Goal: Task Accomplishment & Management: Use online tool/utility

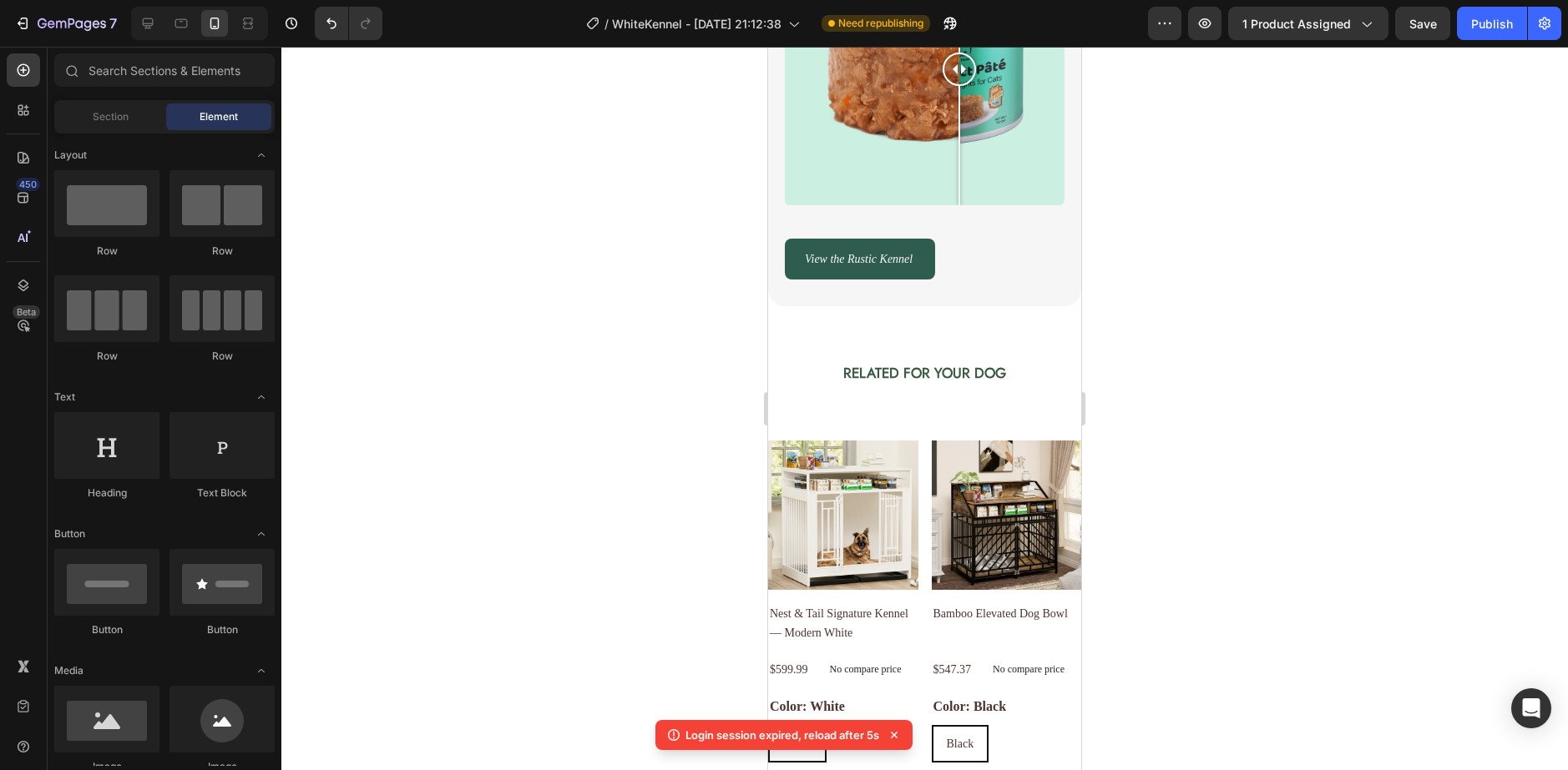
scroll to position [334, 0]
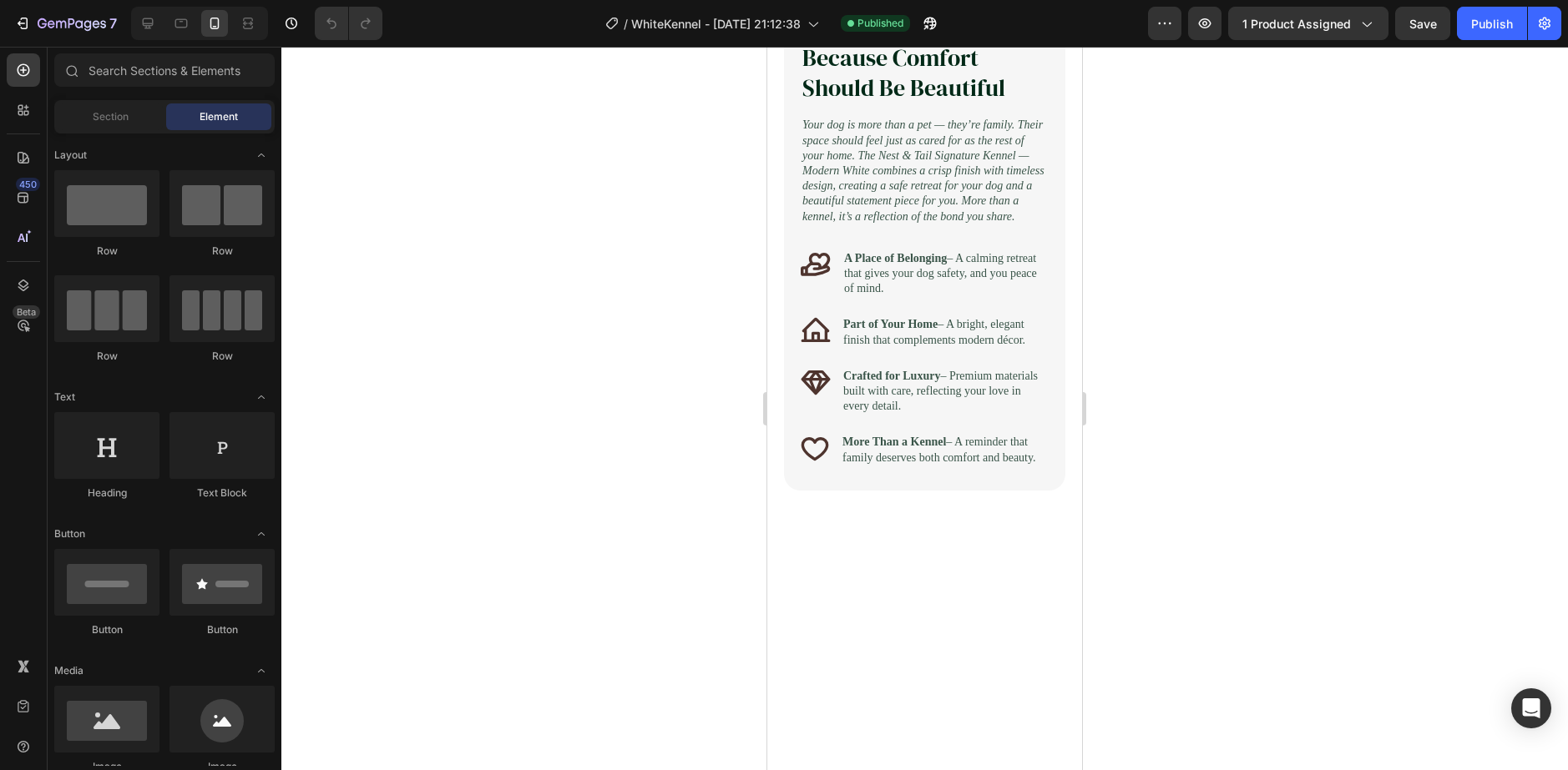
scroll to position [1585, 0]
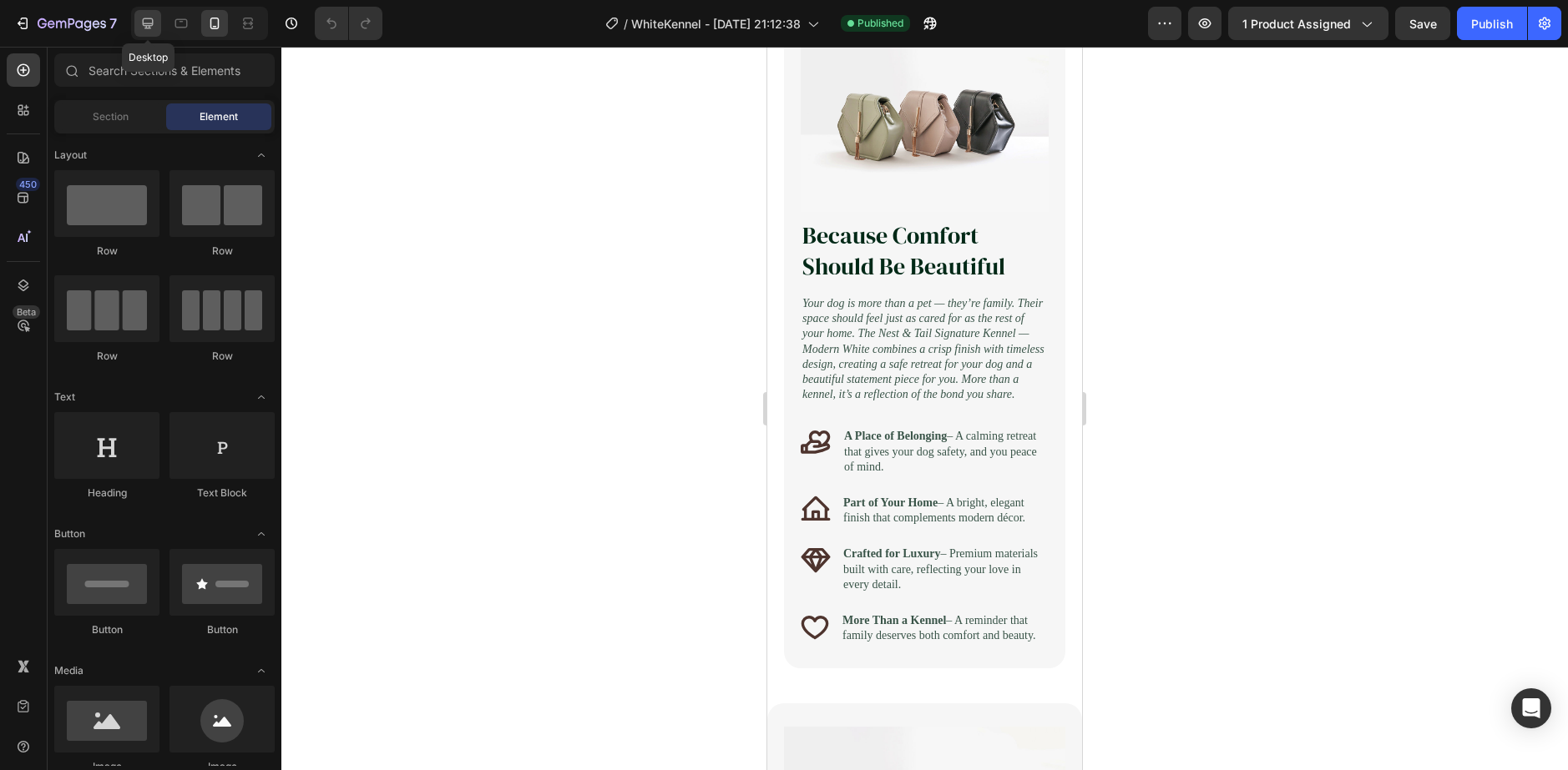
click at [152, 20] on icon at bounding box center [148, 23] width 17 height 17
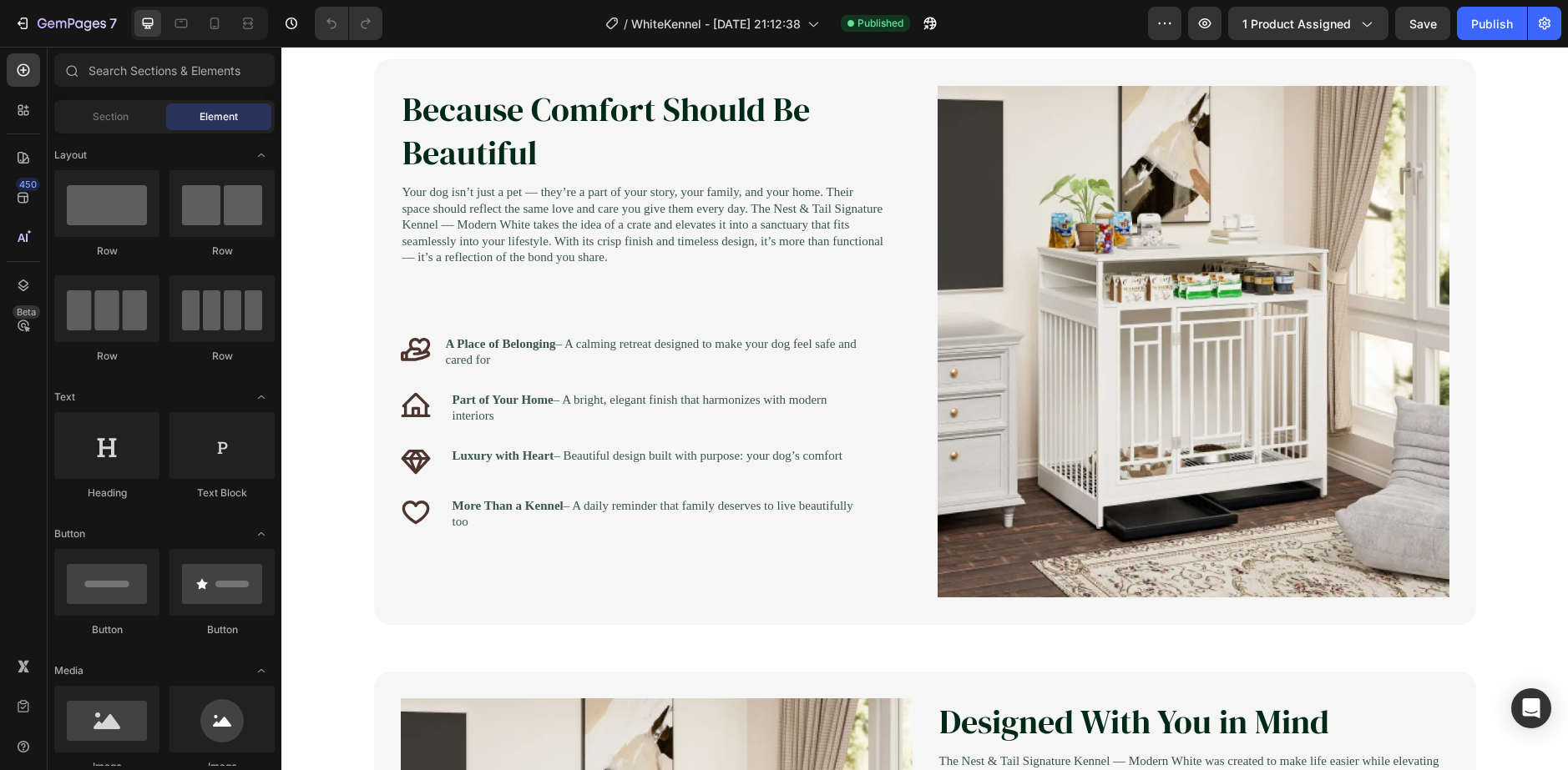
scroll to position [835, 0]
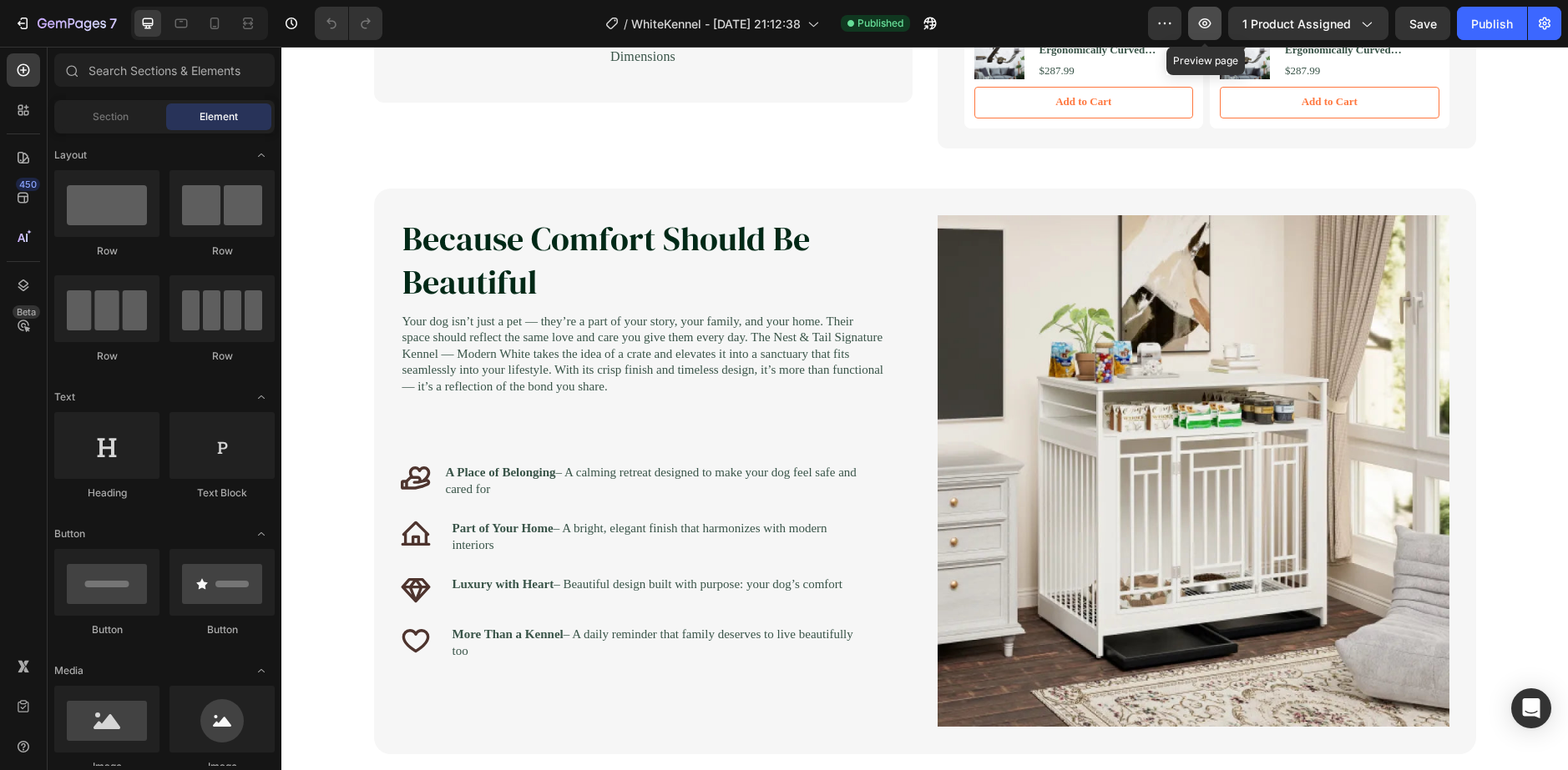
click at [1197, 22] on button "button" at bounding box center [1205, 23] width 33 height 33
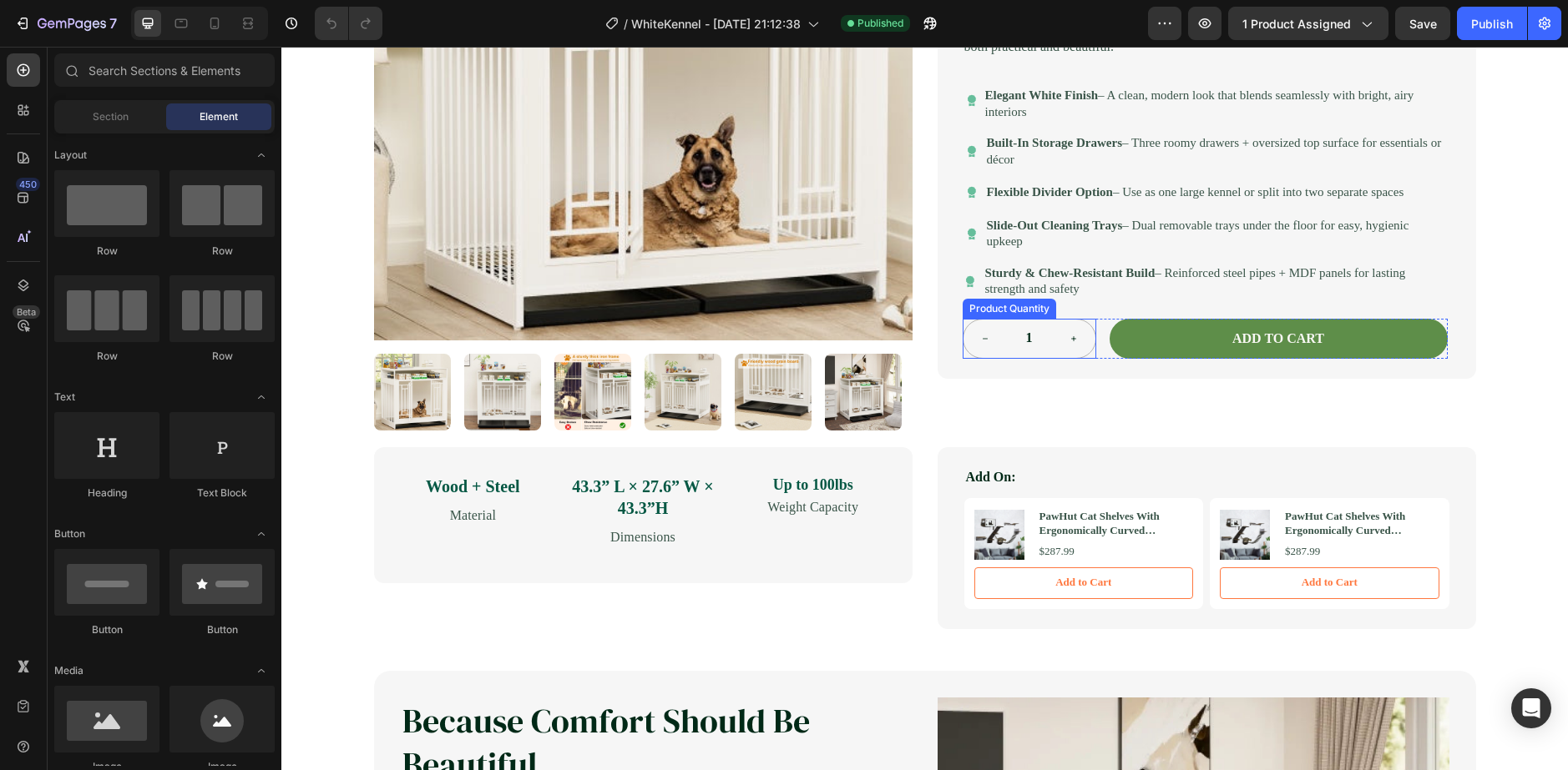
scroll to position [251, 0]
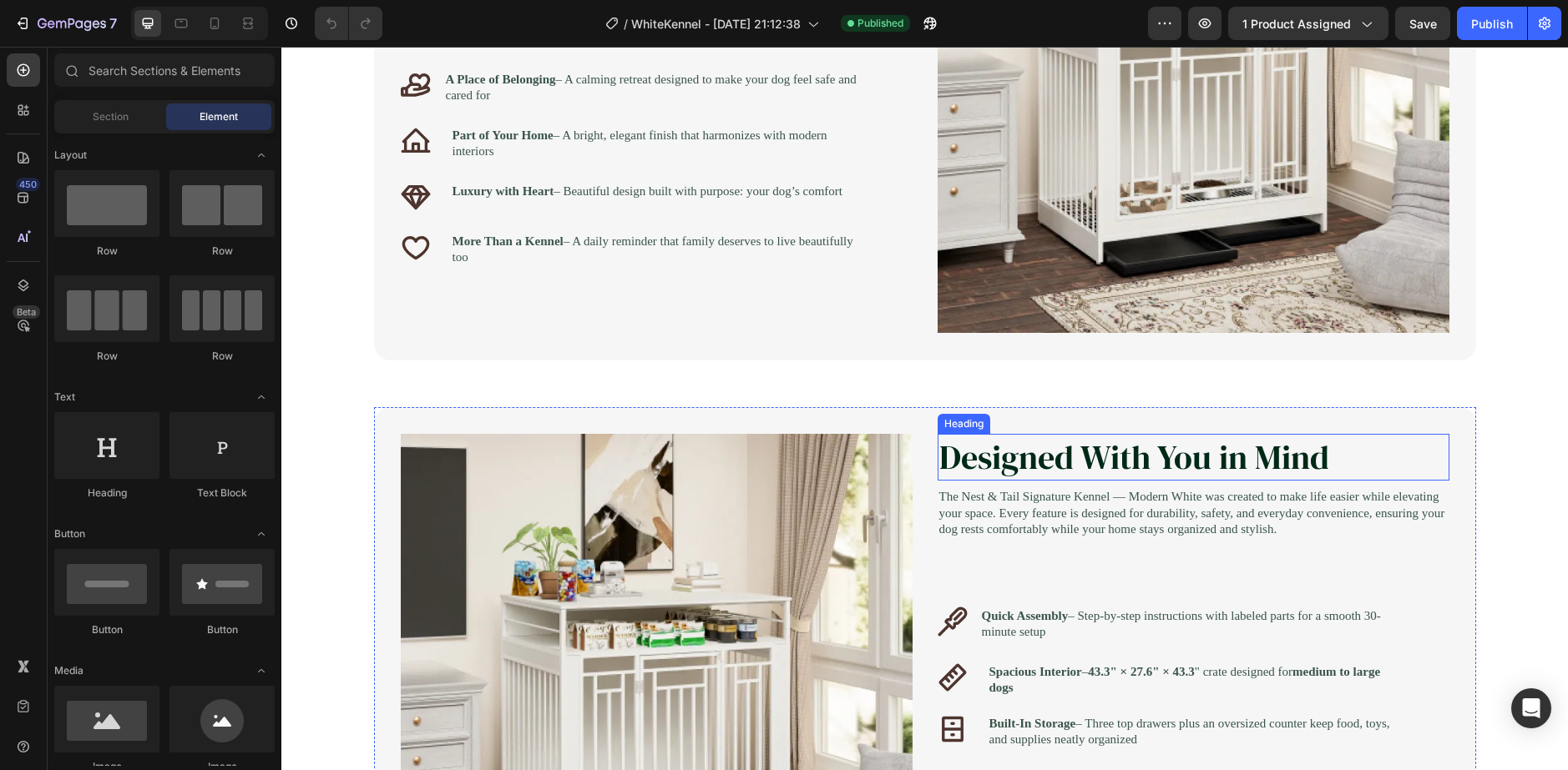
scroll to position [1336, 0]
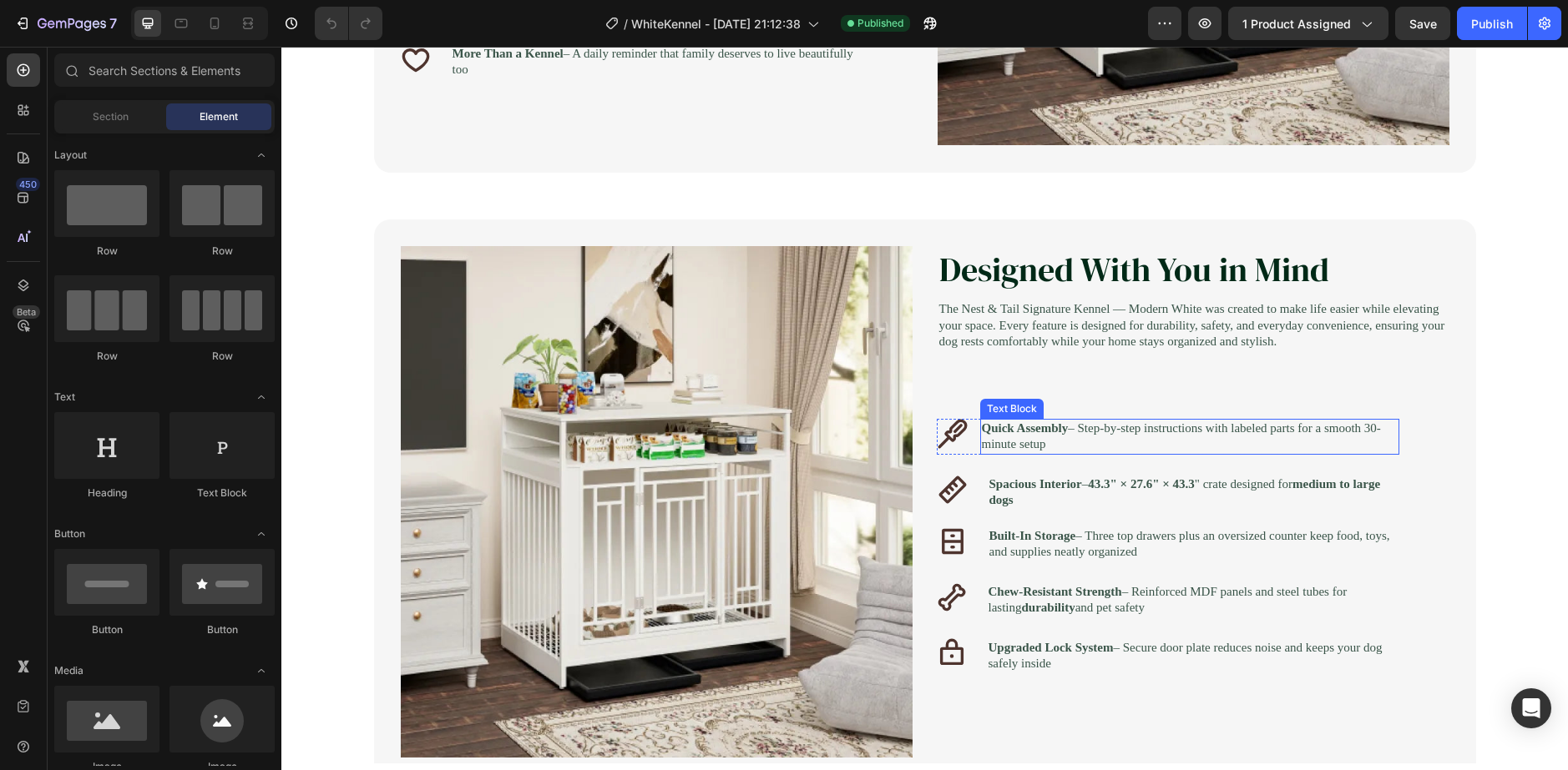
scroll to position [1419, 0]
click at [219, 14] on div at bounding box center [214, 23] width 27 height 27
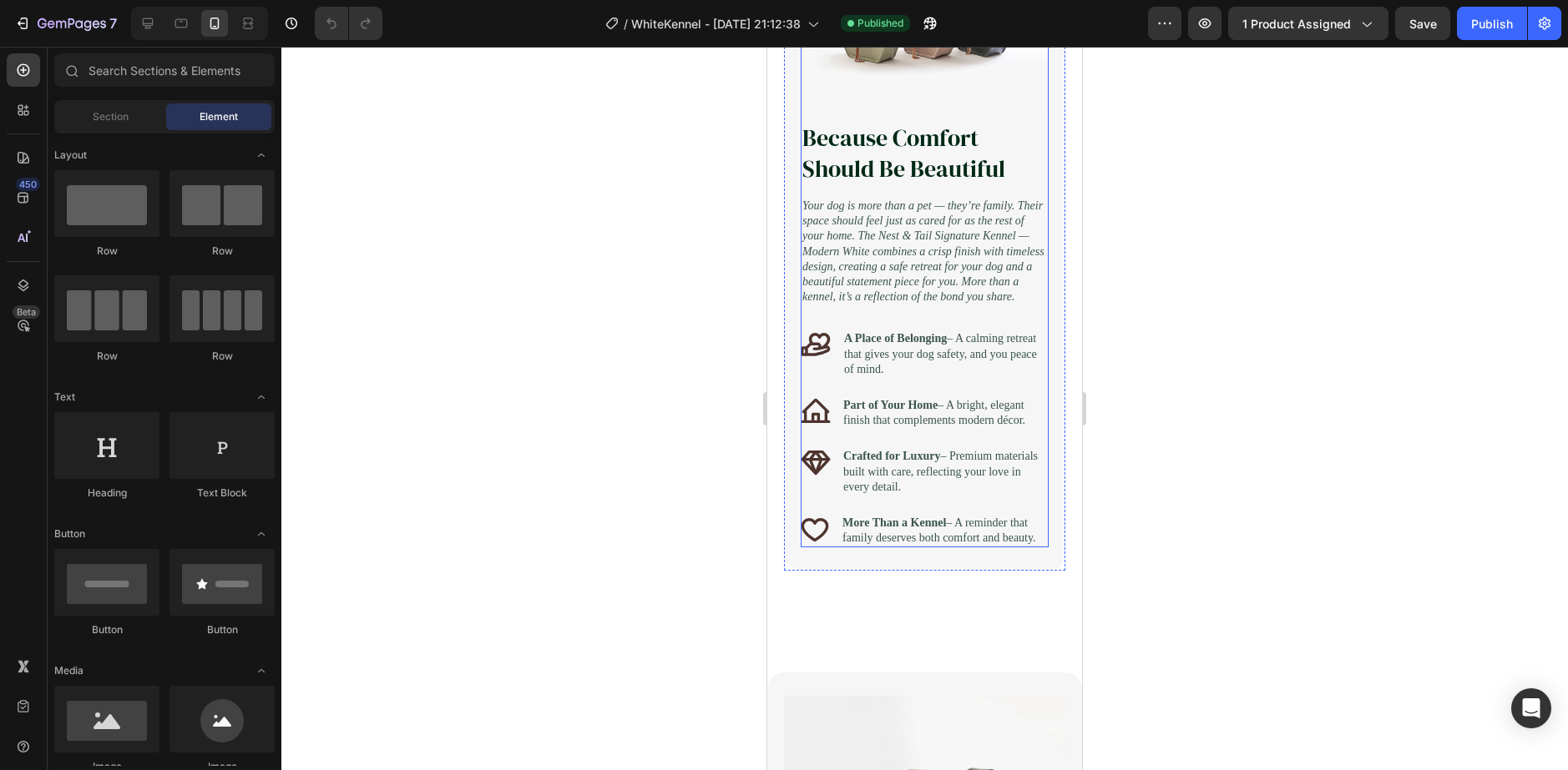
scroll to position [1753, 0]
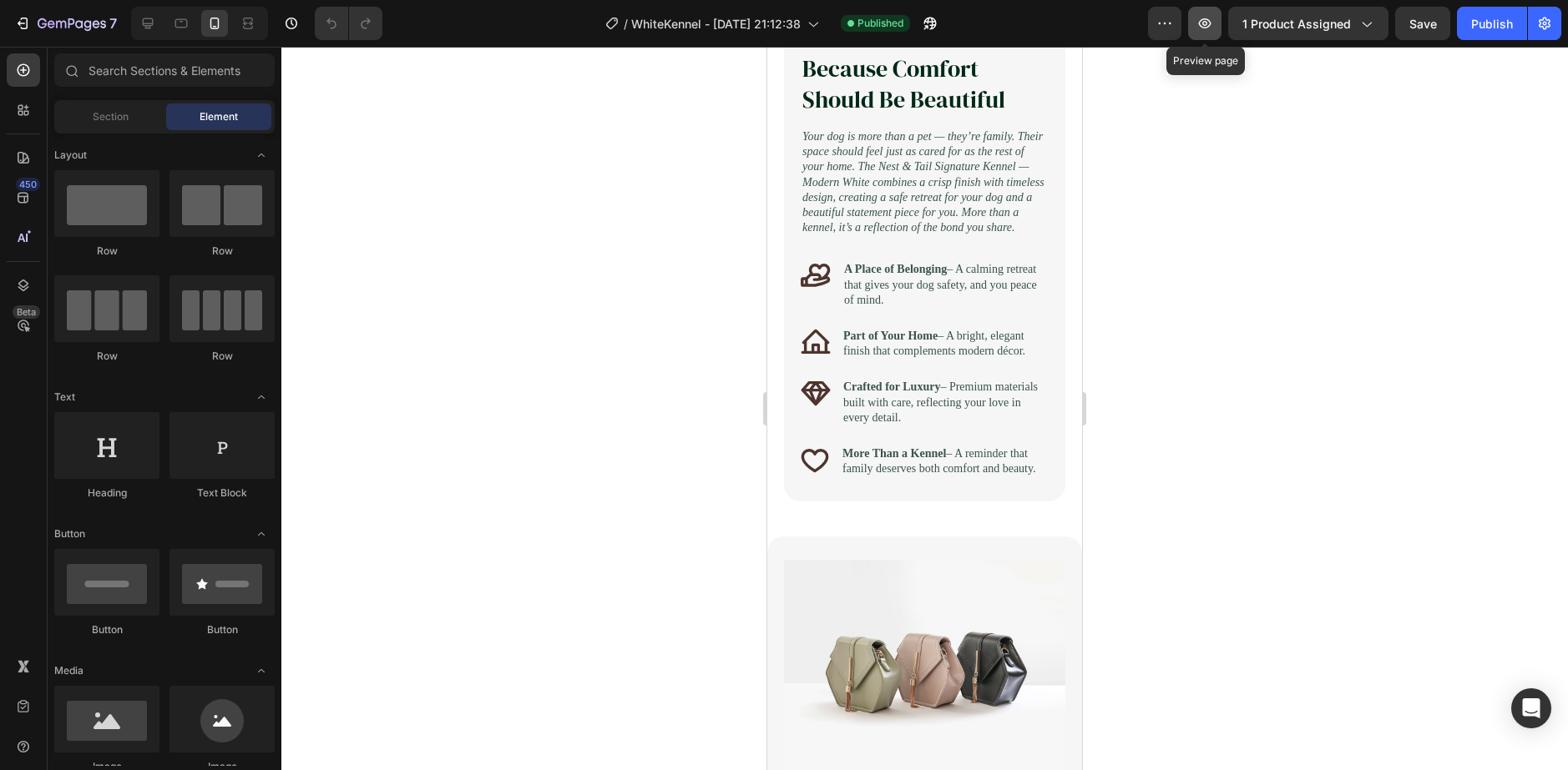
click at [1192, 22] on button "button" at bounding box center [1205, 23] width 33 height 33
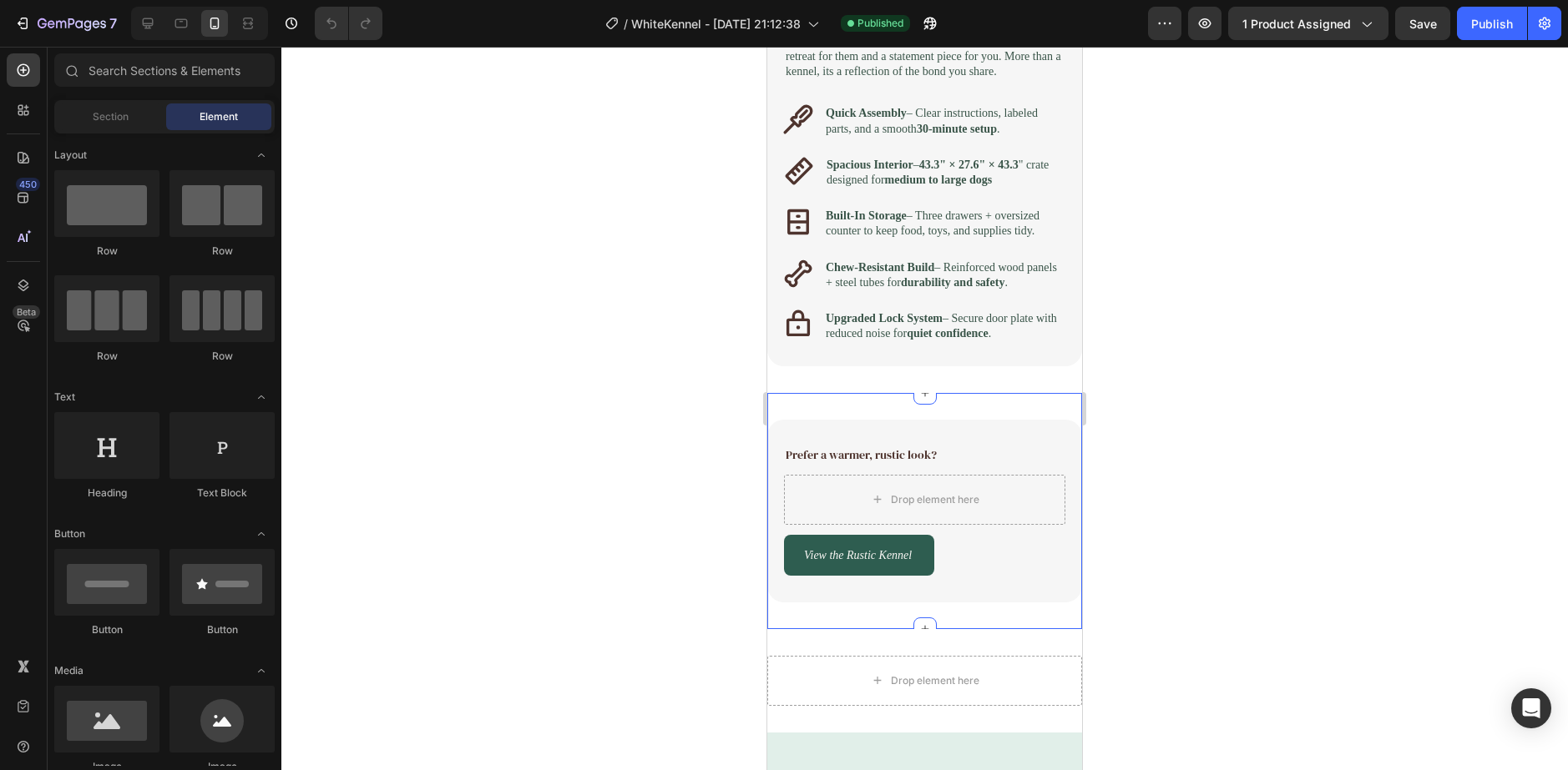
scroll to position [2671, 0]
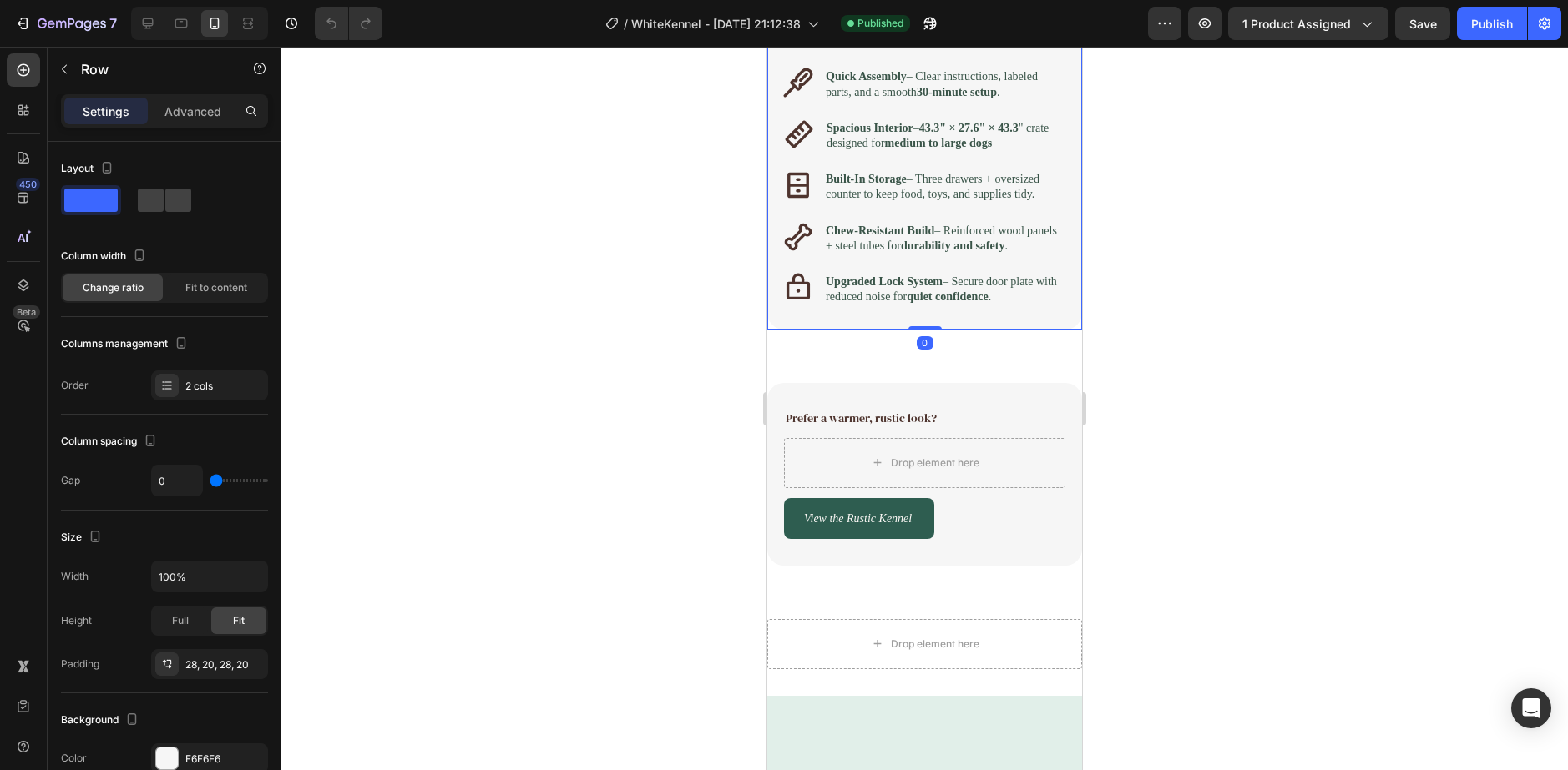
click at [786, 330] on div "Image Row Image Designed With You in Mind Heading Your dog is family & their sp…" at bounding box center [925, 7] width 314 height 644
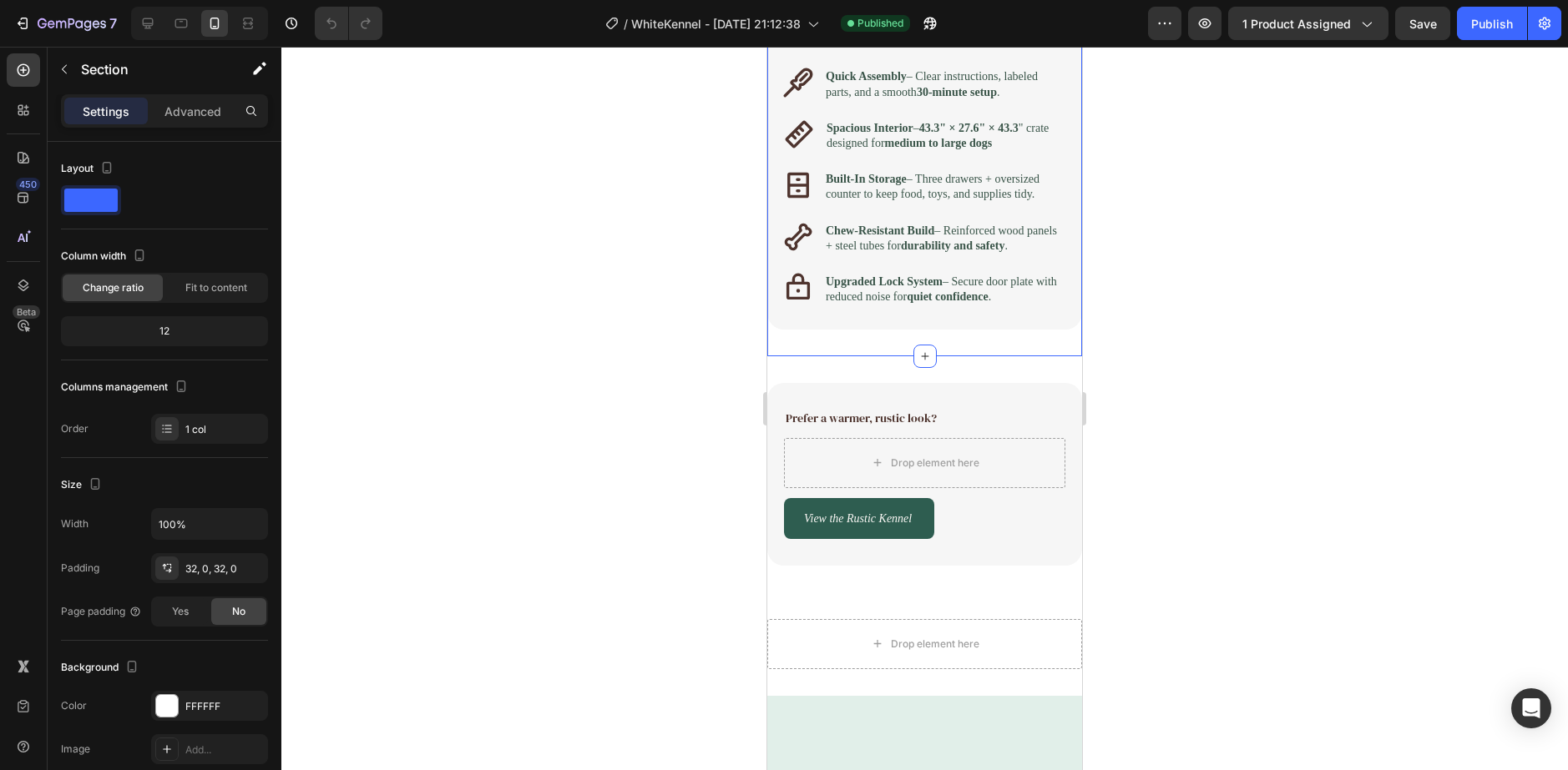
click at [781, 357] on div "Image Row Image Designed With You in Mind Heading Your dog is family & their sp…" at bounding box center [925, 7] width 314 height 698
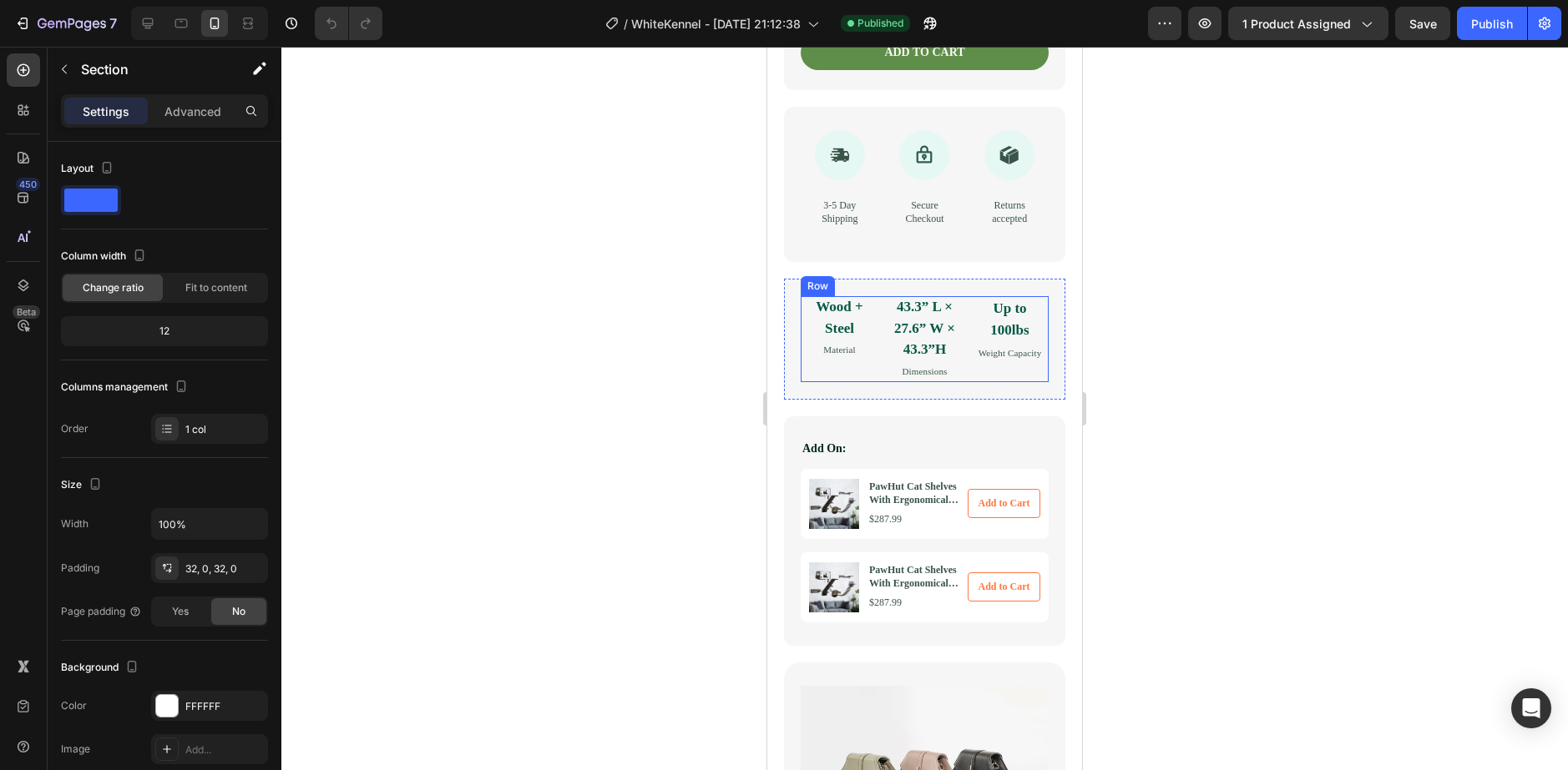
scroll to position [918, 0]
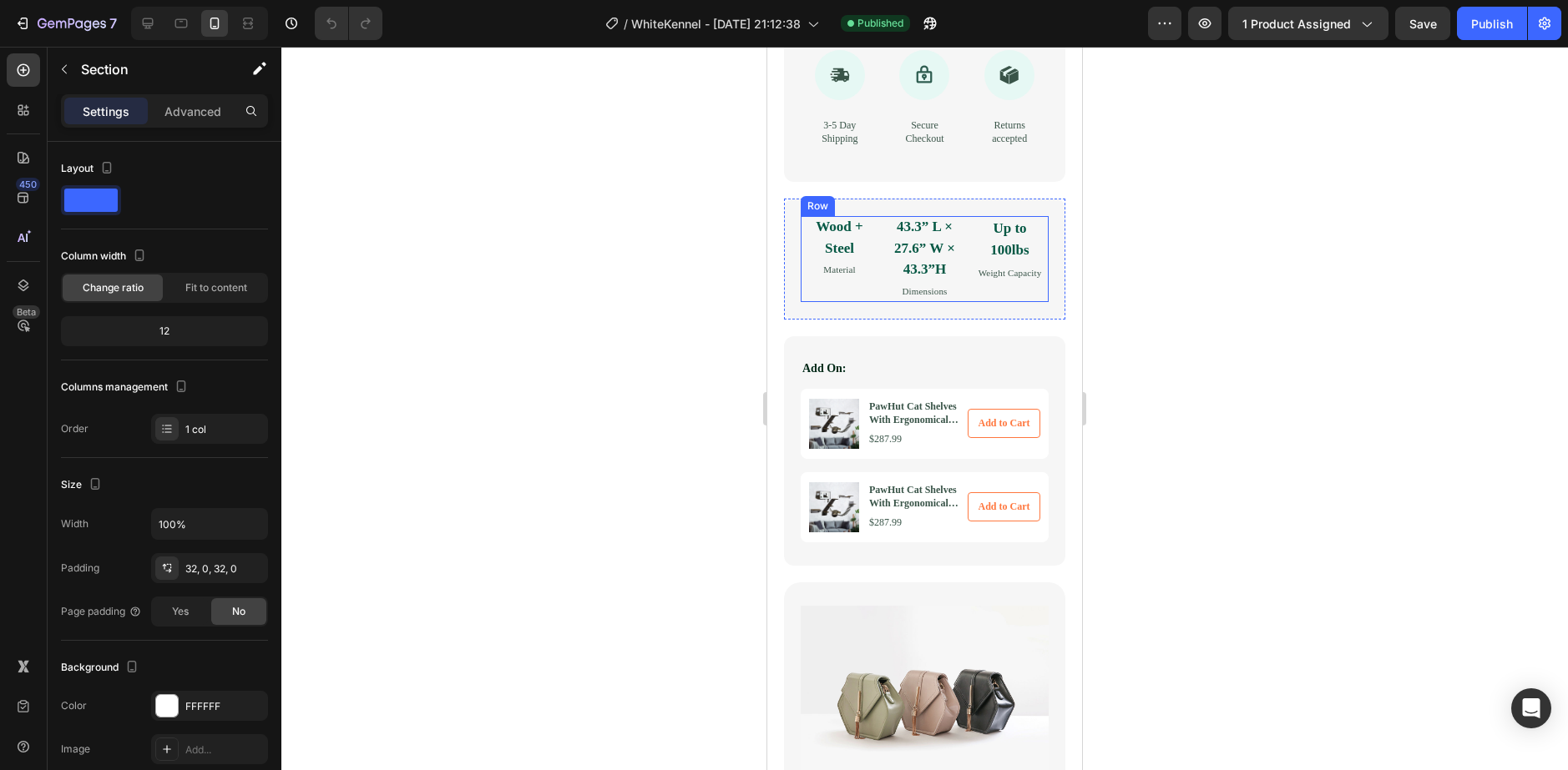
click at [138, 8] on div at bounding box center [200, 23] width 137 height 33
click at [147, 24] on icon at bounding box center [148, 24] width 11 height 11
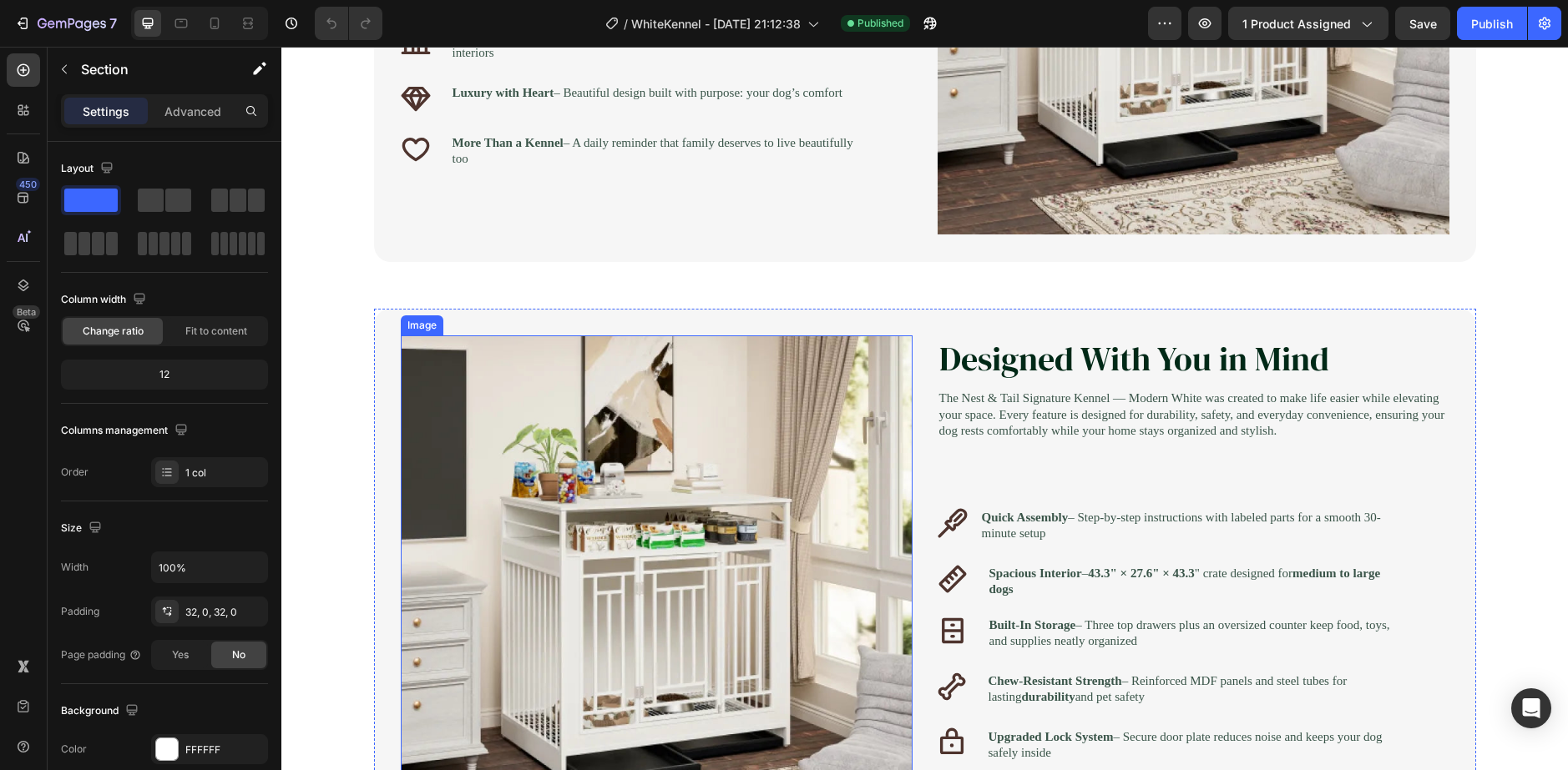
scroll to position [1336, 0]
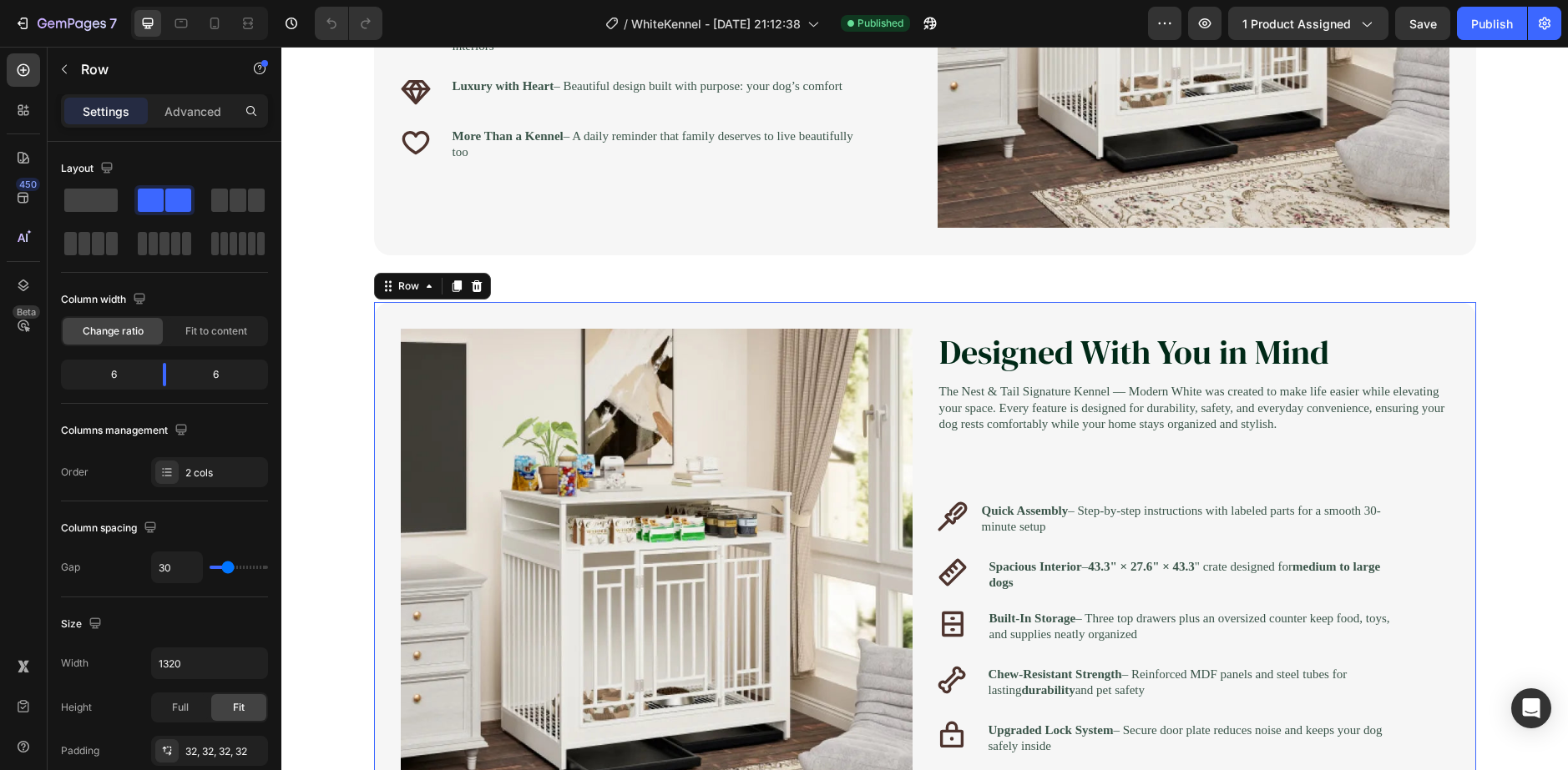
click at [880, 312] on div "Image Designed With You in Mind Heading The Nest & Tail Signature Kennel — Mode…" at bounding box center [925, 585] width 1102 height 566
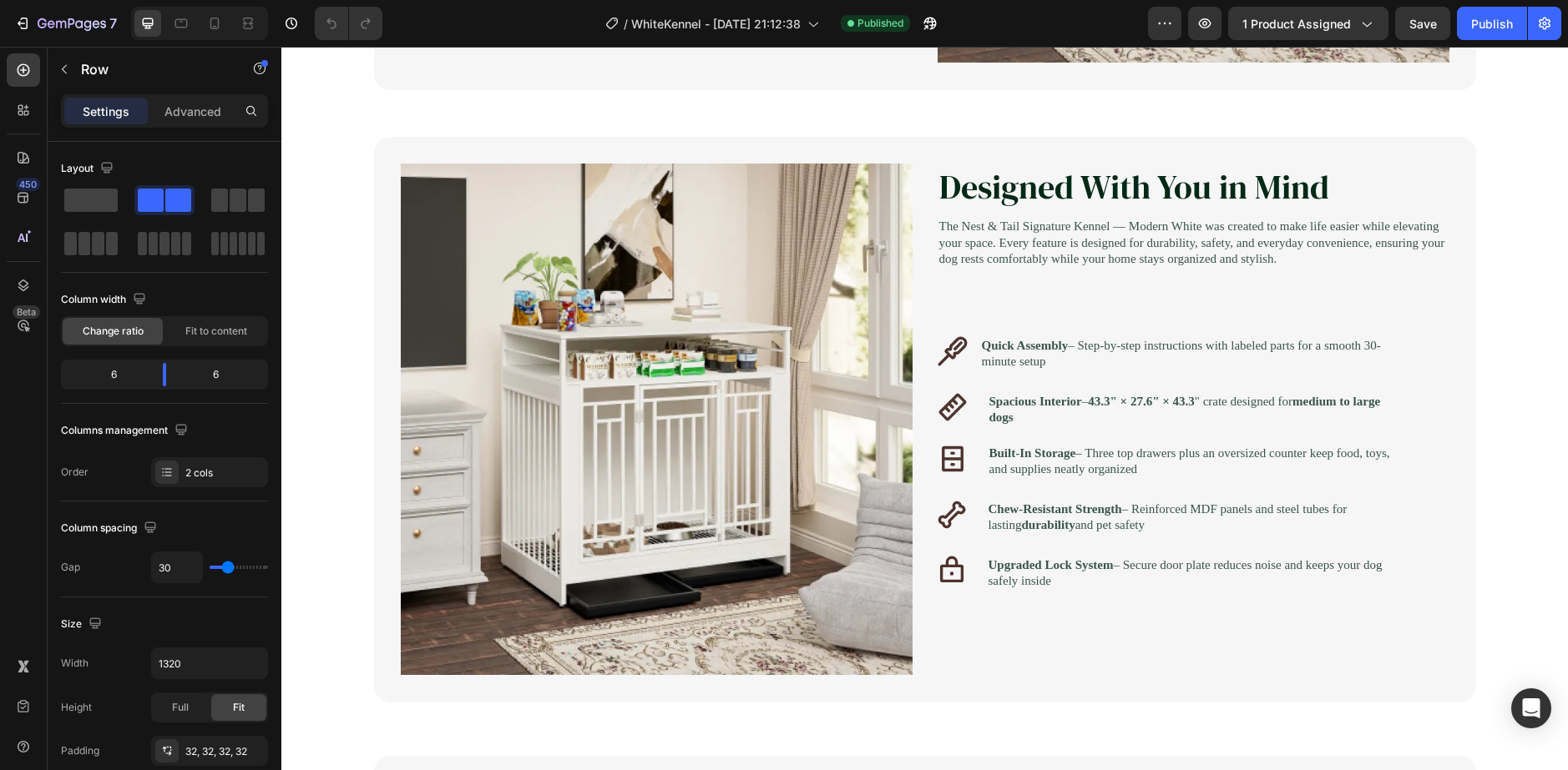
scroll to position [1502, 0]
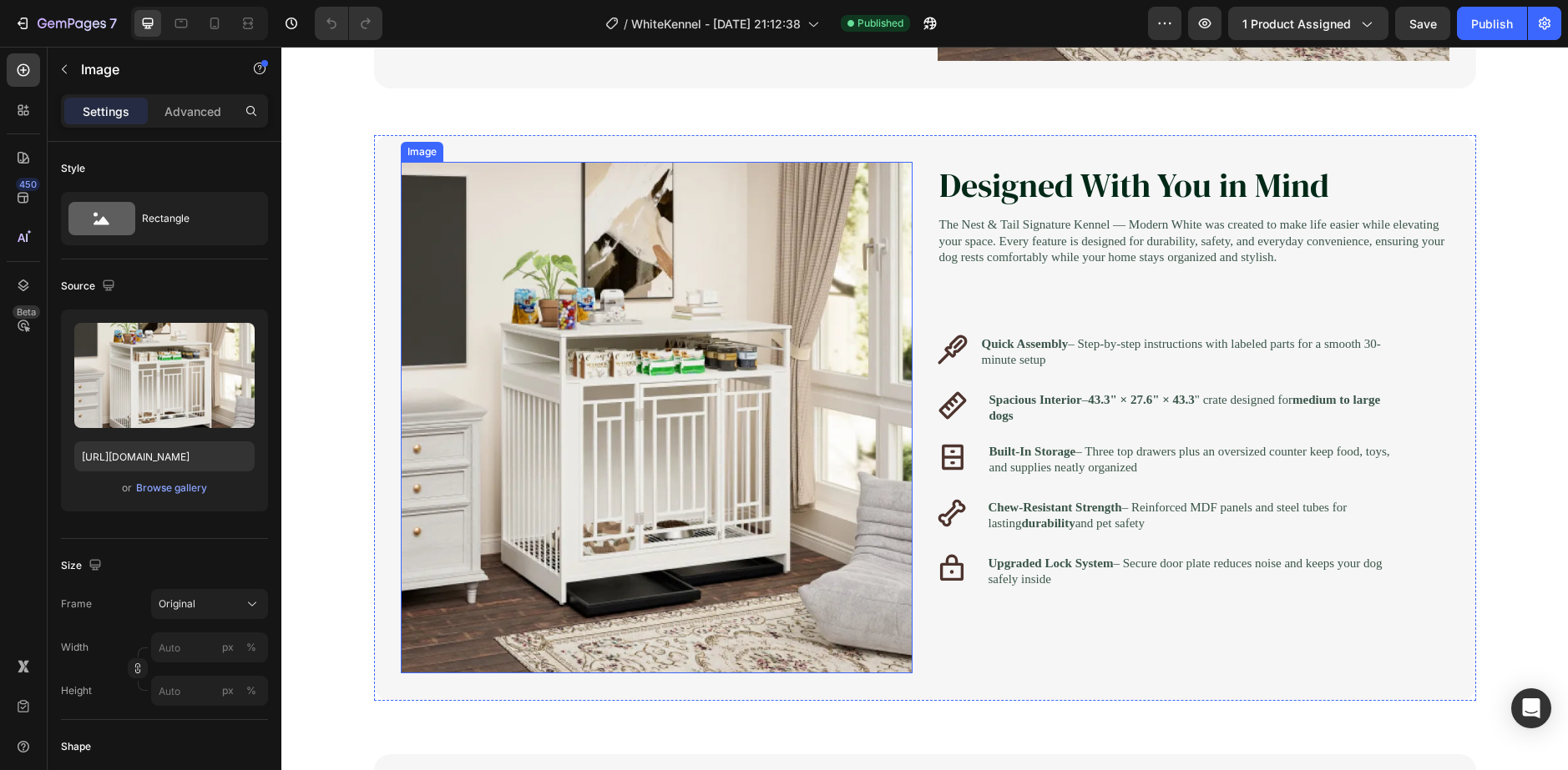
click at [718, 404] on img at bounding box center [655, 417] width 511 height 511
click at [1028, 649] on div "Designed With You in Mind Heading The Nest & Tail Signature Kennel — Modern Whi…" at bounding box center [1193, 418] width 511 height 512
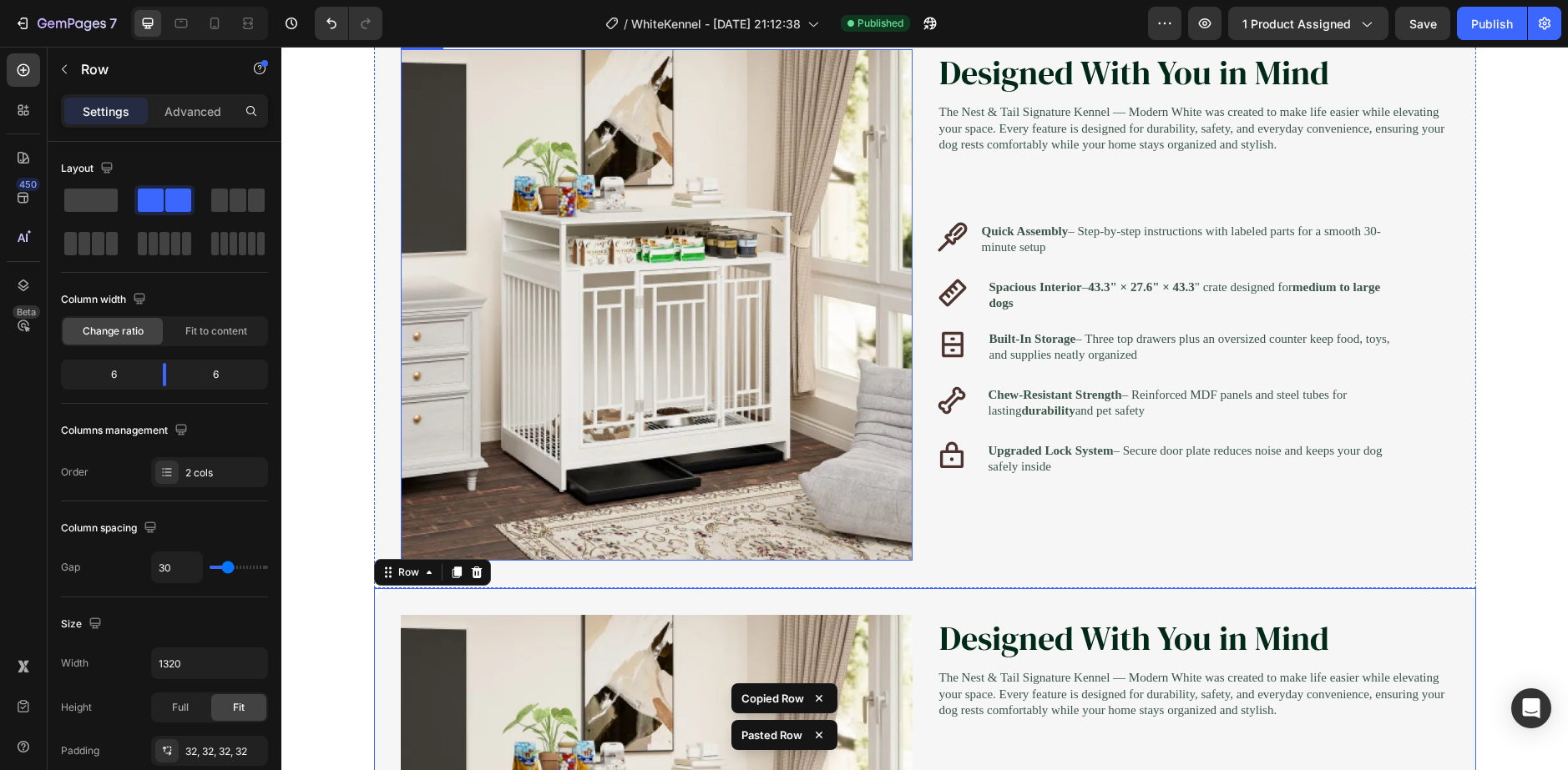
scroll to position [1514, 0]
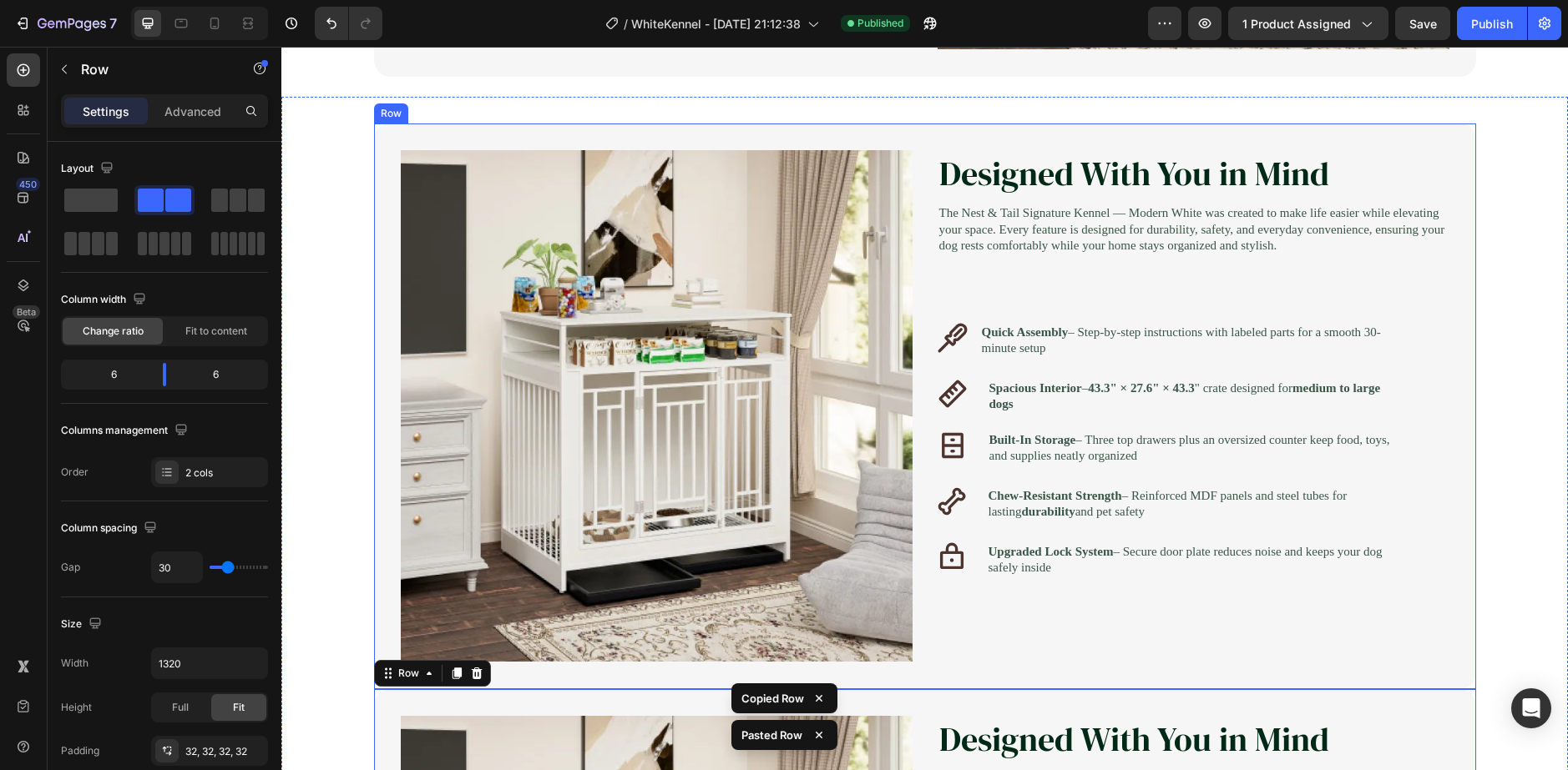
click at [918, 305] on div "Image Designed With You in Mind Heading The Nest & Tail Signature Kennel — Mode…" at bounding box center [925, 407] width 1102 height 566
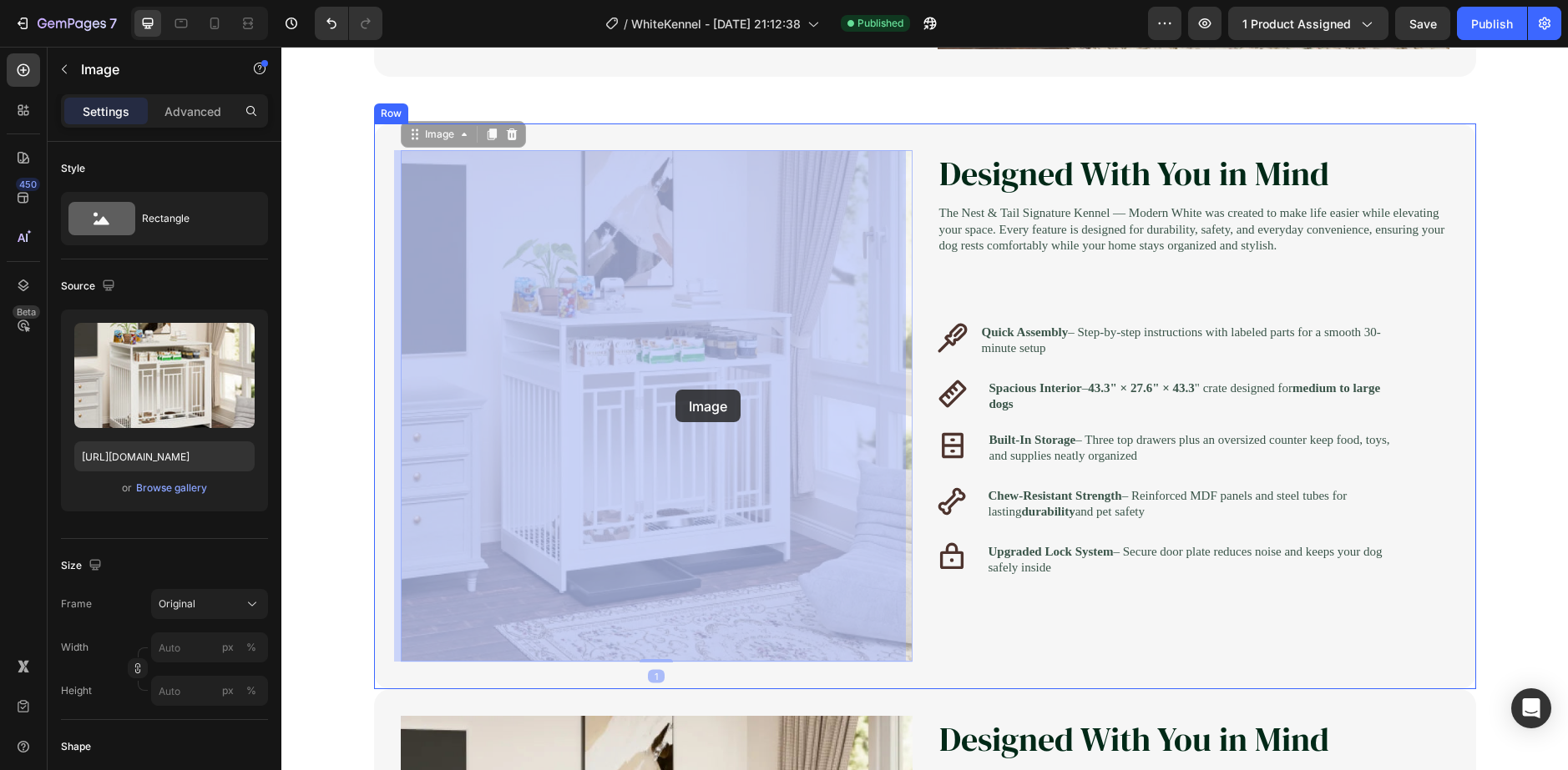
drag, startPoint x: 563, startPoint y: 406, endPoint x: 675, endPoint y: 390, distance: 113.1
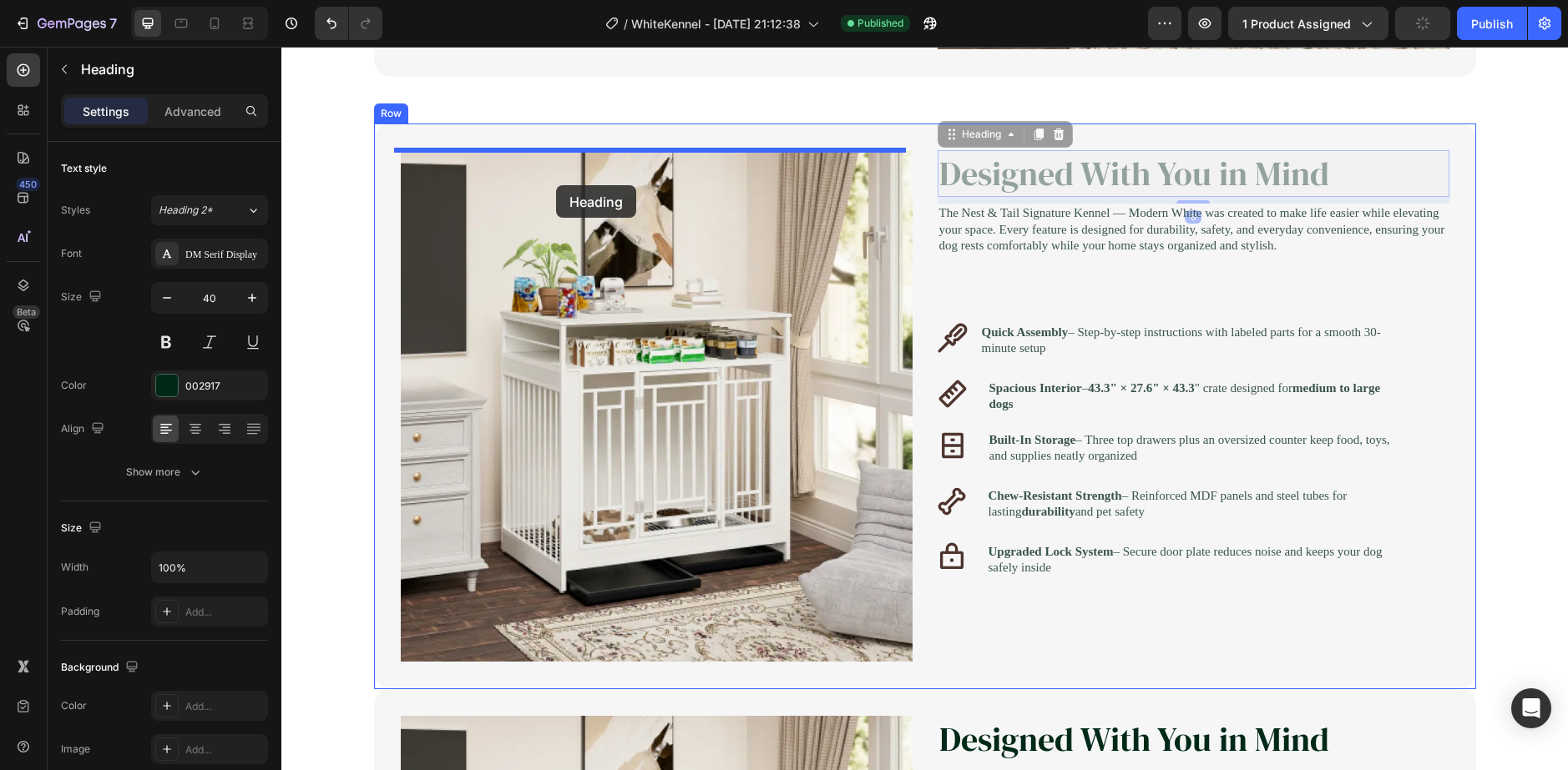
drag, startPoint x: 1025, startPoint y: 175, endPoint x: 556, endPoint y: 185, distance: 469.1
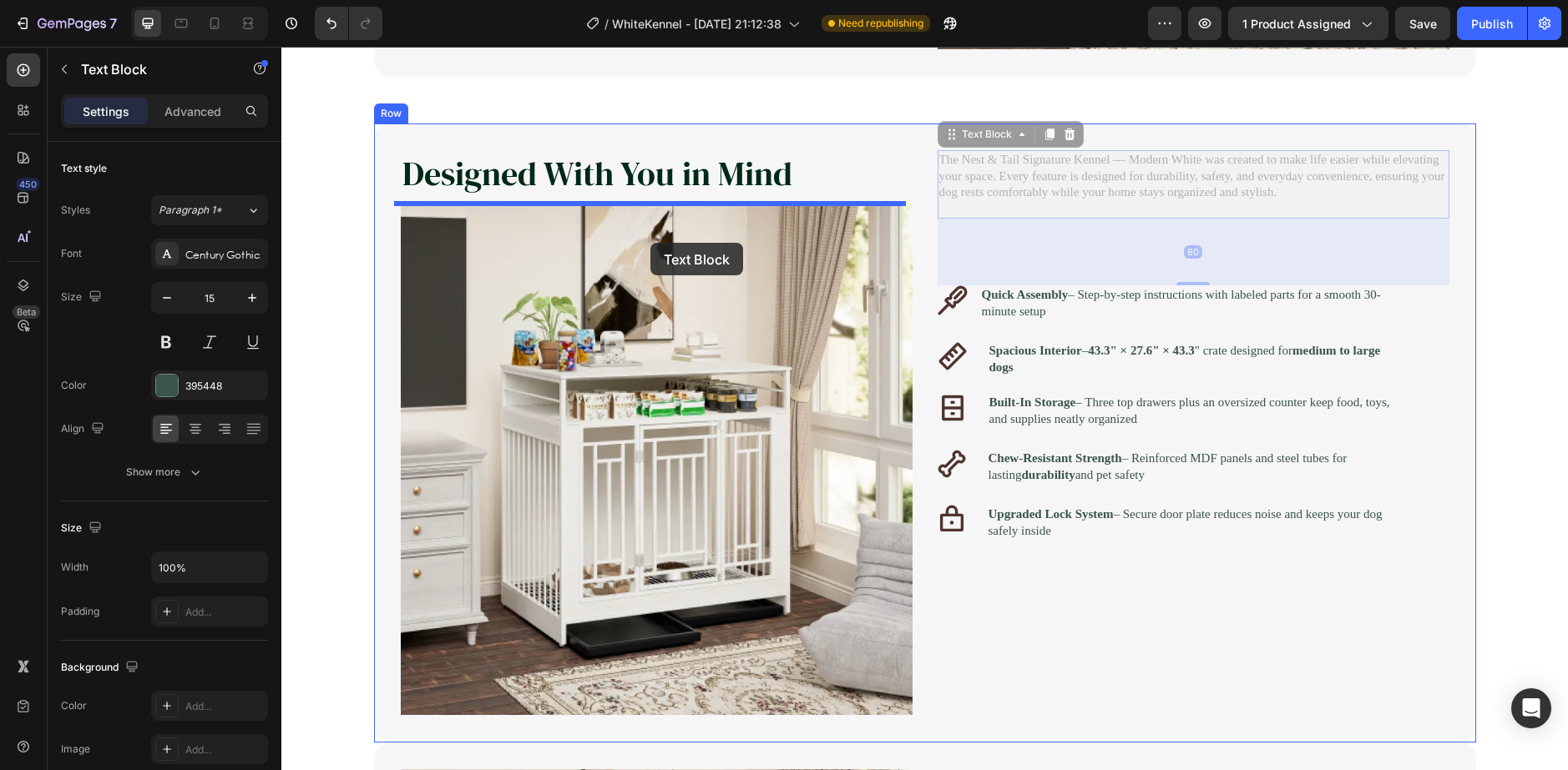
drag, startPoint x: 1021, startPoint y: 177, endPoint x: 621, endPoint y: 235, distance: 404.2
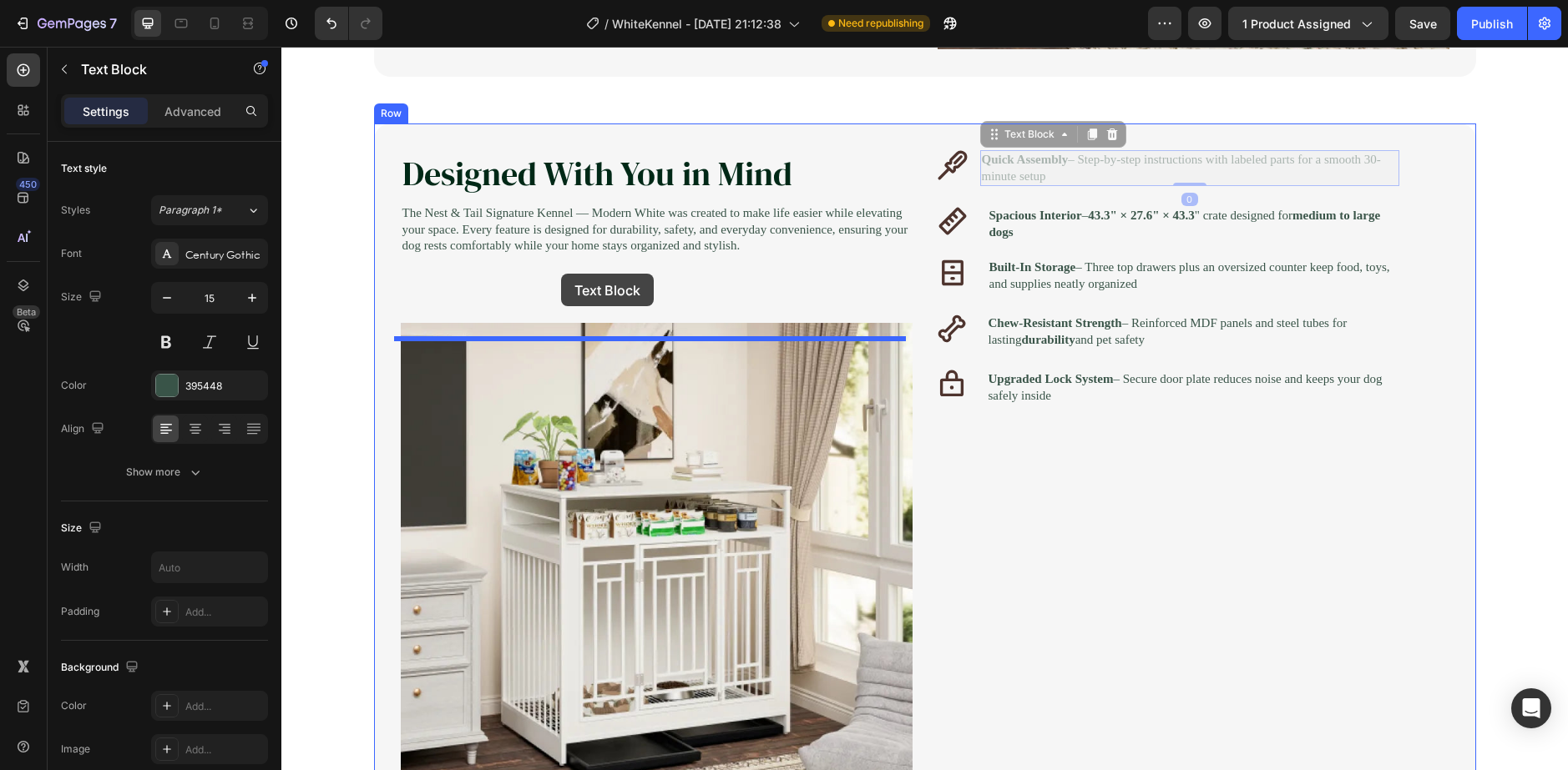
drag, startPoint x: 1184, startPoint y: 172, endPoint x: 562, endPoint y: 277, distance: 630.8
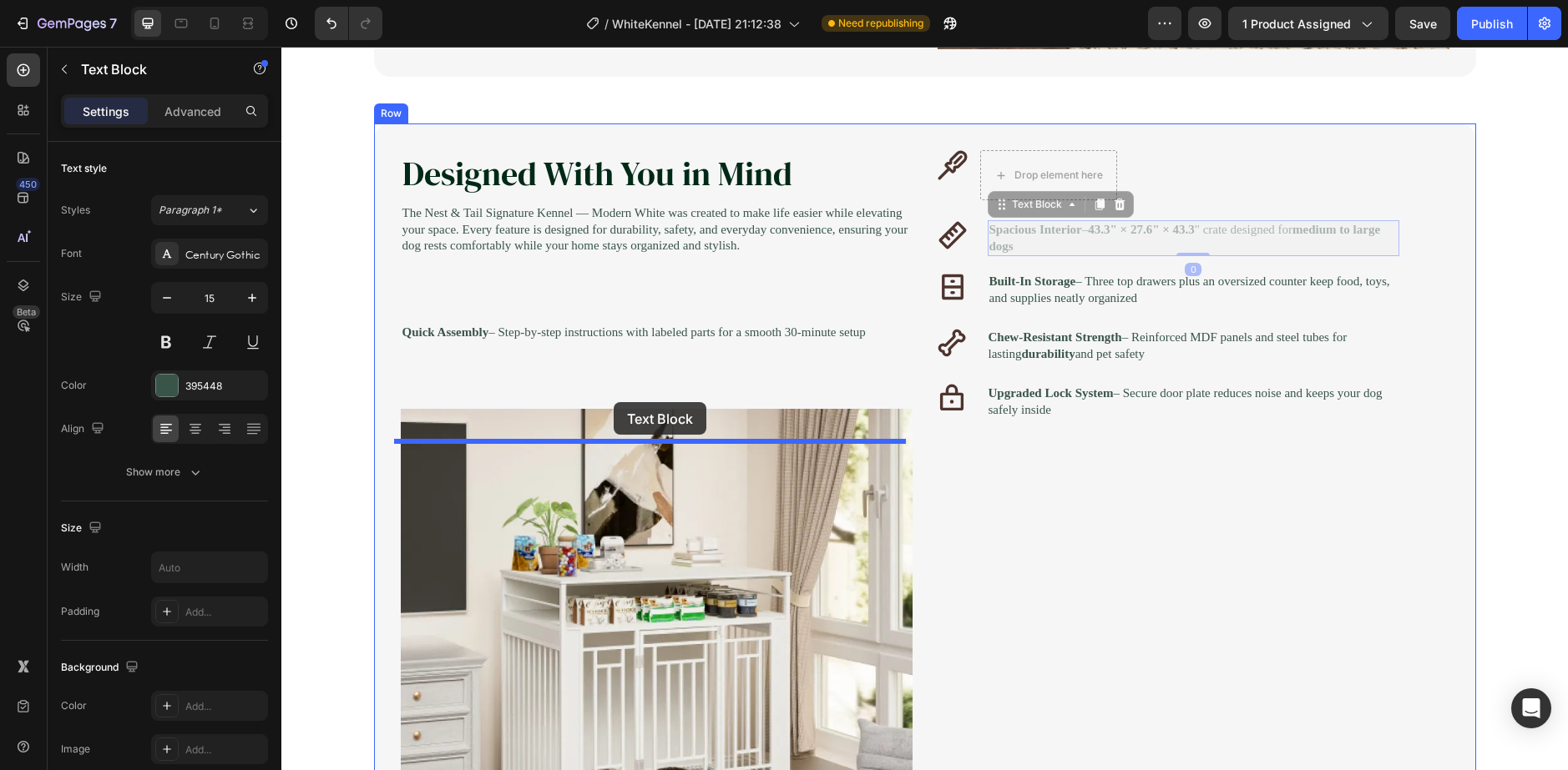
drag, startPoint x: 1164, startPoint y: 249, endPoint x: 614, endPoint y: 402, distance: 570.9
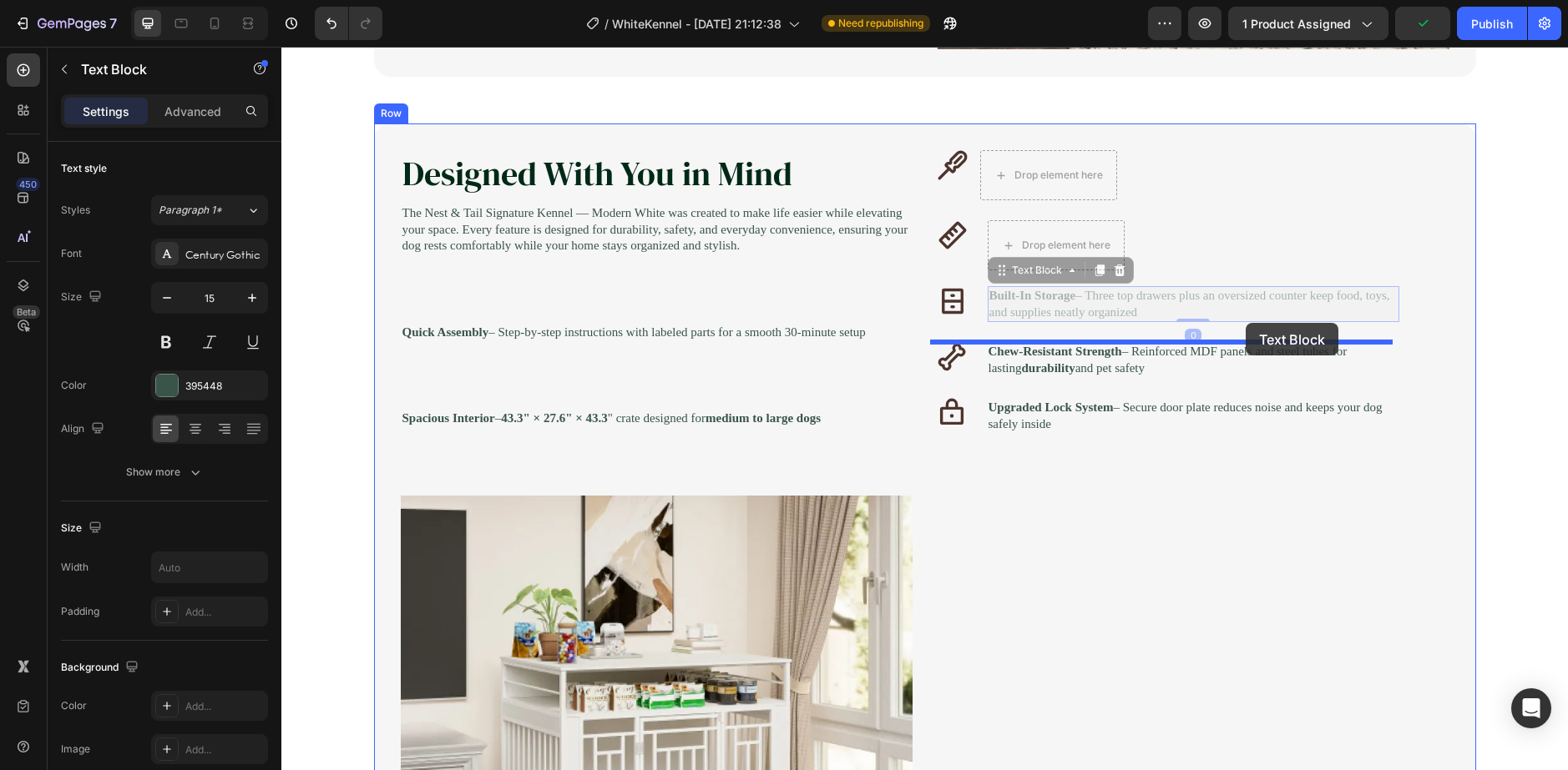
drag, startPoint x: 1271, startPoint y: 313, endPoint x: 1245, endPoint y: 323, distance: 27.9
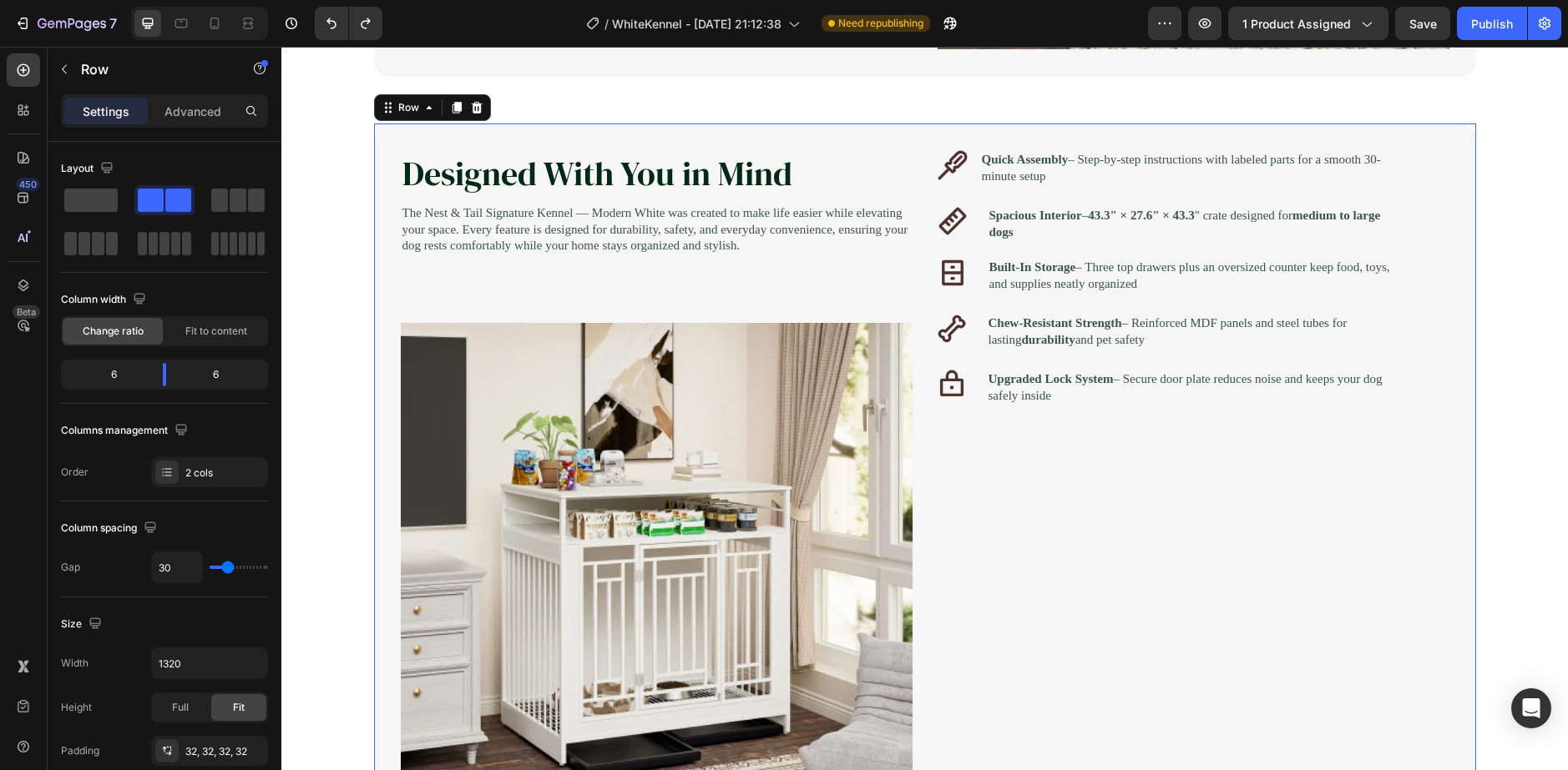
click at [962, 191] on div "Icon Quick Assembly – Step-by-step instructions with labeled parts for a smooth…" at bounding box center [1193, 493] width 511 height 685
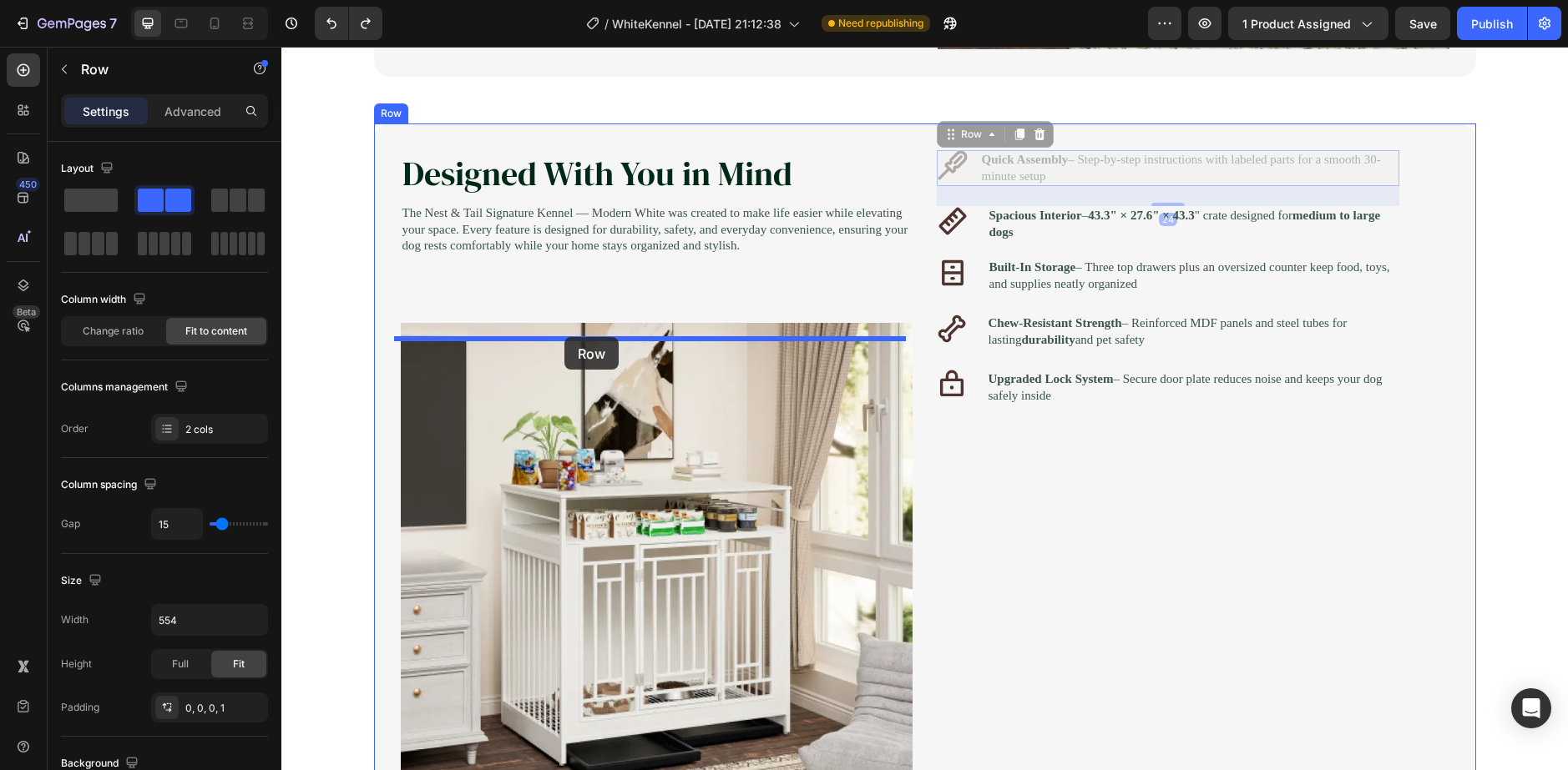
drag, startPoint x: 969, startPoint y: 181, endPoint x: 564, endPoint y: 337, distance: 434.0
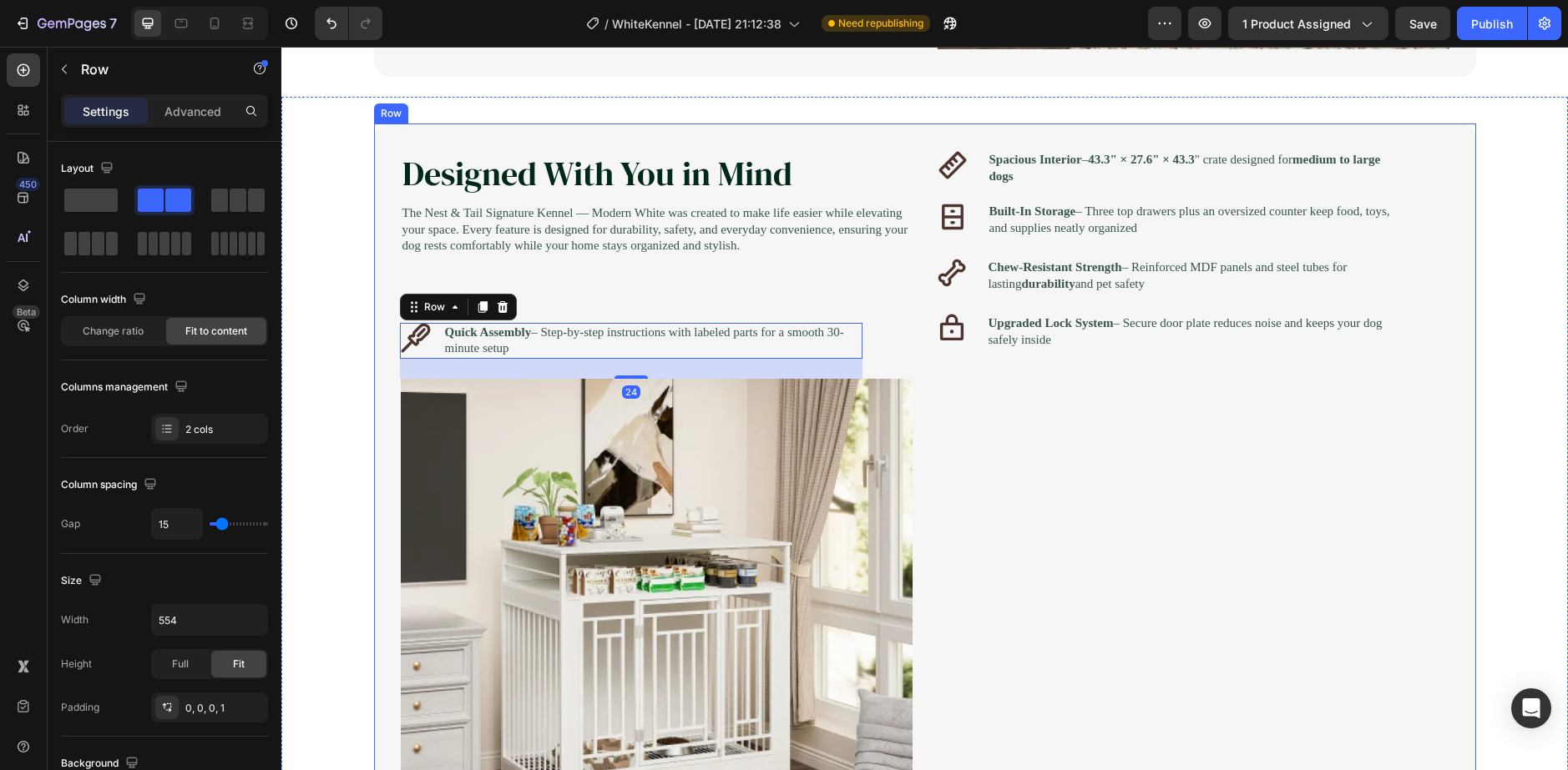
click at [964, 195] on div "Icon Spacious Interior – 43.3" × 27.6" × 43.3 " crate designed for medium to la…" at bounding box center [1193, 521] width 511 height 741
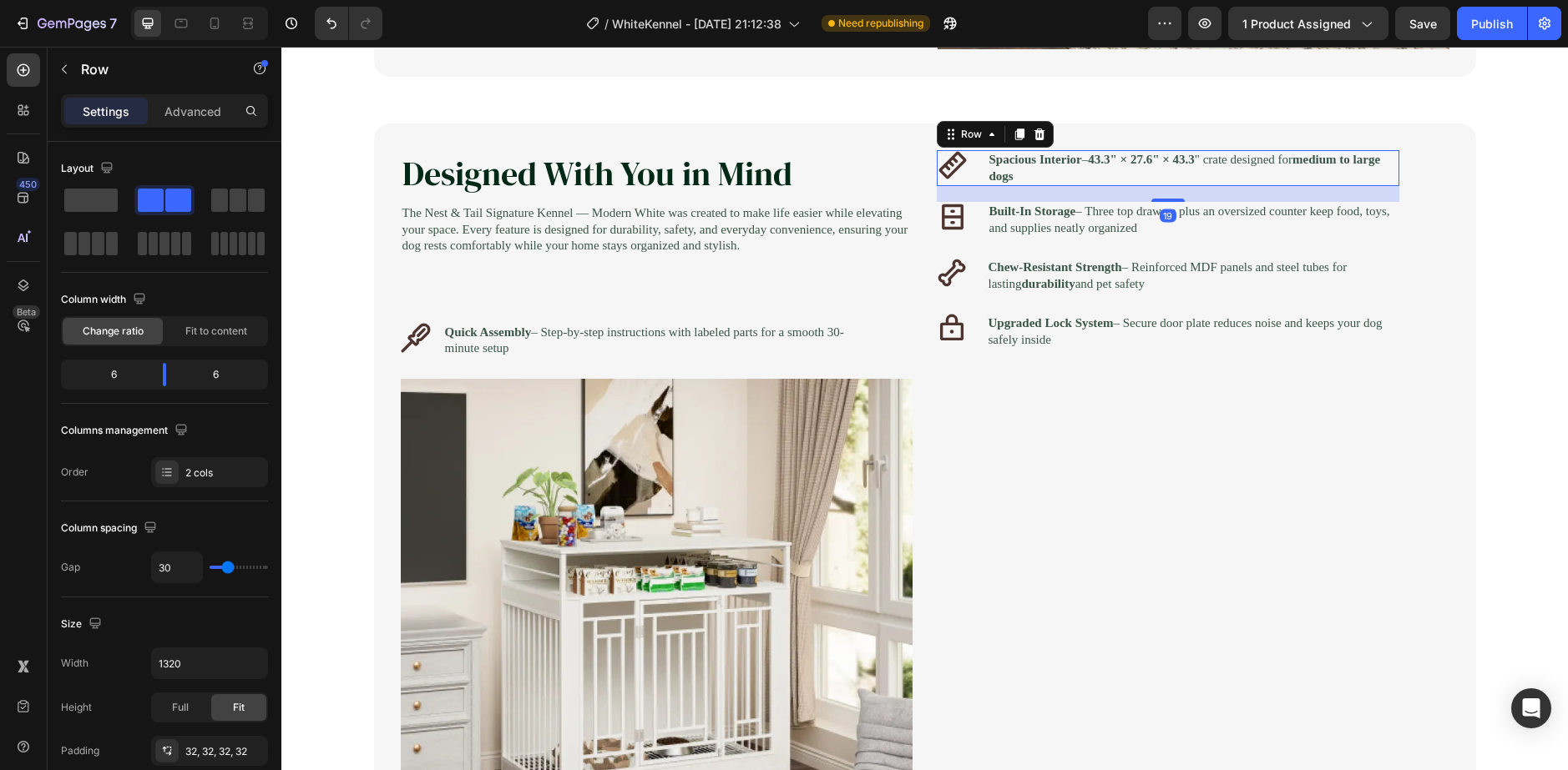
click at [971, 186] on div "Icon Spacious Interior – 43.3" × 27.6" × 43.3 " crate designed for medium to la…" at bounding box center [1168, 168] width 462 height 36
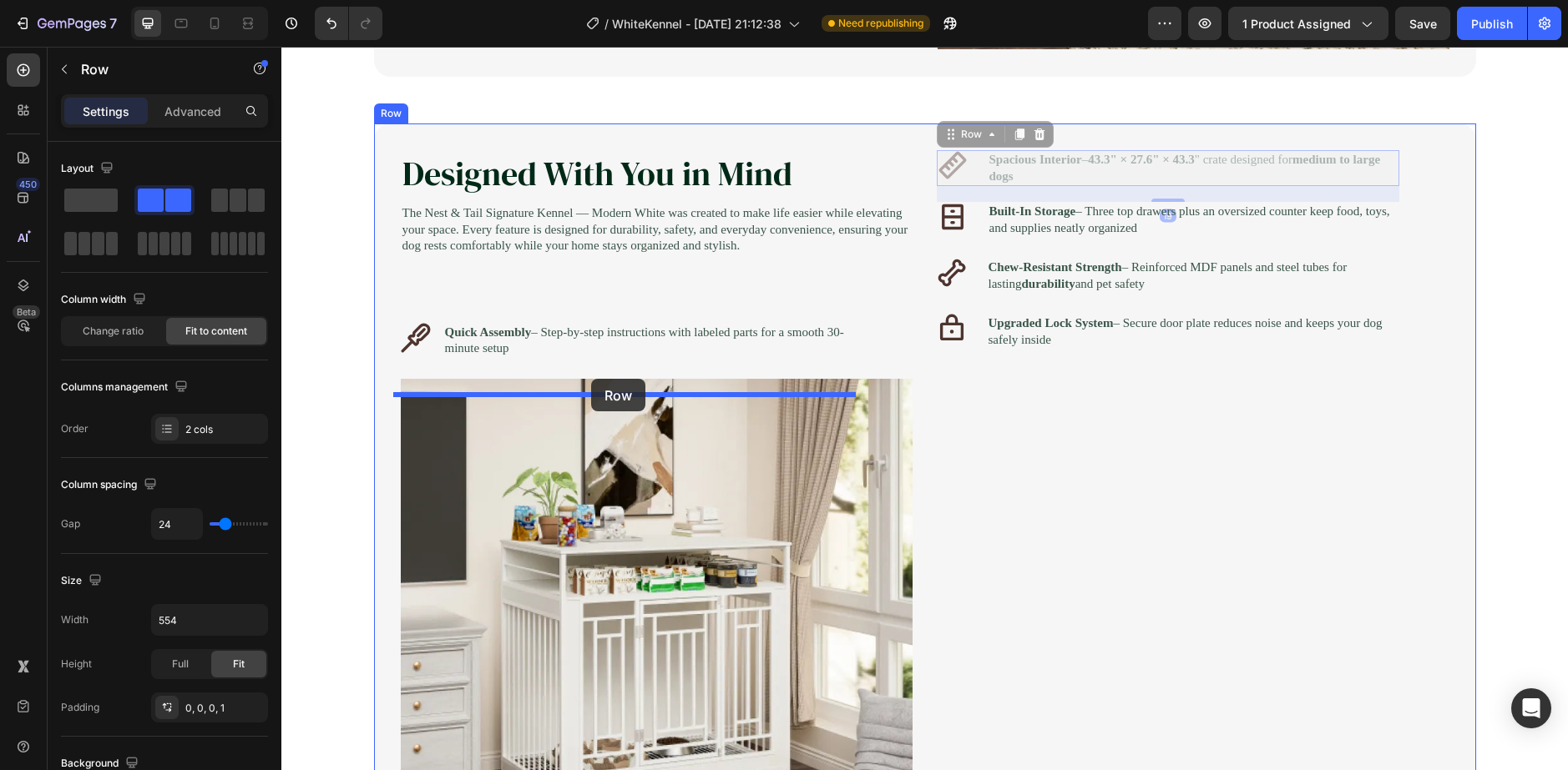
drag, startPoint x: 970, startPoint y: 179, endPoint x: 591, endPoint y: 379, distance: 428.5
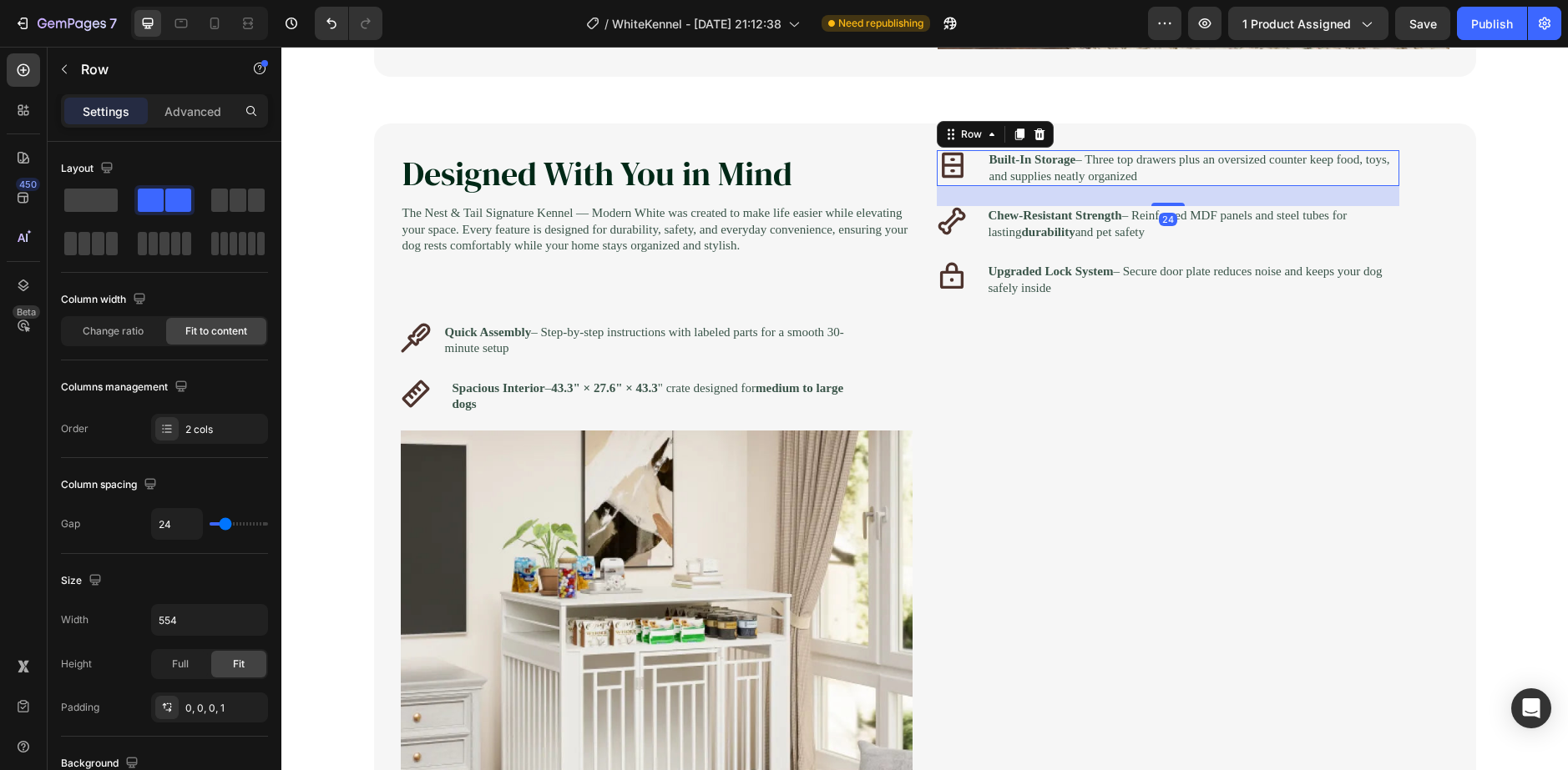
click at [965, 185] on div "Icon Built-In Storage – Three top drawers plus an oversized counter keep food, …" at bounding box center [1168, 168] width 462 height 36
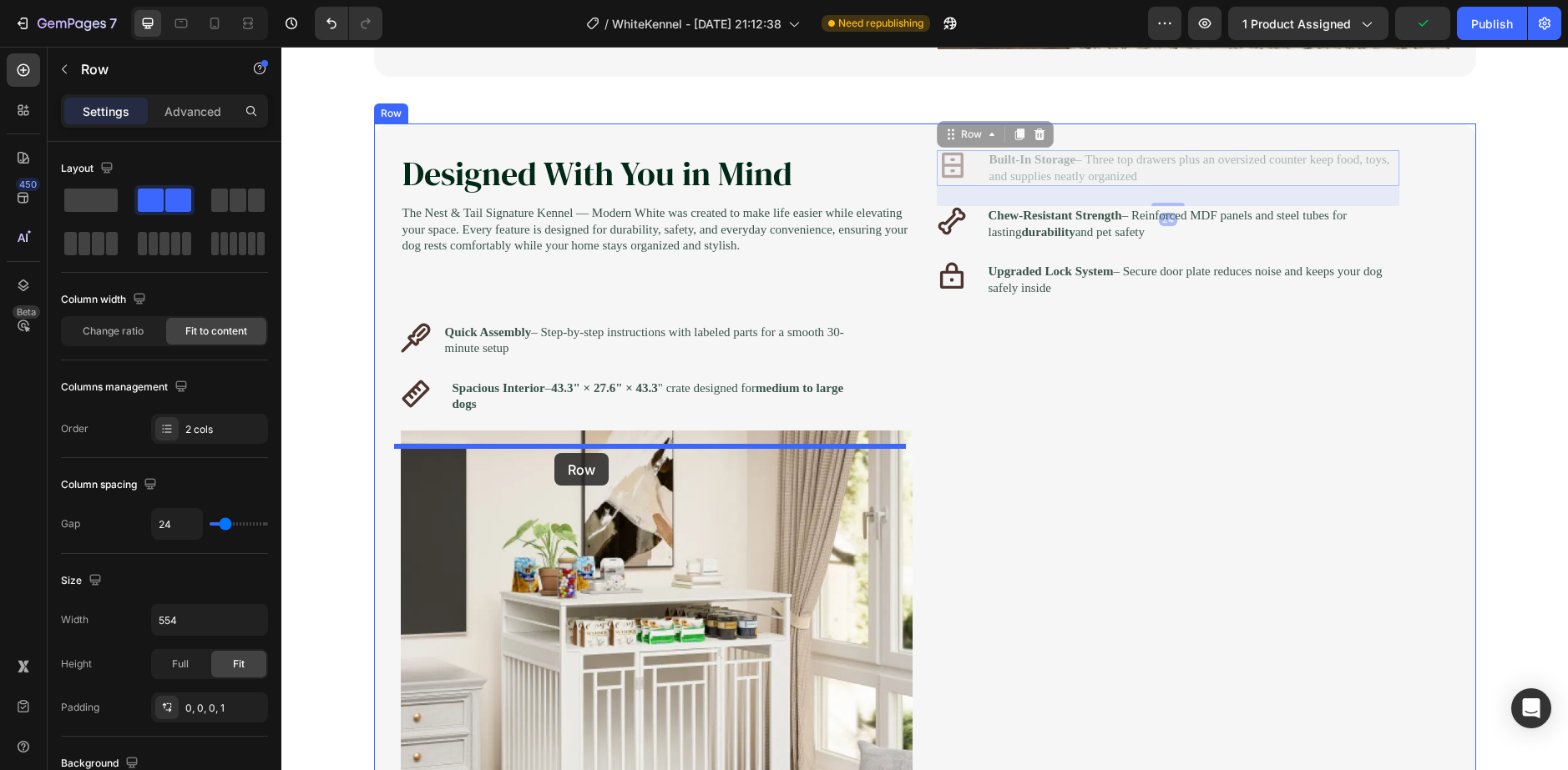
drag, startPoint x: 979, startPoint y: 177, endPoint x: 554, endPoint y: 453, distance: 506.8
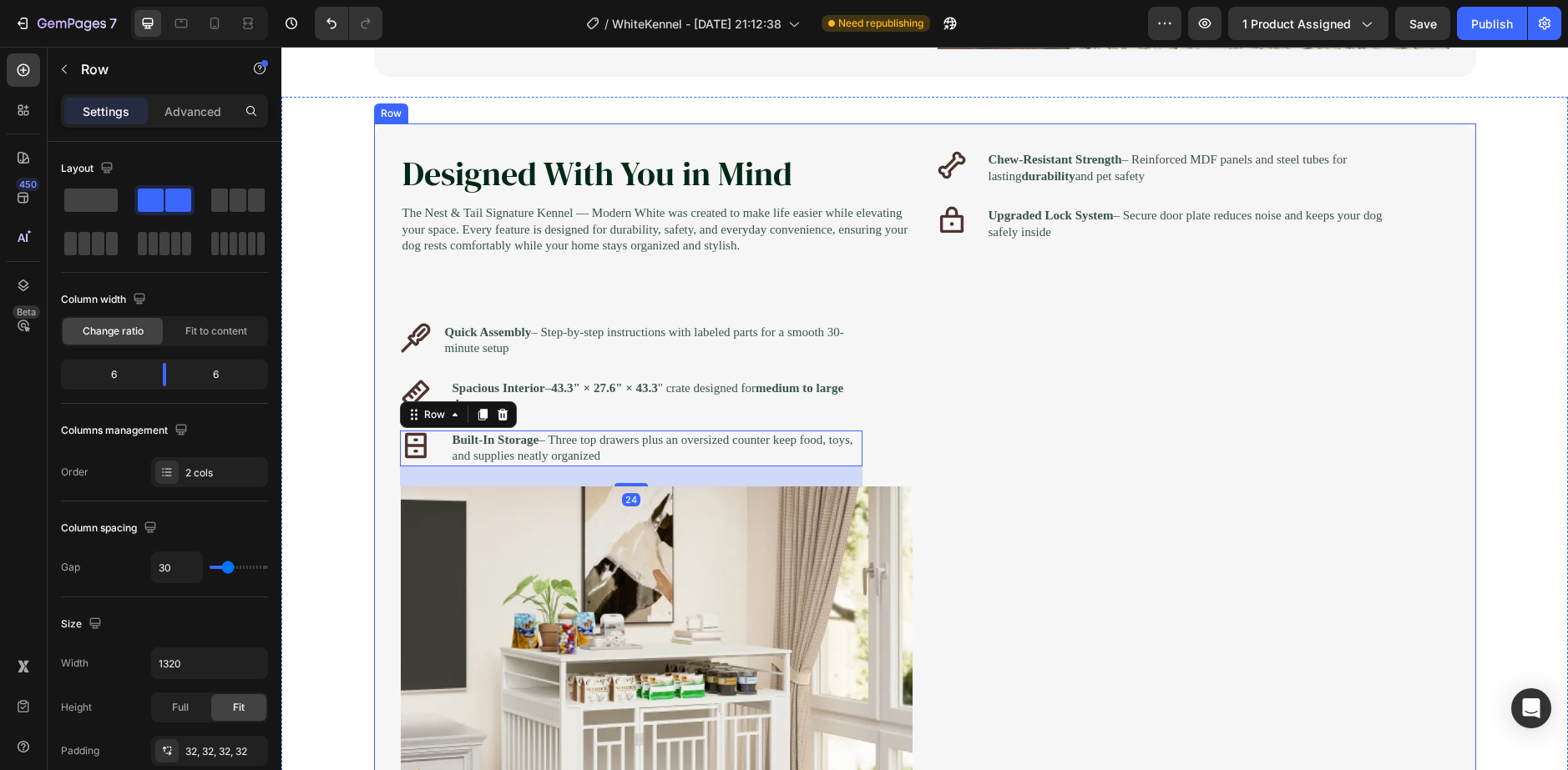
click at [971, 202] on div "Icon Chew-Resistant Strength – Reinforced MDF panels and steel tubes for lastin…" at bounding box center [1193, 575] width 511 height 849
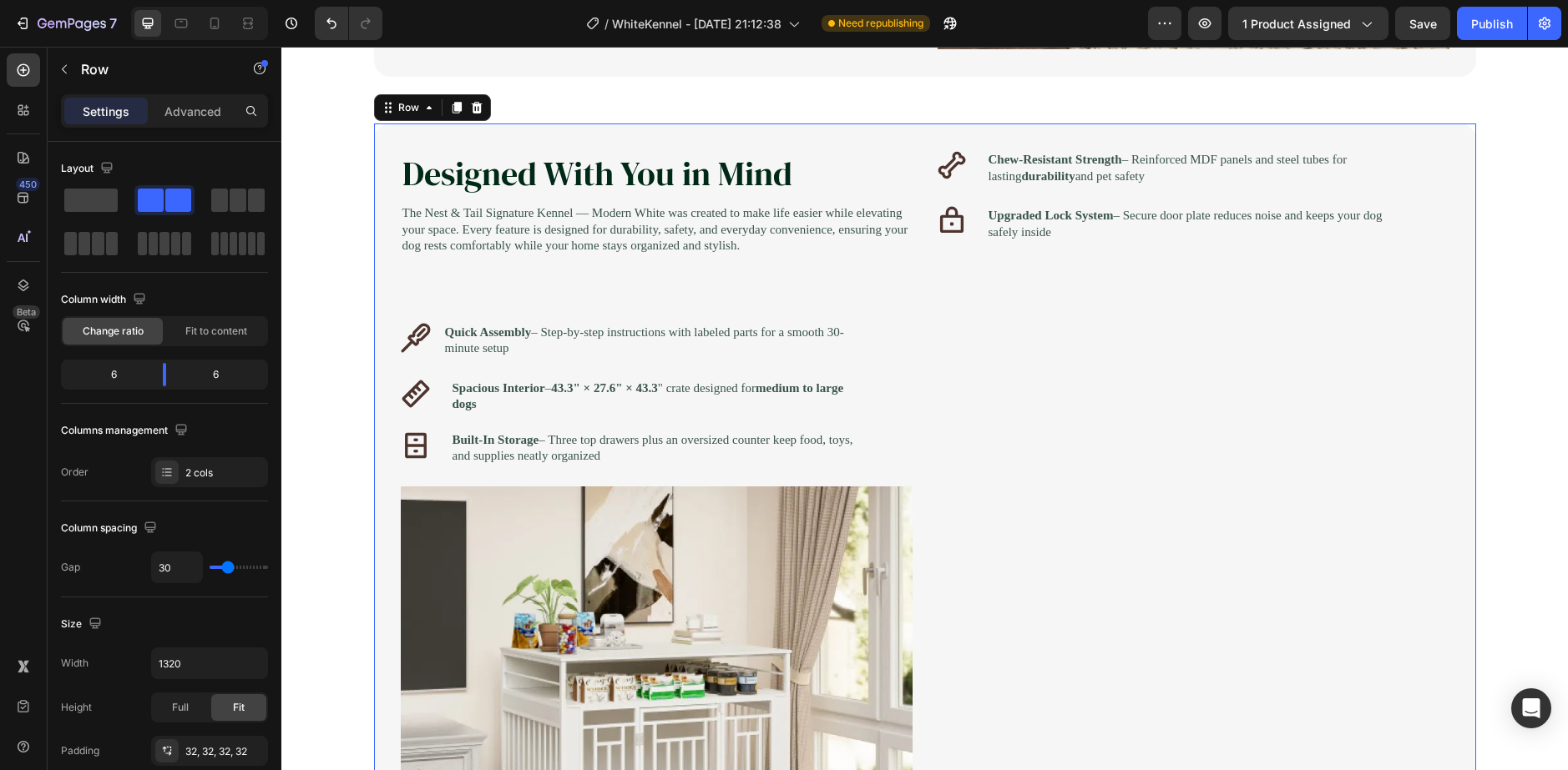
click at [973, 191] on div "Icon Chew-Resistant Strength – Reinforced MDF panels and steel tubes for lastin…" at bounding box center [1193, 575] width 511 height 849
click at [971, 179] on div "Icon Chew-Resistant Strength – Reinforced MDF panels and steel tubes for lastin…" at bounding box center [1168, 168] width 462 height 36
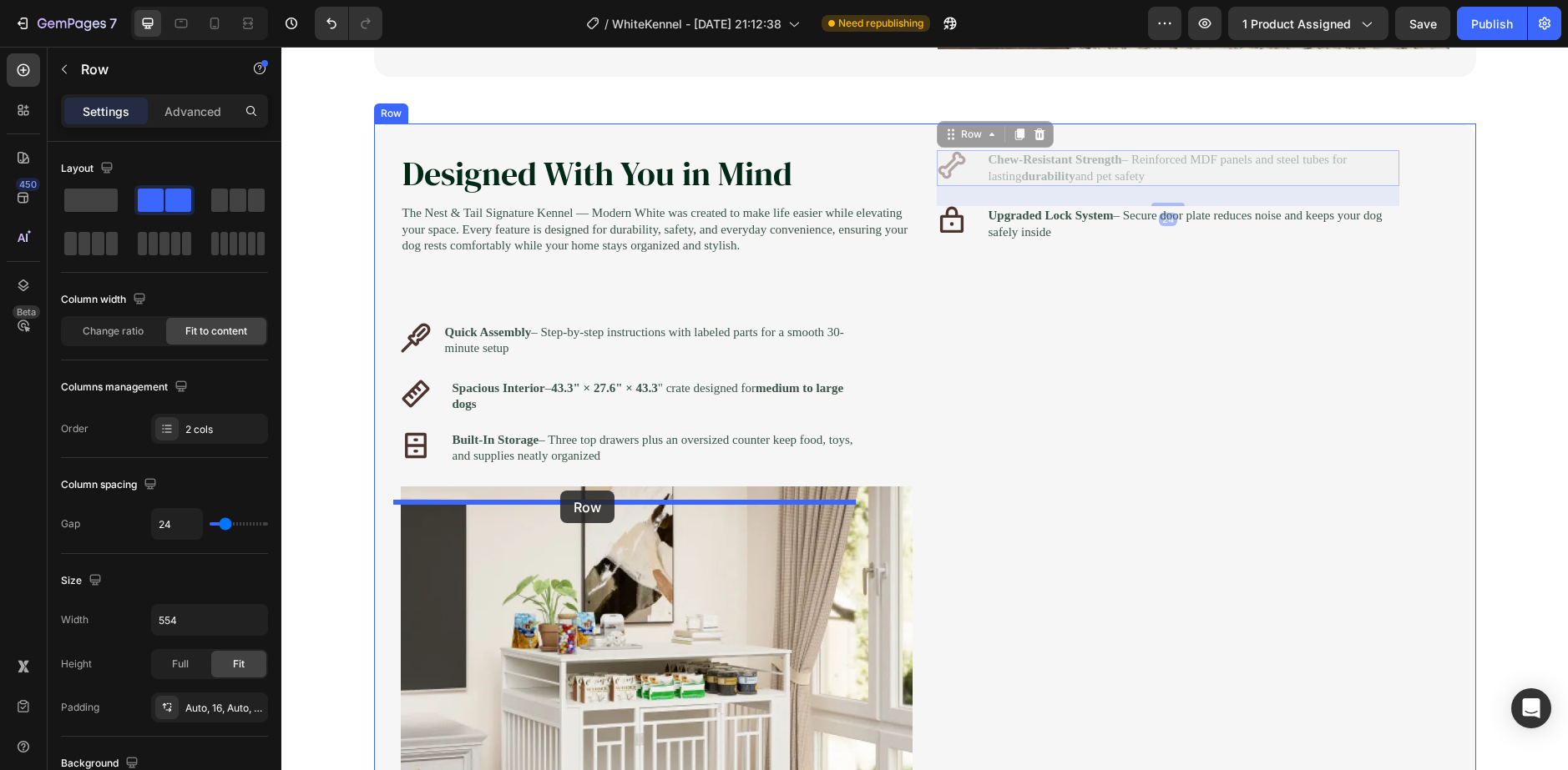
drag, startPoint x: 971, startPoint y: 179, endPoint x: 560, endPoint y: 491, distance: 516.0
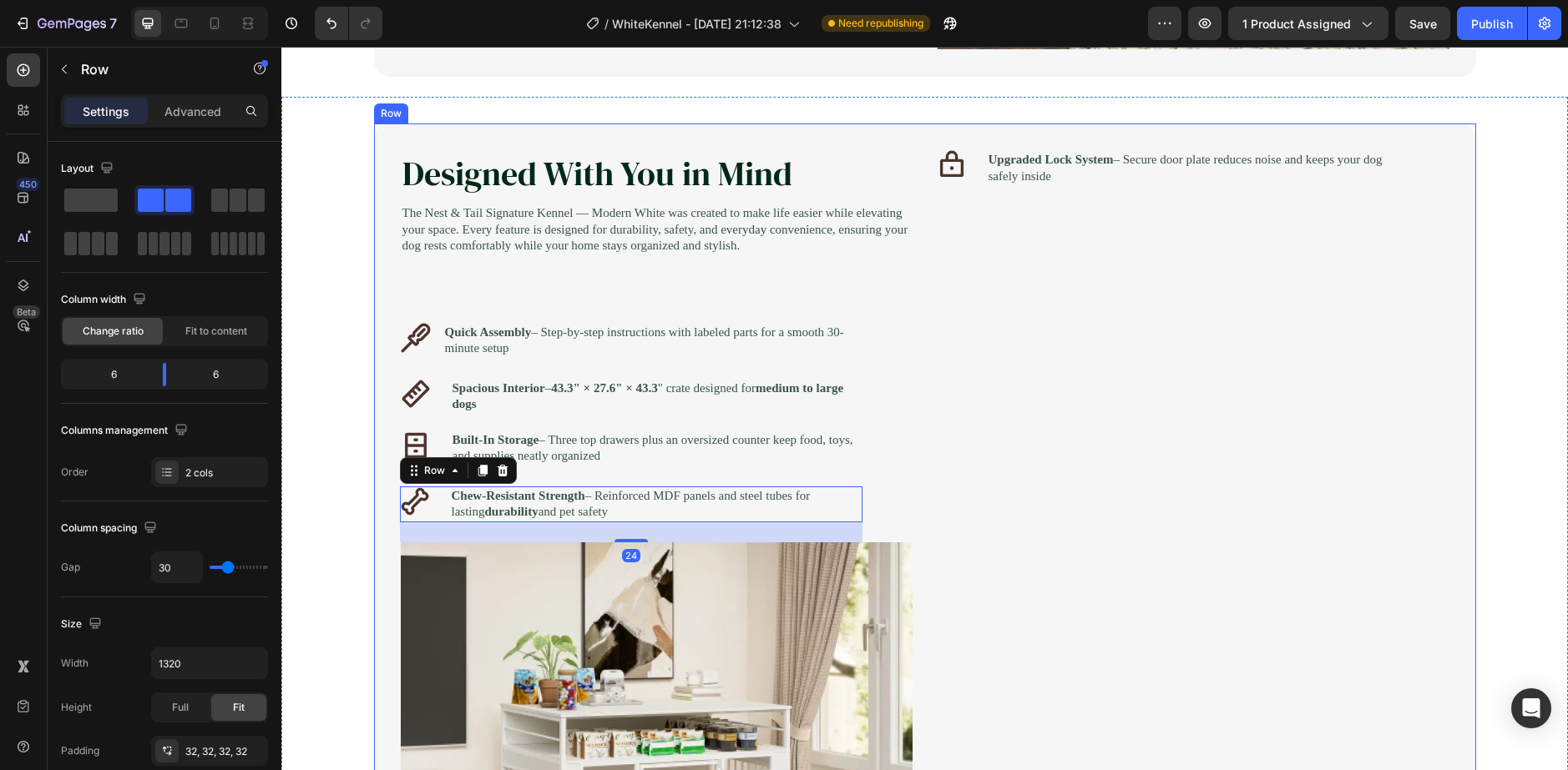
click at [978, 190] on div "Icon Upgraded Lock System – Secure door plate reduces noise and keeps your dog …" at bounding box center [1193, 603] width 511 height 905
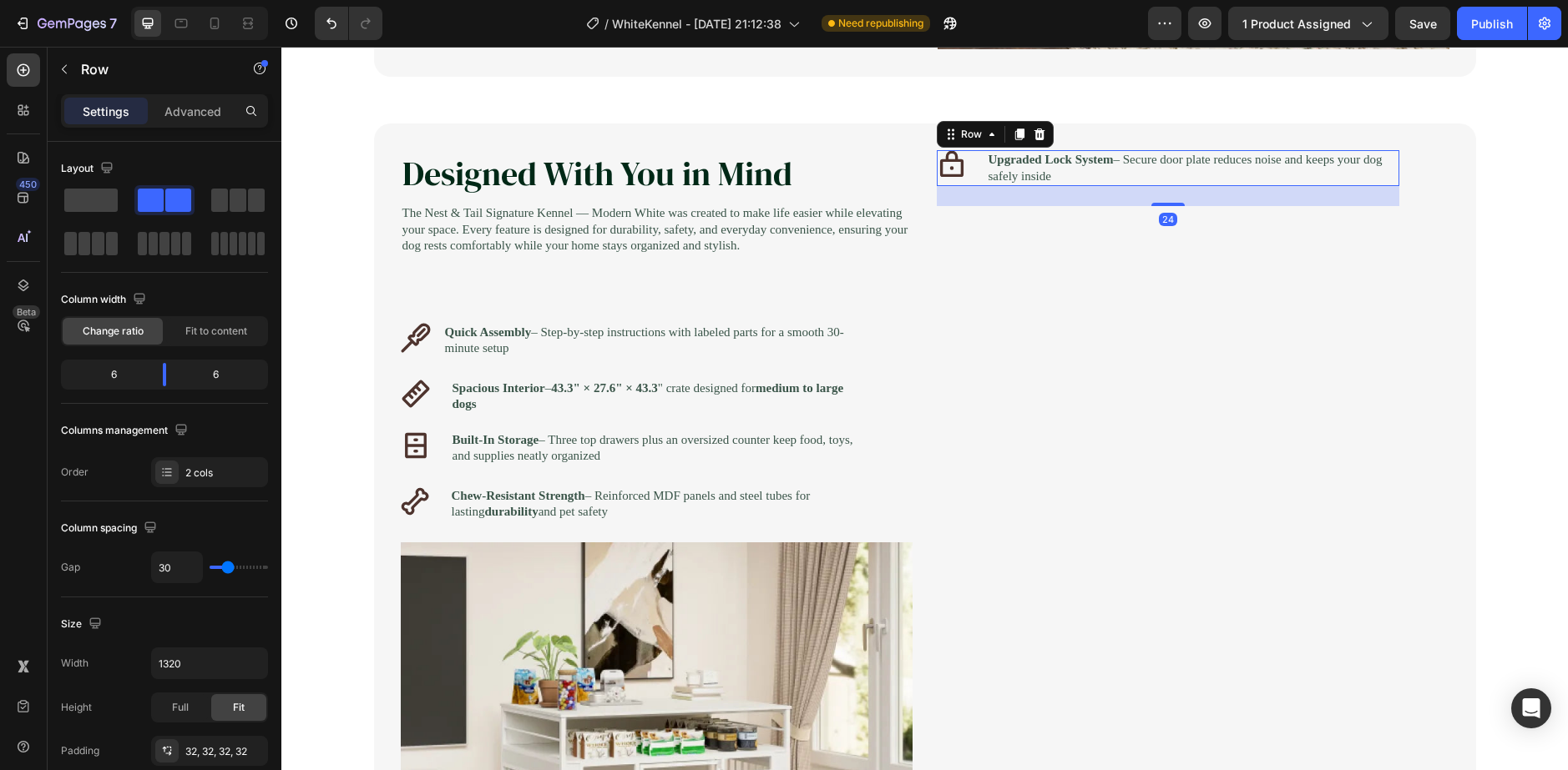
click at [974, 178] on div "Icon Upgraded Lock System – Secure door plate reduces noise and keeps your dog …" at bounding box center [1168, 168] width 462 height 36
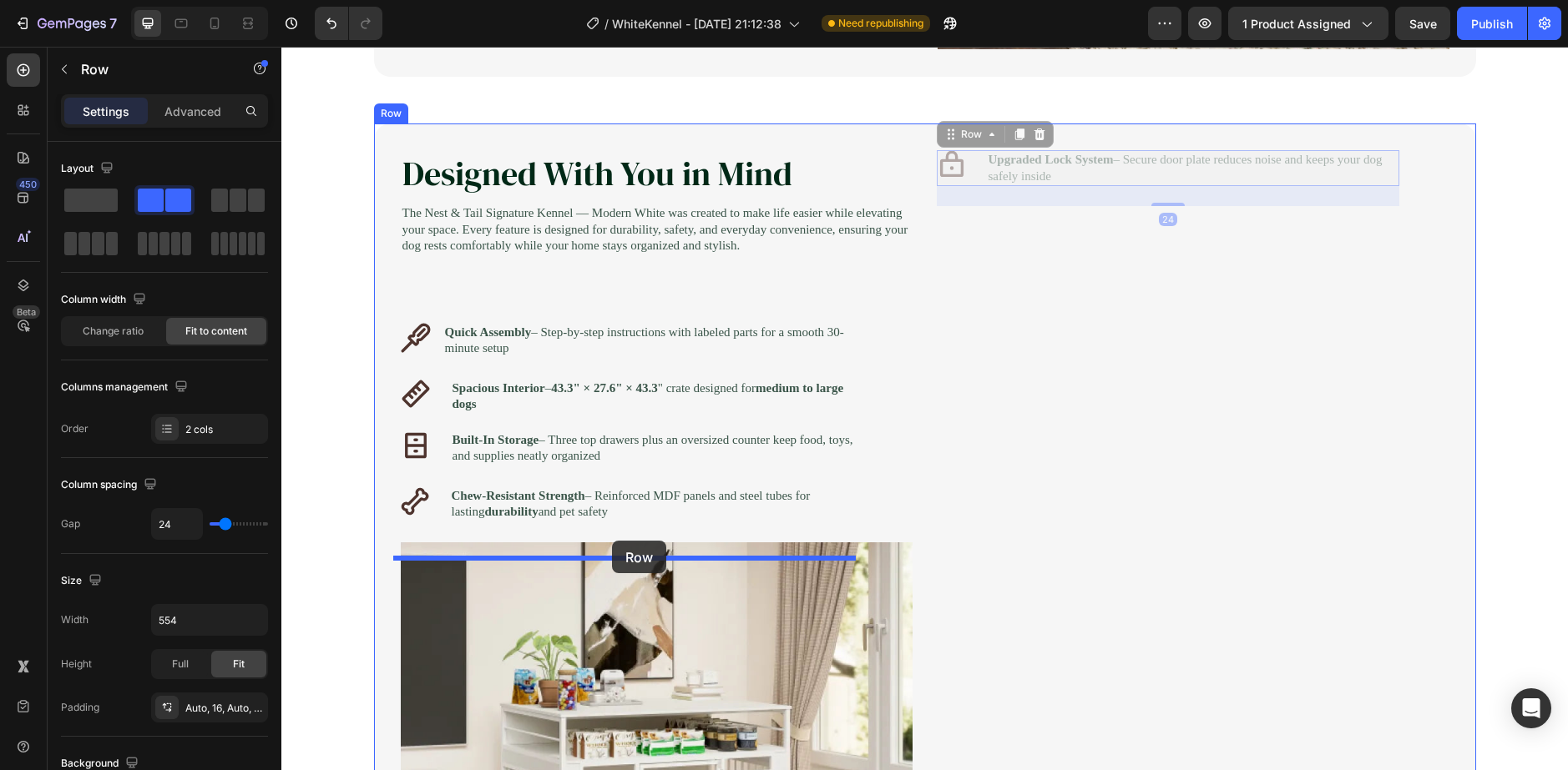
drag, startPoint x: 974, startPoint y: 178, endPoint x: 612, endPoint y: 541, distance: 512.7
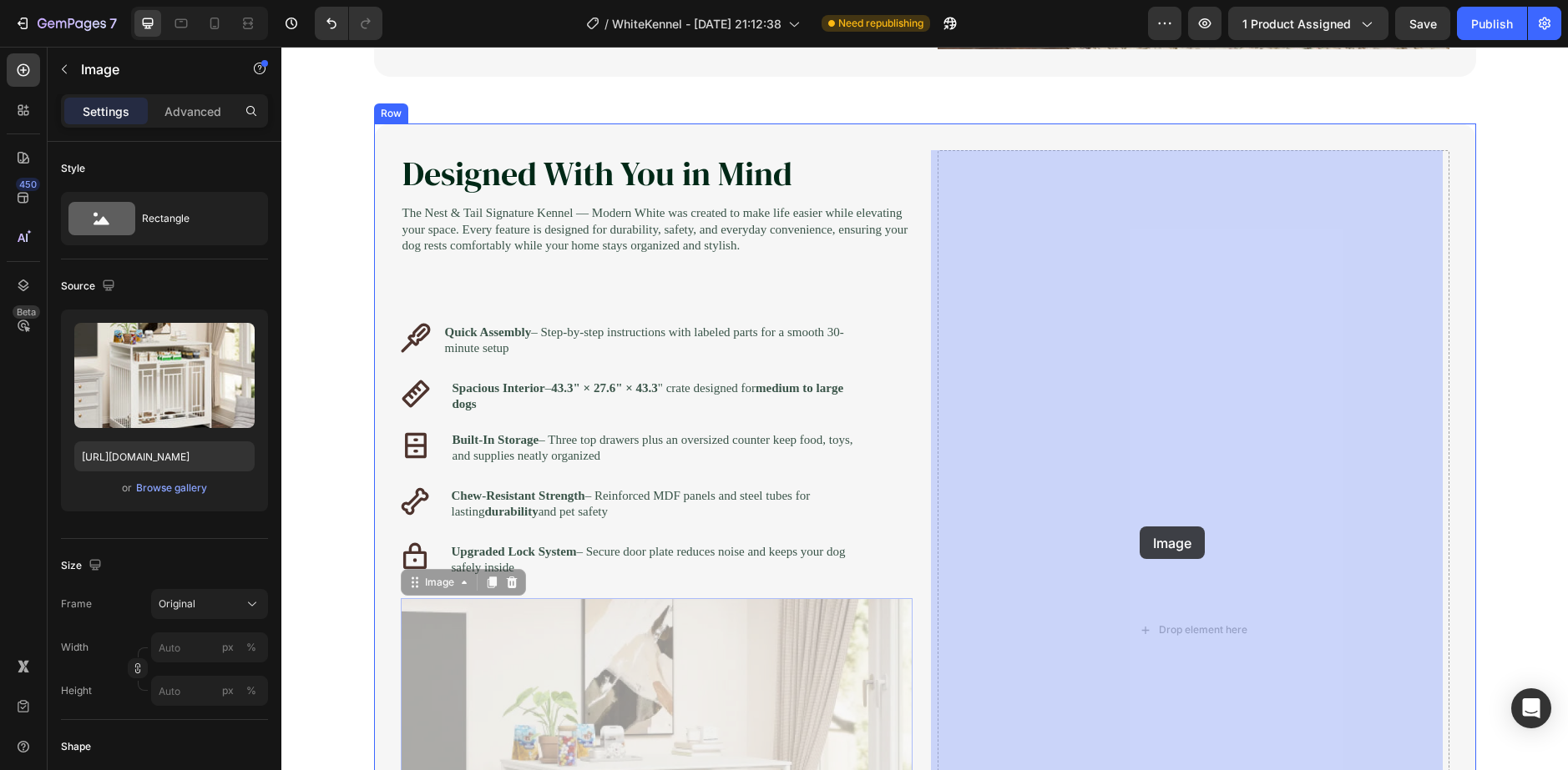
drag, startPoint x: 648, startPoint y: 675, endPoint x: 1147, endPoint y: 519, distance: 522.8
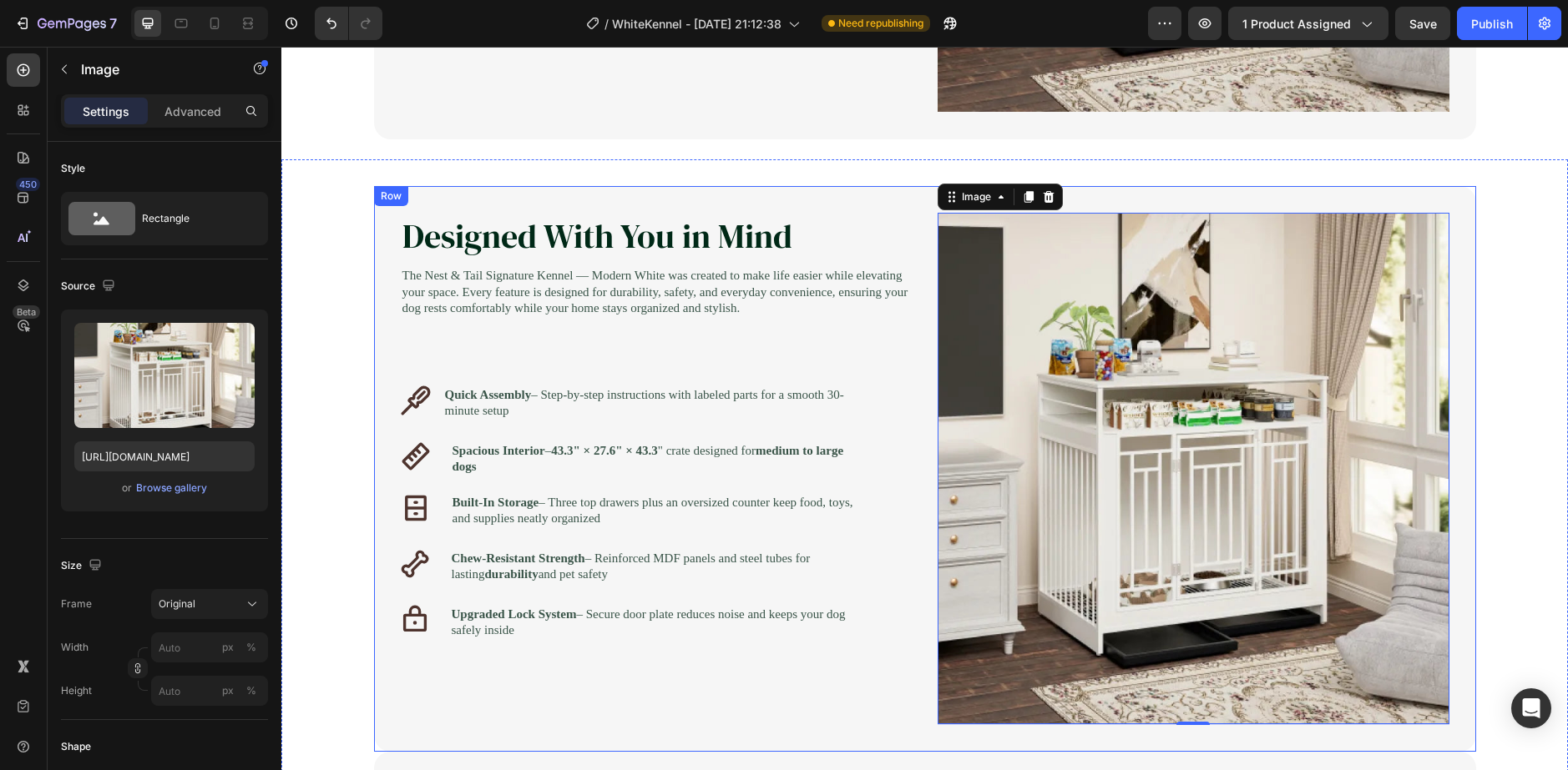
scroll to position [1430, 0]
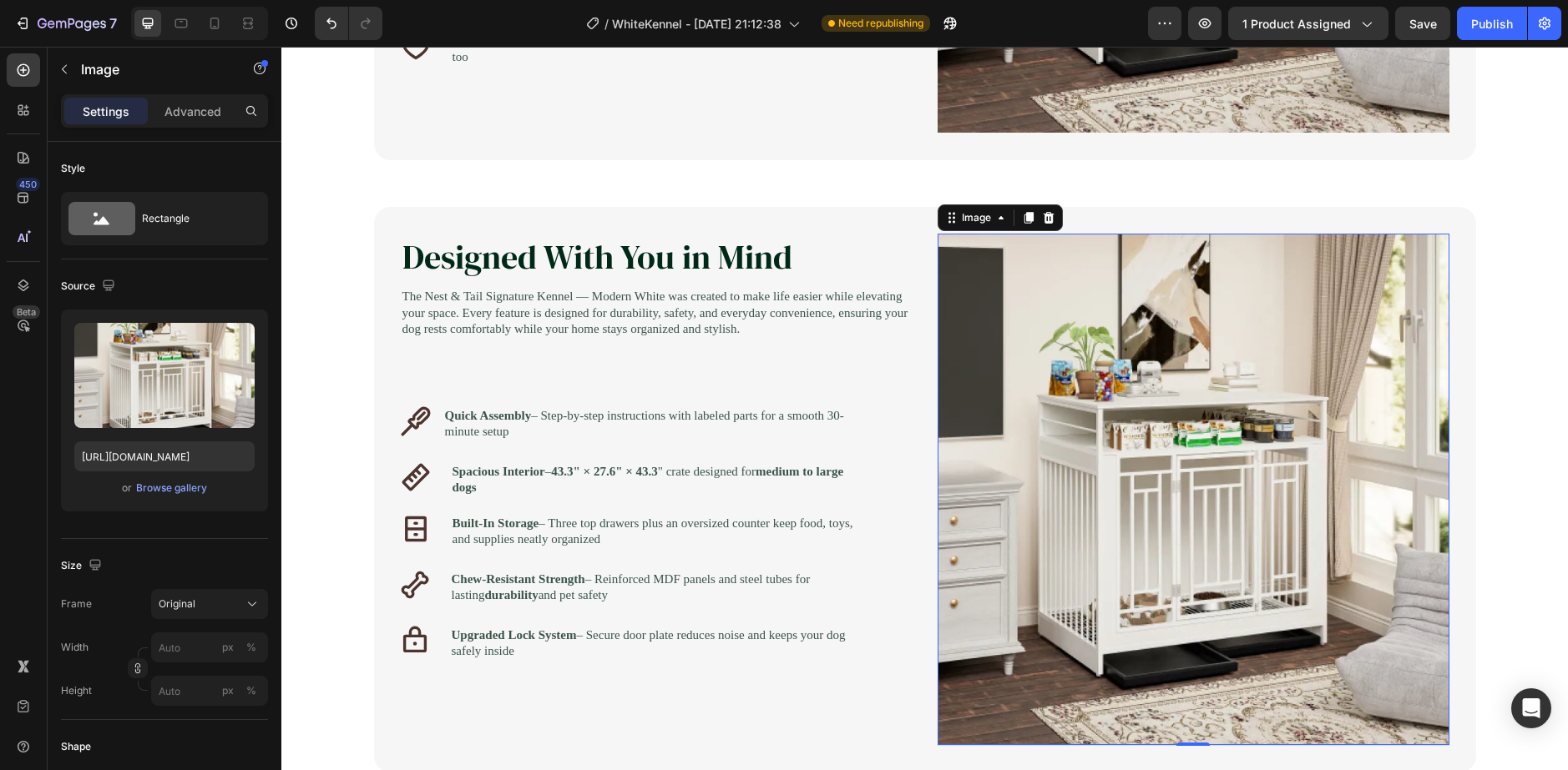
click at [1430, 477] on img at bounding box center [1193, 489] width 511 height 511
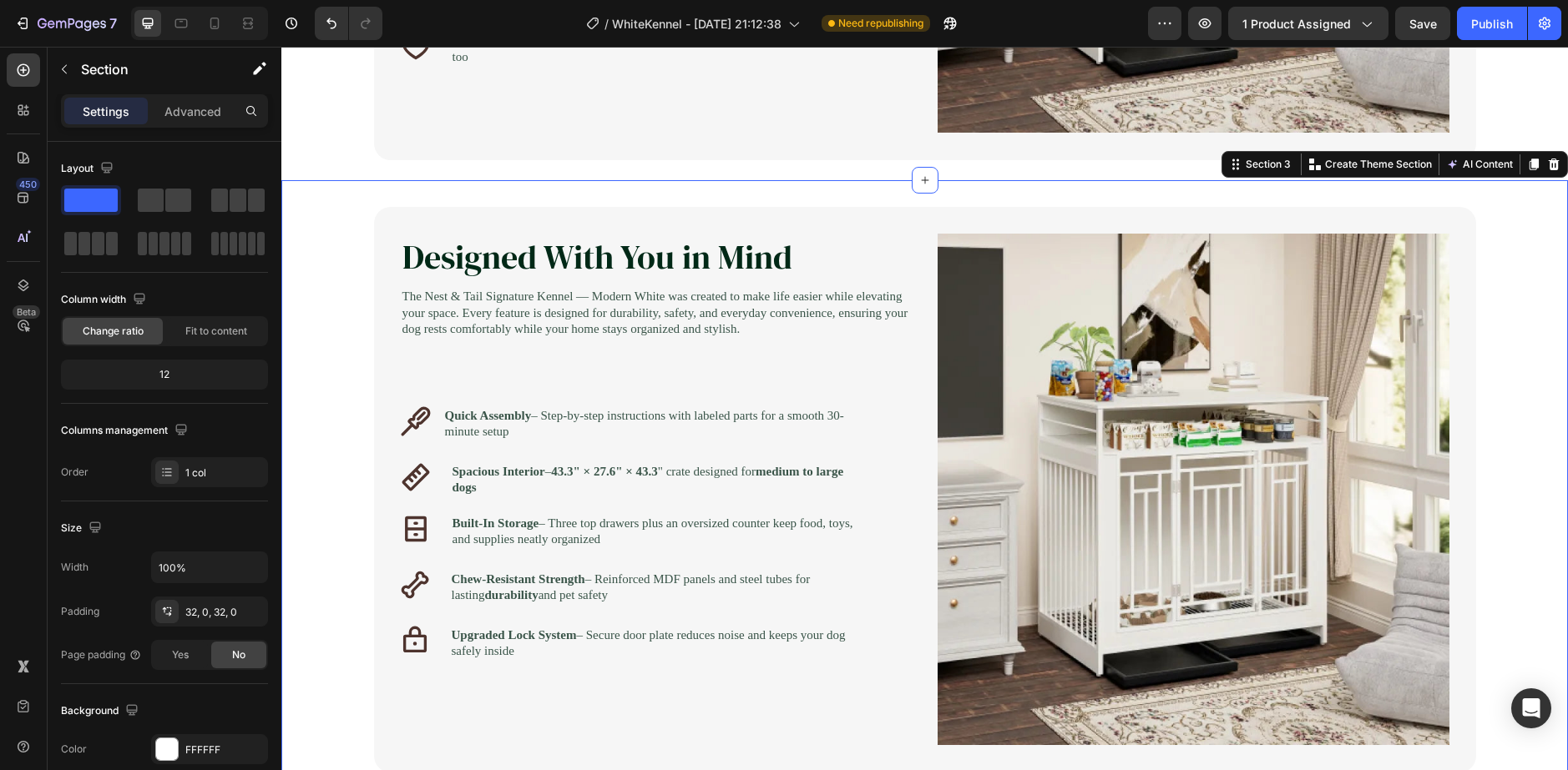
click at [1499, 457] on div "Image Row Image Designed With You in Mind Heading Your dog is family & their sp…" at bounding box center [924, 773] width 1286 height 1131
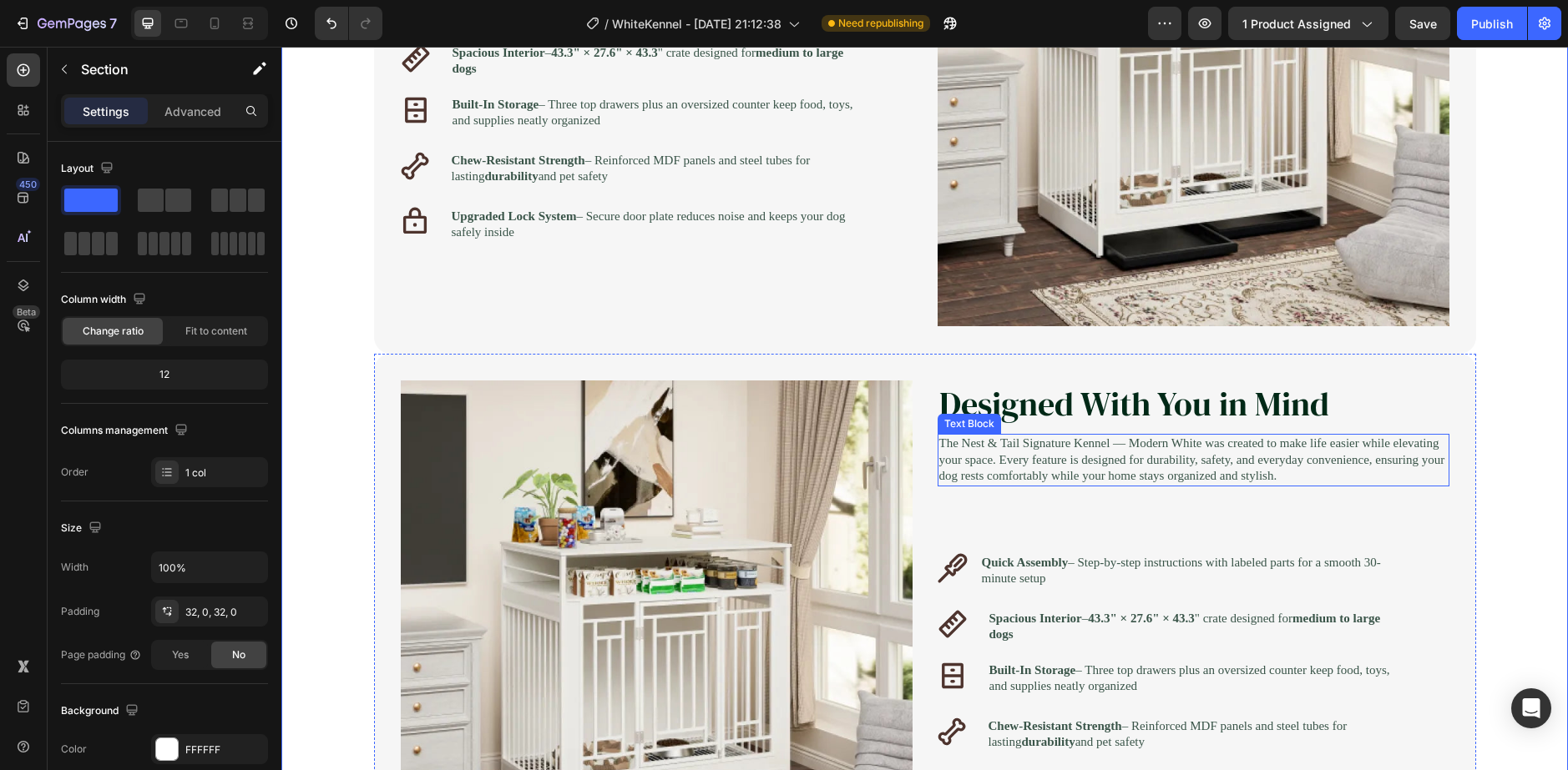
scroll to position [1931, 0]
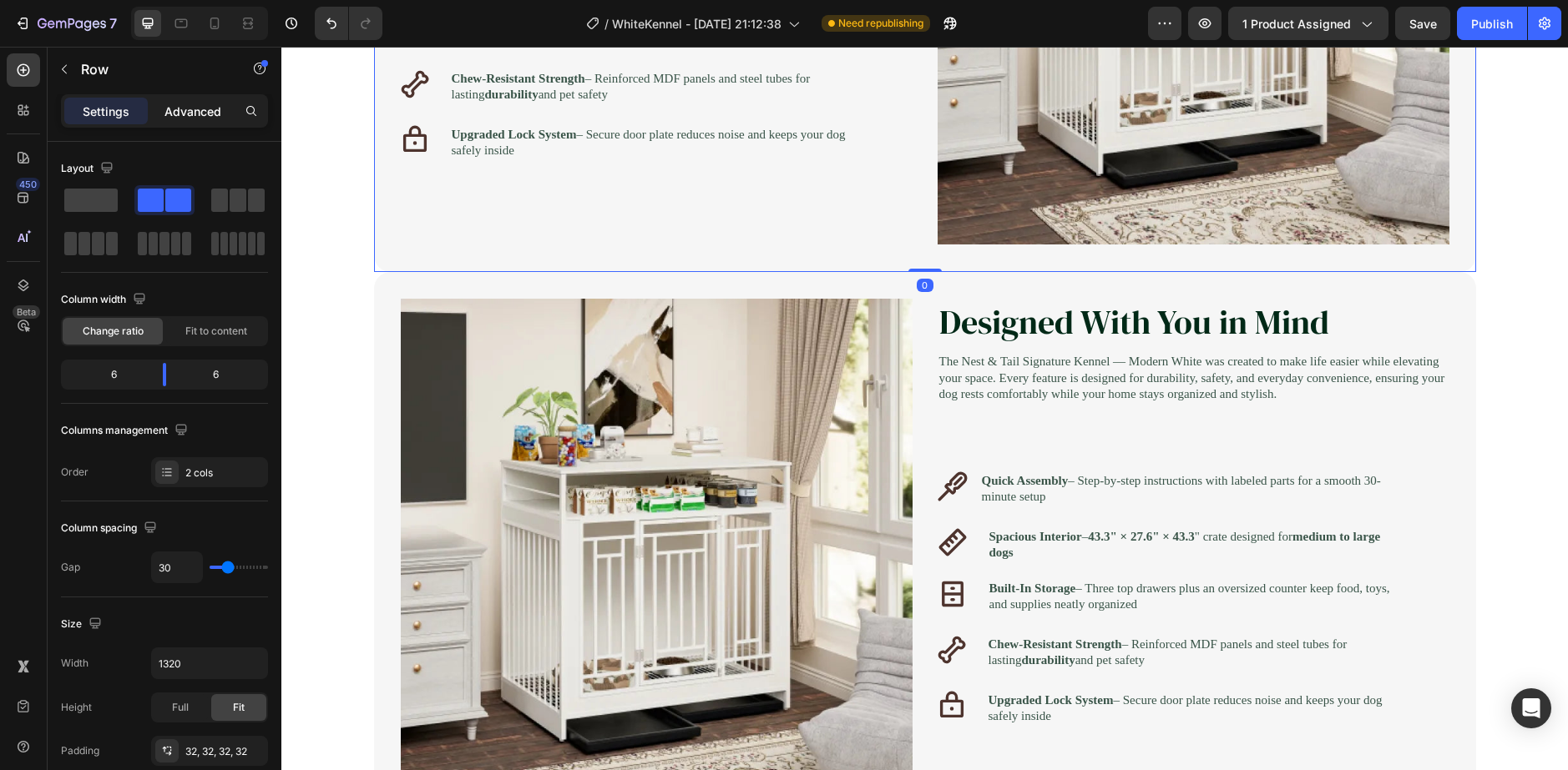
click at [224, 109] on div "Advanced" at bounding box center [192, 111] width 83 height 27
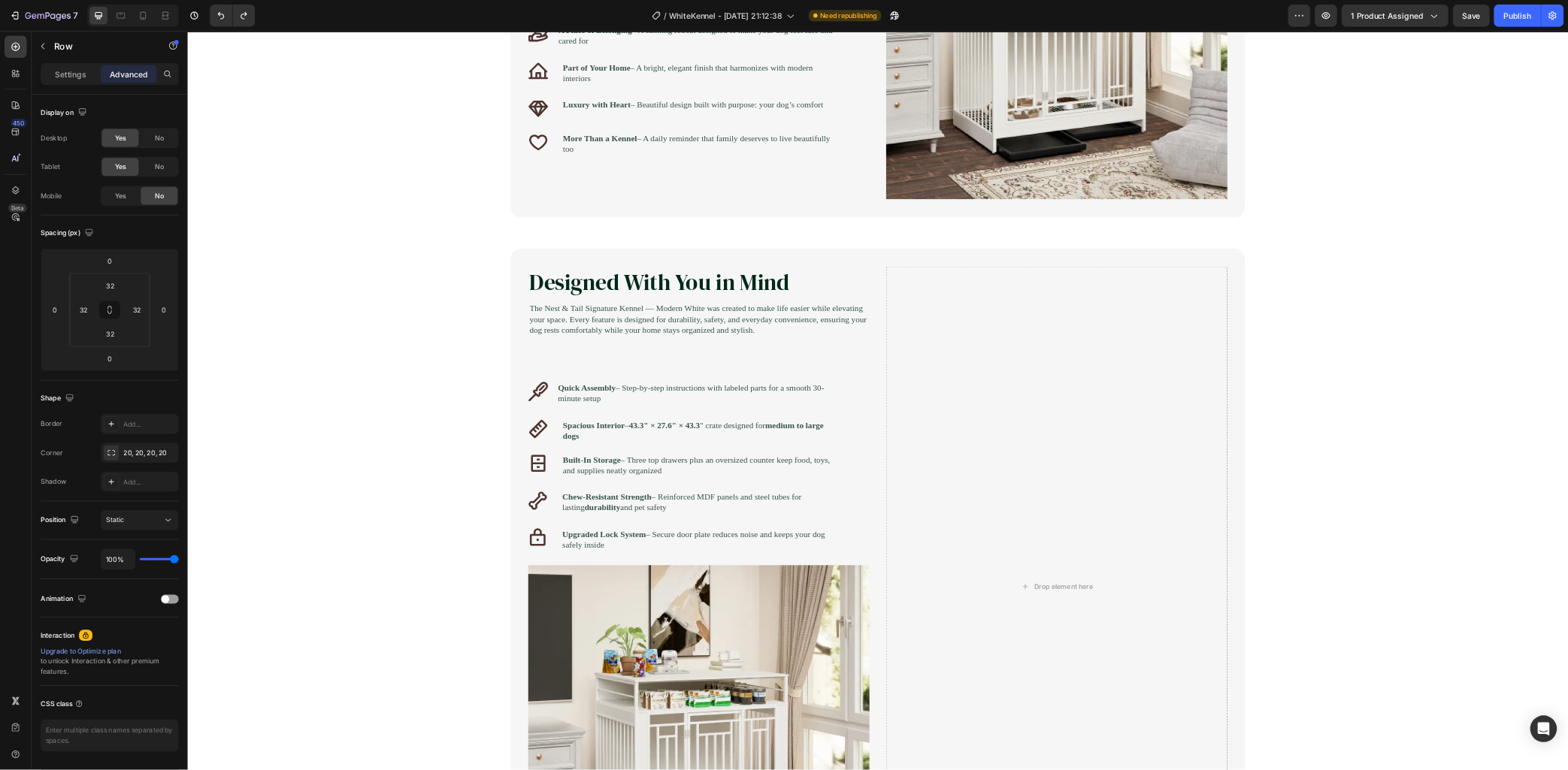
scroll to position [1139, 0]
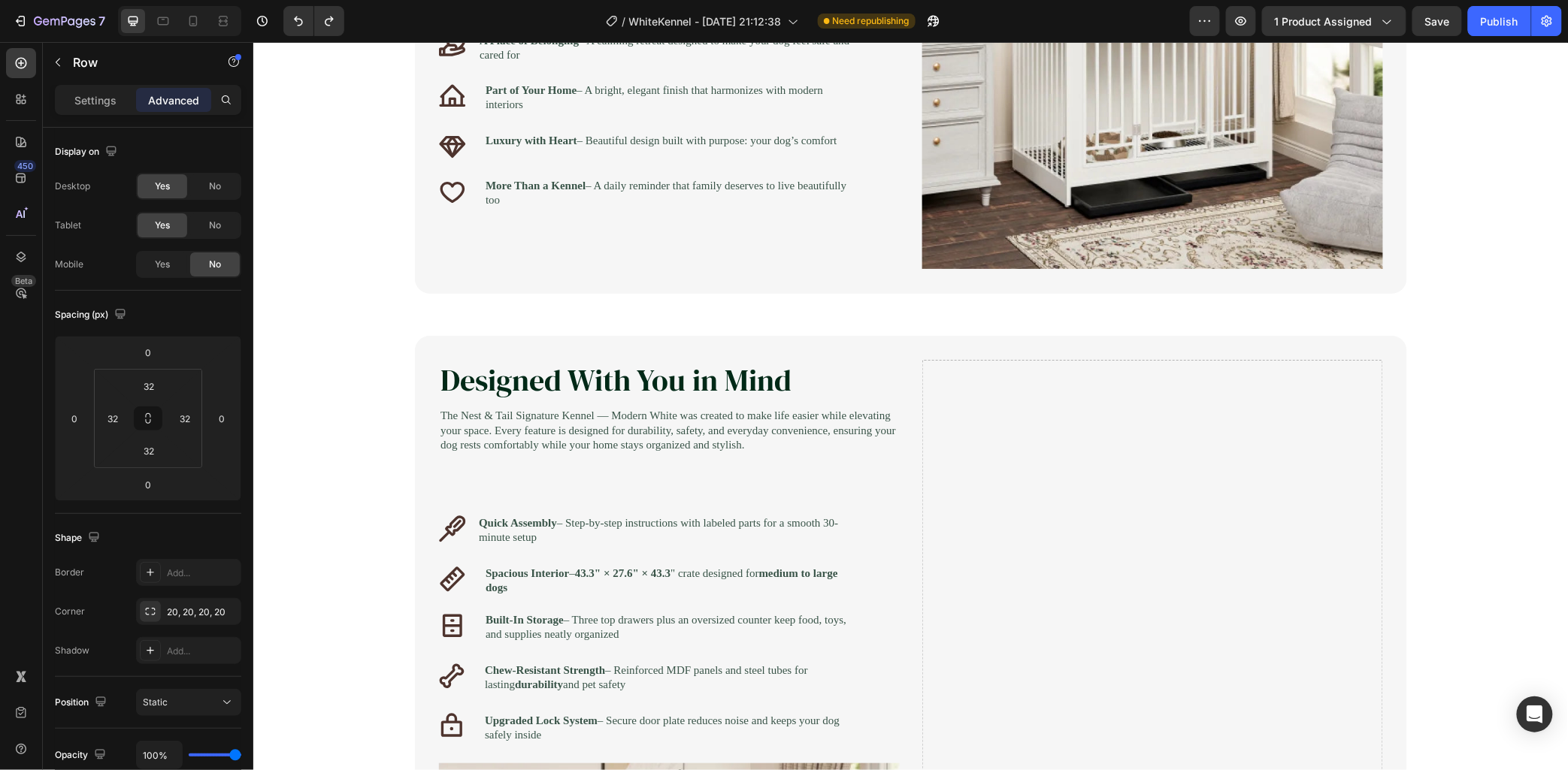
click at [794, 365] on h2 "Designed With You in Mind" at bounding box center [668, 380] width 460 height 42
click at [500, 316] on icon at bounding box center [506, 320] width 12 height 12
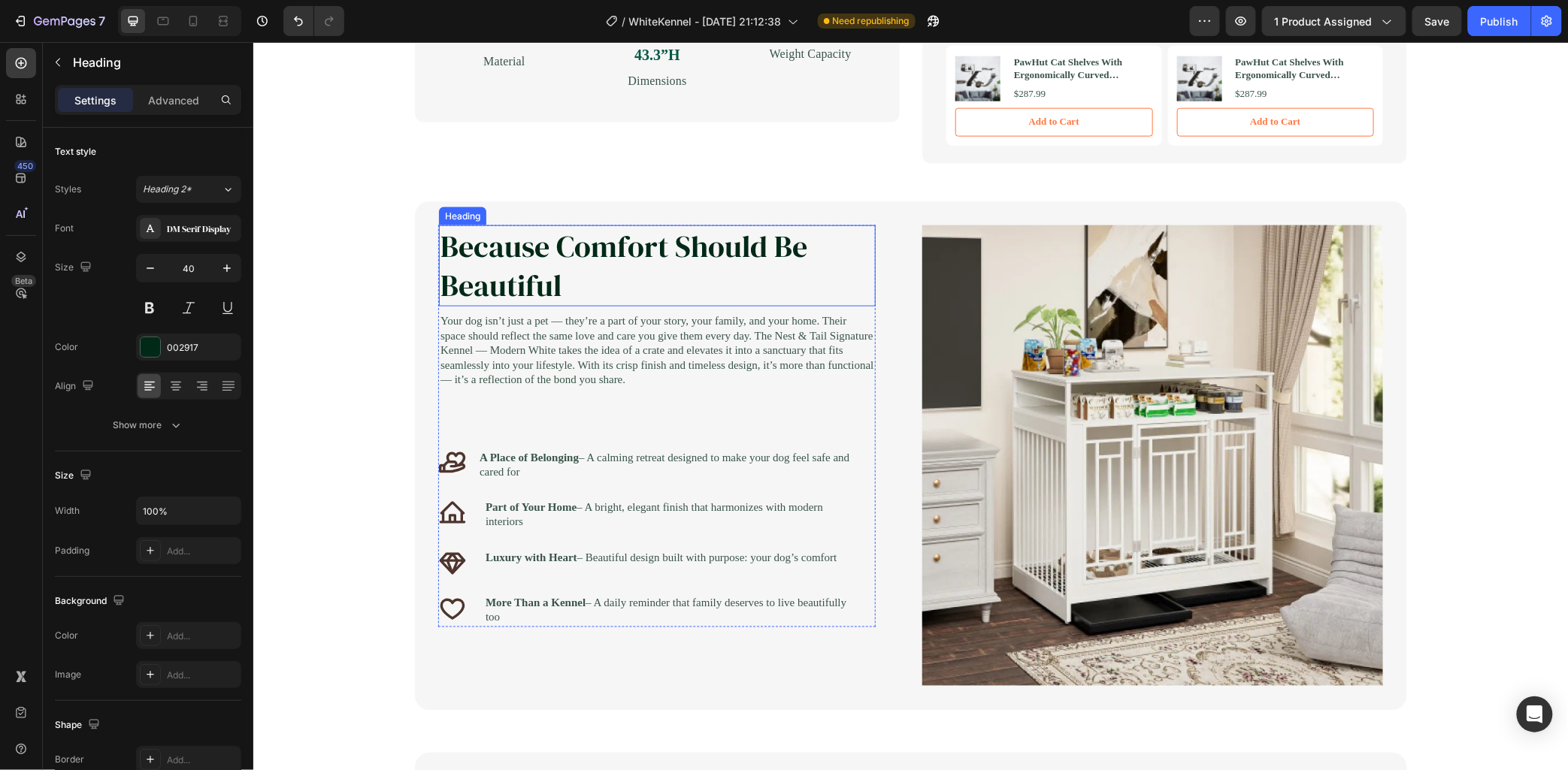
click at [818, 291] on h2 "Because Comfort Should Be Beautiful" at bounding box center [656, 266] width 437 height 82
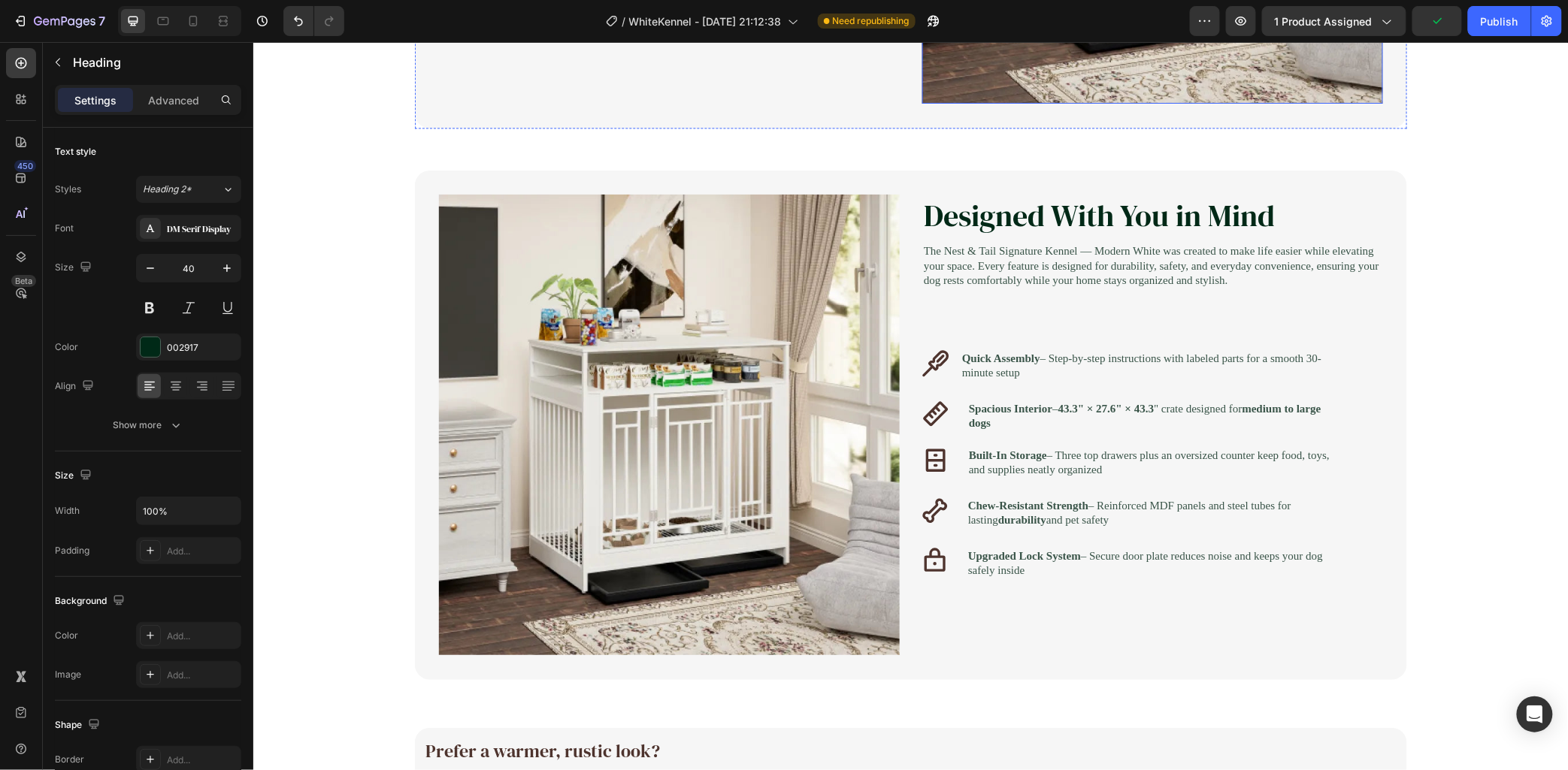
scroll to position [1305, 0]
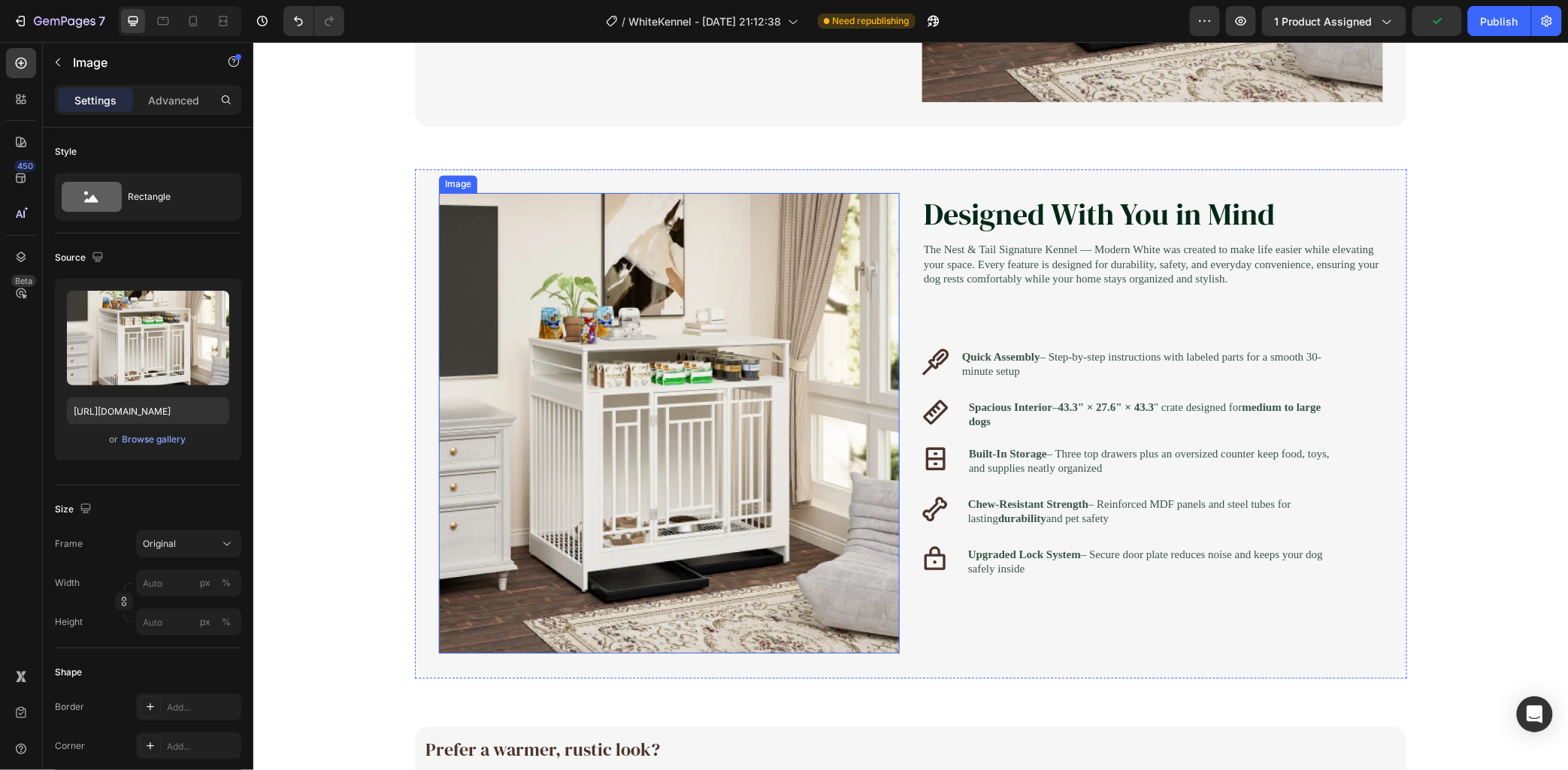
click at [794, 310] on img at bounding box center [668, 422] width 460 height 460
click at [146, 434] on div "Browse gallery" at bounding box center [154, 440] width 64 height 13
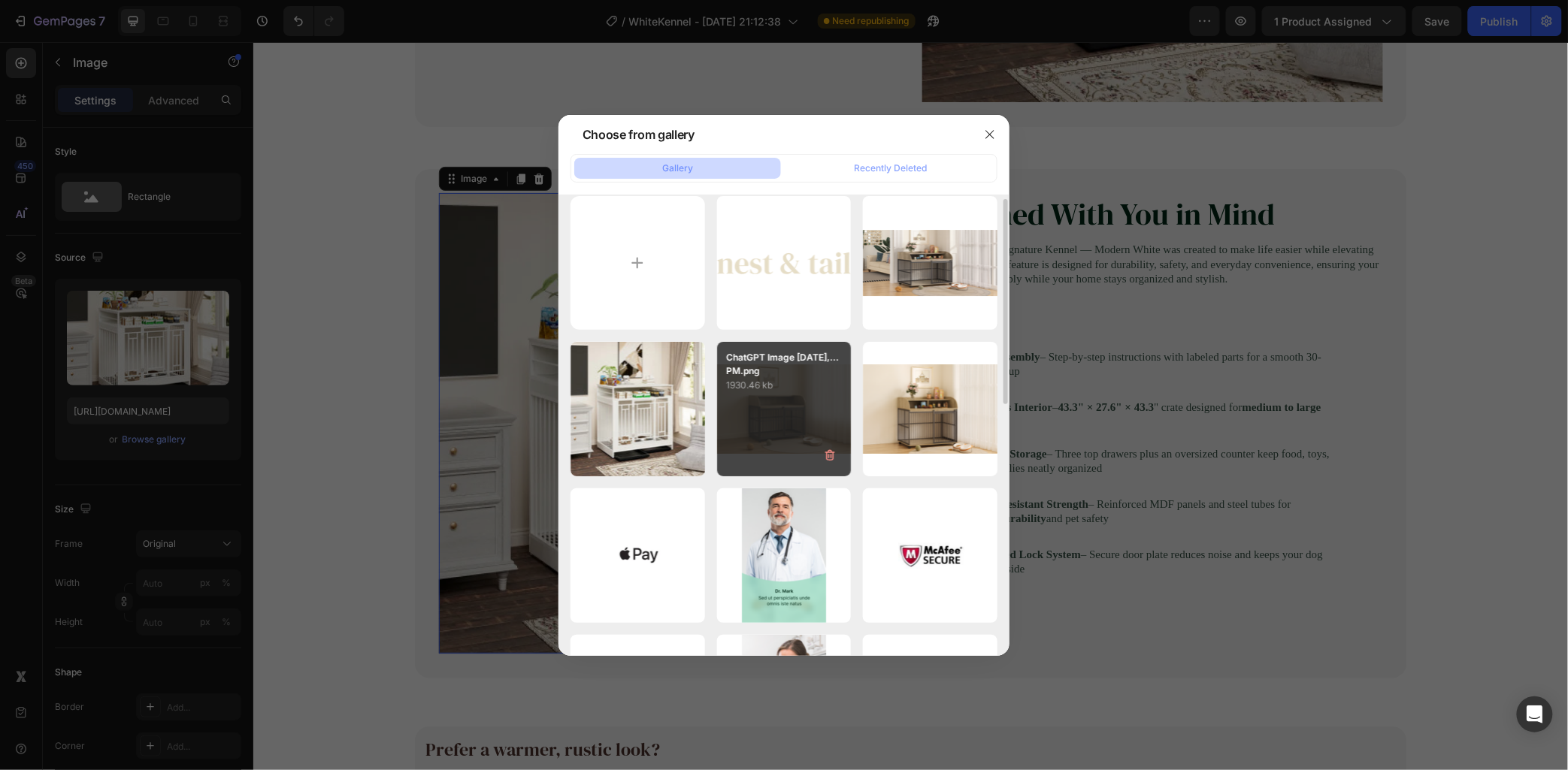
scroll to position [0, 0]
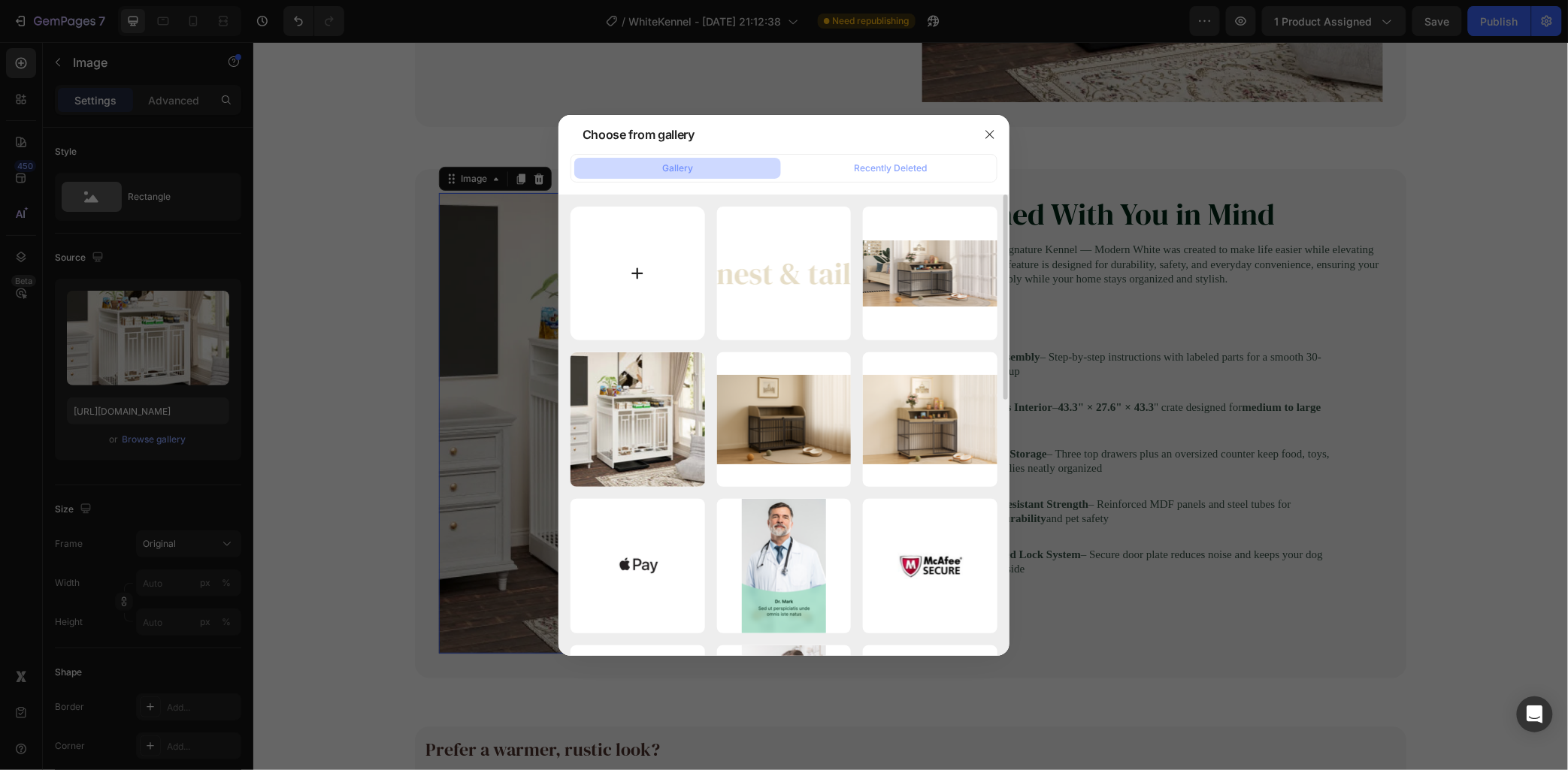
click at [660, 299] on input "file" at bounding box center [638, 274] width 135 height 135
click at [983, 112] on div at bounding box center [784, 385] width 1568 height 770
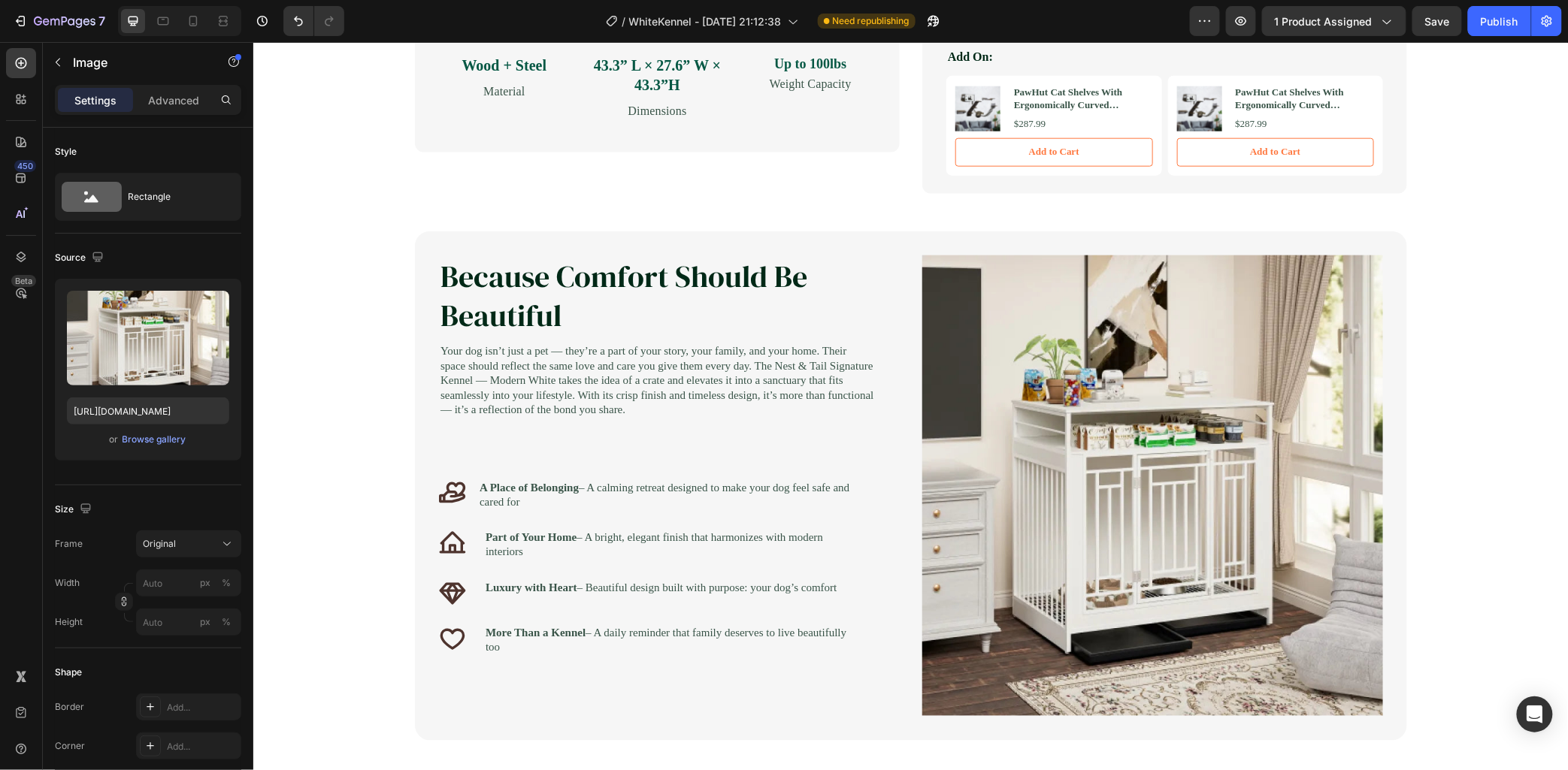
scroll to position [722, 0]
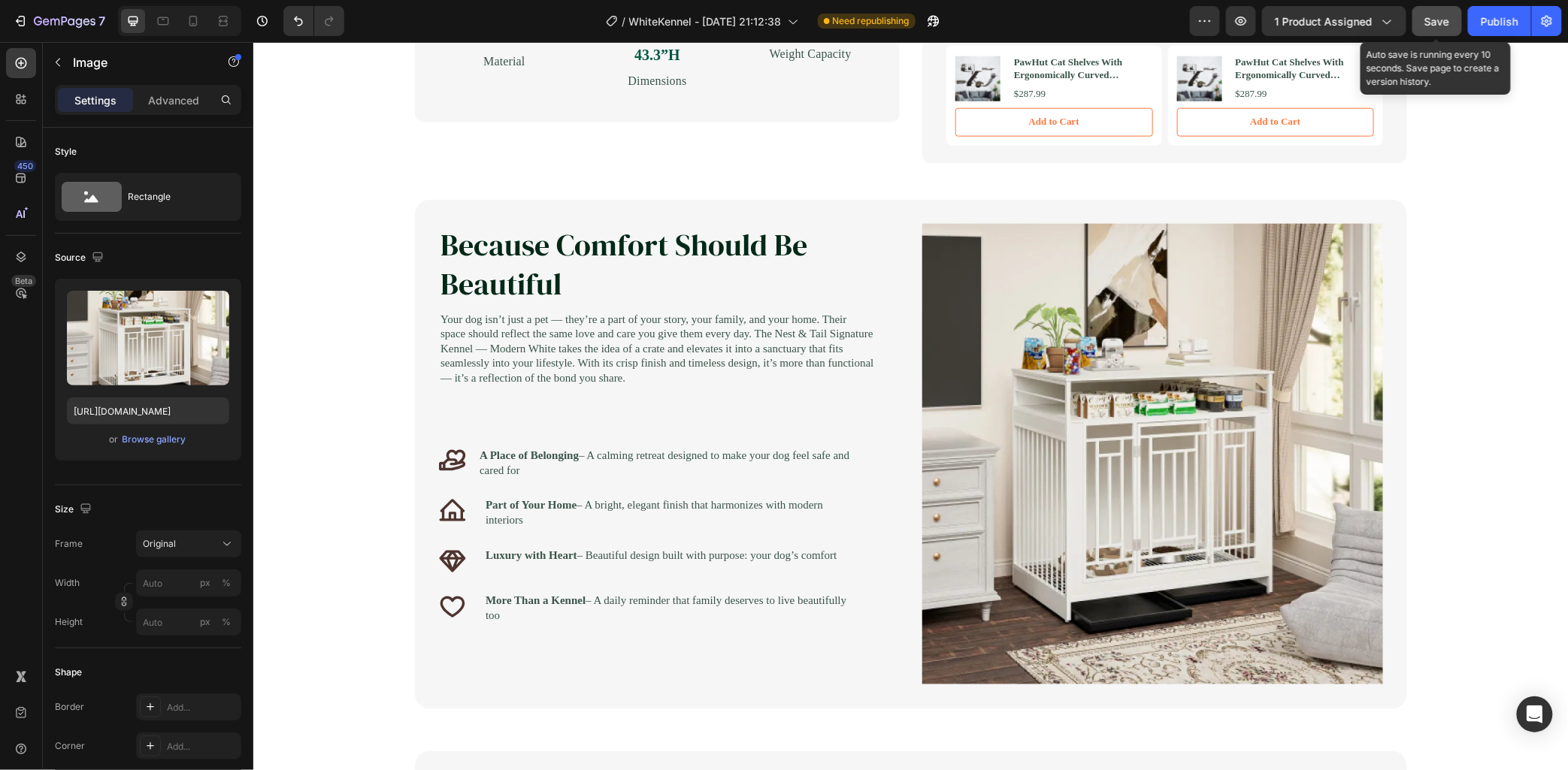
click at [1411, 19] on span "Save" at bounding box center [1438, 21] width 25 height 12
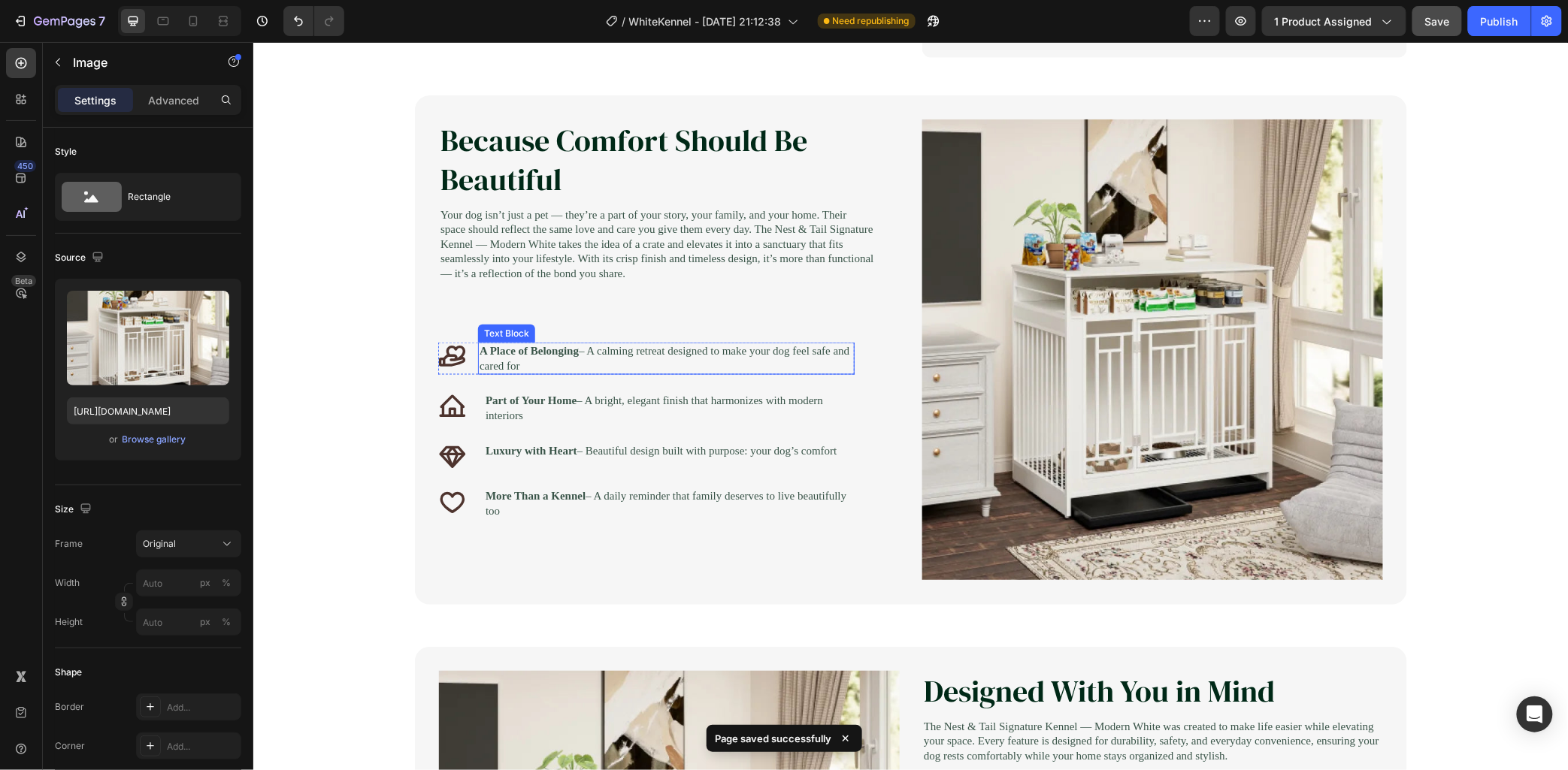
scroll to position [805, 0]
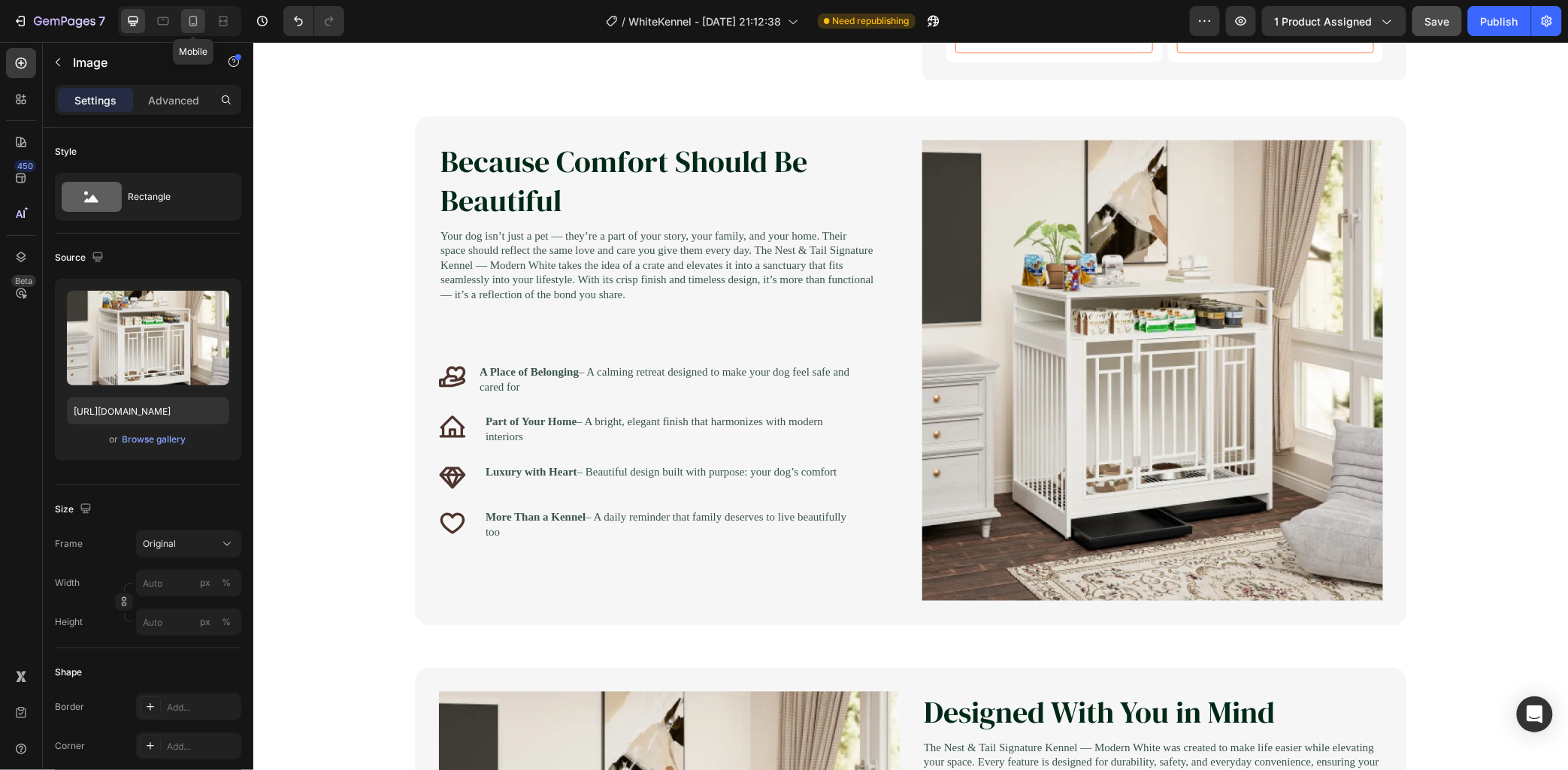
click at [194, 13] on icon at bounding box center [193, 21] width 15 height 15
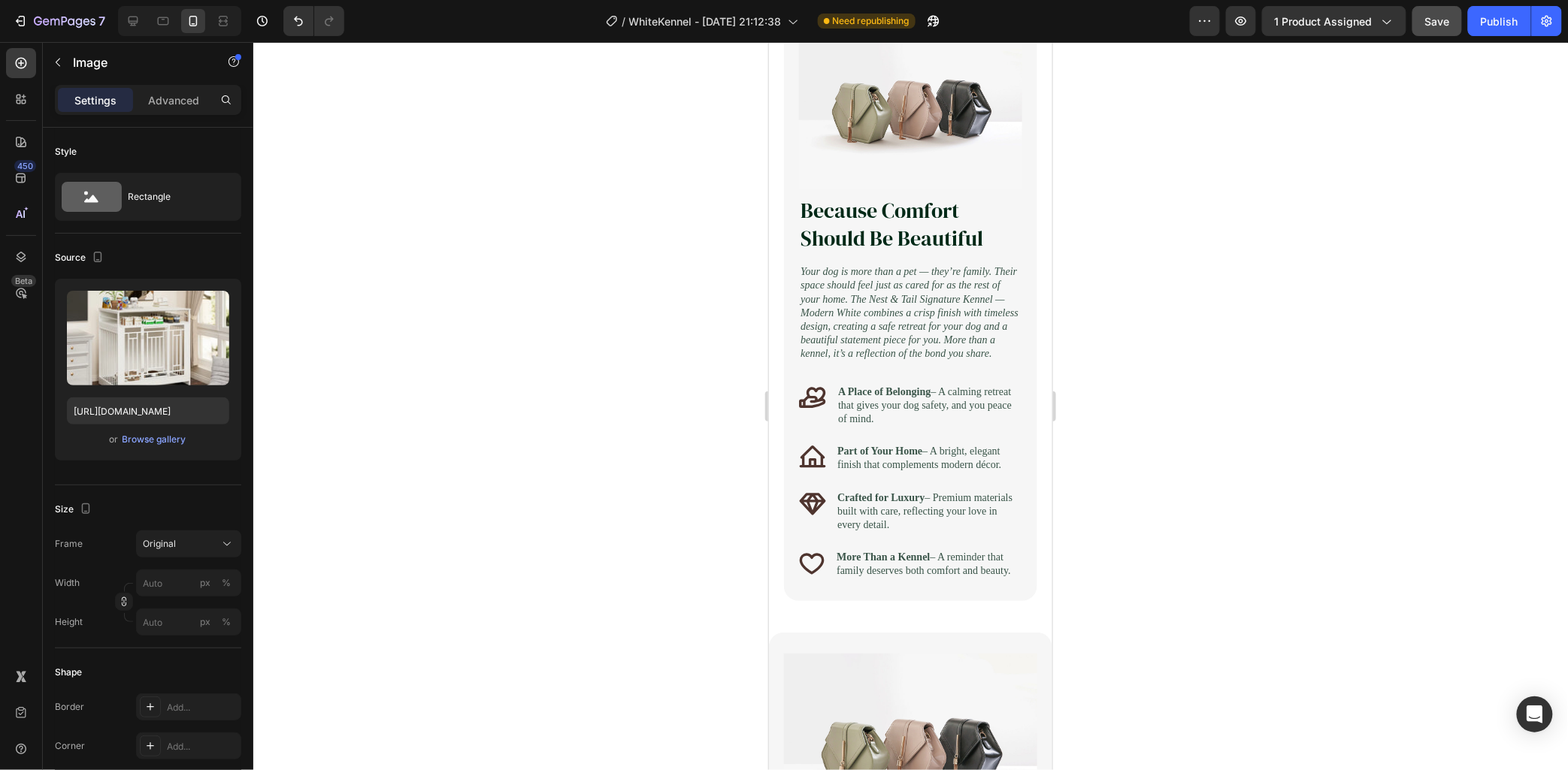
scroll to position [1379, 0]
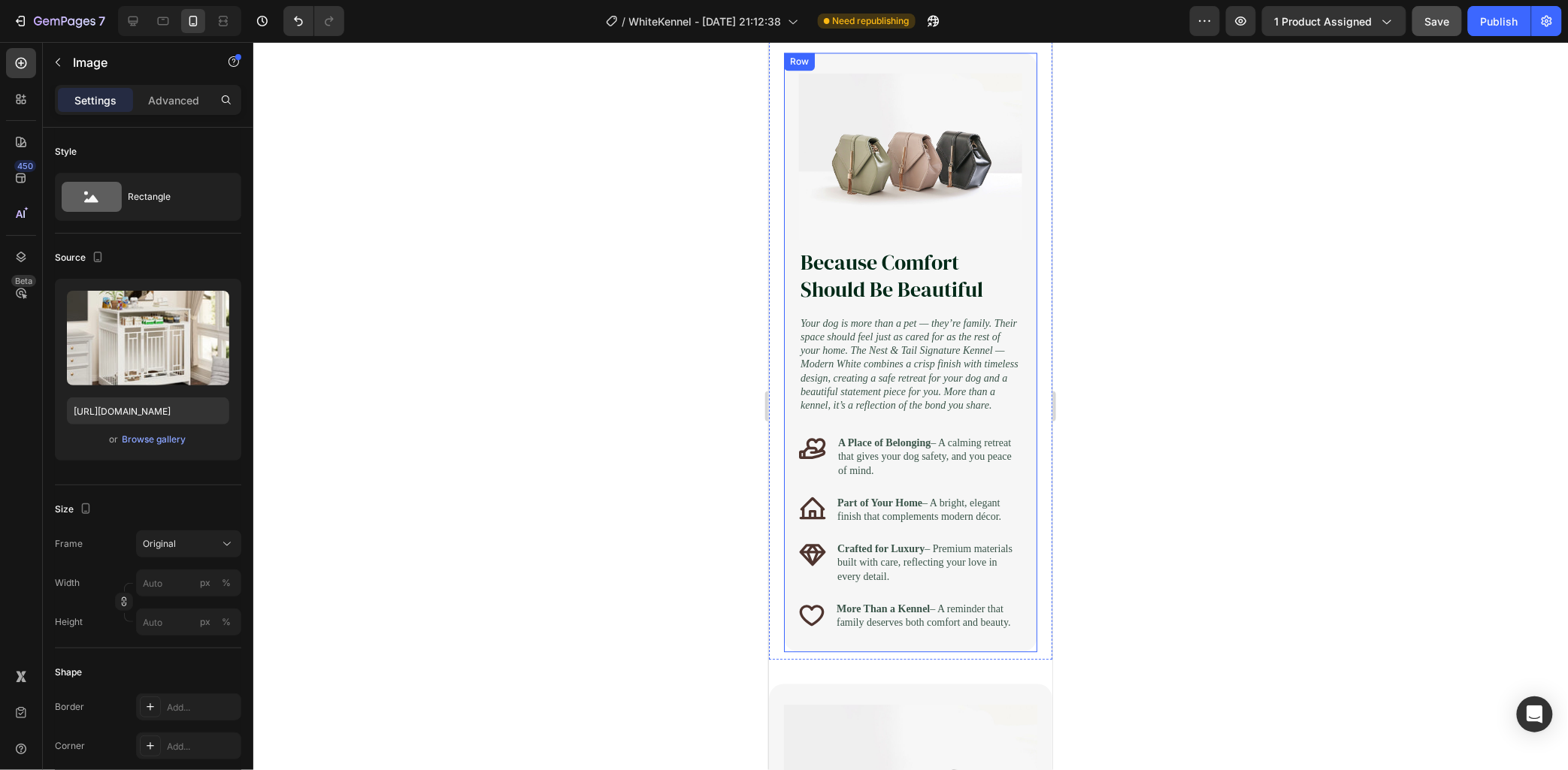
click at [791, 250] on div "Image Because Comfort Should Be Beautiful Heading Your dog is more than a pet —…" at bounding box center [910, 351] width 253 height 599
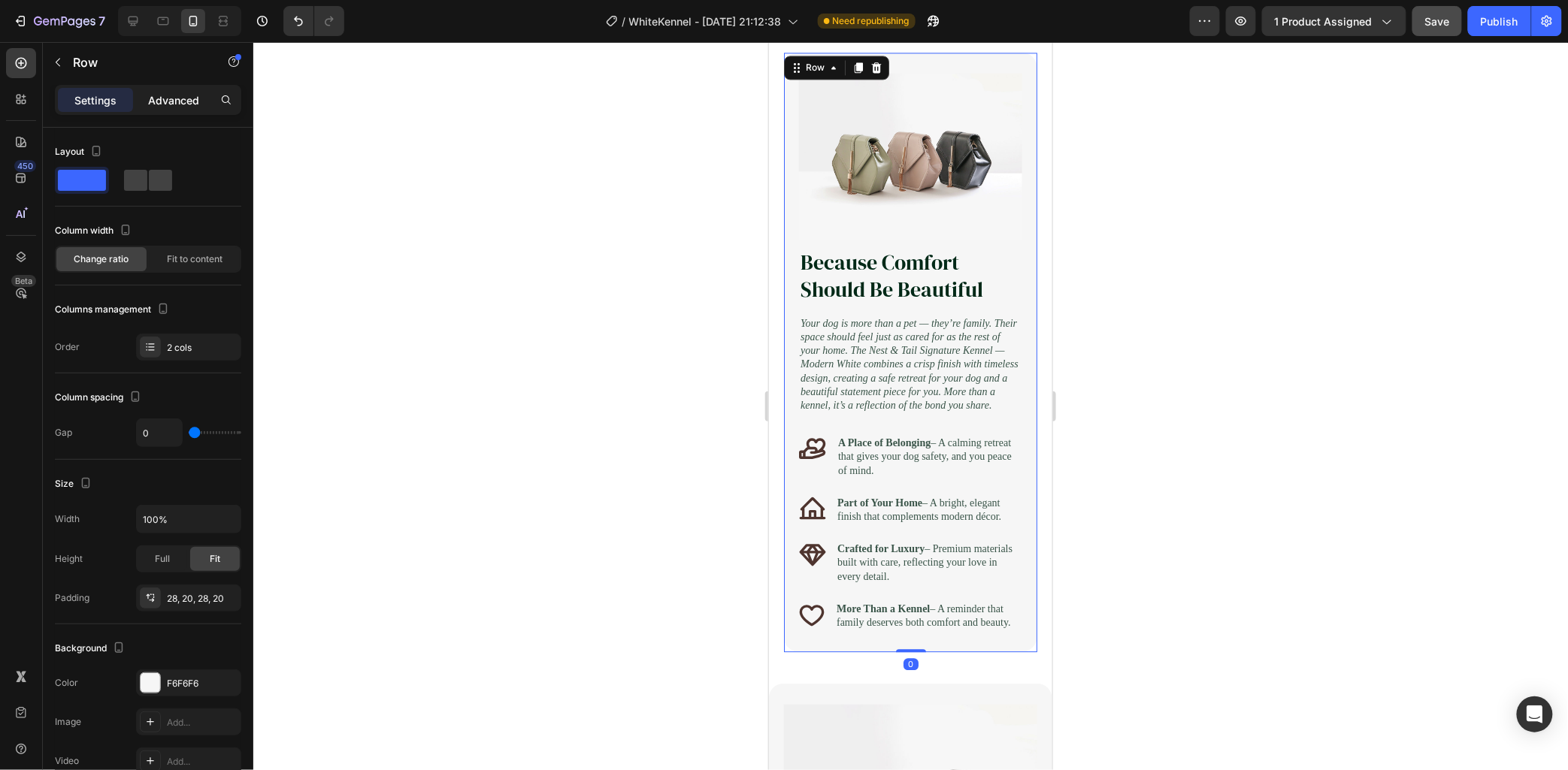
click at [188, 108] on div "Advanced" at bounding box center [173, 100] width 75 height 24
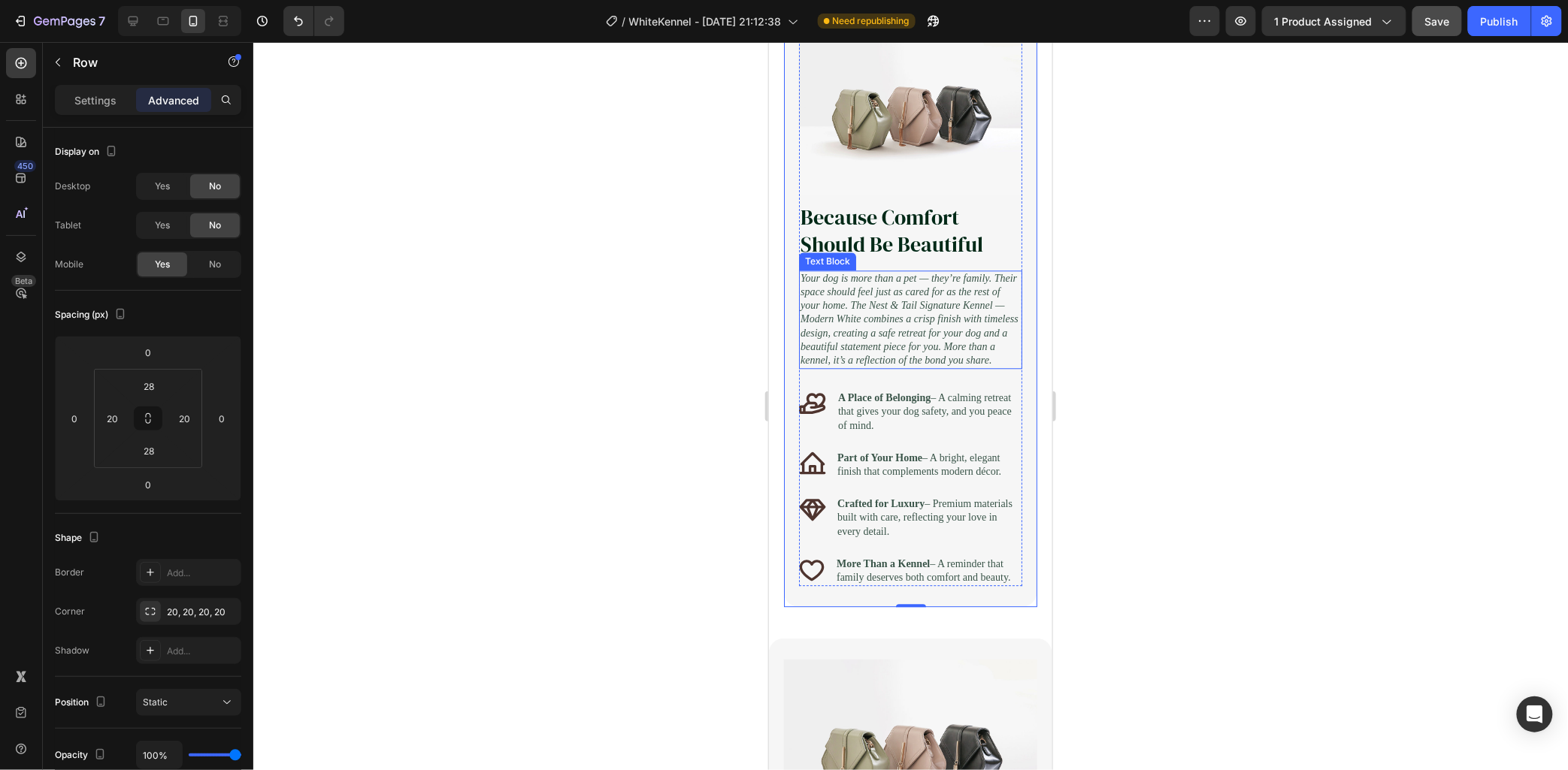
scroll to position [1462, 0]
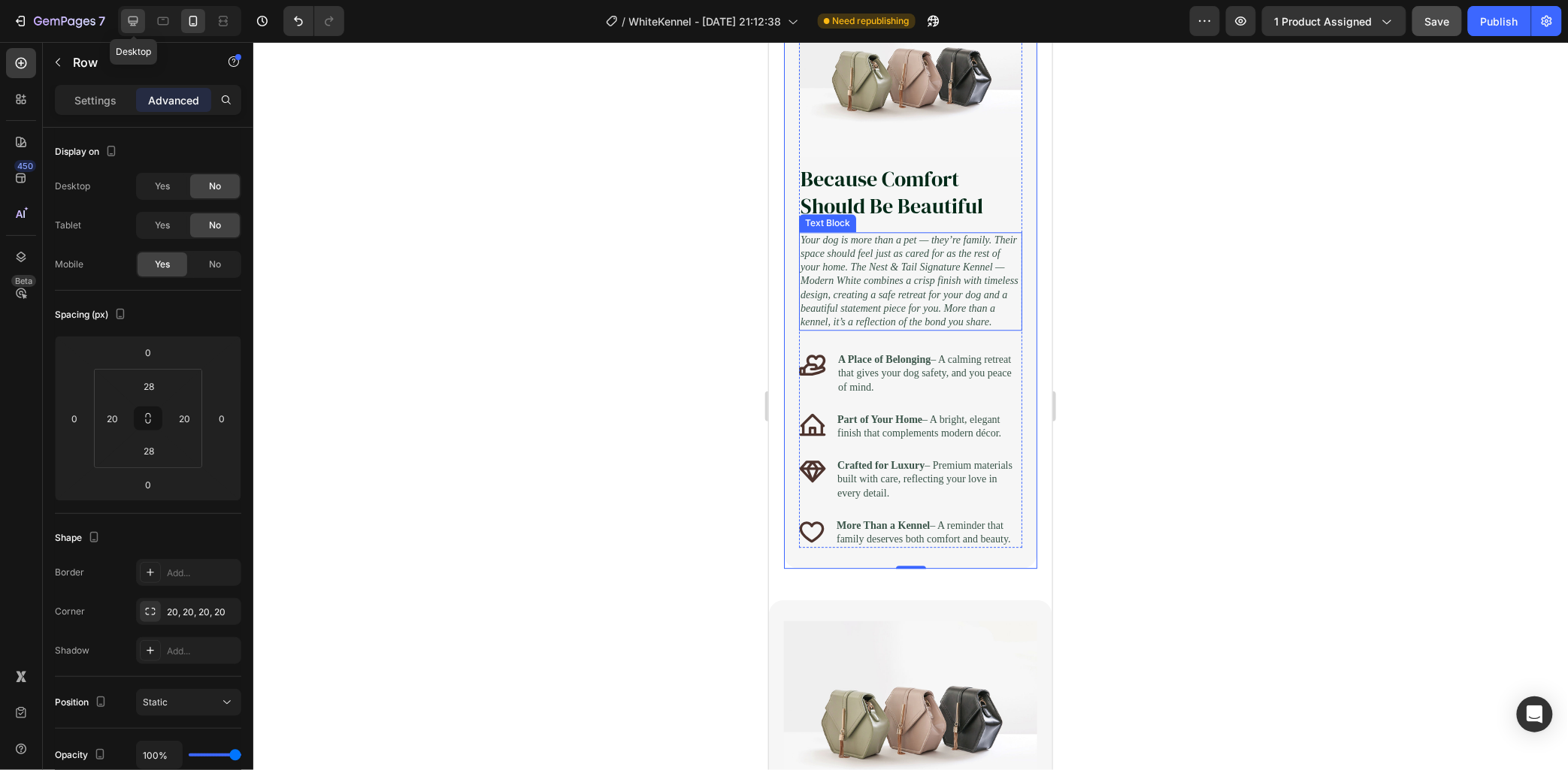
click at [137, 15] on icon at bounding box center [133, 21] width 15 height 15
type input "32"
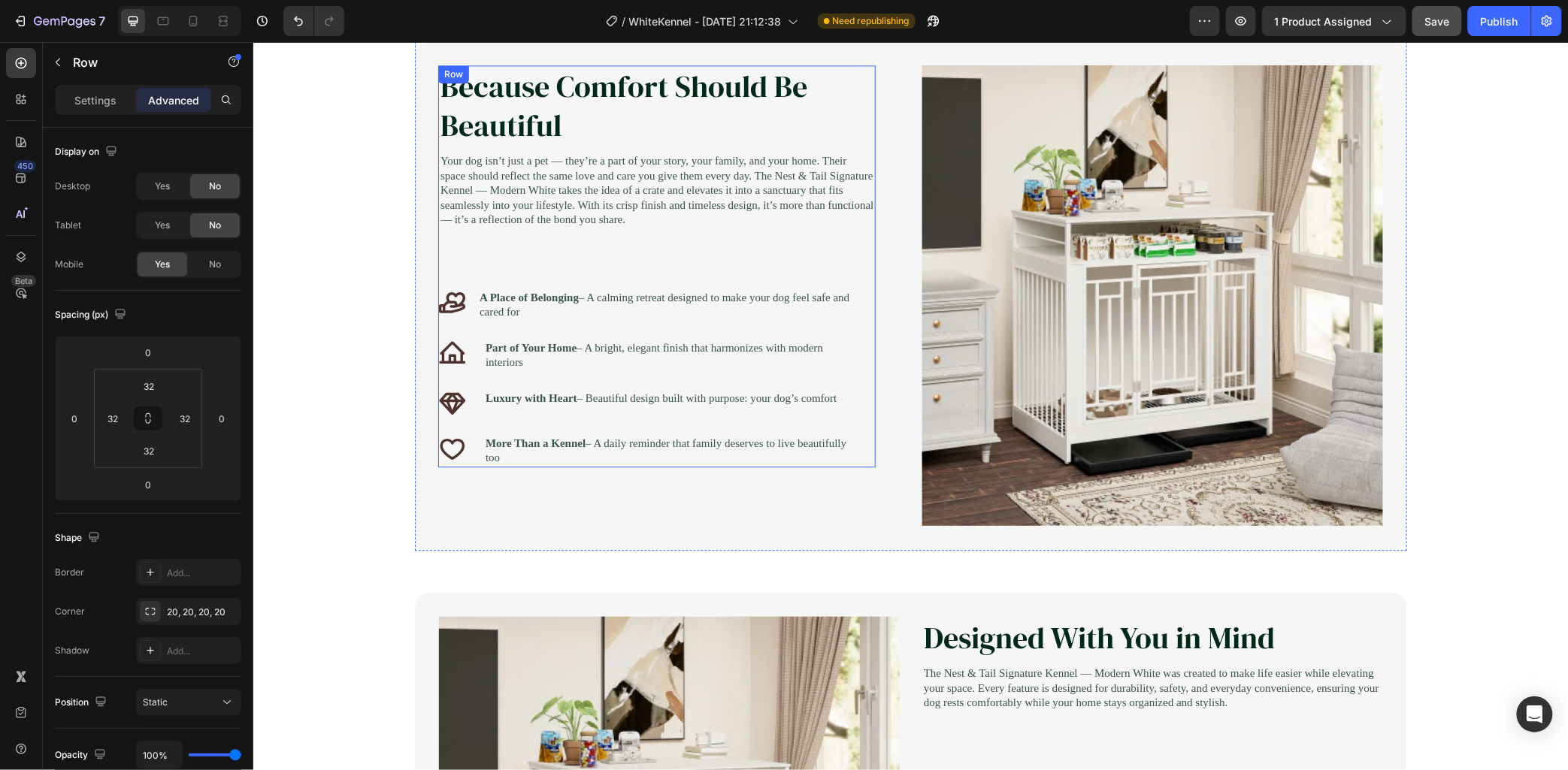
scroll to position [1409, 0]
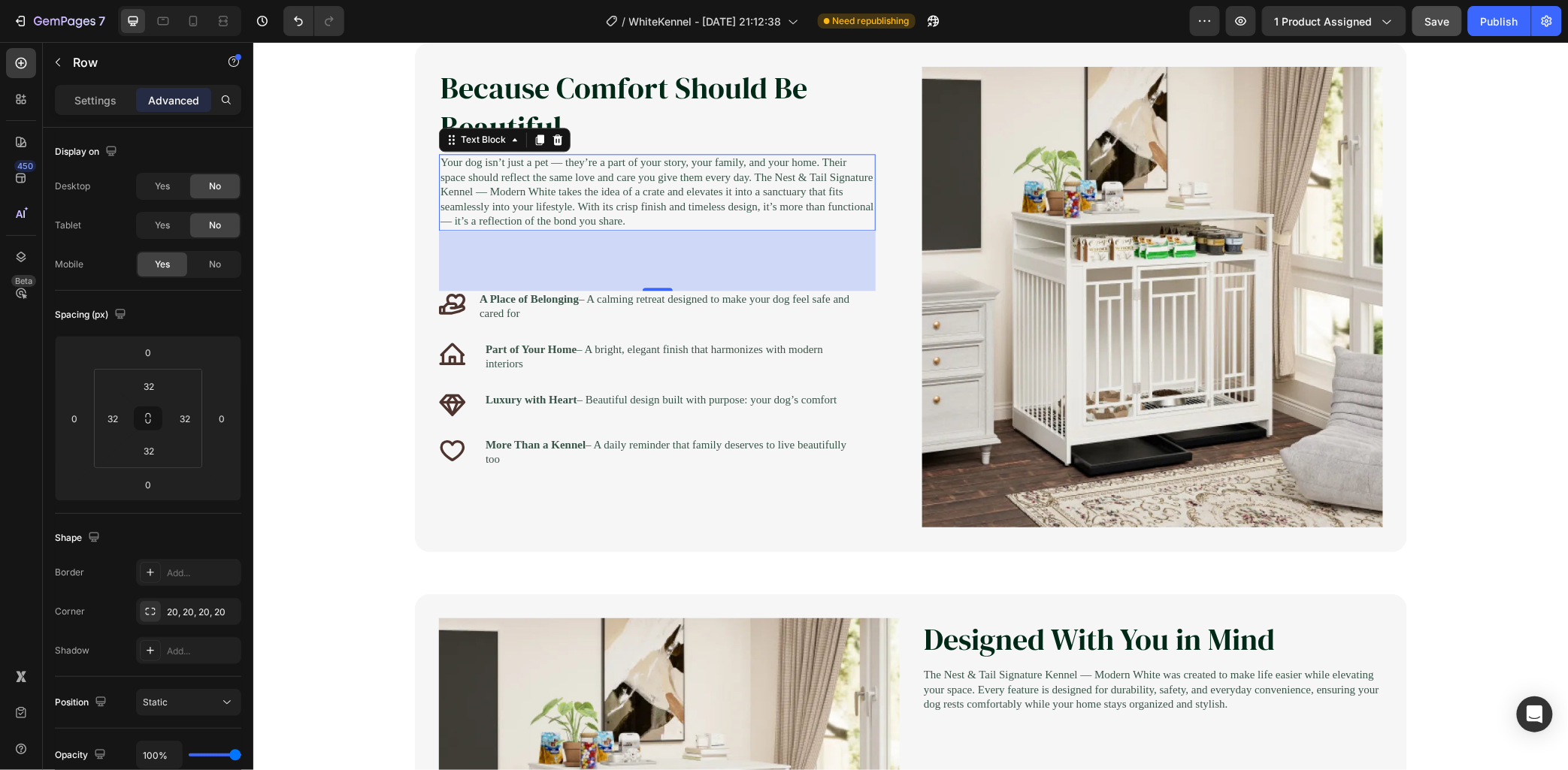
click at [573, 196] on p "Your dog isn’t just a pet — they’re a part of your story, your family, and your…" at bounding box center [656, 191] width 434 height 73
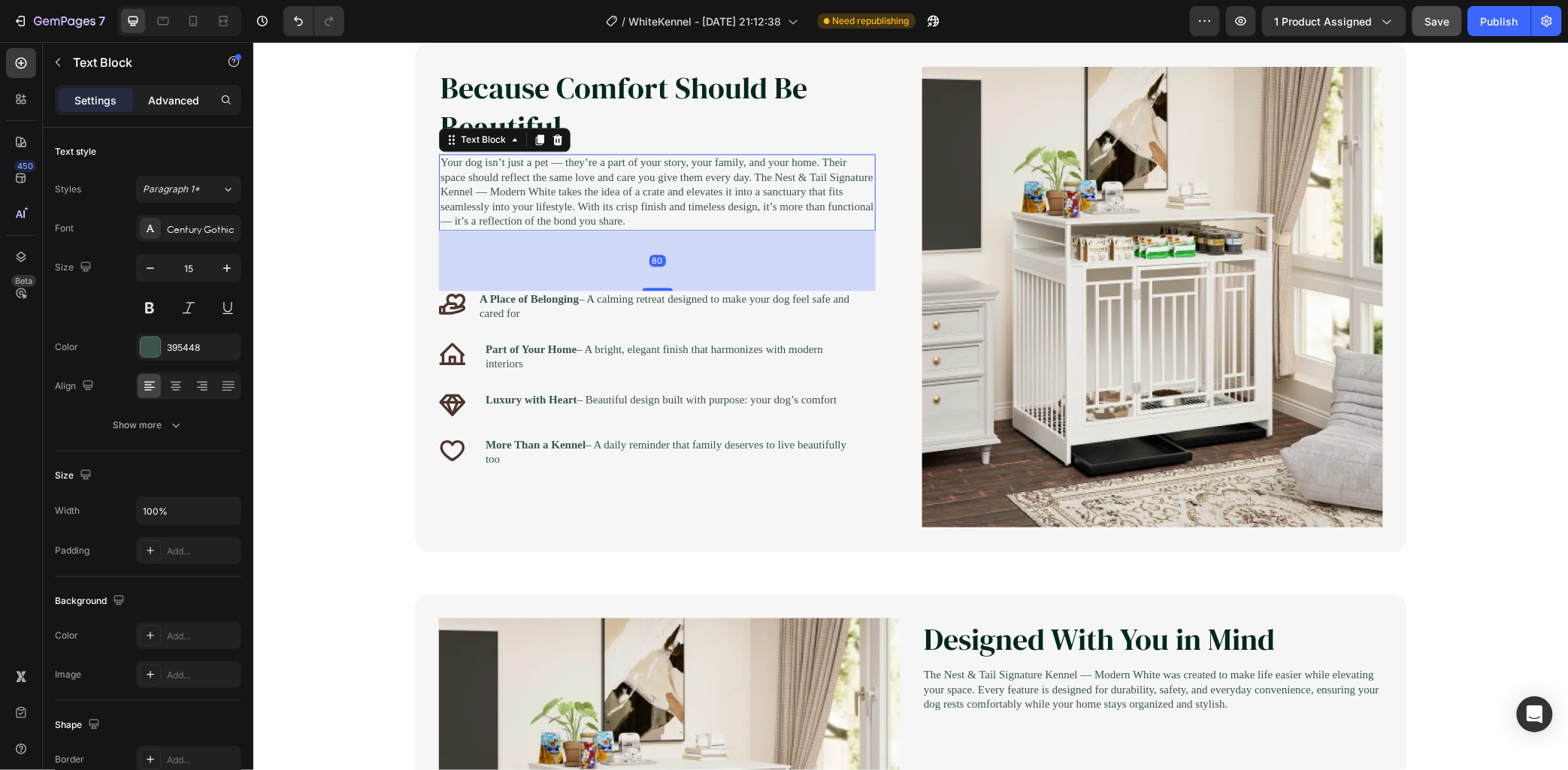
click at [185, 97] on p "Advanced" at bounding box center [173, 100] width 51 height 16
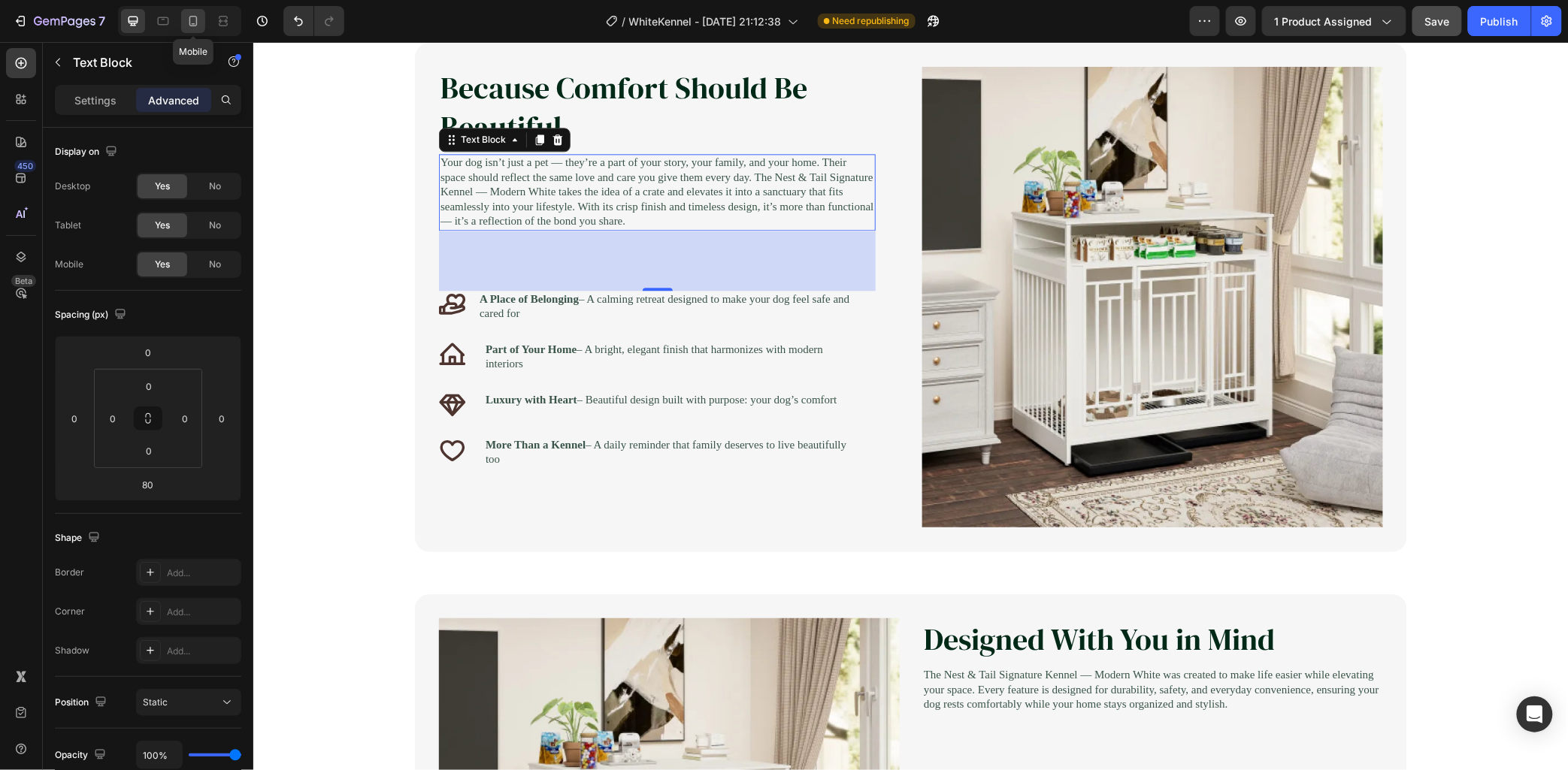
click at [190, 19] on icon at bounding box center [194, 21] width 8 height 11
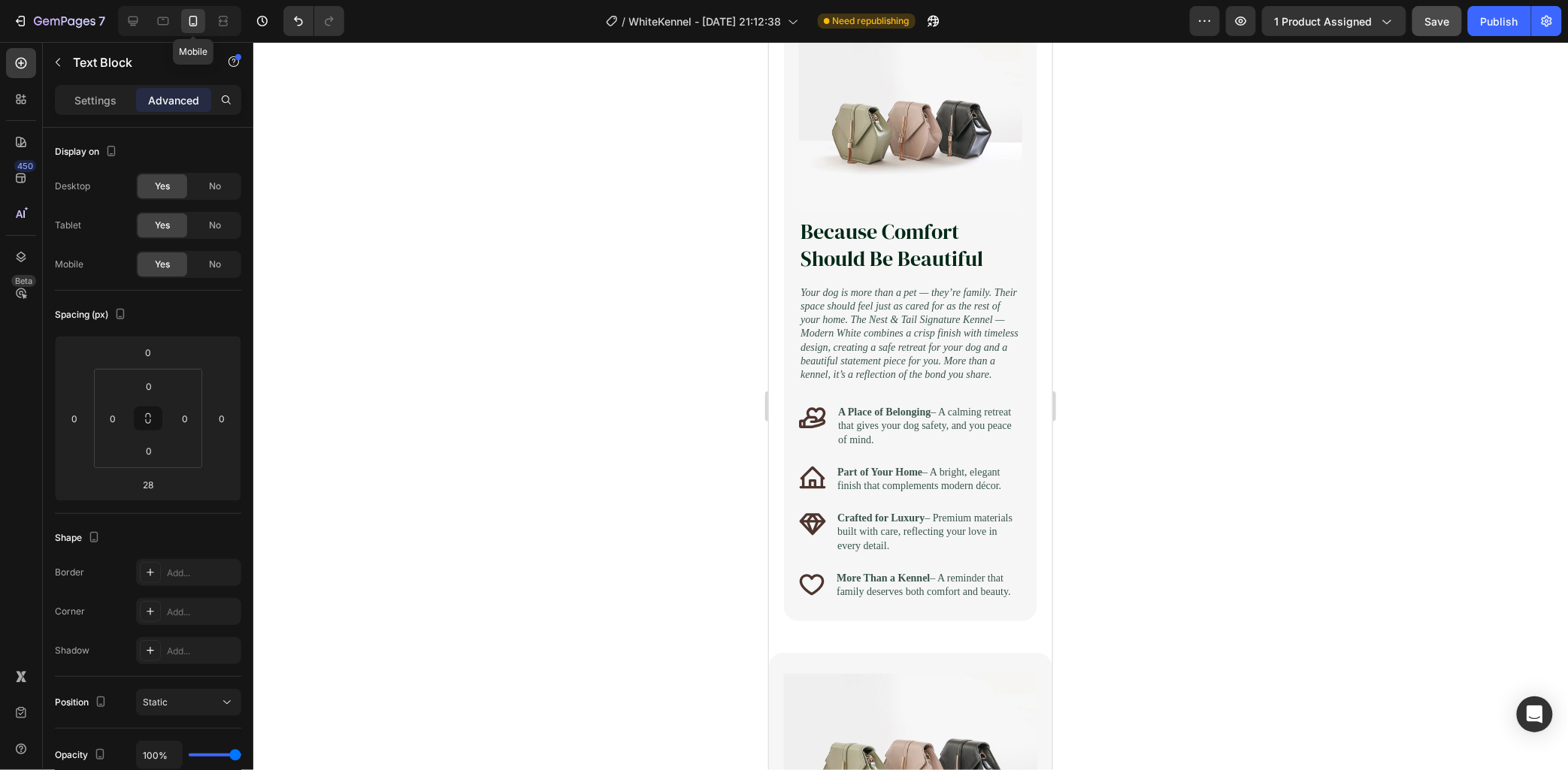
scroll to position [1357, 0]
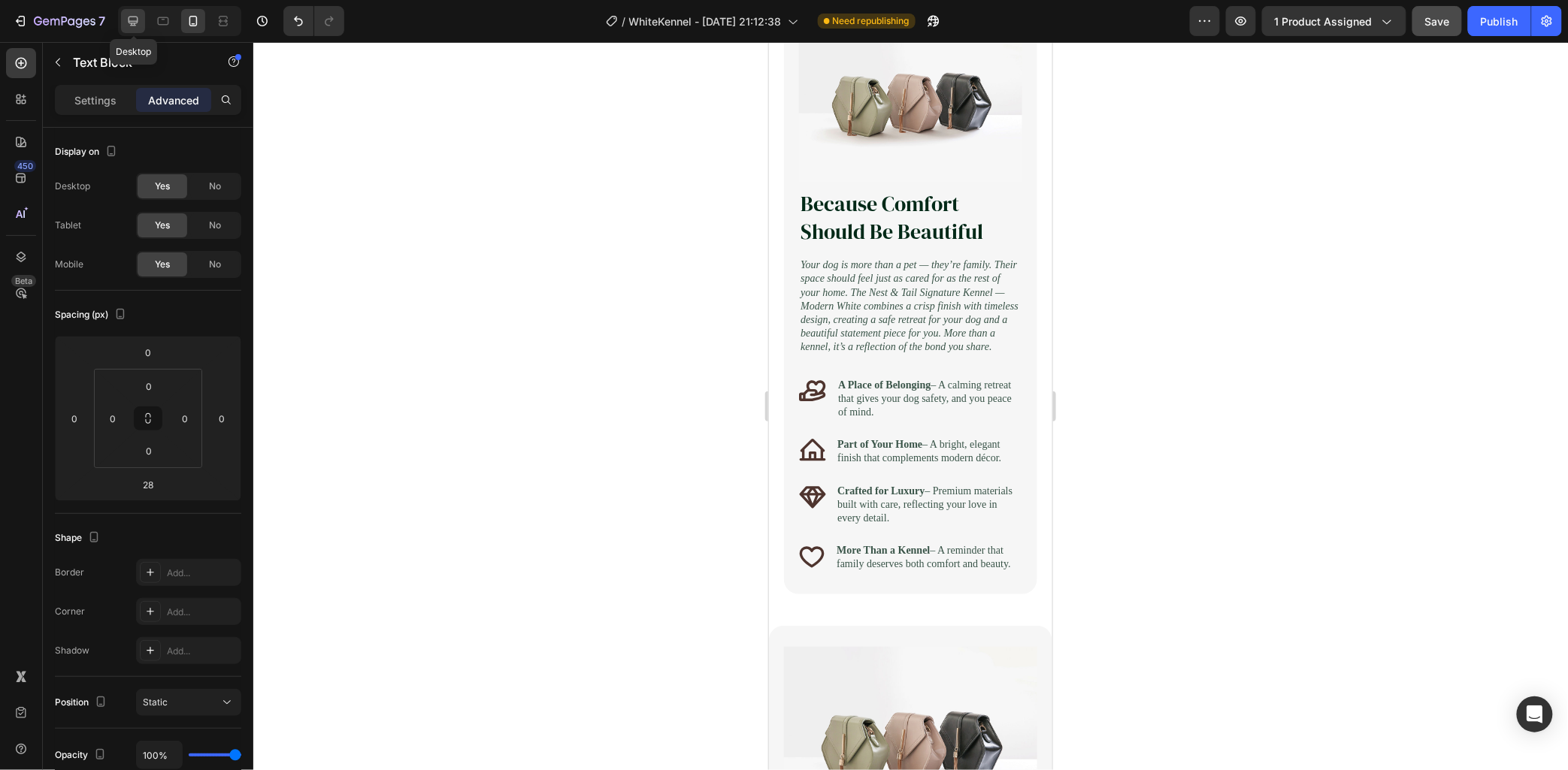
click at [134, 24] on icon at bounding box center [133, 22] width 10 height 10
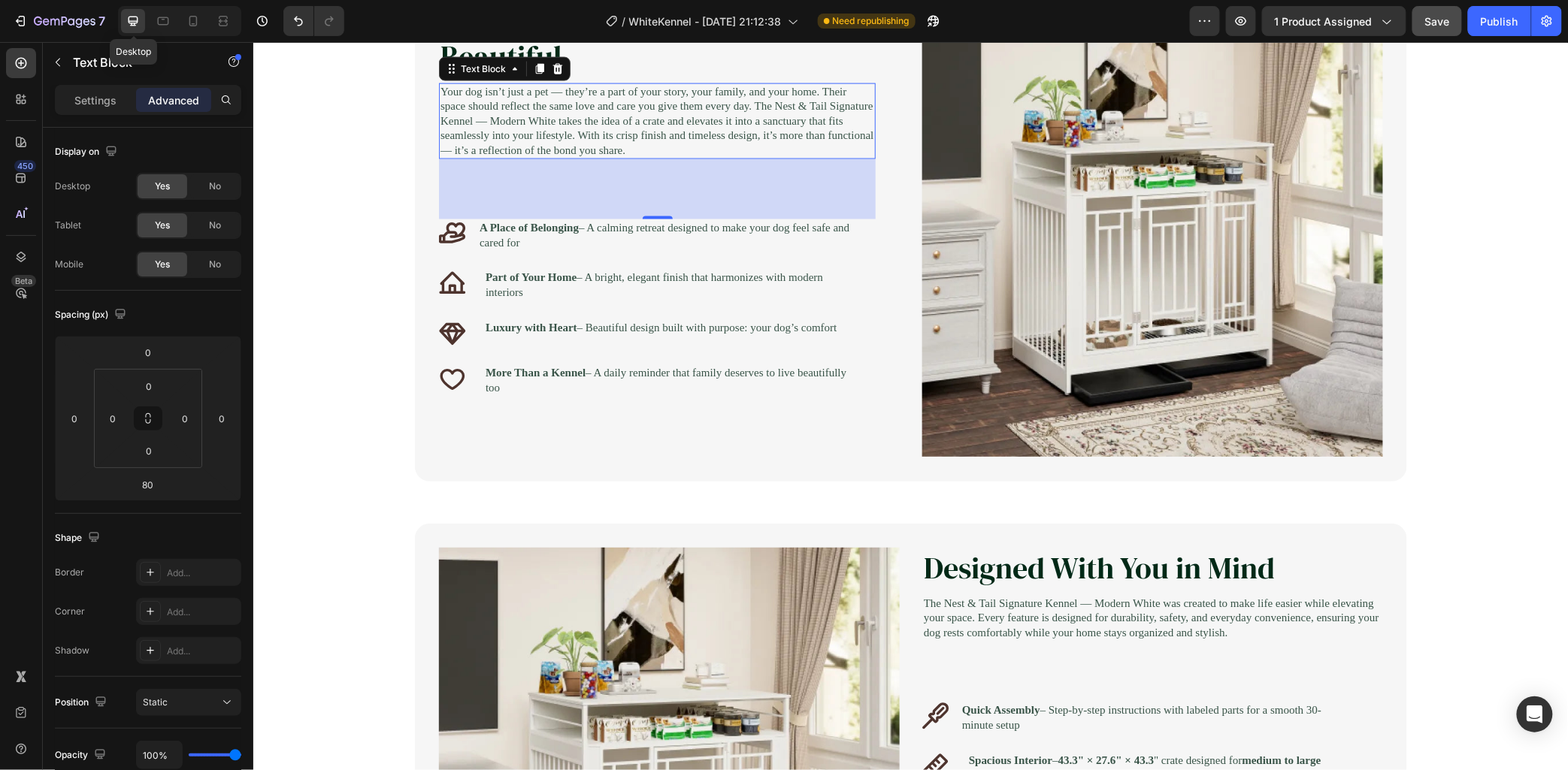
scroll to position [940, 0]
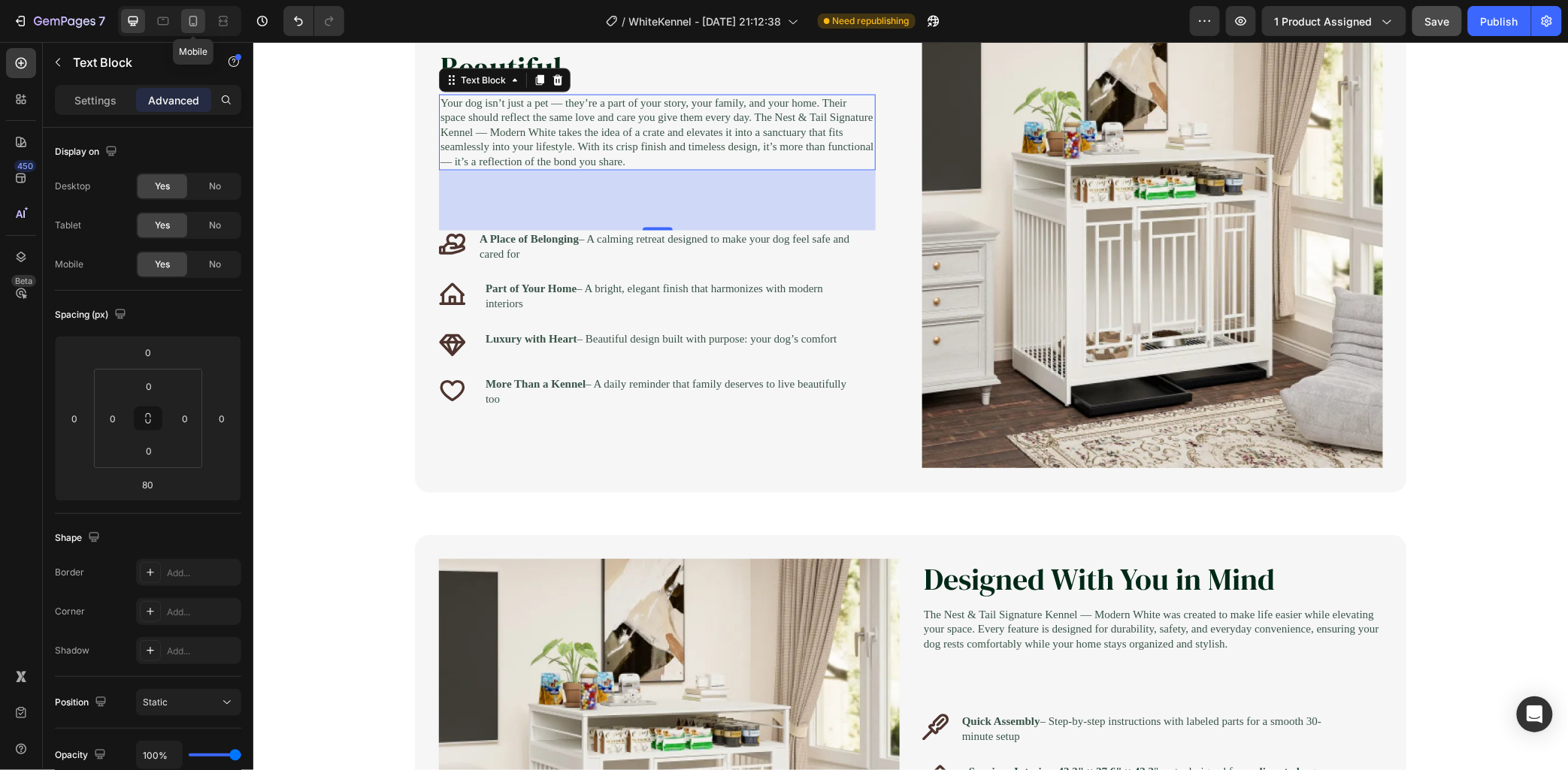
click at [196, 24] on icon at bounding box center [193, 21] width 15 height 15
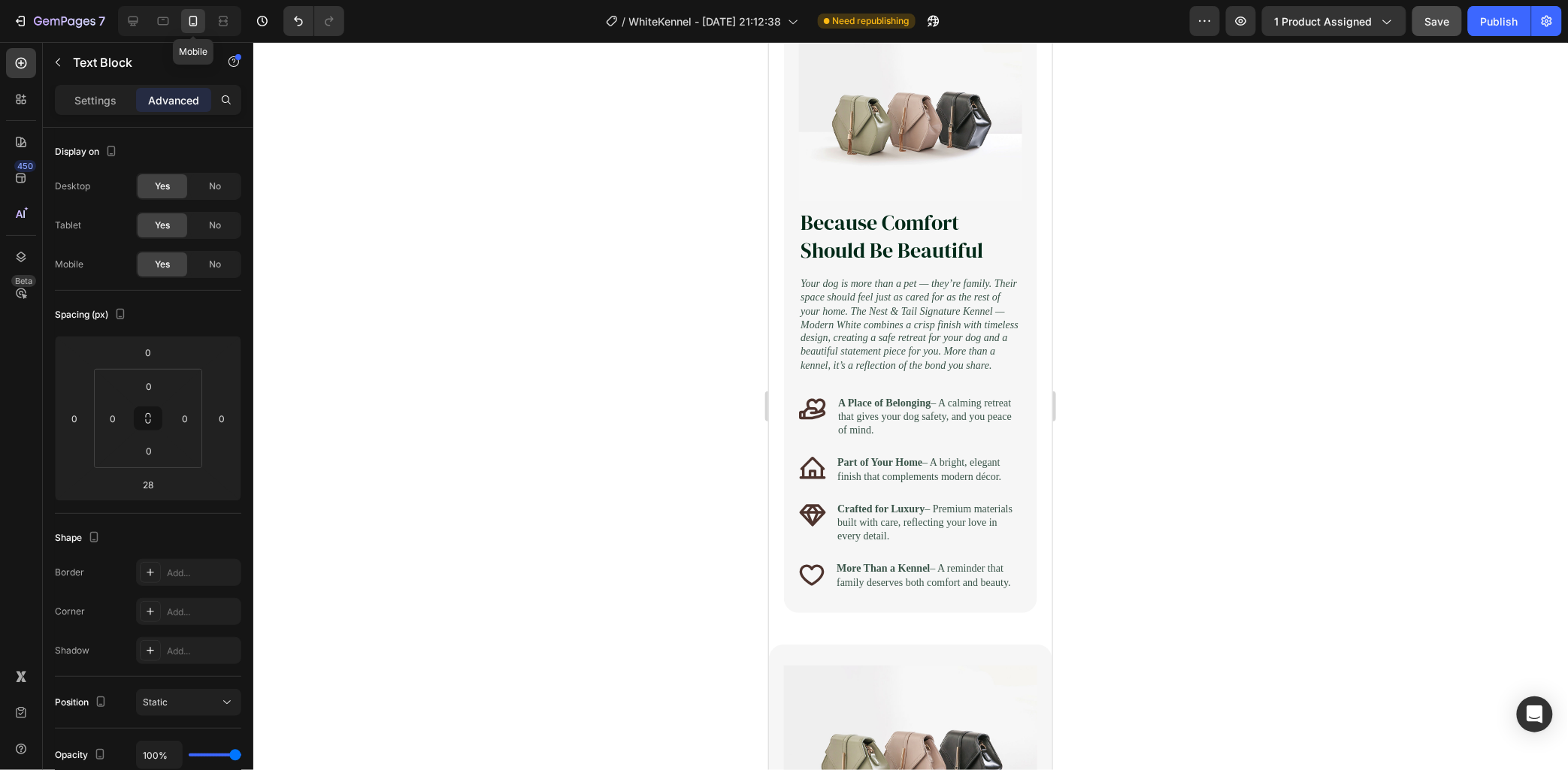
scroll to position [887, 0]
click at [122, 22] on div at bounding box center [132, 21] width 24 height 24
type input "80"
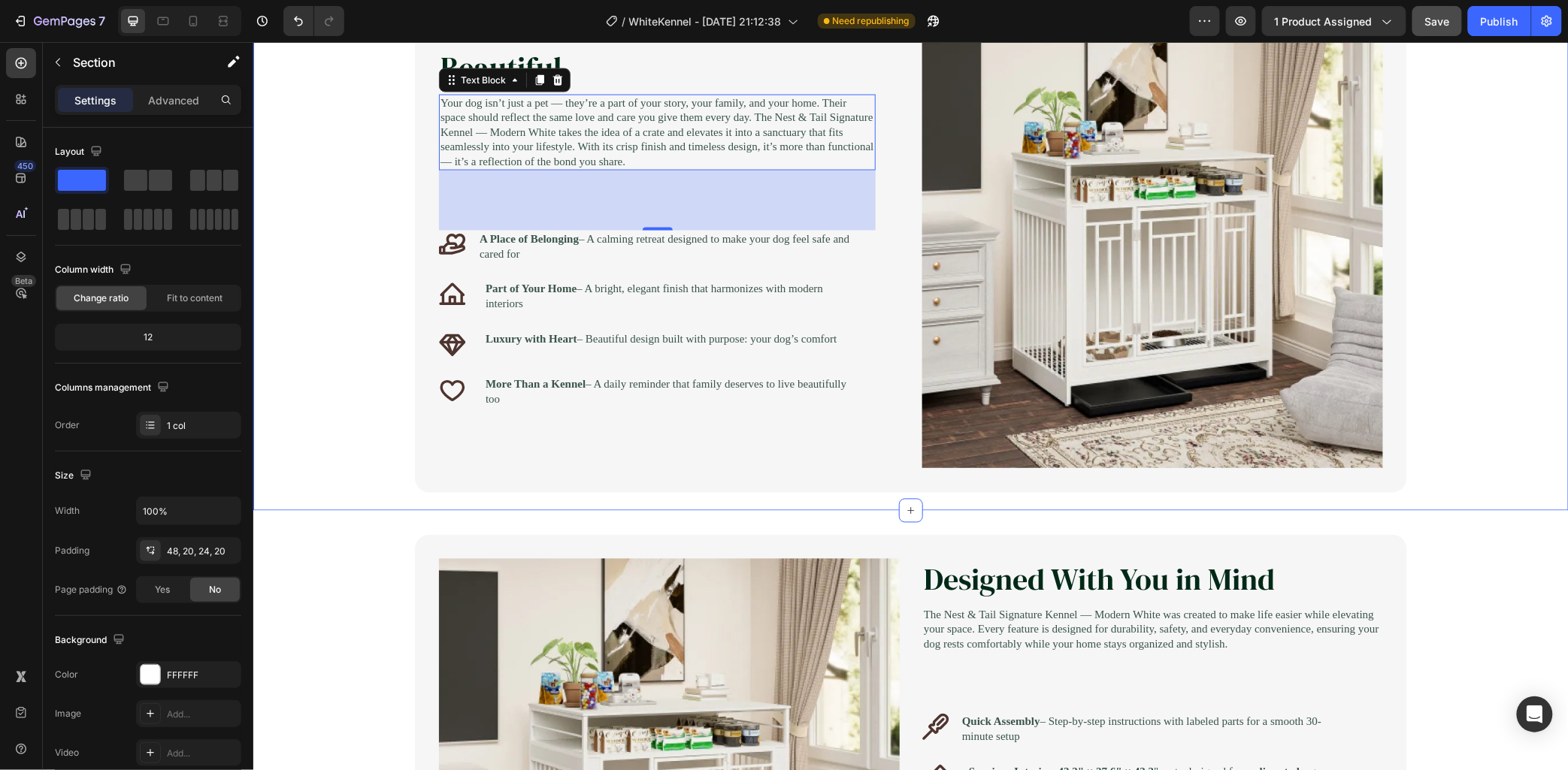
click at [352, 385] on div "Image Because Comfort Should Be Beautiful Heading Your dog is more than a pet —…" at bounding box center [910, 237] width 1286 height 509
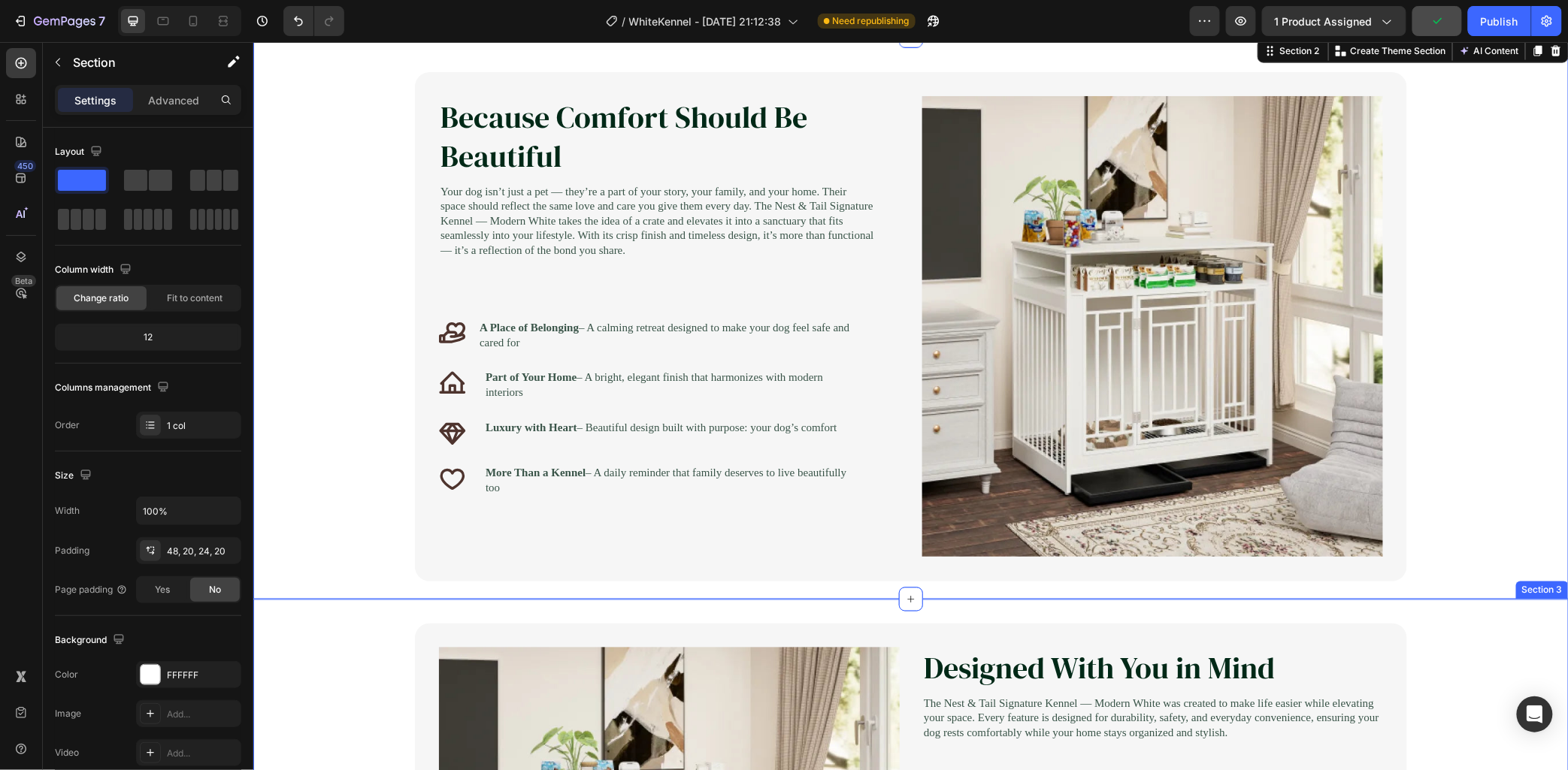
scroll to position [772, 0]
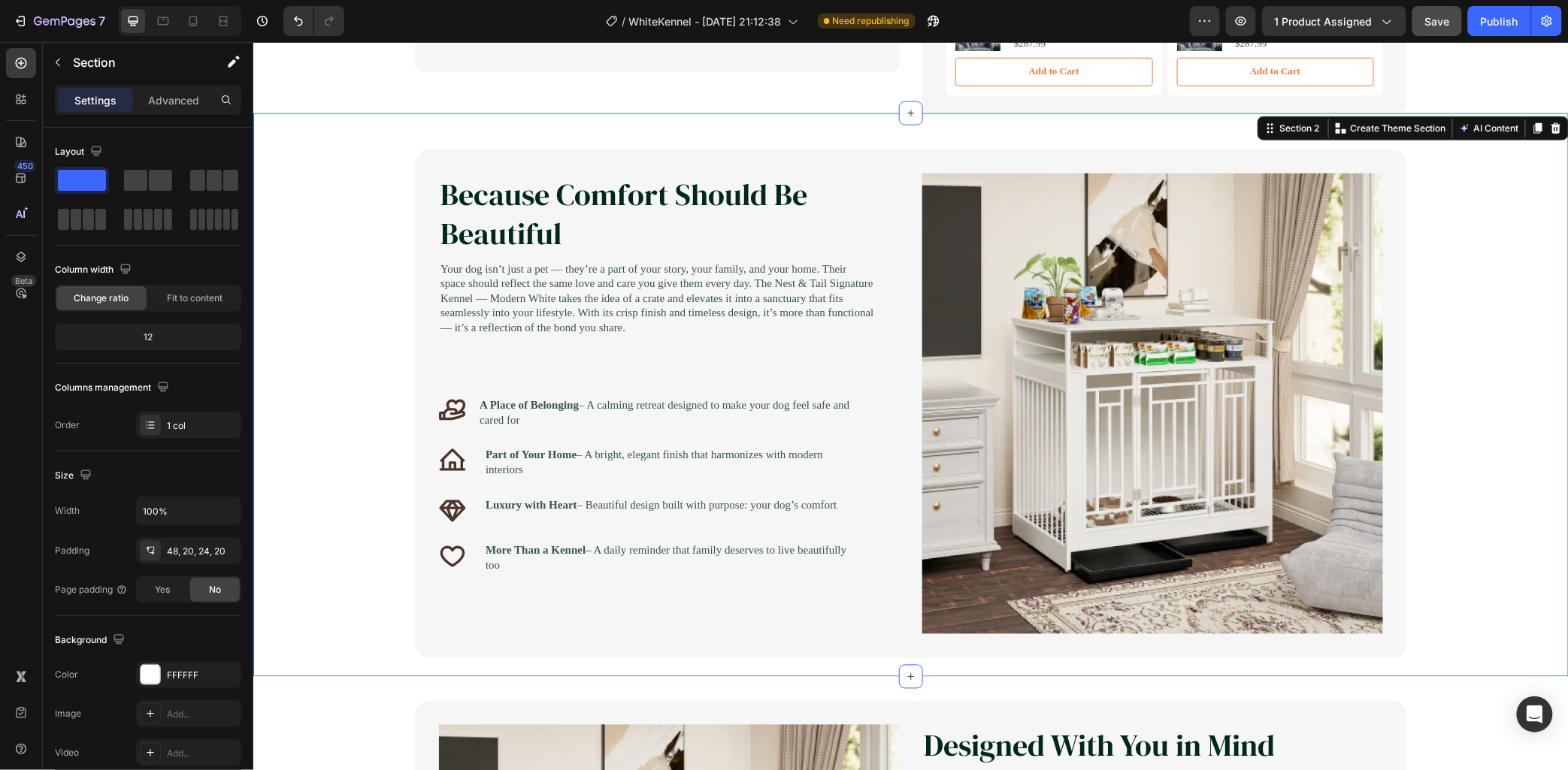
click at [1411, 298] on div "Image Because Comfort Should Be Beautiful Heading Your dog is more than a pet —…" at bounding box center [910, 404] width 1286 height 509
click at [1237, 15] on icon "button" at bounding box center [1242, 21] width 15 height 15
click at [1411, 400] on div "Image Because Comfort Should Be Beautiful Heading Your dog is more than a pet —…" at bounding box center [910, 404] width 1286 height 509
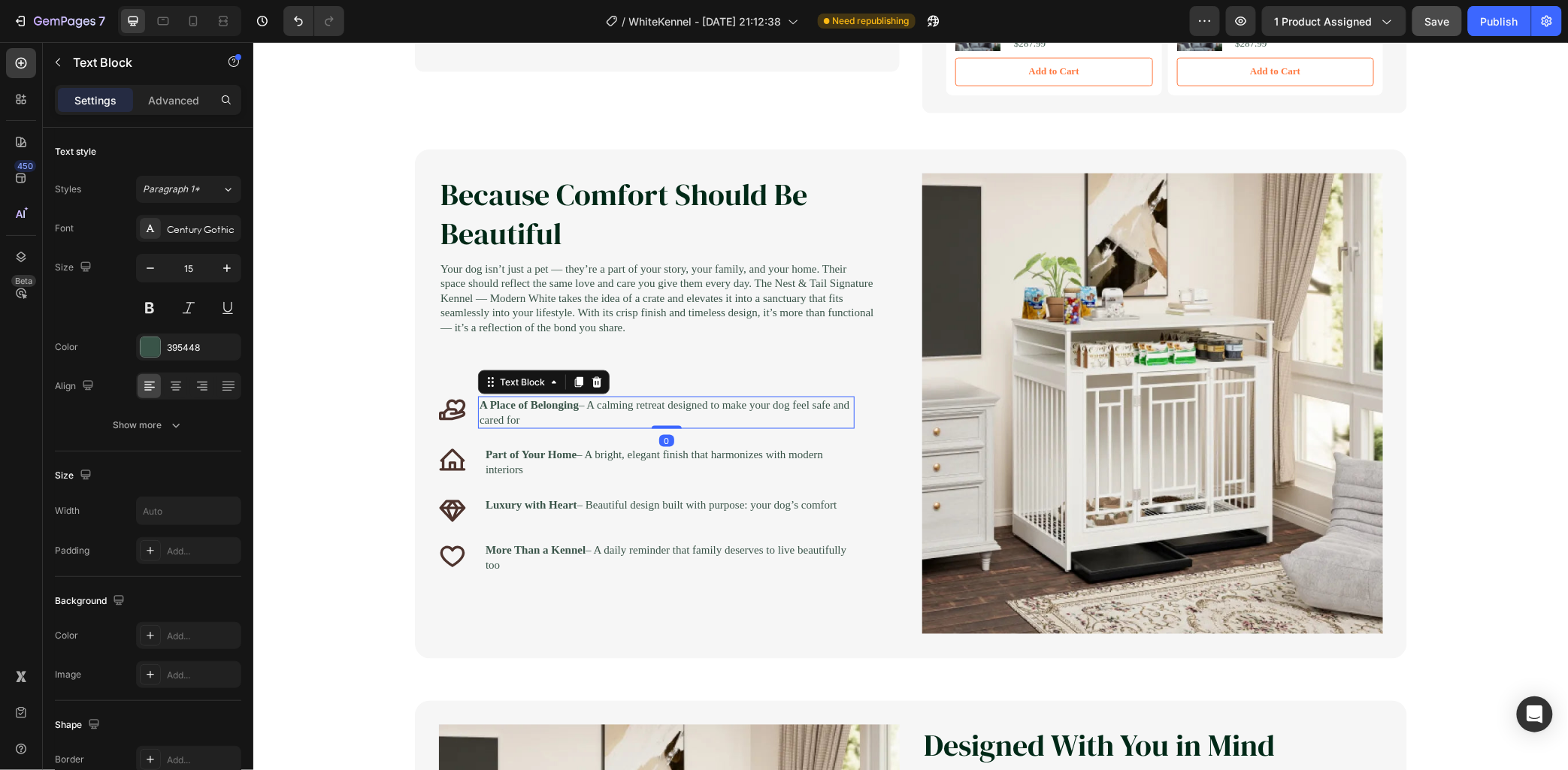
click at [506, 427] on p "A Place of Belonging – A calming retreat designed to make your dog feel safe an…" at bounding box center [665, 412] width 374 height 29
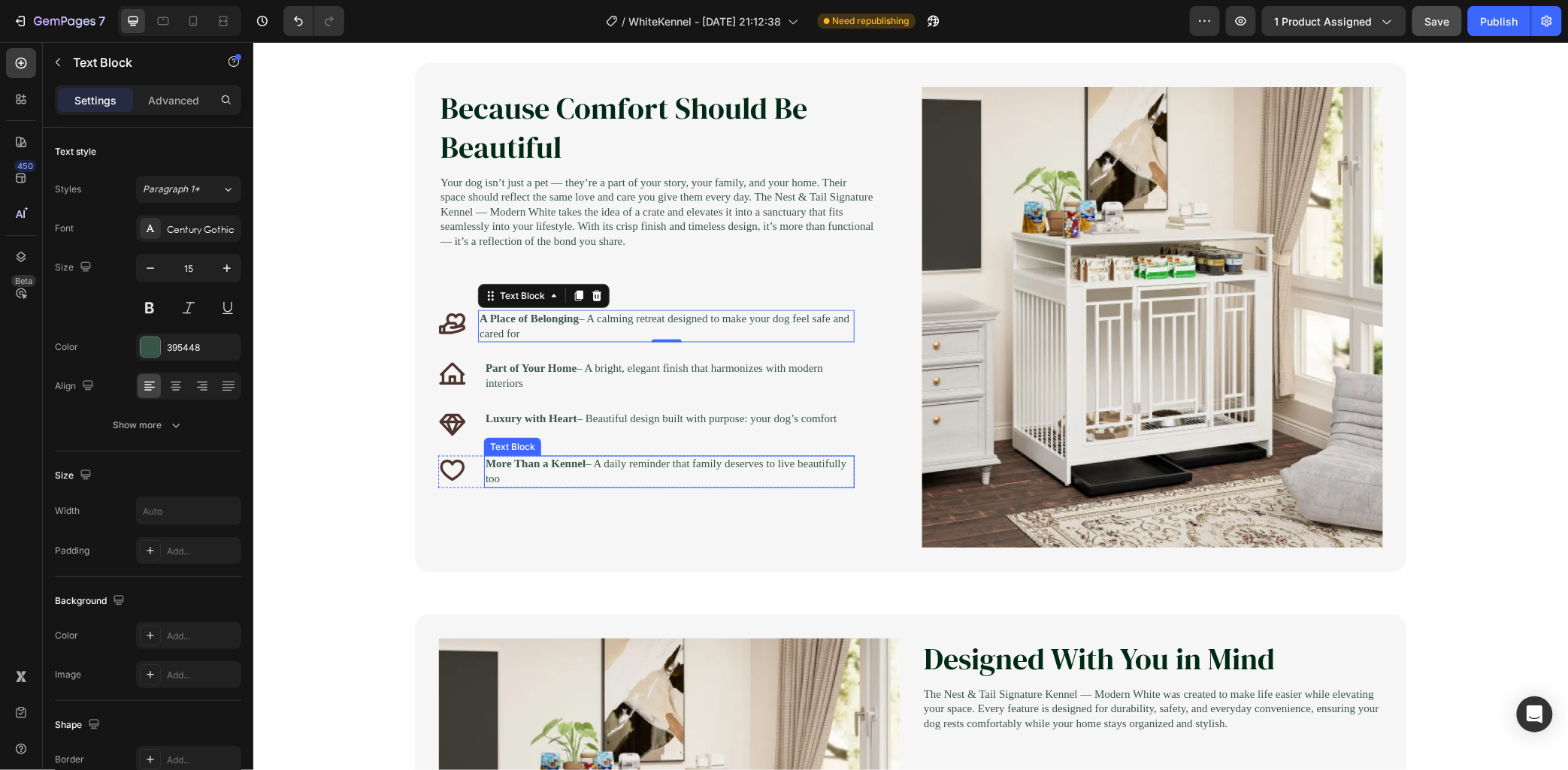
scroll to position [855, 0]
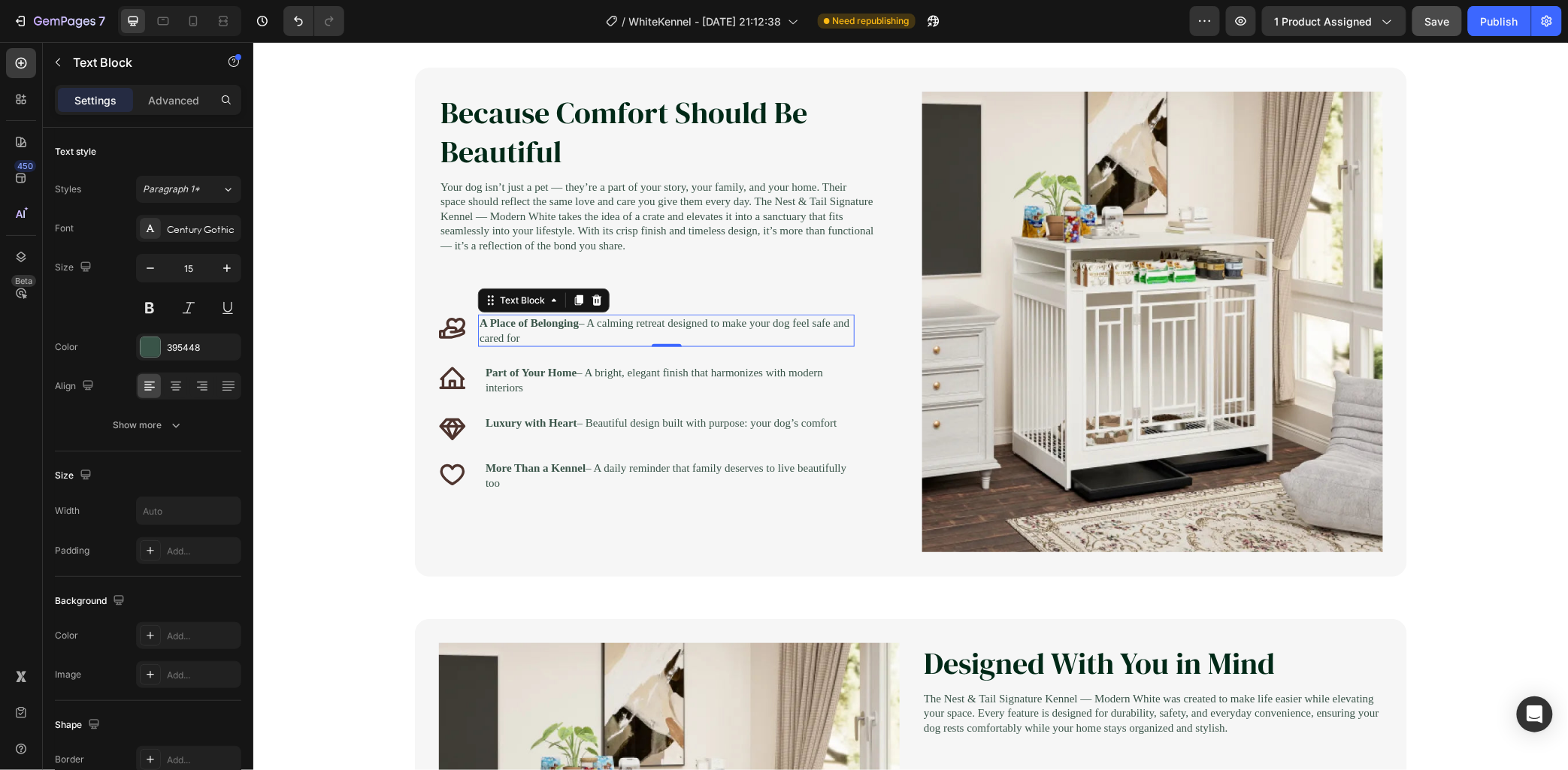
click at [635, 345] on p "A Place of Belonging – A calming retreat designed to make your dog feel safe an…" at bounding box center [665, 330] width 374 height 29
drag, startPoint x: 635, startPoint y: 347, endPoint x: 475, endPoint y: 328, distance: 161.1
click at [477, 328] on div "A Place of Belonging – A calming retreat designed to make your dog feel safe an…" at bounding box center [665, 330] width 376 height 32
click at [585, 395] on p "Part of Your Home – A bright, elegant finish that harmonizes with modern interi…" at bounding box center [668, 380] width 367 height 29
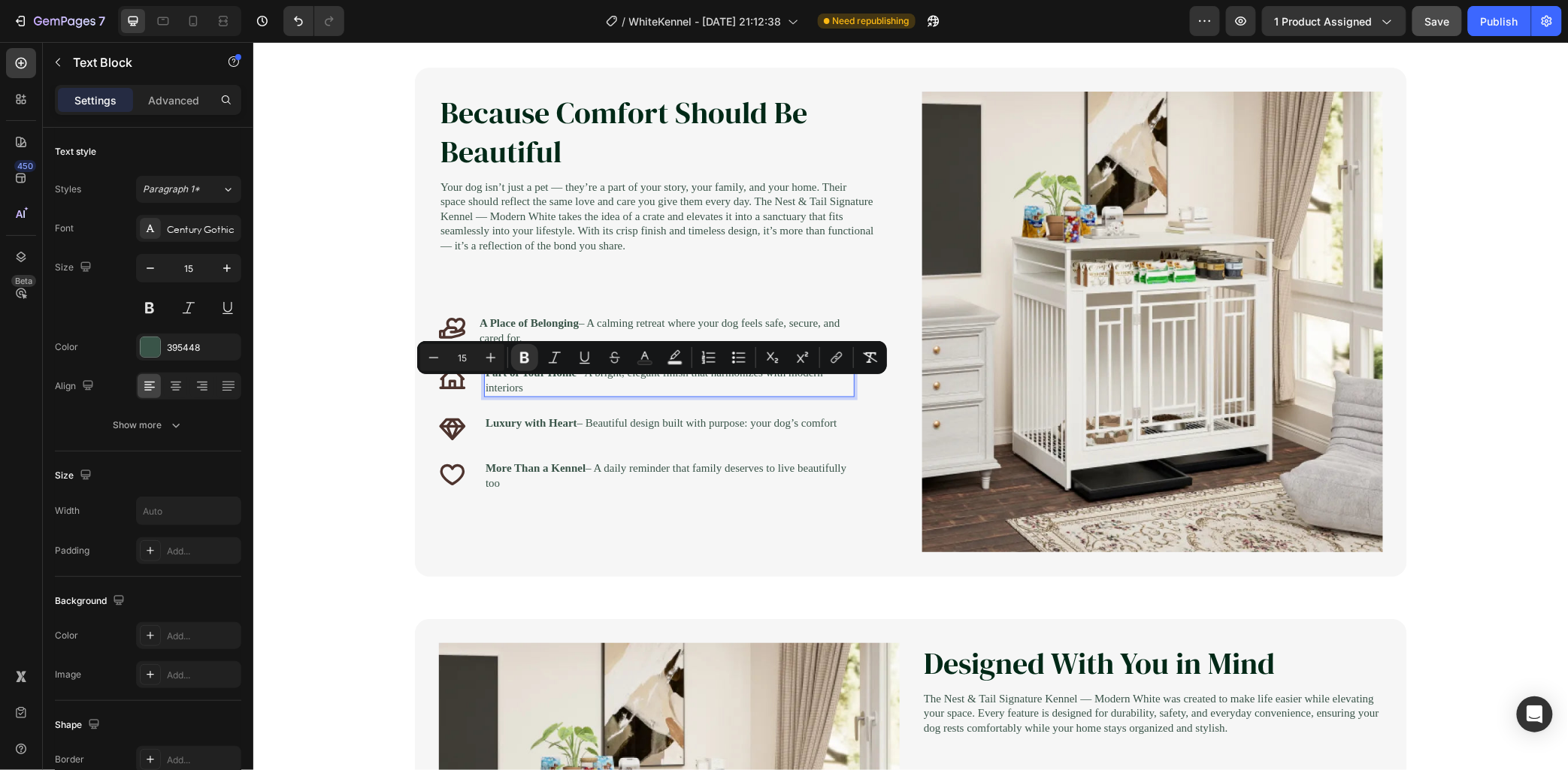
drag, startPoint x: 585, startPoint y: 399, endPoint x: 480, endPoint y: 388, distance: 105.6
click at [485, 388] on p "Part of Your Home – A bright, elegant finish that harmonizes with modern interi…" at bounding box center [668, 380] width 367 height 29
copy p "Part of Your Home – A bright, elegant finish that harmonizes with modern interi…"
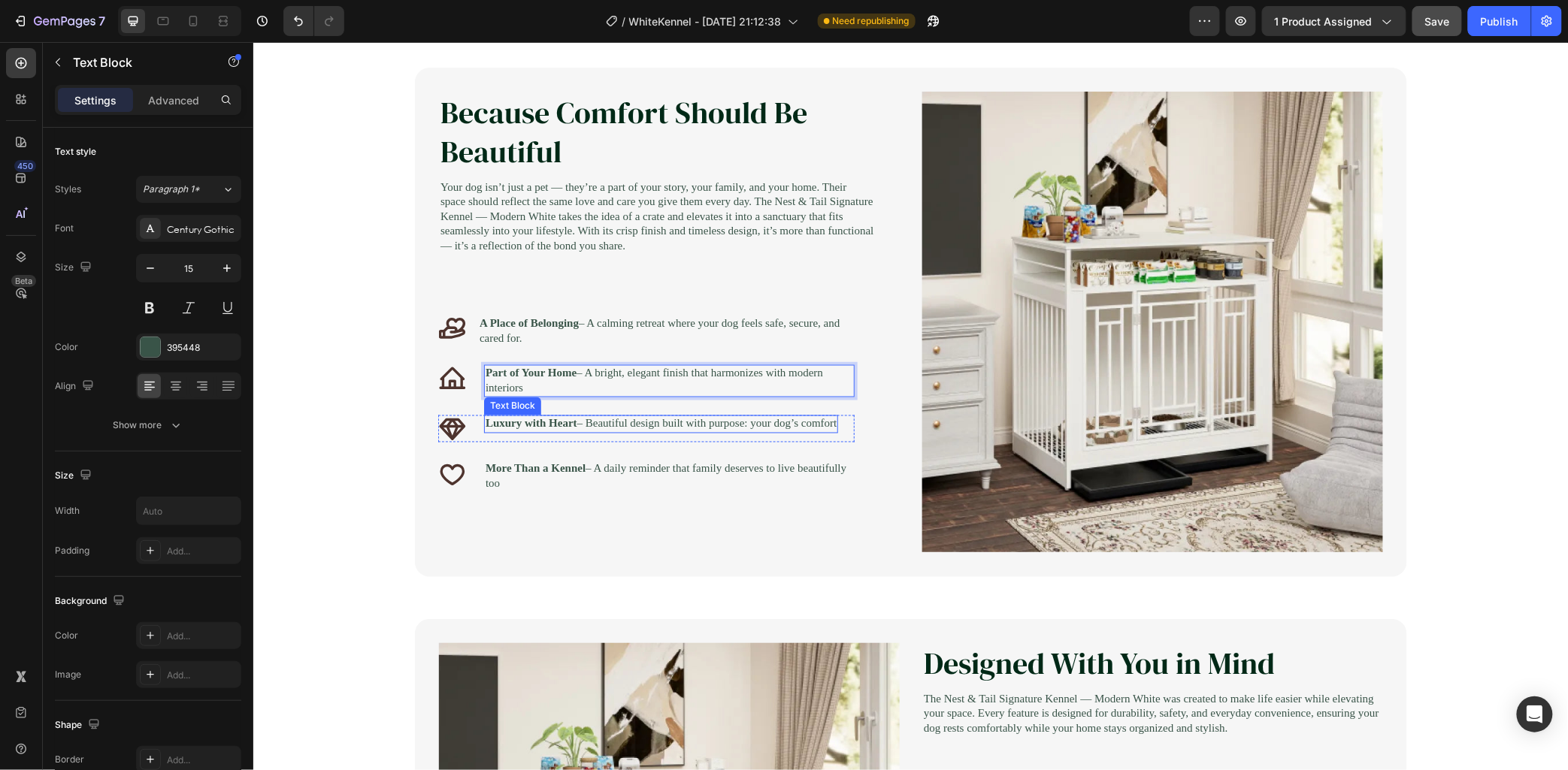
click at [555, 430] on strong "Luxury with Heart" at bounding box center [530, 423] width 92 height 12
drag, startPoint x: 543, startPoint y: 448, endPoint x: 469, endPoint y: 421, distance: 78.8
click at [469, 421] on div "Because Comfort Should Be Beautiful Heading Your dog isn’t just a pet — they’re…" at bounding box center [656, 291] width 437 height 402
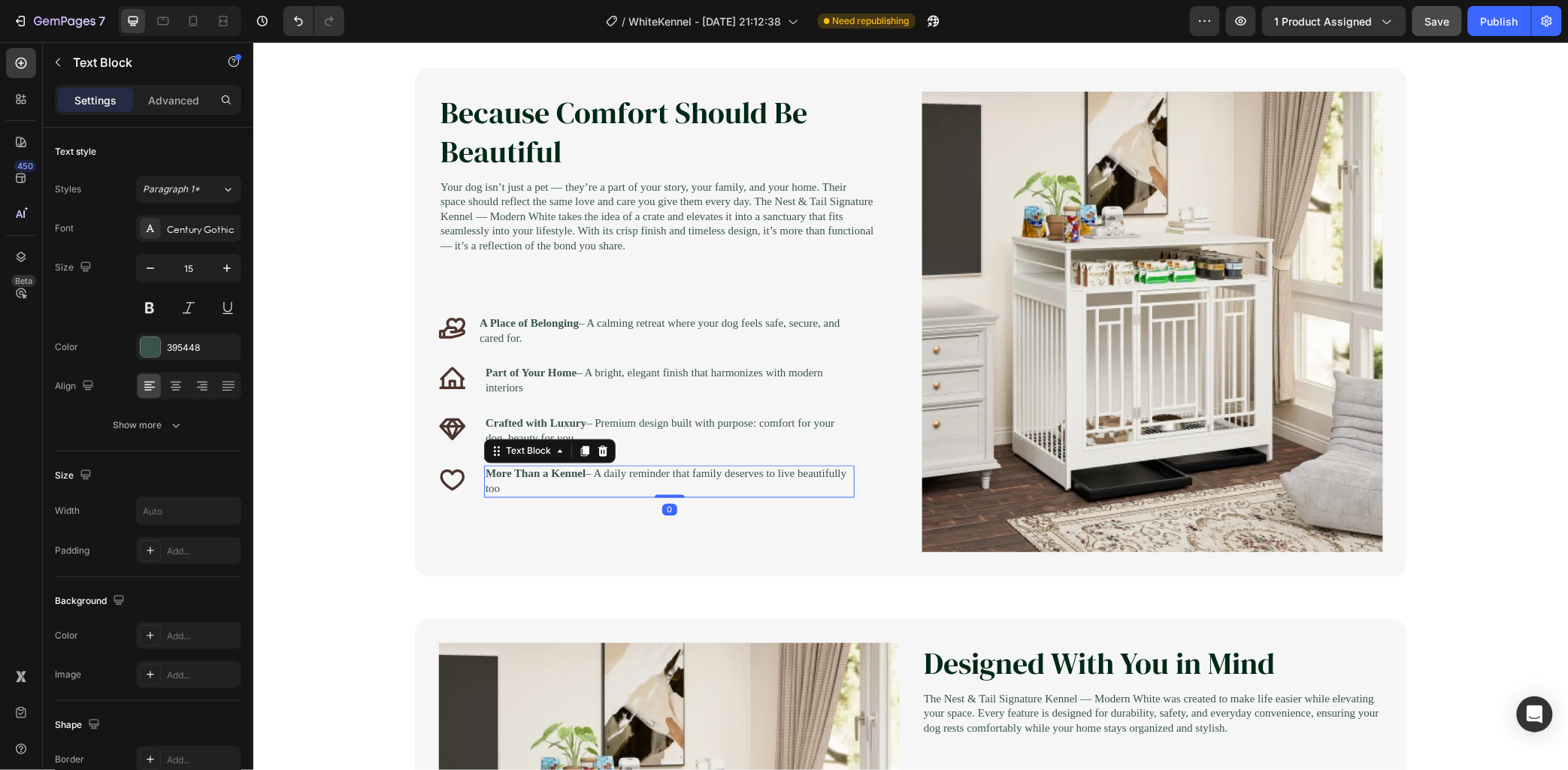
click at [575, 496] on p "More Than a Kennel – A daily reminder that family deserves to live beautifully …" at bounding box center [668, 481] width 367 height 29
click at [574, 496] on p "More Than a Kennel – A daily reminder that family deserves to live beautifully …" at bounding box center [668, 481] width 367 height 29
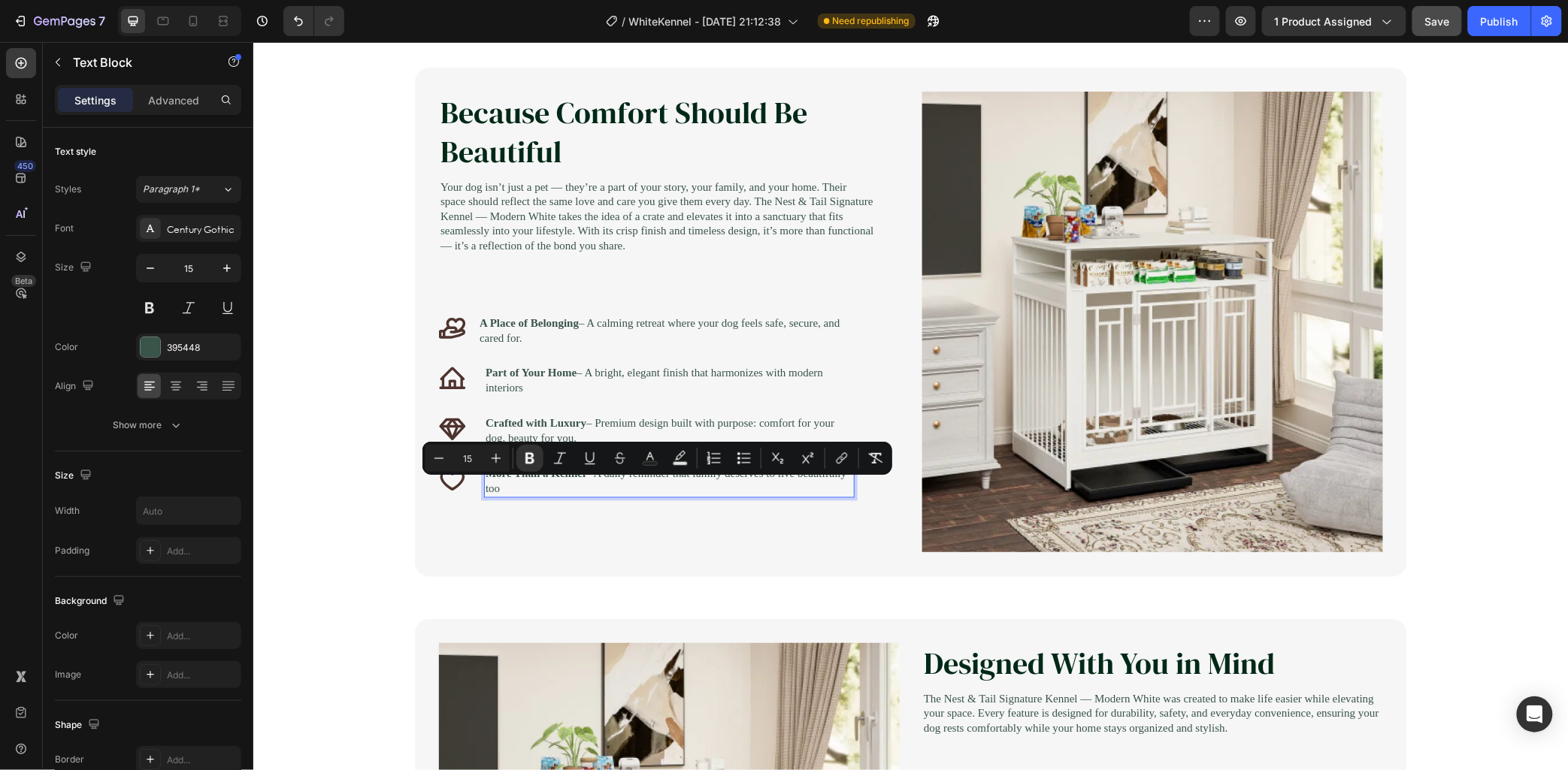
drag, startPoint x: 574, startPoint y: 505, endPoint x: 470, endPoint y: 474, distance: 108.5
click at [470, 475] on div "Because Comfort Should Be Beautiful Heading Your dog isn’t just a pet — they’re…" at bounding box center [656, 294] width 437 height 407
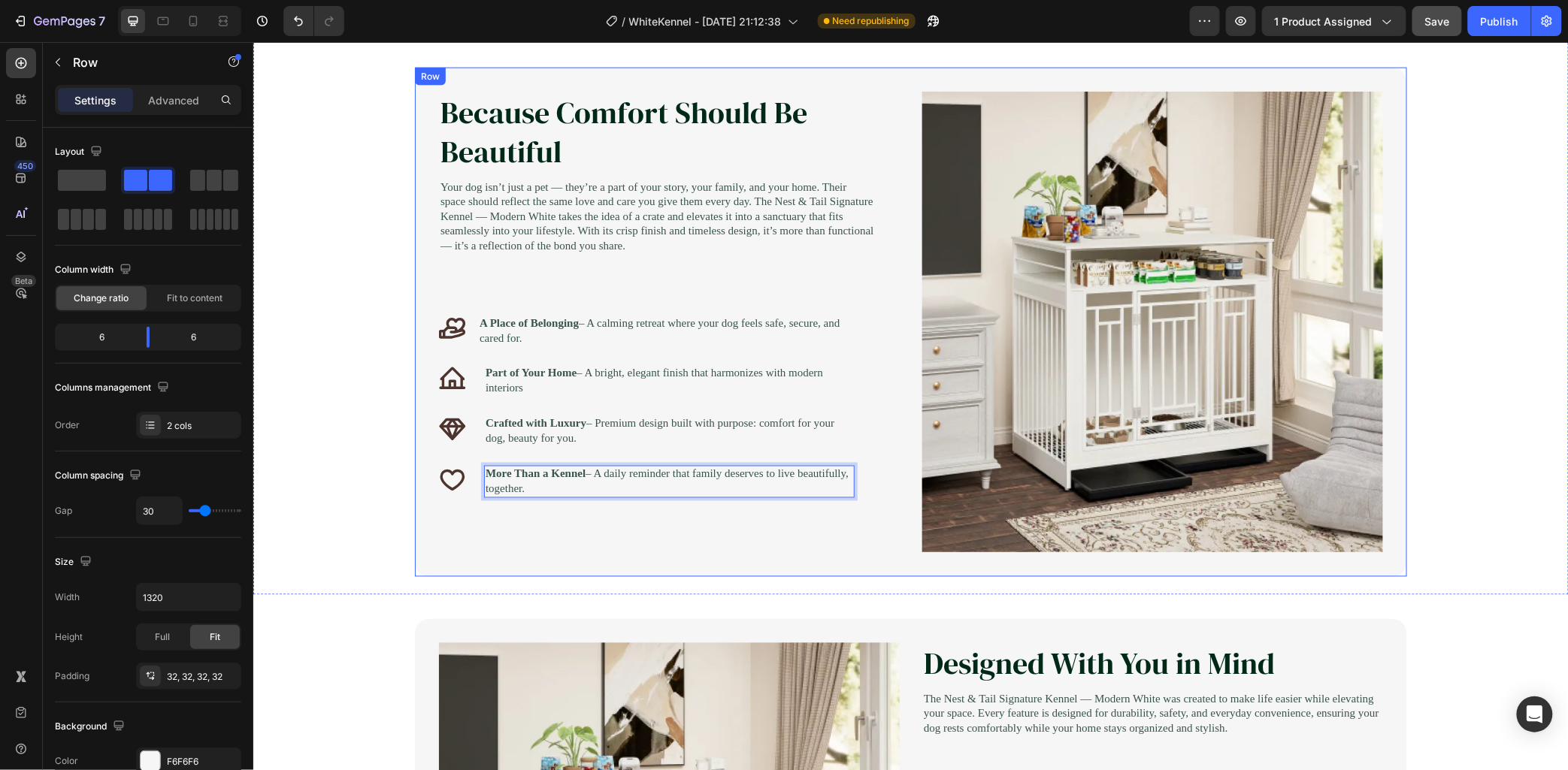
click at [560, 542] on div "Because Comfort Should Be Beautiful Heading Your dog isn’t just a pet — they’re…" at bounding box center [668, 321] width 460 height 461
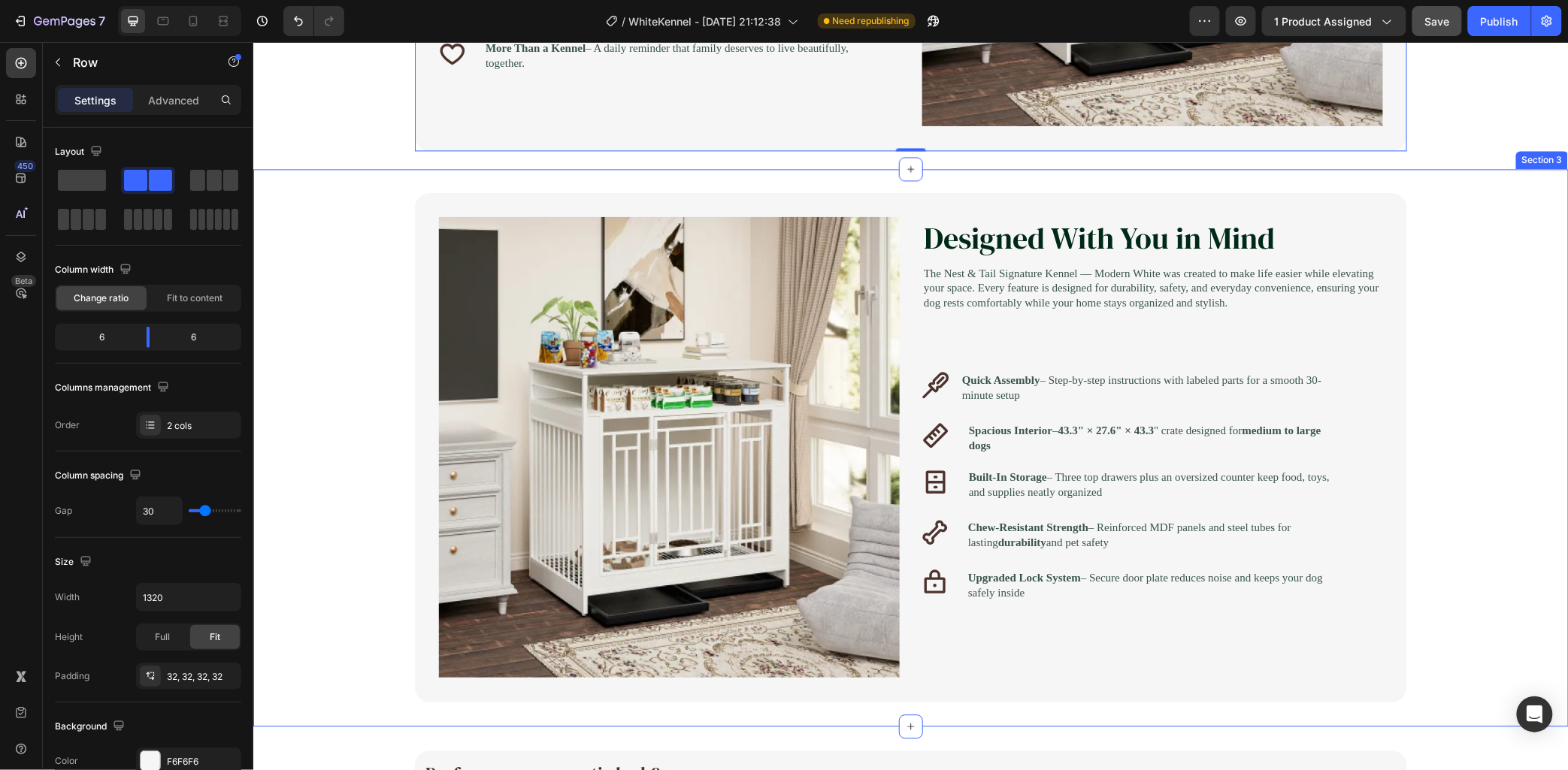
scroll to position [1357, 0]
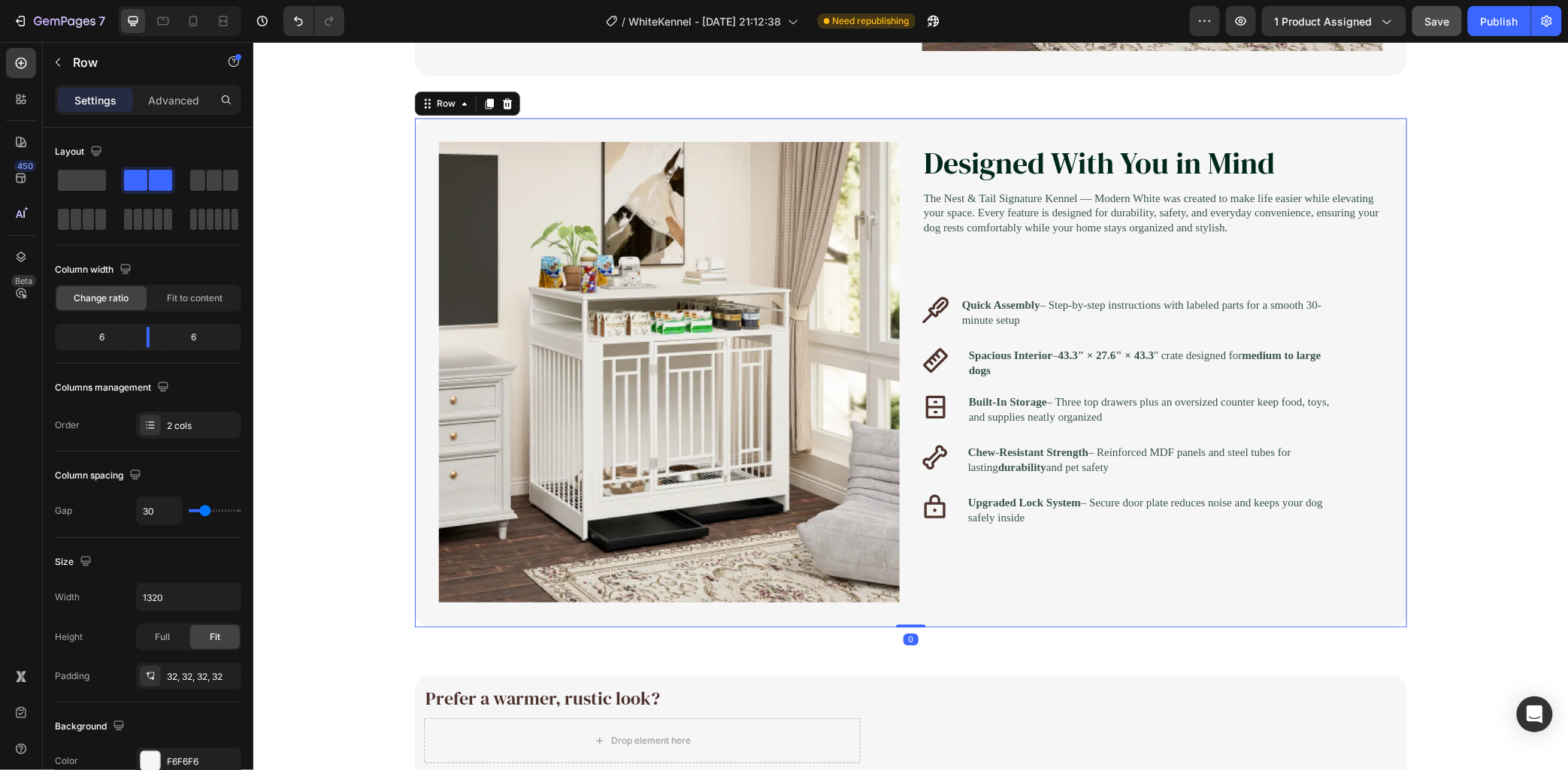
drag, startPoint x: 633, startPoint y: 618, endPoint x: 628, endPoint y: 551, distance: 67.2
click at [635, 619] on div "Image Designed With You in Mind Heading The Nest & Tail Signature Kennel — Mode…" at bounding box center [910, 372] width 993 height 509
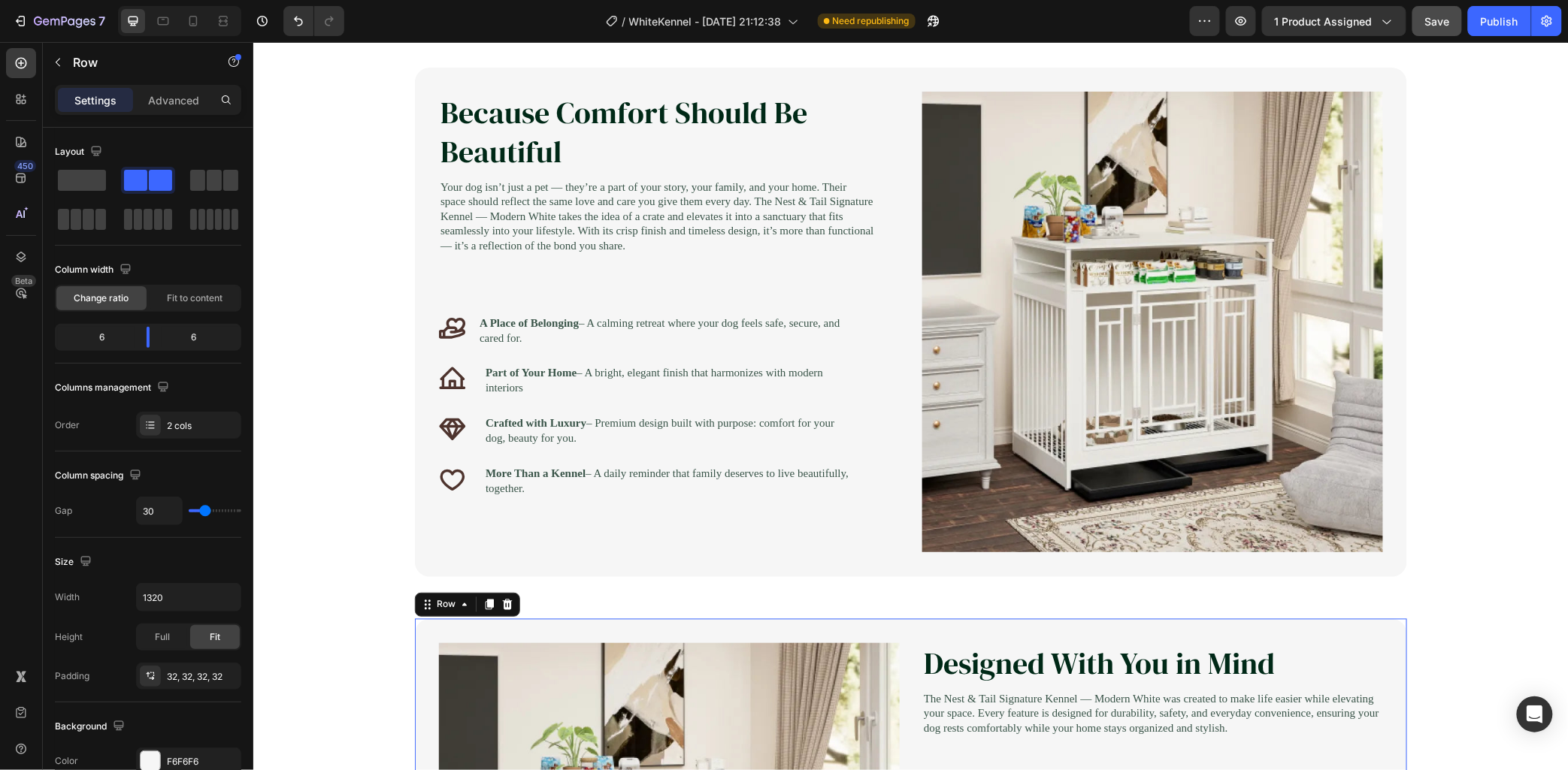
scroll to position [688, 0]
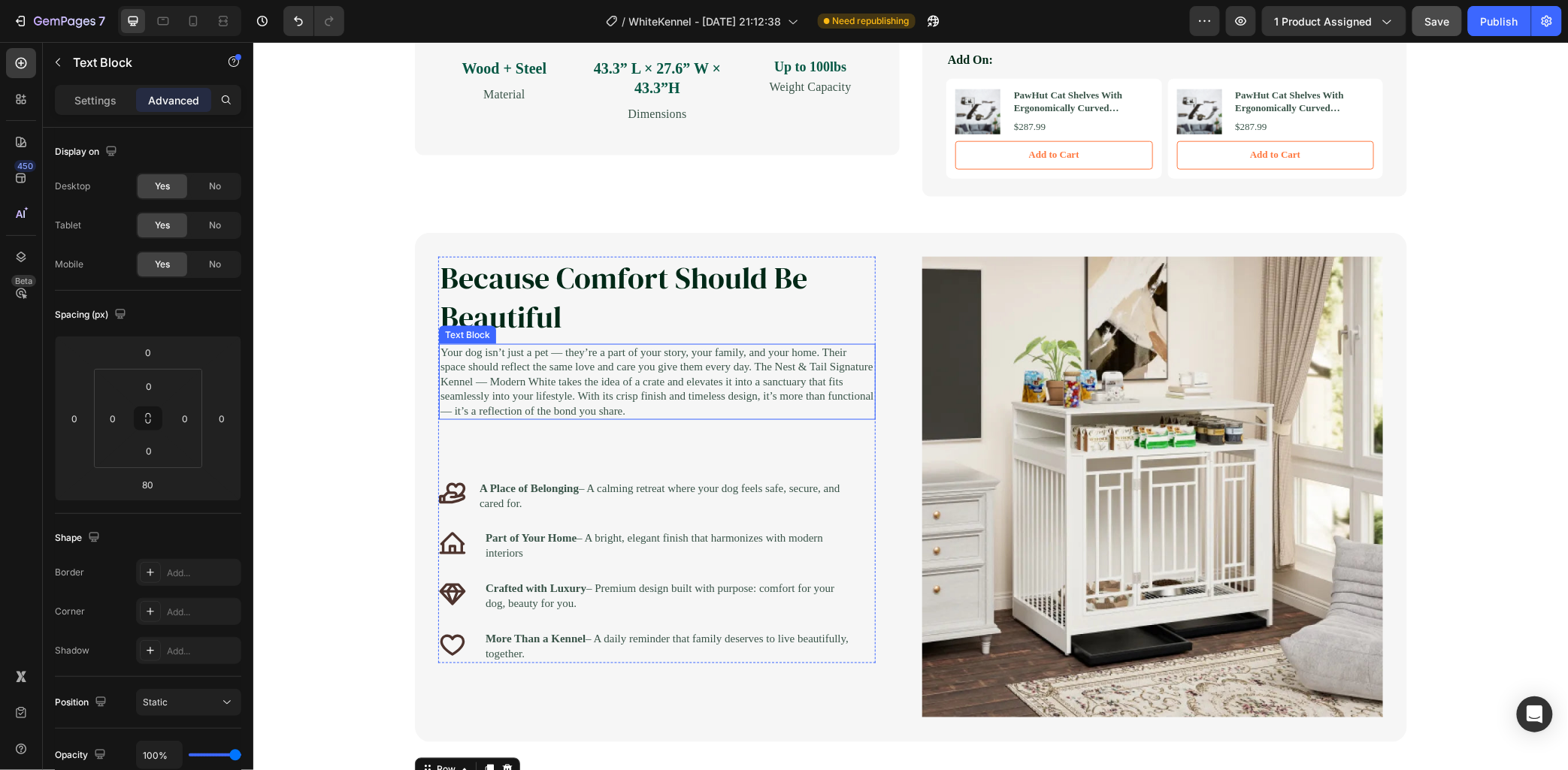
click at [535, 357] on p "Your dog isn’t just a pet — they’re a part of your story, your family, and your…" at bounding box center [656, 381] width 434 height 73
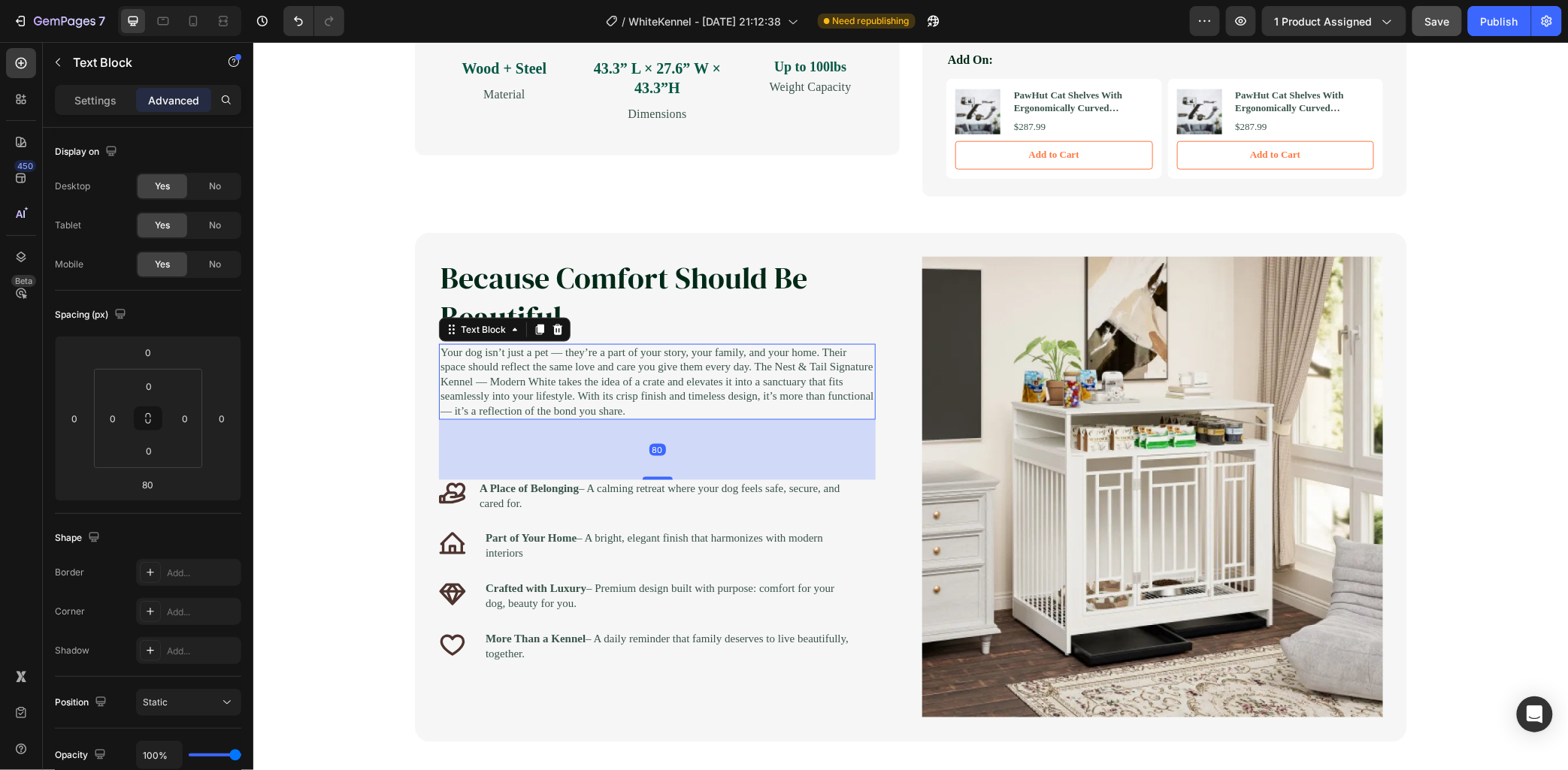
click at [548, 399] on p "Your dog isn’t just a pet — they’re a part of your story, your family, and your…" at bounding box center [656, 381] width 434 height 73
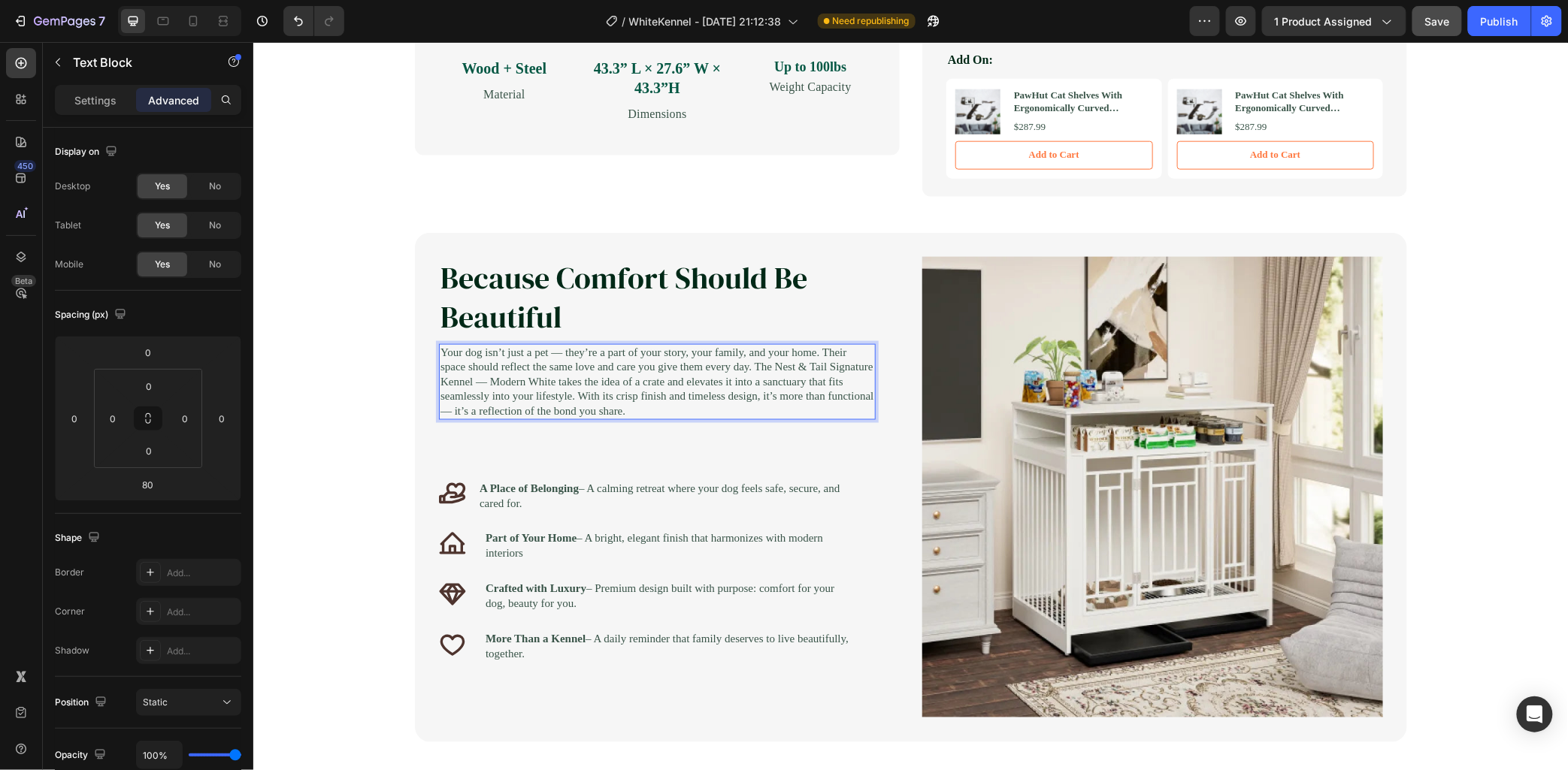
click at [547, 401] on p "Your dog isn’t just a pet — they’re a part of your story, your family, and your…" at bounding box center [656, 381] width 434 height 73
click at [564, 463] on div "Because Comfort Should Be Beautiful Heading Your dog isn’t just a pet — they’re…" at bounding box center [656, 460] width 437 height 407
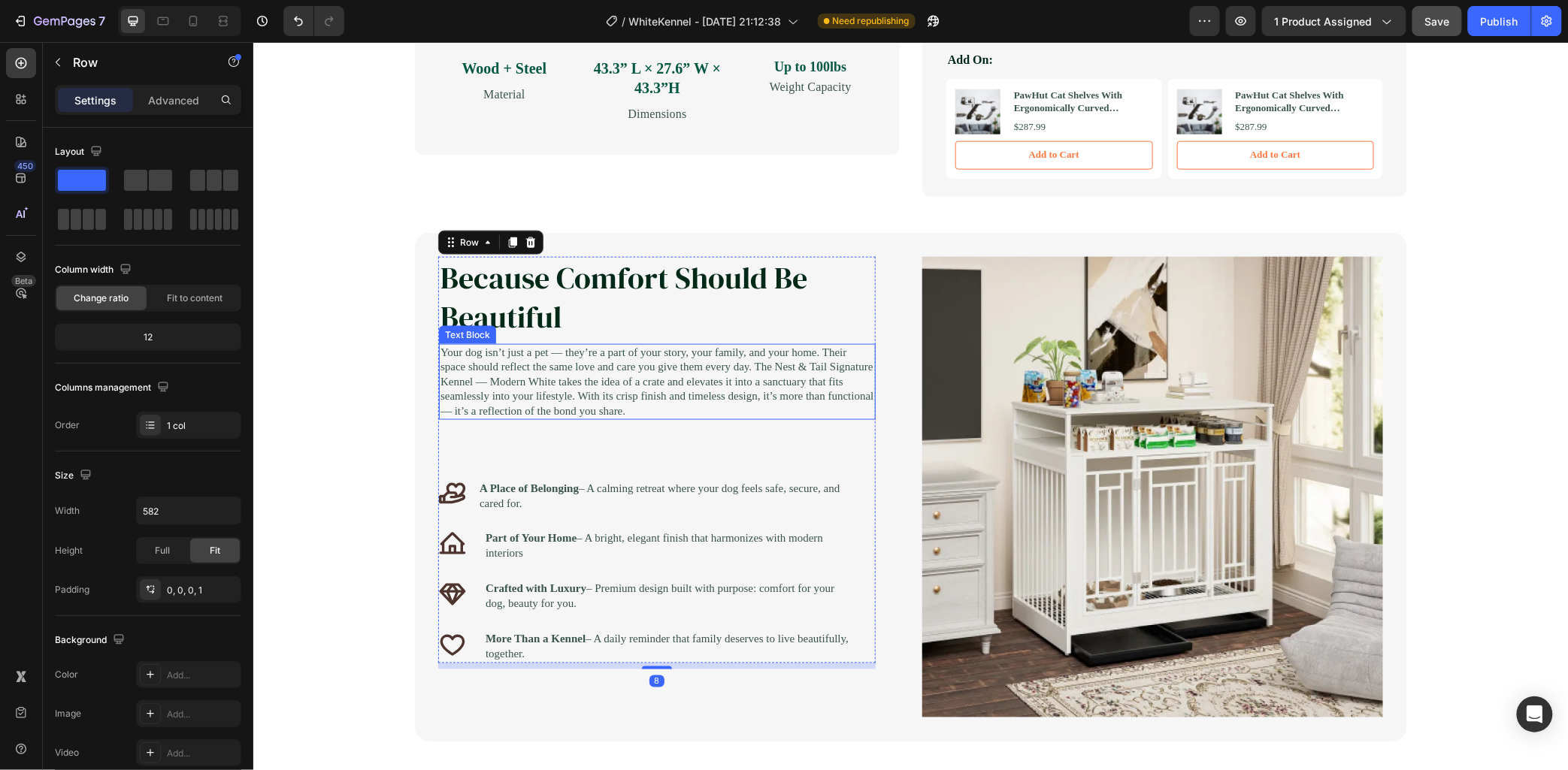
click at [545, 419] on p "Your dog isn’t just a pet — they’re a part of your story, your family, and your…" at bounding box center [656, 381] width 434 height 73
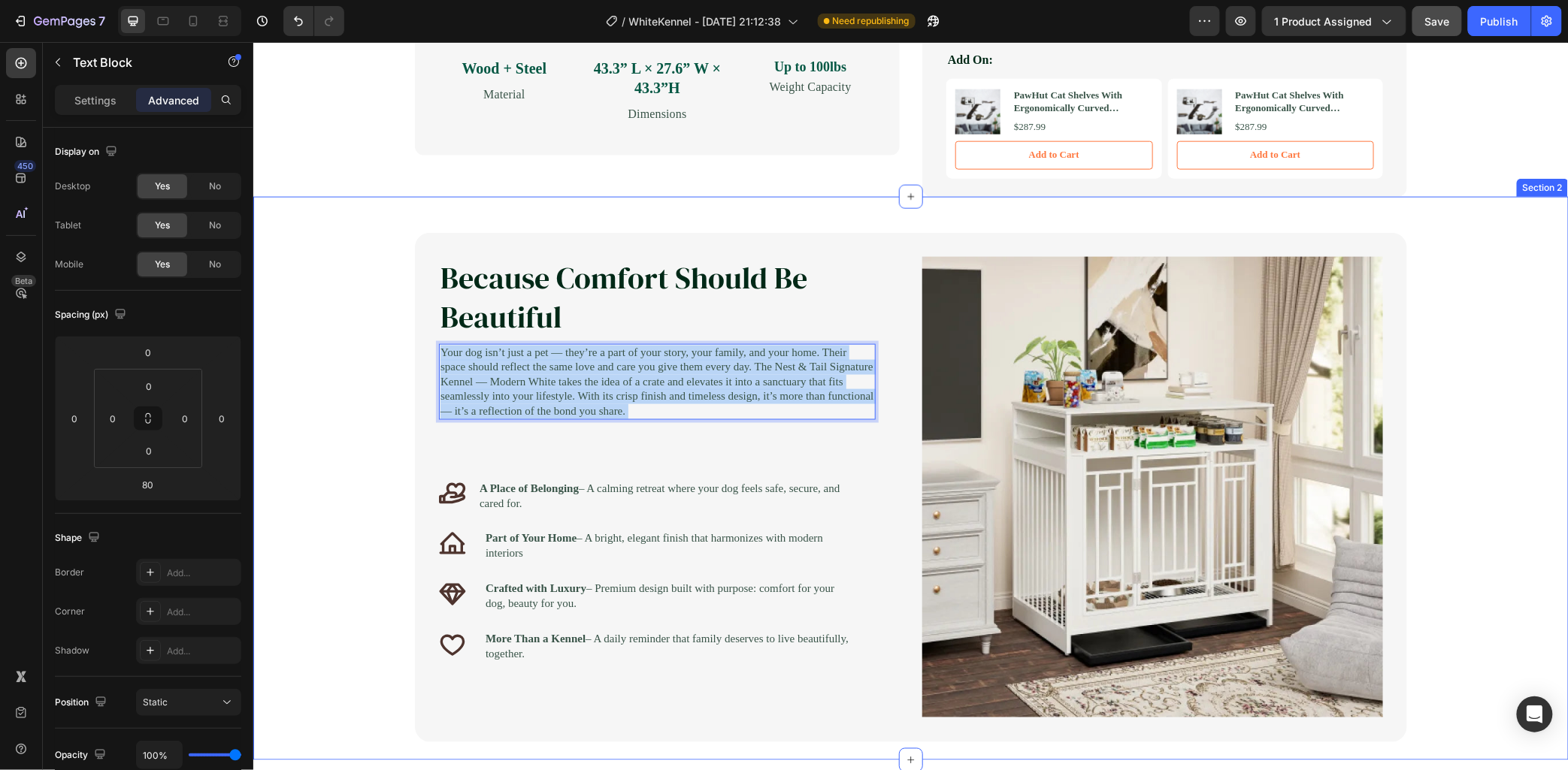
drag, startPoint x: 553, startPoint y: 423, endPoint x: 396, endPoint y: 327, distance: 184.0
click at [396, 327] on div "Image Because Comfort Should Be Beautiful Heading Your dog is more than a pet —…" at bounding box center [910, 487] width 1286 height 509
drag, startPoint x: 568, startPoint y: 429, endPoint x: 353, endPoint y: 281, distance: 261.0
click at [353, 281] on div "Image Because Comfort Should Be Beautiful Heading Your dog is more than a pet —…" at bounding box center [910, 487] width 1286 height 509
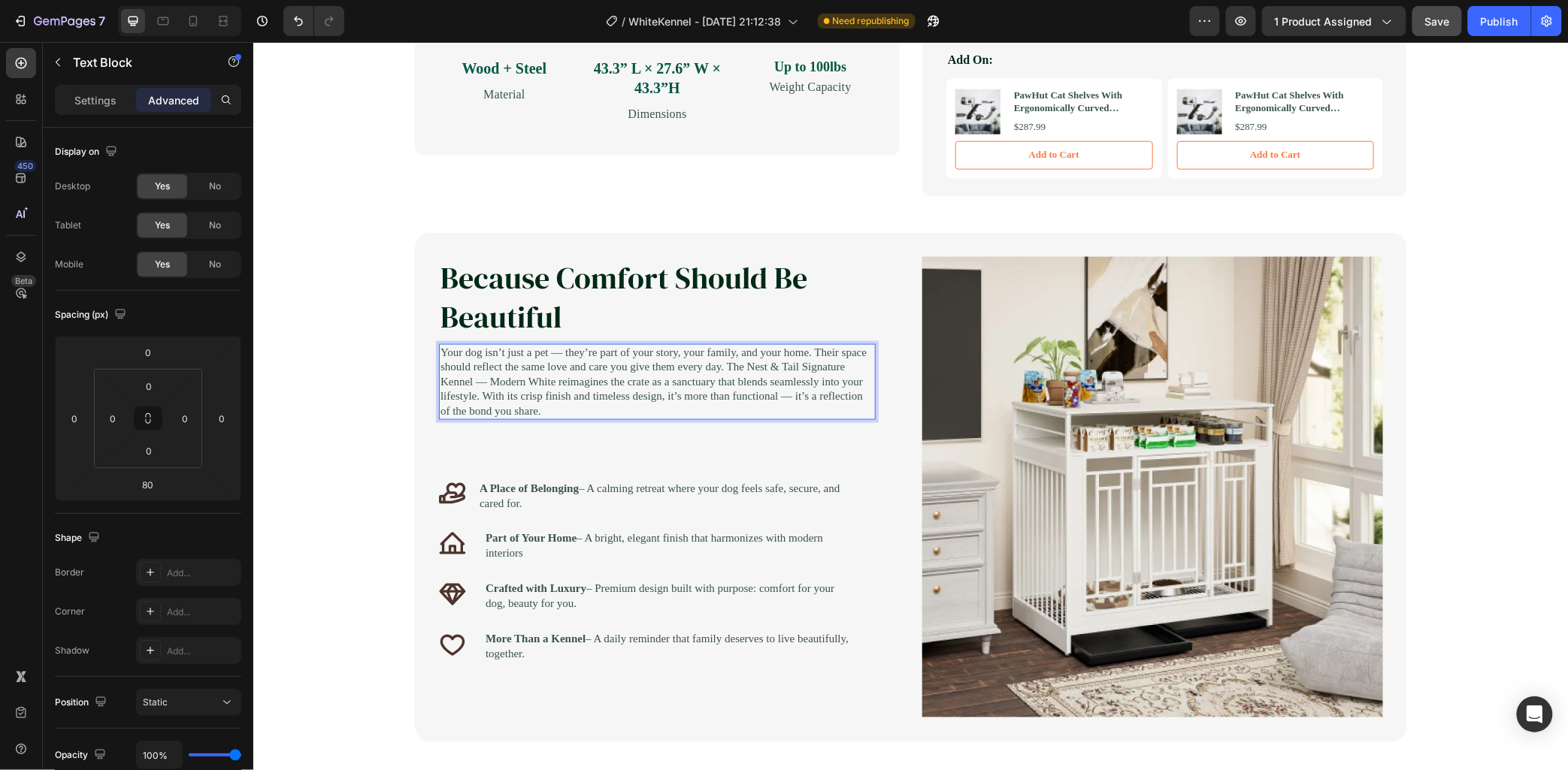
click at [535, 419] on p "Your dog isn’t just a pet — they’re part of your story, your family, and your h…" at bounding box center [656, 381] width 434 height 73
click at [586, 360] on p "Your dog isn’t just a pet — they’re part of your story, your family, and your h…" at bounding box center [656, 381] width 434 height 73
click at [584, 352] on p "Your dog isn’t just a pet — they’re part of your story, your family, and your h…" at bounding box center [656, 381] width 434 height 73
click at [572, 352] on p "Your dog isn’t just a pet — they’re part of your story, your family, and your h…" at bounding box center [656, 381] width 434 height 73
click at [585, 352] on p "Your dog isn’t just a pet — they’re part of your story, your family, and your h…" at bounding box center [656, 381] width 434 height 73
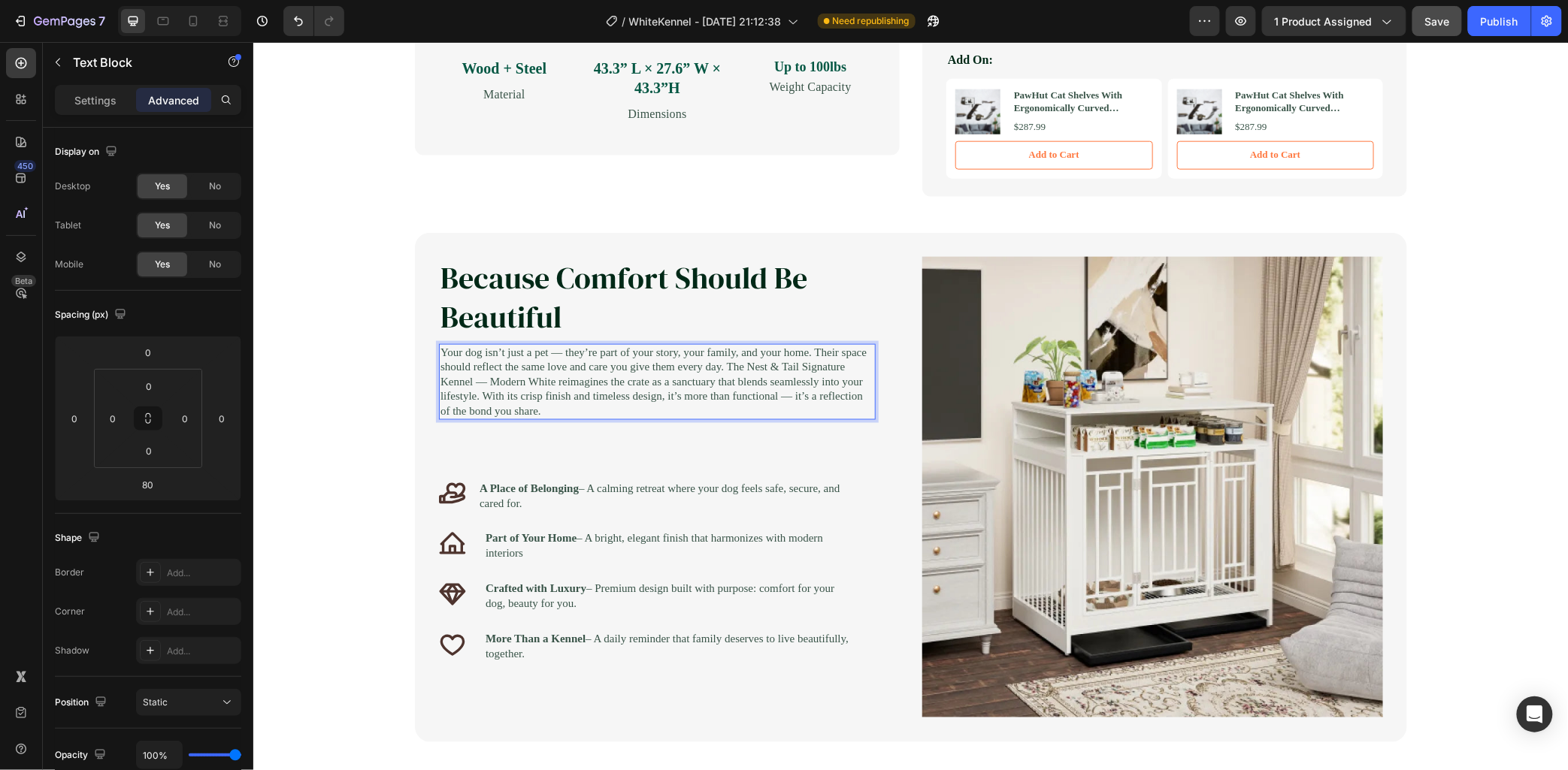
click at [573, 355] on p "Your dog isn’t just a pet — they’re part of your story, your family, and your h…" at bounding box center [656, 381] width 434 height 73
click at [665, 414] on p "Your dog isn’t just a pet — they’re part of your story, your family, and your h…" at bounding box center [656, 381] width 434 height 73
click at [668, 410] on p "Your dog isn’t just a pet — they’re part of your story, your family, and your h…" at bounding box center [656, 381] width 434 height 73
click at [760, 413] on p "Your dog isn’t just a pet — they’re part of your story, your family, and your h…" at bounding box center [656, 381] width 434 height 73
click at [704, 415] on p "Your dog isn’t just a pet — they’re part of your story, your family, and your h…" at bounding box center [656, 381] width 434 height 73
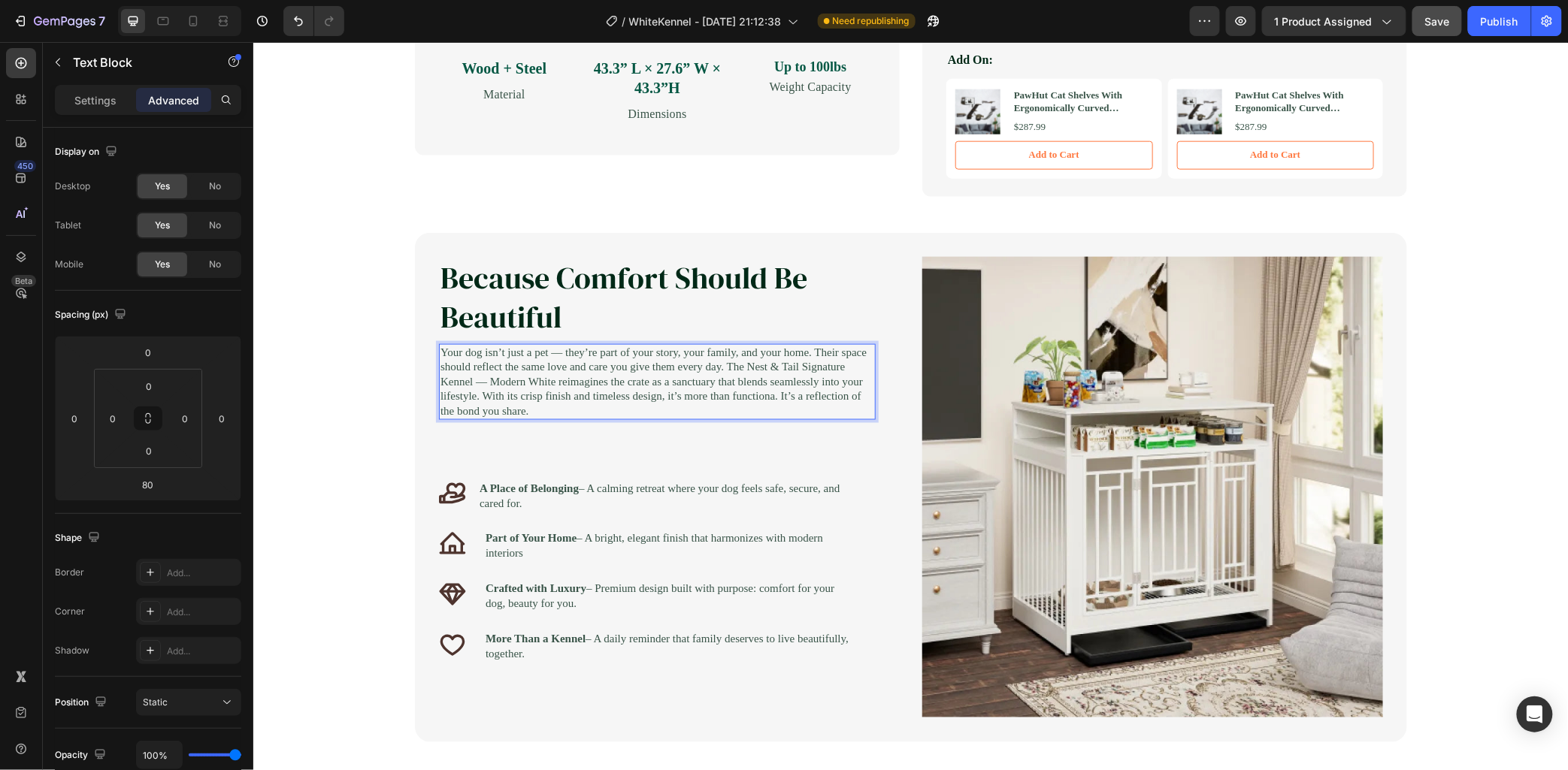
click at [816, 403] on p "Your dog isn’t just a pet — they’re part of your story, your family, and your h…" at bounding box center [656, 381] width 434 height 73
click at [803, 448] on div "Because Comfort Should Be Beautiful Heading Your dog isn’t just a pet — they’re…" at bounding box center [656, 460] width 437 height 407
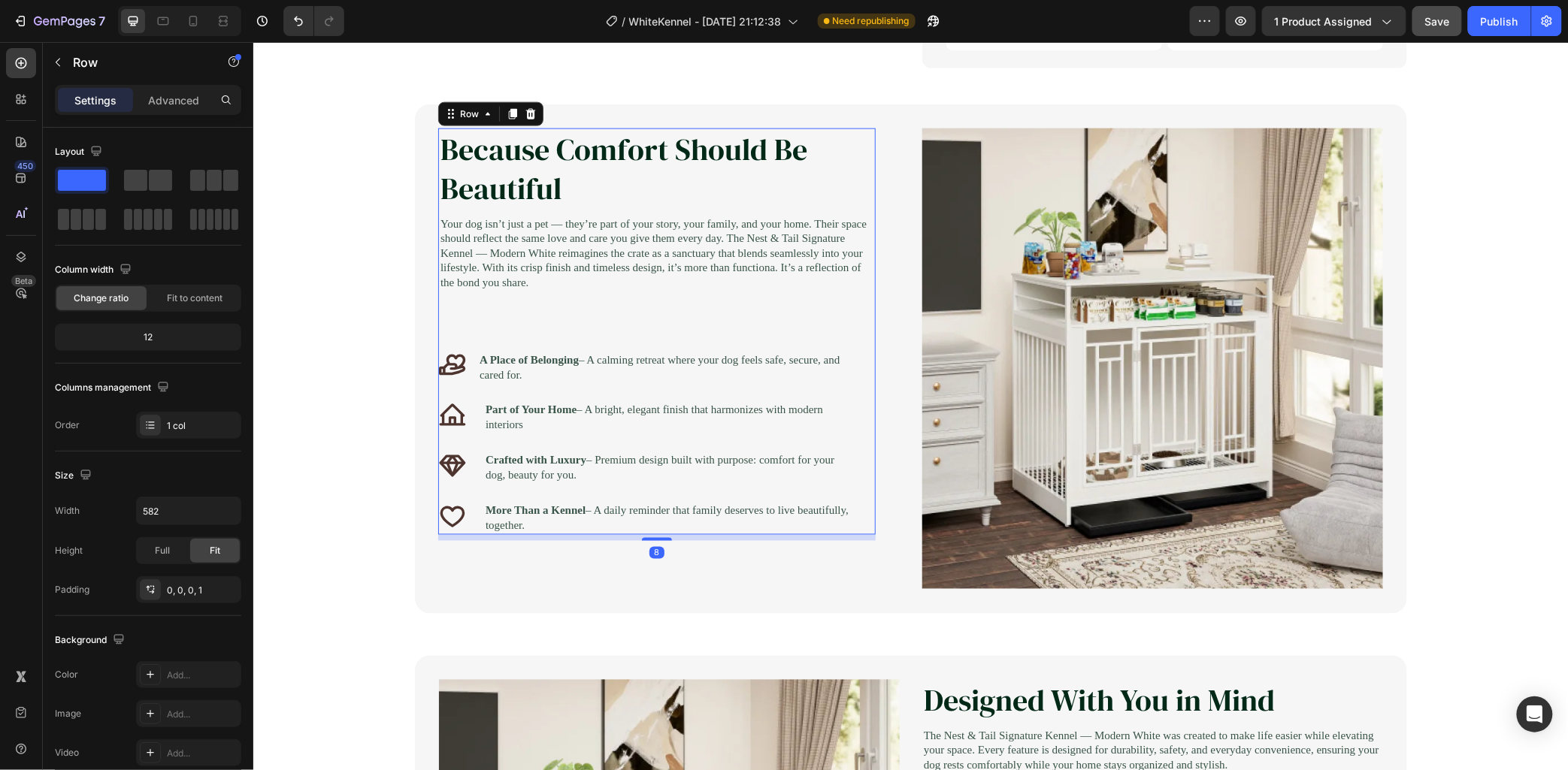
scroll to position [855, 0]
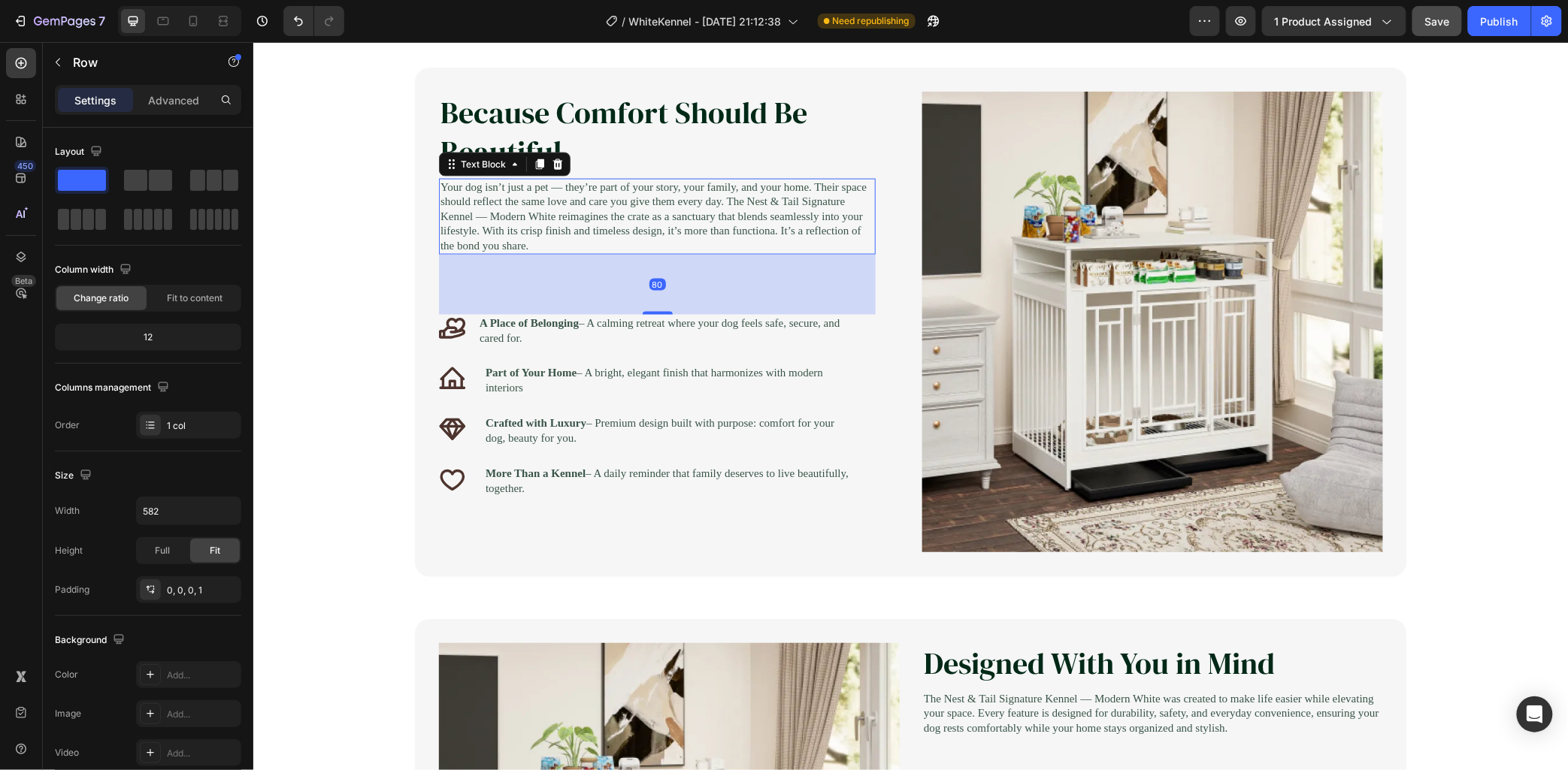
click at [654, 248] on p "Your dog isn’t just a pet — they’re part of your story, your family, and your h…" at bounding box center [656, 216] width 434 height 73
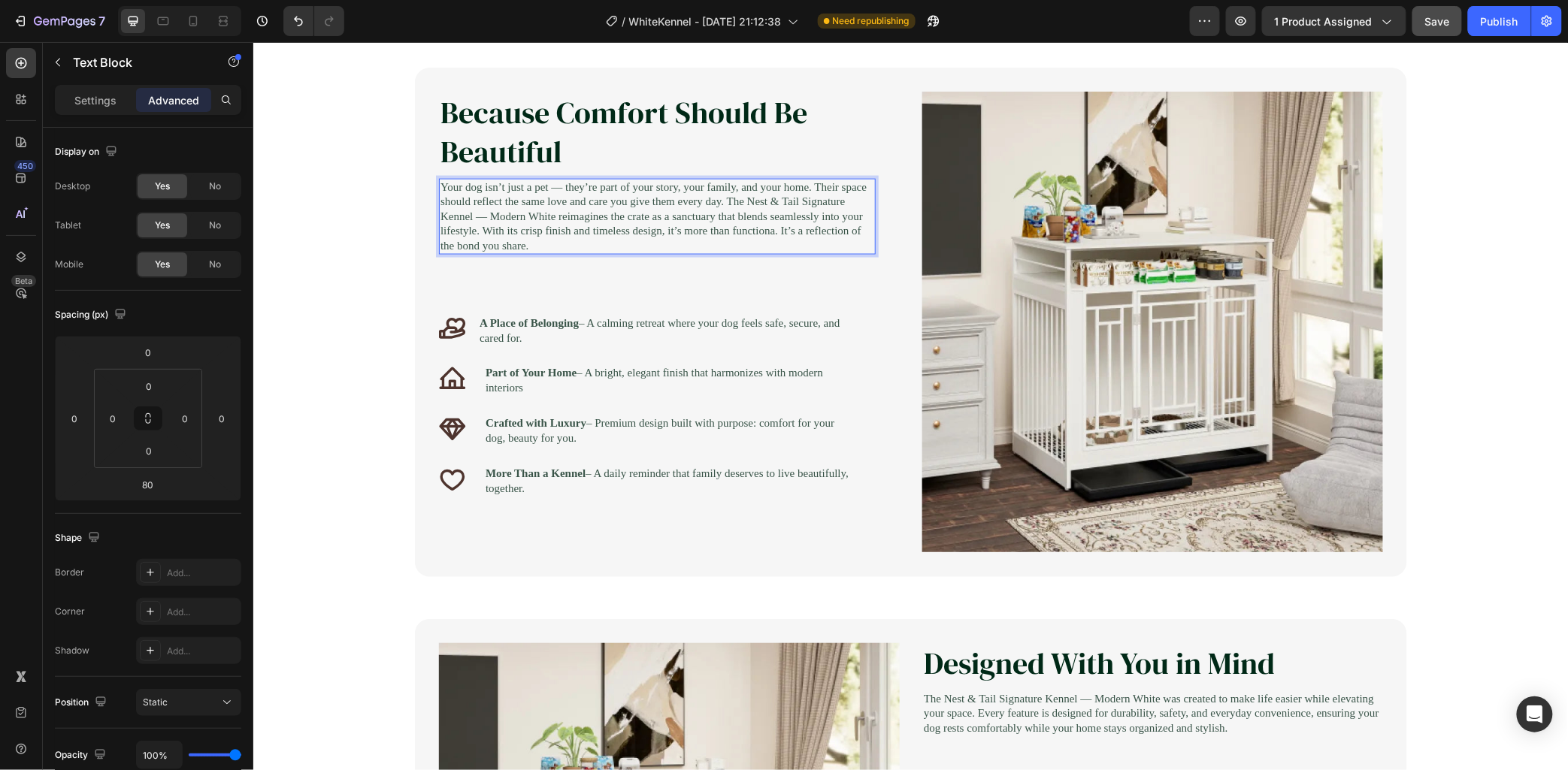
click at [650, 246] on p "Your dog isn’t just a pet — they’re part of your story, your family, and your h…" at bounding box center [656, 216] width 434 height 73
click at [651, 249] on p "Your dog isn’t just a pet — they’re part of your story, your family, and your h…" at bounding box center [656, 216] width 434 height 73
drag, startPoint x: 752, startPoint y: 394, endPoint x: 736, endPoint y: 391, distance: 16.3
click at [750, 394] on p "Part of Your Home – A bright, elegant finish that harmonizes with modern interi…" at bounding box center [668, 380] width 367 height 29
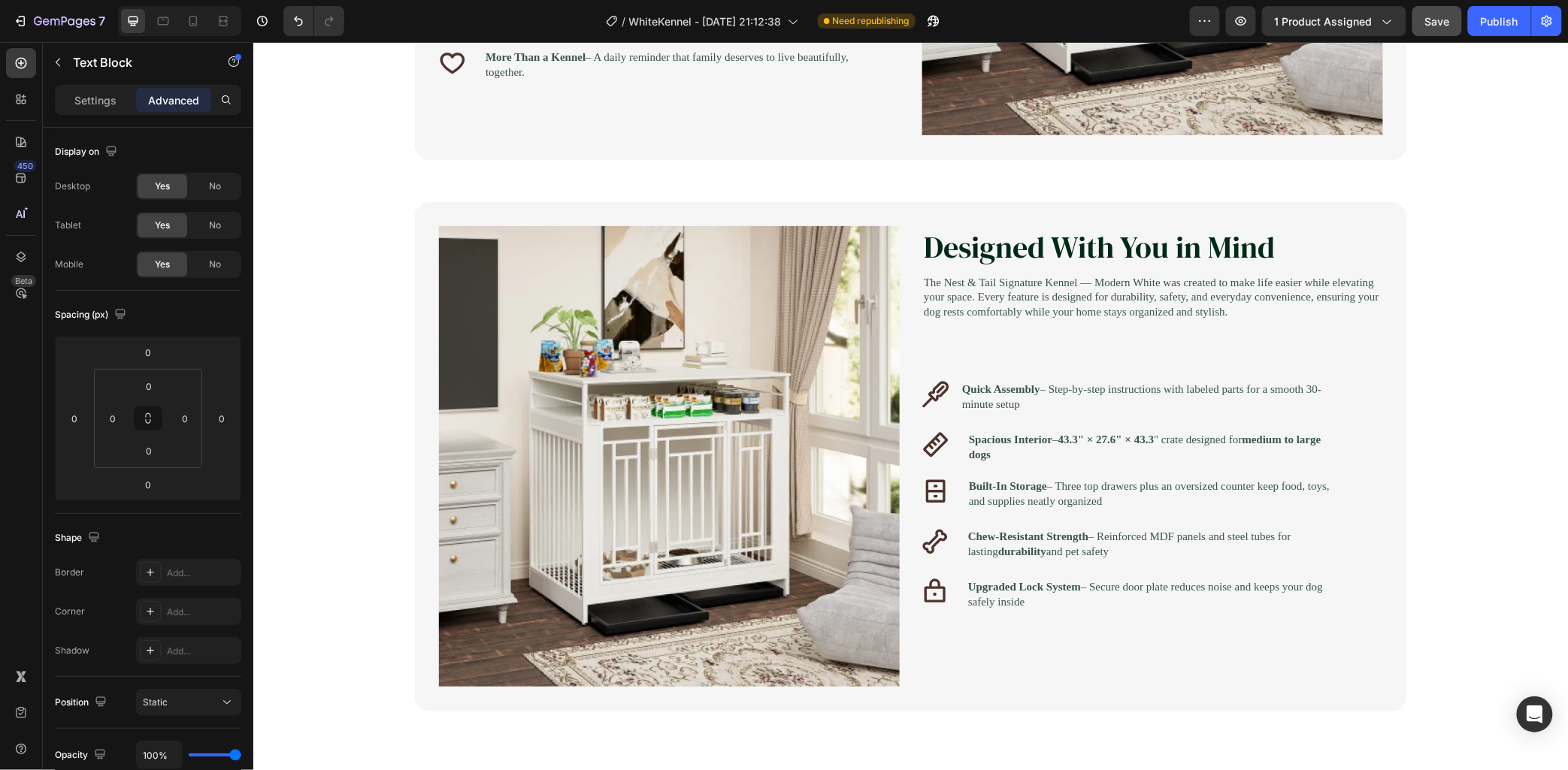
scroll to position [1273, 0]
click at [1411, 464] on div "Image Row Image Designed With You in Mind Heading Your dog is family & their sp…" at bounding box center [910, 455] width 1316 height 509
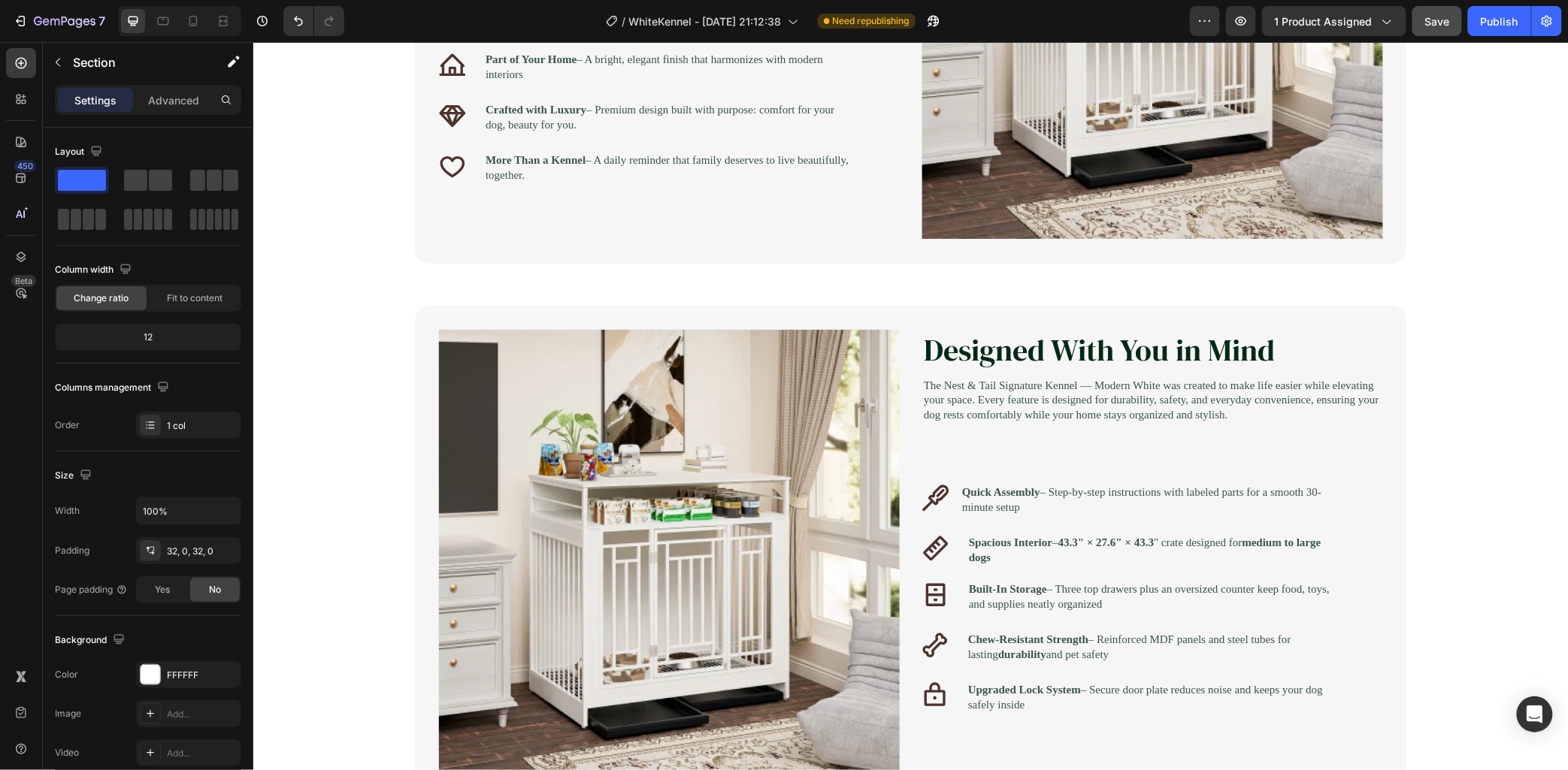
scroll to position [1252, 0]
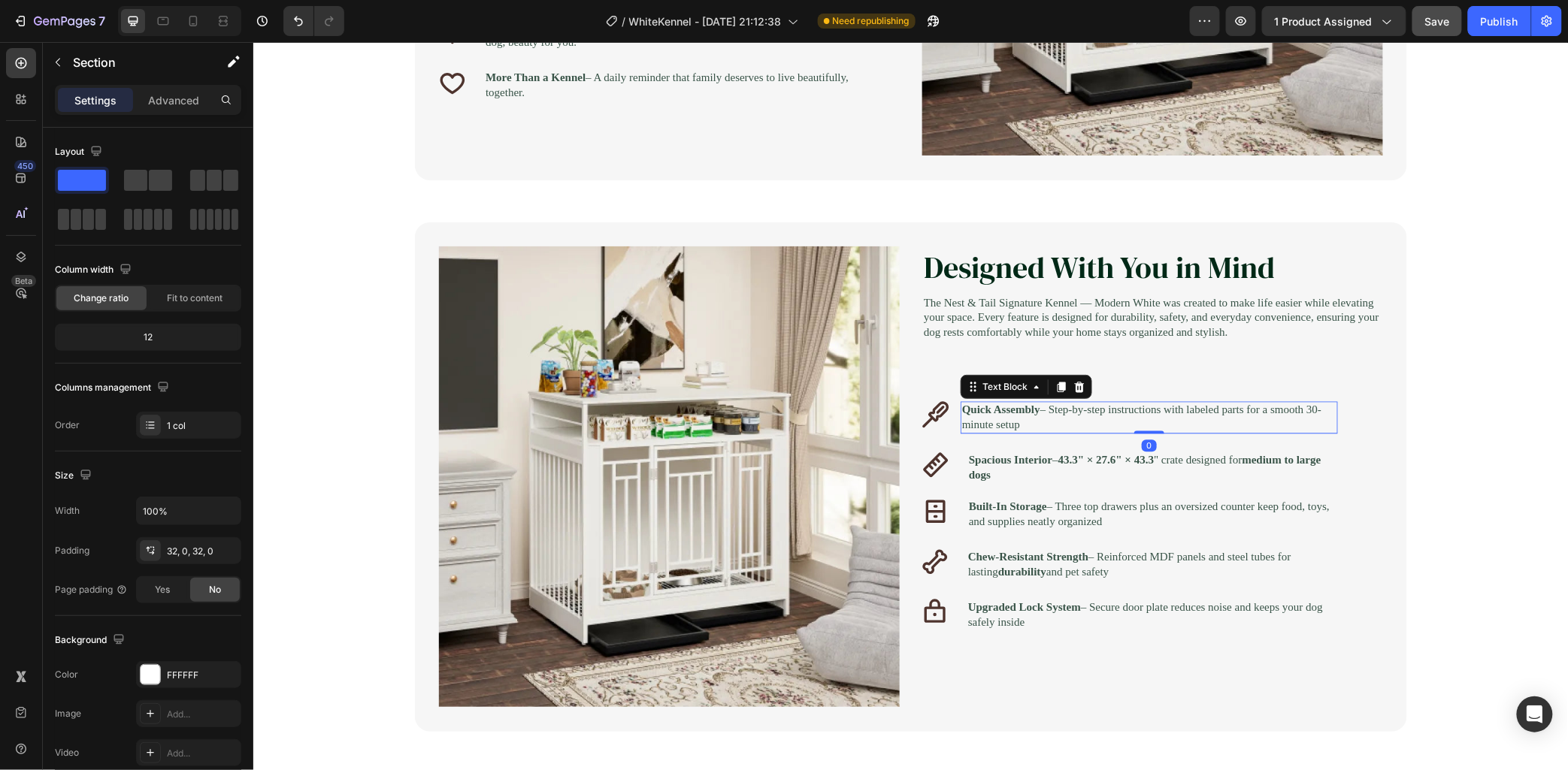
click at [1089, 431] on p "Quick Assembly – Step-by-step instructions with labeled parts for a smooth 30-m…" at bounding box center [1149, 416] width 375 height 29
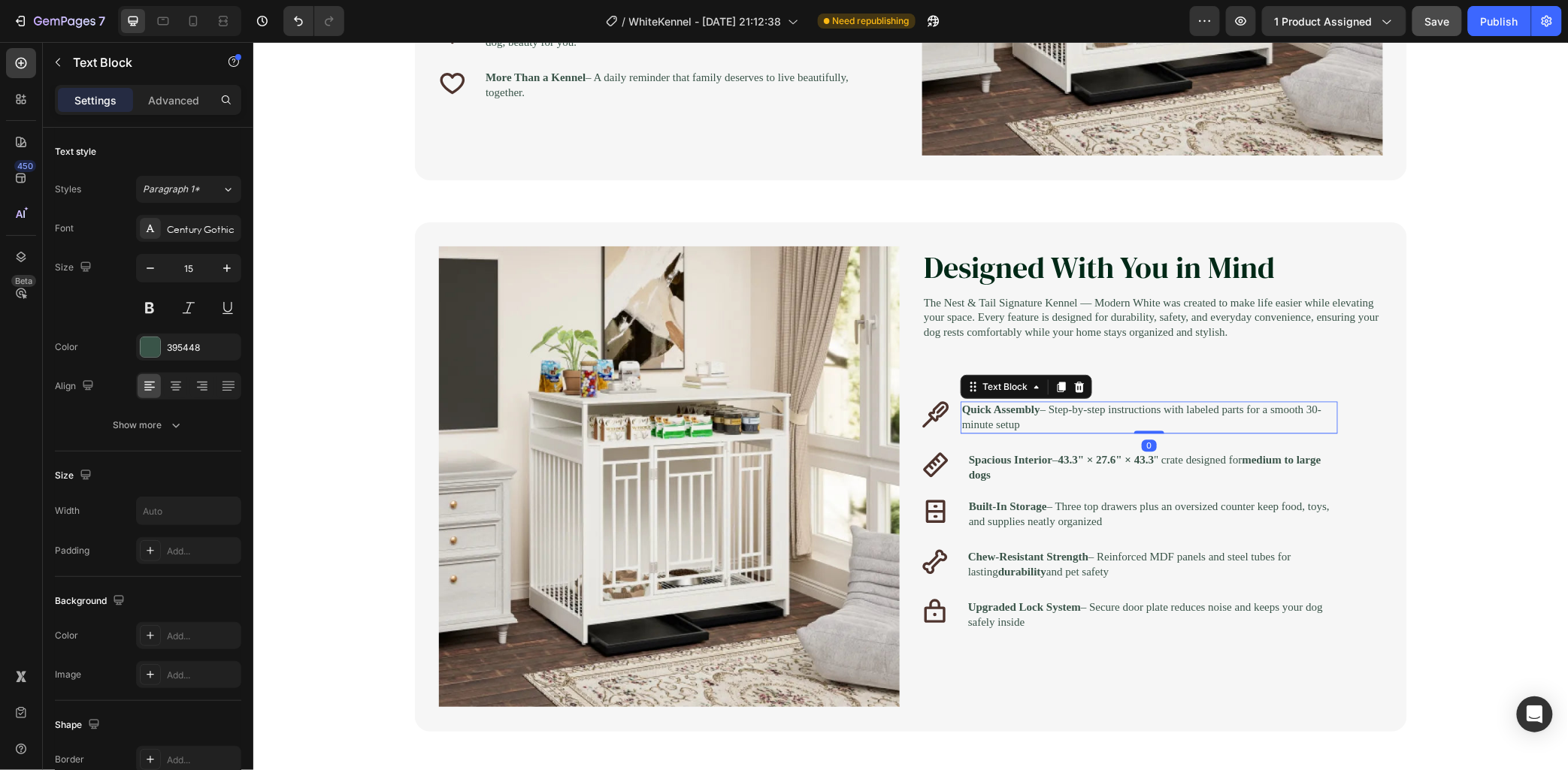
click at [1089, 431] on p "Quick Assembly – Step-by-step instructions with labeled parts for a smooth 30-m…" at bounding box center [1149, 416] width 375 height 29
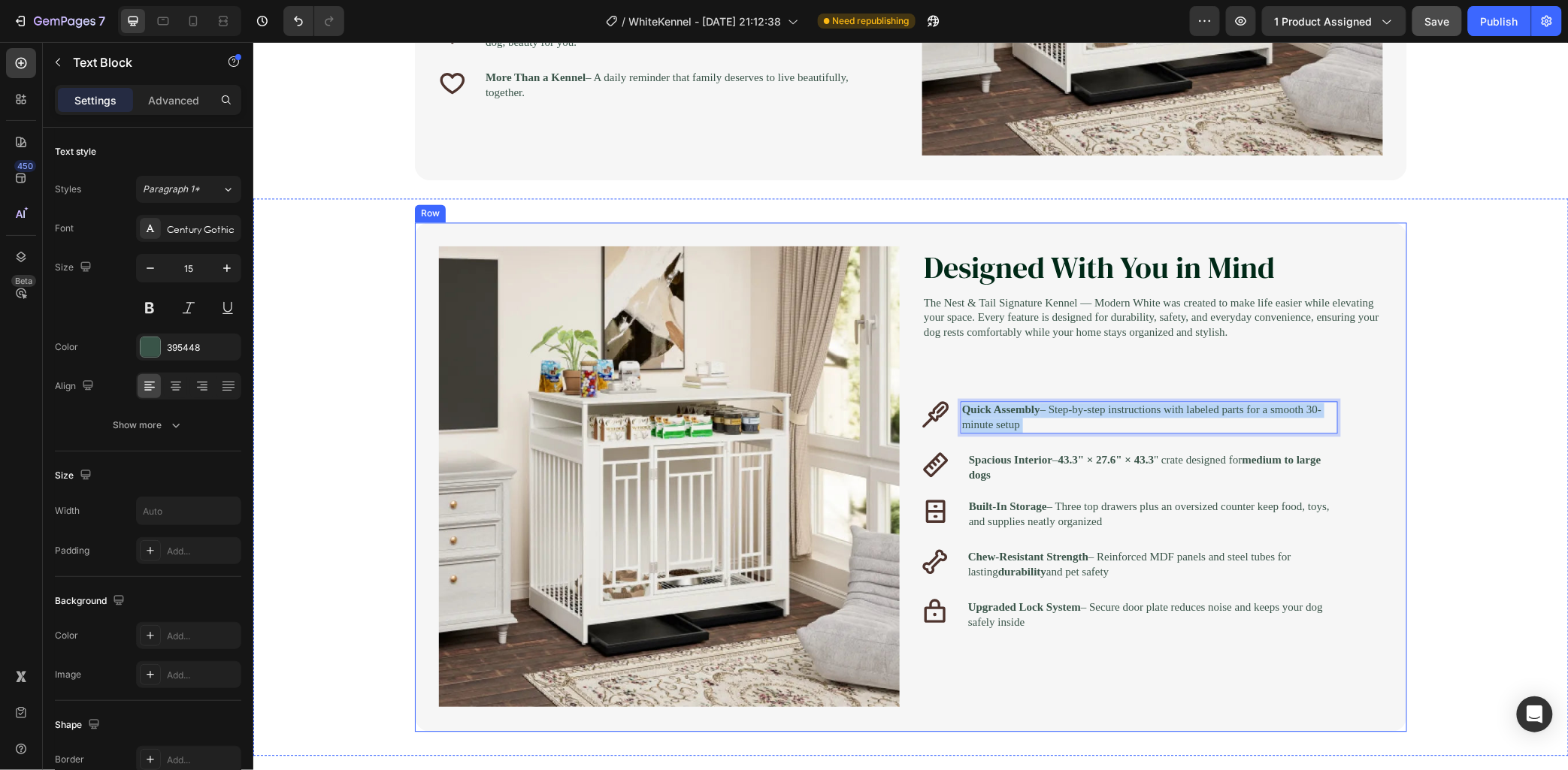
drag, startPoint x: 1101, startPoint y: 439, endPoint x: 1025, endPoint y: 433, distance: 76.2
click at [935, 416] on div "Icon Quick Assembly – Step-by-step instructions with labeled parts for a smooth…" at bounding box center [1129, 416] width 416 height 32
drag, startPoint x: 1038, startPoint y: 425, endPoint x: 888, endPoint y: 411, distance: 150.7
click at [888, 411] on div "Image Designed With You in Mind Heading The Nest & Tail Signature Kennel — Mode…" at bounding box center [910, 476] width 993 height 509
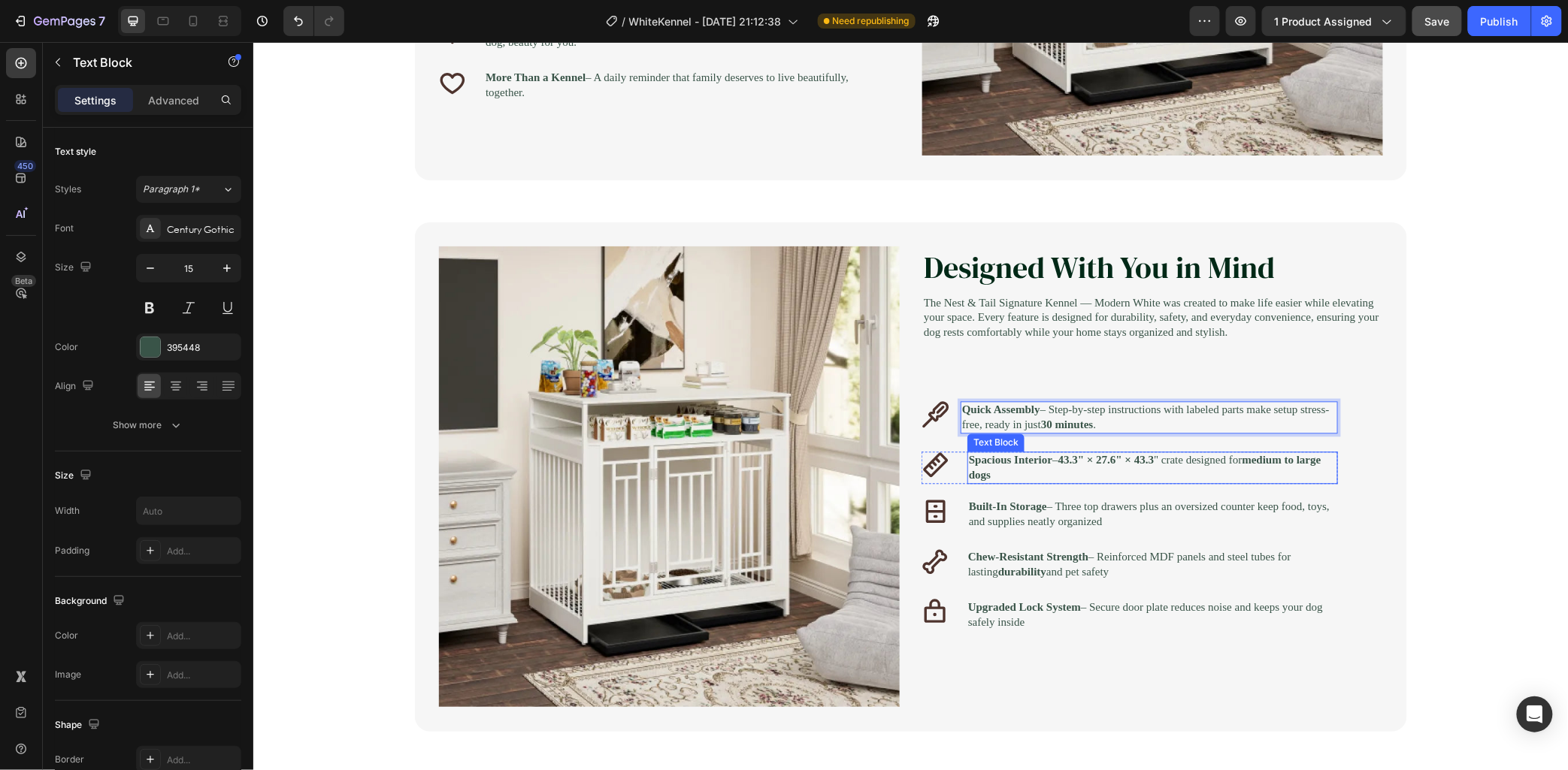
click at [1042, 465] on strong "Spacious Interior" at bounding box center [1010, 459] width 83 height 12
click at [1040, 482] on p "Spacious Interior – 43.3" × 27.6" × 43.3 " crate designed for medium to large d…" at bounding box center [1152, 467] width 367 height 29
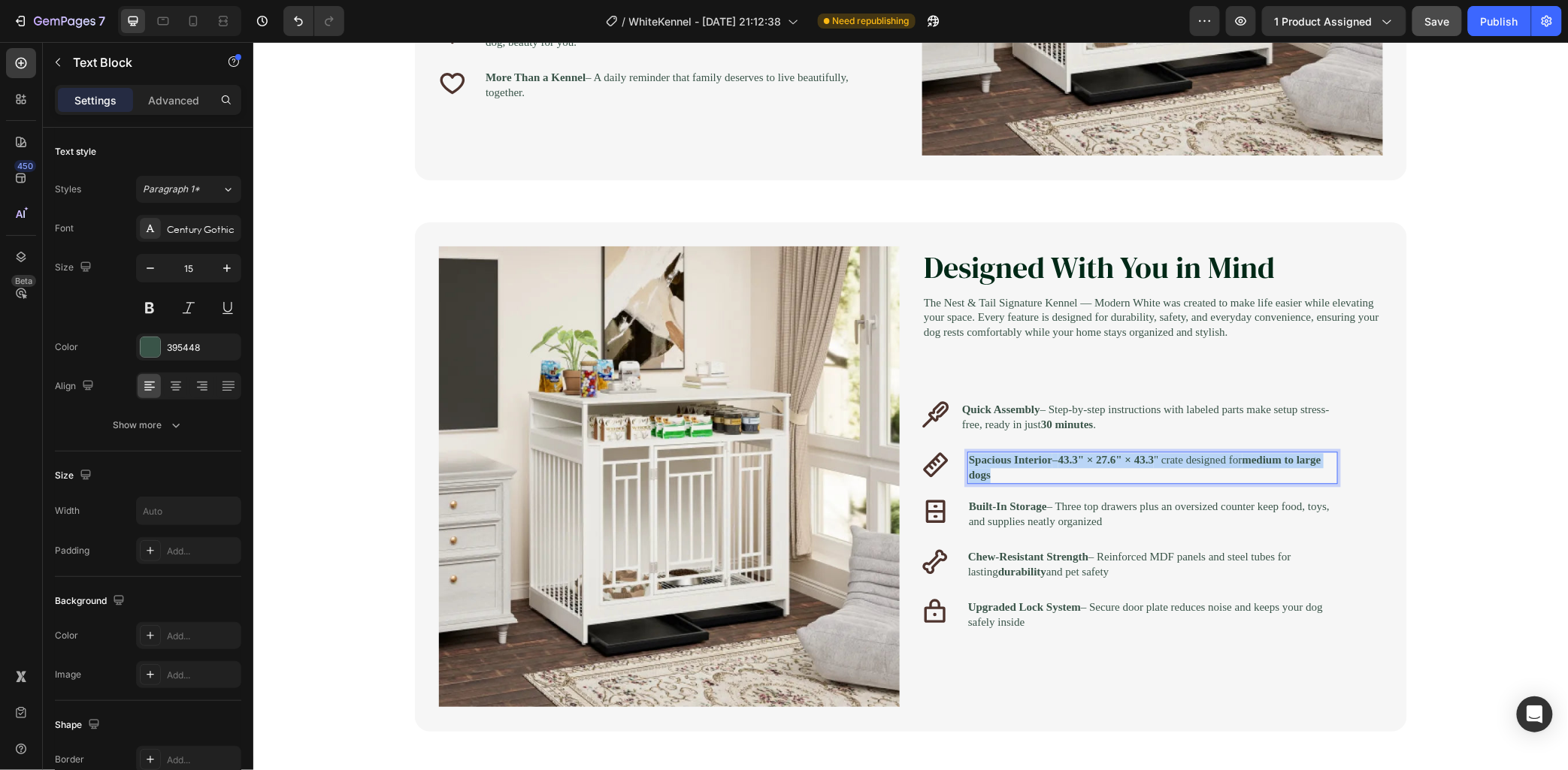
drag, startPoint x: 1010, startPoint y: 473, endPoint x: 896, endPoint y: 443, distance: 117.9
click at [899, 444] on div "Image Designed With You in Mind Heading The Nest & Tail Signature Kennel — Mode…" at bounding box center [910, 476] width 993 height 509
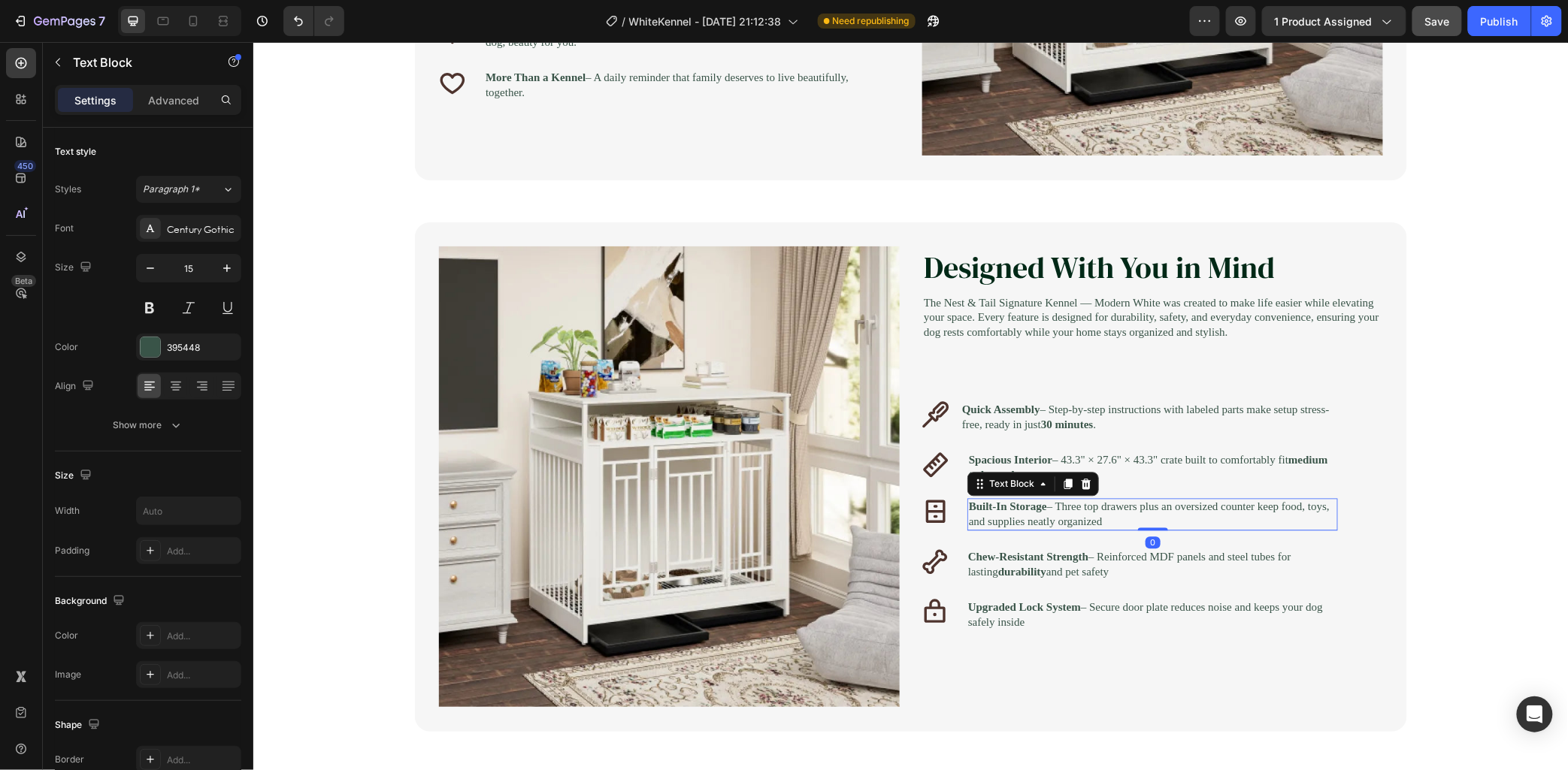
click at [1053, 529] on p "Built-In Storage – Three top drawers plus an oversized counter keep food, toys,…" at bounding box center [1152, 513] width 367 height 29
drag, startPoint x: 1203, startPoint y: 533, endPoint x: 924, endPoint y: 504, distance: 280.5
click at [925, 504] on div "Icon Built-In Storage – Three top drawers plus an oversized counter keep food, …" at bounding box center [1129, 514] width 416 height 32
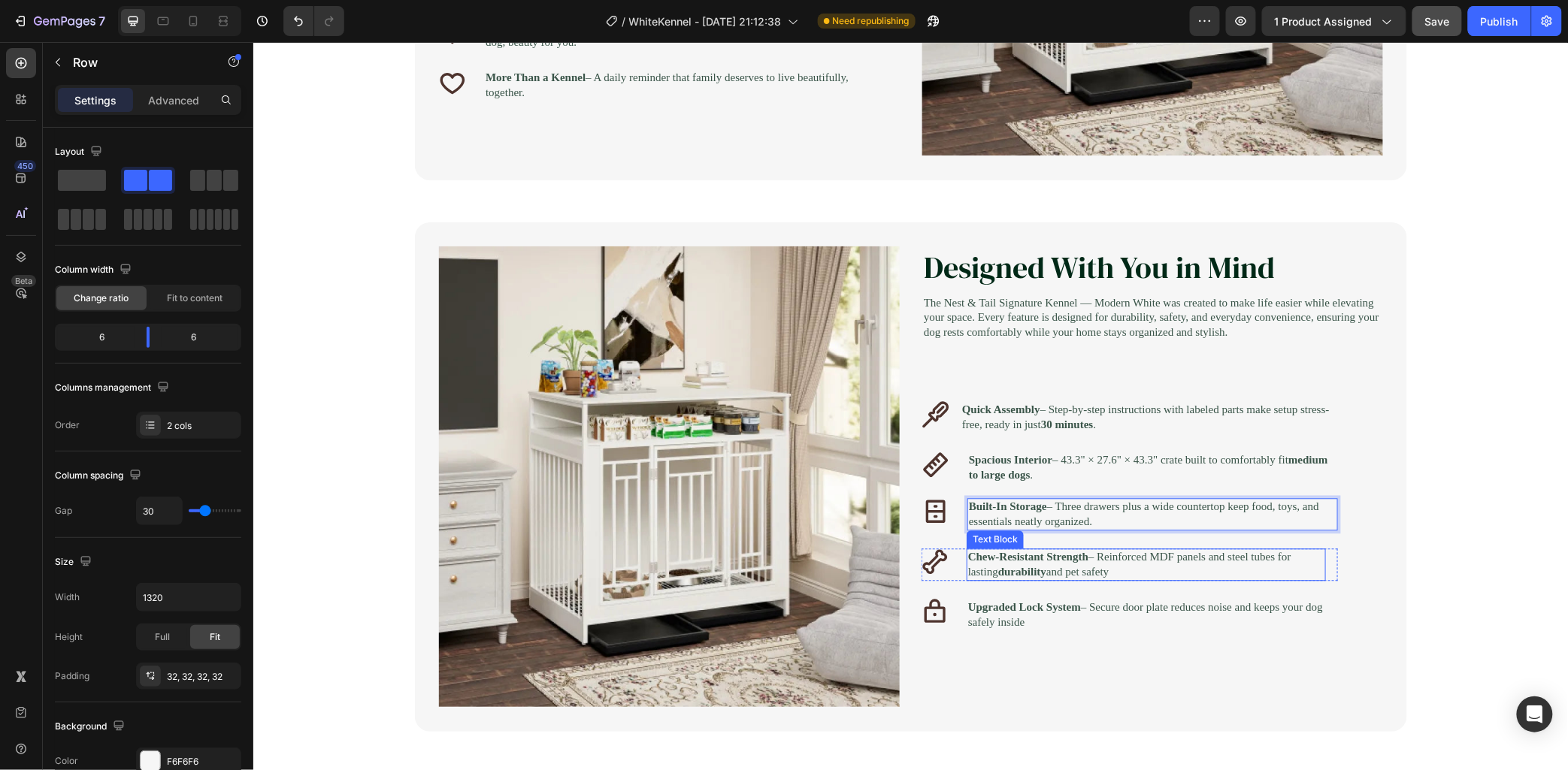
click at [1044, 602] on div "Designed With You in Mind Heading The Nest & Tail Signature Kennel — Modern Whi…" at bounding box center [1152, 476] width 460 height 461
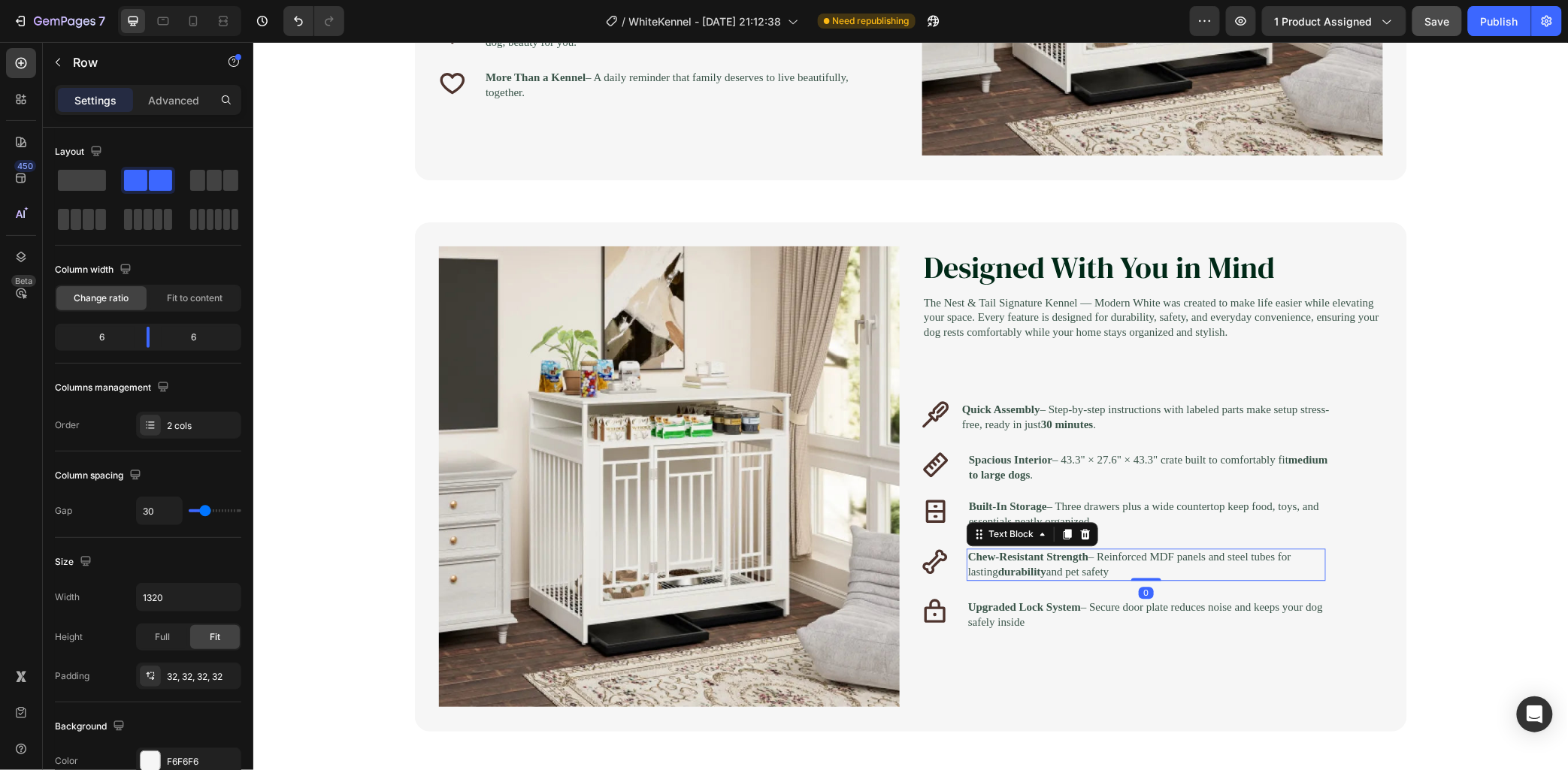
click at [1048, 579] on p "Chew-Resistant Strength – Reinforced MDF panels and steel tubes for lasting dur…" at bounding box center [1146, 564] width 356 height 29
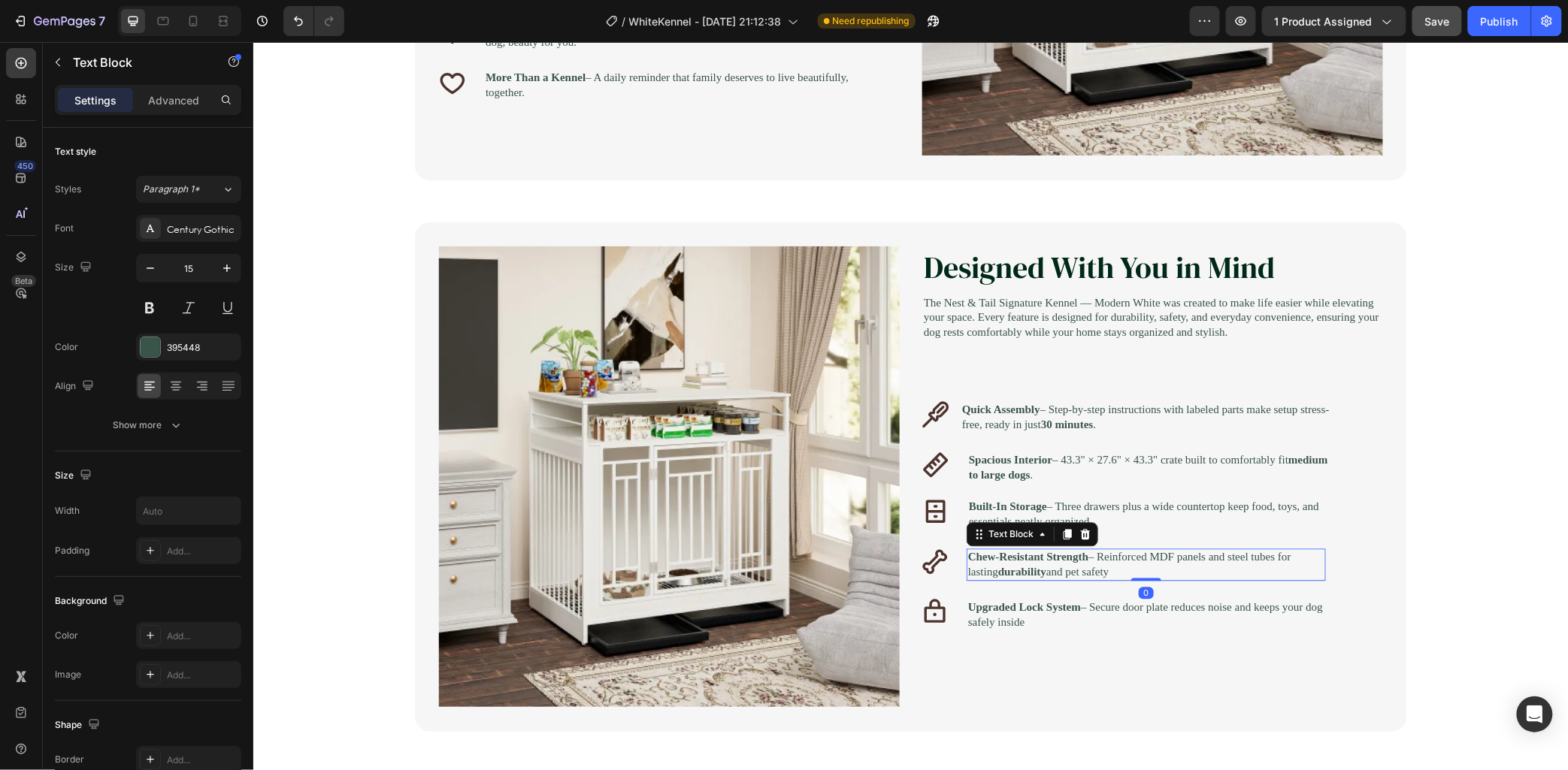
drag, startPoint x: 1048, startPoint y: 579, endPoint x: 1096, endPoint y: 587, distance: 48.7
click at [1052, 579] on p "Chew-Resistant Strength – Reinforced MDF panels and steel tubes for lasting dur…" at bounding box center [1146, 564] width 356 height 29
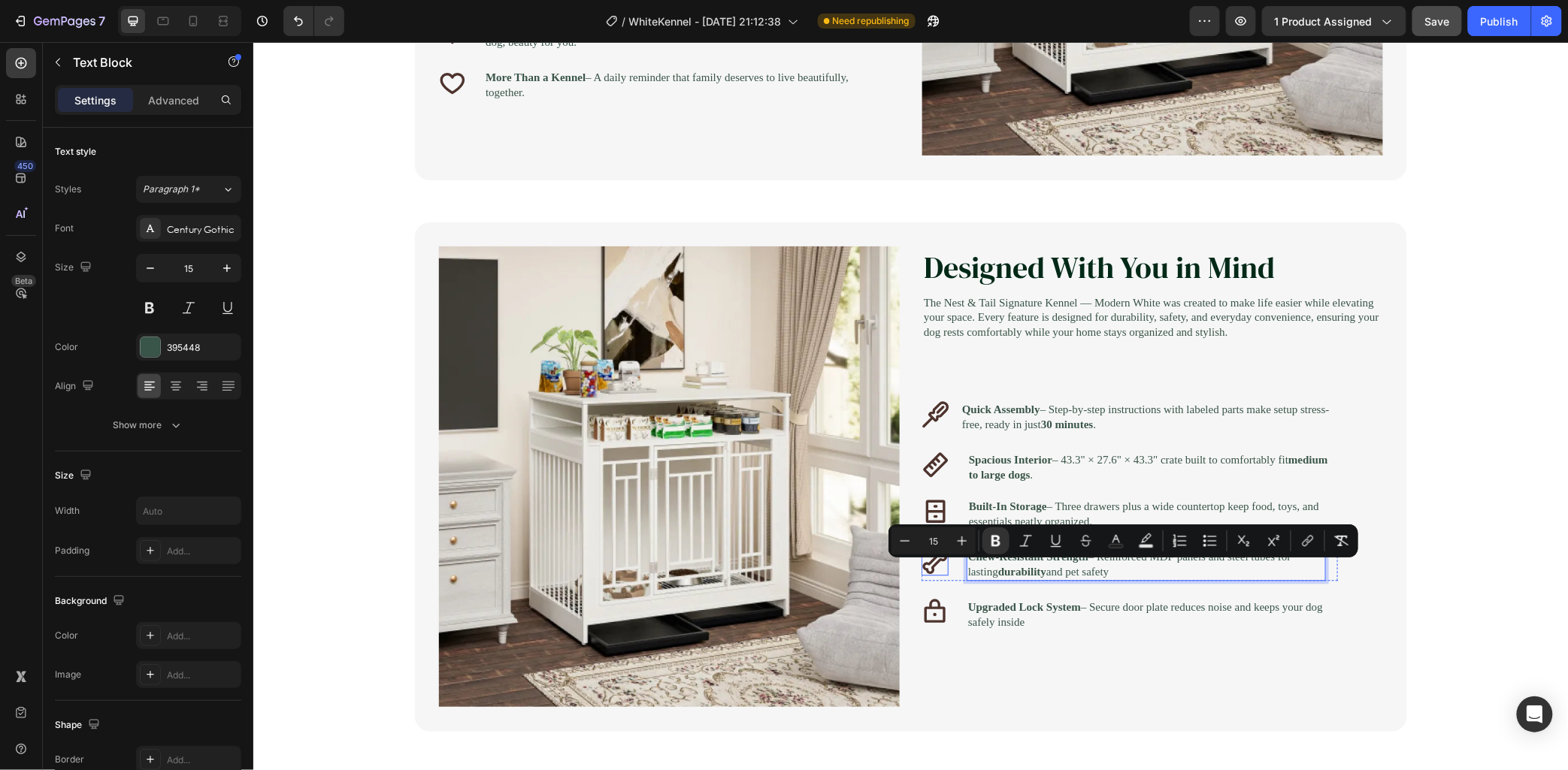
drag, startPoint x: 1244, startPoint y: 582, endPoint x: 869, endPoint y: 552, distance: 376.2
click at [874, 553] on div "Image Designed With You in Mind Heading The Nest & Tail Signature Kennel — Mode…" at bounding box center [910, 476] width 993 height 509
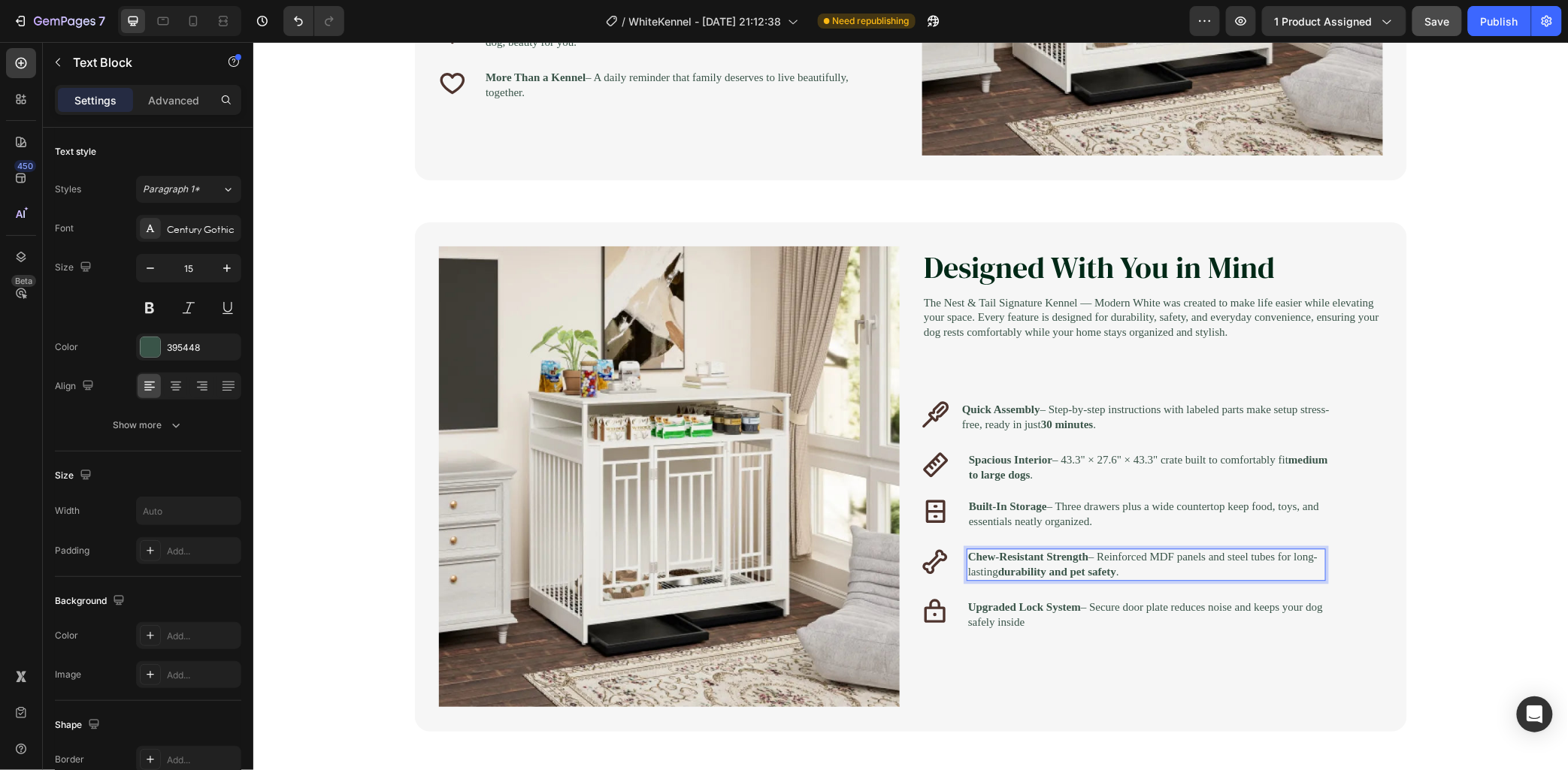
click at [1232, 572] on p "Chew-Resistant Strength – Reinforced MDF panels and steel tubes for long-lastin…" at bounding box center [1146, 564] width 356 height 29
click at [1209, 576] on p "Chew-Resistant Strength – Reinforced MDF panels and steel tubes for long-lastin…" at bounding box center [1146, 564] width 356 height 29
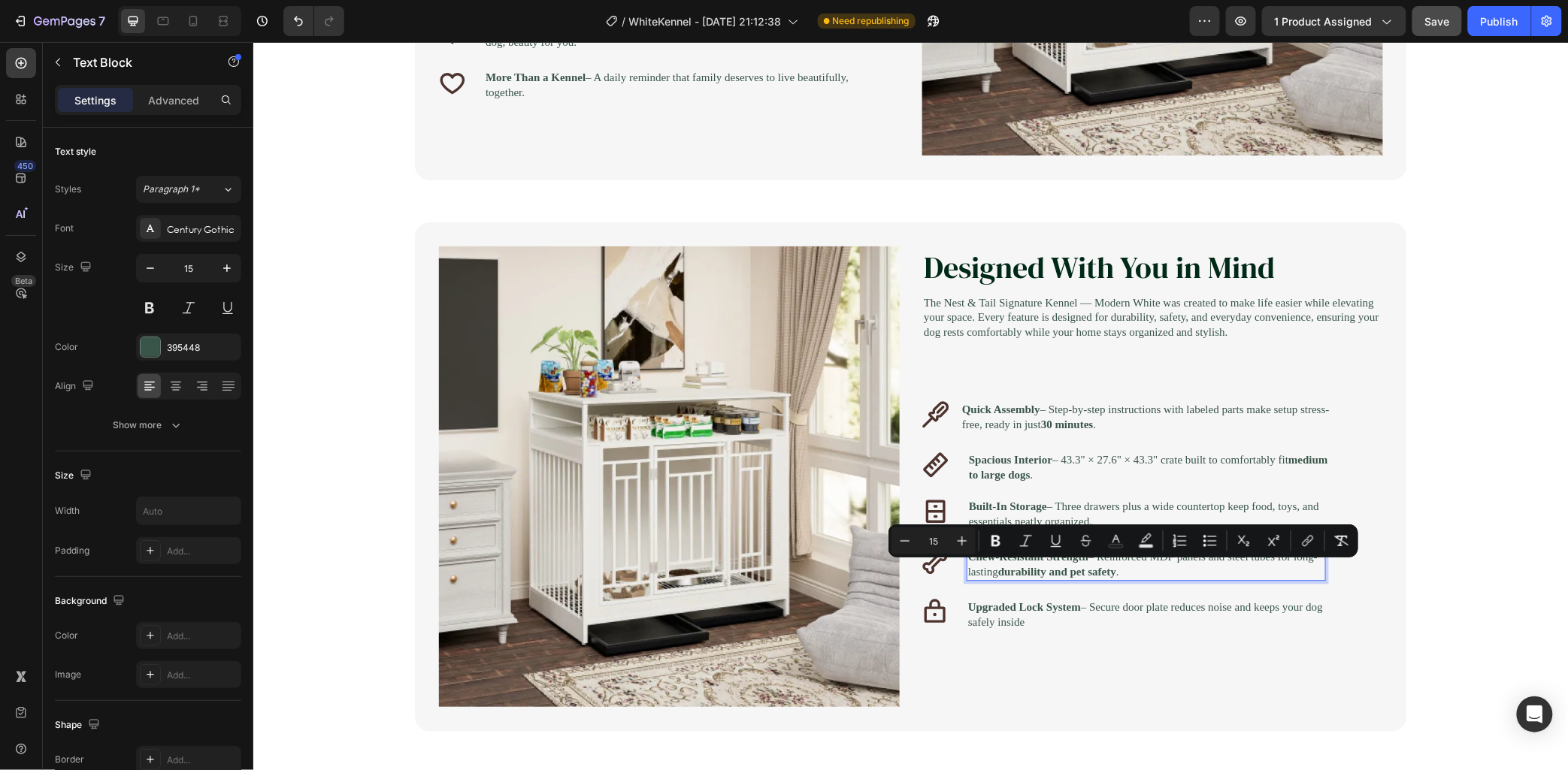
click at [1189, 567] on p "Chew-Resistant Strength – Reinforced MDF panels and steel tubes for long-lastin…" at bounding box center [1146, 564] width 356 height 29
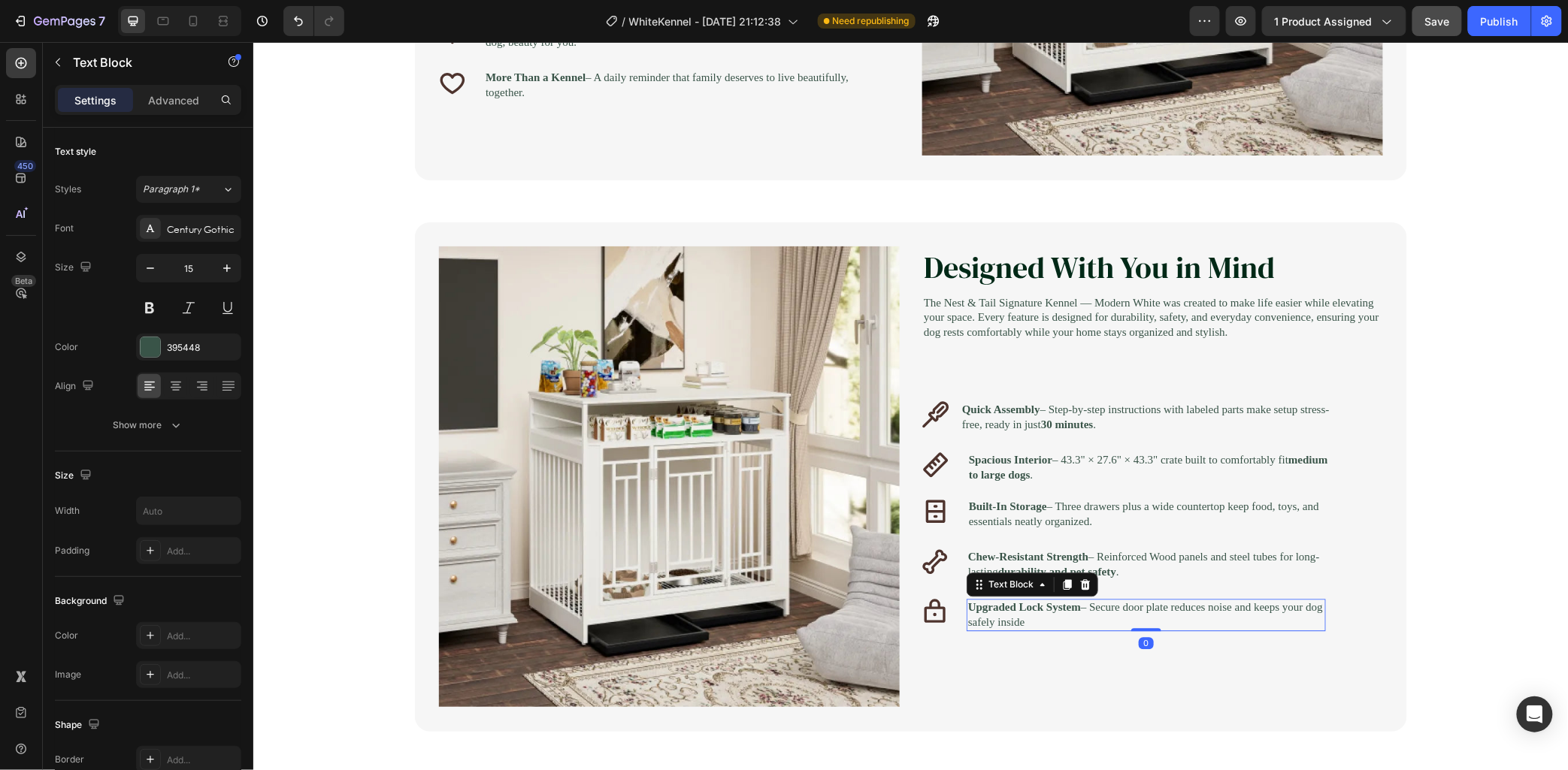
click at [1083, 629] on p "Upgraded Lock System – Secure door plate reduces noise and keeps your dog safel…" at bounding box center [1146, 614] width 356 height 29
click at [1086, 629] on p "Upgraded Lock System – Secure door plate reduces noise and keeps your dog safel…" at bounding box center [1146, 614] width 356 height 29
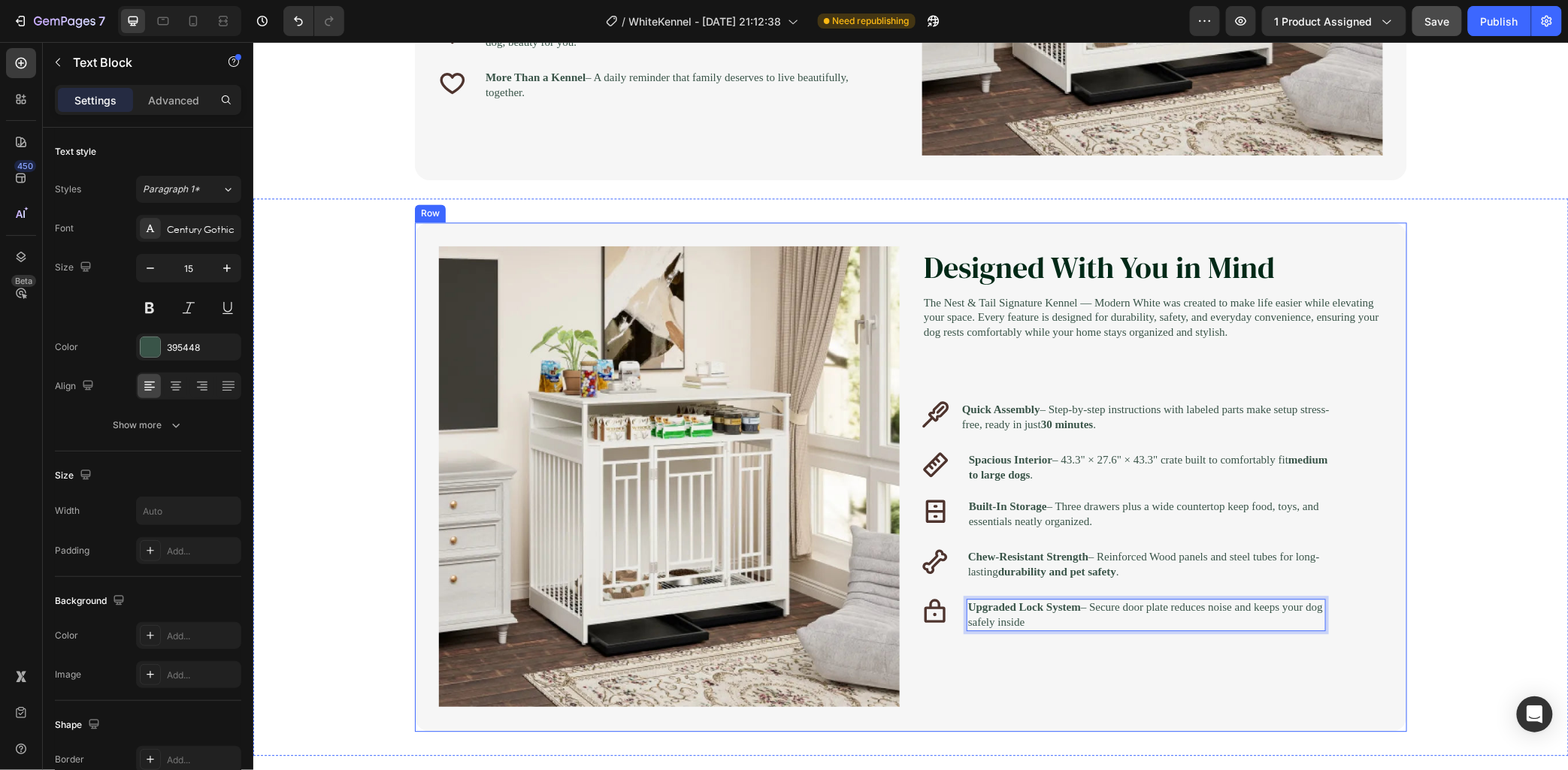
drag, startPoint x: 1149, startPoint y: 636, endPoint x: 926, endPoint y: 599, distance: 226.0
click at [926, 599] on div "Designed With You in Mind Heading The Nest & Tail Signature Kennel — Modern Whi…" at bounding box center [1152, 476] width 460 height 461
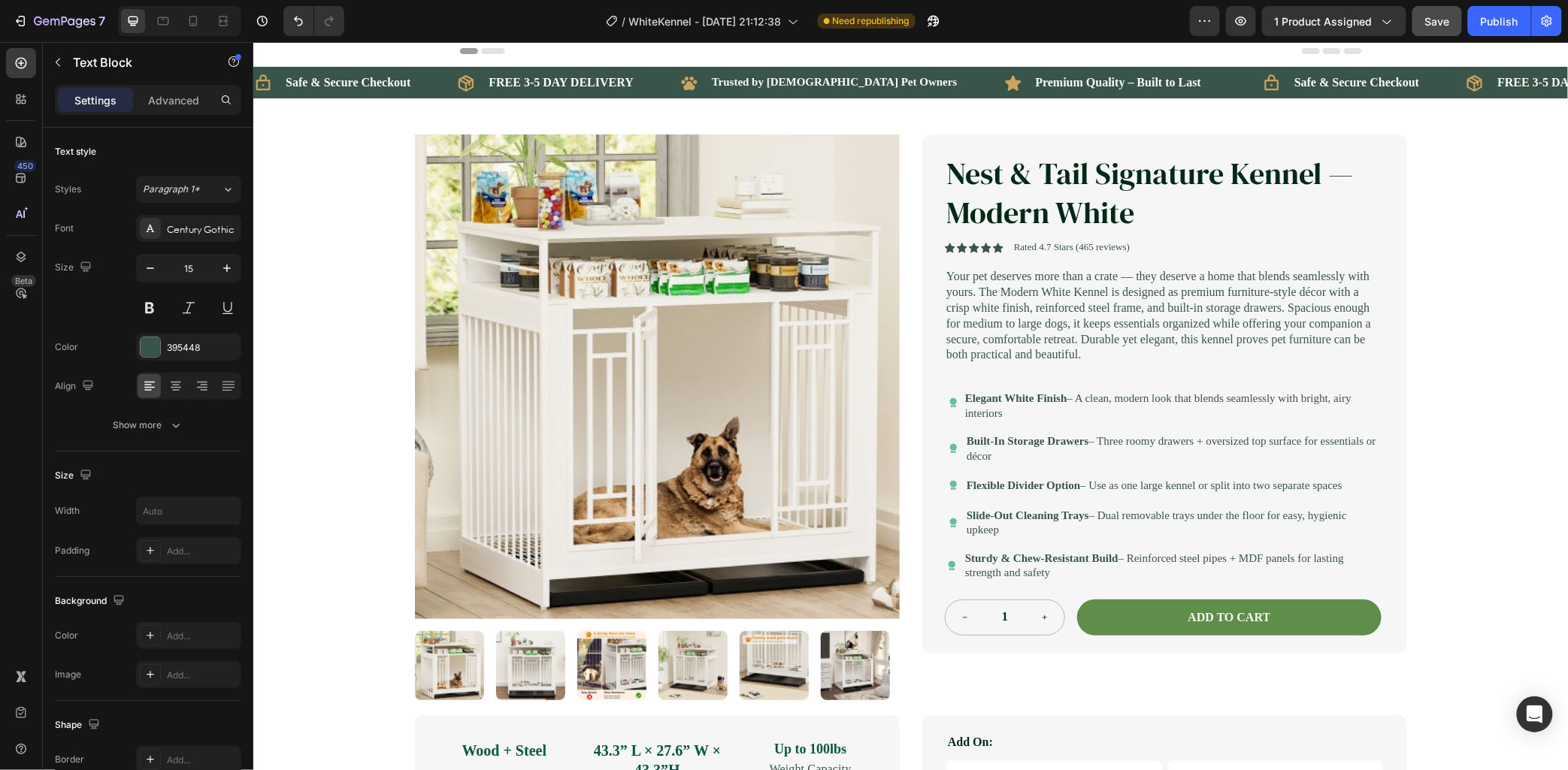
scroll to position [0, 0]
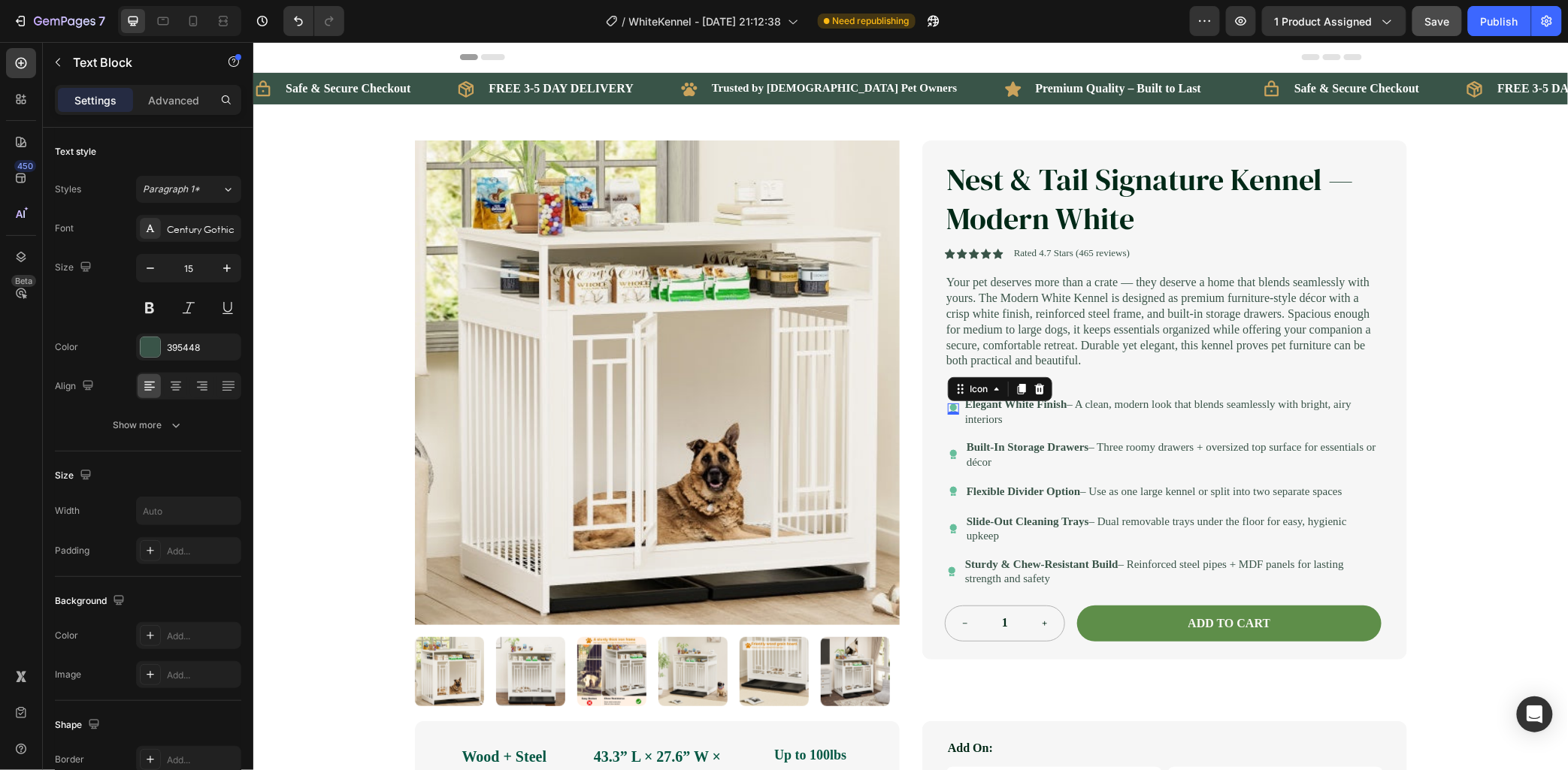
click at [949, 411] on icon at bounding box center [953, 407] width 7 height 7
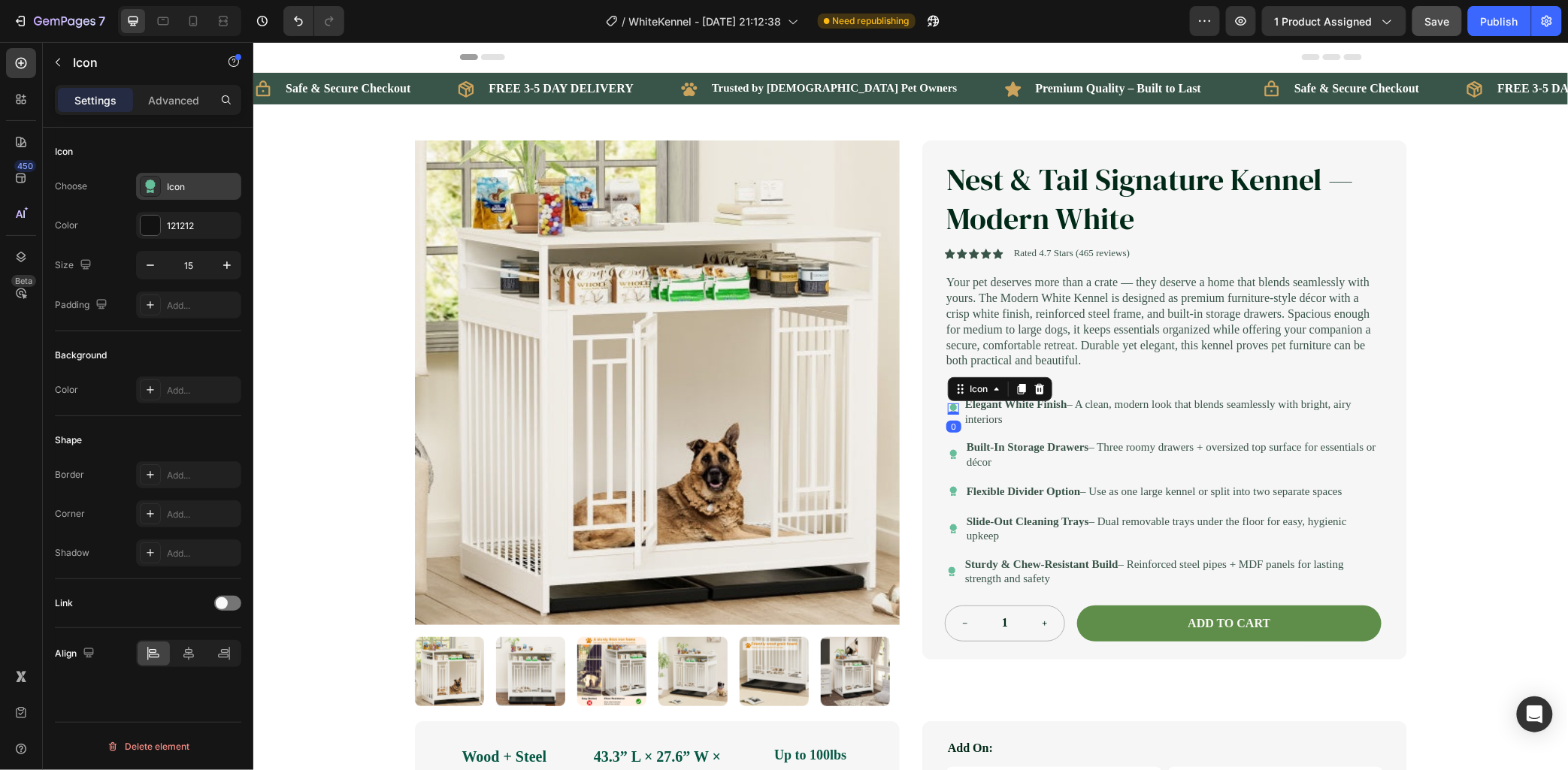
click at [152, 190] on icon at bounding box center [150, 191] width 7 height 4
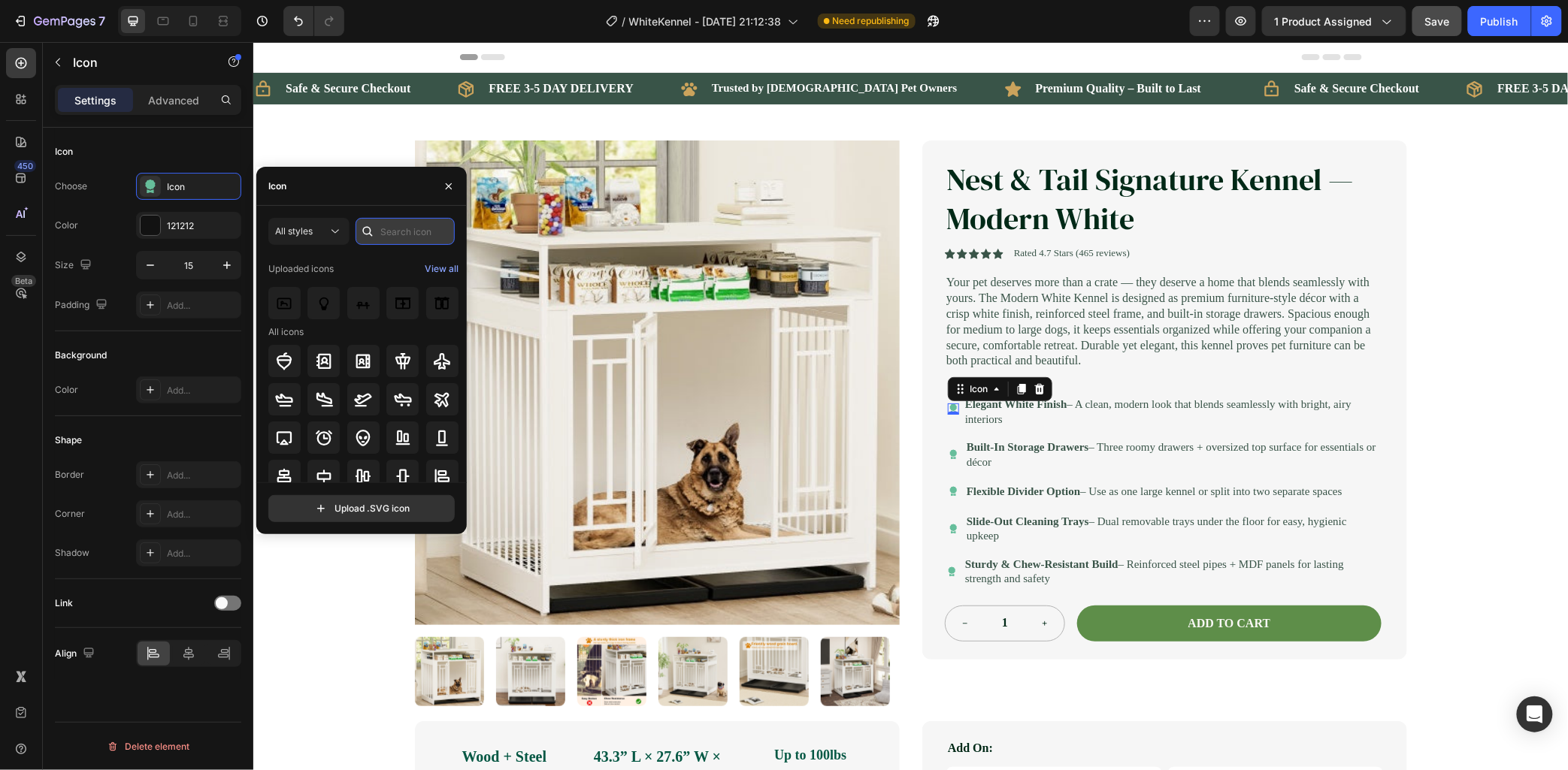
click at [385, 236] on input "text" at bounding box center [405, 231] width 99 height 27
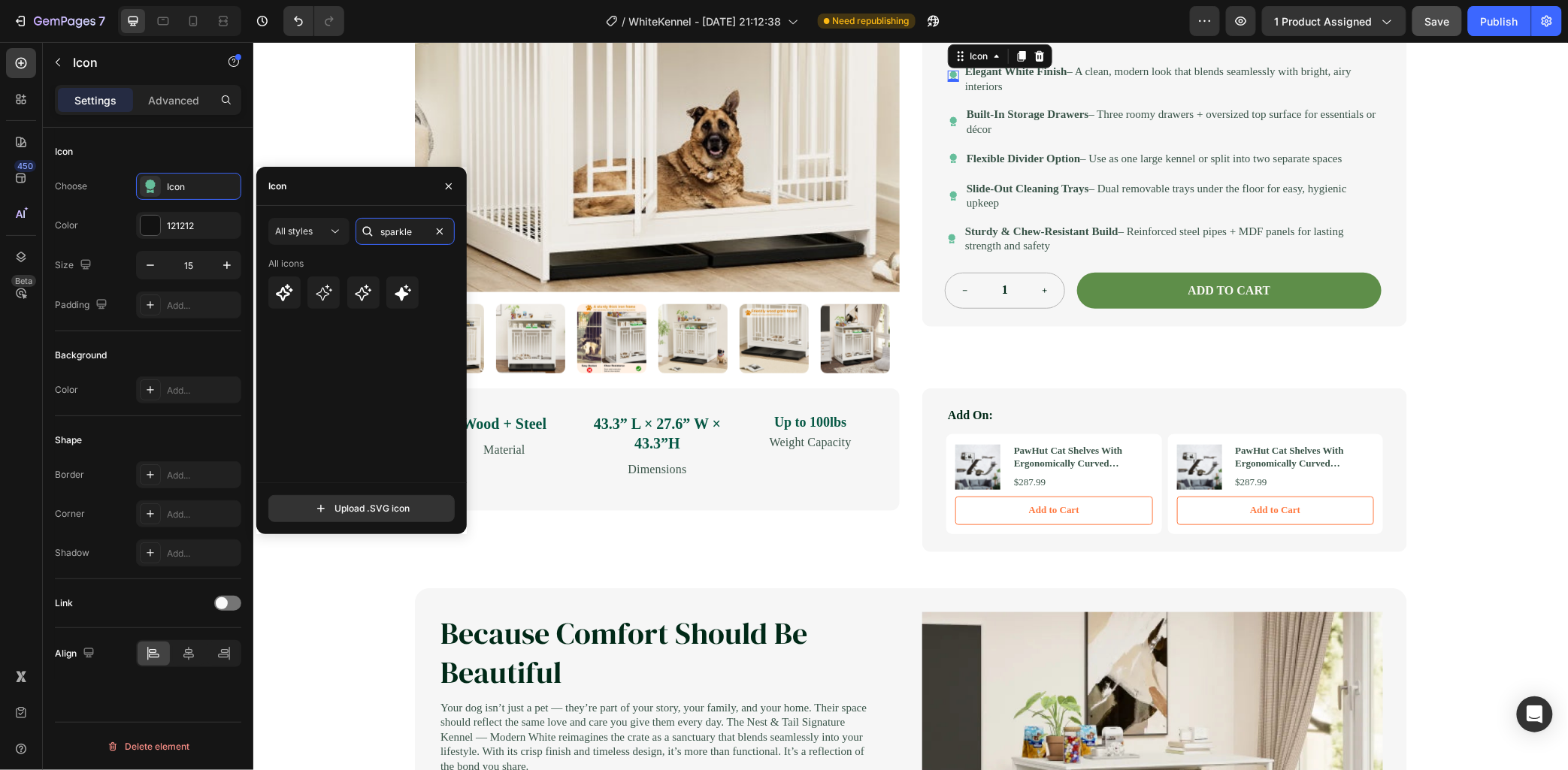
scroll to position [334, 0]
type input "sparkle"
drag, startPoint x: 403, startPoint y: 291, endPoint x: 296, endPoint y: 248, distance: 115.3
click at [403, 291] on icon at bounding box center [403, 292] width 17 height 17
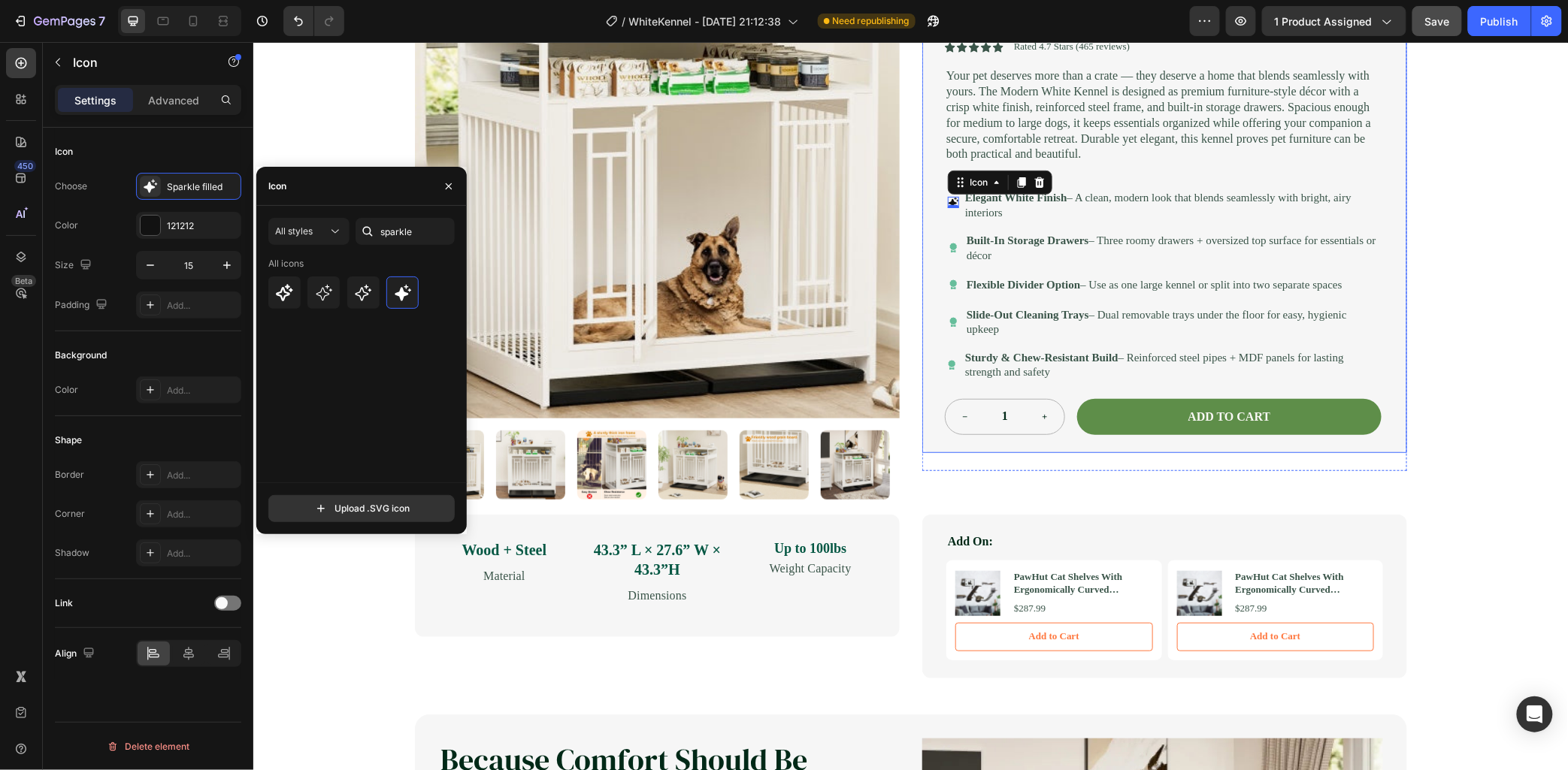
scroll to position [166, 0]
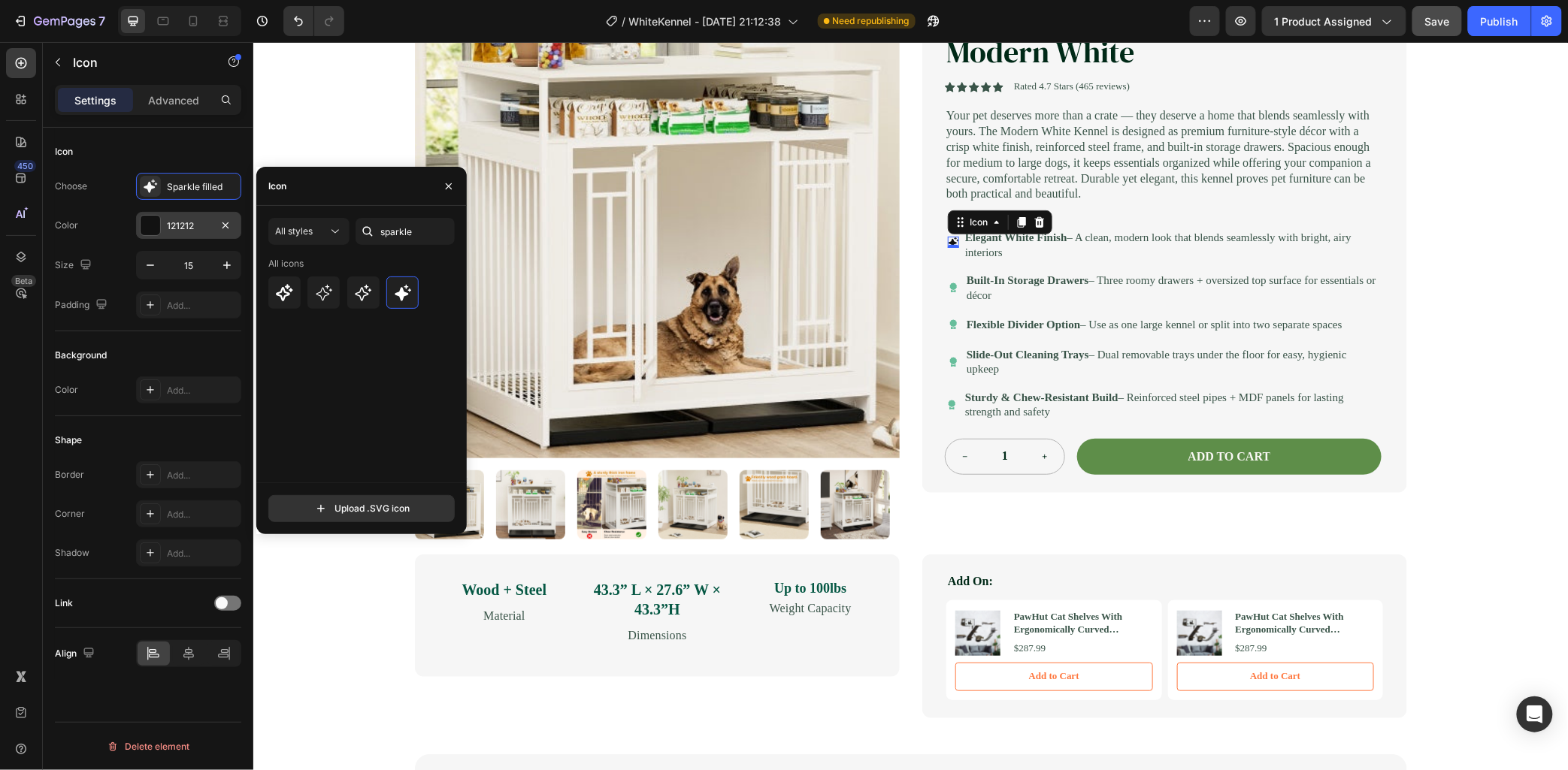
click at [147, 221] on div at bounding box center [150, 225] width 19 height 19
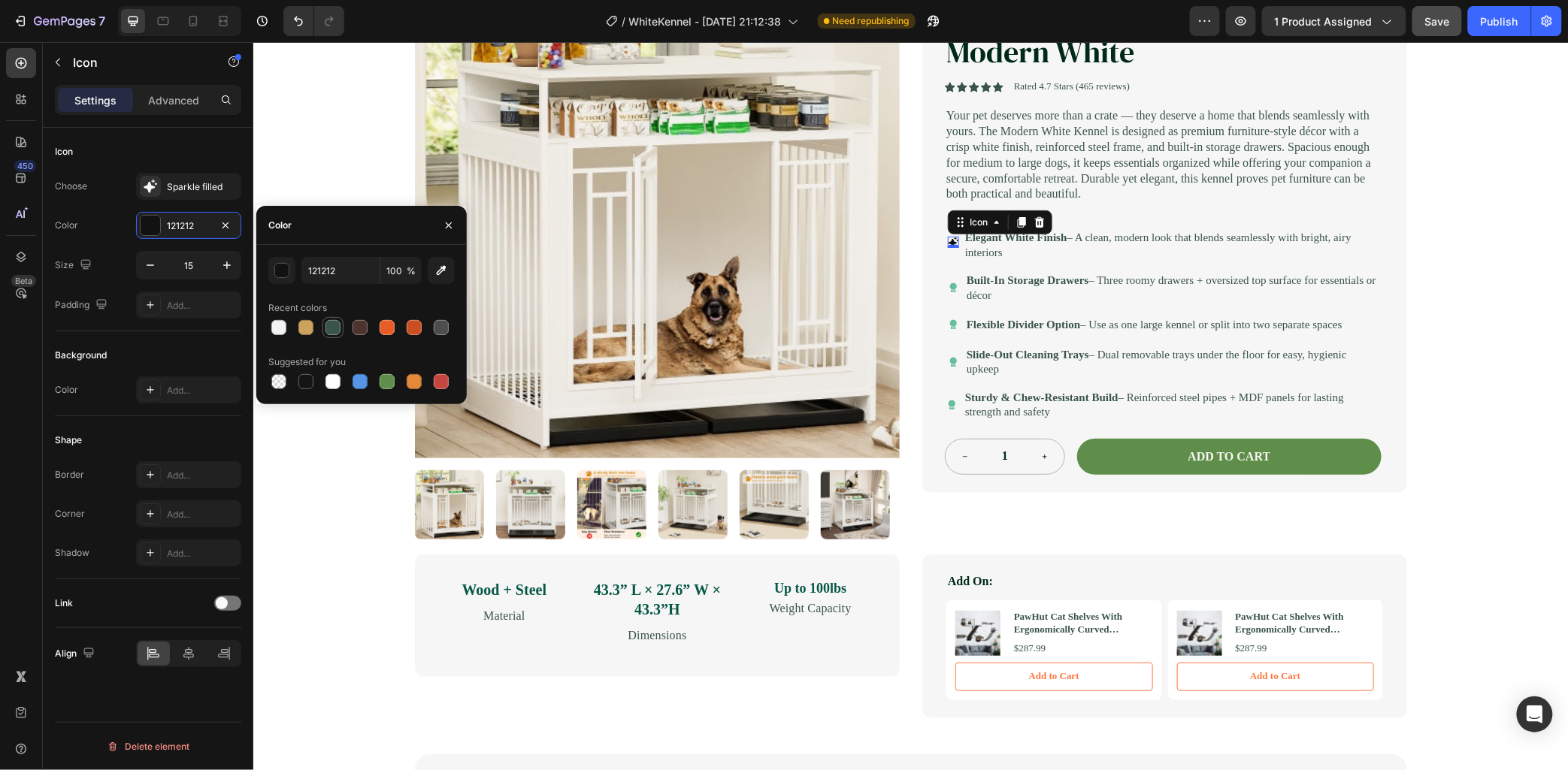
click at [332, 329] on div at bounding box center [333, 328] width 15 height 15
type input "395448"
click at [228, 261] on icon "button" at bounding box center [227, 266] width 15 height 15
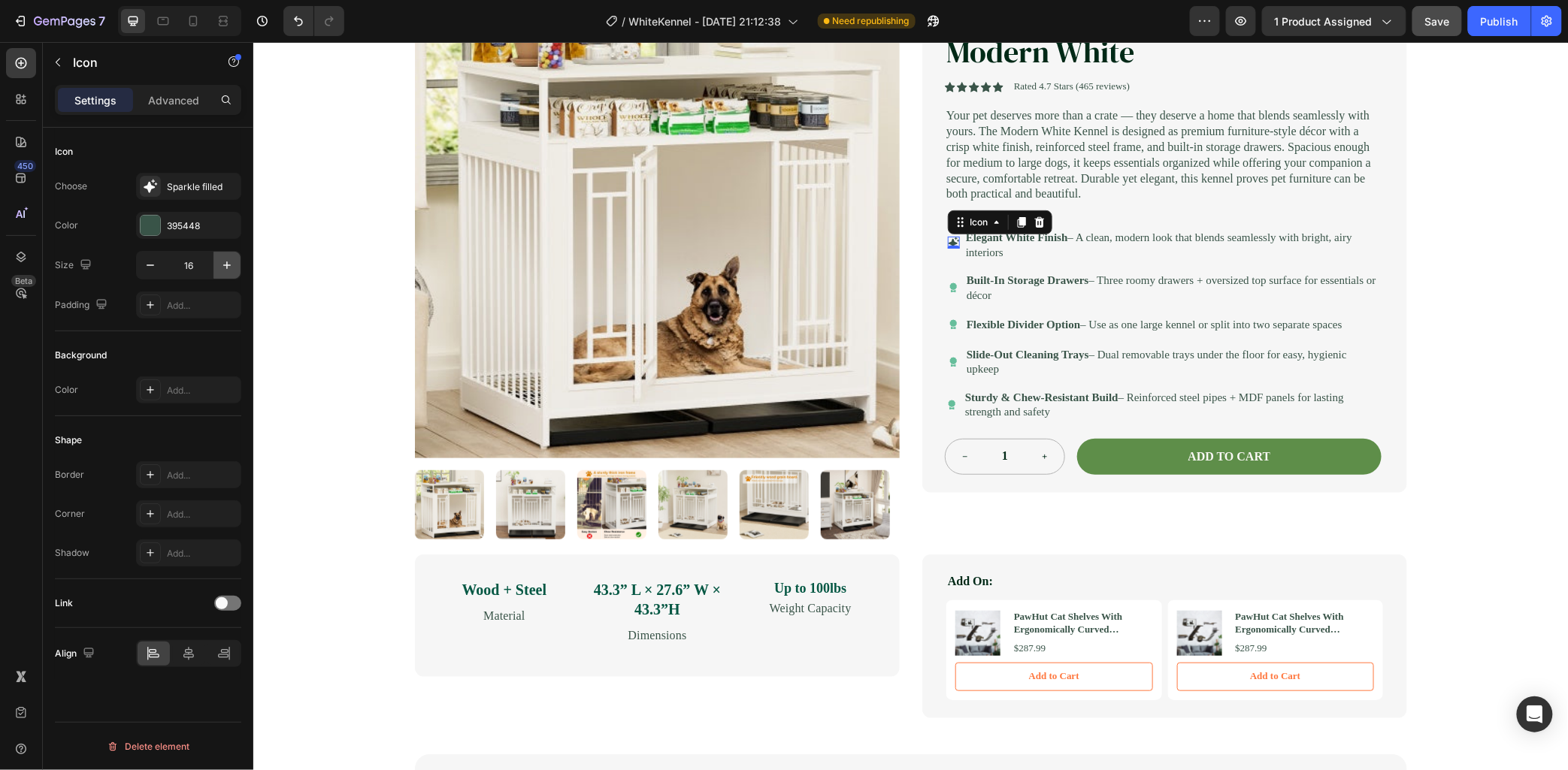
click at [228, 261] on icon "button" at bounding box center [227, 266] width 15 height 15
type input "17"
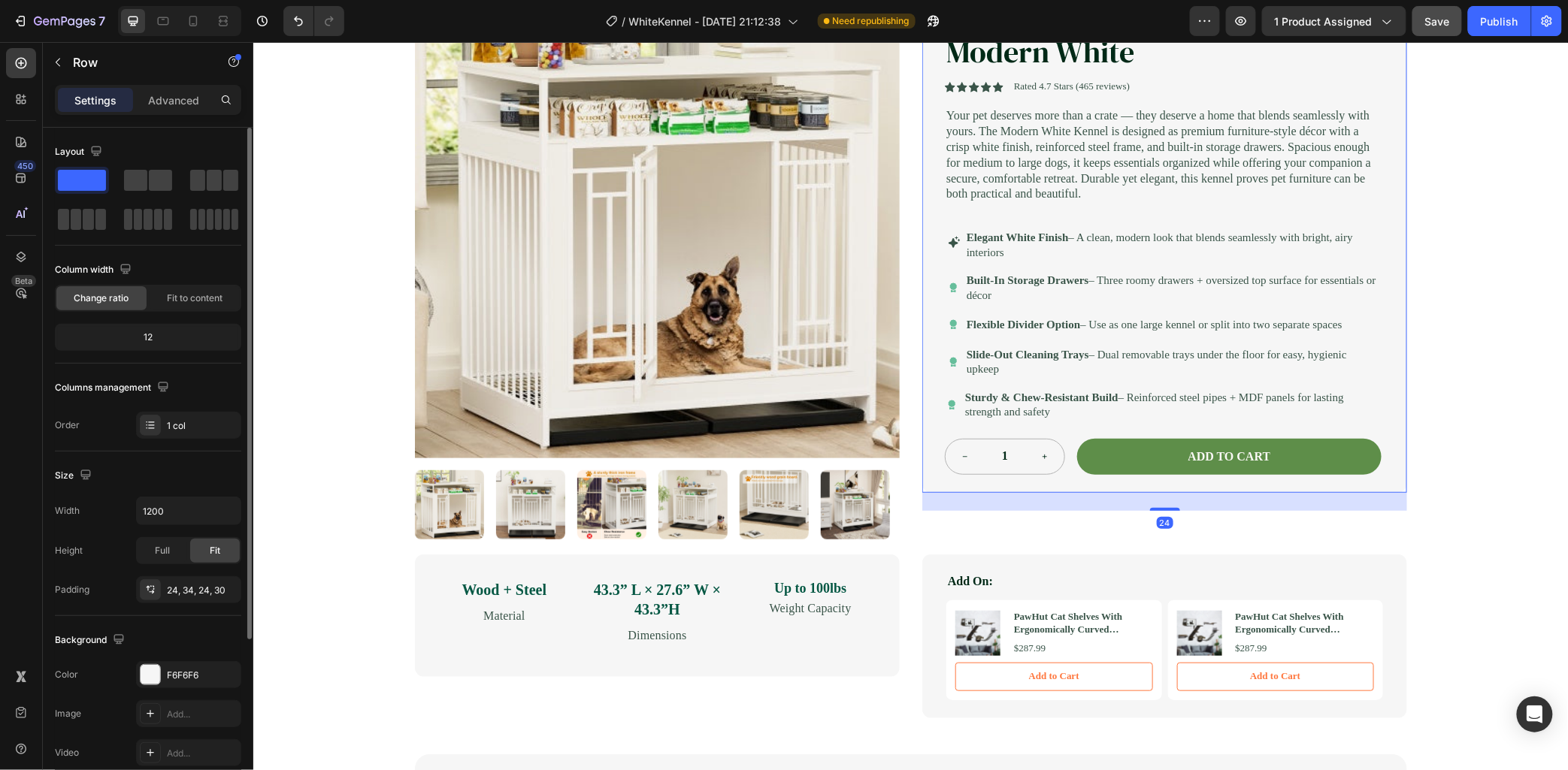
drag, startPoint x: 926, startPoint y: 295, endPoint x: 965, endPoint y: 291, distance: 39.2
click at [929, 295] on div "Nest & Tail Signature Kennel — Modern White Product Title Icon Icon Icon Icon I…" at bounding box center [1164, 232] width 485 height 519
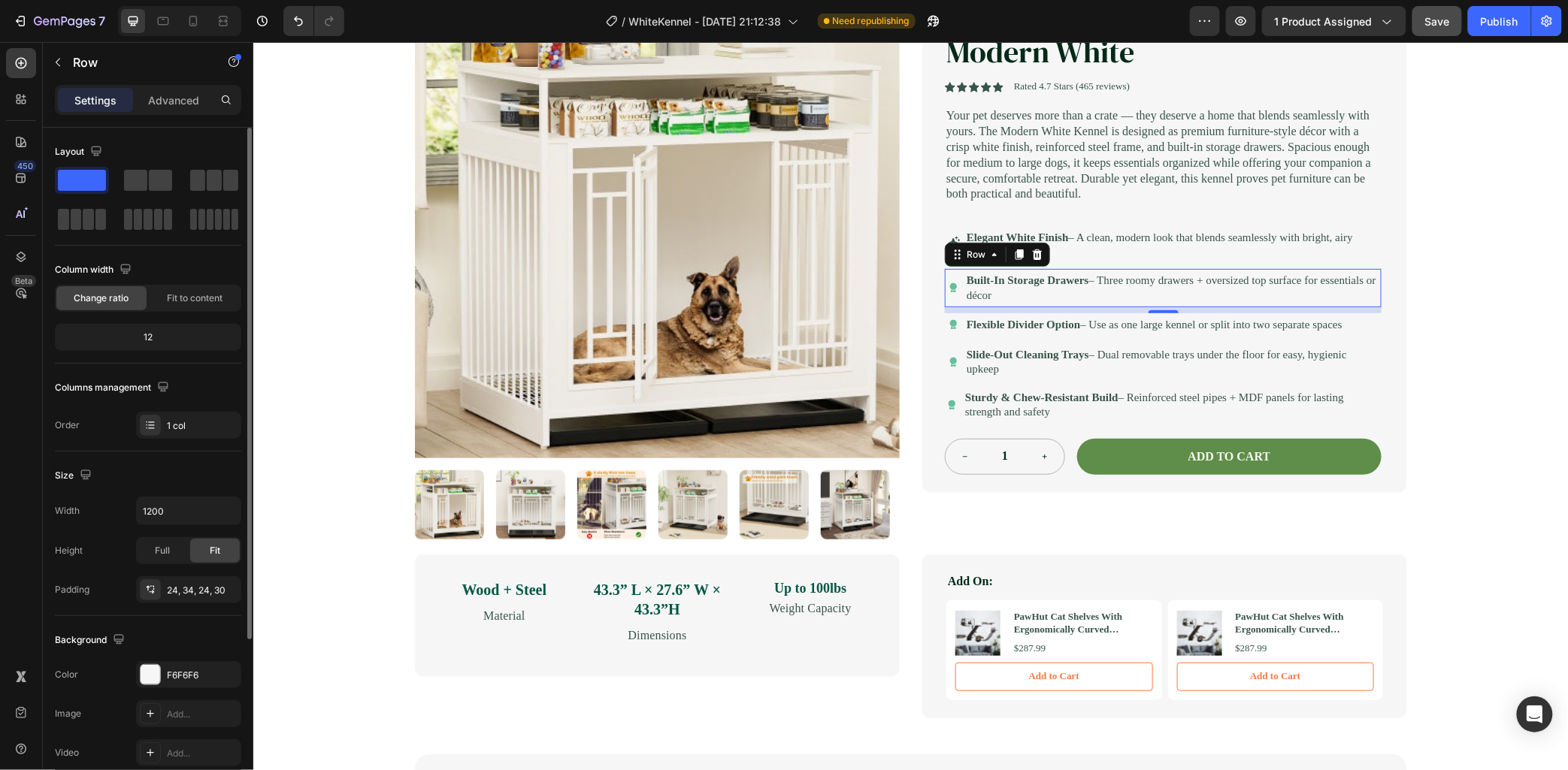
click at [951, 293] on div "Icon Built-In Storage Drawers – Three roomy drawers + oversized top surface for…" at bounding box center [1162, 287] width 437 height 38
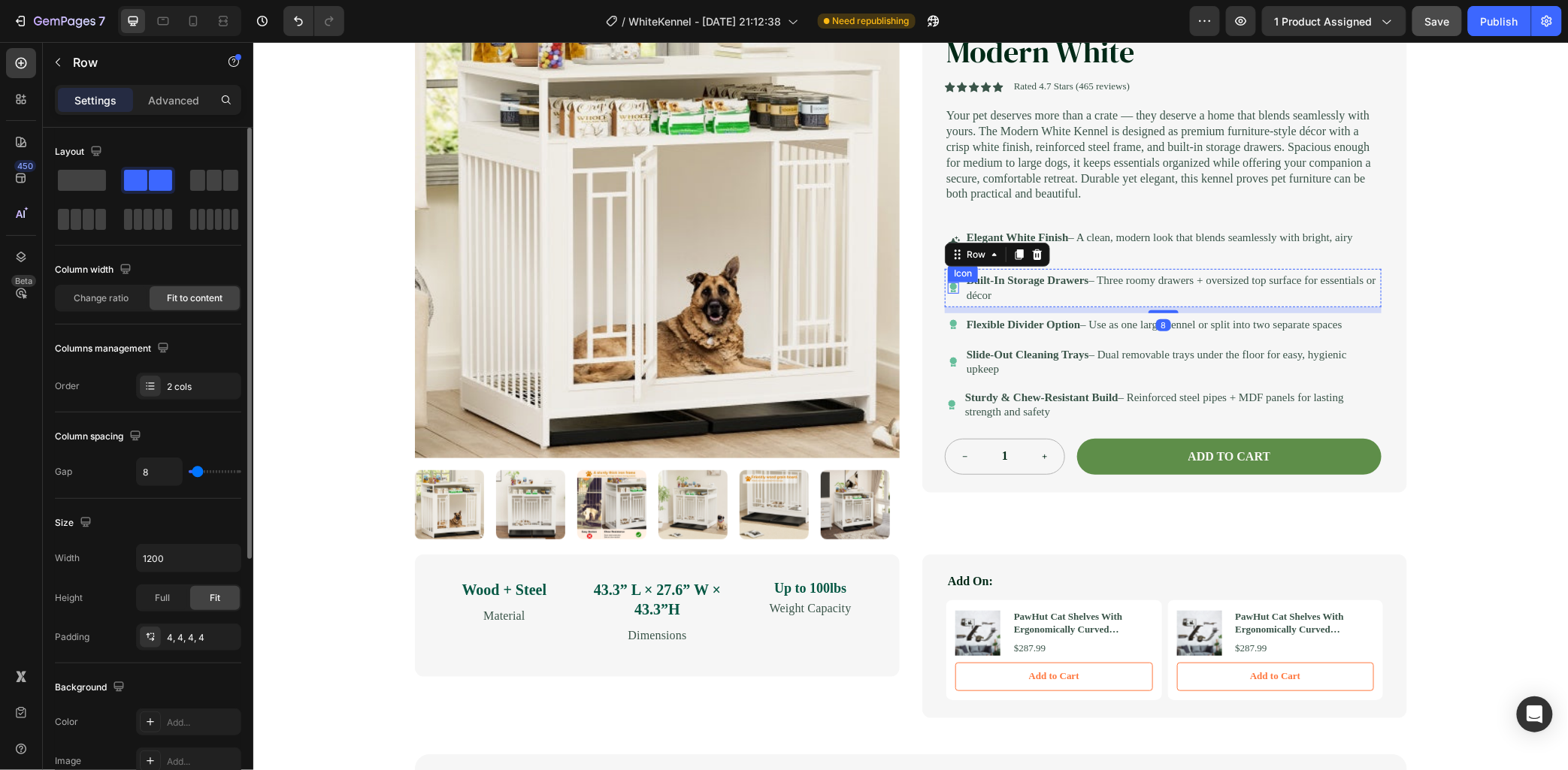
click at [949, 291] on icon at bounding box center [953, 286] width 7 height 7
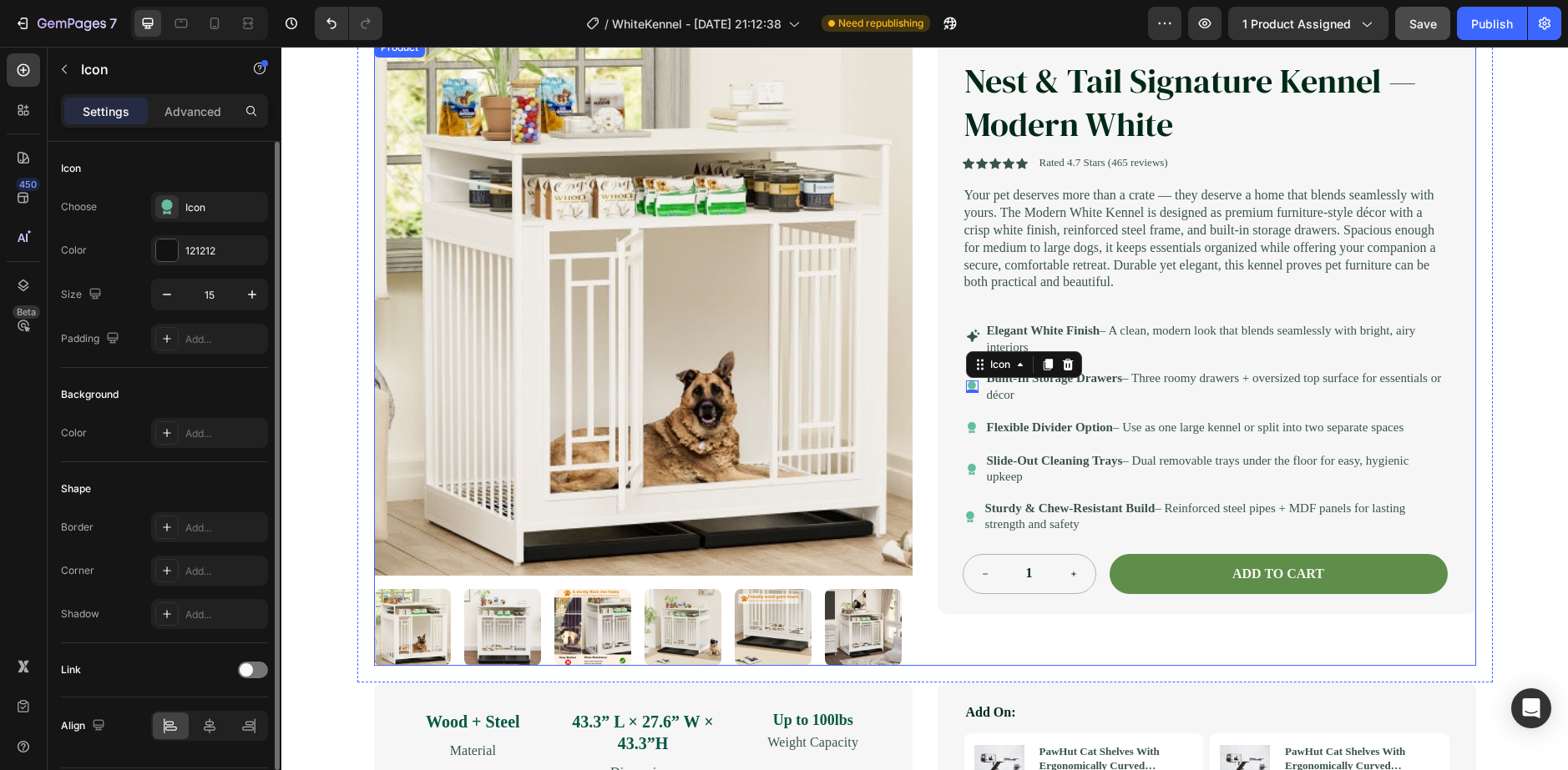
scroll to position [92, 0]
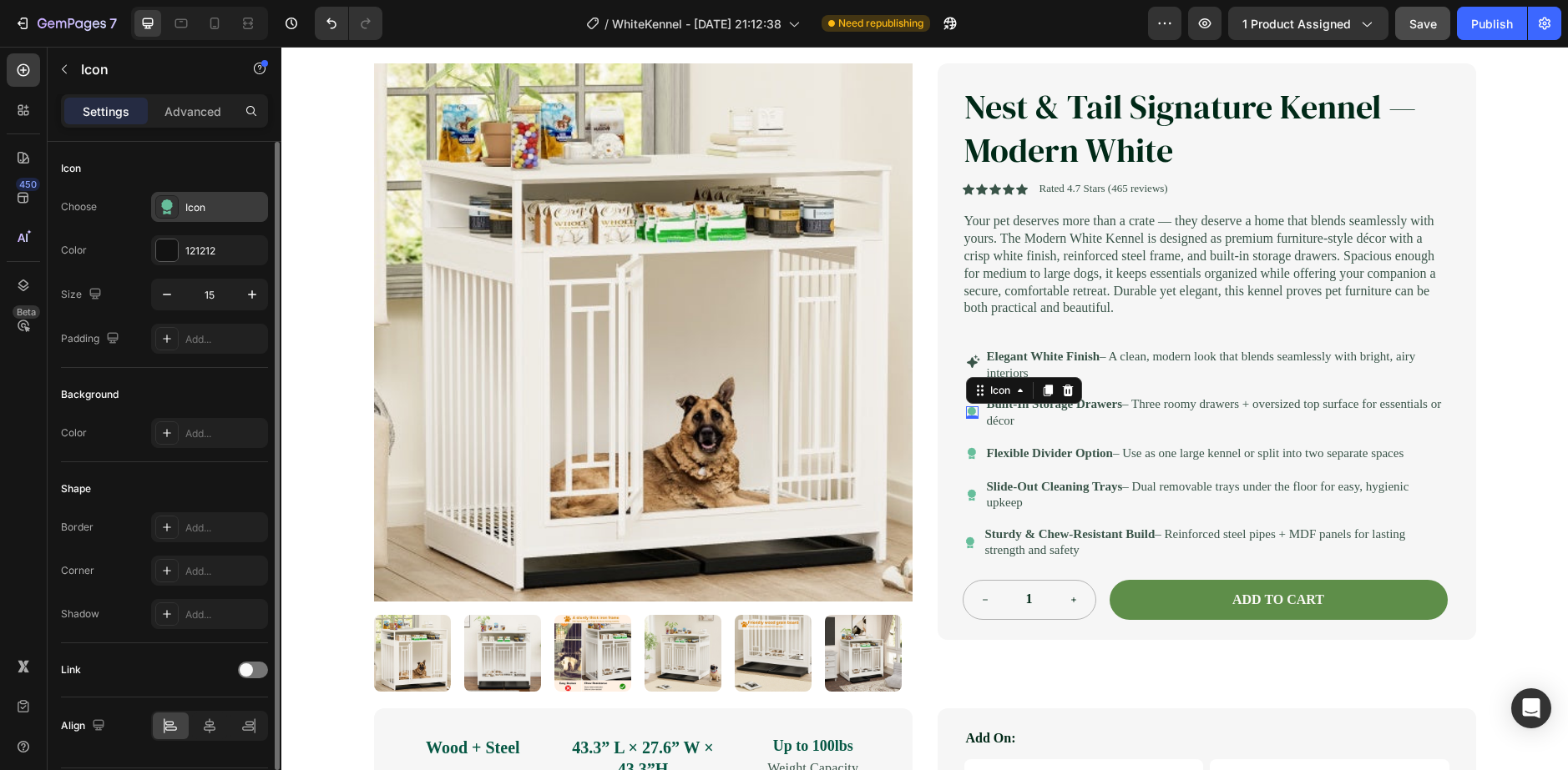
click at [169, 212] on icon at bounding box center [166, 213] width 7 height 5
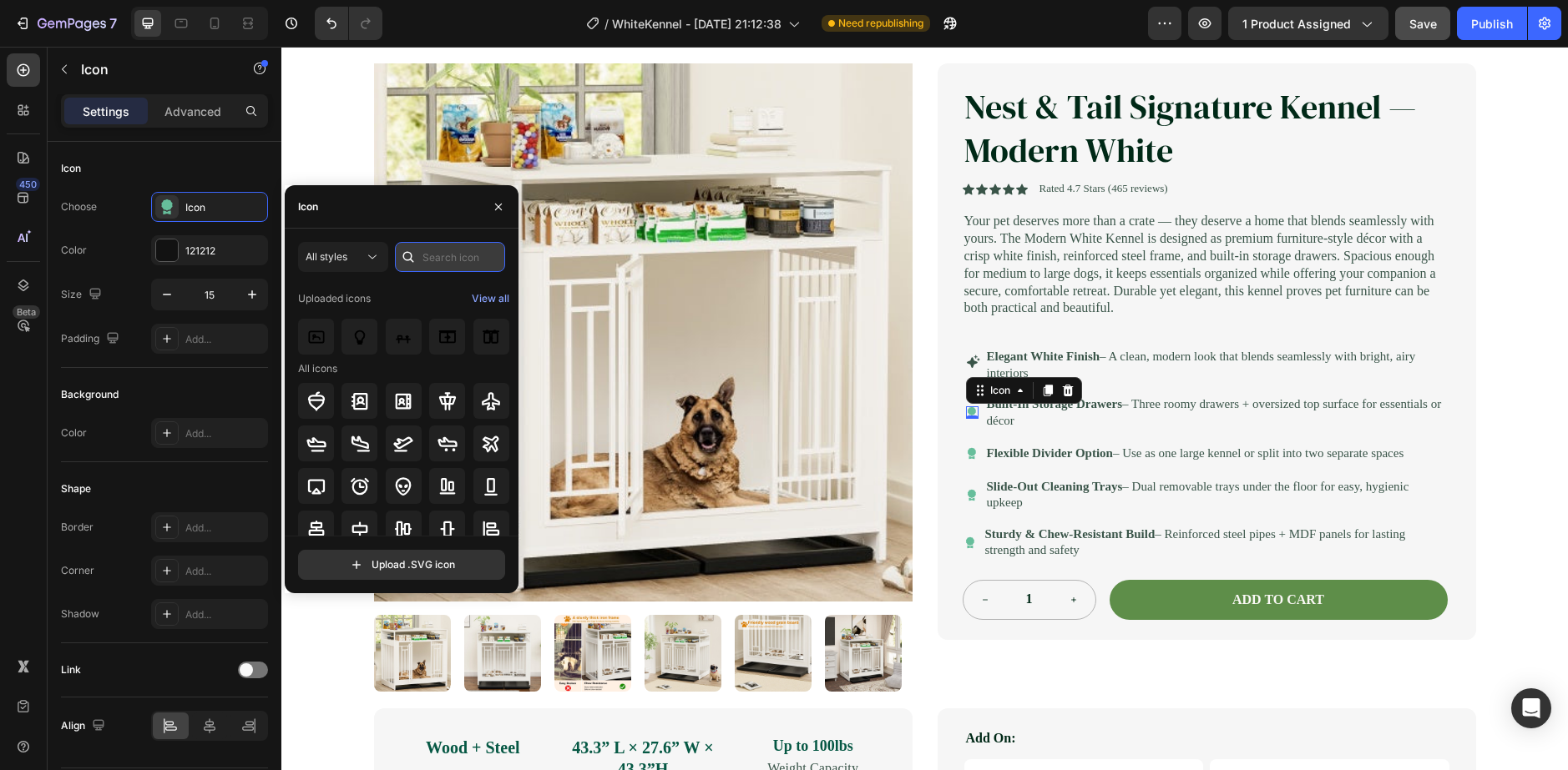
click at [447, 249] on input "text" at bounding box center [449, 257] width 110 height 31
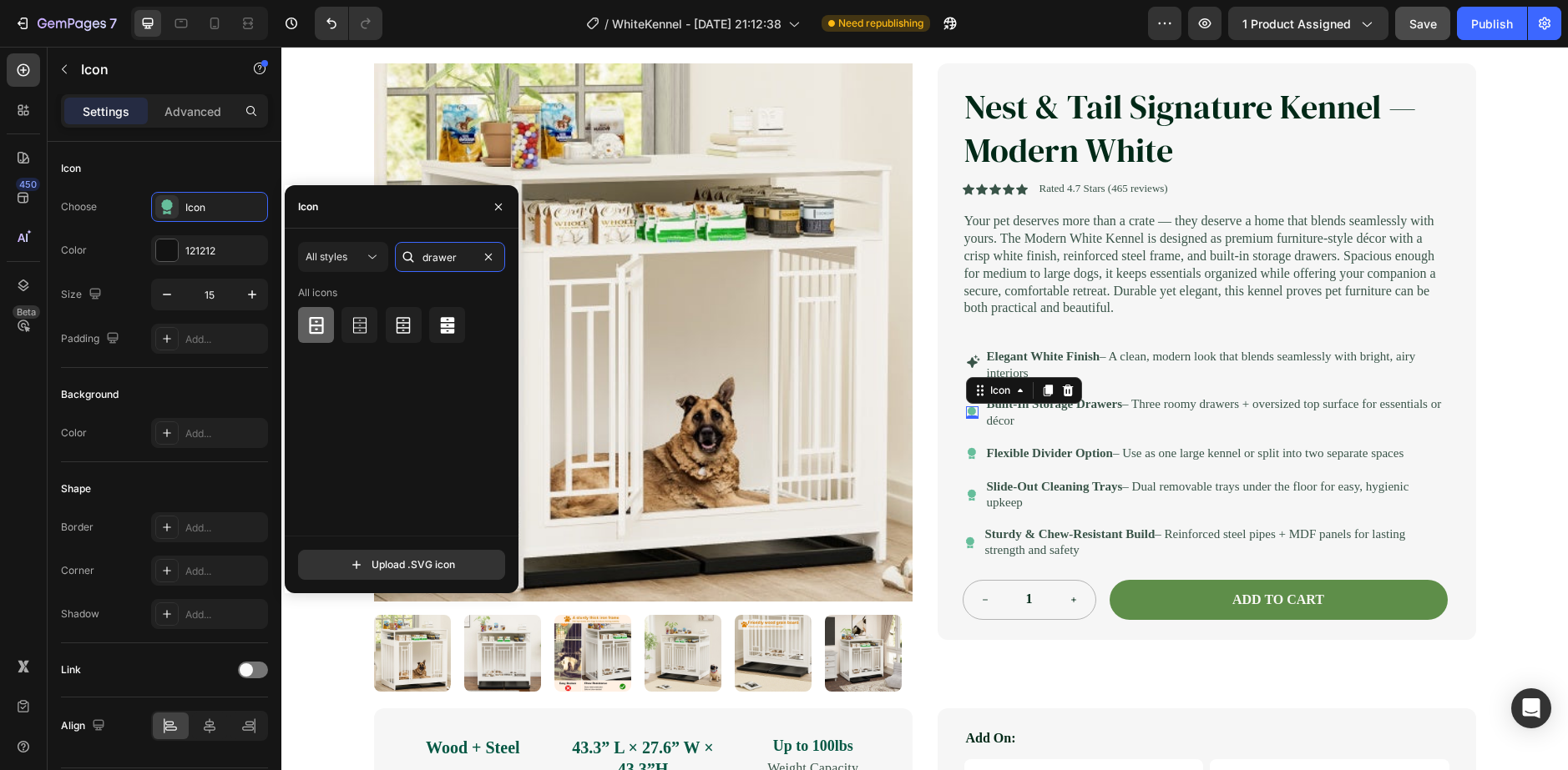
type input "drawer"
click at [316, 331] on icon at bounding box center [316, 325] width 20 height 20
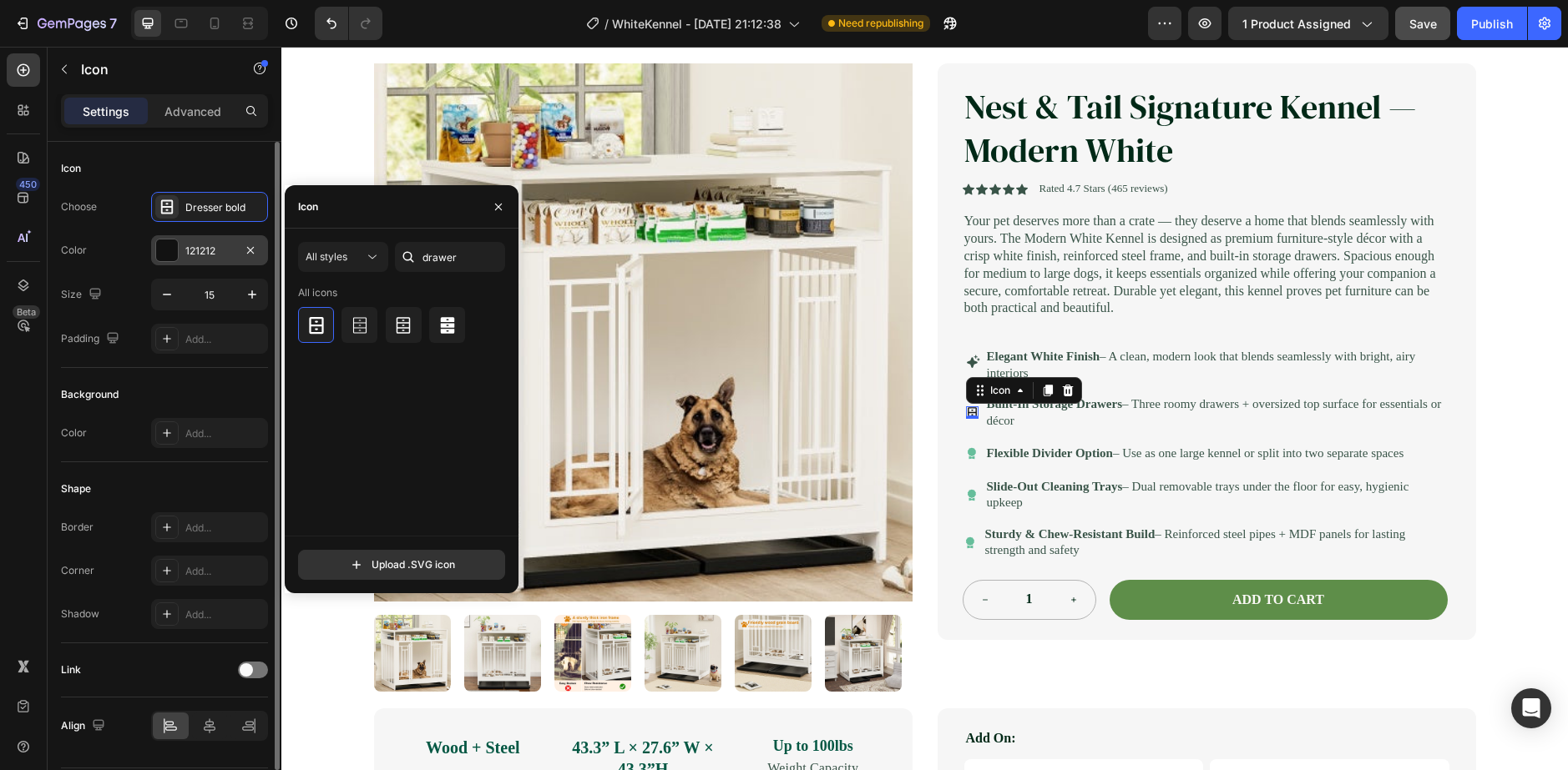
click at [153, 256] on div "121212" at bounding box center [209, 251] width 116 height 31
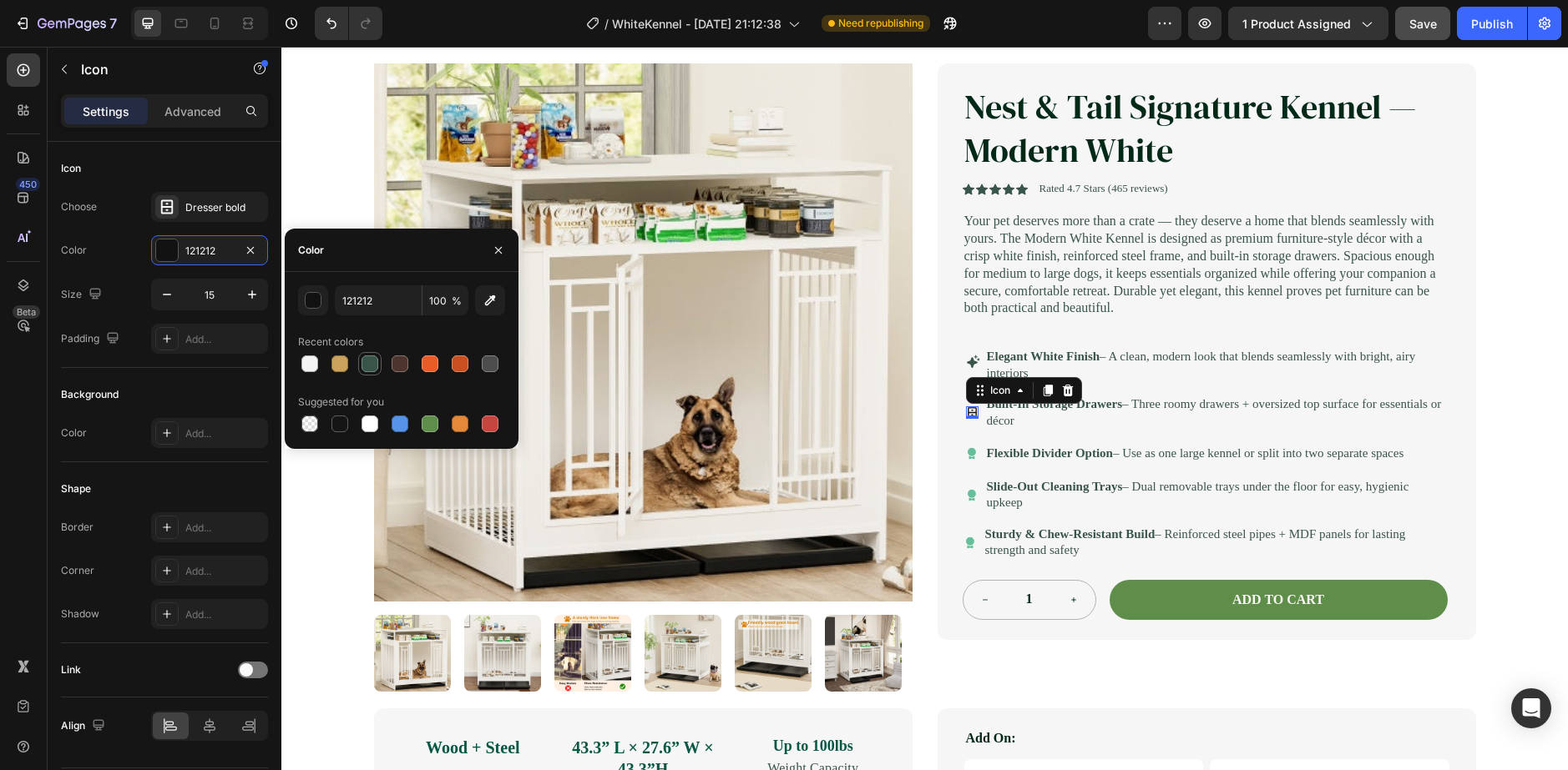
click at [370, 358] on div at bounding box center [370, 364] width 17 height 17
type input "395448"
click at [967, 459] on div "Icon" at bounding box center [973, 454] width 13 height 13
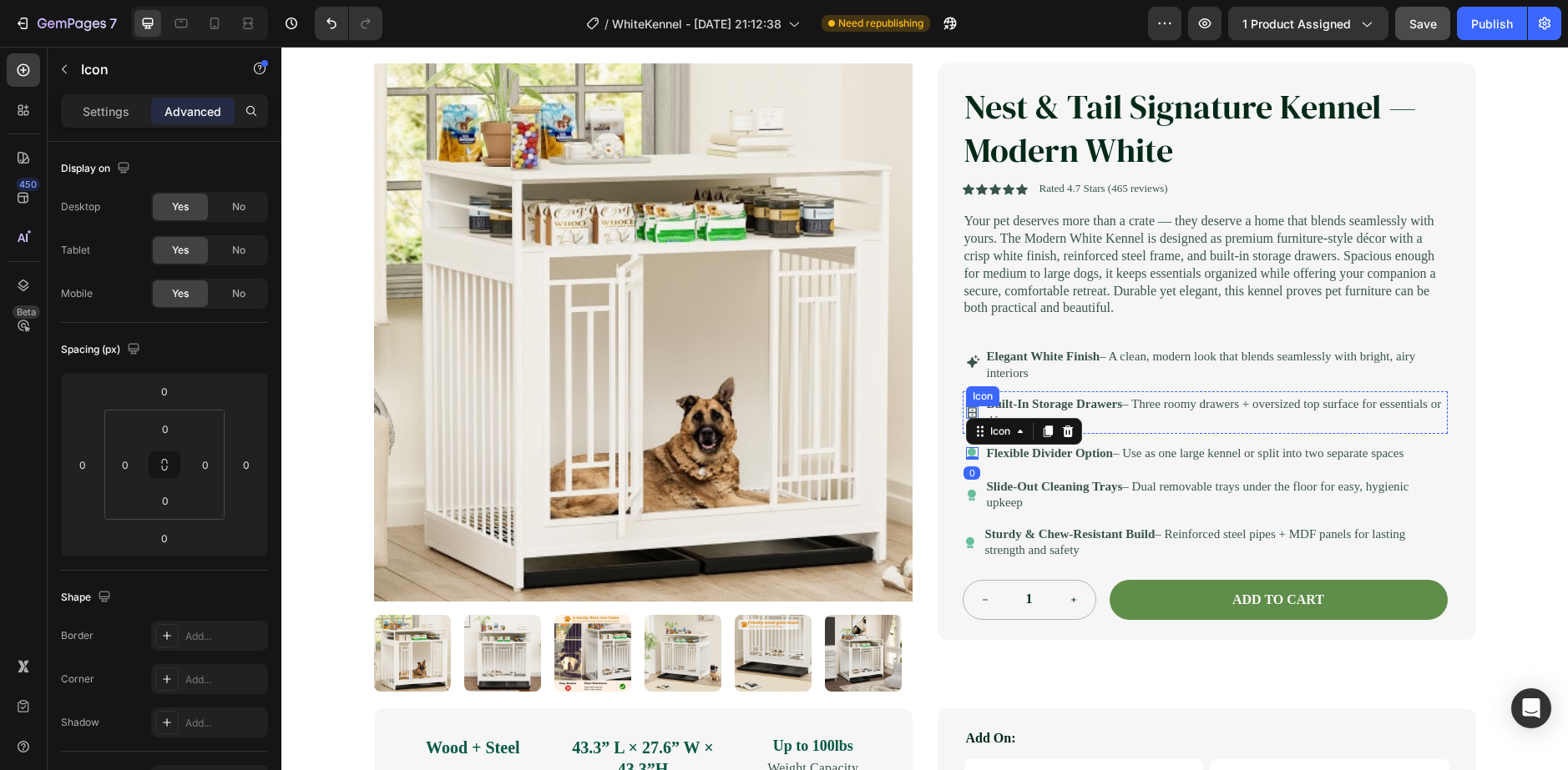
click at [966, 419] on icon at bounding box center [973, 413] width 13 height 13
click at [108, 125] on div "Settings Advanced" at bounding box center [165, 111] width 207 height 33
click at [106, 117] on p "Settings" at bounding box center [105, 111] width 47 height 18
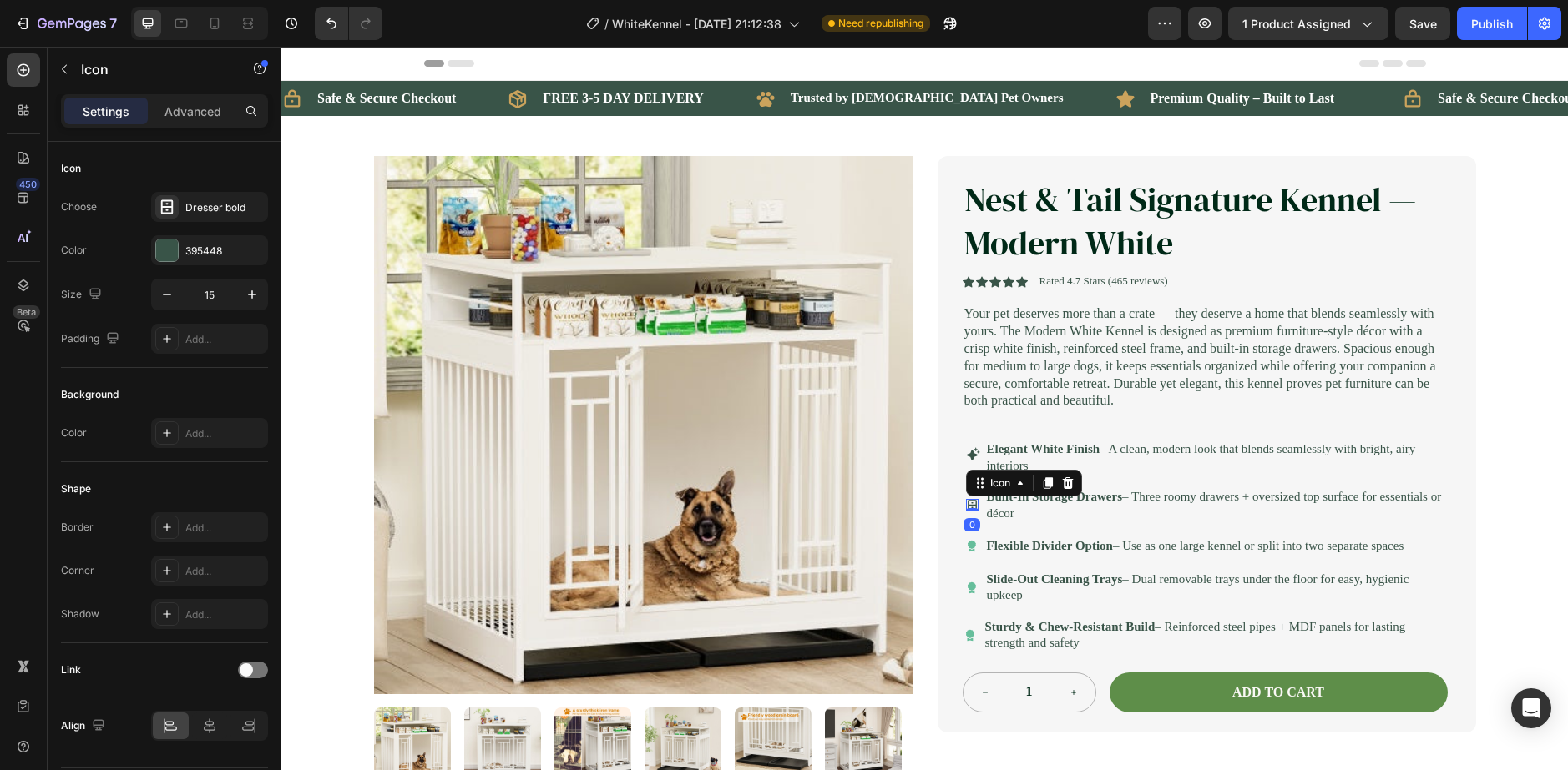
scroll to position [92, 0]
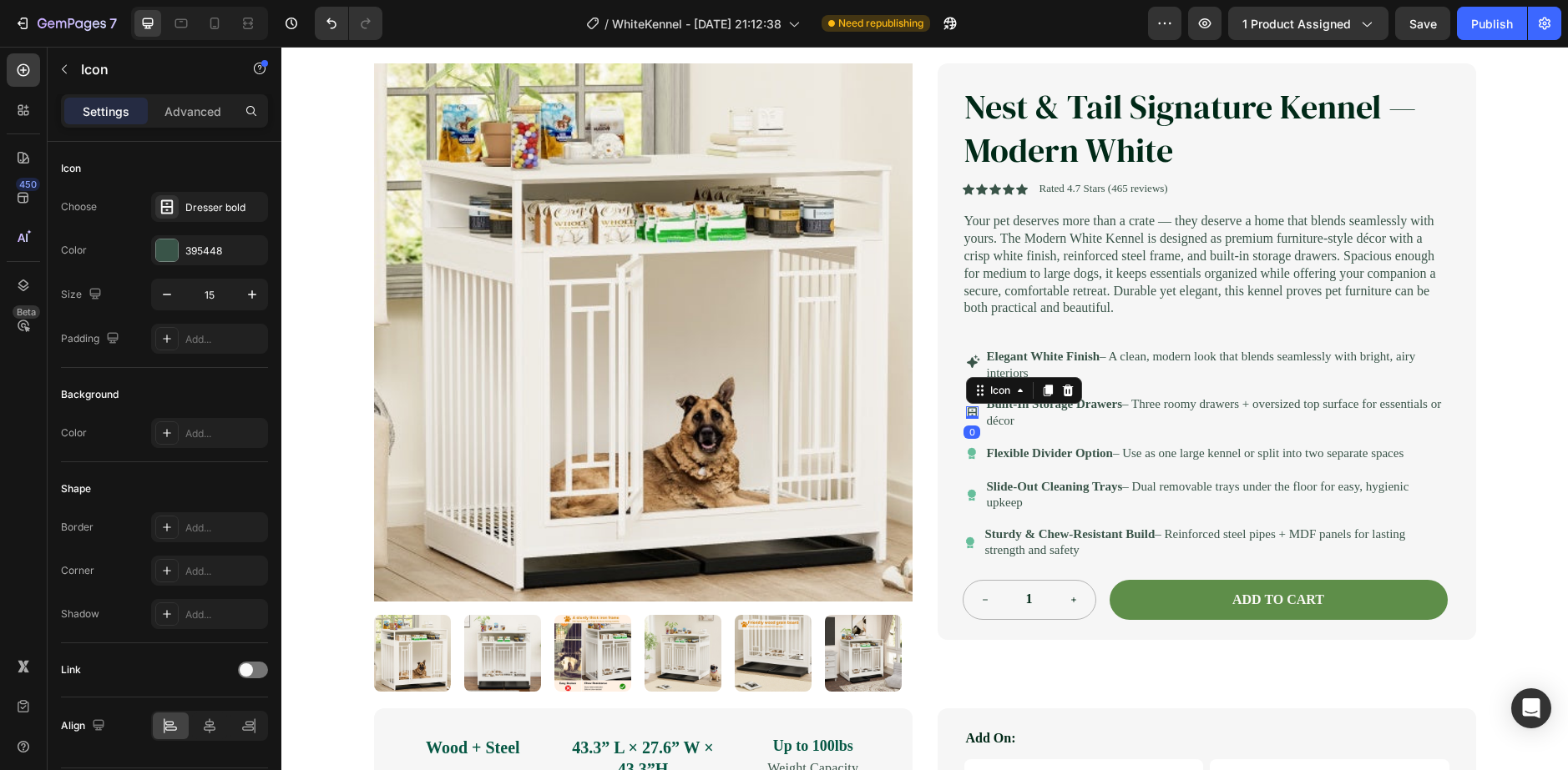
click at [252, 293] on icon "button" at bounding box center [251, 294] width 8 height 8
type input "17"
click at [863, 543] on img at bounding box center [643, 333] width 538 height 538
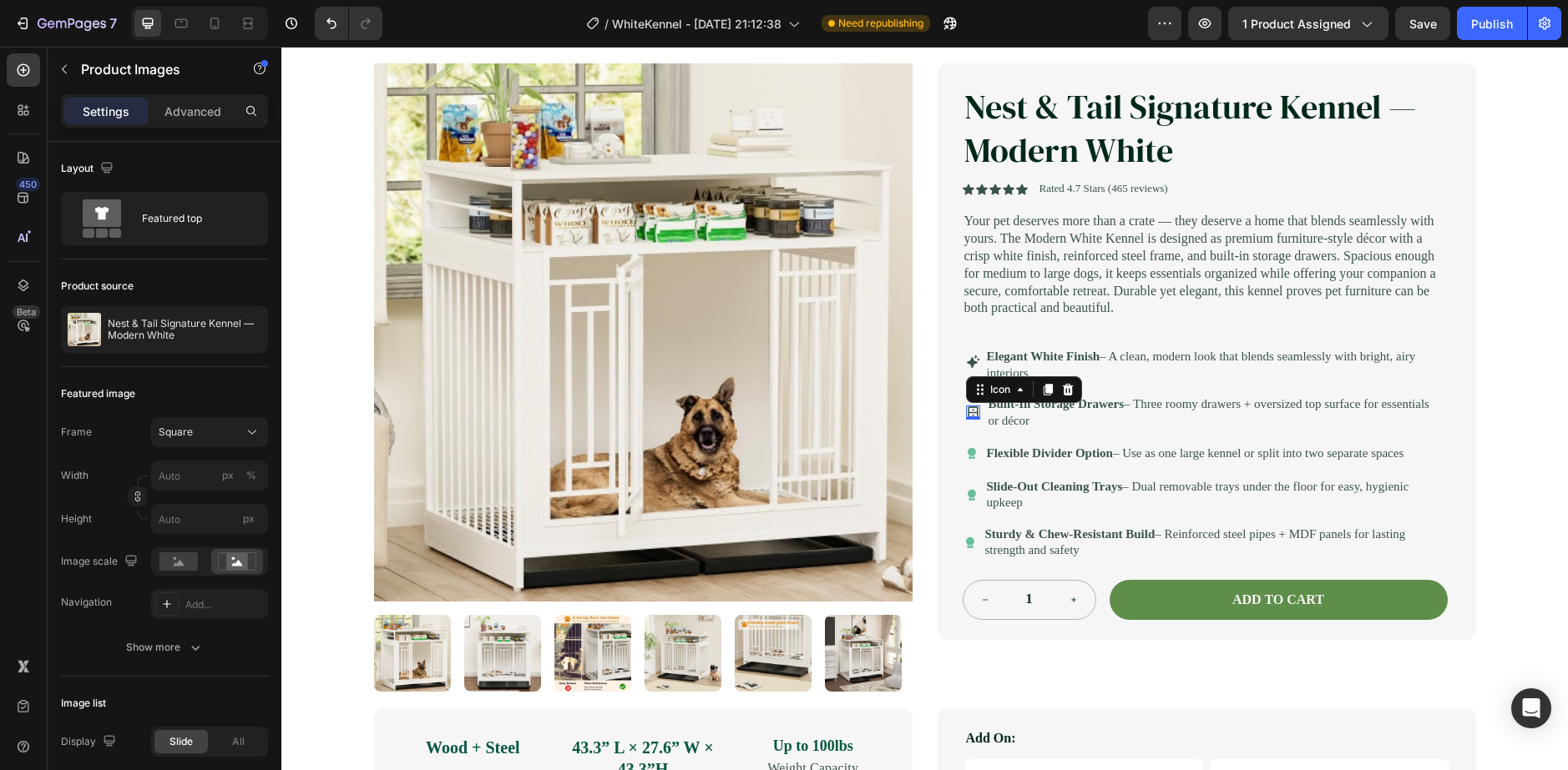
click at [966, 420] on div "Icon 0" at bounding box center [973, 412] width 14 height 14
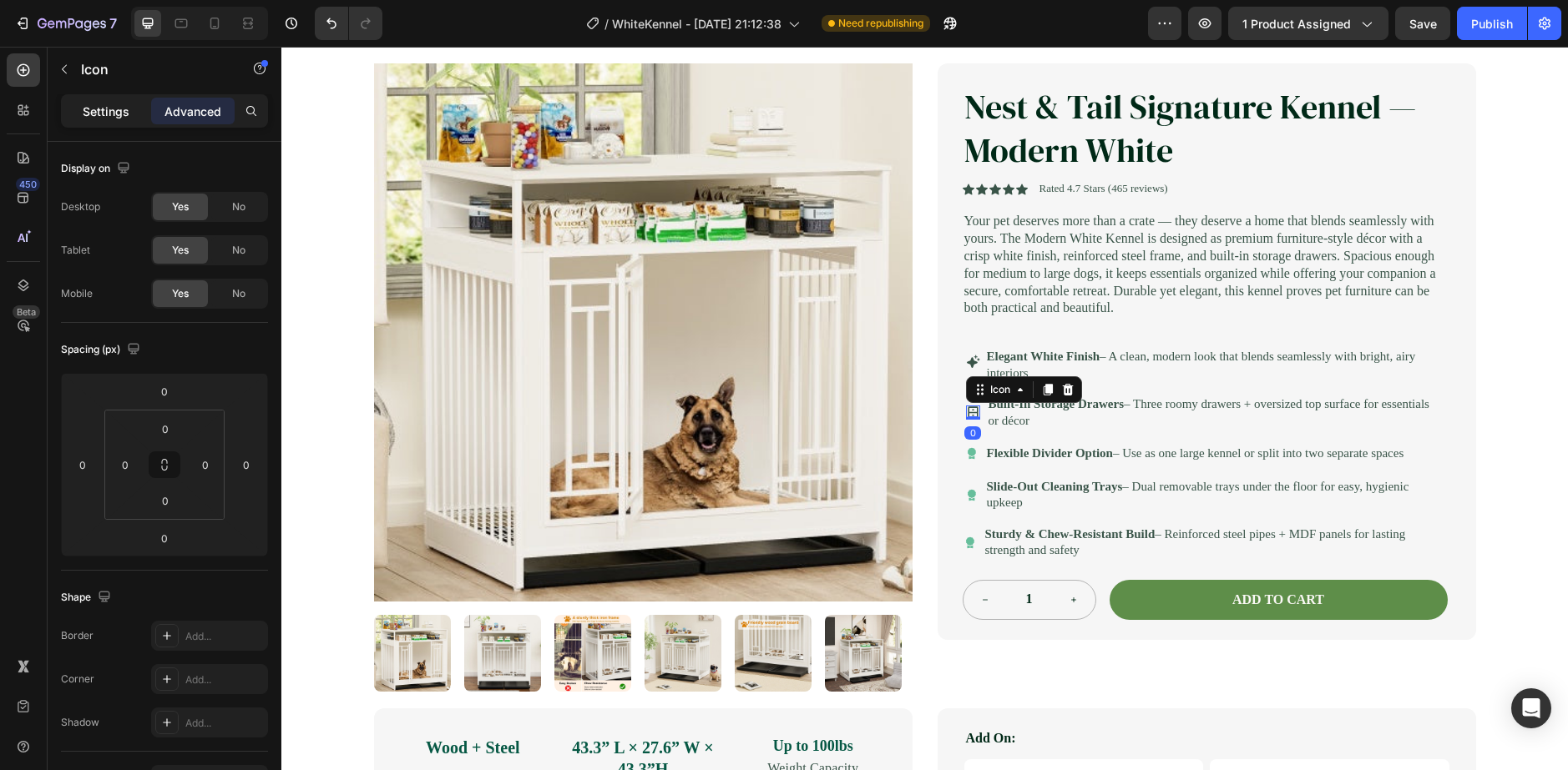
click at [140, 106] on div "Settings" at bounding box center [106, 111] width 83 height 27
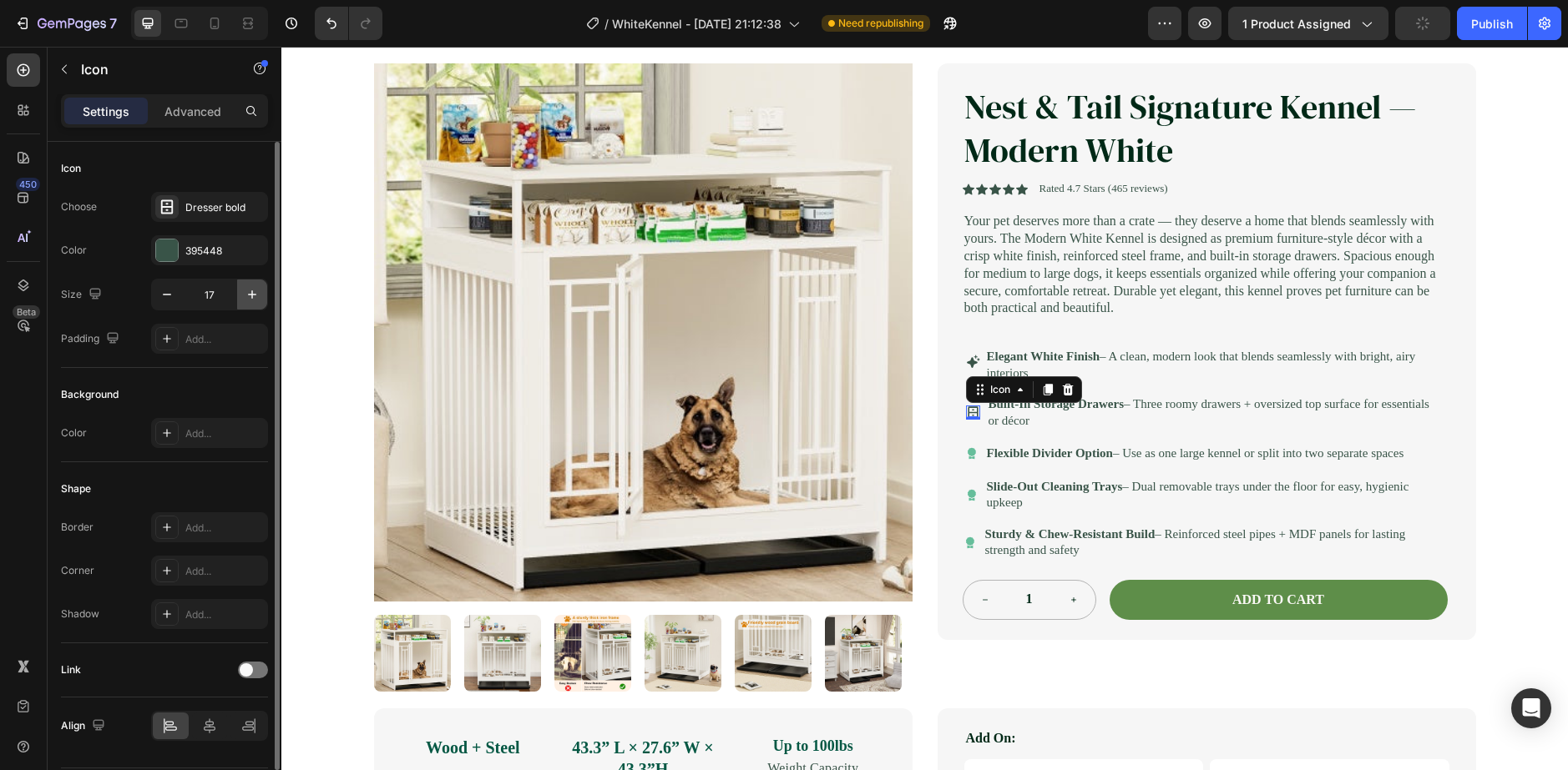
click at [243, 289] on button "button" at bounding box center [251, 294] width 31 height 31
click at [245, 291] on icon "button" at bounding box center [252, 295] width 17 height 17
click at [255, 302] on icon "button" at bounding box center [252, 295] width 17 height 17
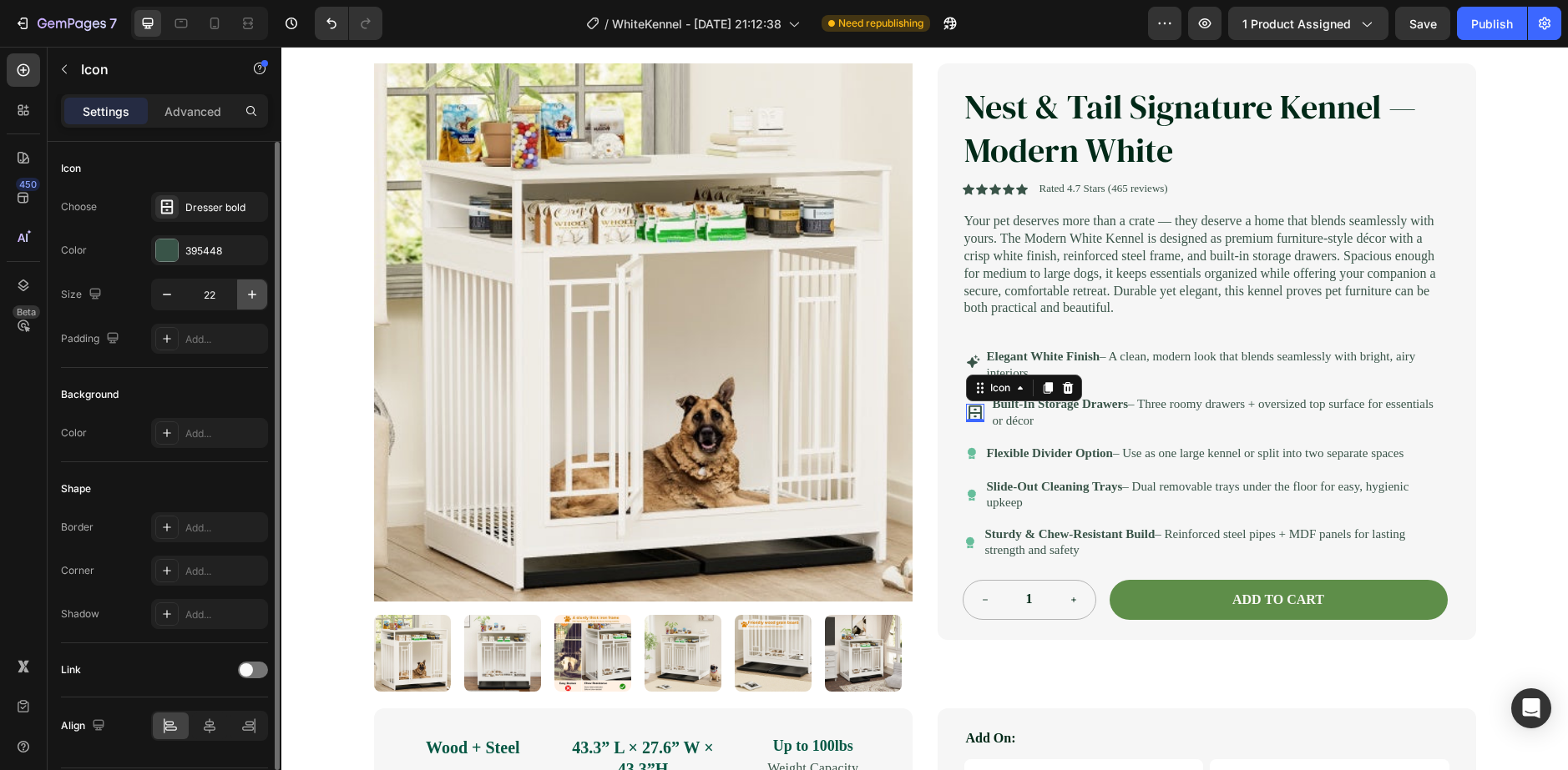
click at [255, 302] on icon "button" at bounding box center [252, 295] width 17 height 17
type input "24"
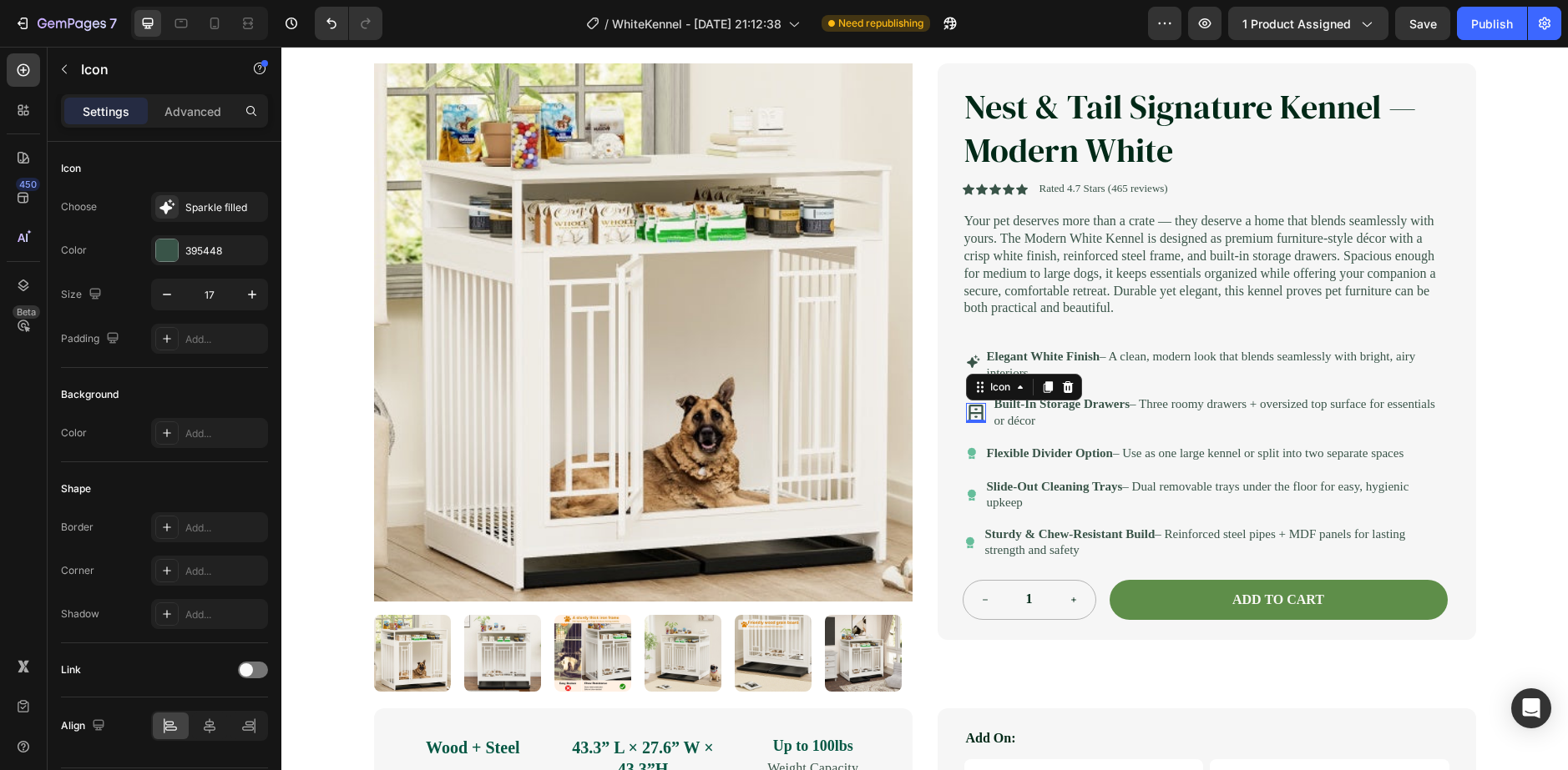
click at [966, 369] on div "Icon" at bounding box center [973, 361] width 14 height 14
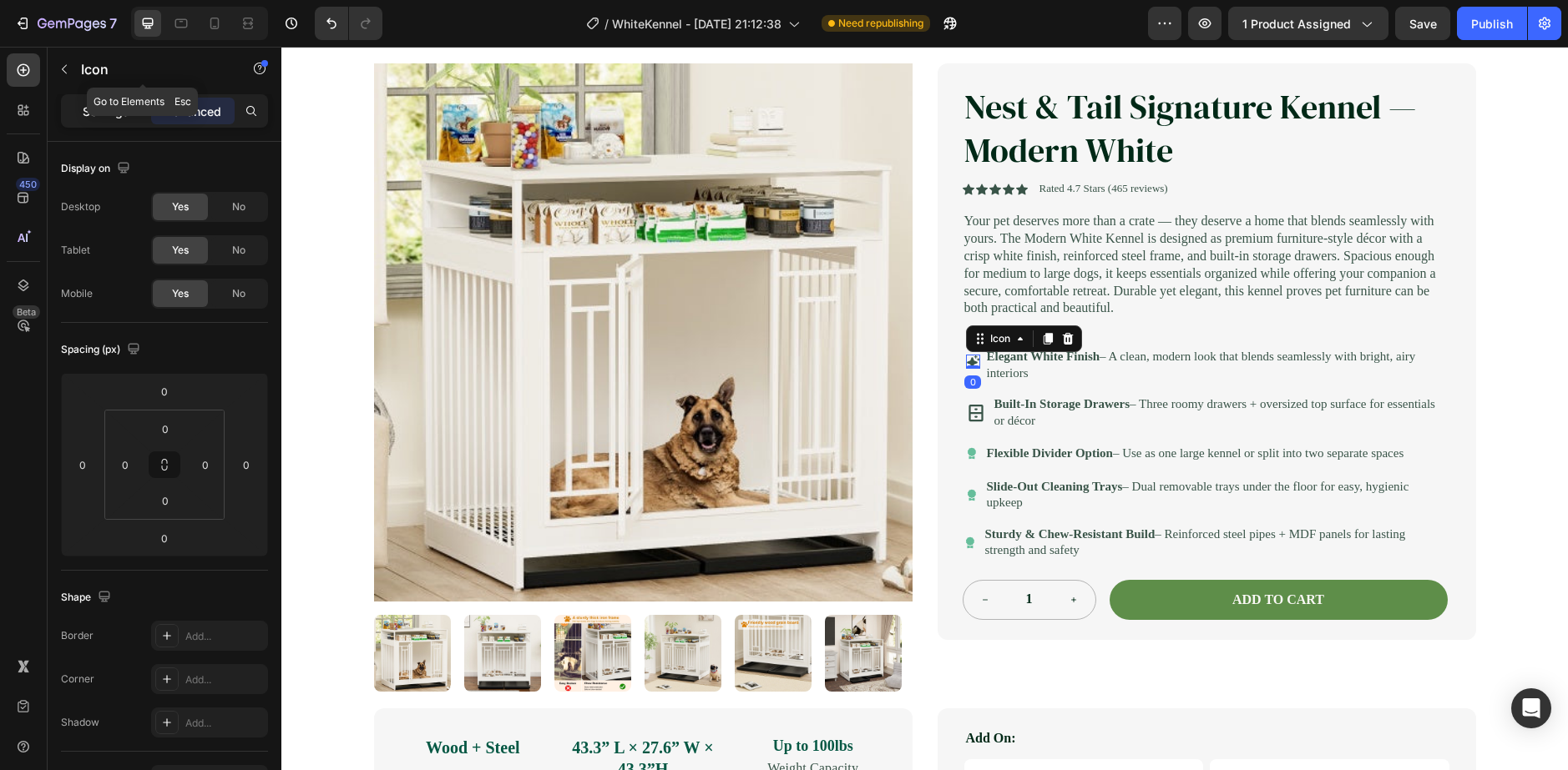
drag, startPoint x: 105, startPoint y: 88, endPoint x: 105, endPoint y: 104, distance: 16.0
click at [104, 99] on div "Sections(18) Elements(84) Section Element Hero Section Product Detail Brands Tr…" at bounding box center [164, 409] width 234 height 724
drag, startPoint x: 105, startPoint y: 104, endPoint x: 121, endPoint y: 111, distance: 17.5
click at [105, 104] on p "Settings" at bounding box center [105, 111] width 47 height 18
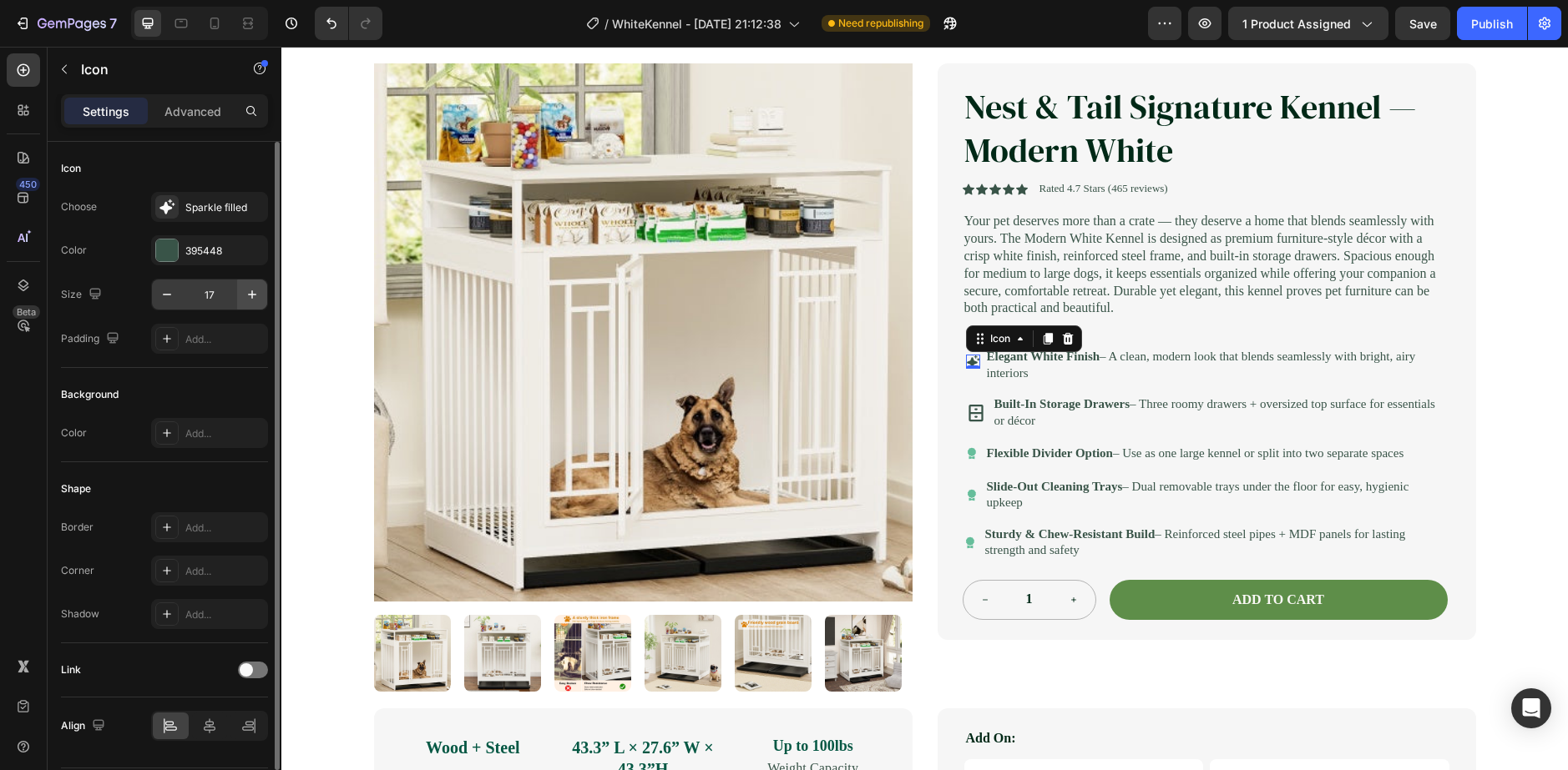
click at [251, 286] on button "button" at bounding box center [251, 294] width 31 height 31
click at [252, 290] on icon "button" at bounding box center [251, 294] width 8 height 8
click at [252, 292] on icon "button" at bounding box center [251, 294] width 8 height 8
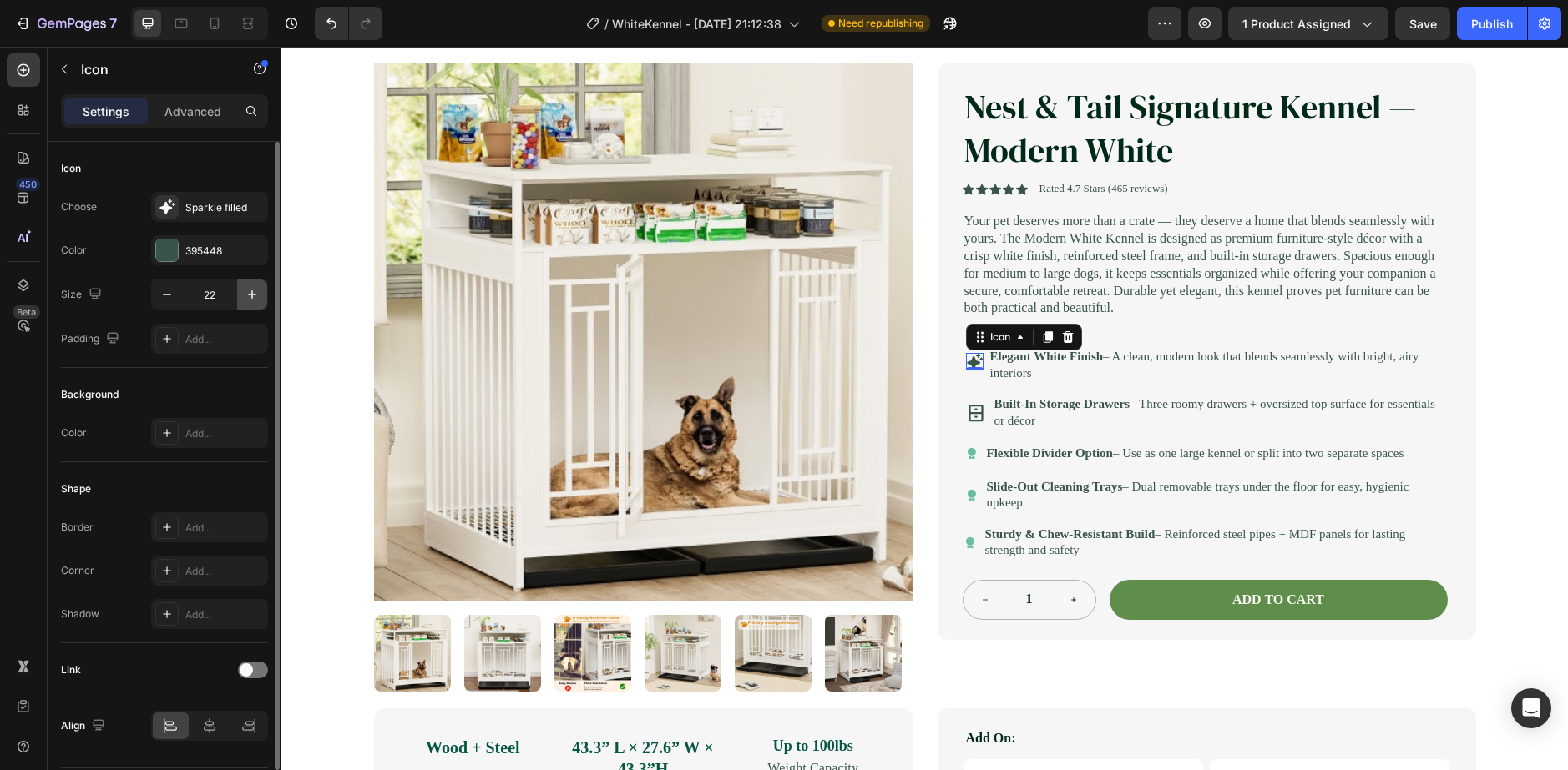
click at [252, 292] on icon "button" at bounding box center [251, 294] width 8 height 8
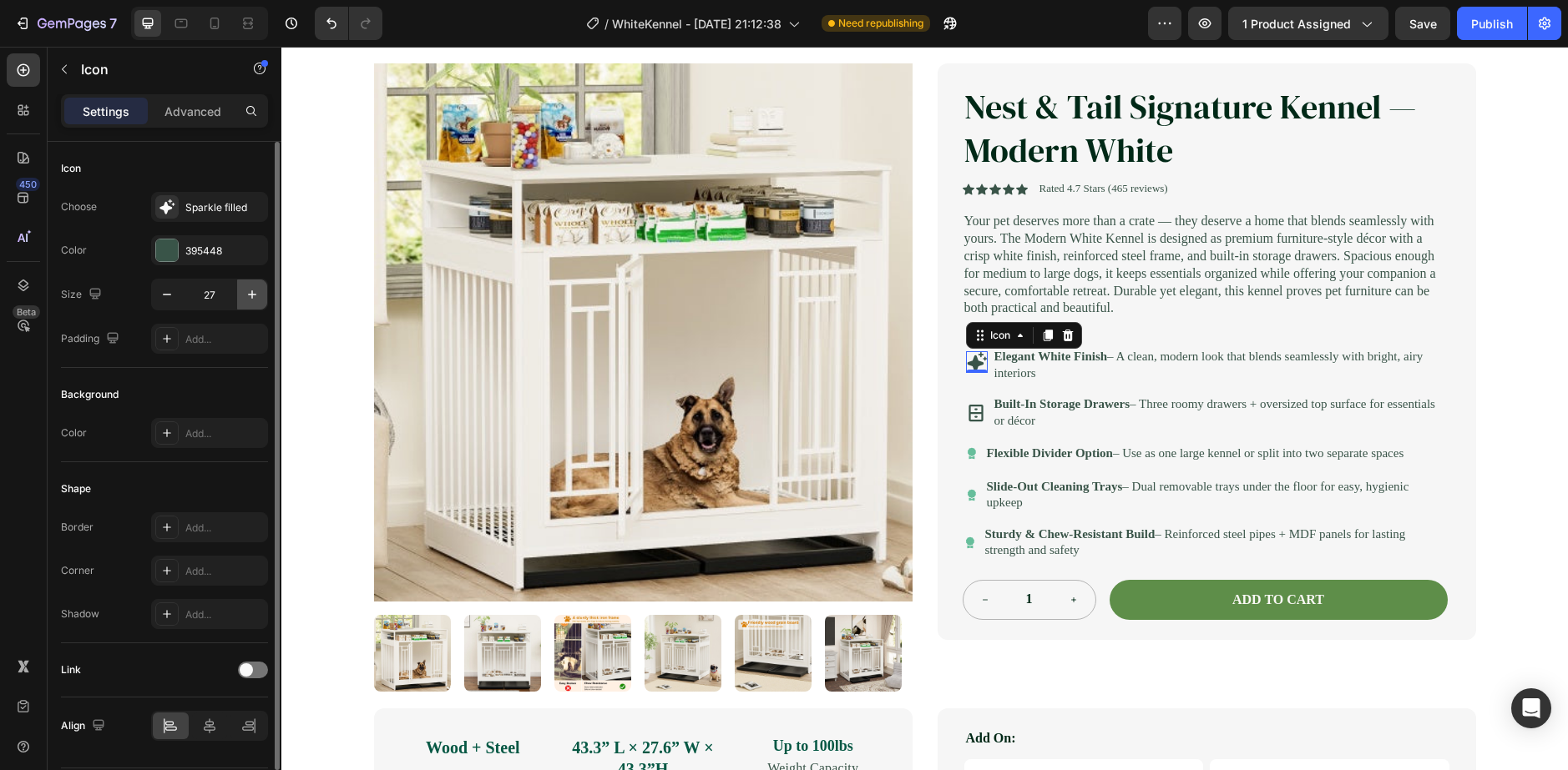
click at [252, 292] on icon "button" at bounding box center [251, 294] width 8 height 8
click at [252, 294] on icon "button" at bounding box center [251, 294] width 8 height 8
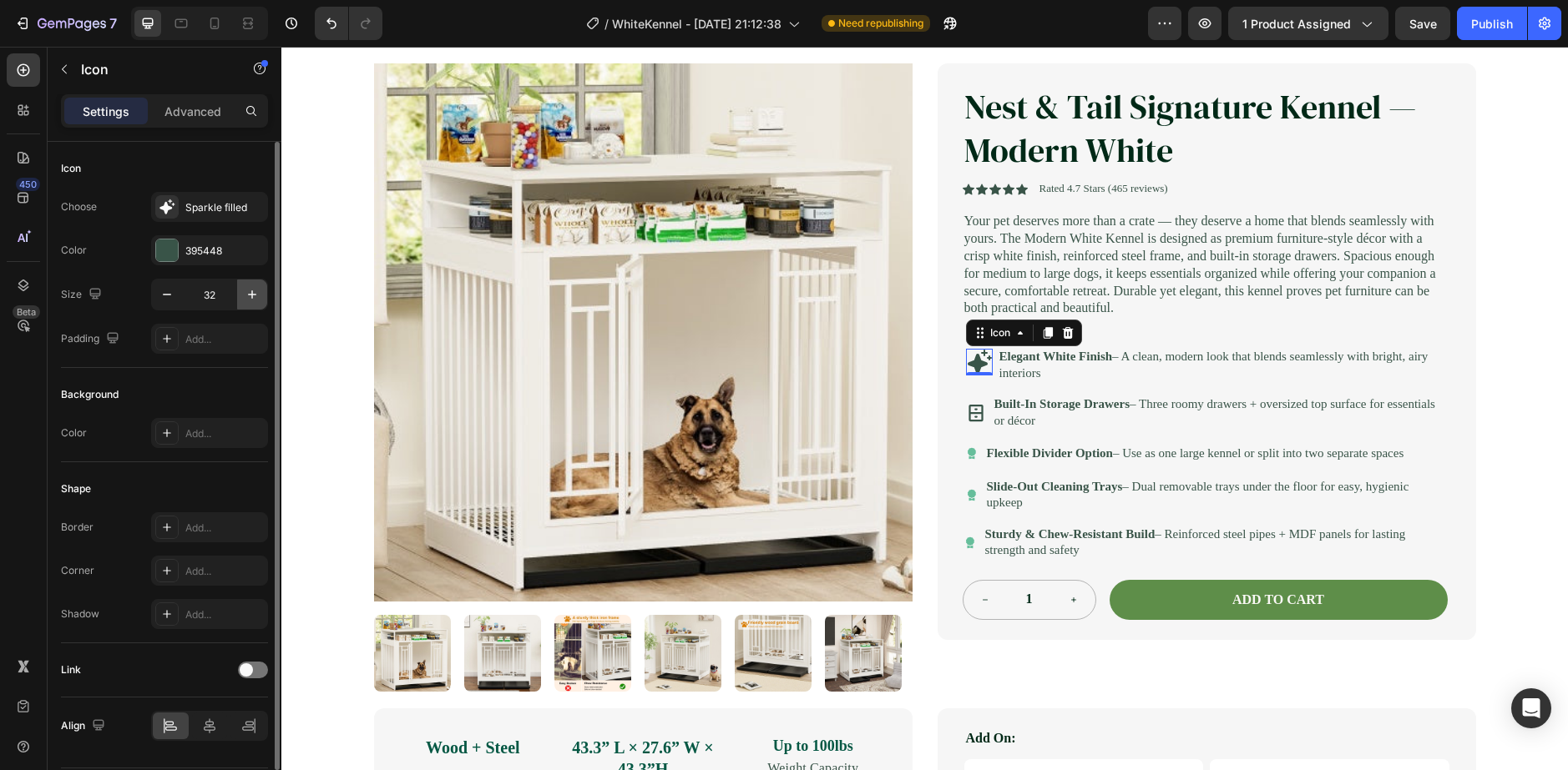
click at [252, 294] on icon "button" at bounding box center [251, 294] width 8 height 8
click at [167, 295] on icon "button" at bounding box center [167, 295] width 17 height 17
click at [178, 286] on button "button" at bounding box center [166, 294] width 31 height 31
click at [178, 287] on button "button" at bounding box center [166, 294] width 31 height 31
type input "30"
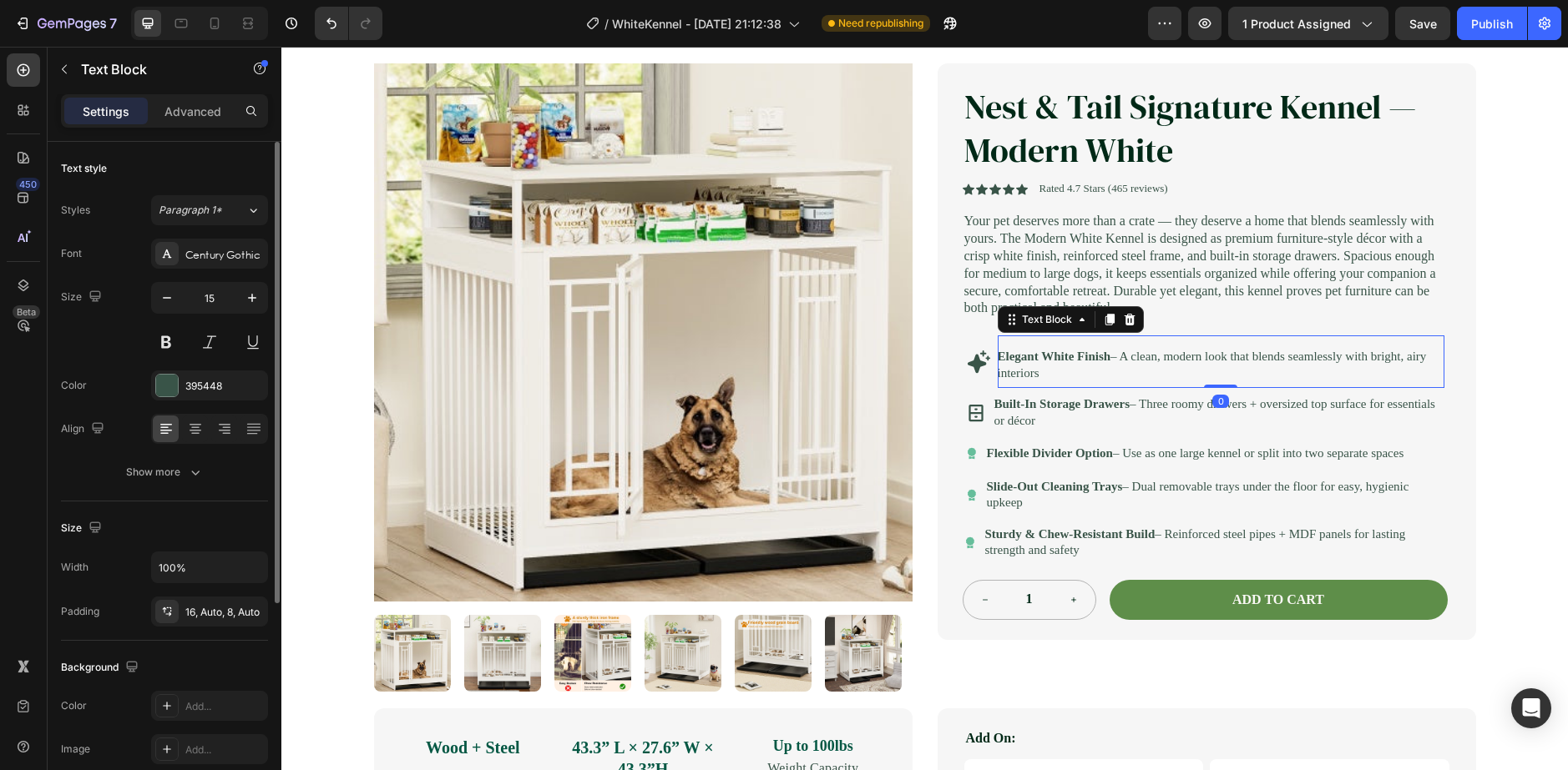
click at [1037, 363] on strong "Elegant White Finish" at bounding box center [1054, 356] width 114 height 13
click at [967, 423] on icon at bounding box center [976, 413] width 20 height 20
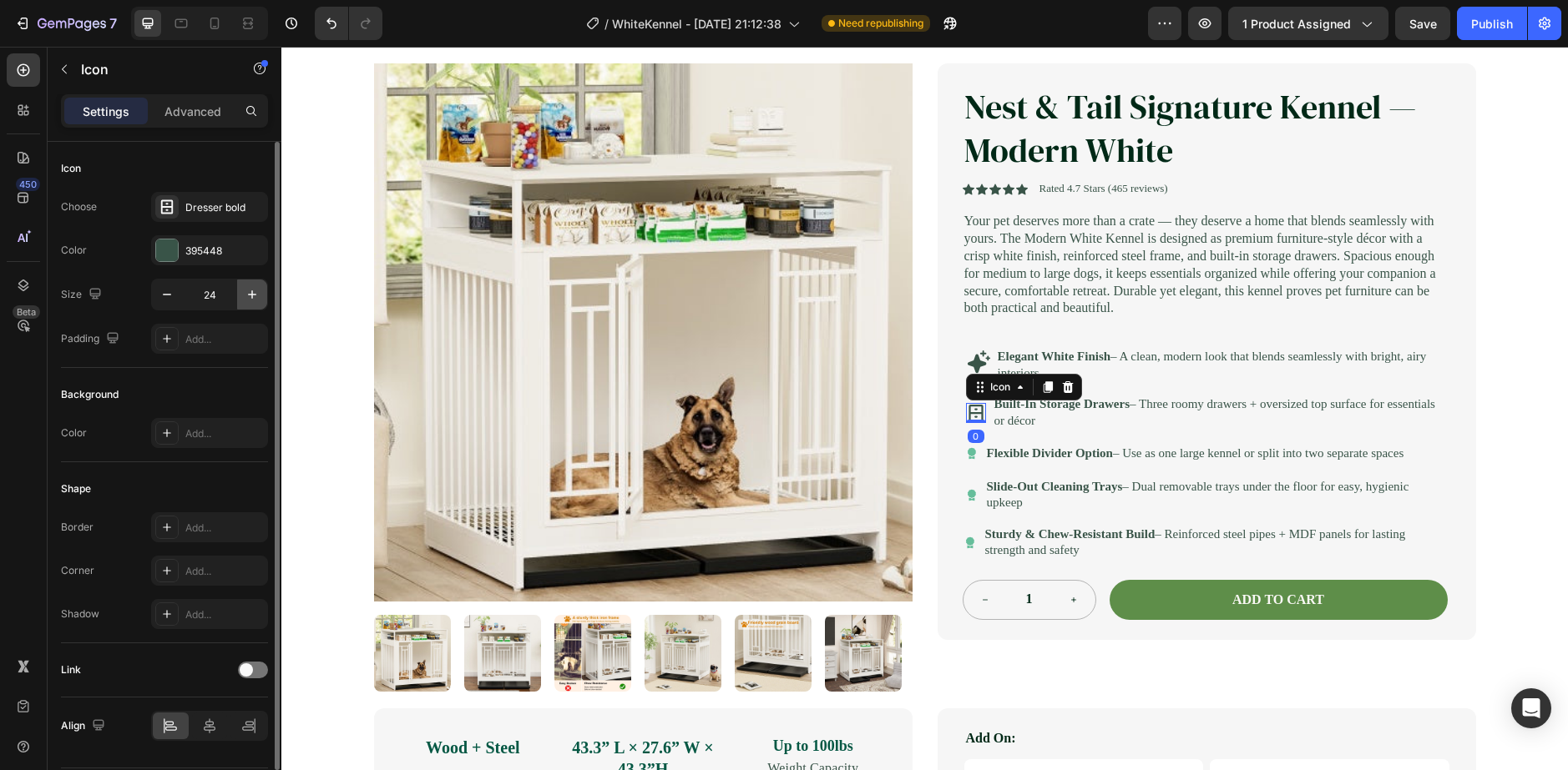
click at [262, 299] on button "button" at bounding box center [251, 294] width 31 height 31
click at [261, 297] on button "button" at bounding box center [251, 294] width 31 height 31
click at [258, 297] on icon "button" at bounding box center [252, 295] width 17 height 17
click at [257, 297] on icon "button" at bounding box center [252, 295] width 17 height 17
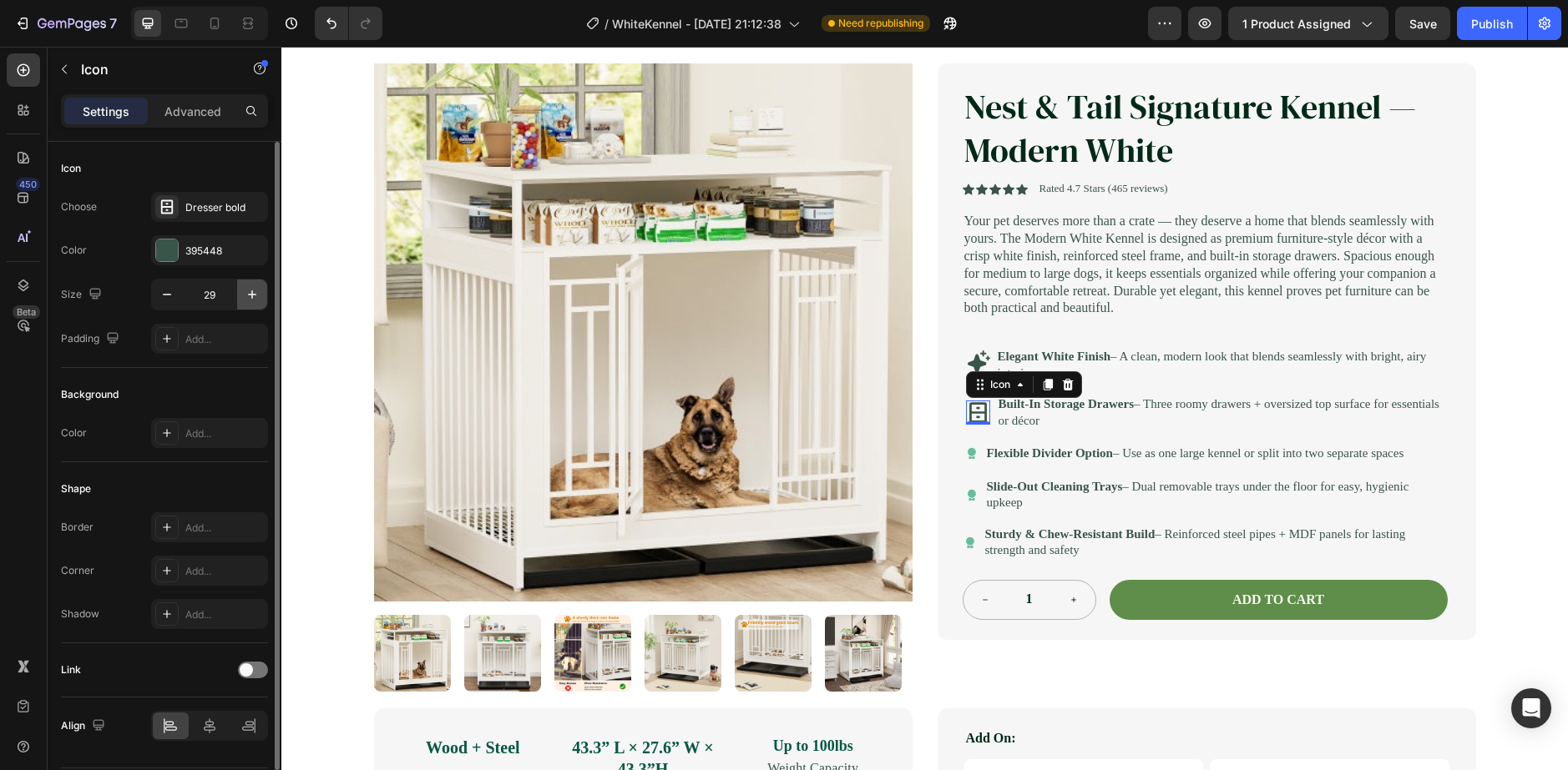
click at [255, 299] on icon "button" at bounding box center [252, 295] width 17 height 17
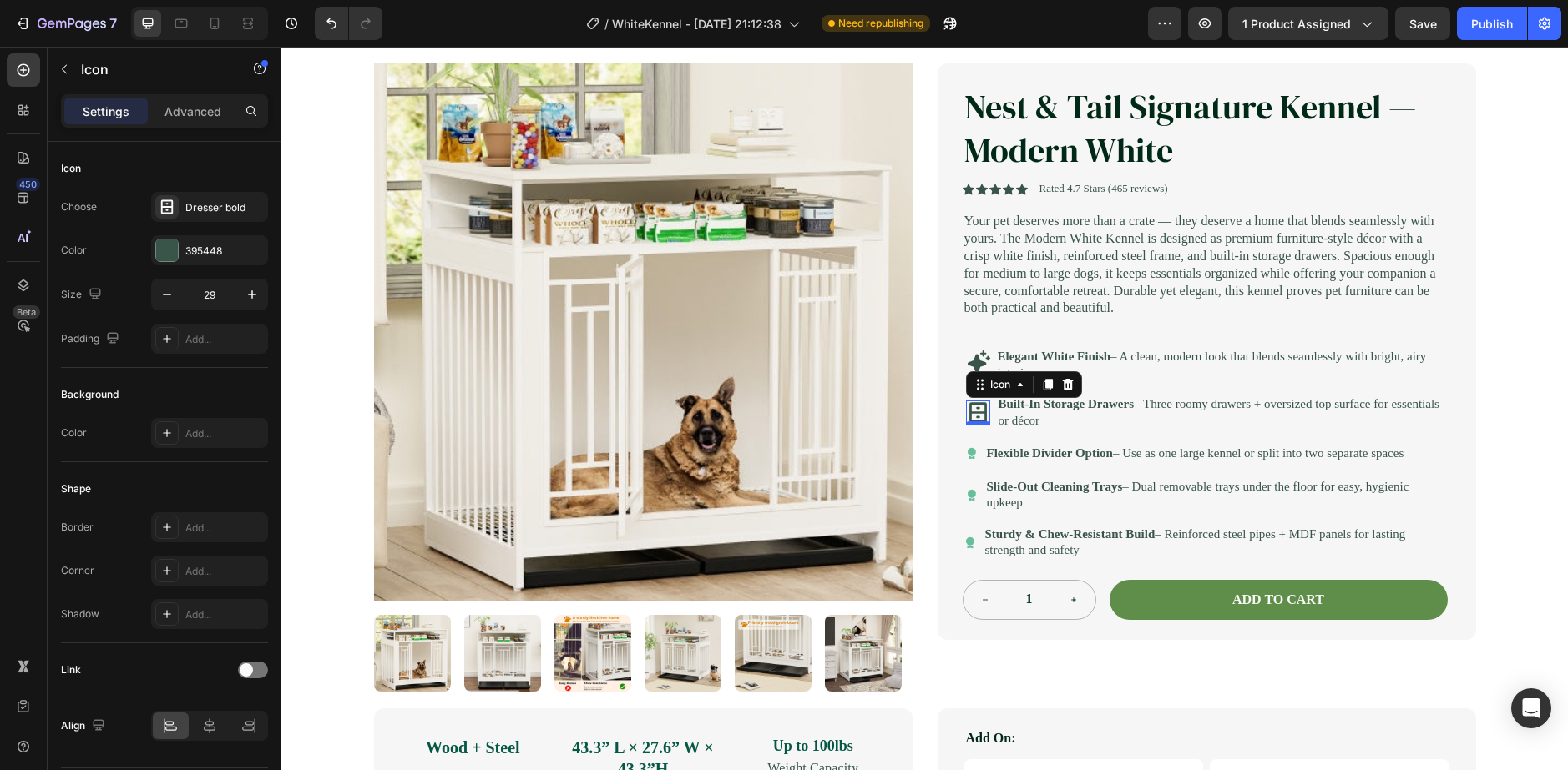
type input "30"
click at [966, 464] on div "Icon" at bounding box center [973, 454] width 13 height 20
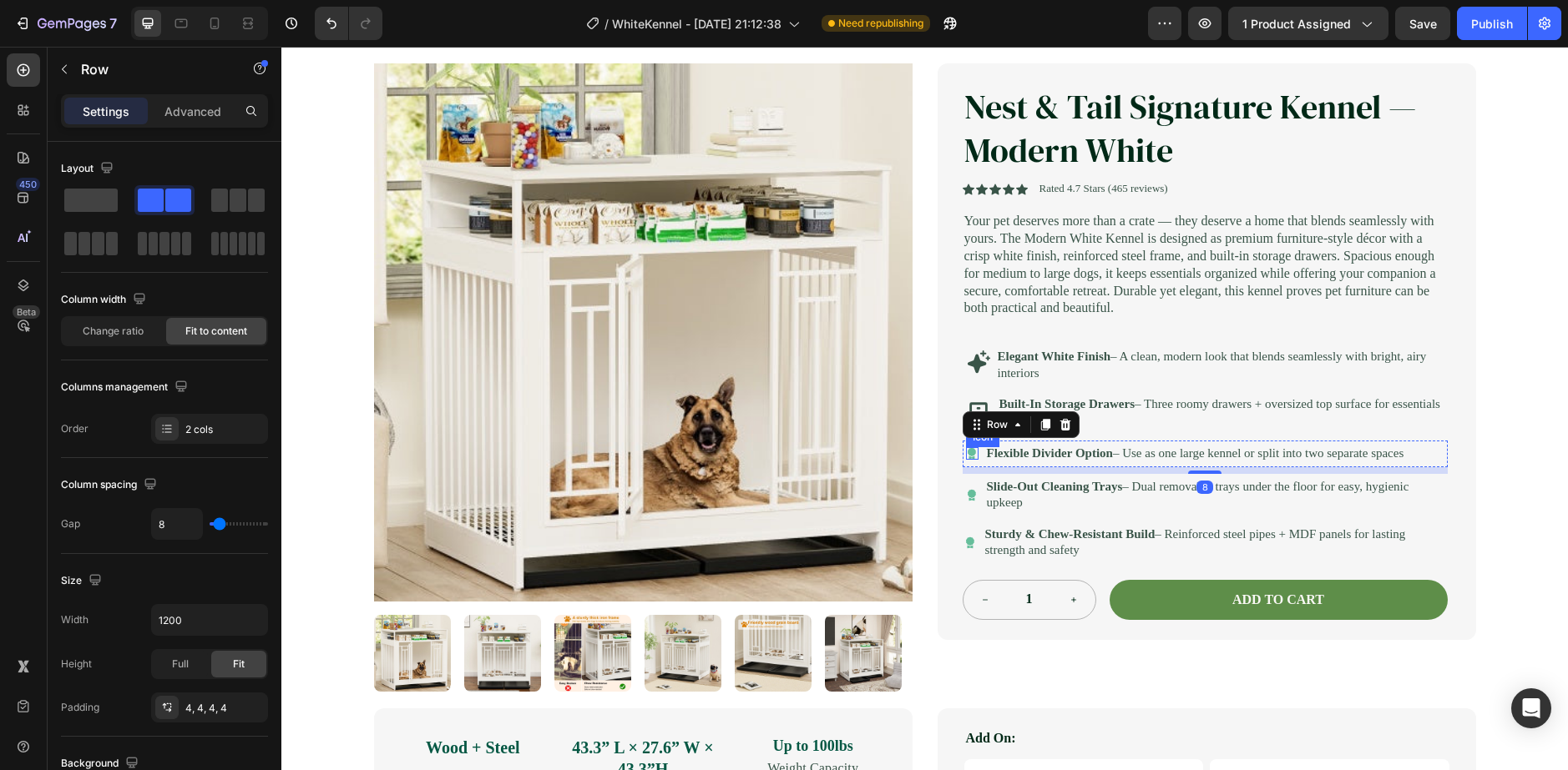
click at [966, 459] on div "Icon" at bounding box center [973, 454] width 13 height 13
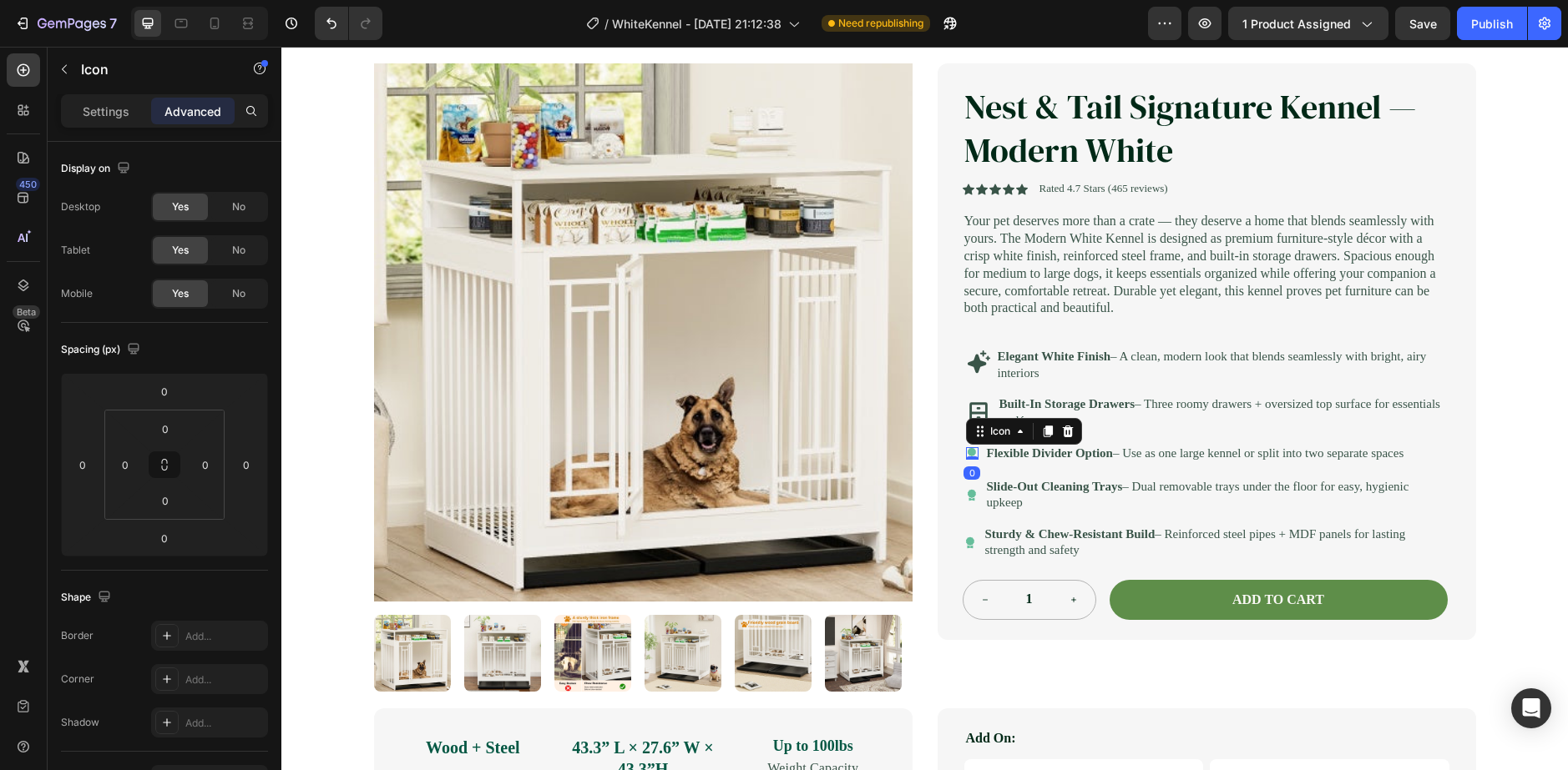
click at [125, 126] on div "Settings Advanced" at bounding box center [165, 111] width 207 height 33
click at [109, 114] on p "Settings" at bounding box center [105, 111] width 47 height 18
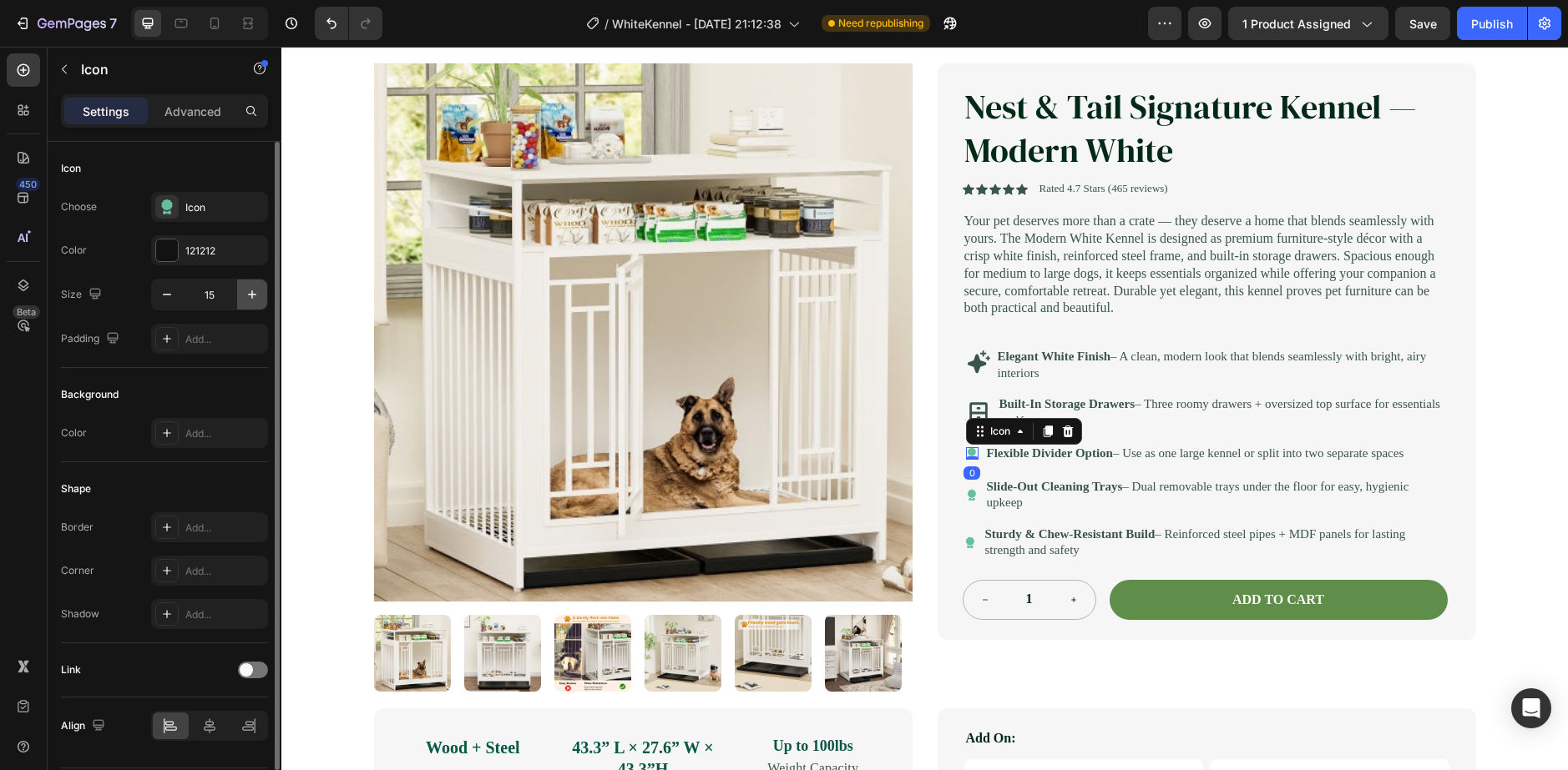
click at [245, 294] on icon "button" at bounding box center [252, 295] width 17 height 17
click at [249, 291] on icon "button" at bounding box center [252, 295] width 17 height 17
click at [249, 290] on icon "button" at bounding box center [252, 295] width 17 height 17
click at [247, 290] on icon "button" at bounding box center [252, 295] width 17 height 17
click at [246, 289] on icon "button" at bounding box center [252, 295] width 17 height 17
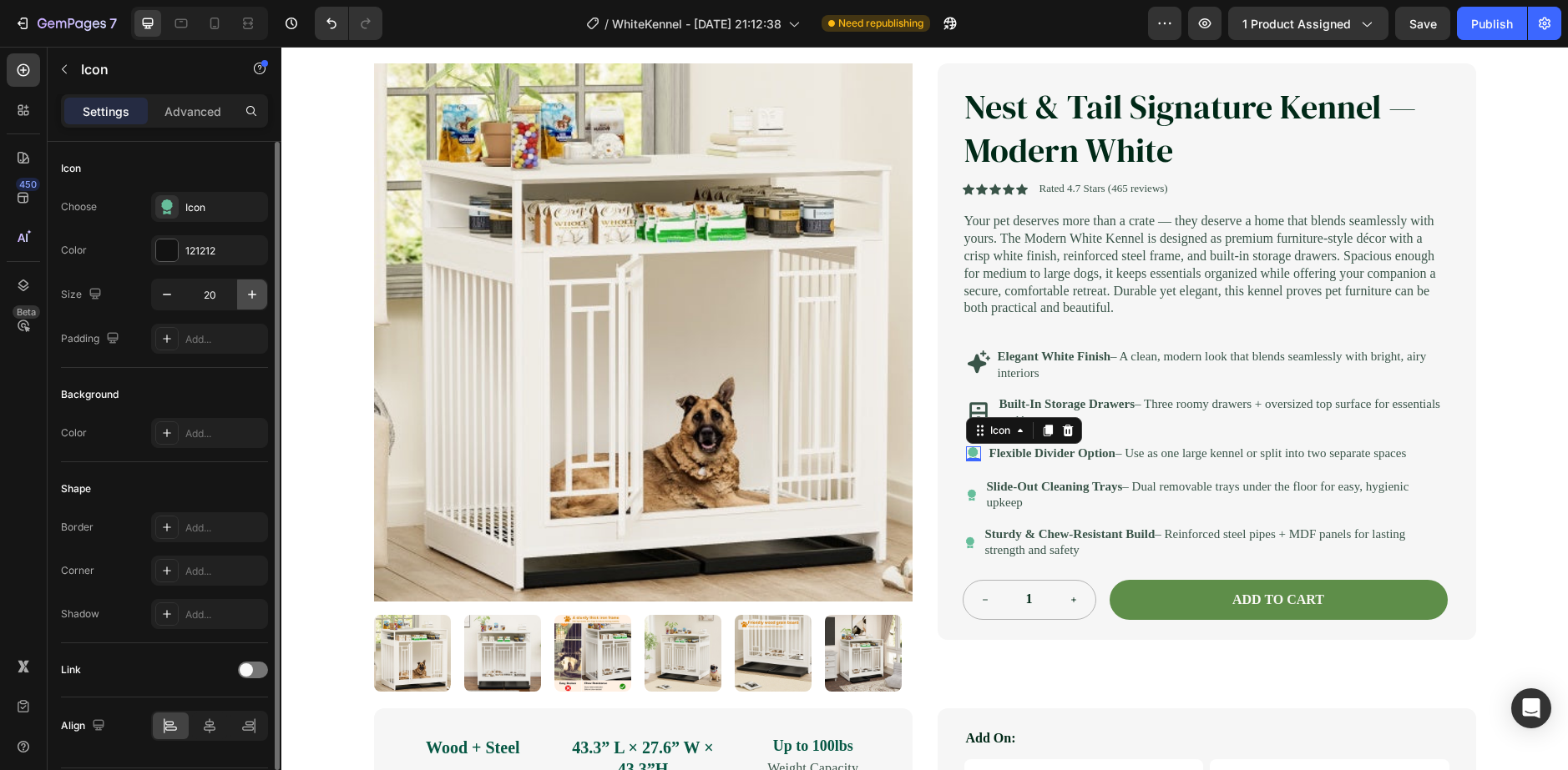
click at [245, 288] on icon "button" at bounding box center [252, 295] width 17 height 17
click at [245, 283] on button "button" at bounding box center [251, 294] width 31 height 31
click at [239, 285] on button "button" at bounding box center [251, 294] width 31 height 31
click at [241, 286] on button "button" at bounding box center [251, 294] width 31 height 31
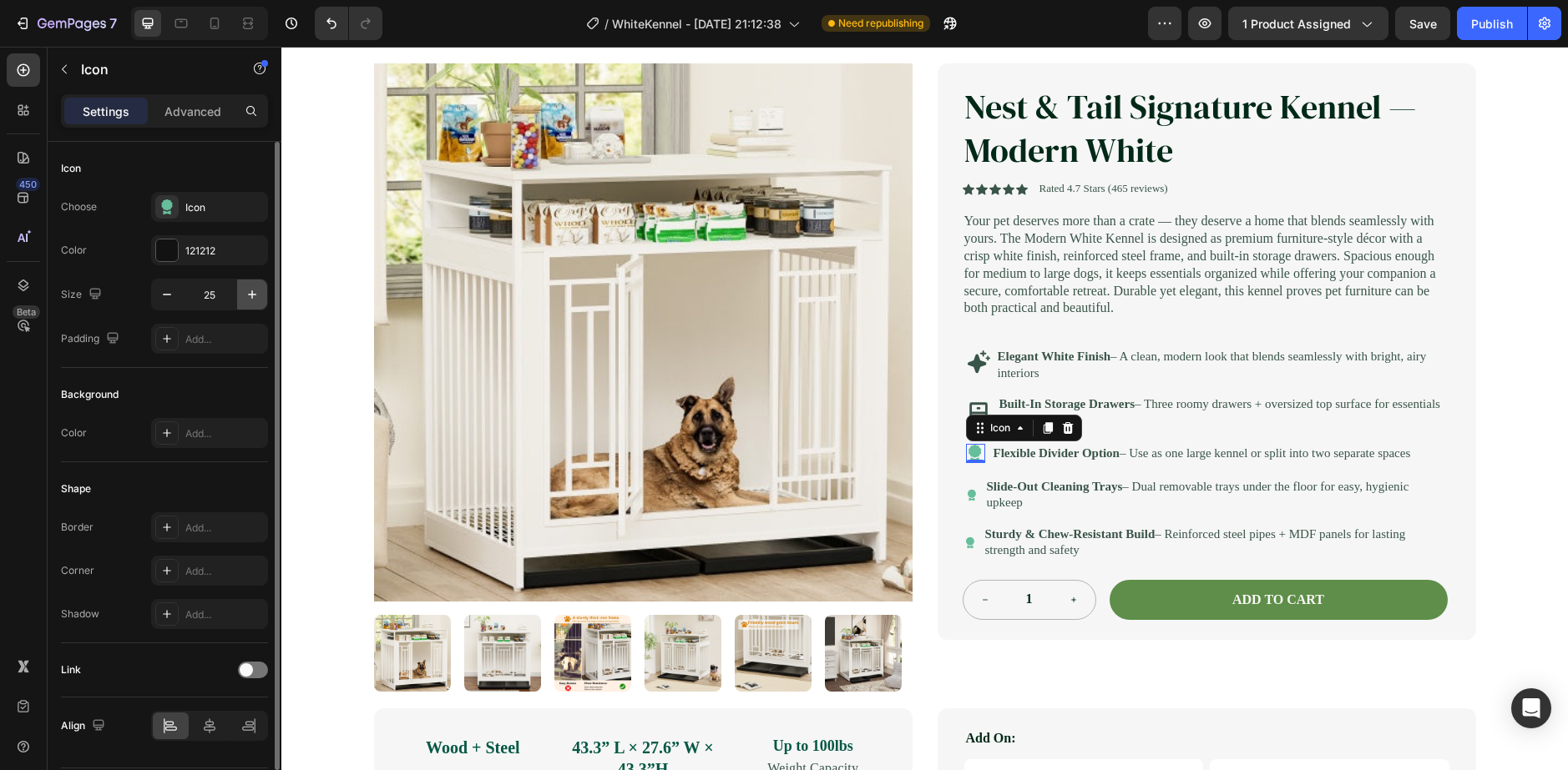
click at [243, 283] on button "button" at bounding box center [251, 294] width 31 height 31
click at [245, 283] on button "button" at bounding box center [251, 294] width 31 height 31
click at [240, 284] on button "button" at bounding box center [251, 294] width 31 height 31
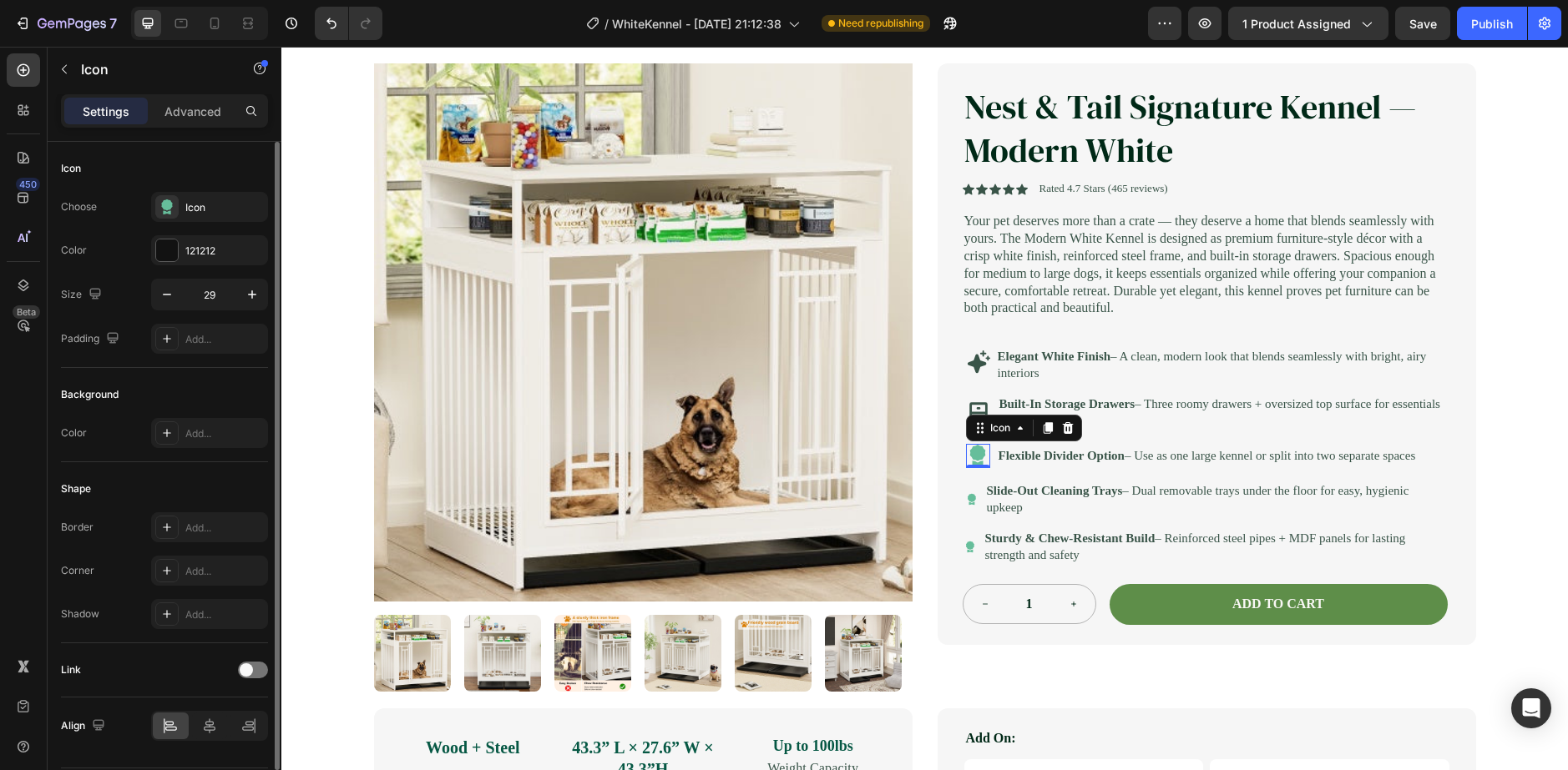
click at [237, 286] on div "29" at bounding box center [209, 294] width 116 height 31
click at [252, 289] on icon "button" at bounding box center [252, 295] width 17 height 17
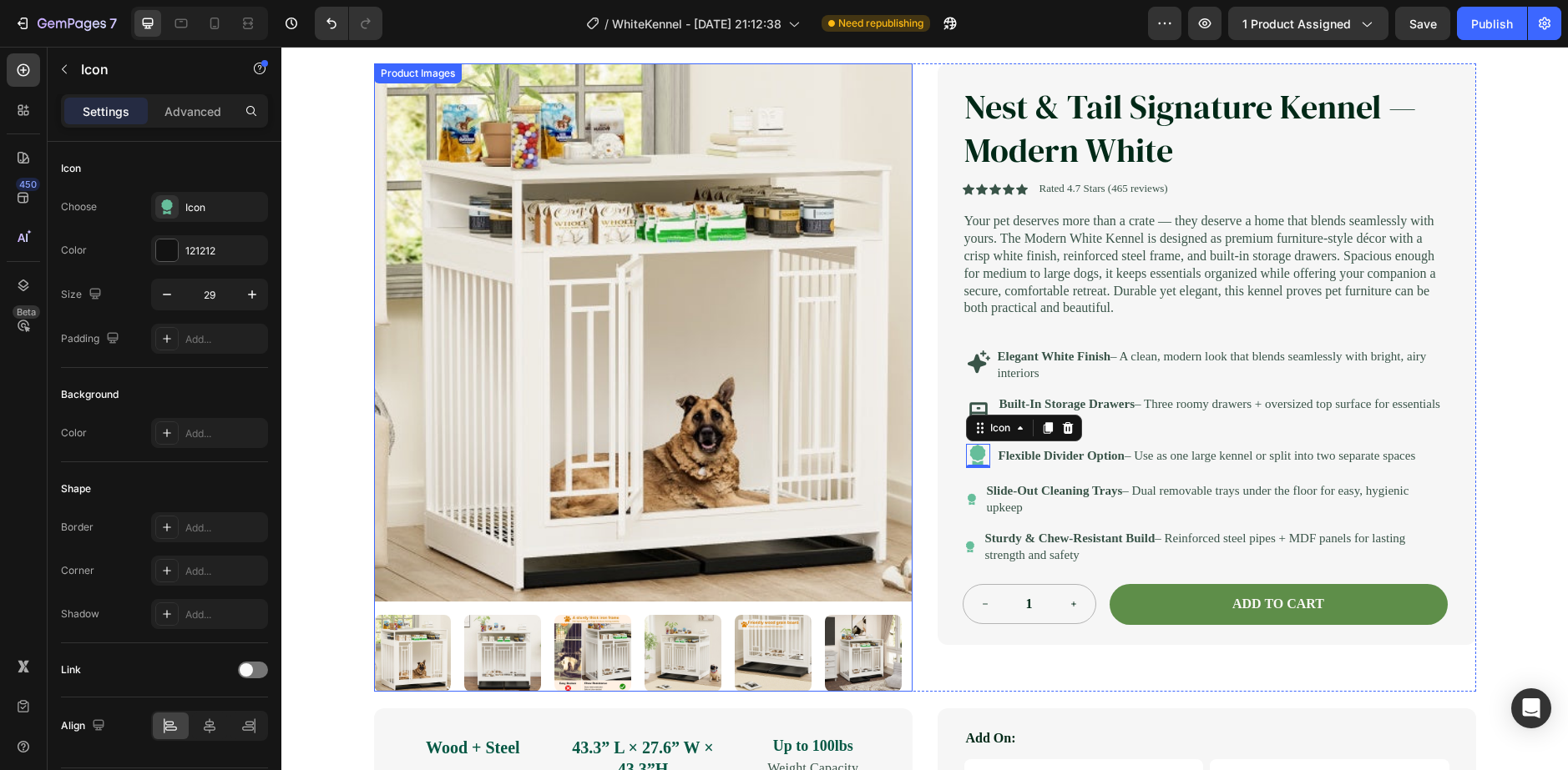
type input "30"
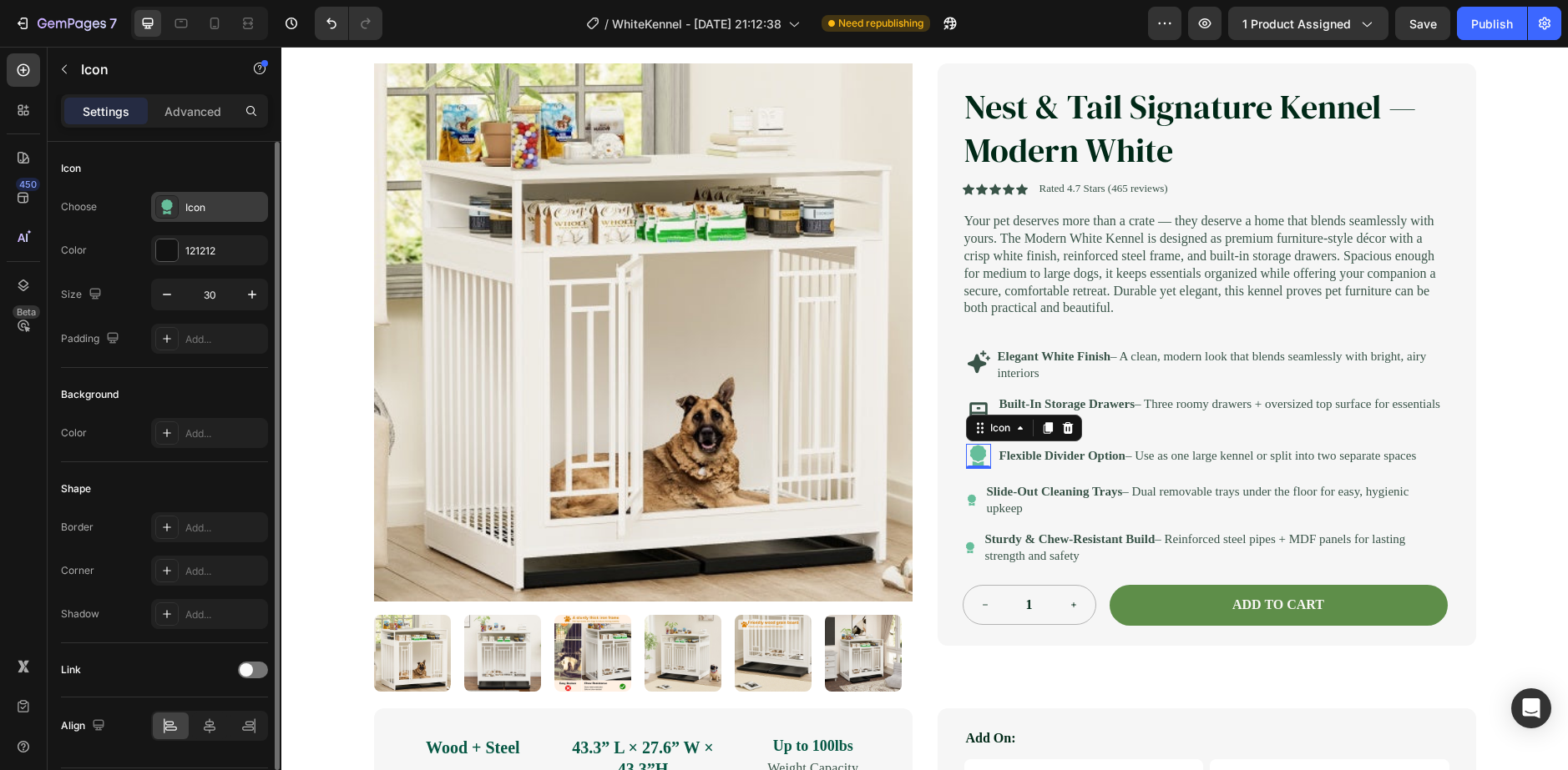
click at [169, 217] on div at bounding box center [166, 206] width 23 height 23
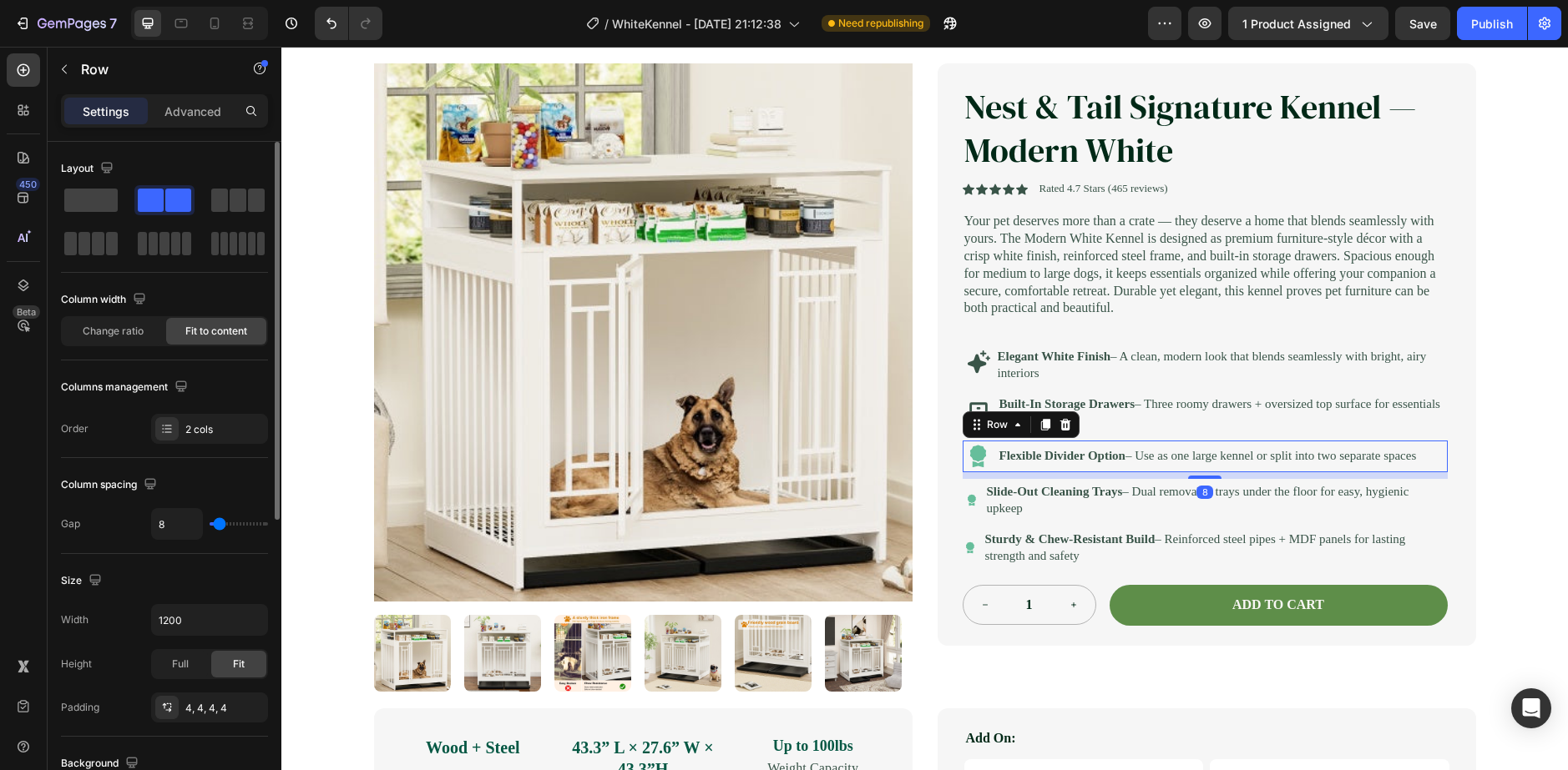
click at [1022, 472] on div "Icon Flexible Divider Option – Use as one large kennel or split into two separa…" at bounding box center [1205, 457] width 485 height 31
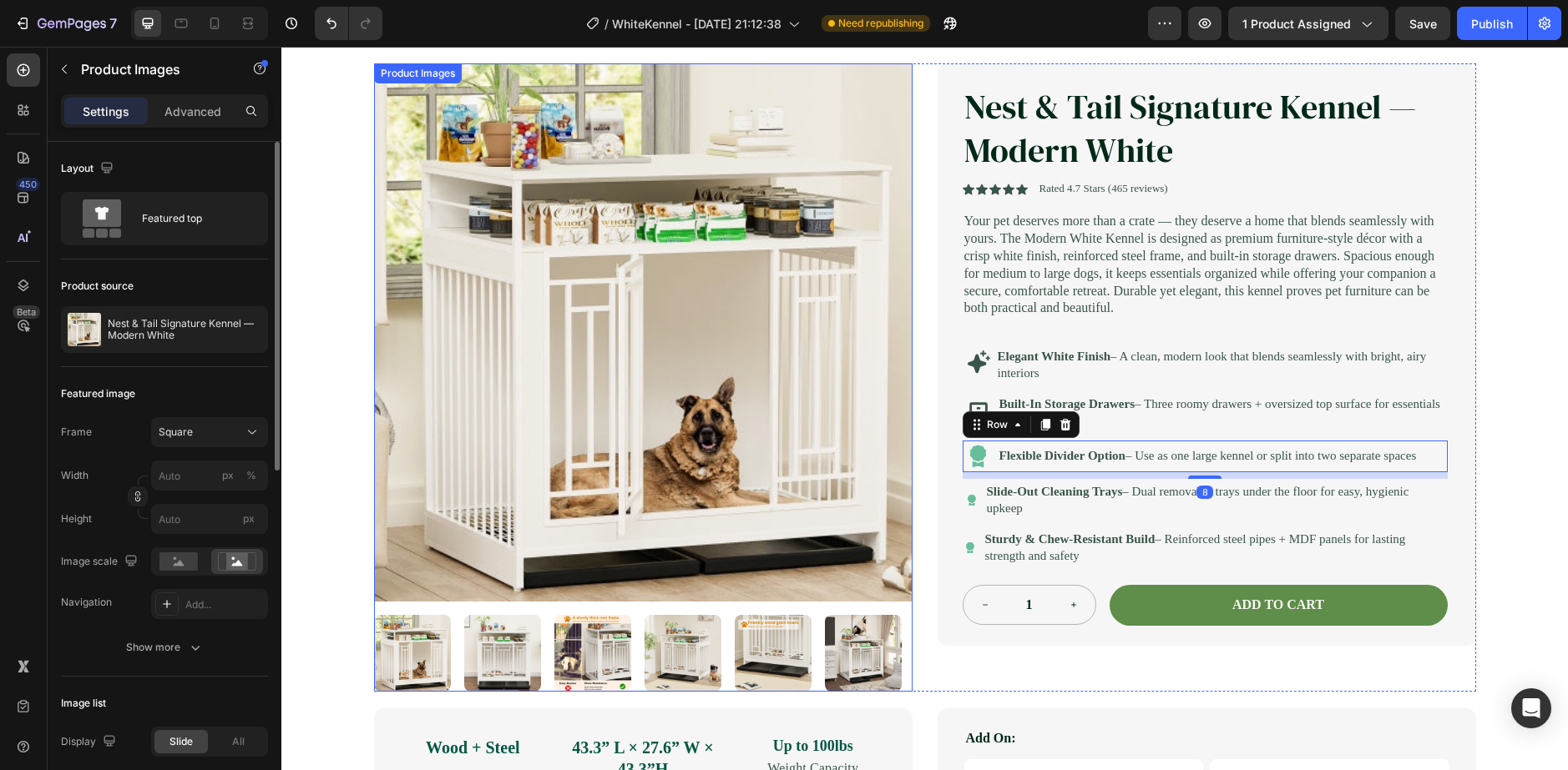
click at [648, 666] on img at bounding box center [682, 653] width 77 height 77
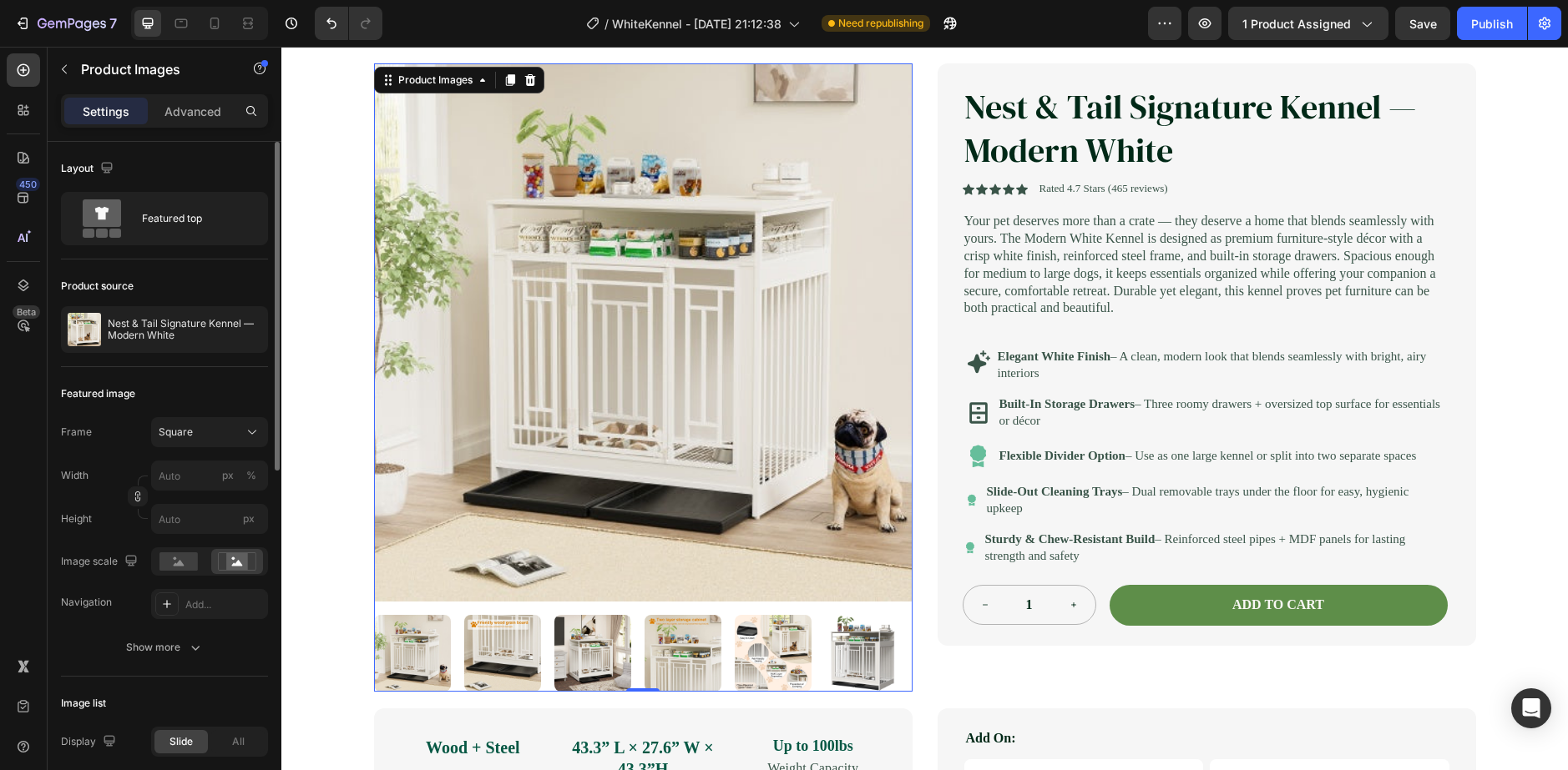
click at [701, 657] on img at bounding box center [682, 653] width 77 height 77
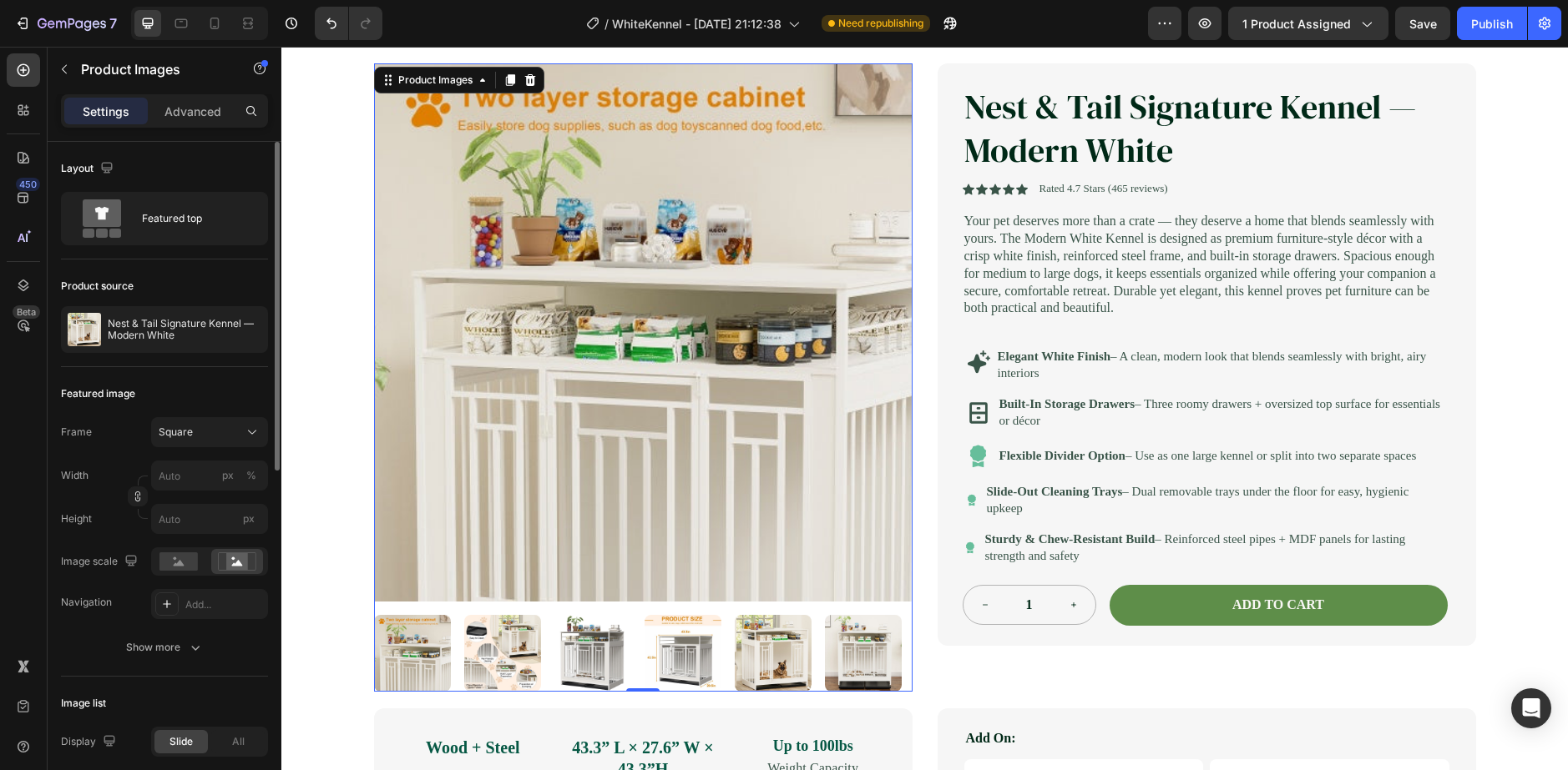
click at [756, 666] on img at bounding box center [773, 653] width 77 height 77
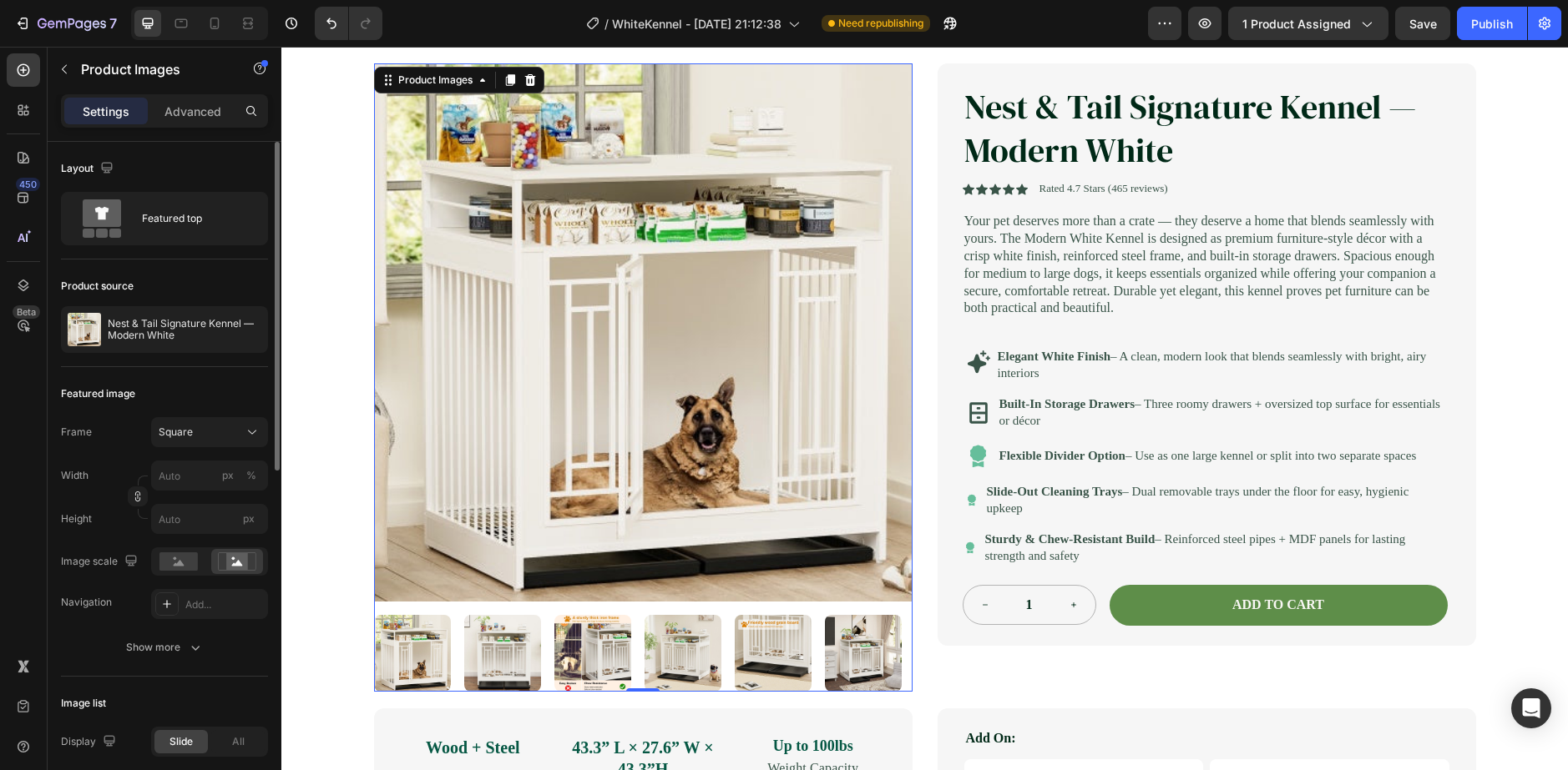
click at [772, 666] on img at bounding box center [773, 653] width 77 height 77
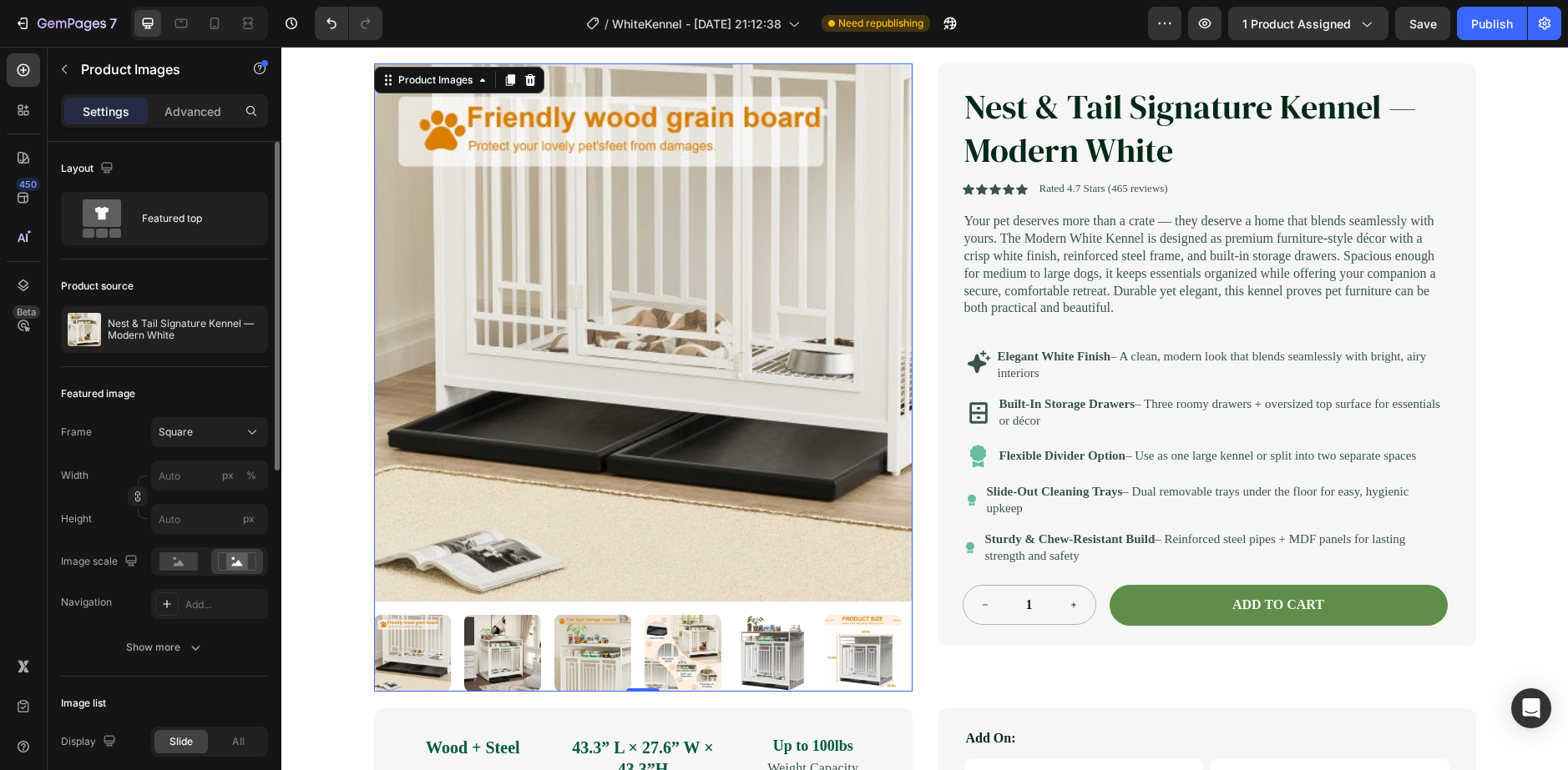
click at [825, 662] on img at bounding box center [863, 653] width 77 height 77
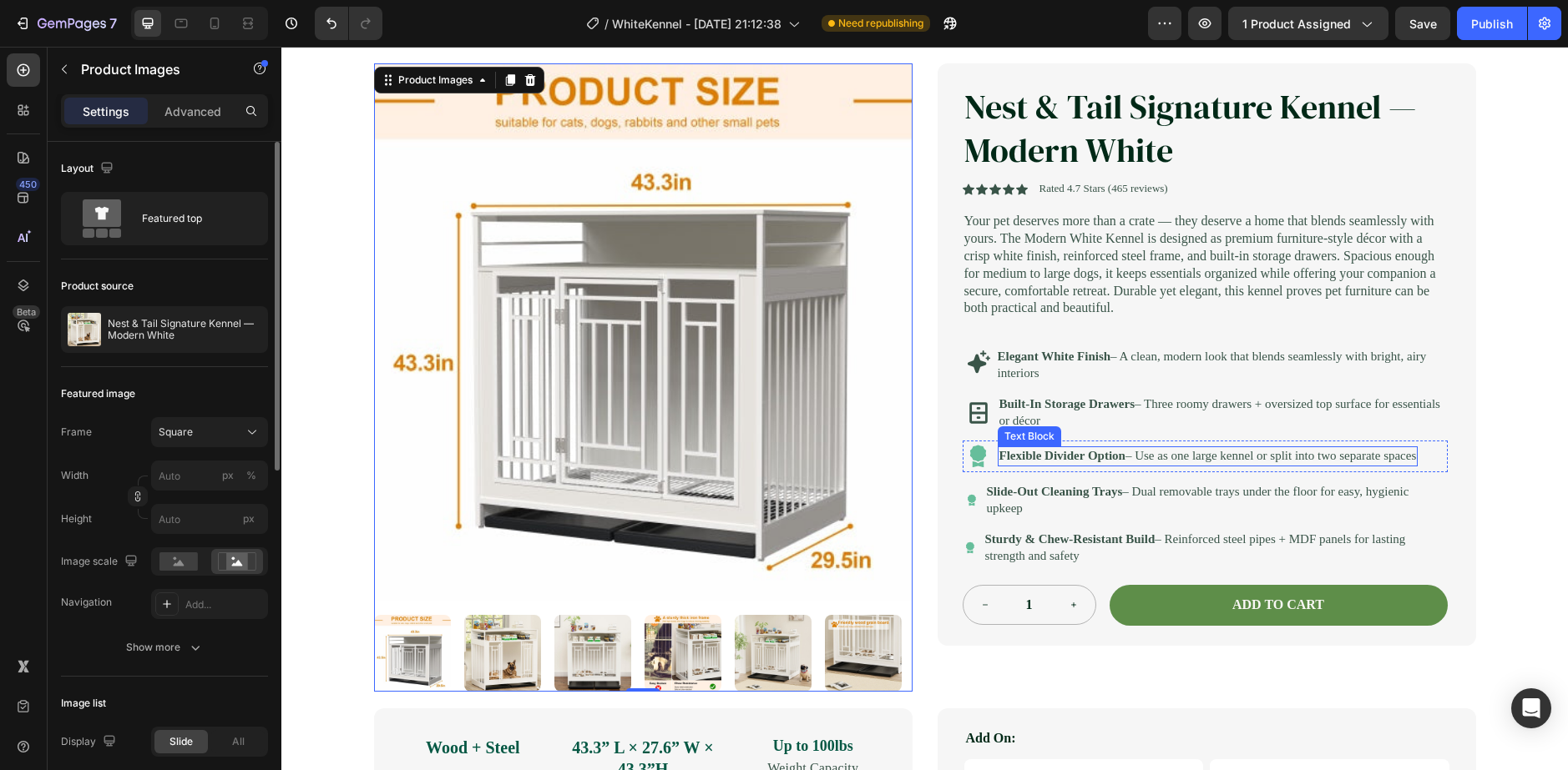
click at [1042, 465] on p "Flexible Divider Option – Use as one large kennel or split into two separate sp…" at bounding box center [1207, 457] width 417 height 17
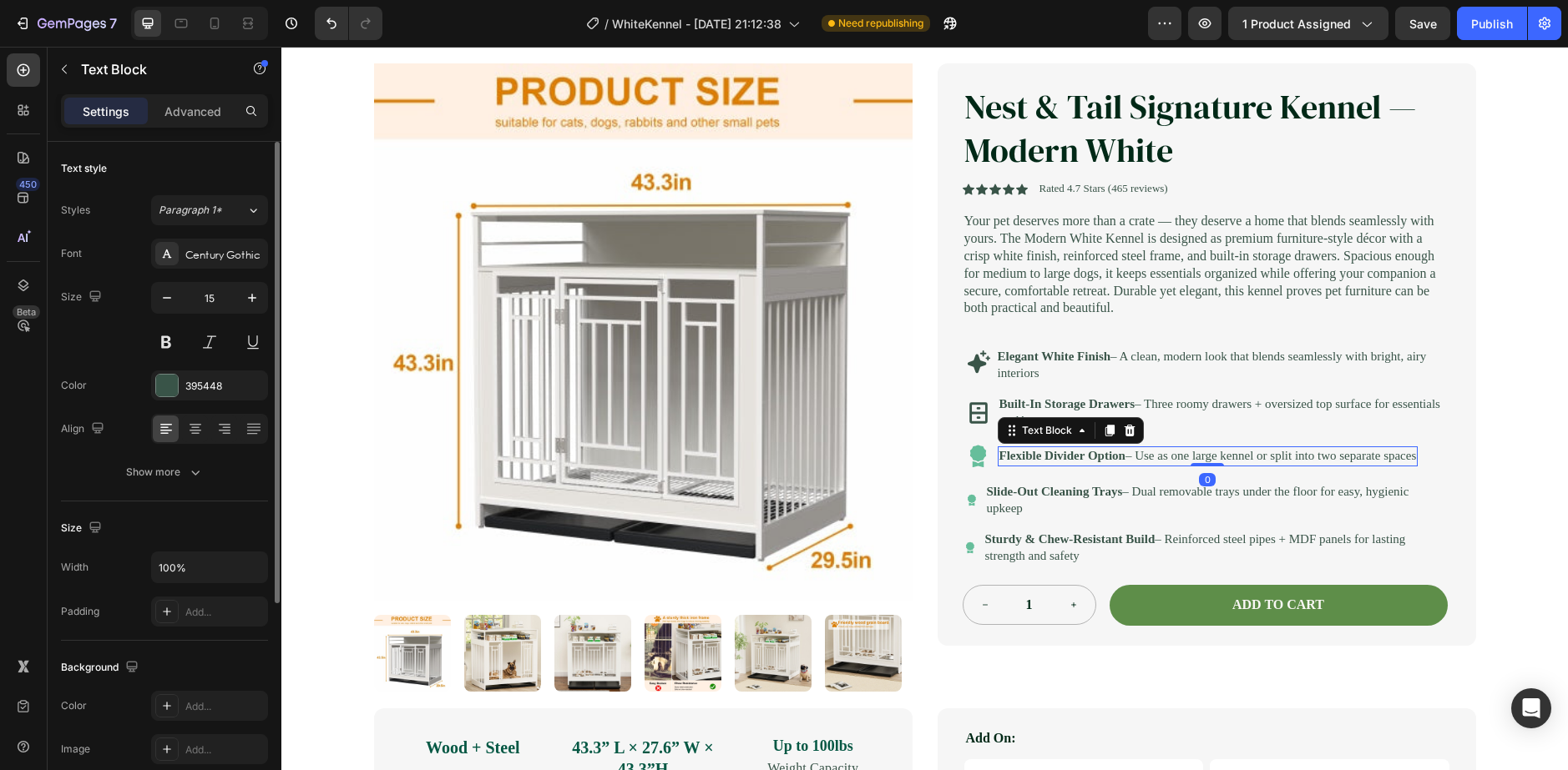
click at [1138, 465] on p "Flexible Divider Option – Use as one large kennel or split into two separate sp…" at bounding box center [1207, 457] width 417 height 17
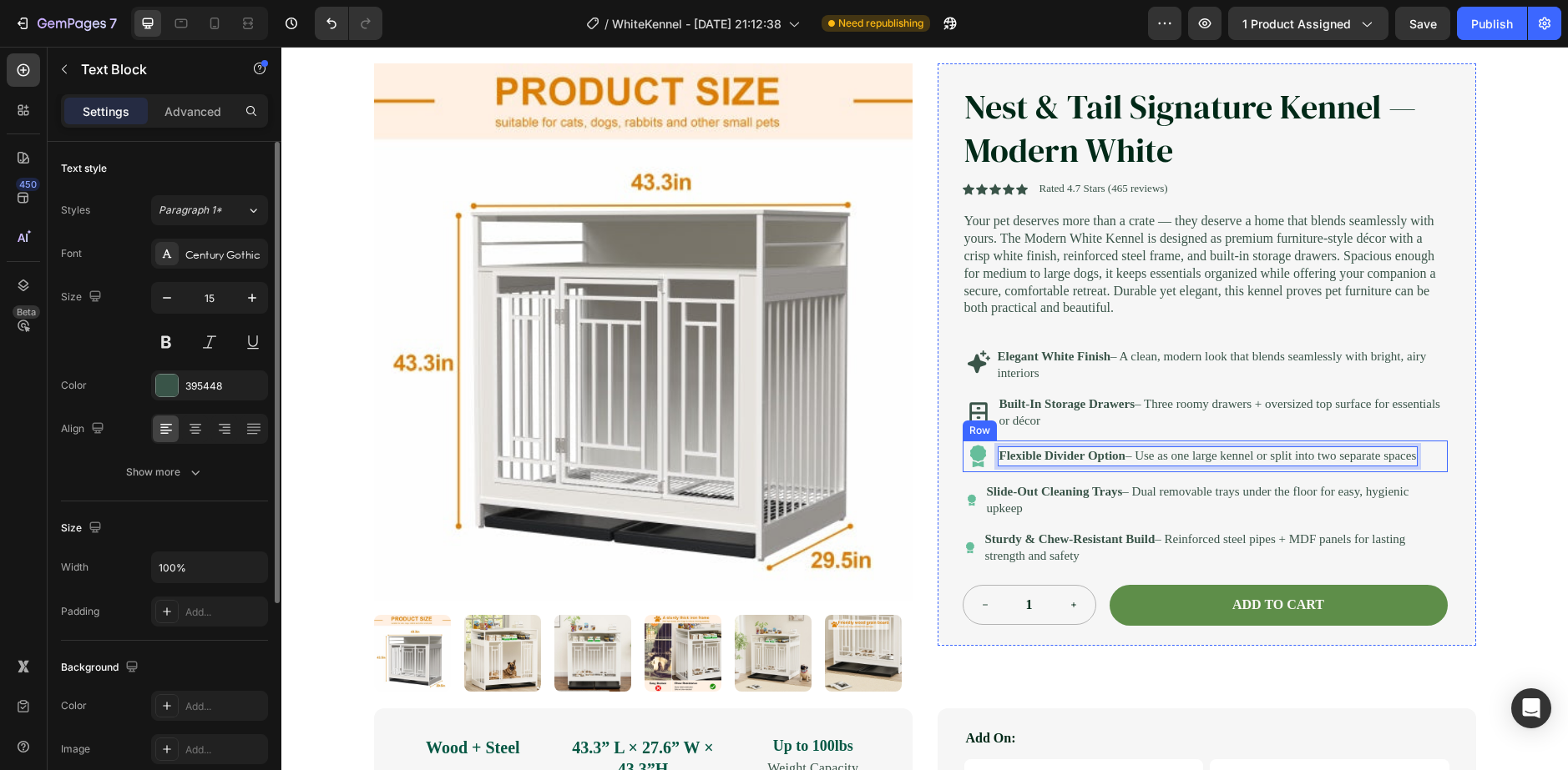
drag, startPoint x: 1115, startPoint y: 483, endPoint x: 984, endPoint y: 461, distance: 132.8
click at [984, 461] on div "Icon Flexible Divider Option – Use as one large kennel or split into two separa…" at bounding box center [1205, 457] width 485 height 31
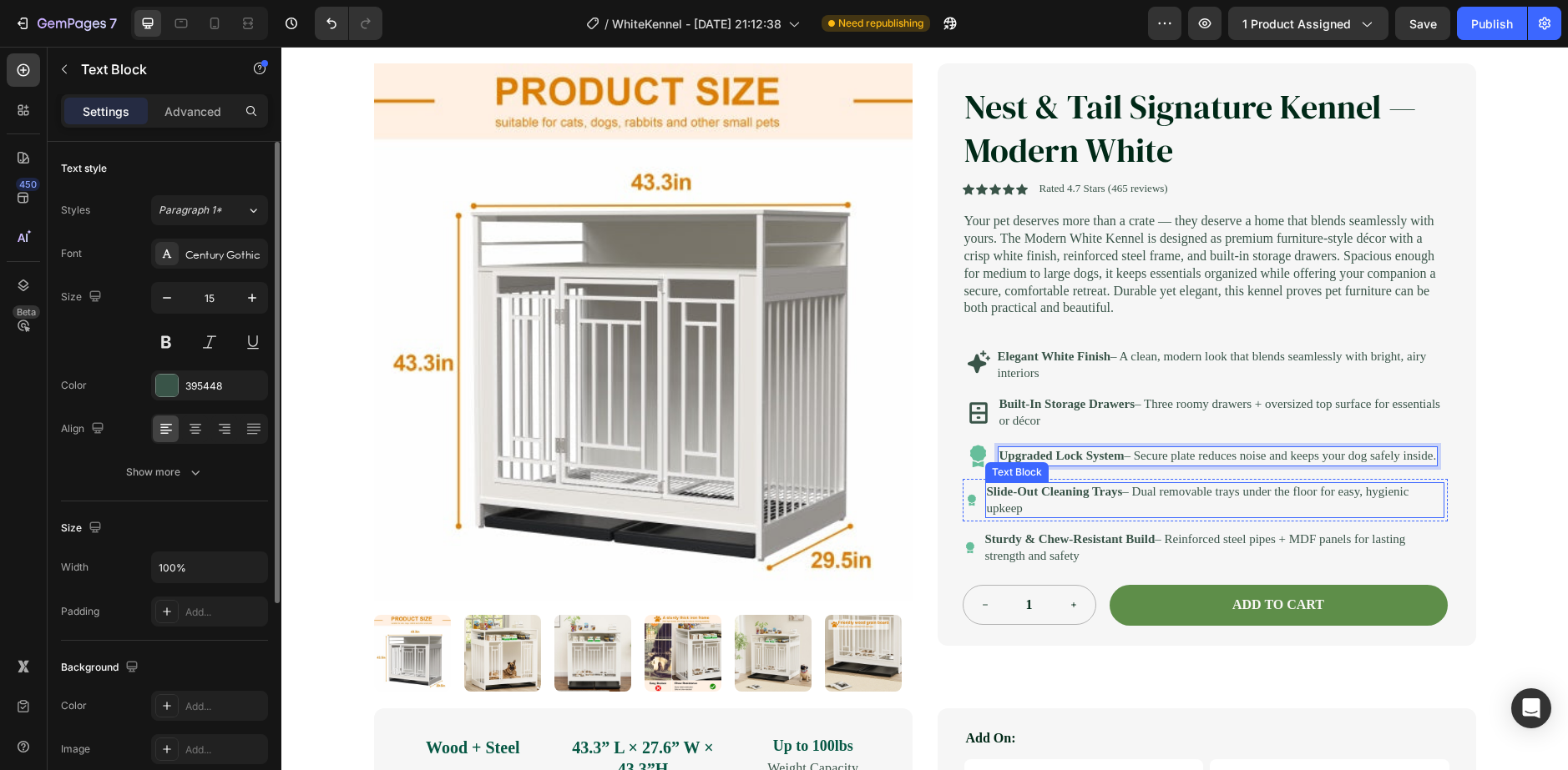
click at [1081, 498] on strong "Slide-Out Cleaning Trays" at bounding box center [1054, 492] width 136 height 13
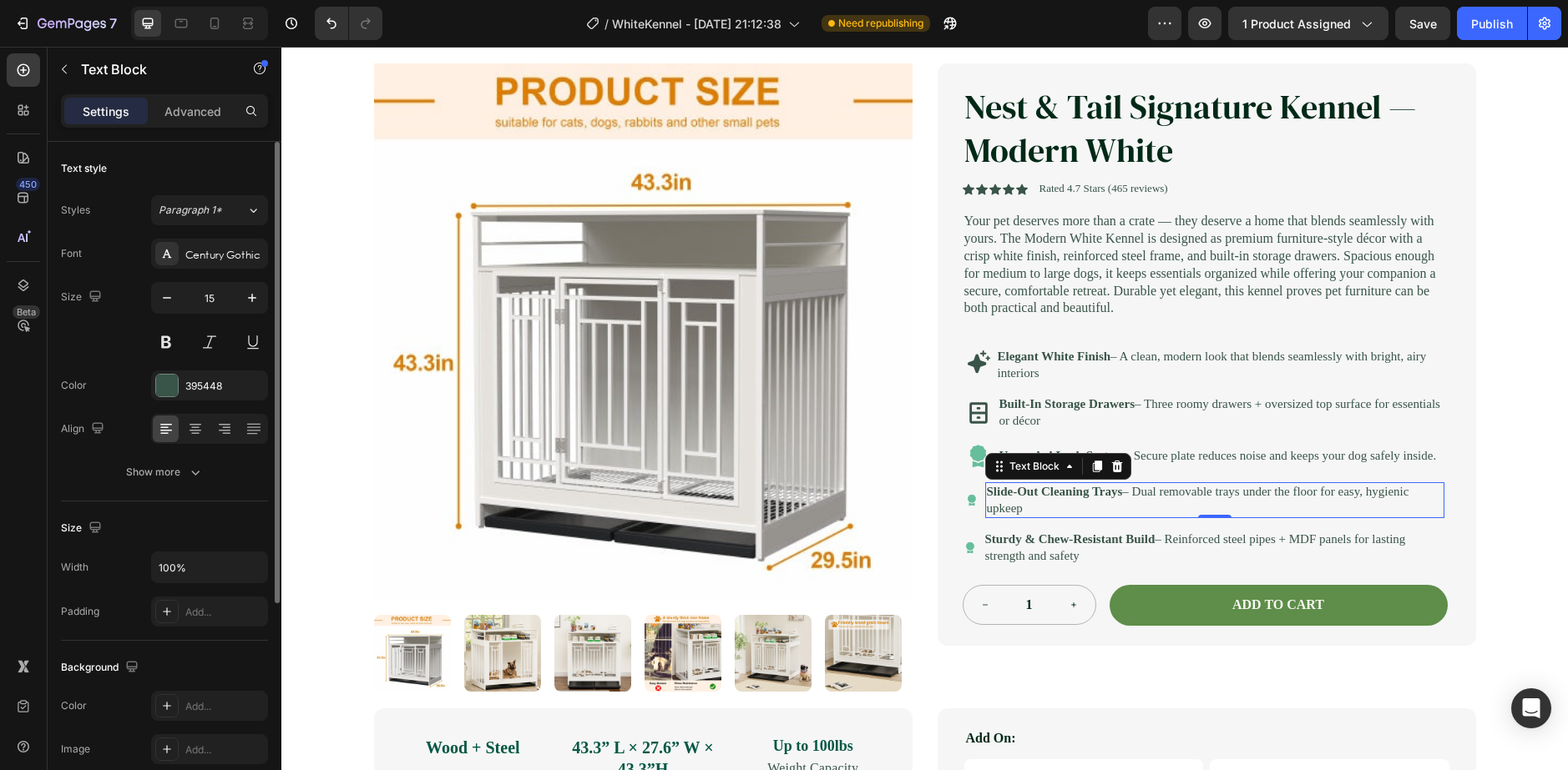
click at [1085, 517] on p "Slide-Out Cleaning Trays – Dual removable trays under the floor for easy, hygie…" at bounding box center [1214, 500] width 456 height 32
drag, startPoint x: 1099, startPoint y: 537, endPoint x: 940, endPoint y: 498, distance: 163.7
click at [941, 498] on div "Nest & Tail Signature Kennel — Modern White Product Title Icon Icon Icon Icon I…" at bounding box center [1207, 354] width 538 height 581
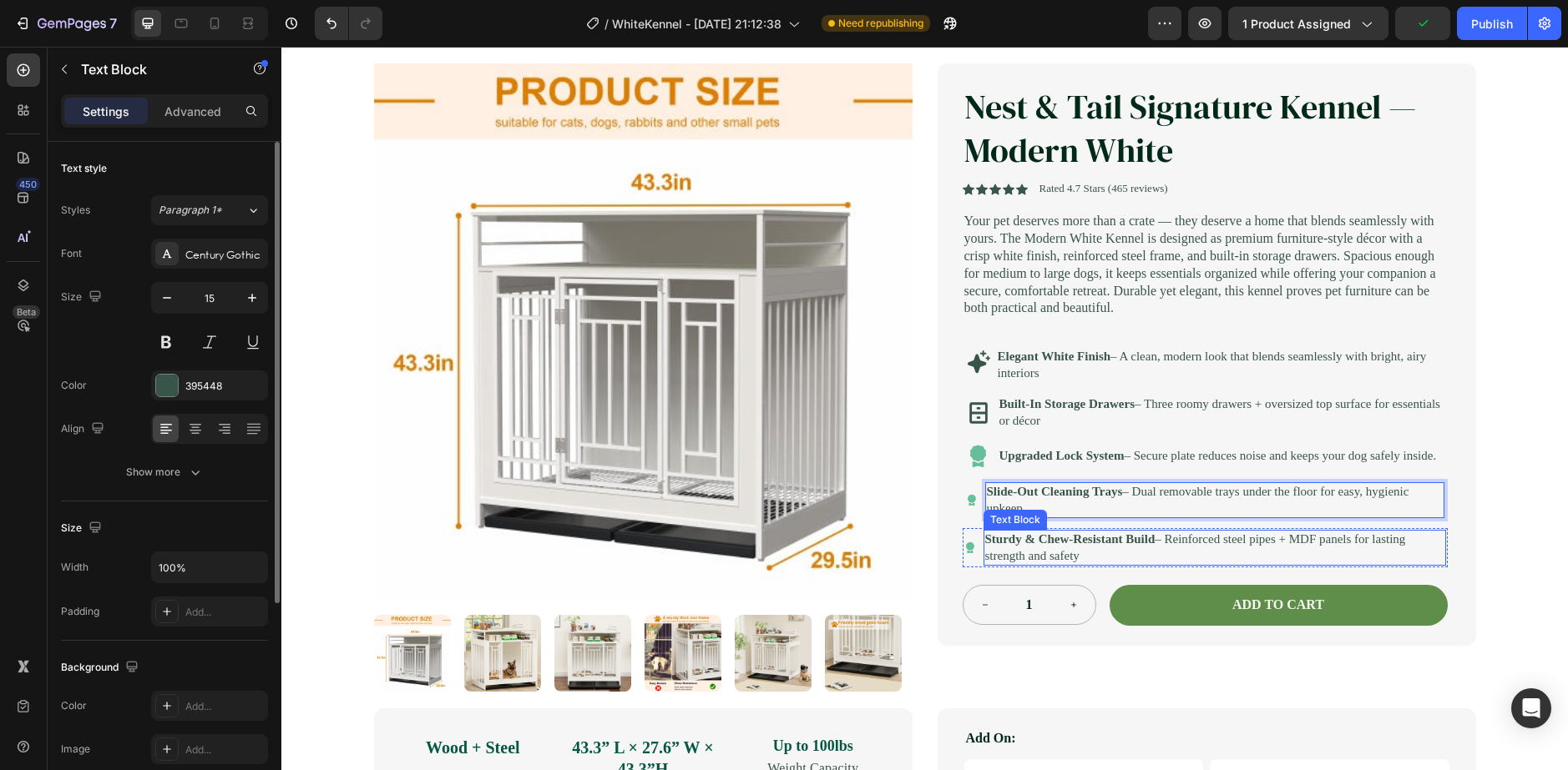
click at [1143, 545] on strong "Sturdy & Chew-Resistant Build" at bounding box center [1070, 539] width 170 height 13
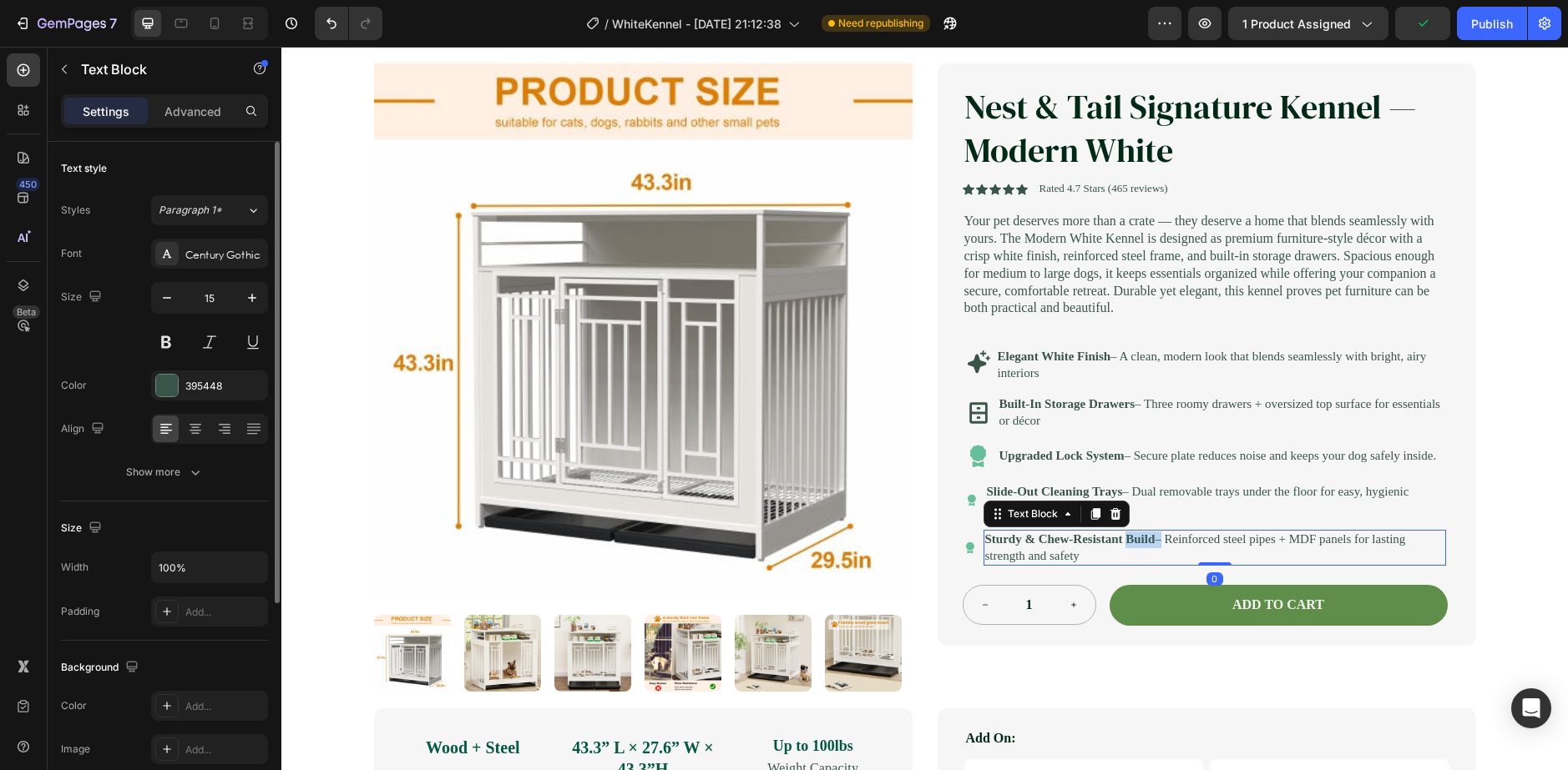
click at [1143, 545] on strong "Sturdy & Chew-Resistant Build" at bounding box center [1070, 539] width 170 height 13
drag, startPoint x: 1188, startPoint y: 587, endPoint x: 864, endPoint y: 537, distance: 327.8
click at [864, 538] on div "Product Images Nest & Tail Signature Kennel — Modern White Product Title Icon I…" at bounding box center [925, 378] width 1102 height 629
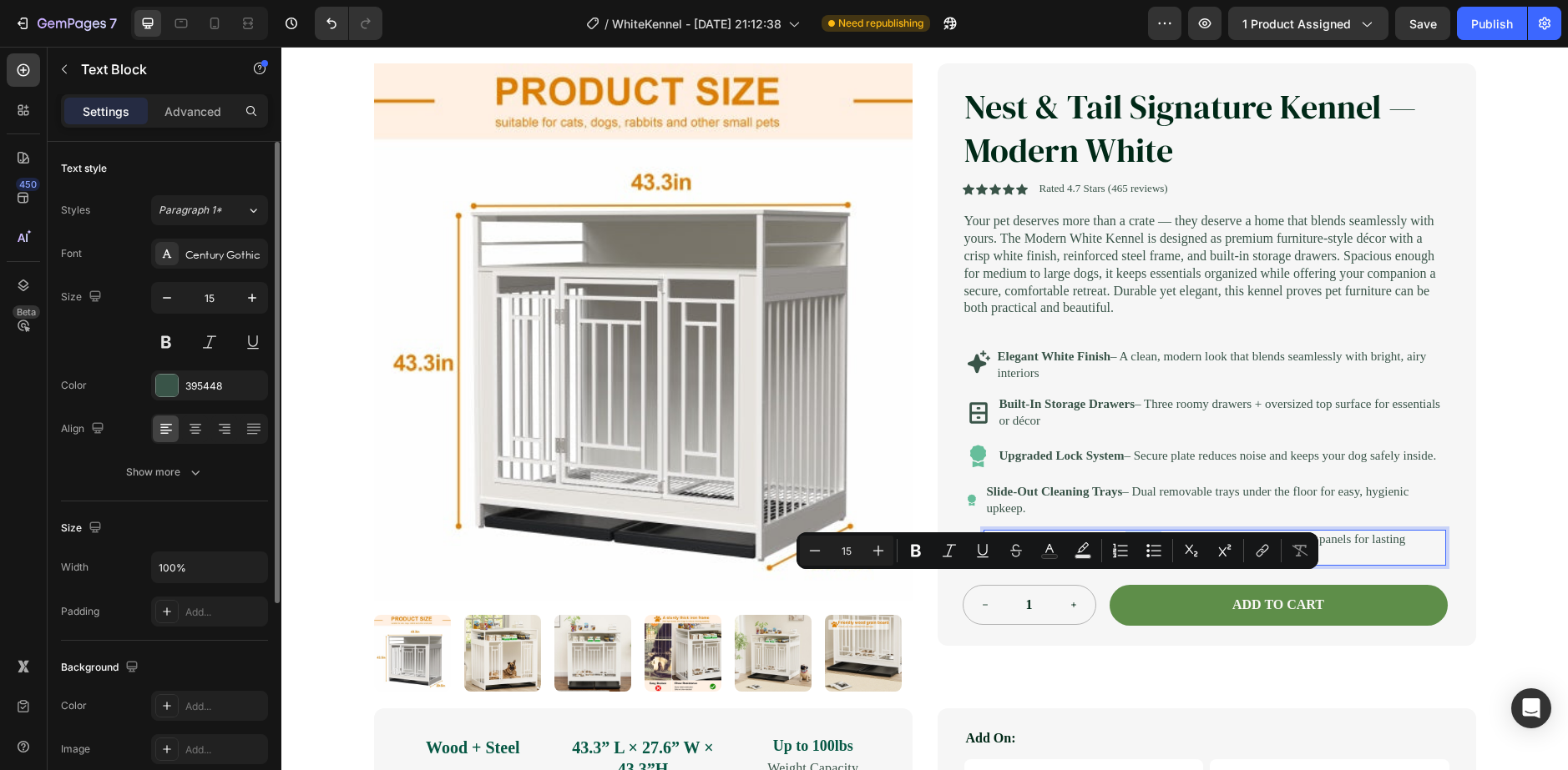
click at [1162, 564] on p "Sturdy & Chew-Resistant Build – Reinforced steel pipes + MDF panels for lasting…" at bounding box center [1214, 547] width 459 height 32
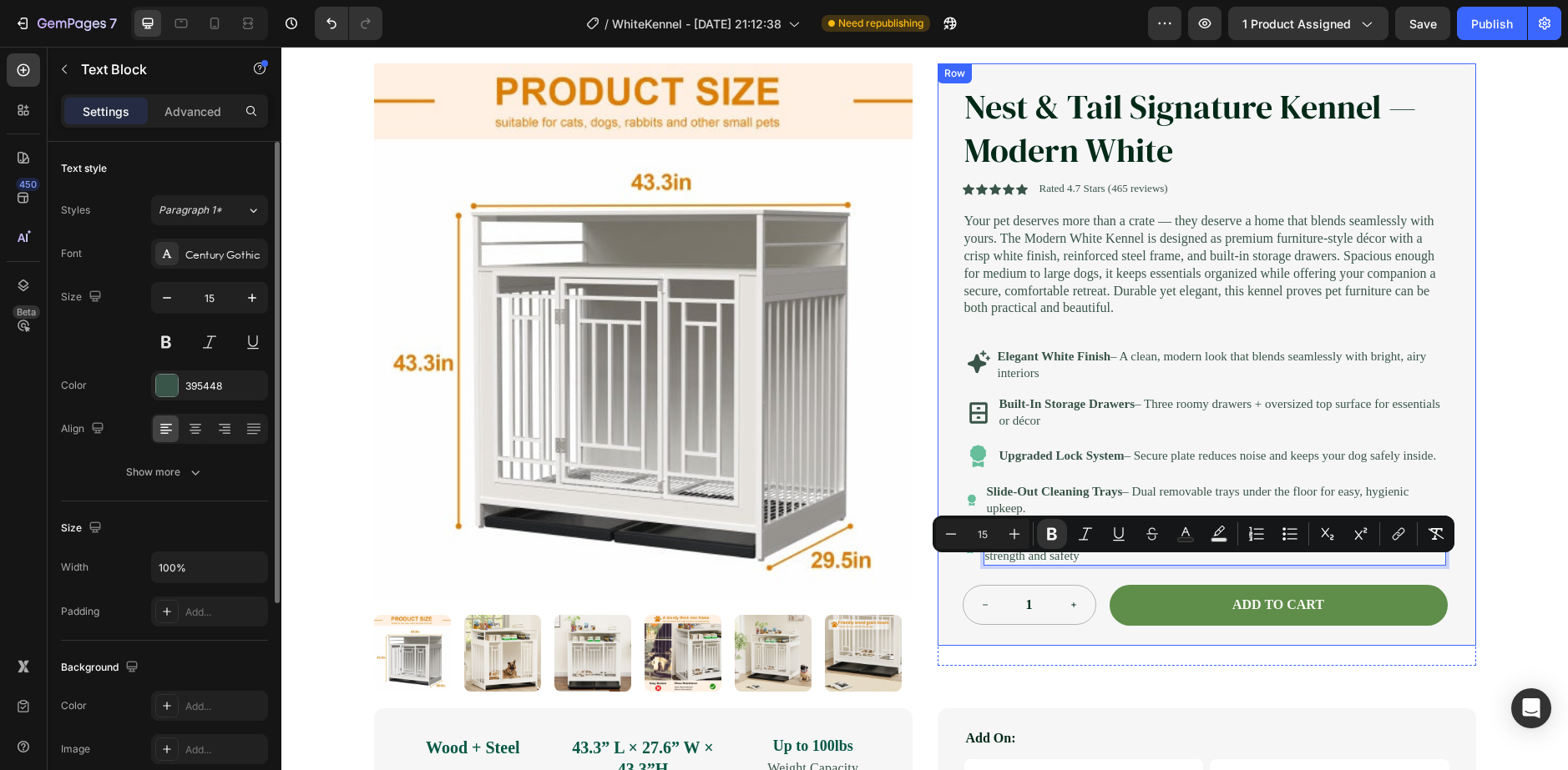
drag, startPoint x: 1157, startPoint y: 586, endPoint x: 1221, endPoint y: 581, distance: 64.2
click at [940, 535] on div "Nest & Tail Signature Kennel — Modern White Product Title Icon Icon Icon Icon I…" at bounding box center [1207, 354] width 538 height 581
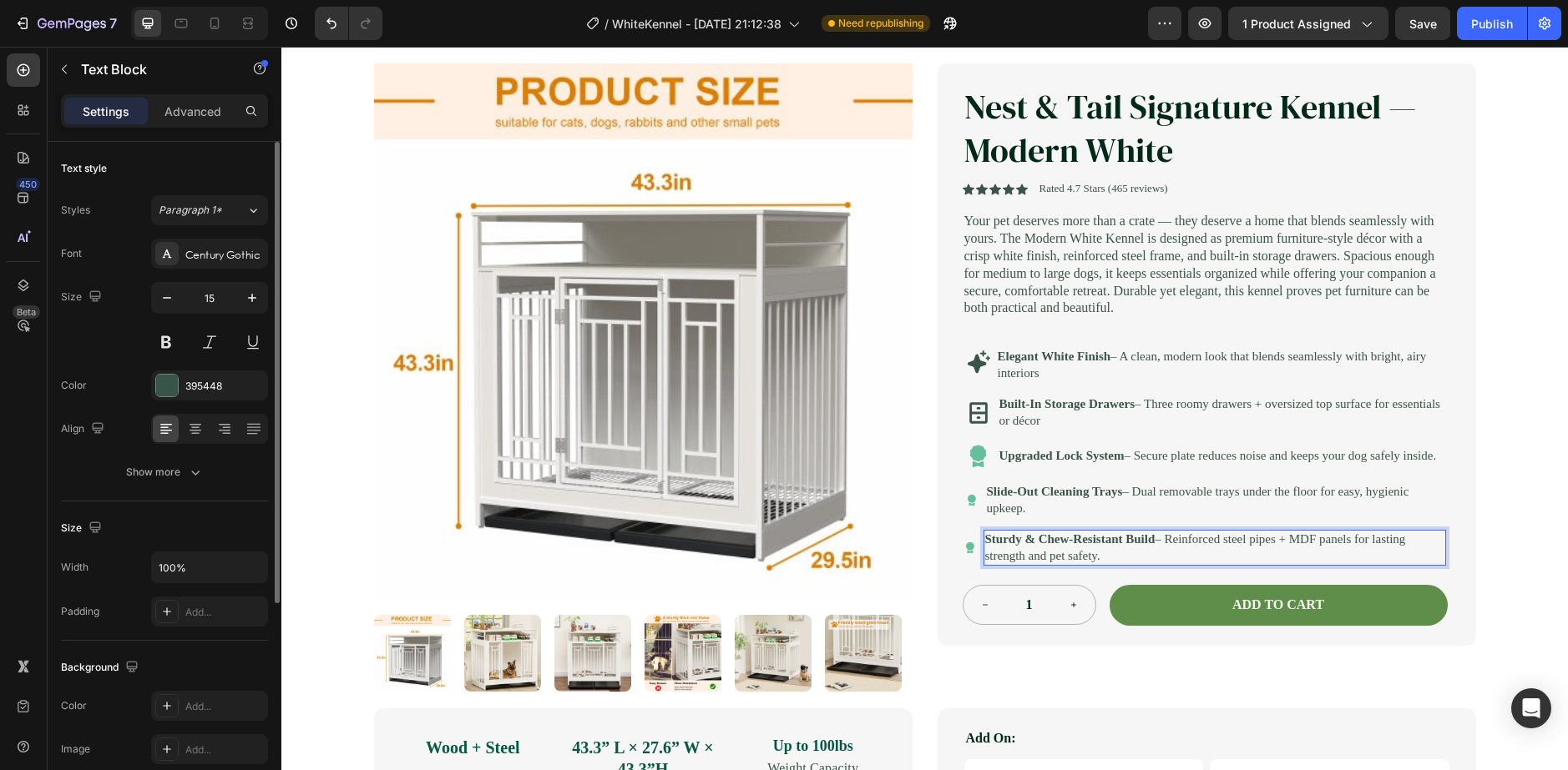
click at [1341, 564] on p "Sturdy & Chew-Resistant Build – Reinforced steel pipes + MDF panels for lasting…" at bounding box center [1214, 547] width 459 height 32
click at [1354, 564] on p "Sturdy & Chew-Resistant Build – Reinforced steel pipes + MDF panels for lasting…" at bounding box center [1214, 547] width 459 height 32
click at [1351, 564] on p "Sturdy & Chew-Resistant Build – Reinforced steel pipes + MDF panels for lasting…" at bounding box center [1214, 547] width 459 height 32
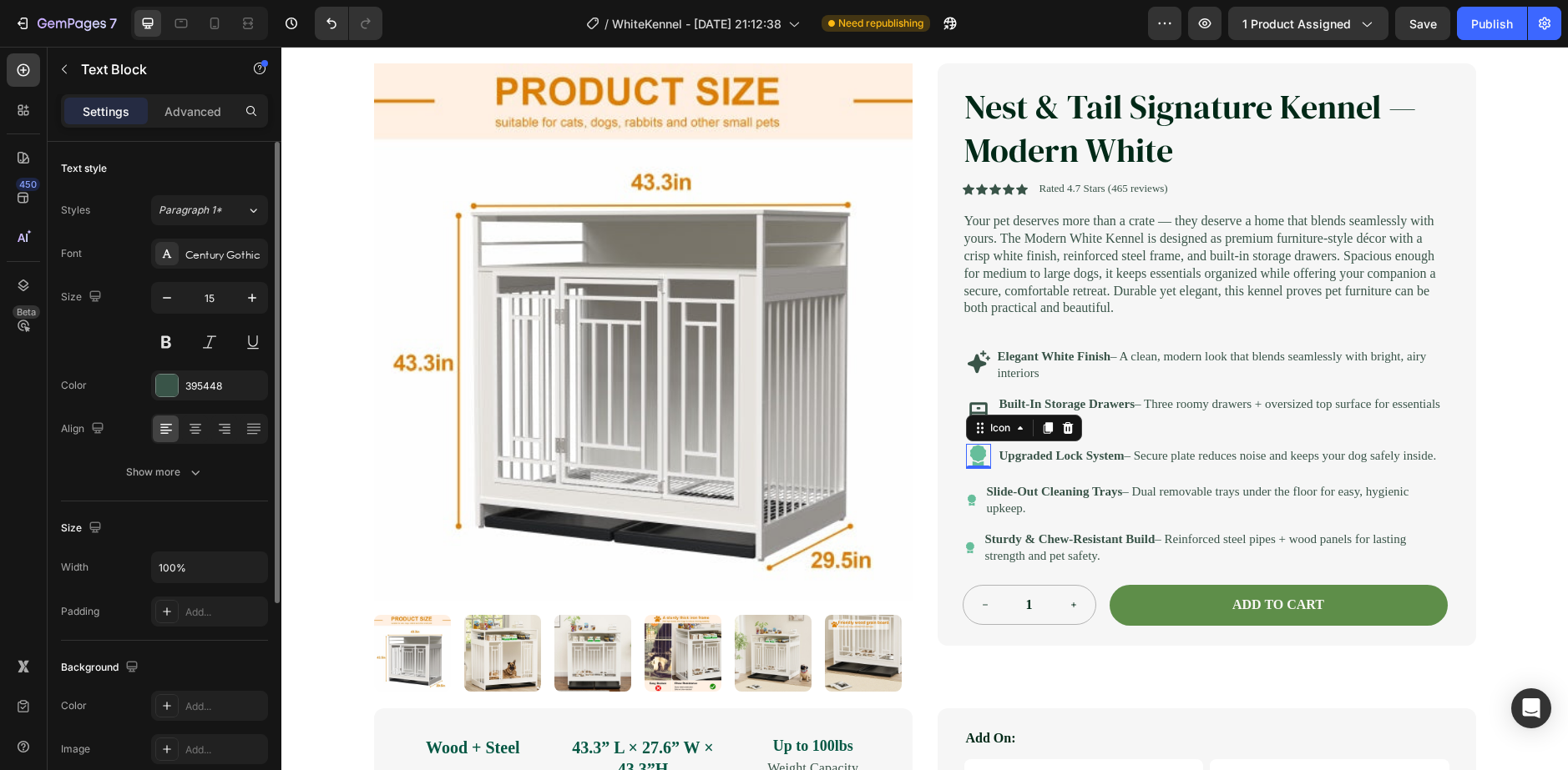
click at [971, 462] on icon at bounding box center [978, 453] width 17 height 18
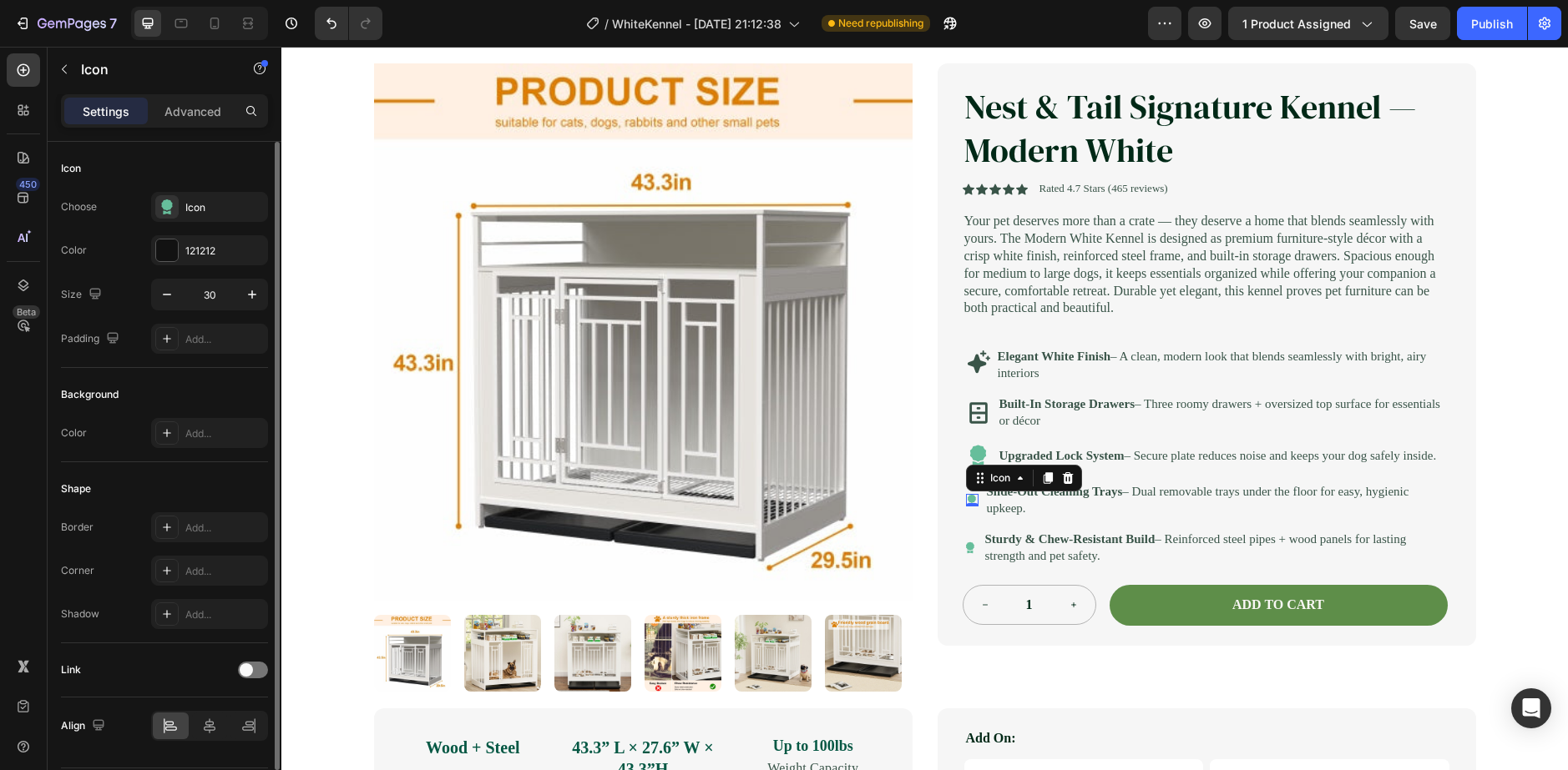
click at [967, 503] on icon at bounding box center [971, 498] width 8 height 8
click at [218, 301] on input "15" at bounding box center [210, 294] width 55 height 31
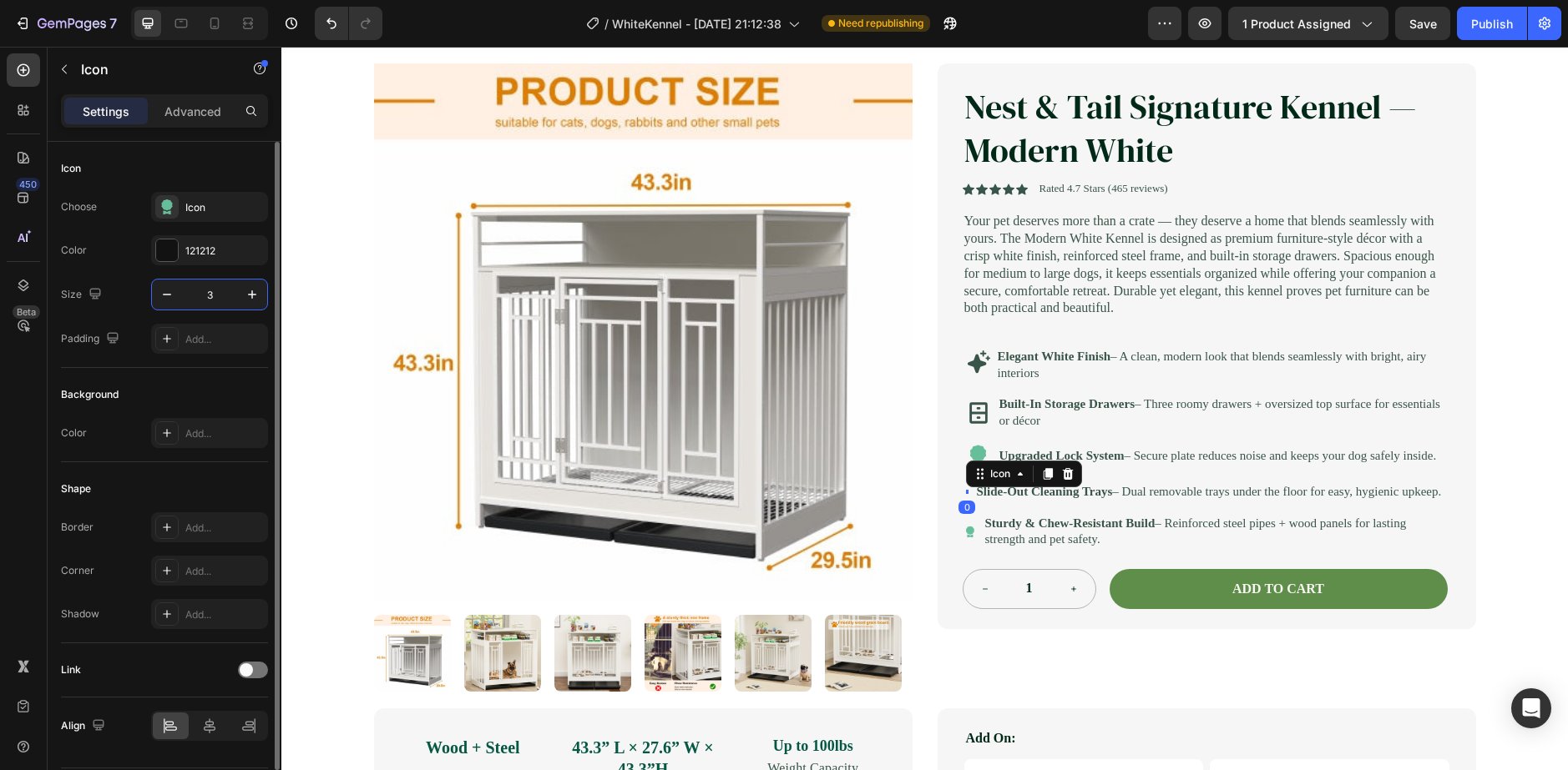
type input "30"
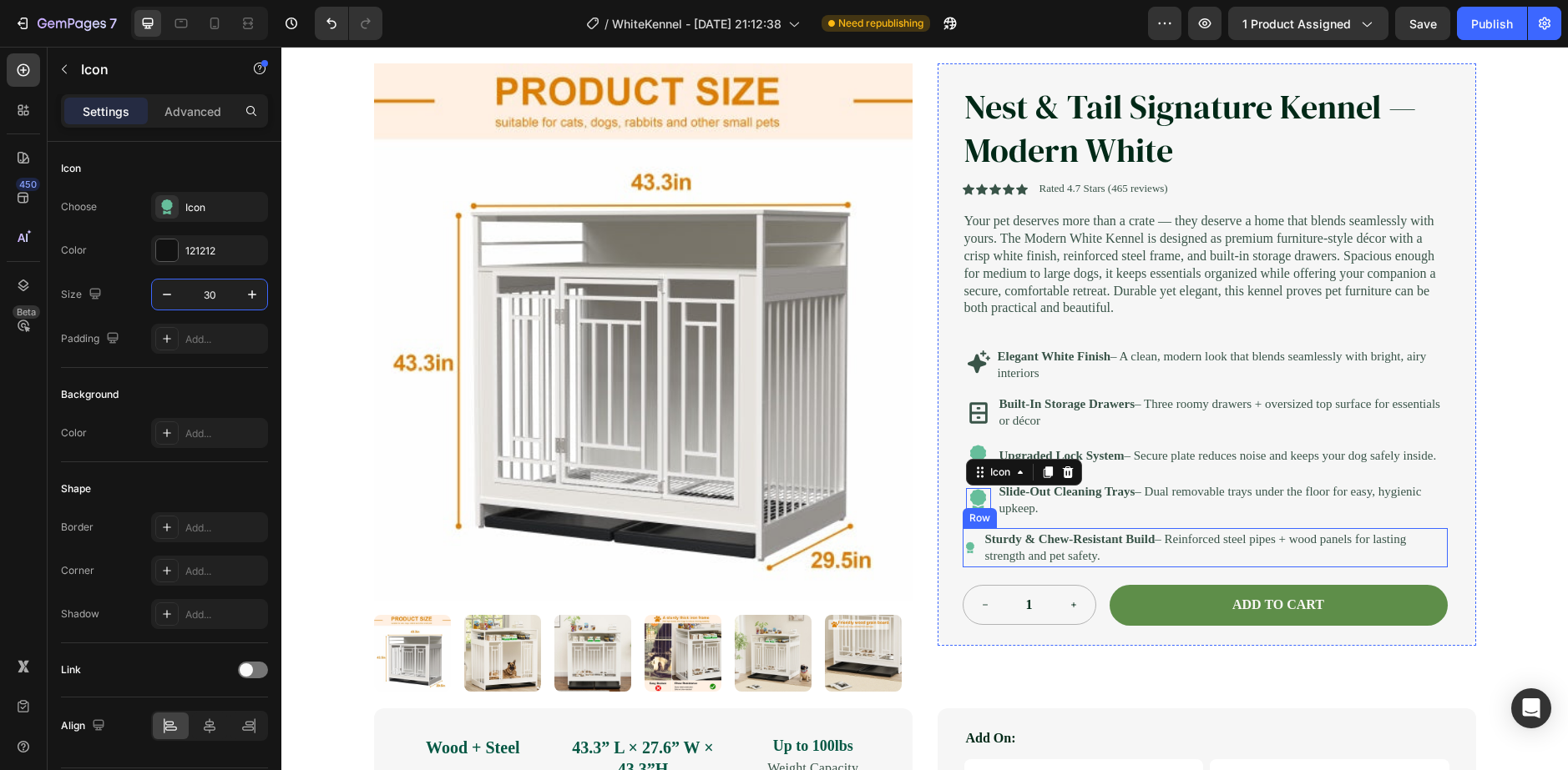
click at [971, 568] on div "Icon Sturdy & Chew-Resistant Build – Reinforced steel pipes + wood panels for l…" at bounding box center [1205, 548] width 485 height 39
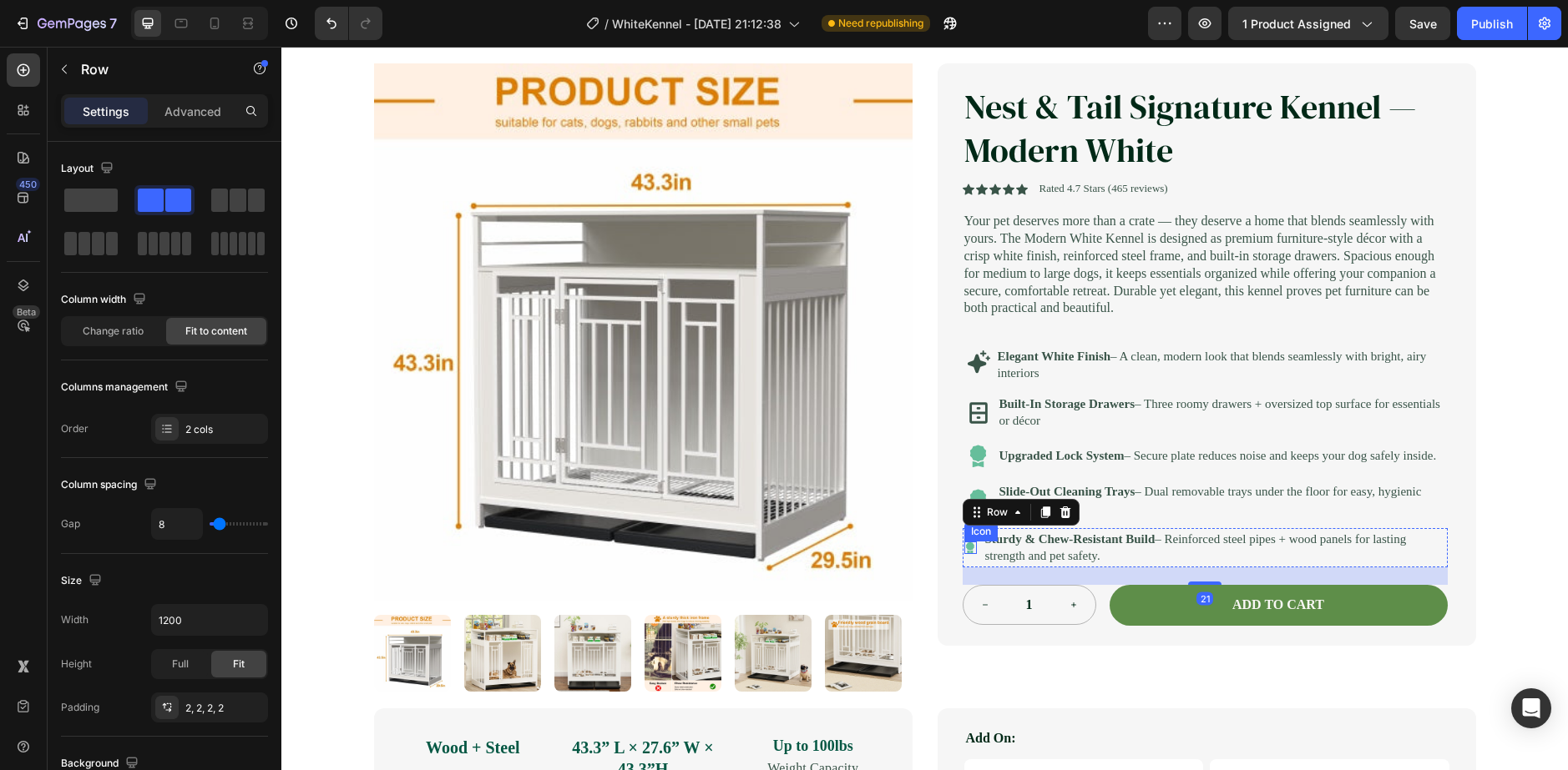
click at [967, 554] on icon at bounding box center [970, 548] width 12 height 13
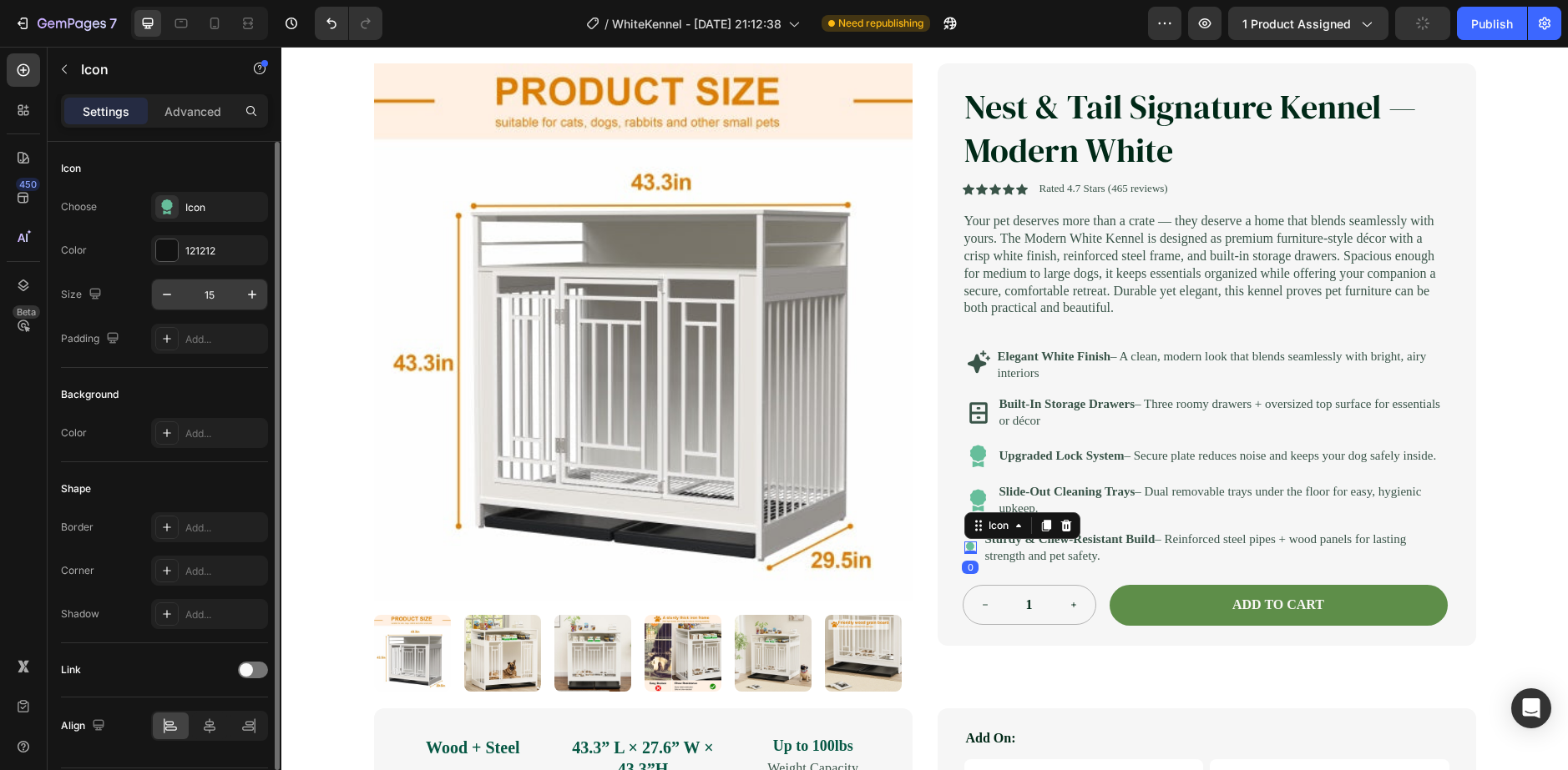
click at [220, 290] on input "15" at bounding box center [210, 294] width 55 height 31
type input "30"
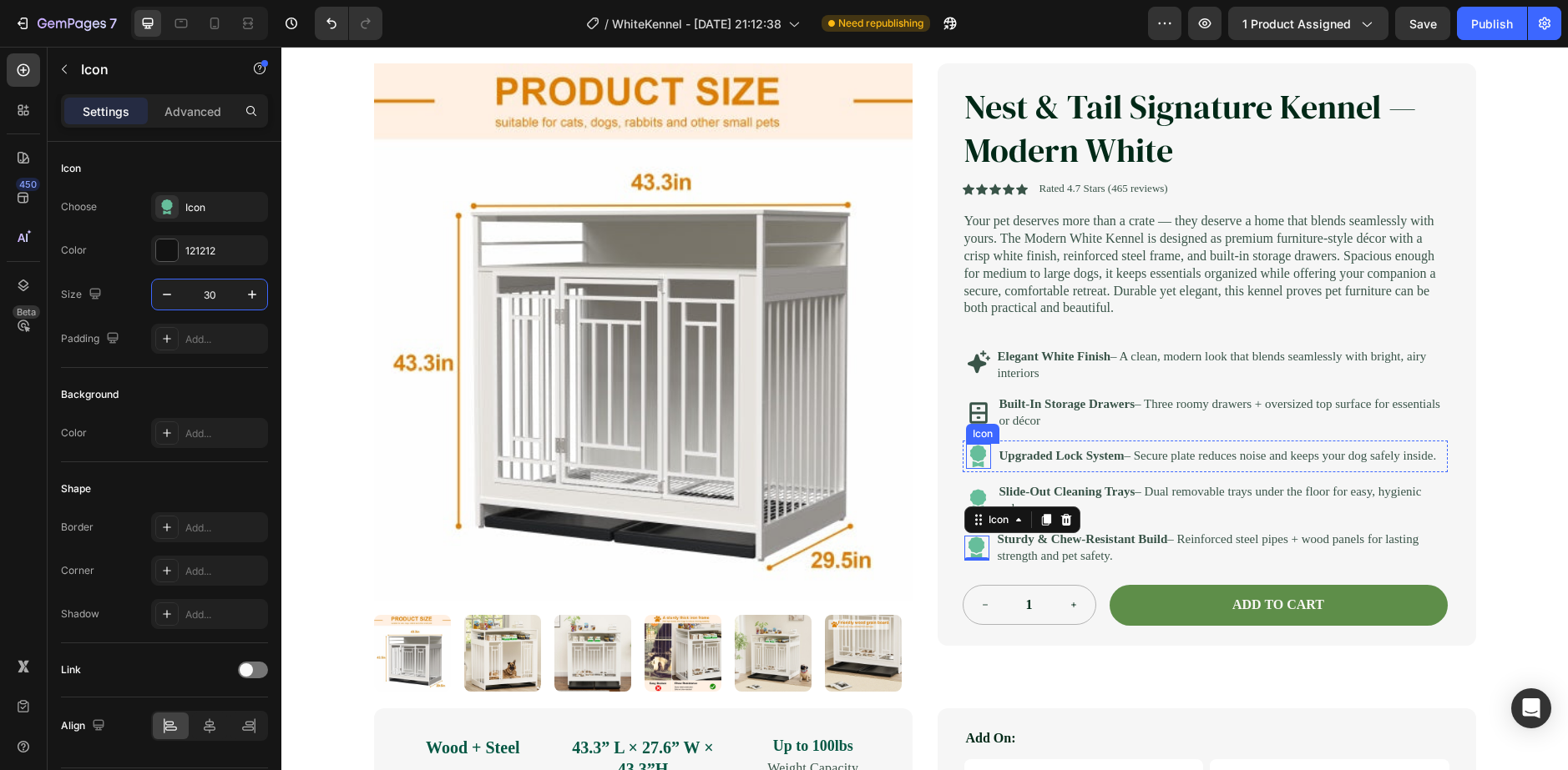
click at [978, 462] on icon at bounding box center [978, 453] width 17 height 18
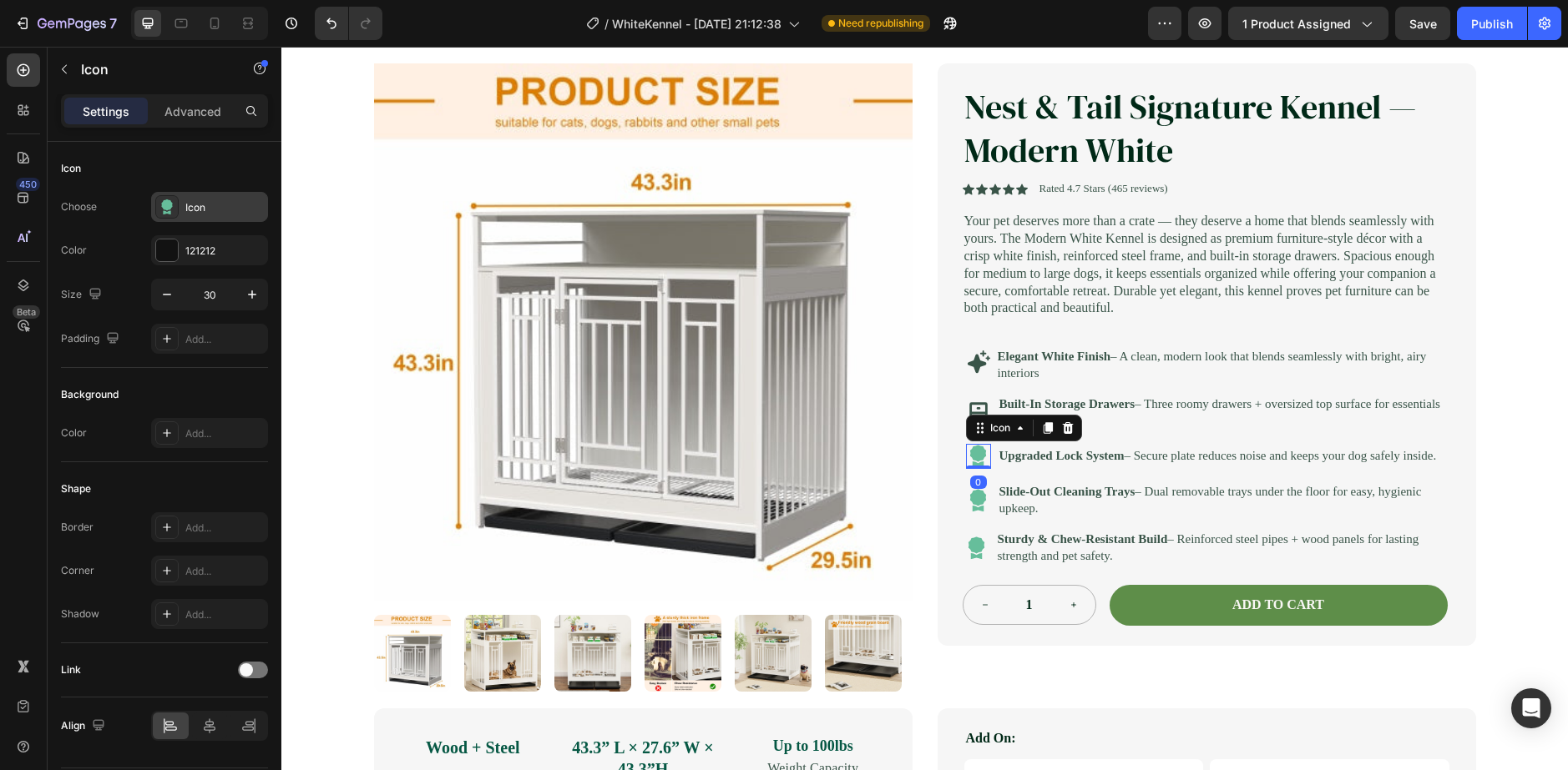
click at [153, 211] on div "Icon" at bounding box center [209, 207] width 116 height 31
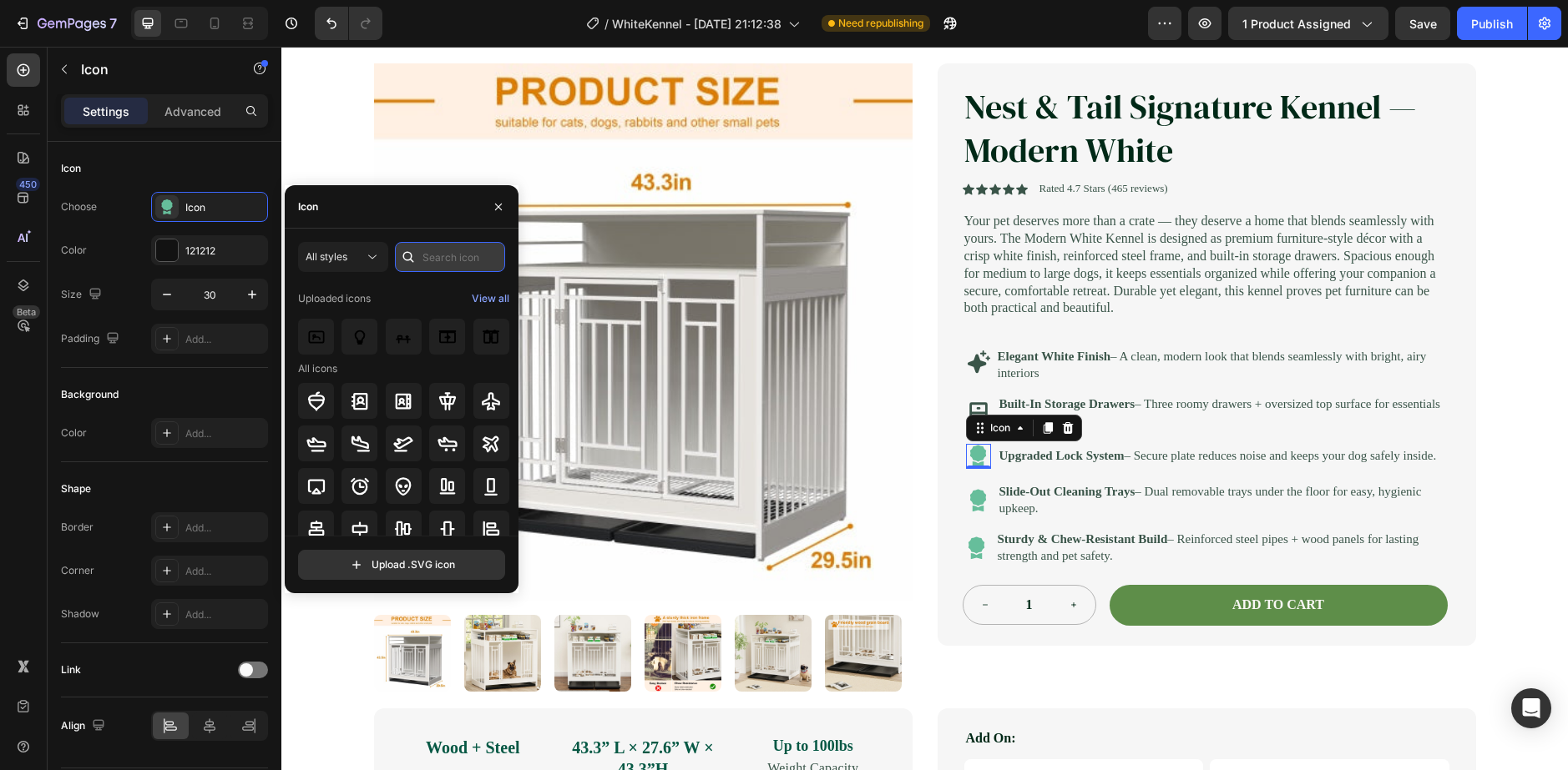
click at [438, 265] on input "text" at bounding box center [449, 257] width 110 height 31
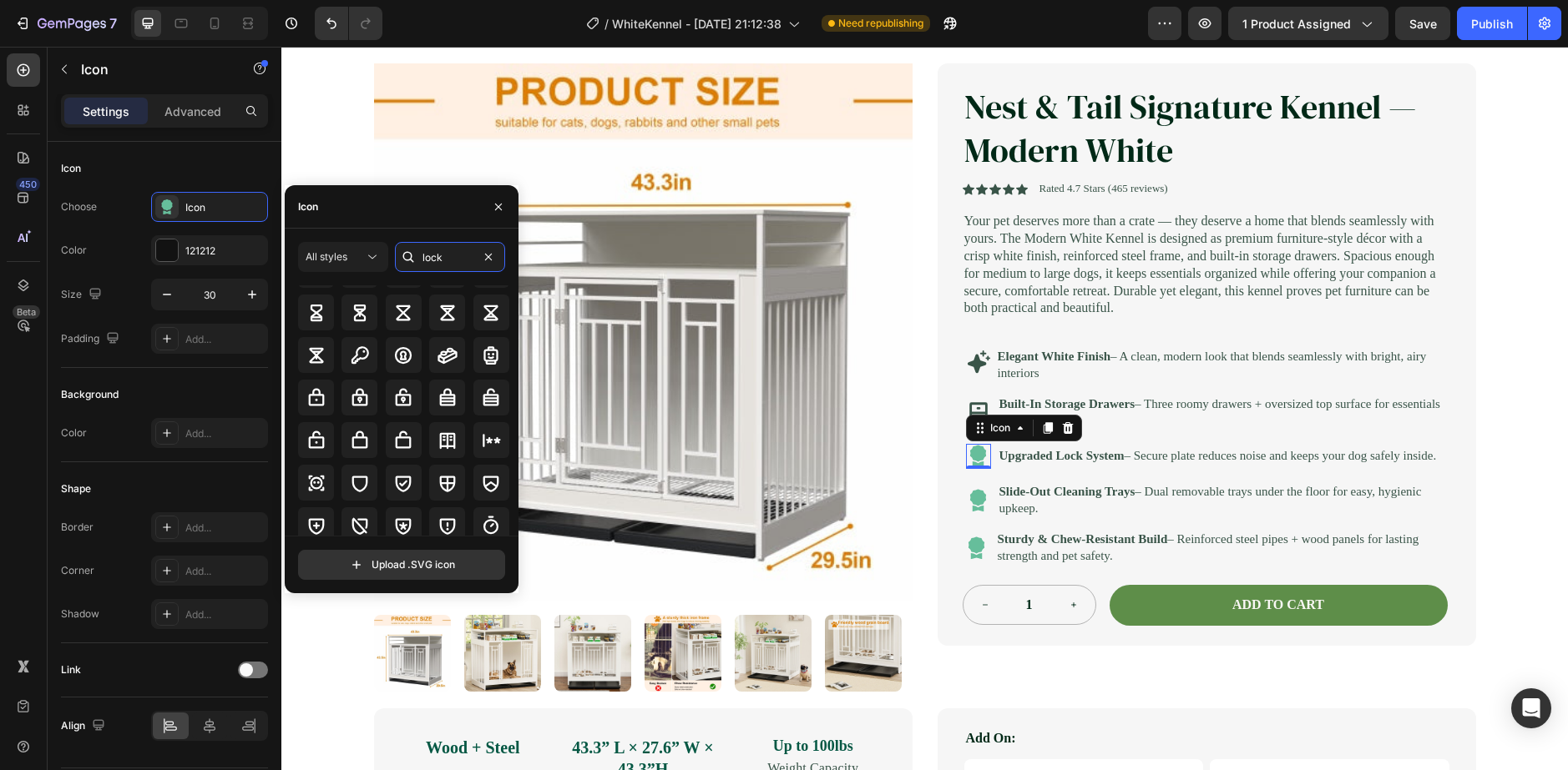
scroll to position [267, 0]
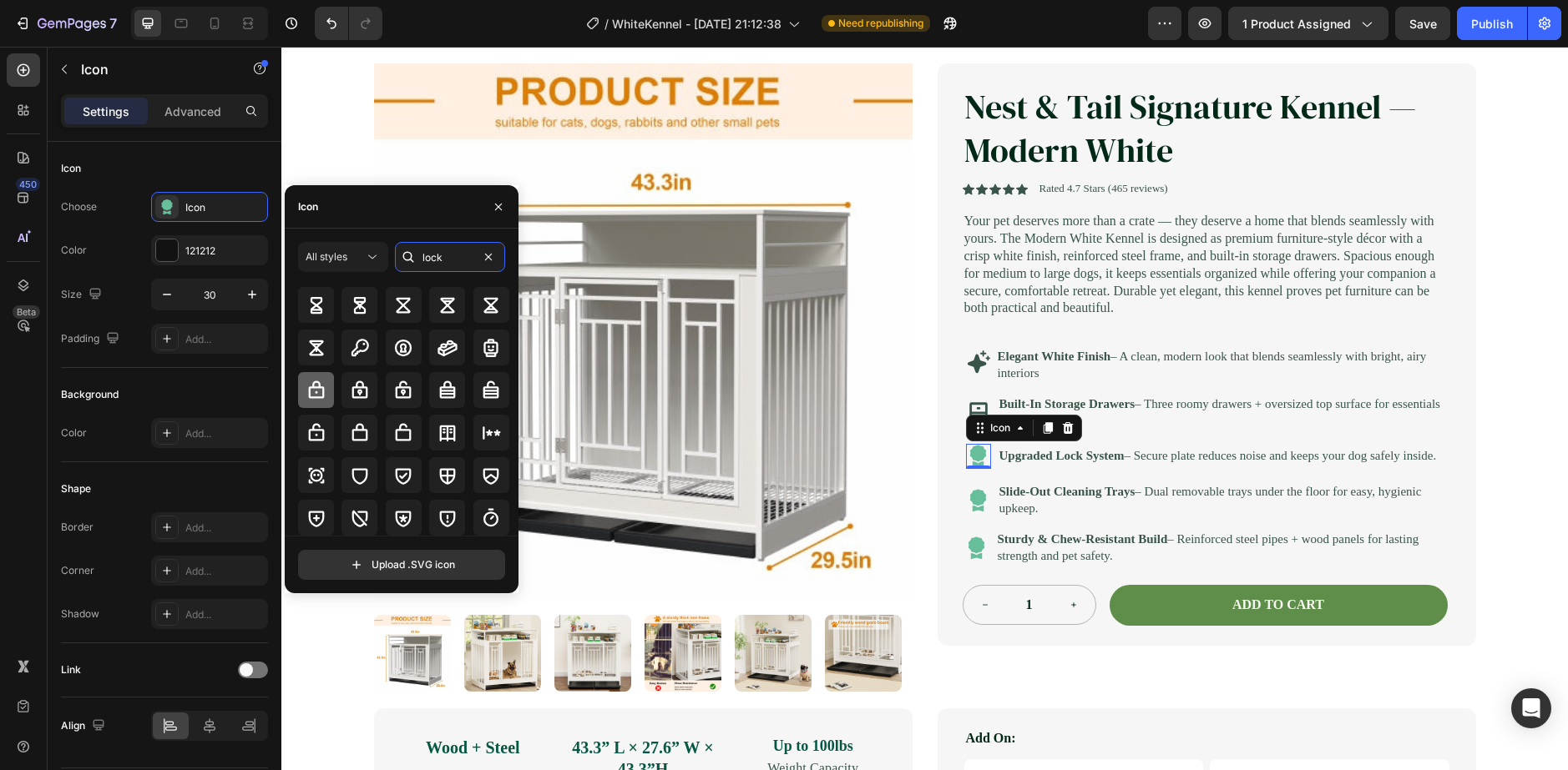
type input "lock"
click at [314, 391] on icon at bounding box center [316, 391] width 20 height 20
click at [967, 513] on icon at bounding box center [978, 500] width 23 height 25
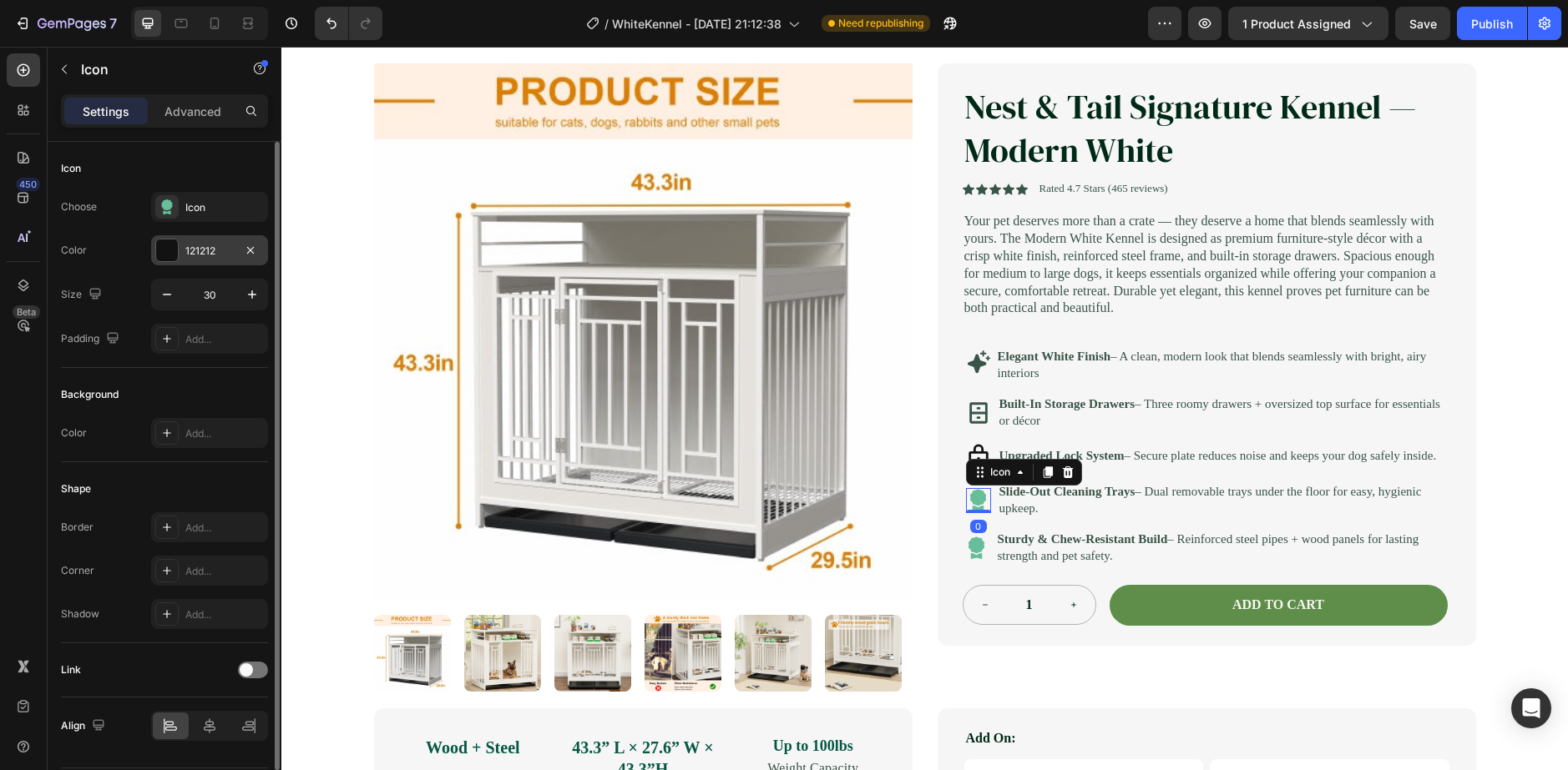
click at [168, 247] on div at bounding box center [166, 250] width 21 height 21
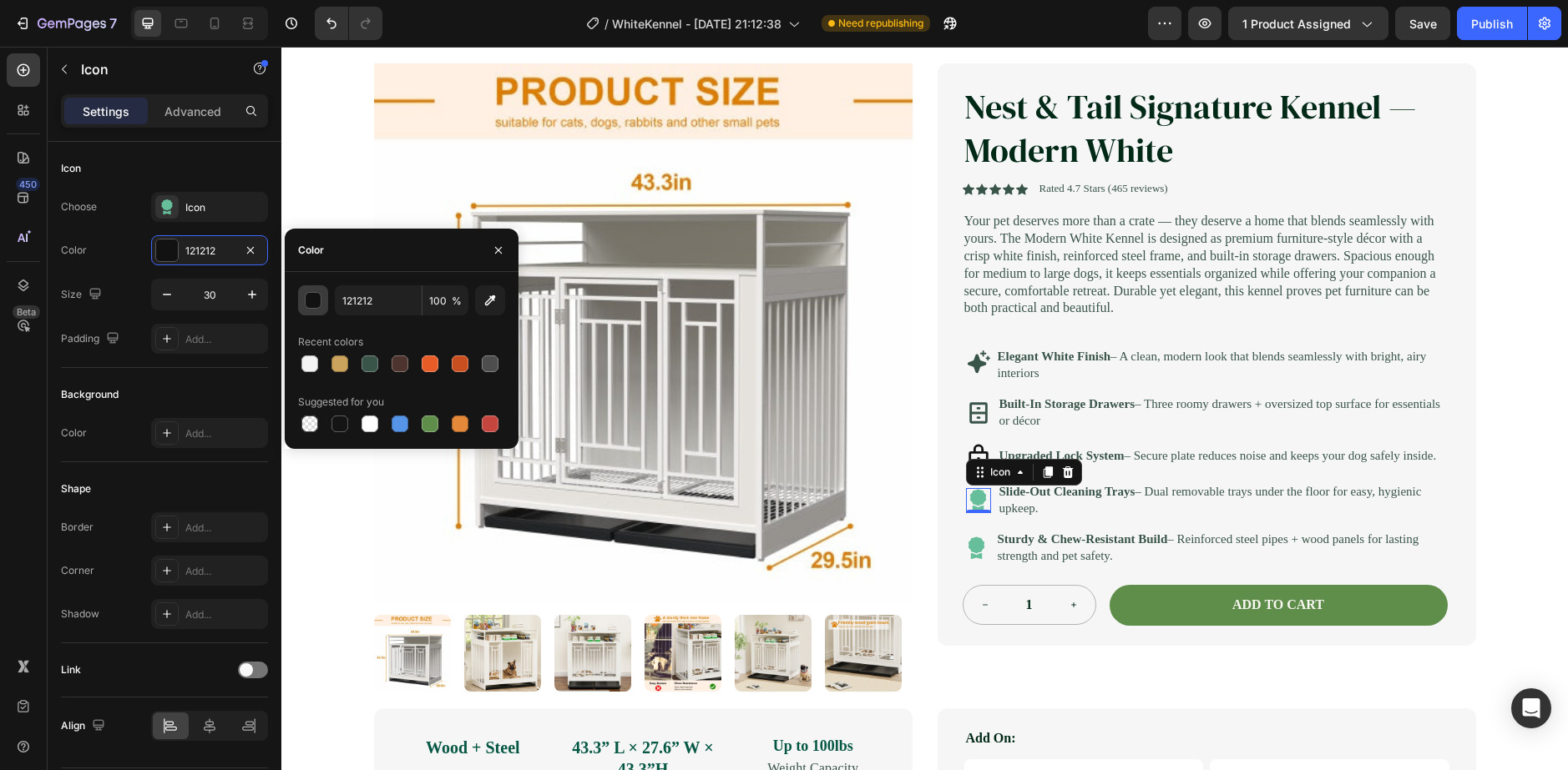
click at [316, 301] on div "button" at bounding box center [313, 301] width 17 height 17
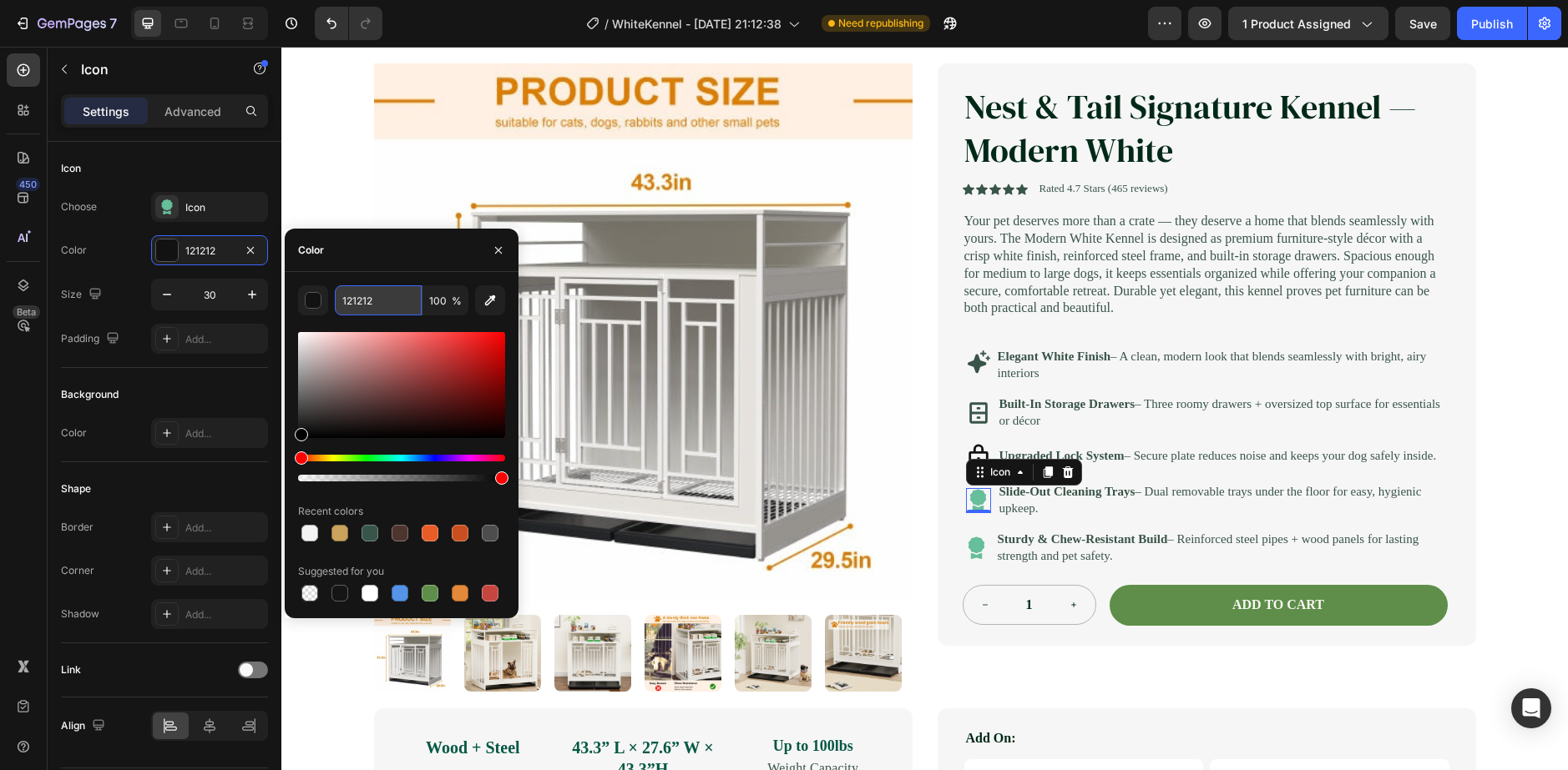
click at [390, 305] on input "121212" at bounding box center [378, 300] width 87 height 31
click at [308, 301] on div "button" at bounding box center [313, 301] width 17 height 17
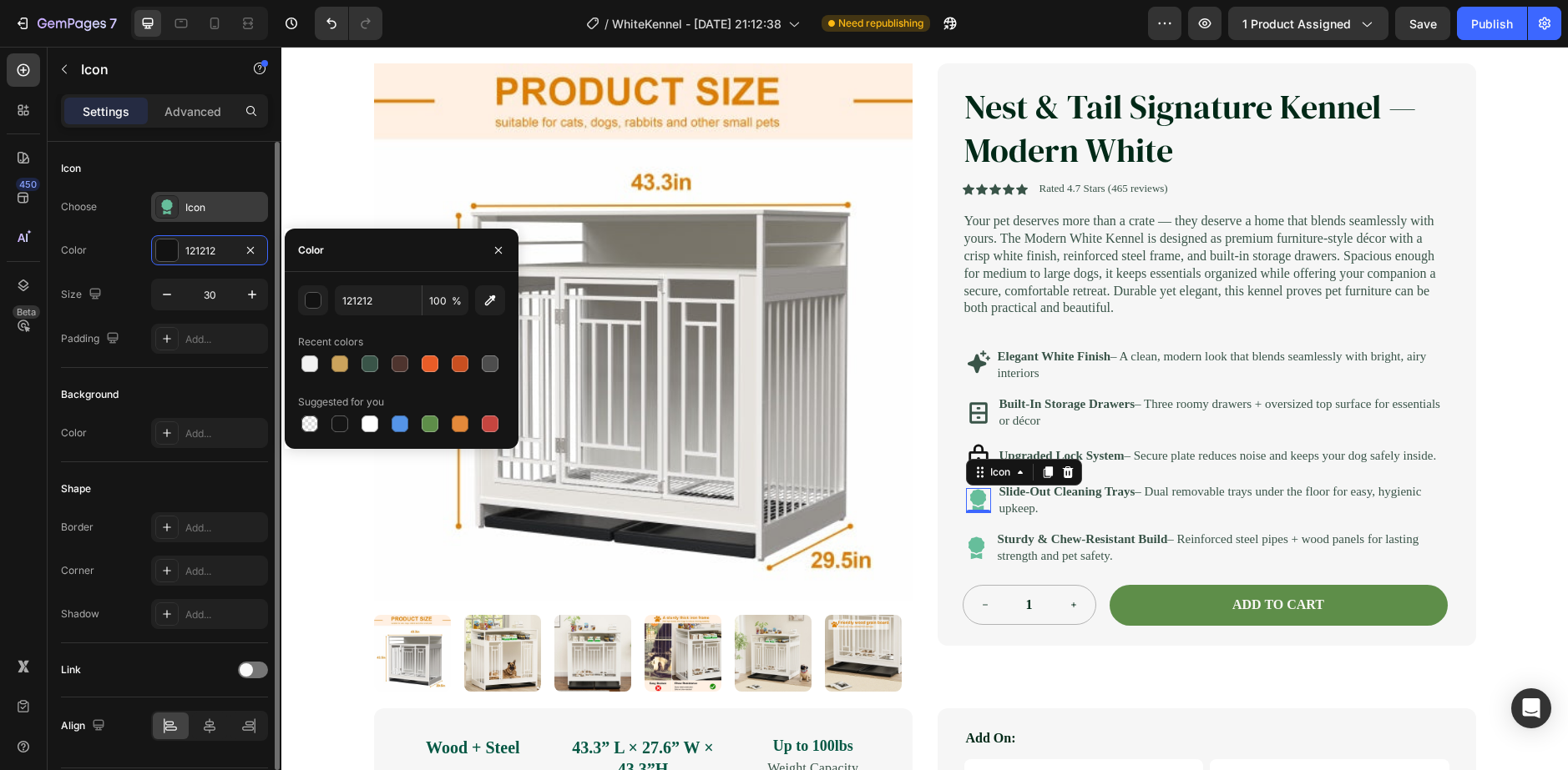
click at [190, 201] on div "Icon" at bounding box center [224, 208] width 79 height 15
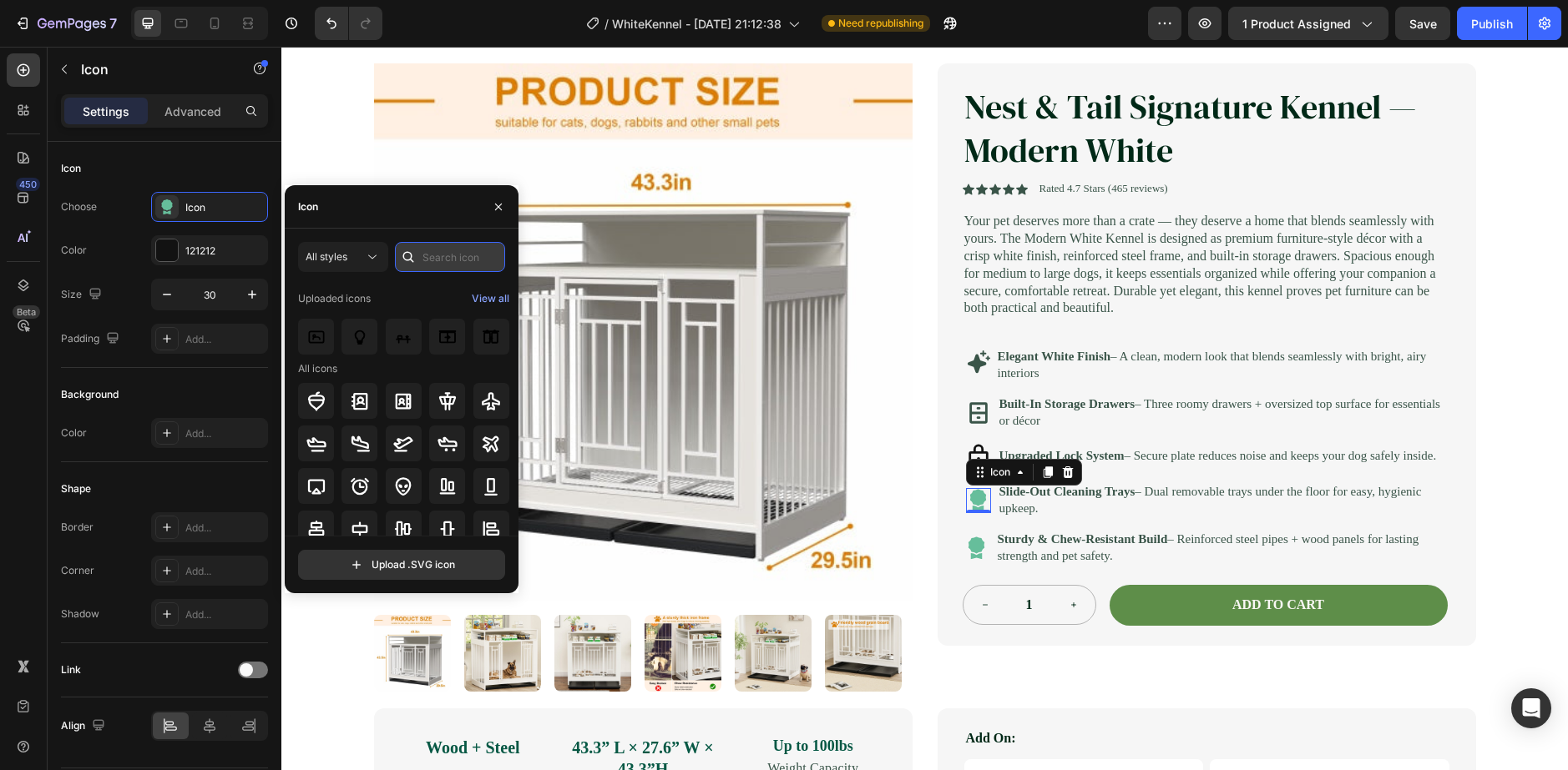
click at [446, 248] on input "text" at bounding box center [449, 257] width 110 height 31
type input "a"
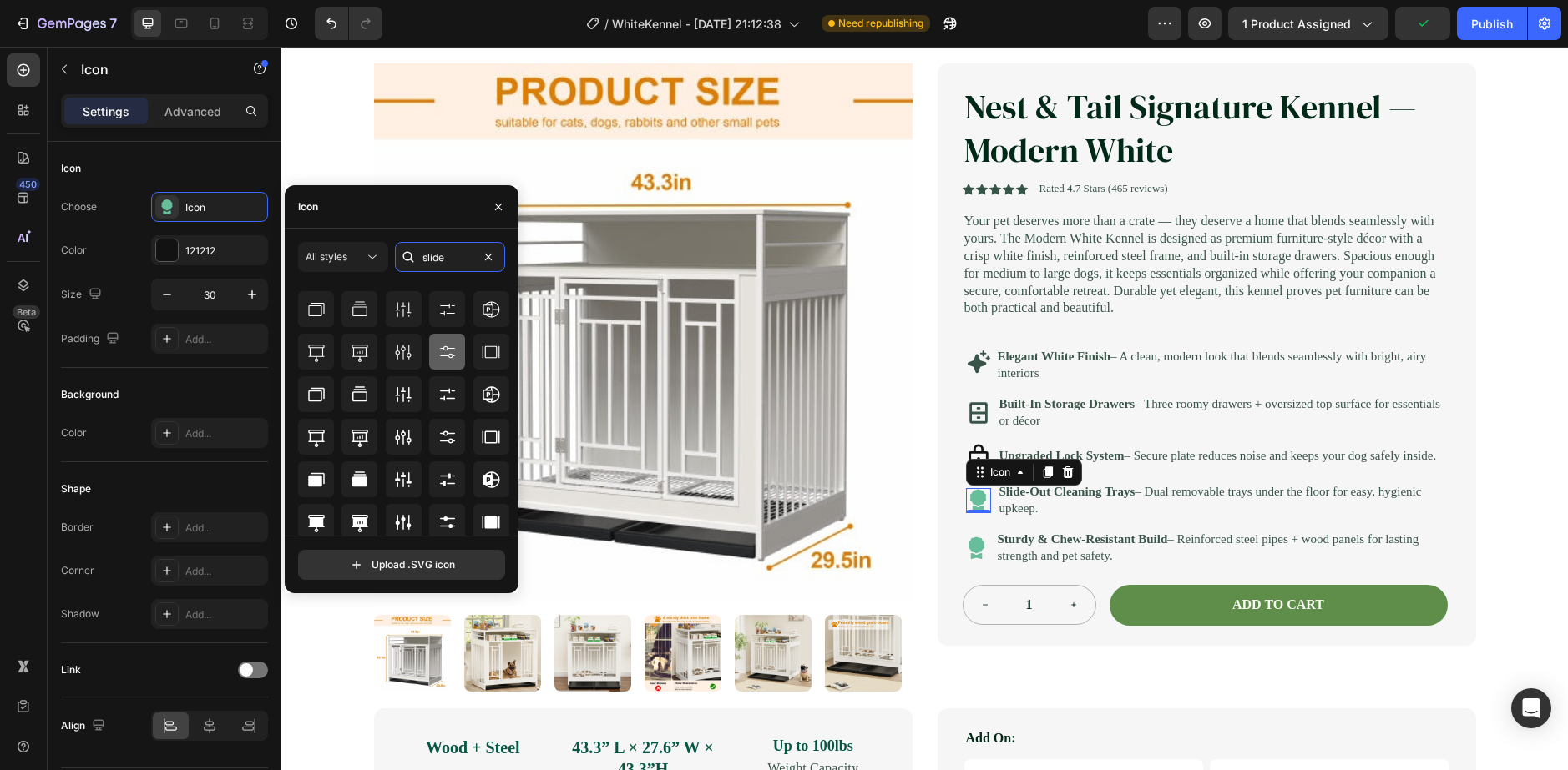
scroll to position [105, 0]
type input "s"
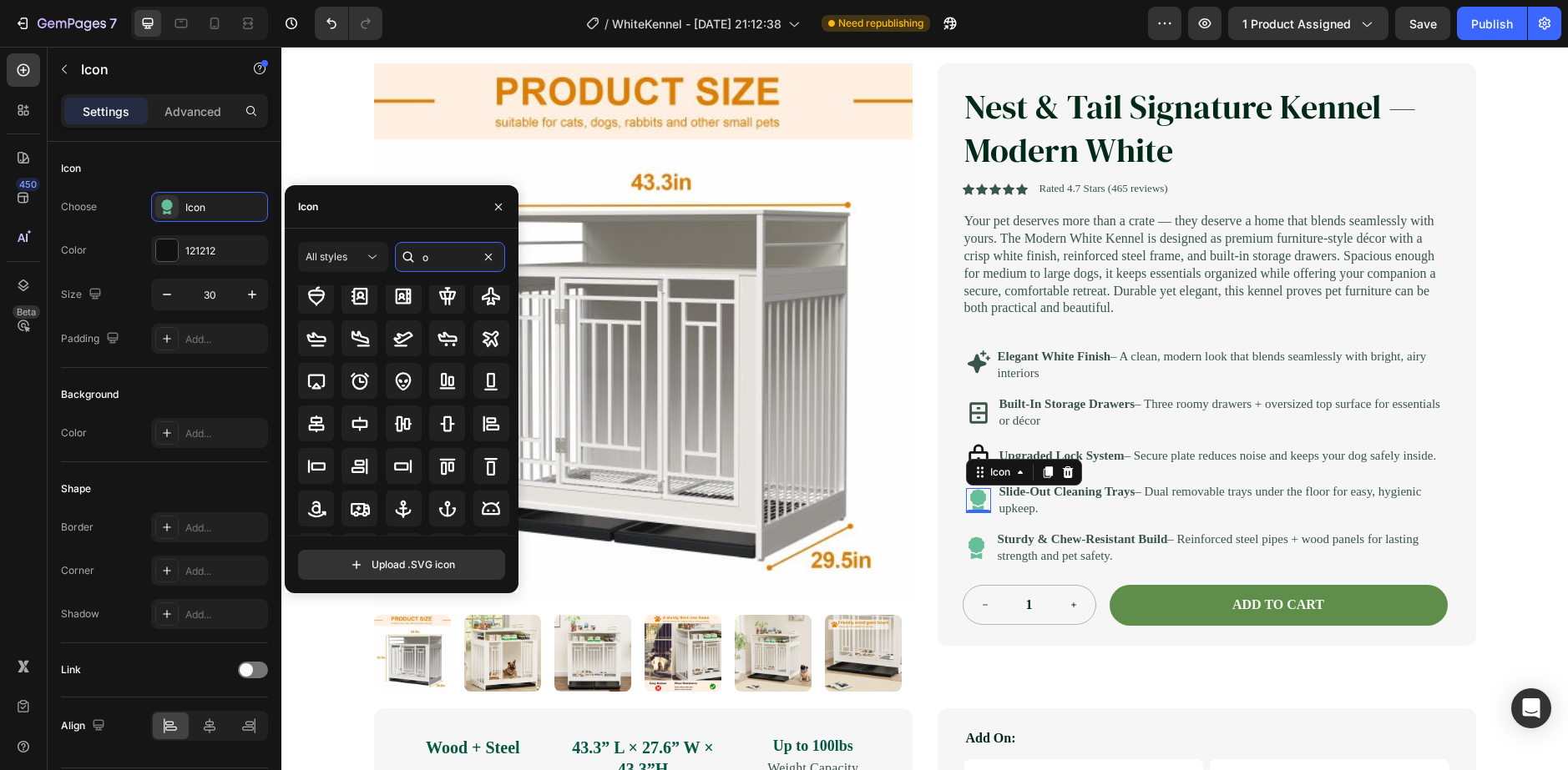
scroll to position [0, 0]
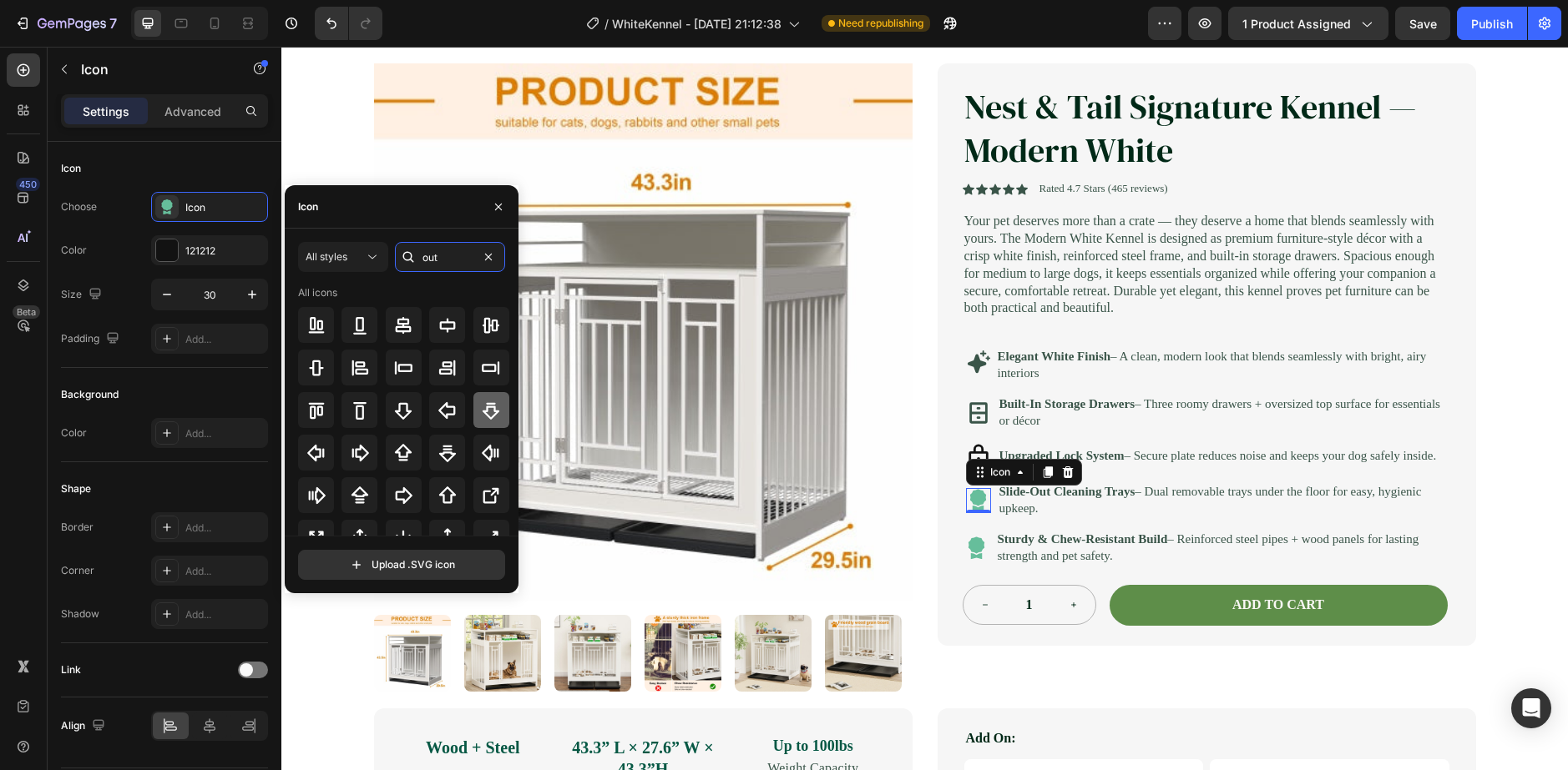
type input "out"
click at [481, 417] on icon at bounding box center [491, 410] width 20 height 20
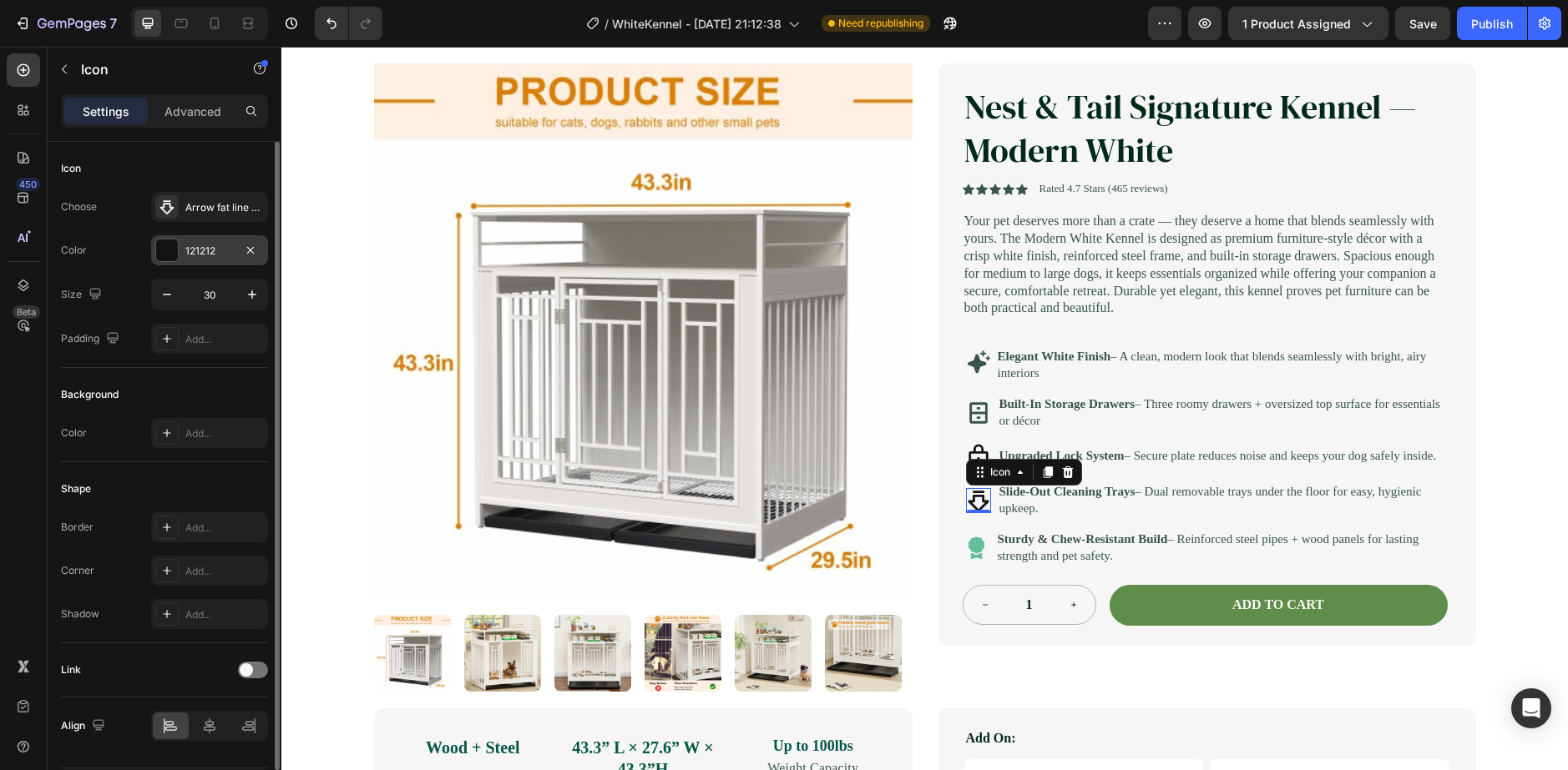
click at [175, 250] on div at bounding box center [166, 250] width 21 height 21
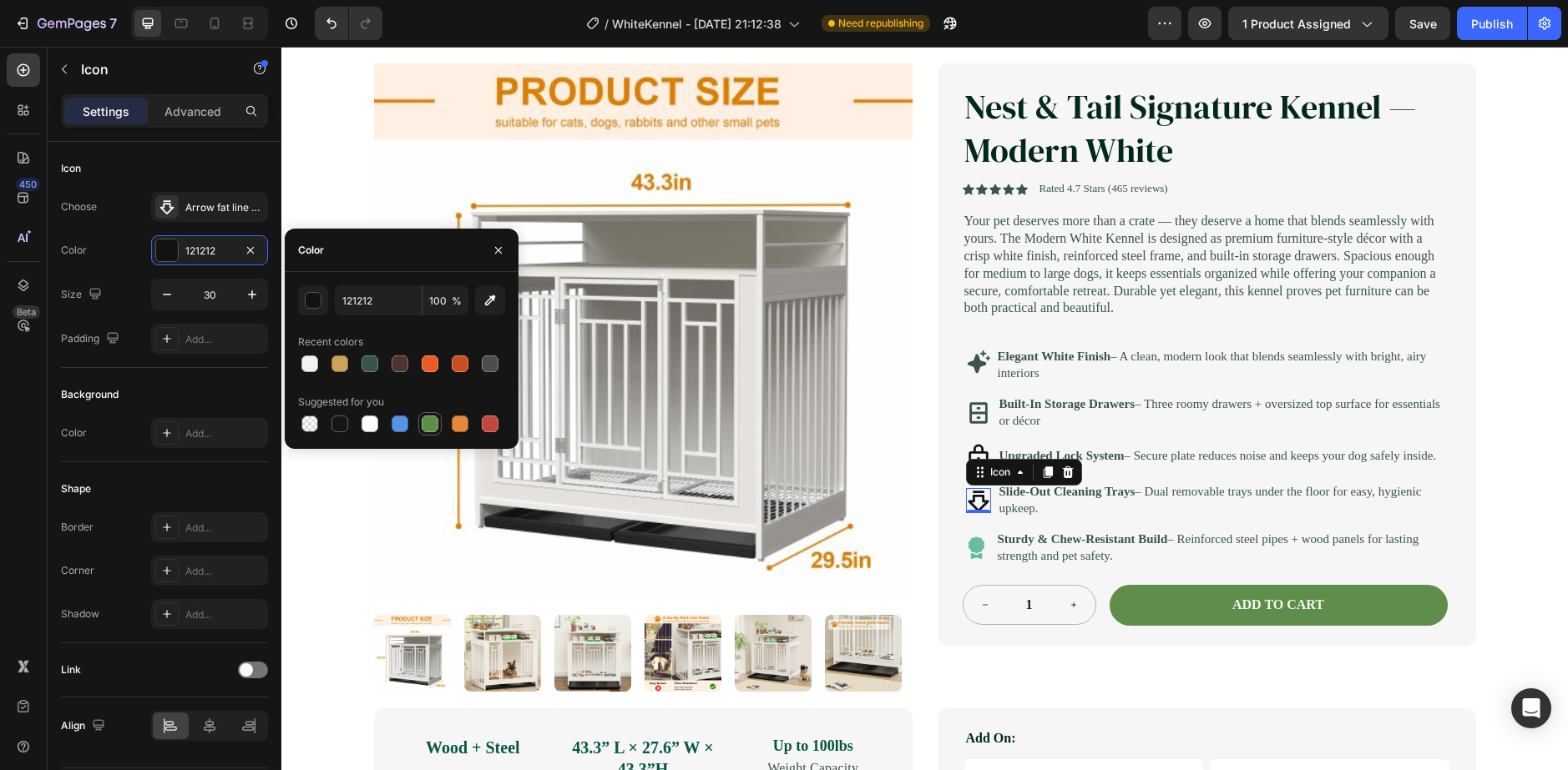
click at [427, 420] on div at bounding box center [430, 424] width 17 height 17
click at [376, 355] on div at bounding box center [370, 364] width 20 height 20
type input "395448"
drag, startPoint x: 984, startPoint y: 364, endPoint x: 1006, endPoint y: 379, distance: 26.6
click at [984, 363] on div "Icon" at bounding box center [978, 361] width 25 height 53
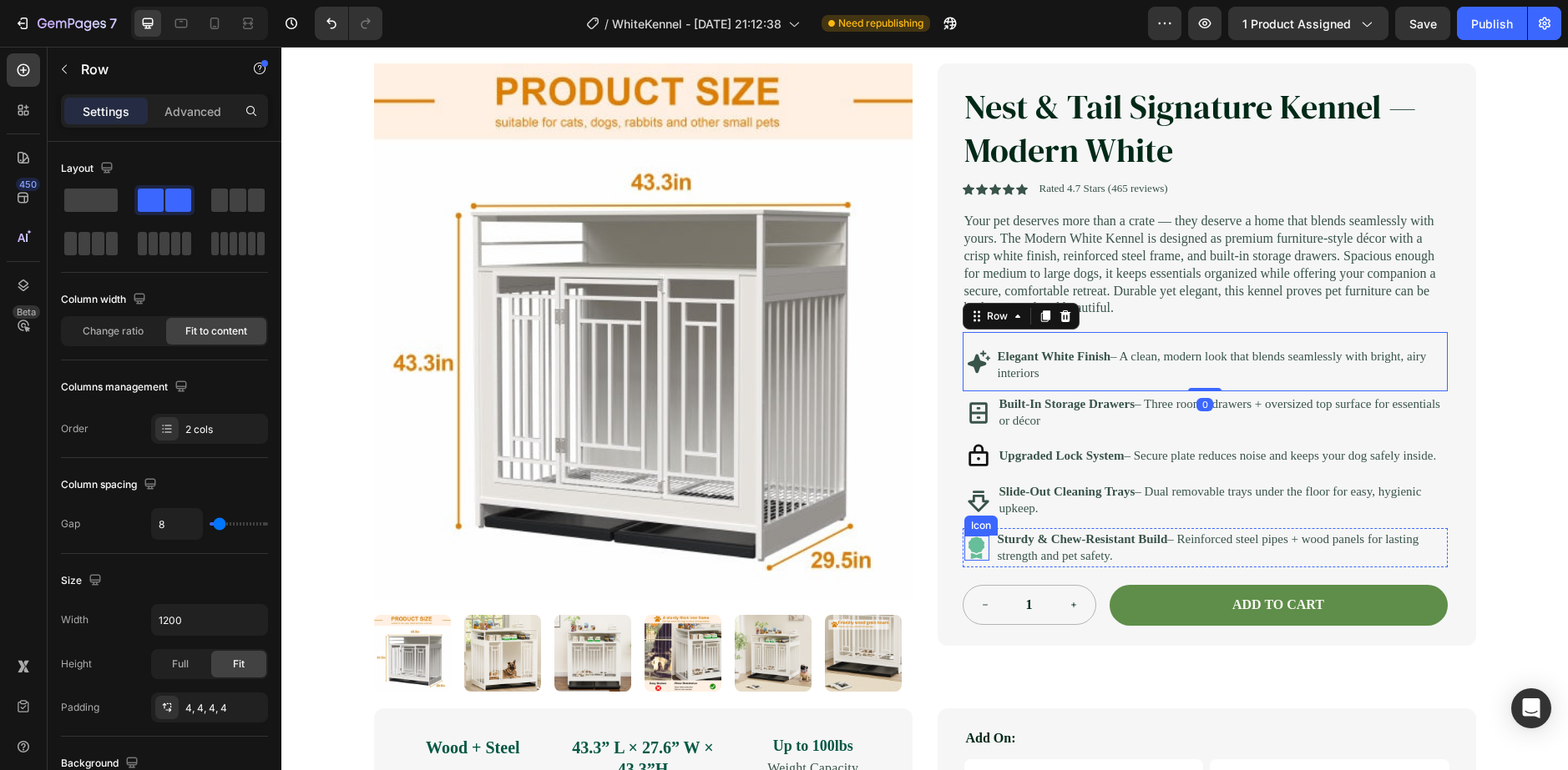
click at [965, 561] on icon at bounding box center [976, 548] width 23 height 25
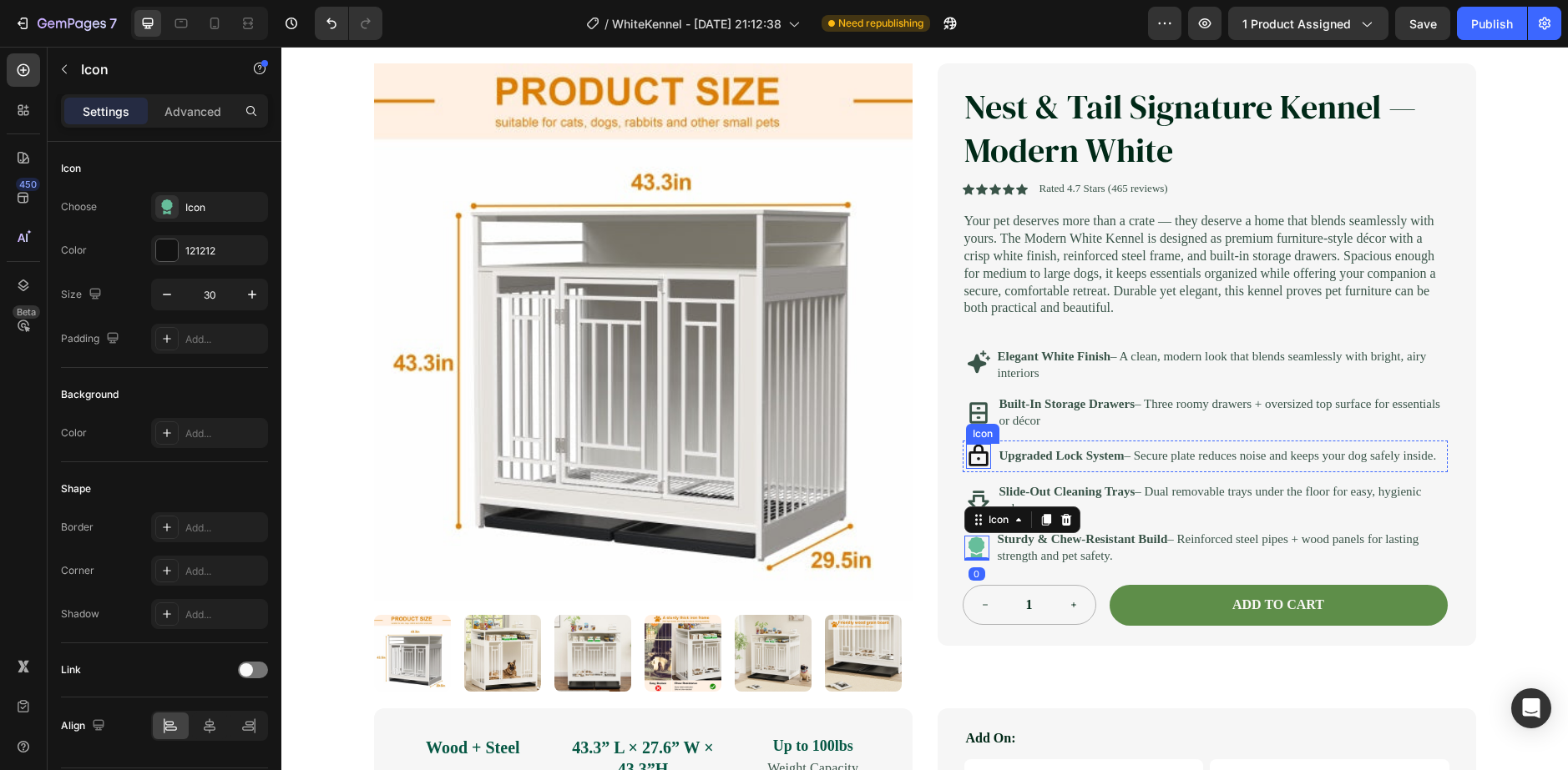
click at [966, 469] on icon at bounding box center [978, 456] width 25 height 25
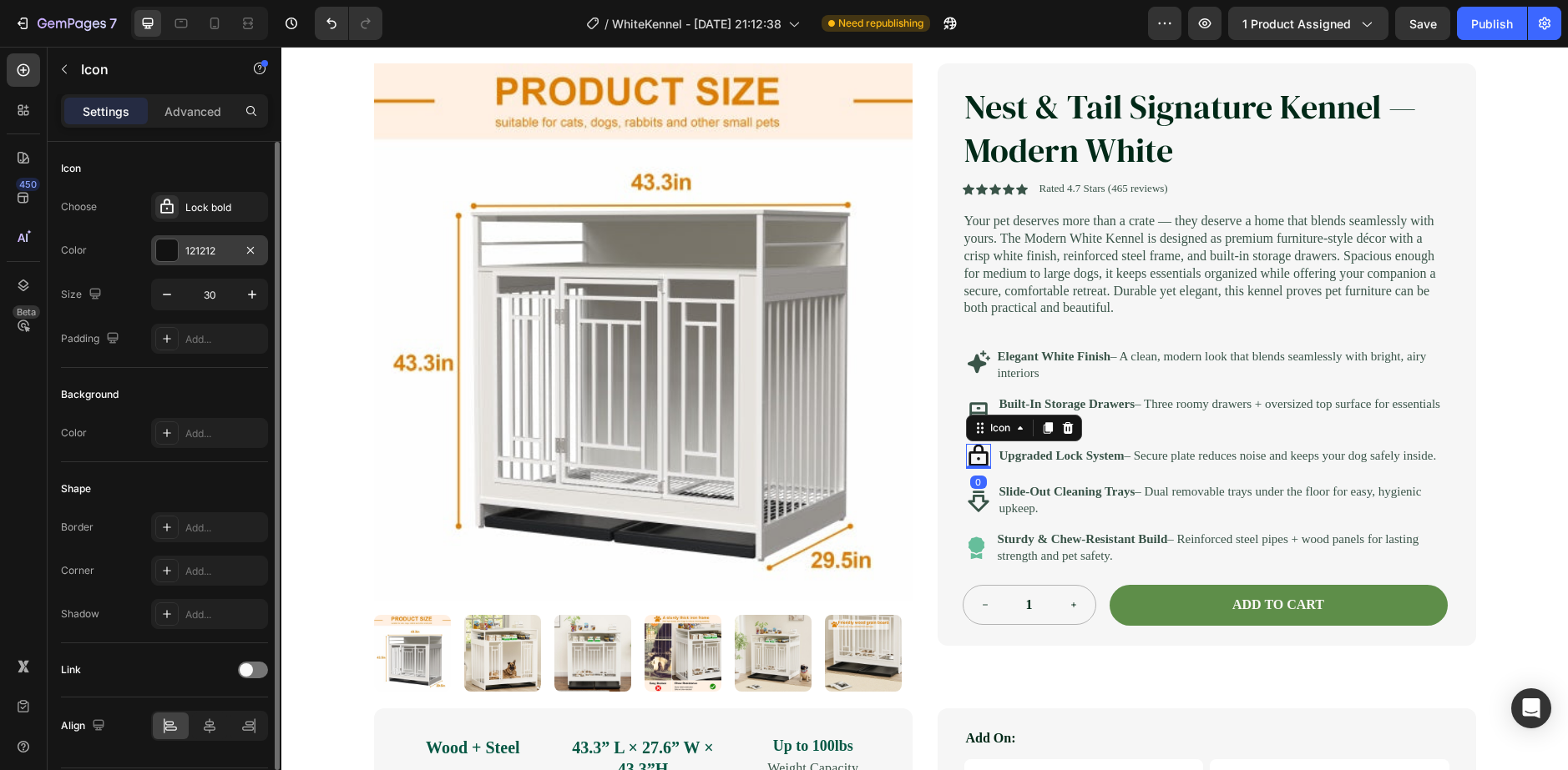
click at [179, 248] on div "121212" at bounding box center [209, 251] width 116 height 31
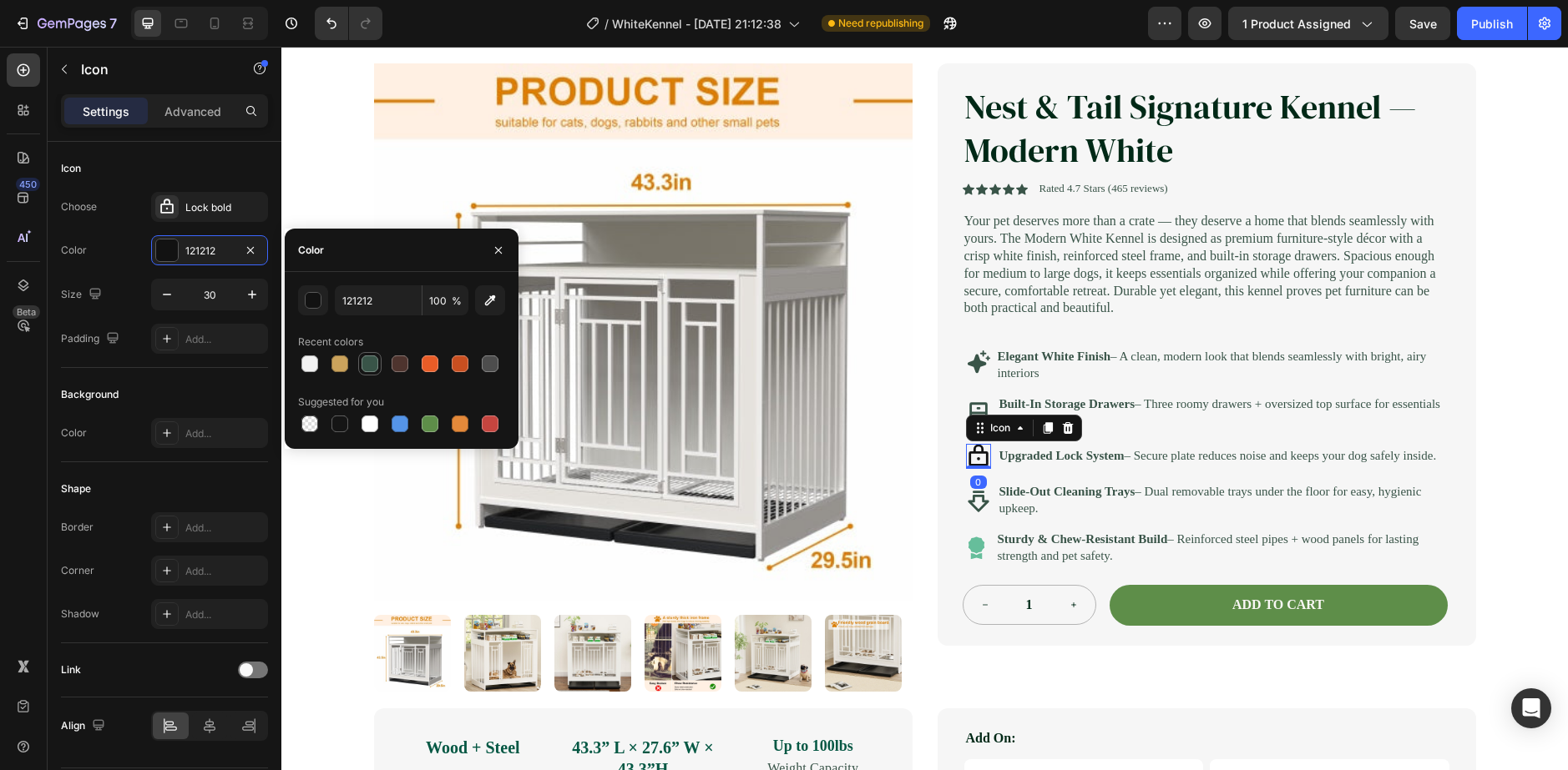
click at [373, 360] on div at bounding box center [370, 364] width 17 height 17
type input "395448"
click at [971, 469] on div at bounding box center [978, 466] width 25 height 5
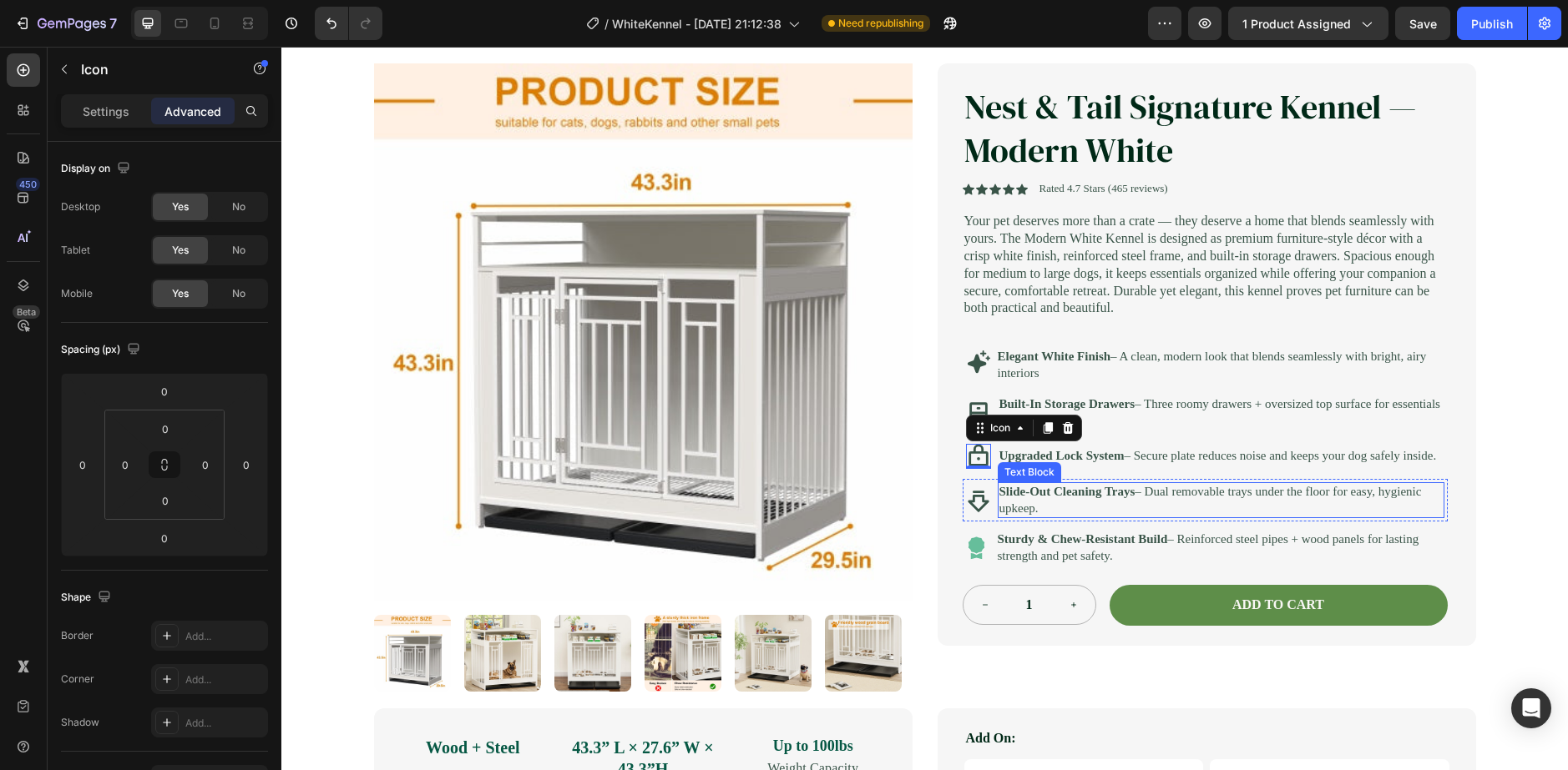
click at [1017, 517] on p "Slide-Out Cleaning Trays – Dual removable trays under the floor for easy, hygie…" at bounding box center [1220, 500] width 443 height 32
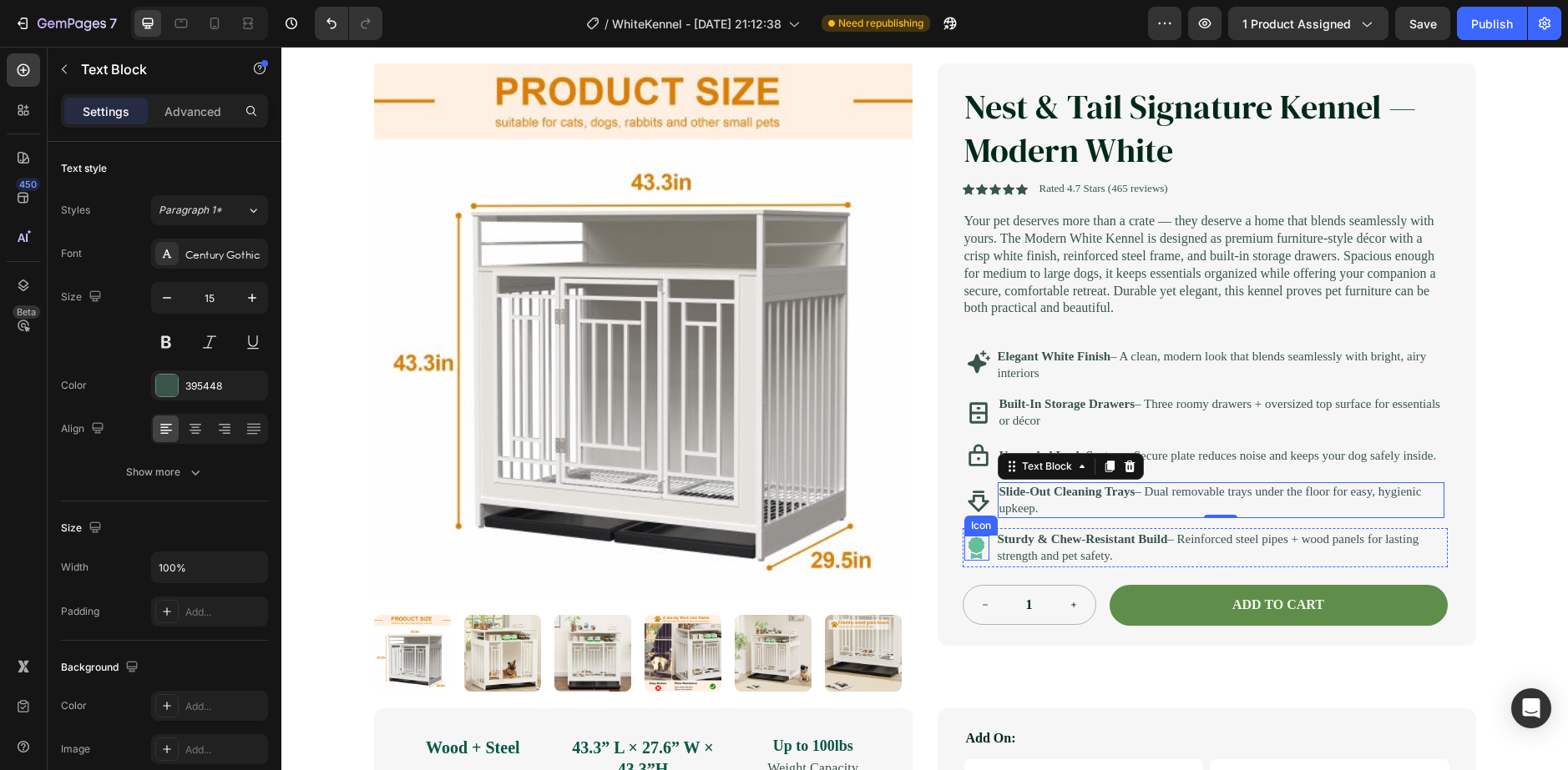
click at [971, 559] on icon at bounding box center [976, 556] width 12 height 6
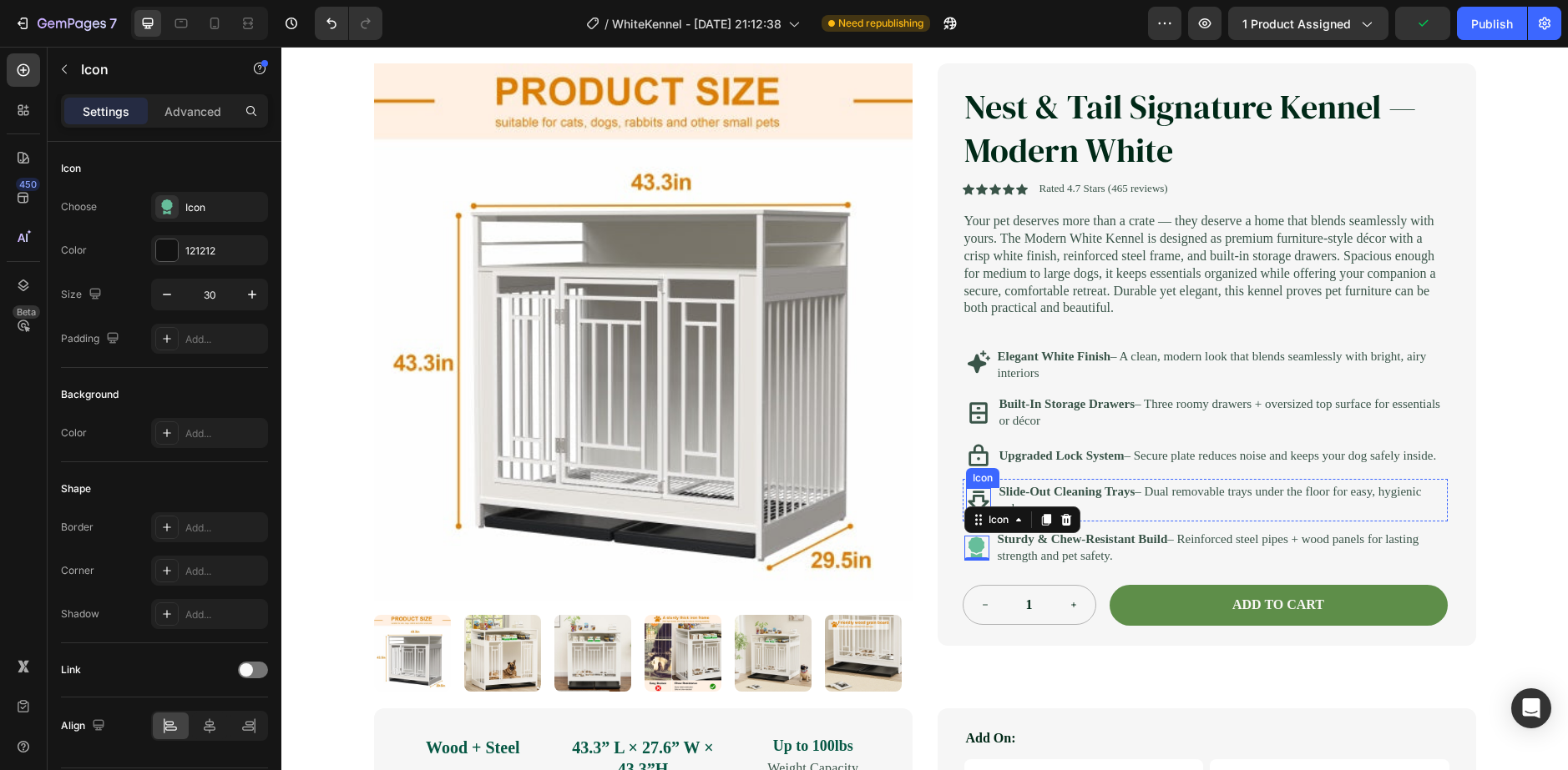
click at [967, 511] on icon at bounding box center [977, 501] width 21 height 21
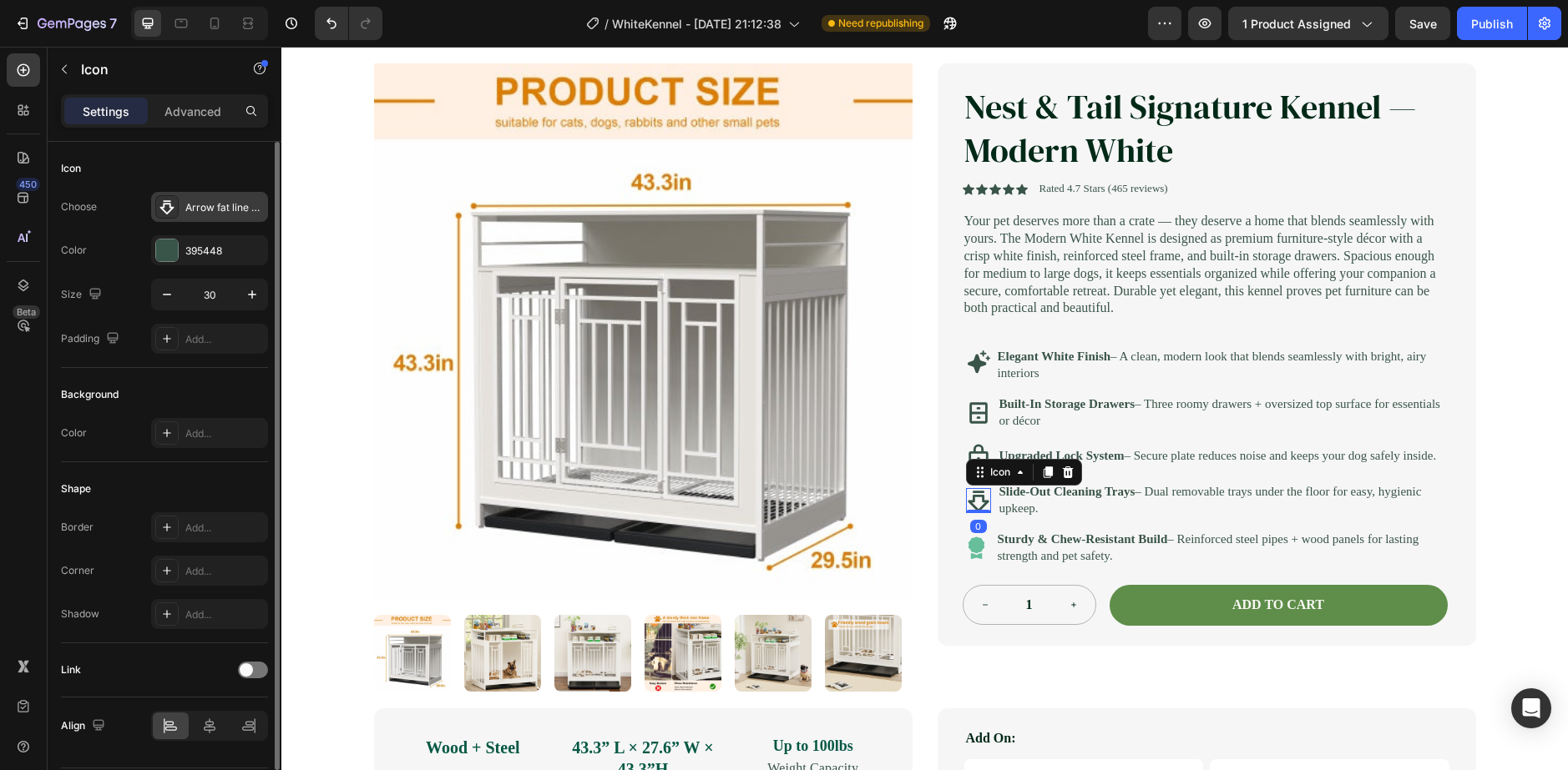
click at [163, 214] on icon at bounding box center [167, 207] width 17 height 17
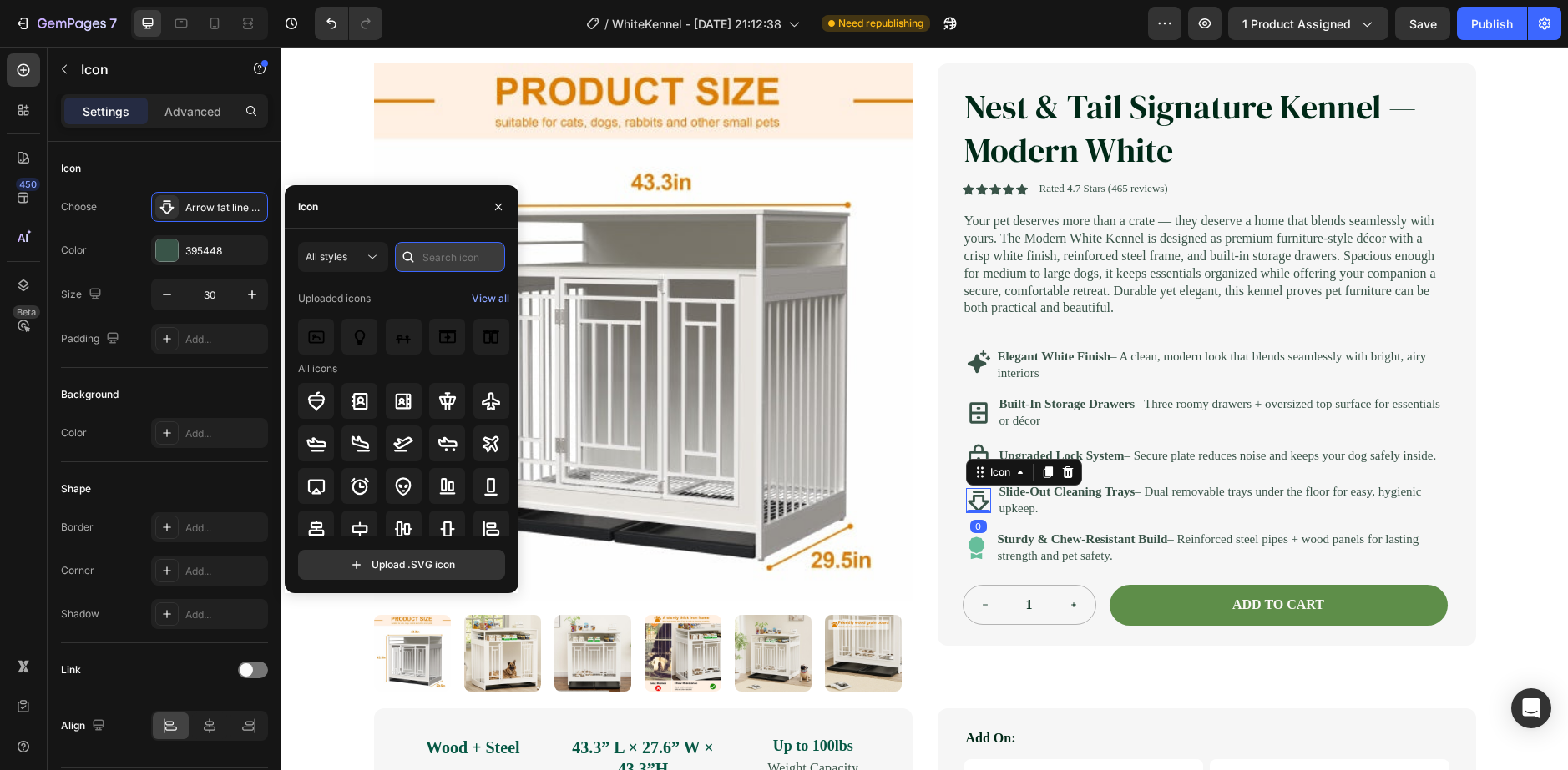
click at [426, 252] on input "text" at bounding box center [449, 257] width 110 height 31
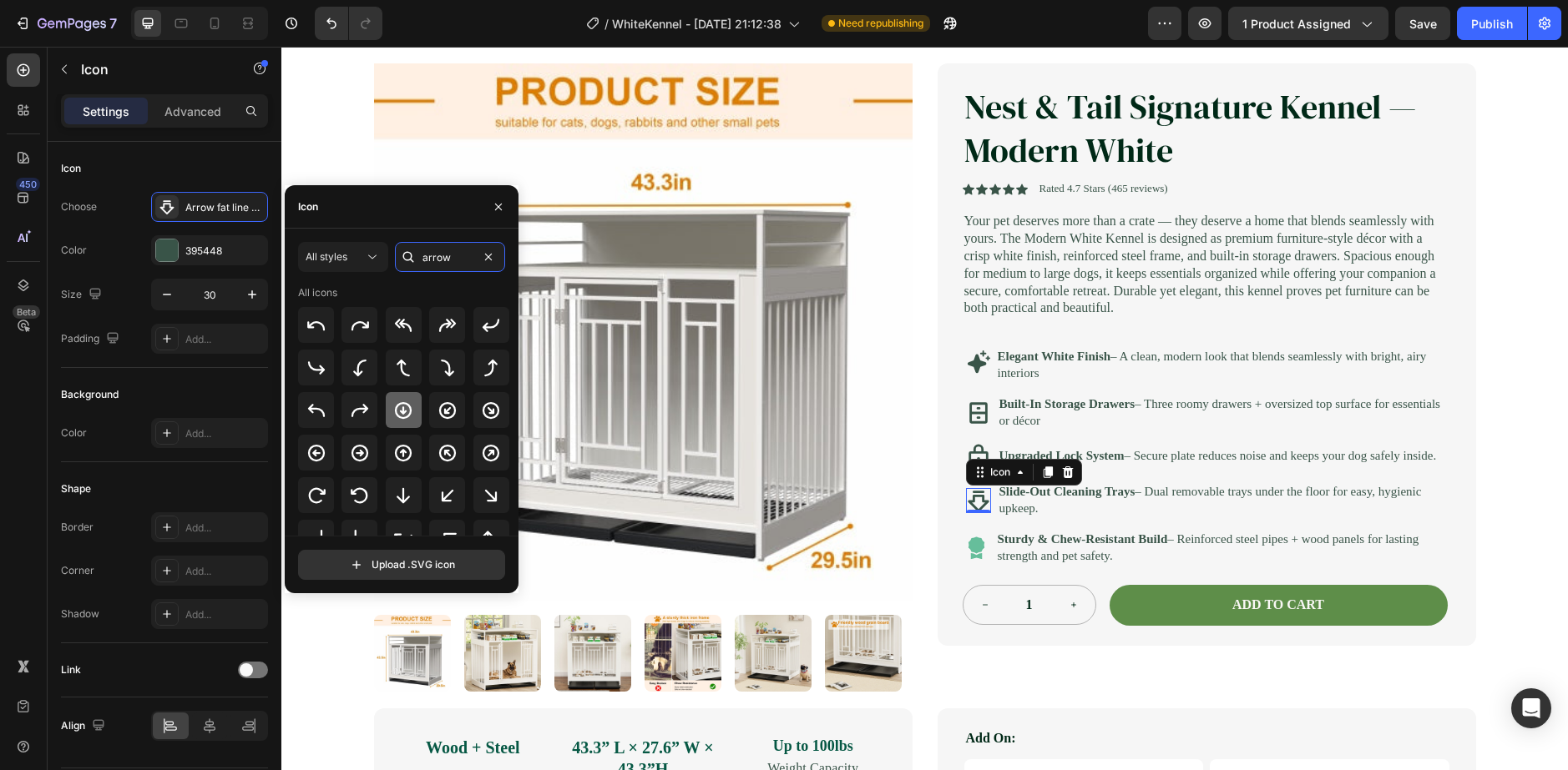
type input "arrow"
click at [402, 418] on icon at bounding box center [403, 409] width 17 height 17
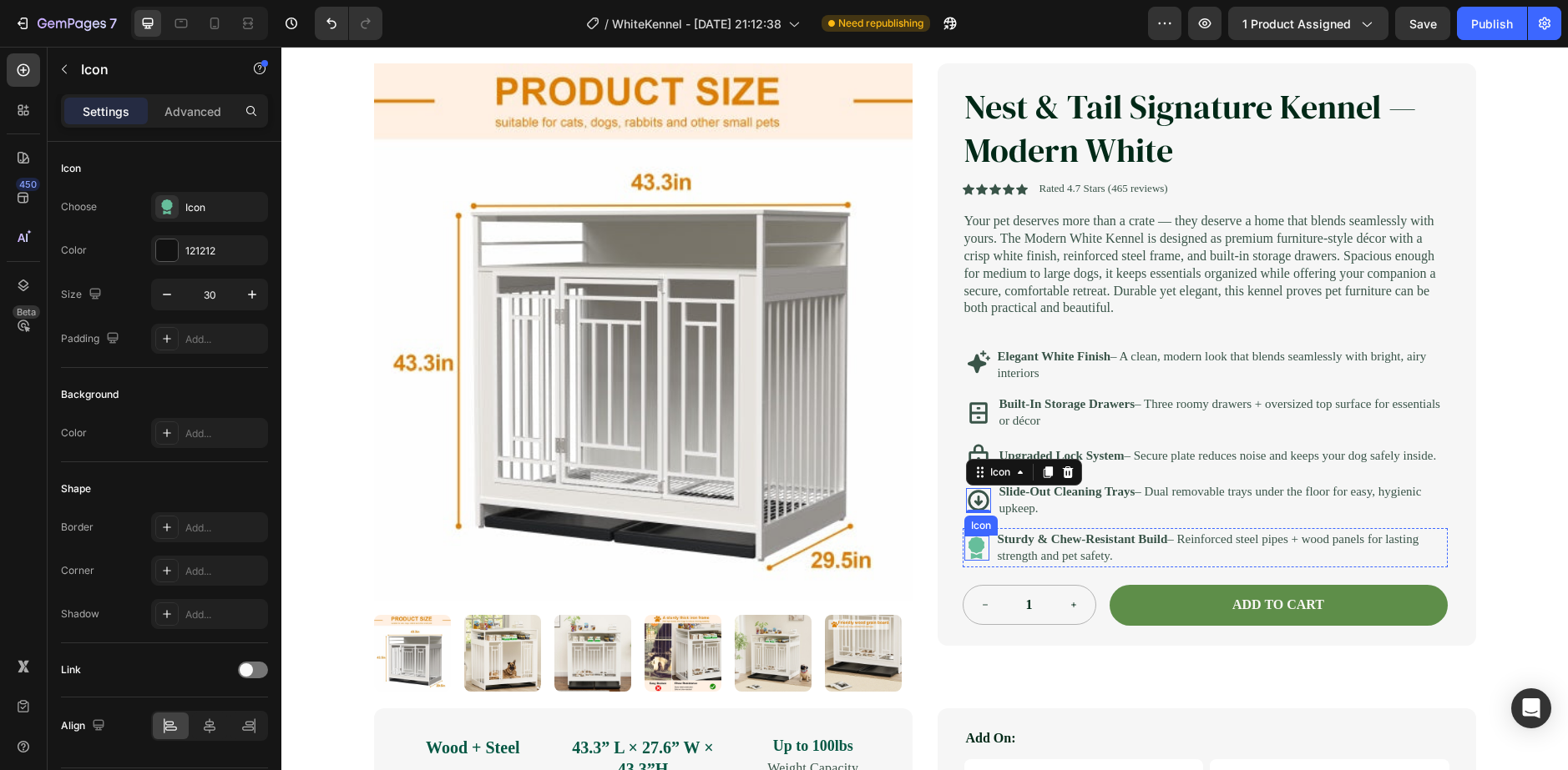
click at [971, 559] on icon at bounding box center [976, 556] width 12 height 6
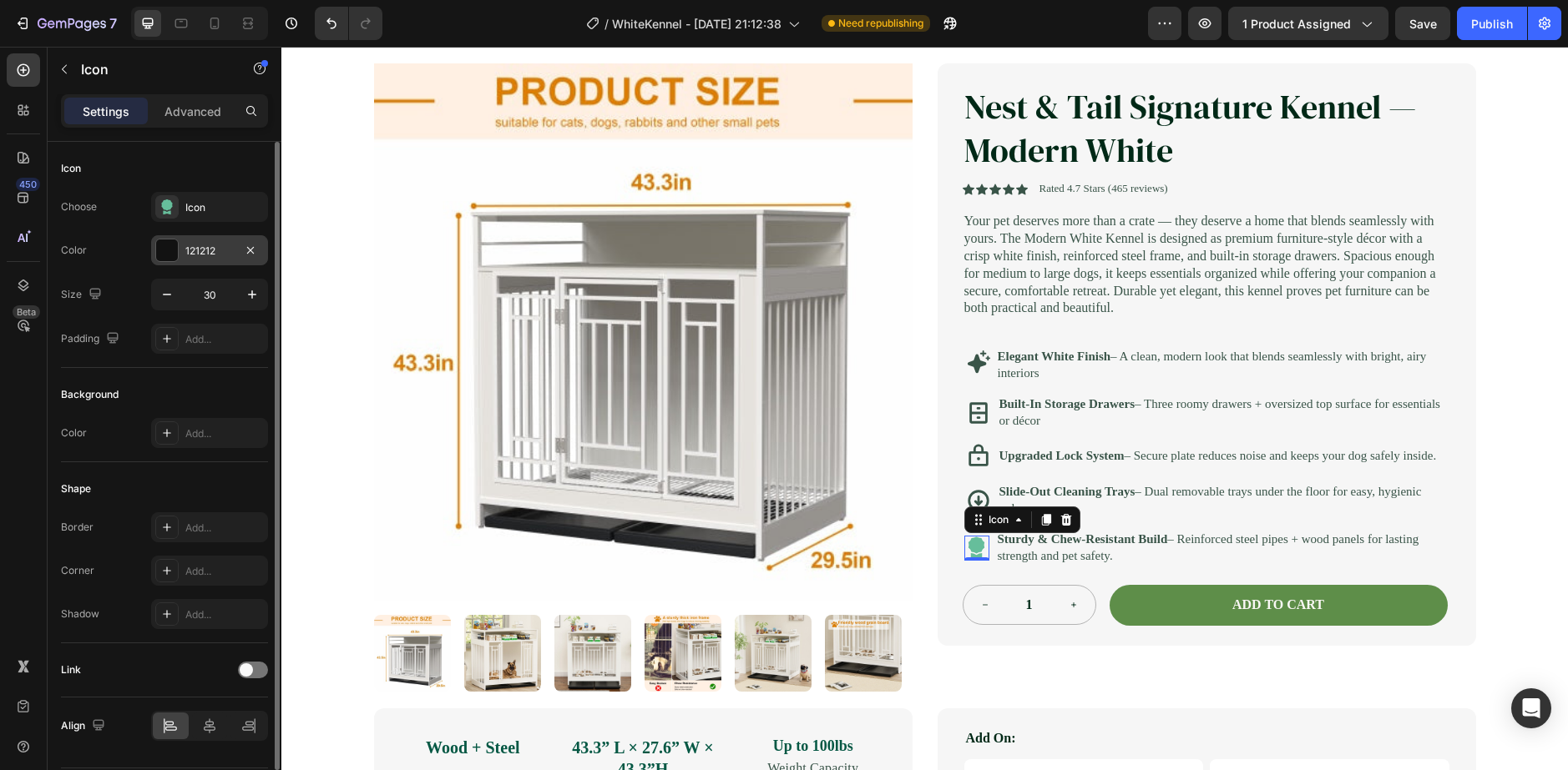
drag, startPoint x: 177, startPoint y: 251, endPoint x: 172, endPoint y: 244, distance: 8.6
click at [173, 246] on div at bounding box center [166, 250] width 21 height 21
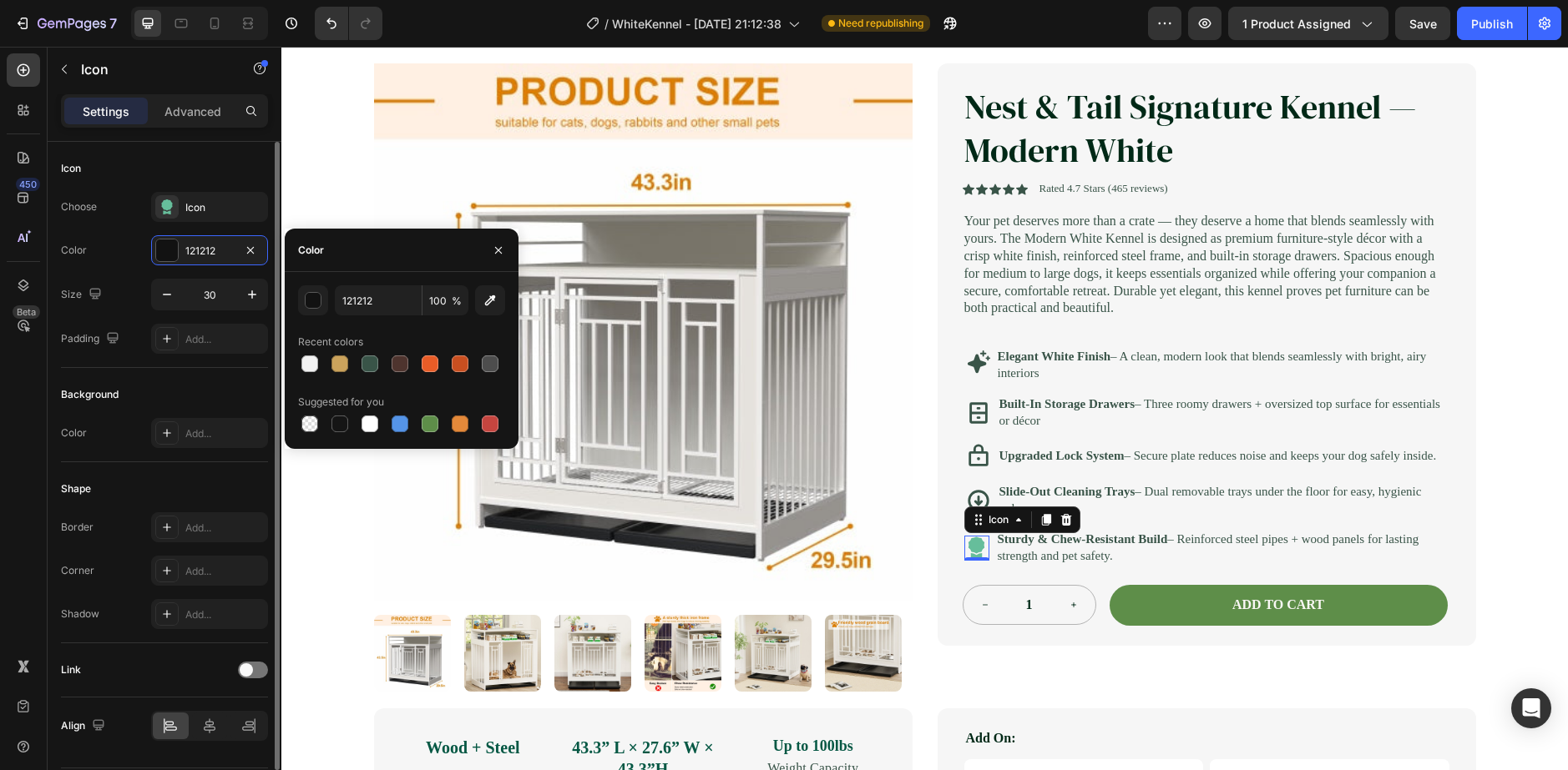
click at [219, 222] on div "Choose Icon Color 121212 Size 30 Padding Add..." at bounding box center [165, 273] width 207 height 162
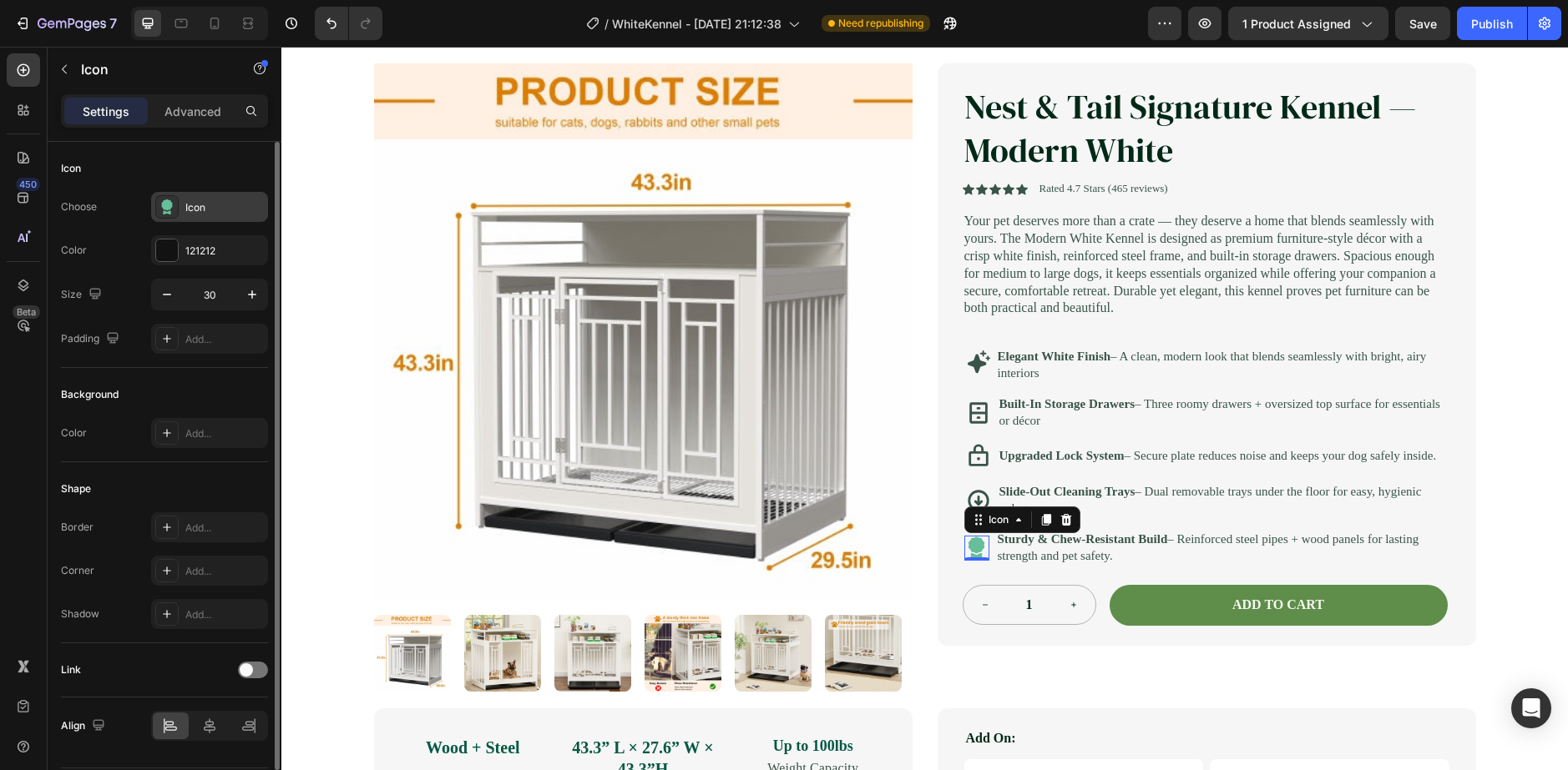
click at [213, 214] on div "Icon" at bounding box center [224, 208] width 79 height 15
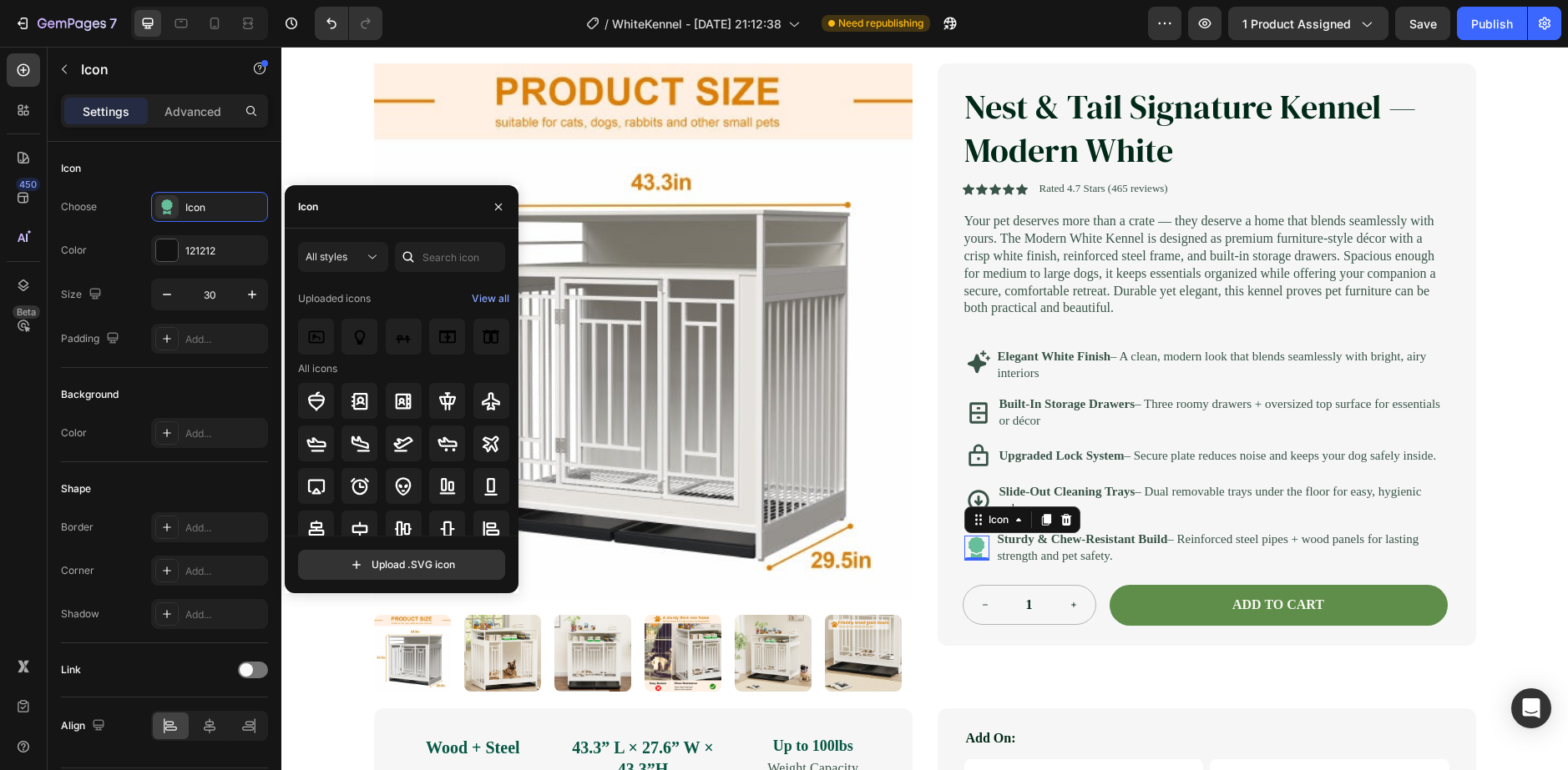
click at [420, 258] on div at bounding box center [408, 257] width 27 height 31
click at [427, 263] on input "text" at bounding box center [449, 257] width 110 height 31
type input "n"
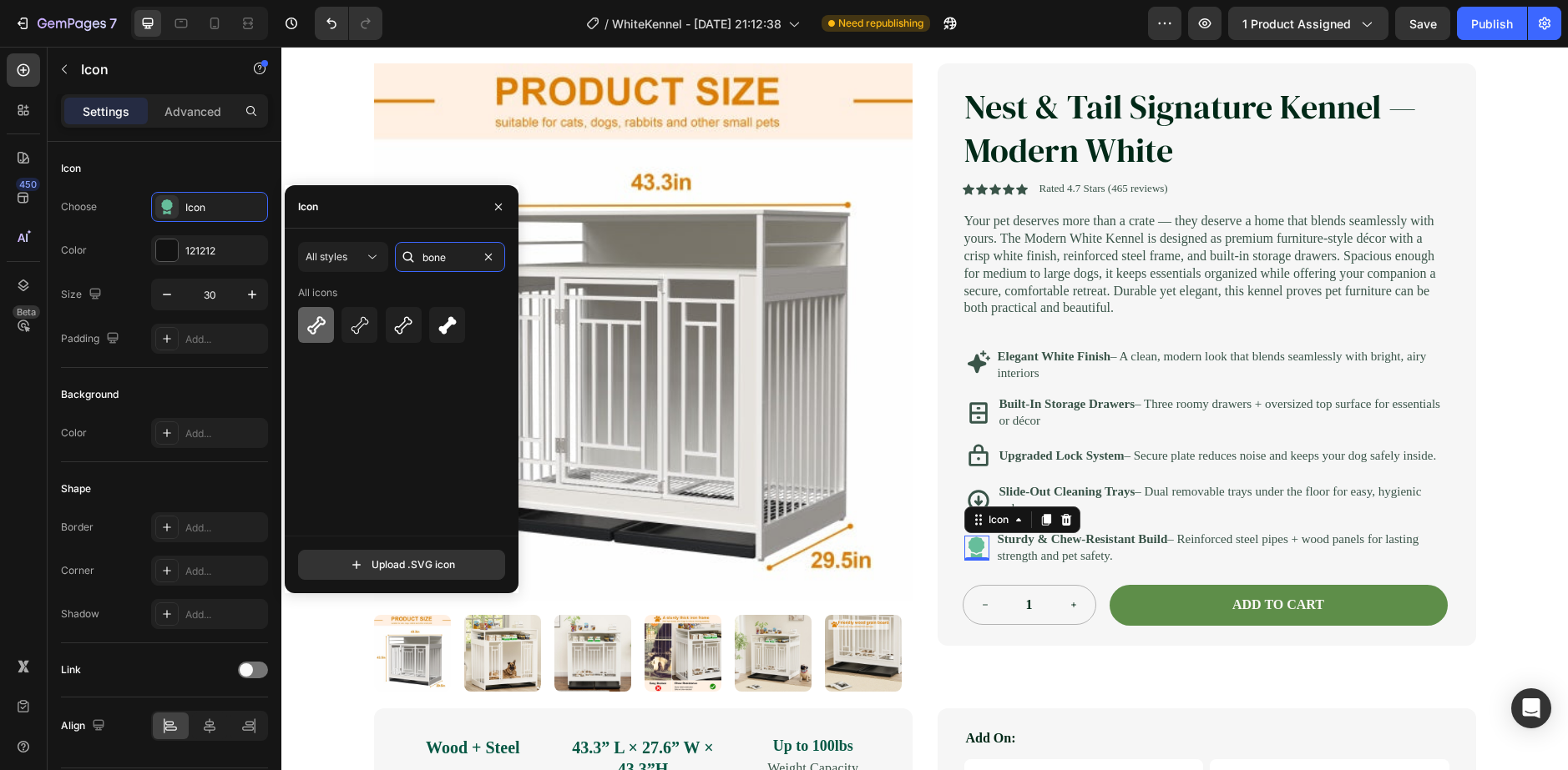
type input "bone"
click at [312, 312] on div at bounding box center [315, 324] width 36 height 36
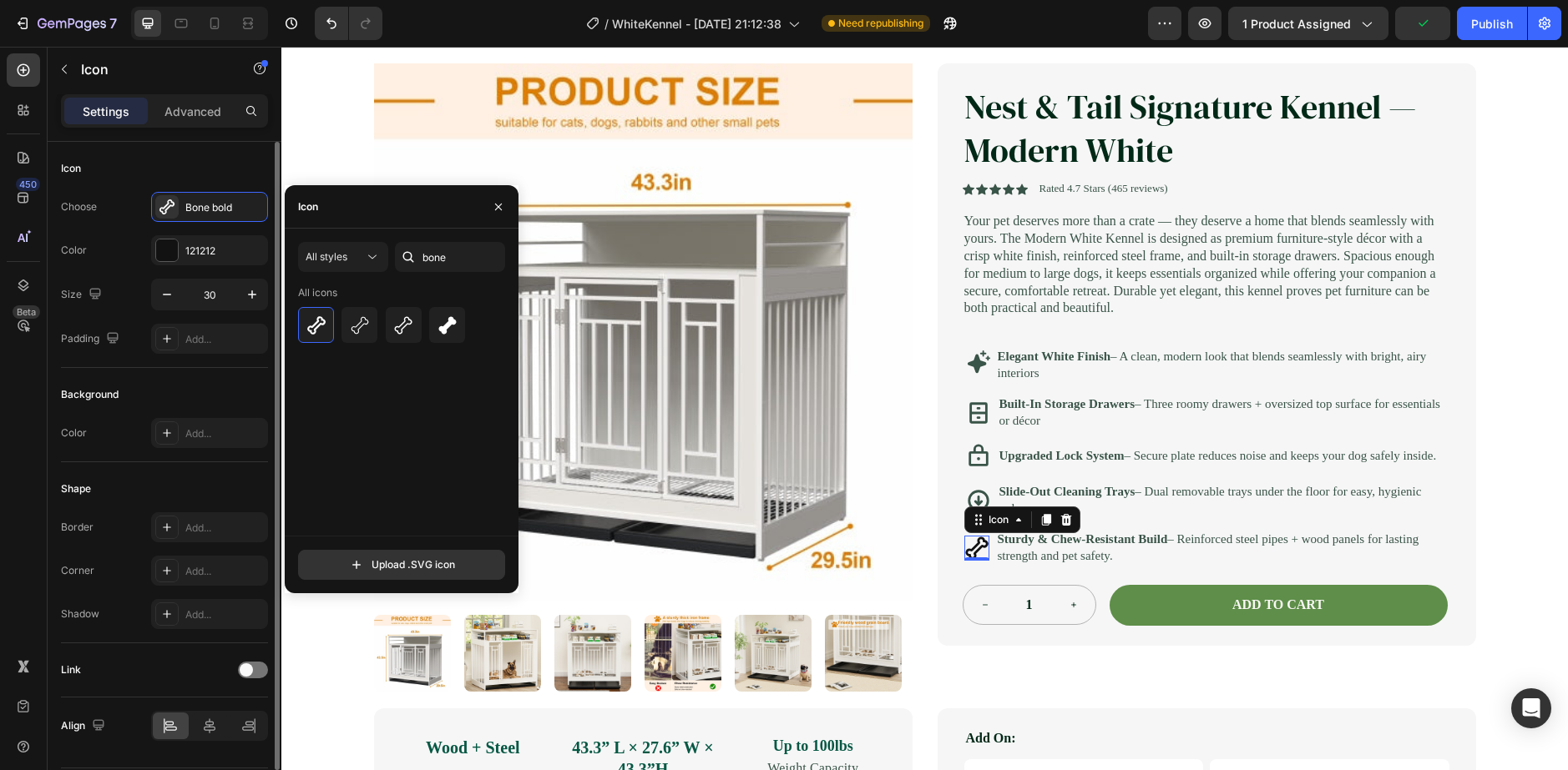
click at [151, 242] on div "Color 121212" at bounding box center [165, 251] width 207 height 31
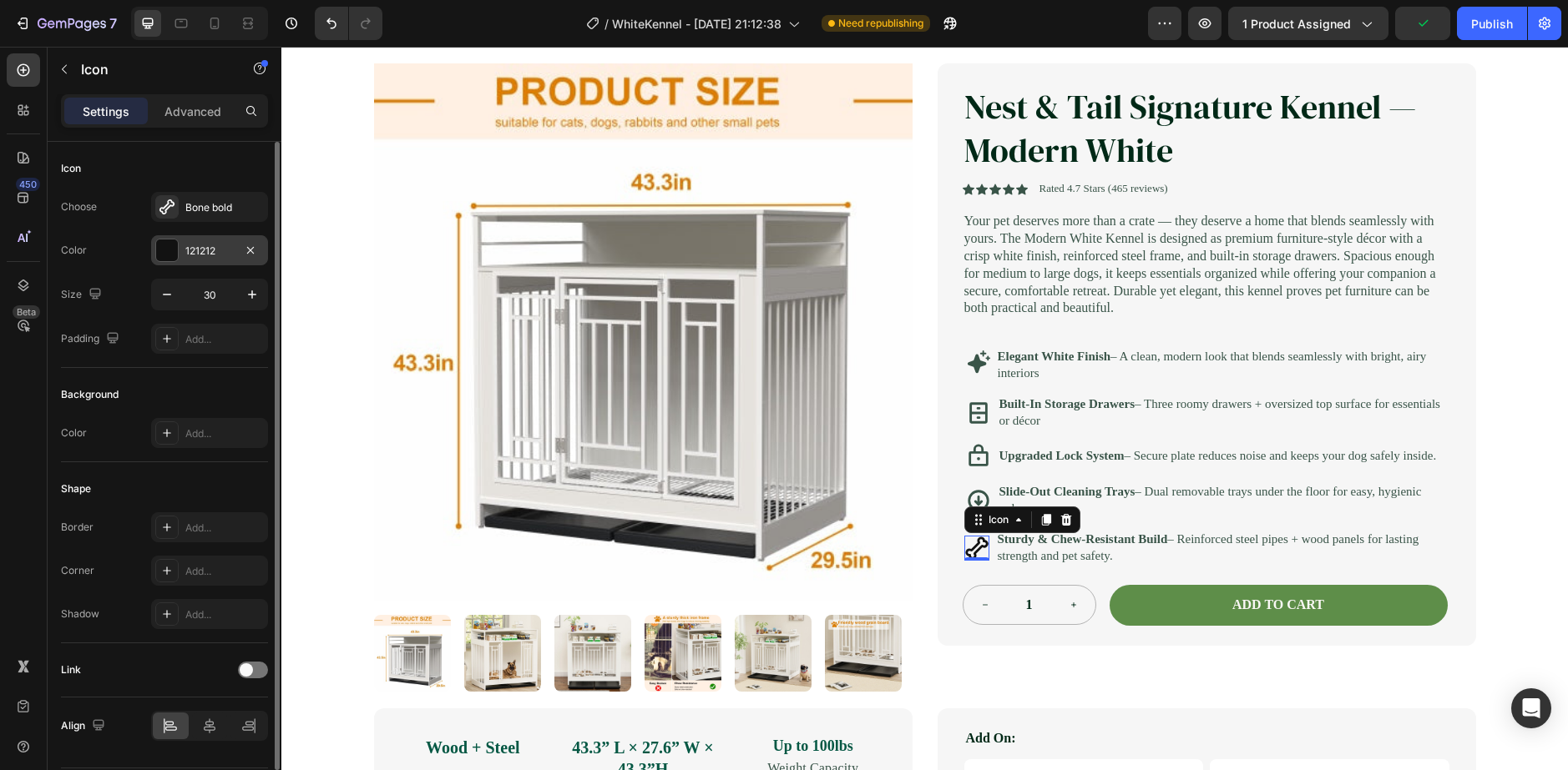
click at [161, 250] on div at bounding box center [166, 250] width 21 height 21
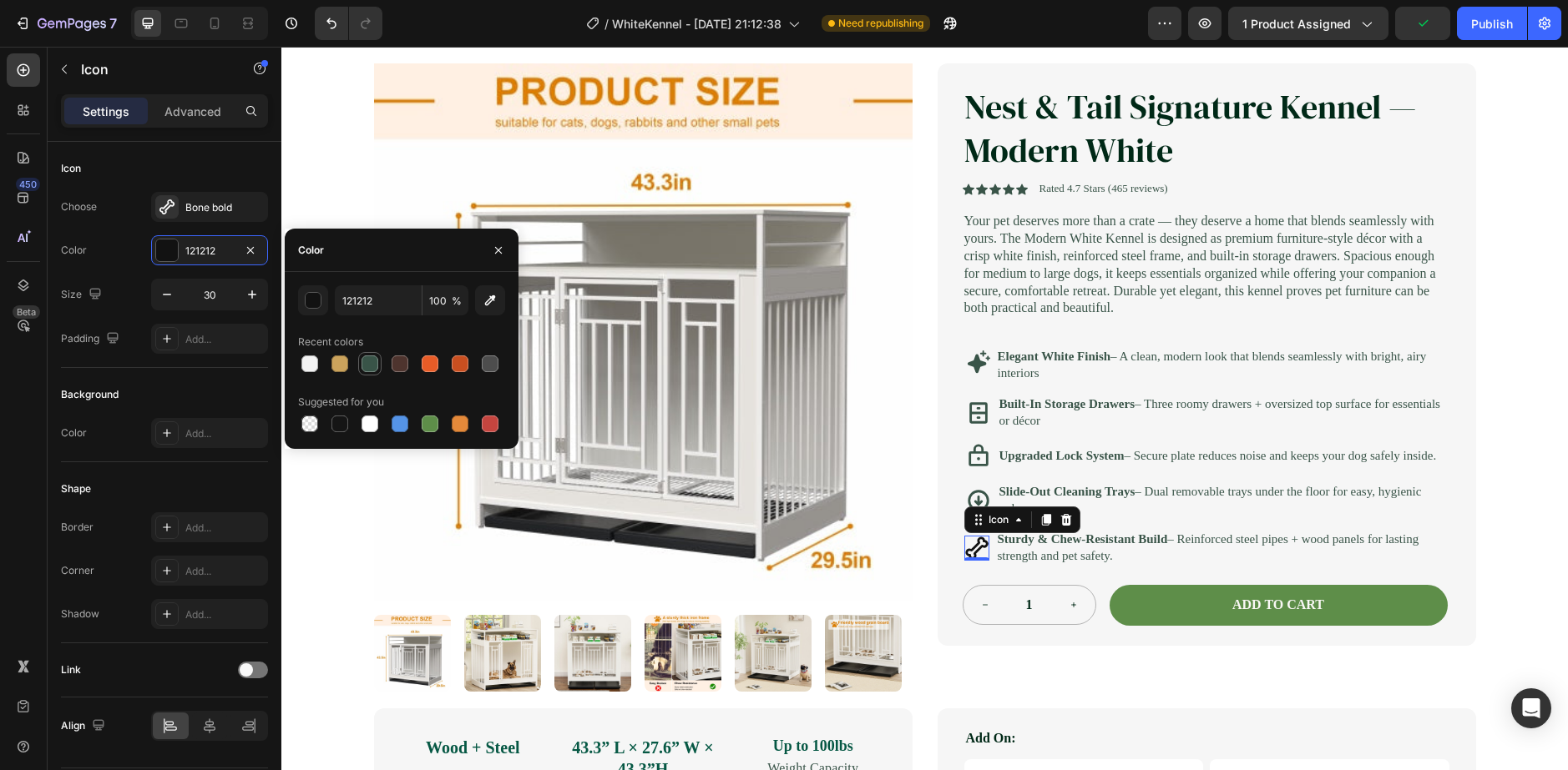
click at [370, 369] on div at bounding box center [370, 364] width 17 height 17
type input "395448"
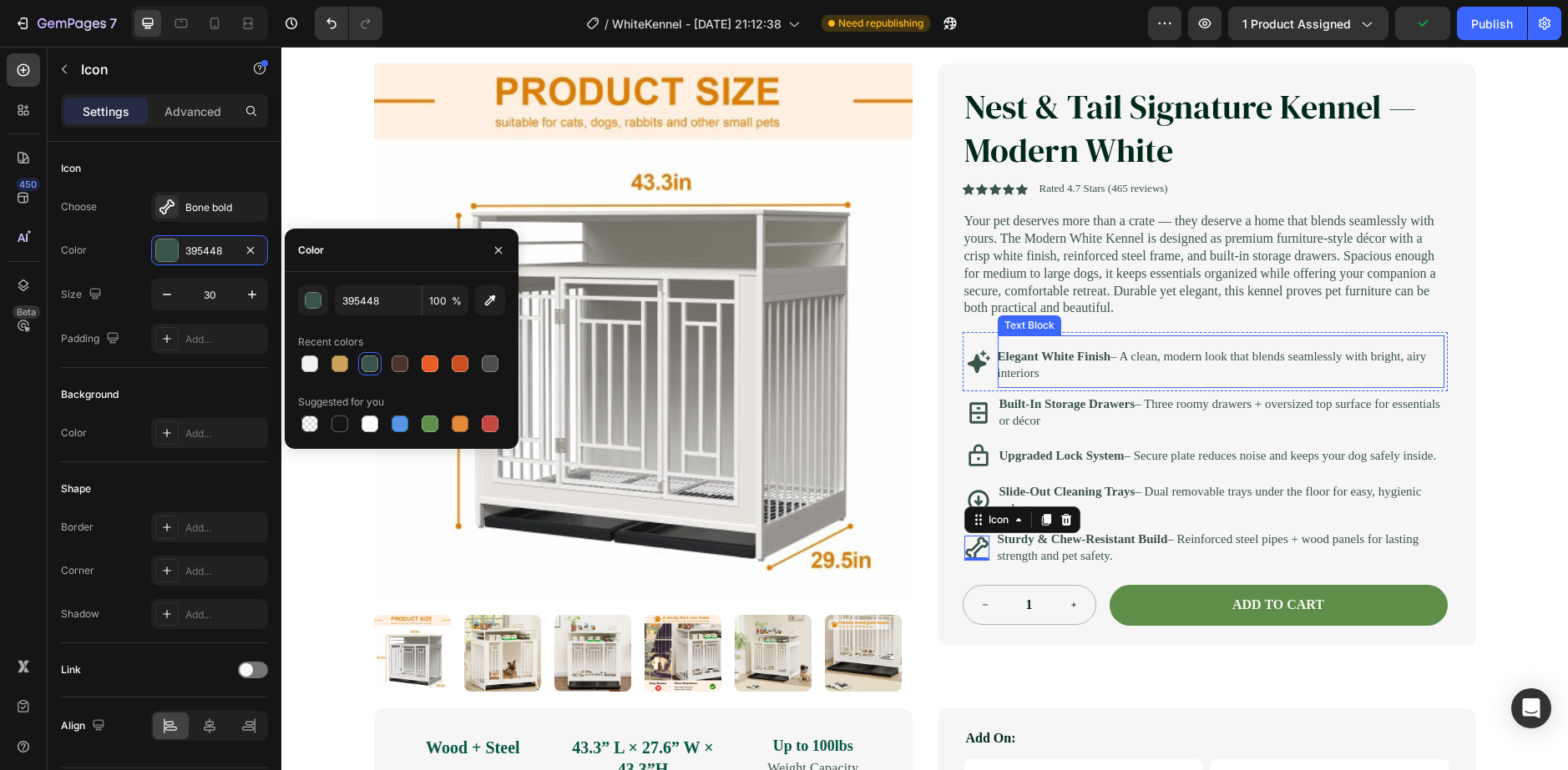
click at [1054, 382] on p "Elegant White Finish – A clean, modern look that blends seamlessly with bright,…" at bounding box center [1220, 364] width 447 height 32
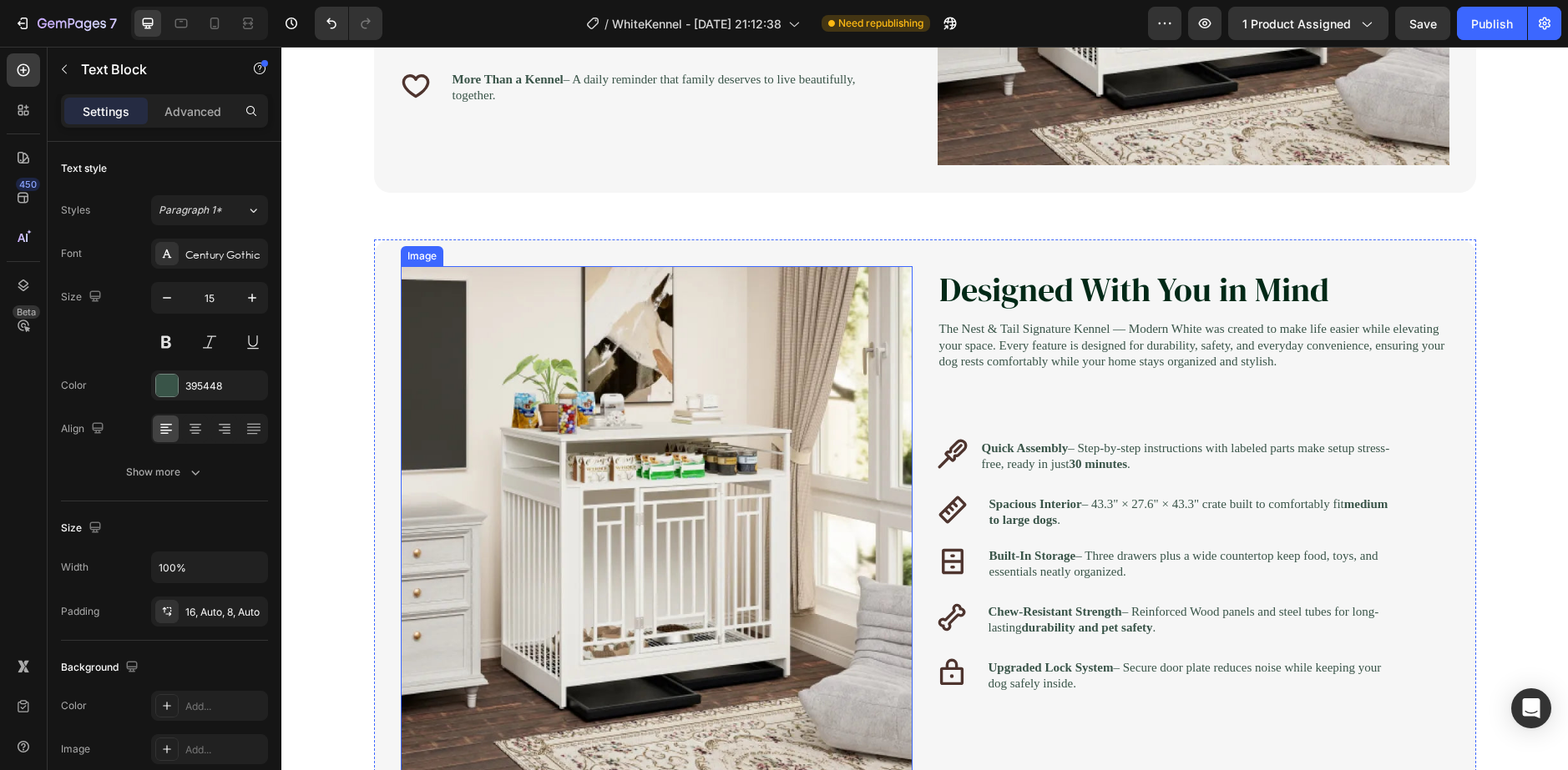
scroll to position [1428, 0]
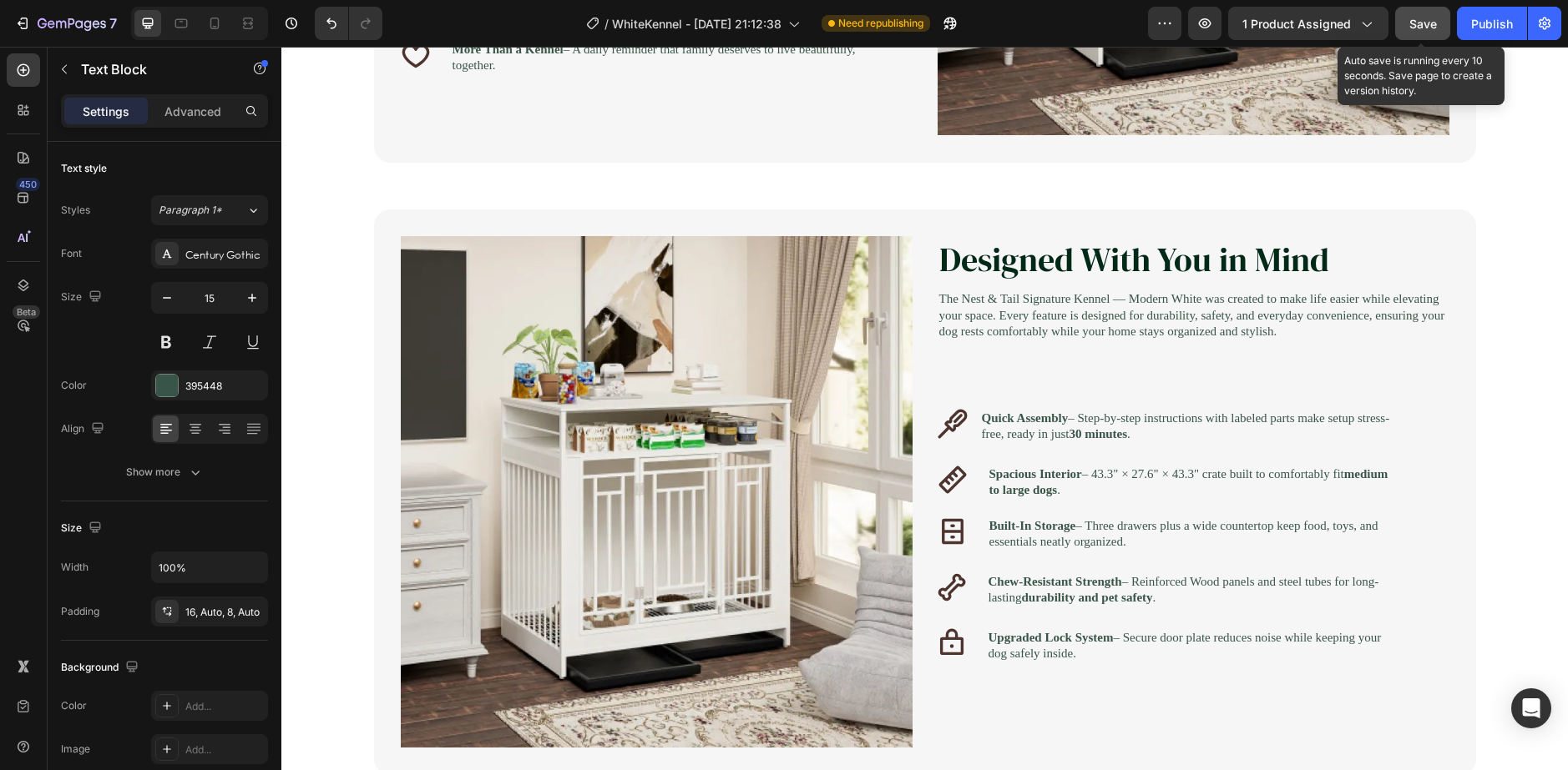
click at [1427, 21] on span "Save" at bounding box center [1423, 23] width 28 height 14
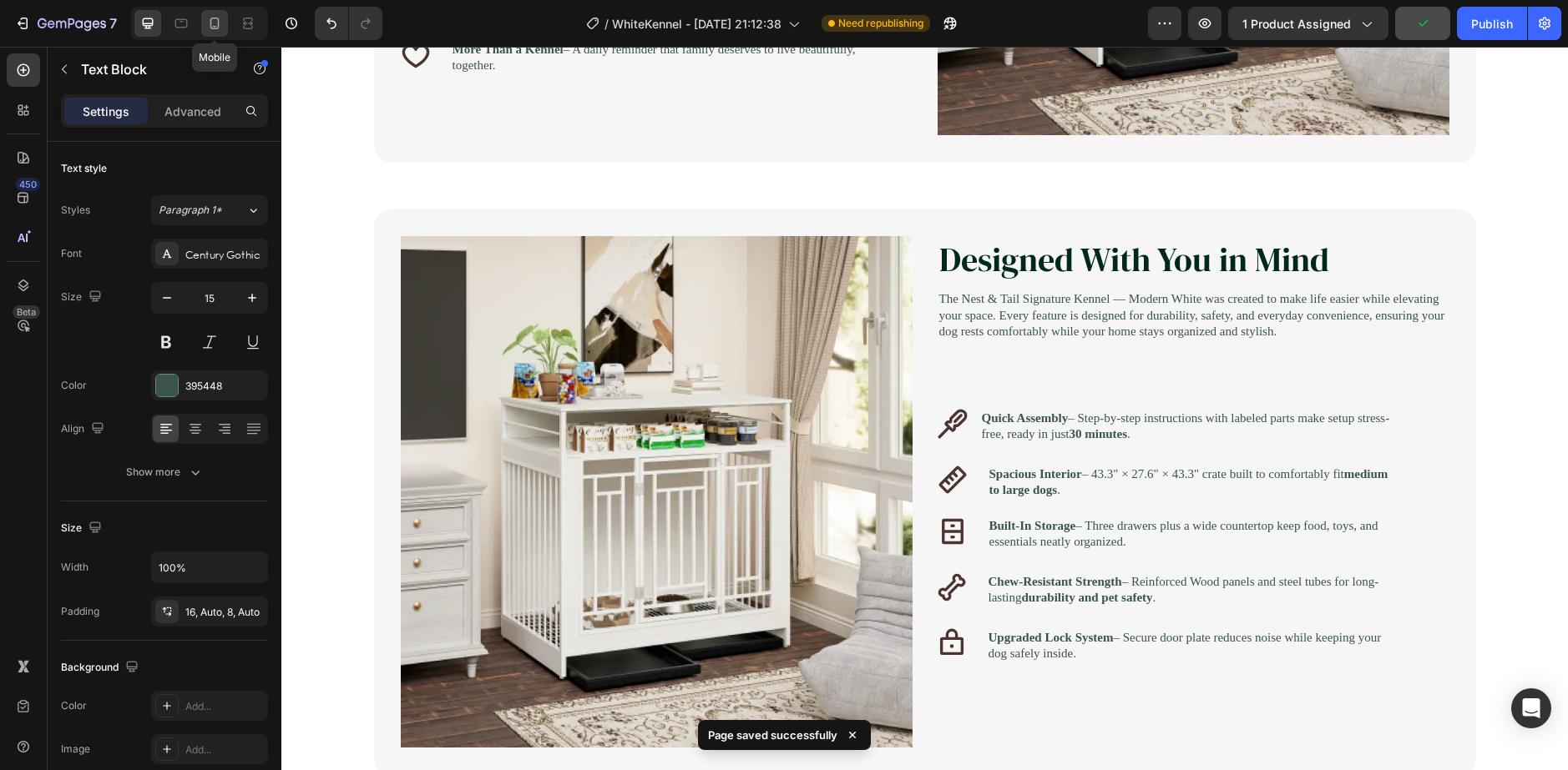
click at [217, 14] on div at bounding box center [214, 23] width 27 height 27
type input "13"
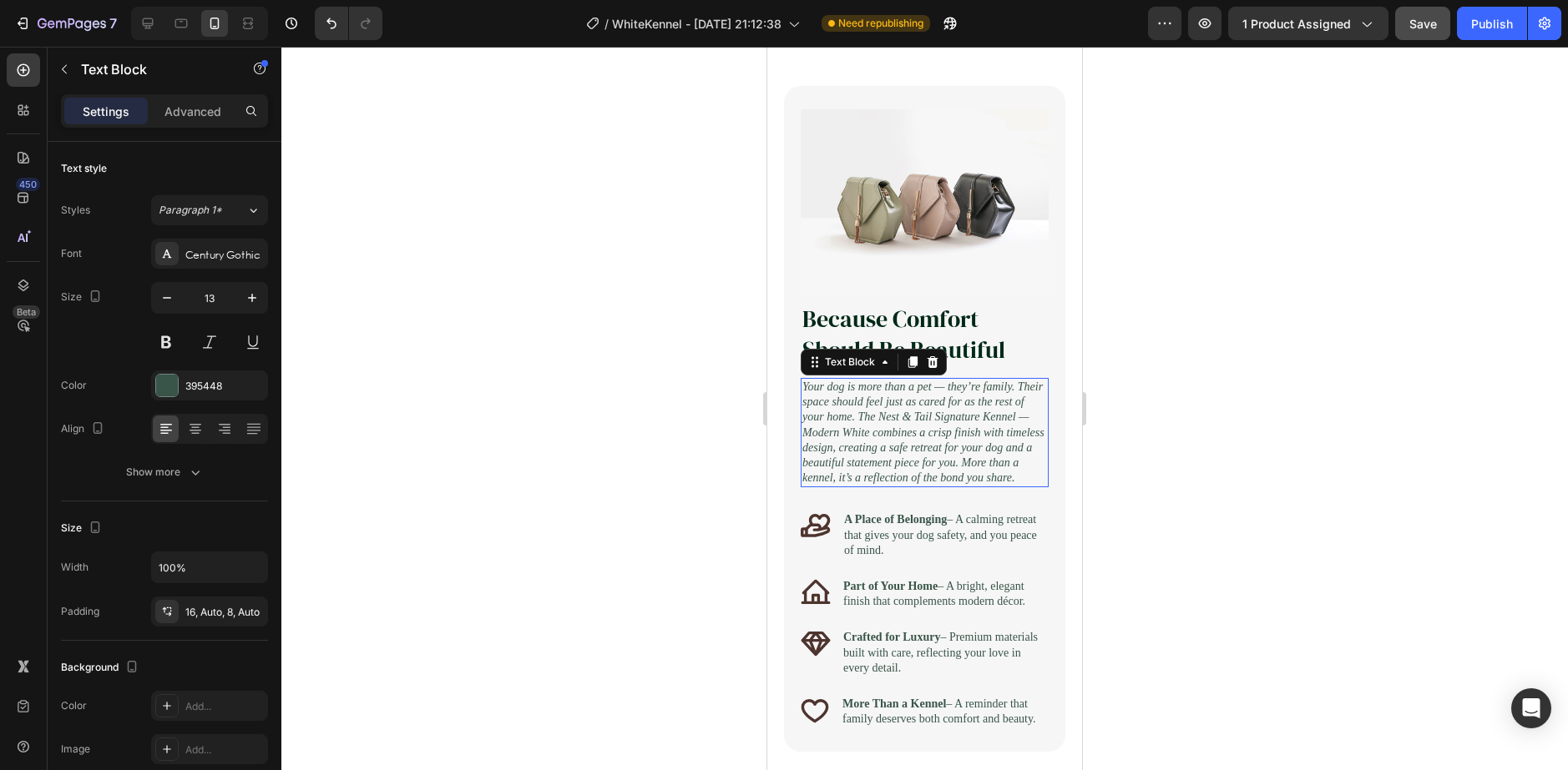
click at [899, 457] on icon "Your dog is more than a pet — they’re family. Their space should feel just as c…" at bounding box center [924, 433] width 242 height 104
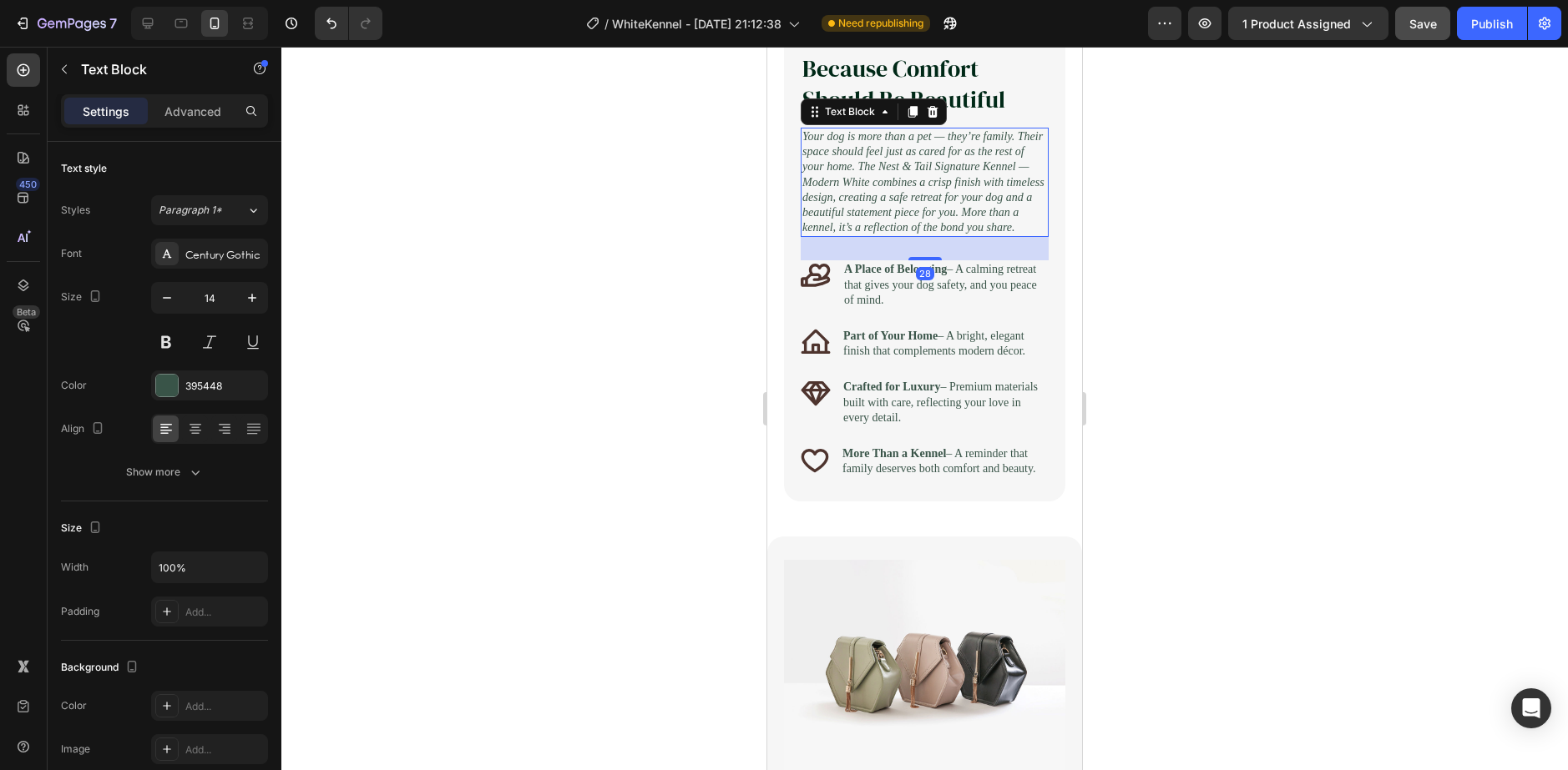
click at [1104, 515] on div at bounding box center [924, 409] width 1286 height 724
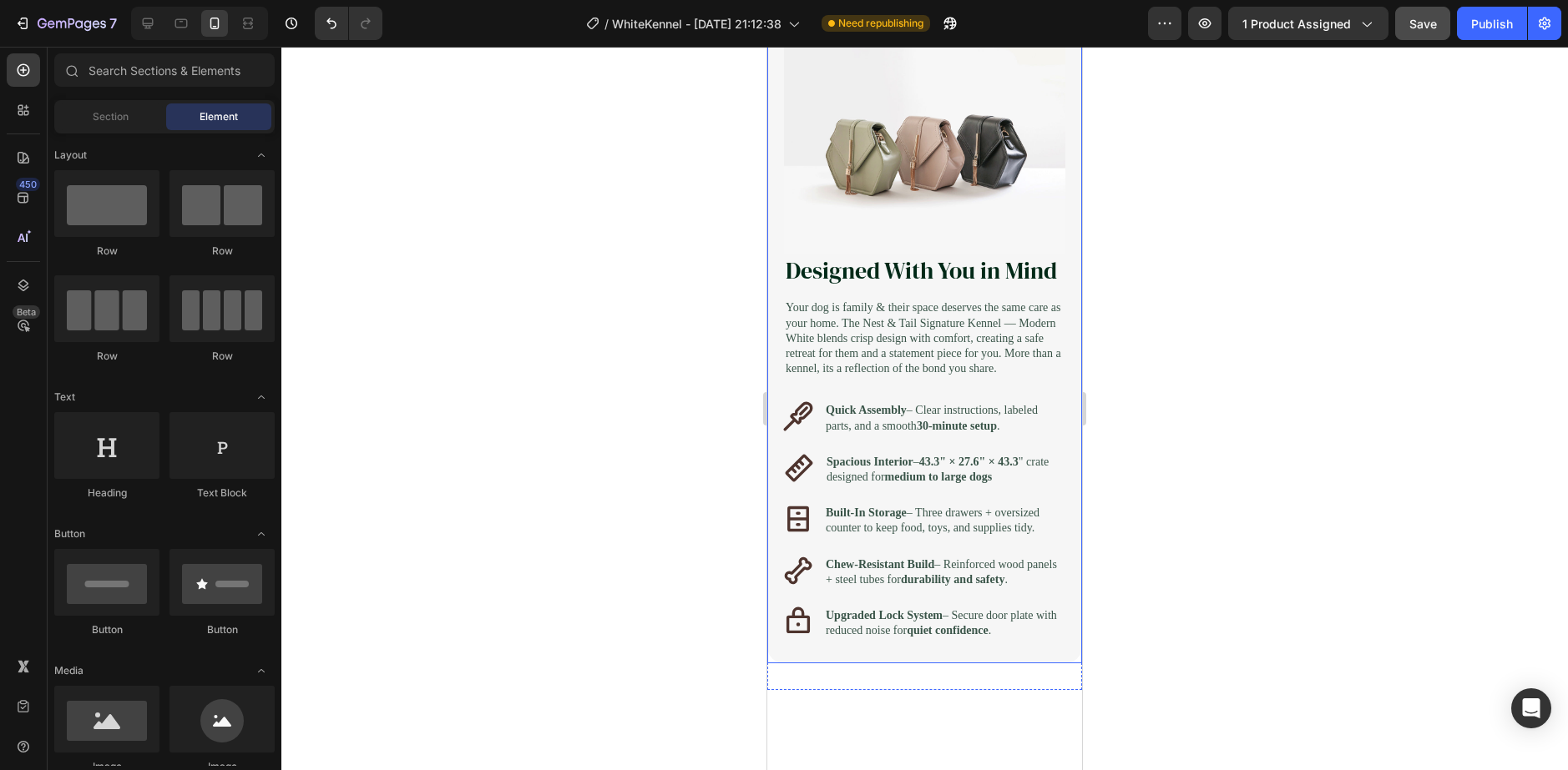
scroll to position [2003, 0]
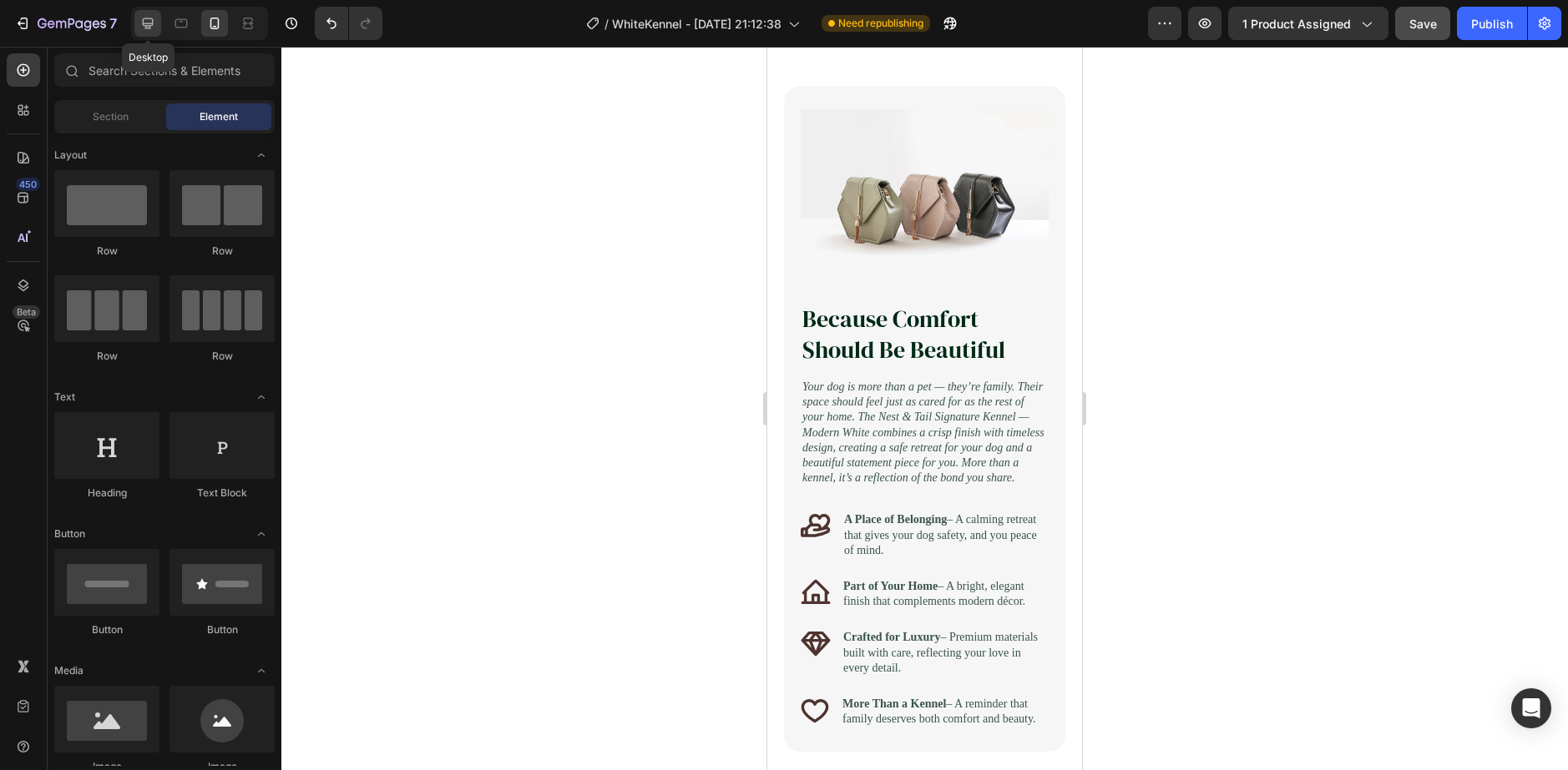
click at [153, 29] on icon at bounding box center [148, 23] width 17 height 17
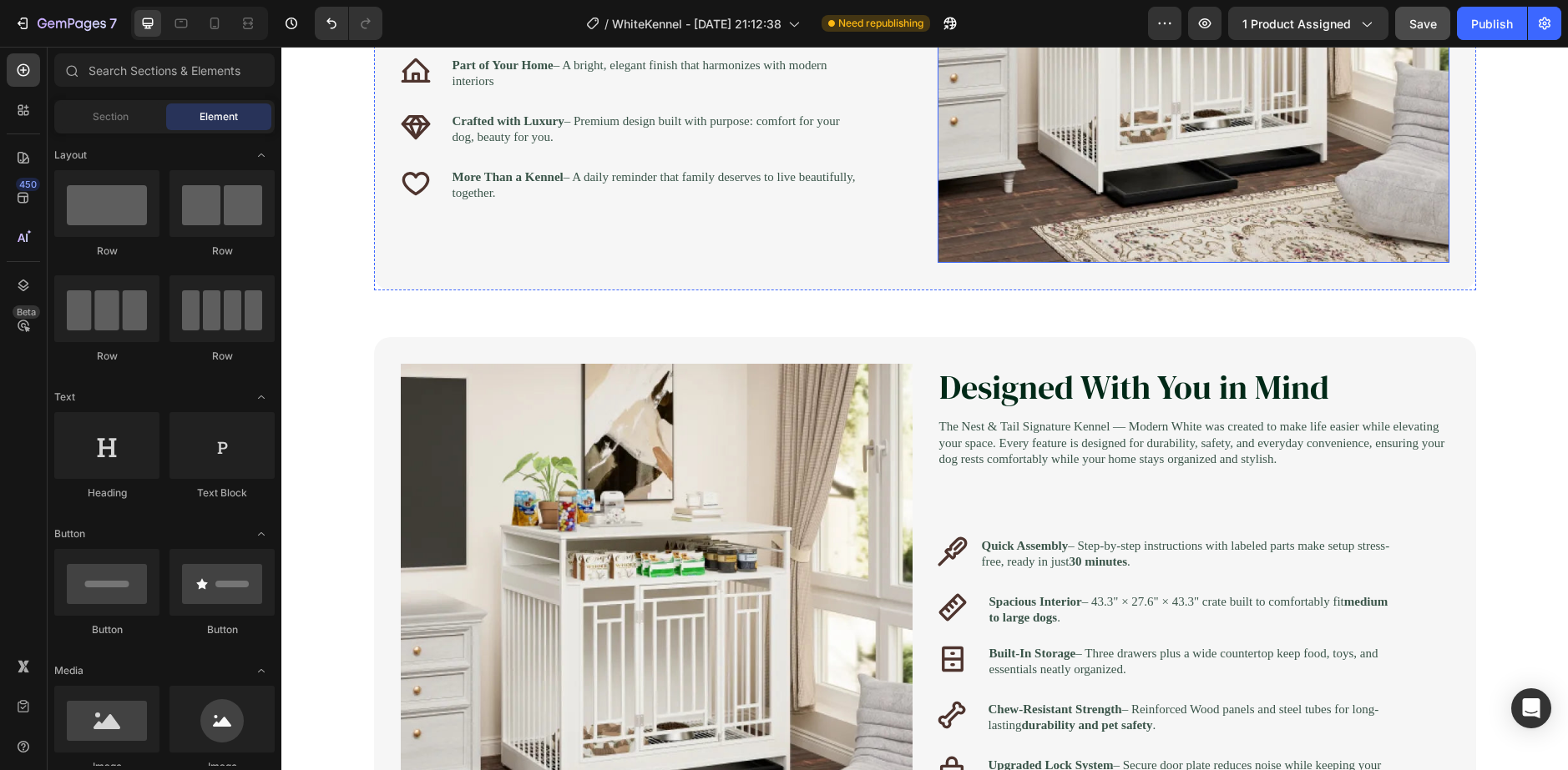
scroll to position [1652, 0]
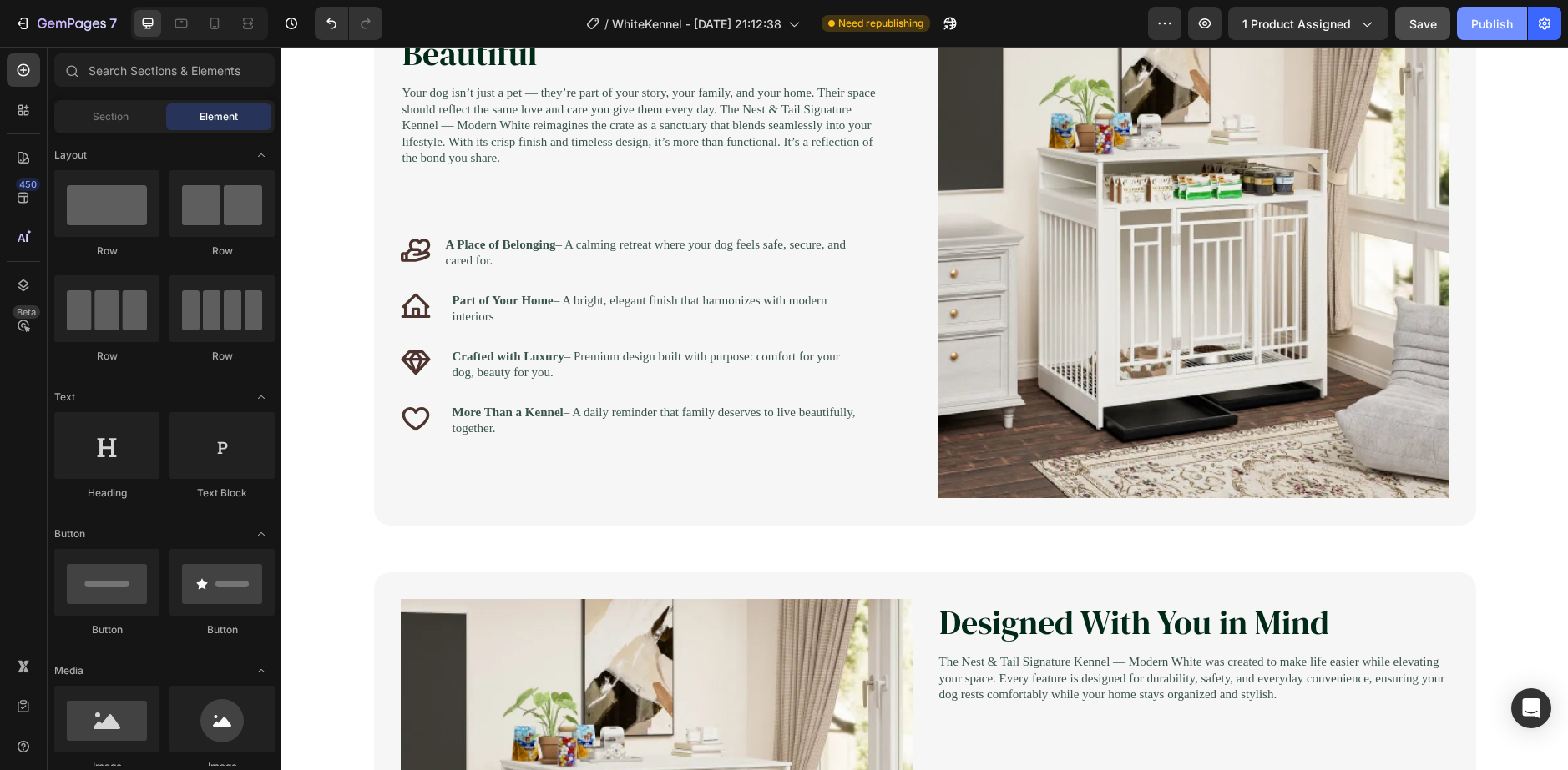
click at [1468, 24] on button "Publish" at bounding box center [1491, 23] width 70 height 33
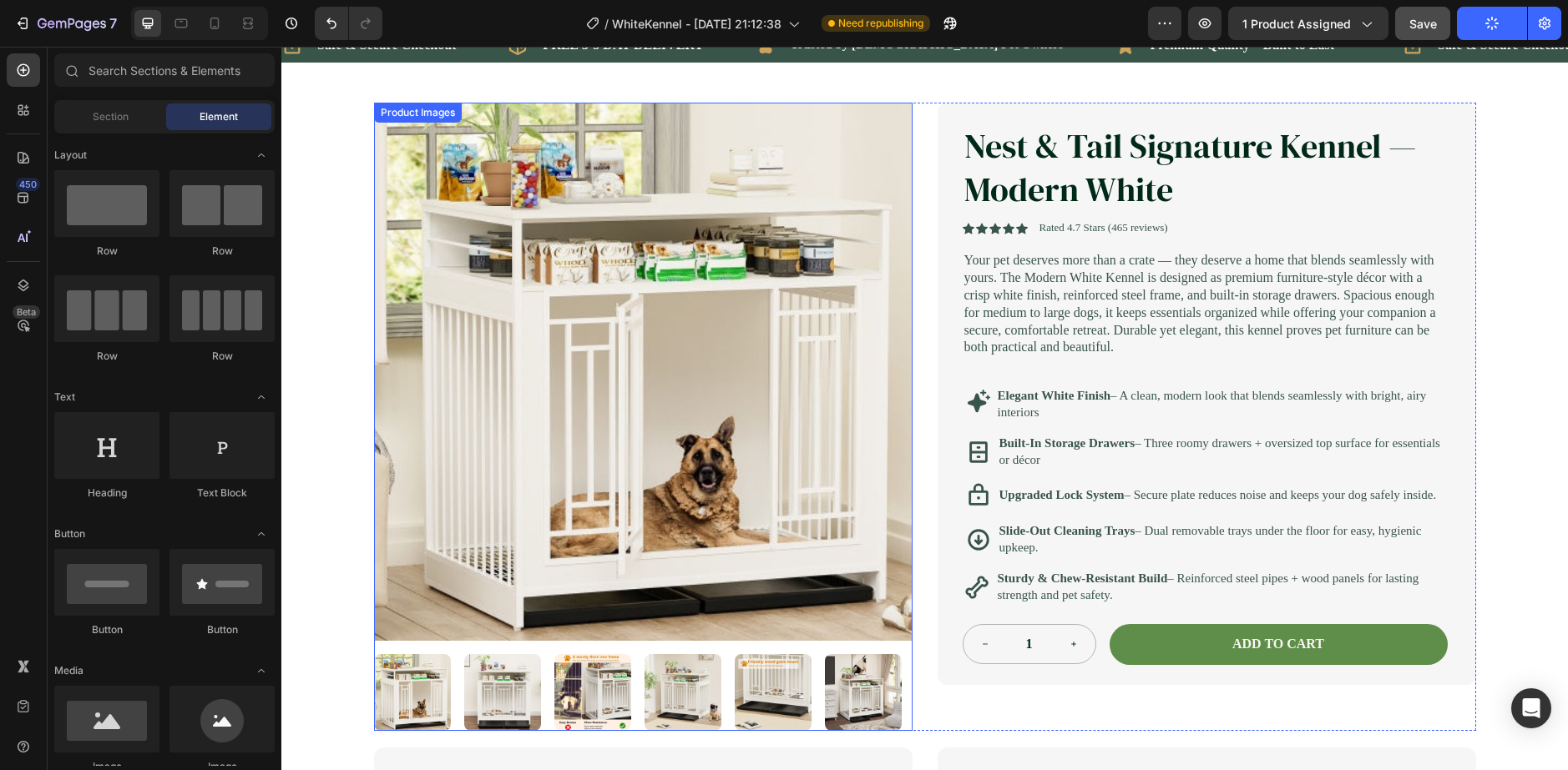
scroll to position [0, 0]
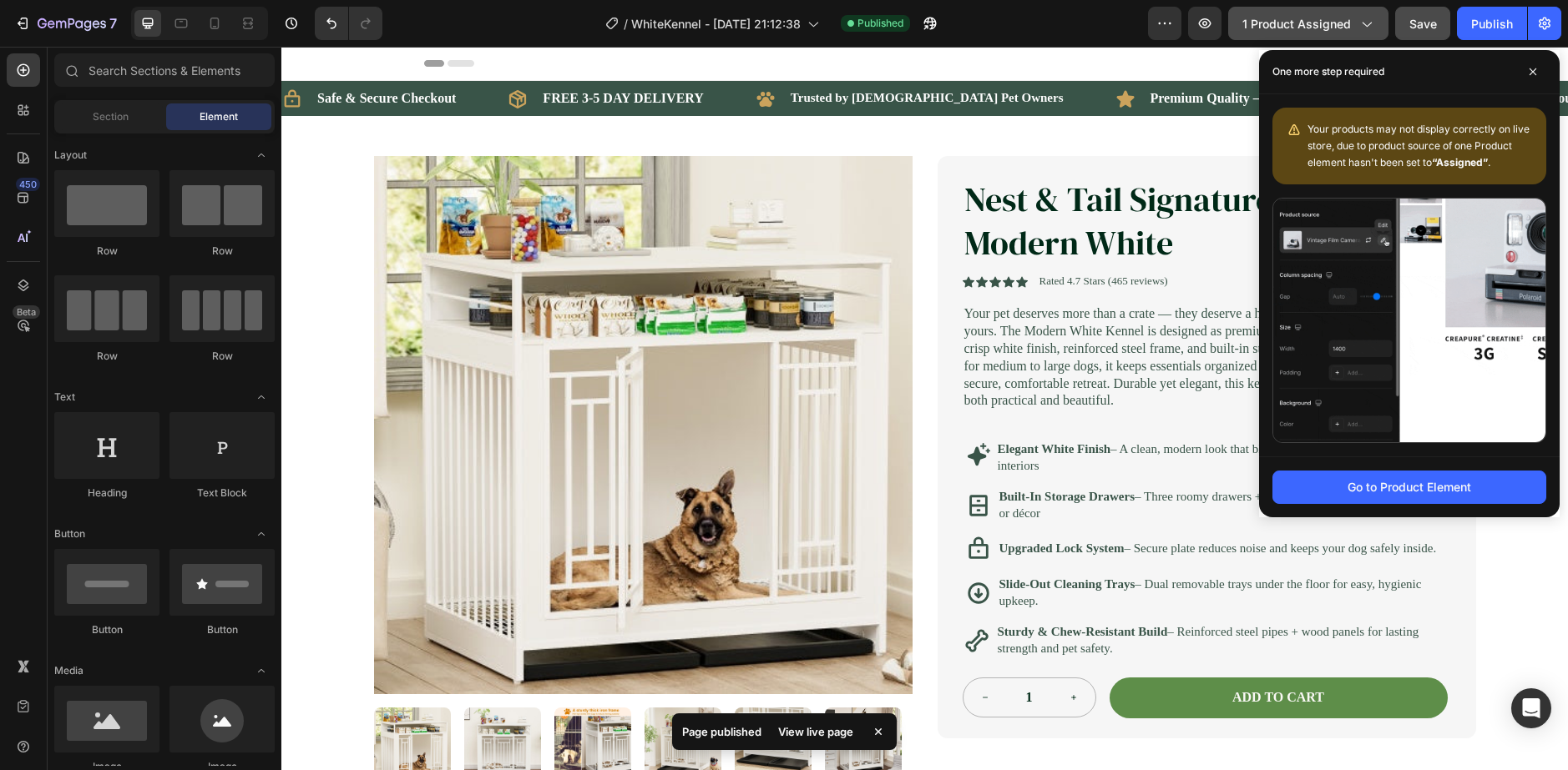
click at [1345, 30] on span "1 product assigned" at bounding box center [1295, 23] width 108 height 18
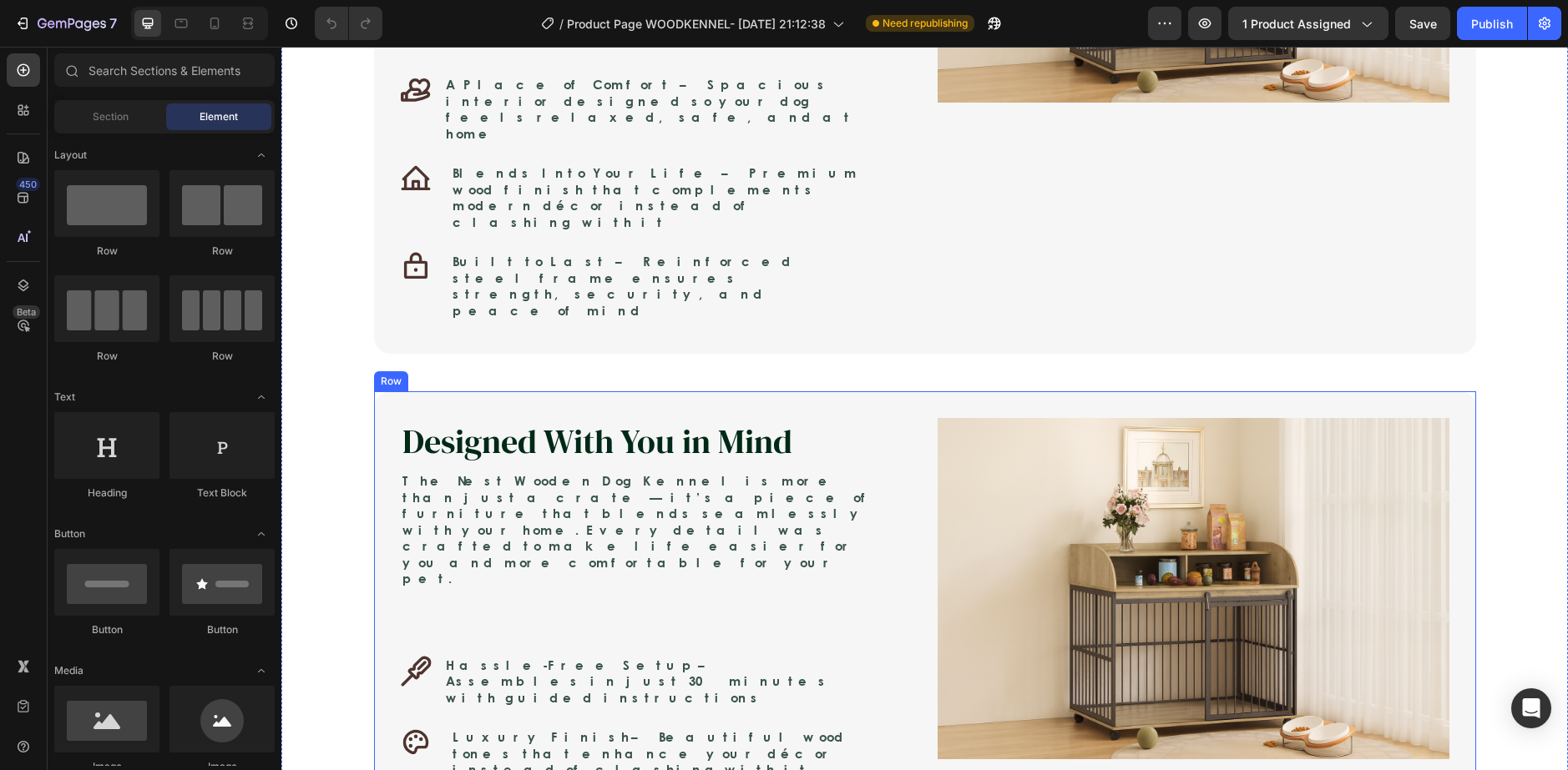
scroll to position [1419, 0]
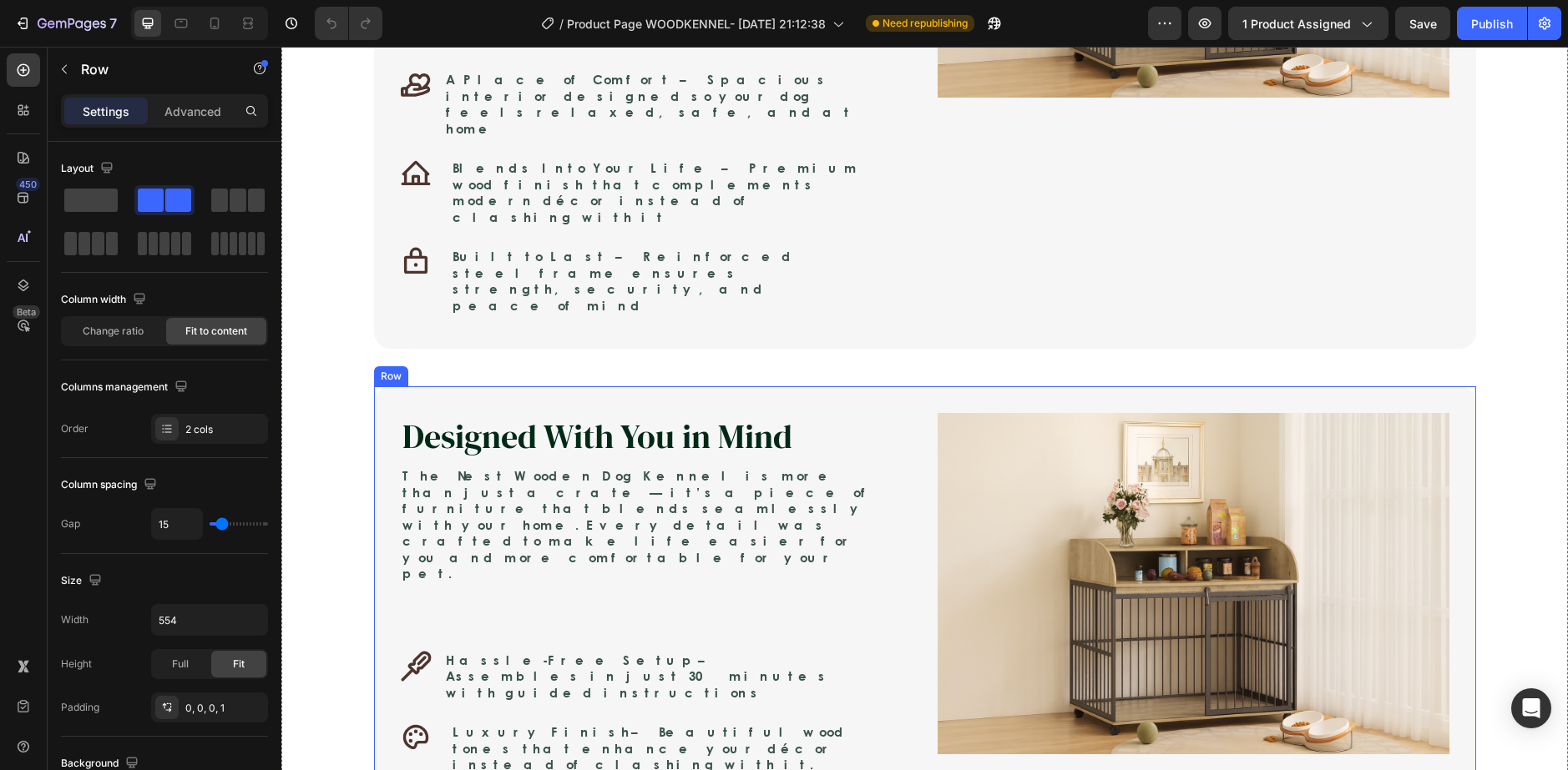
click at [552, 677] on div "Because They Deserve More Than Just a Kennel Heading Your dog gives you loyalty…" at bounding box center [924, 358] width 1286 height 1336
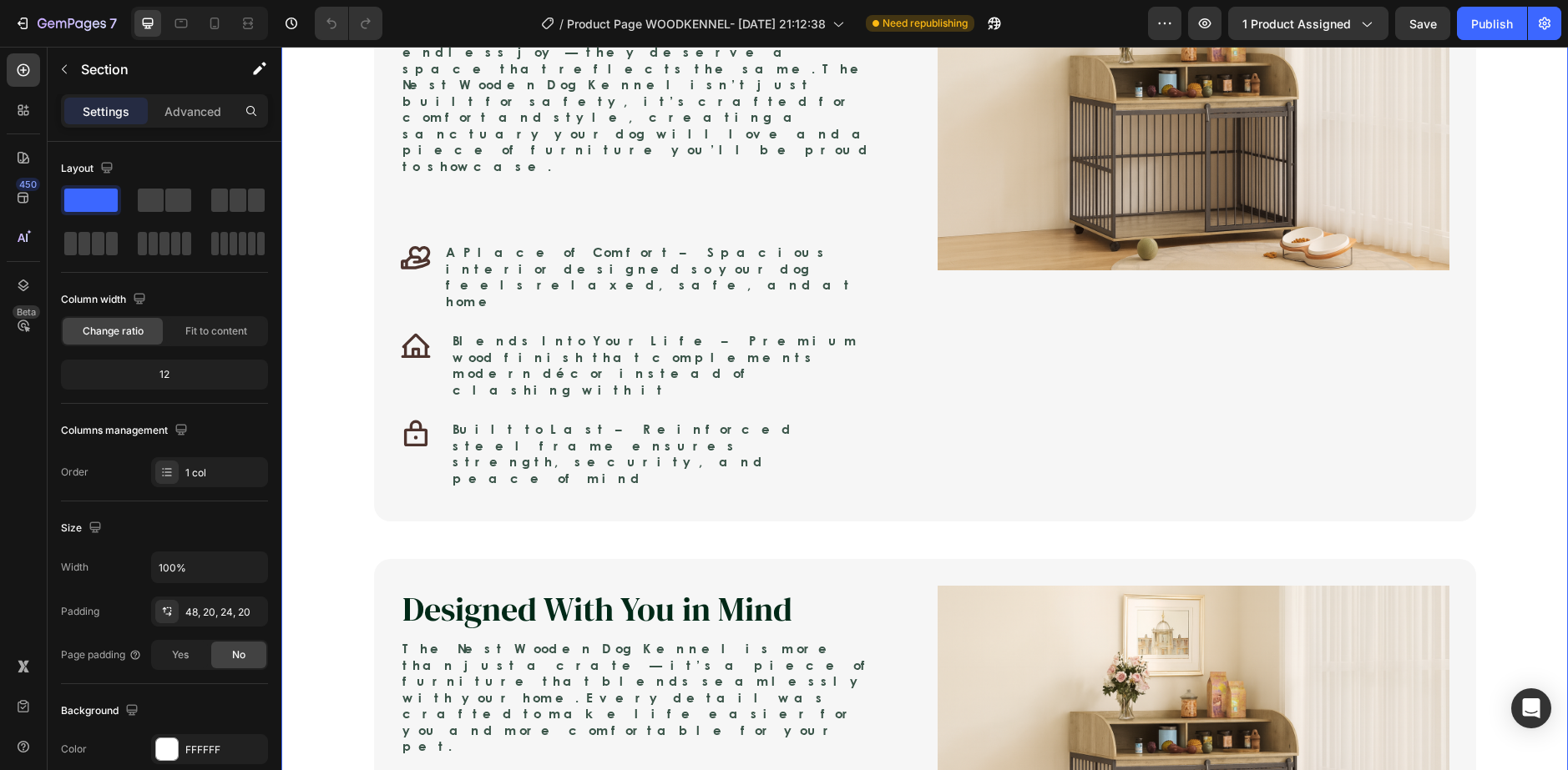
scroll to position [1336, 0]
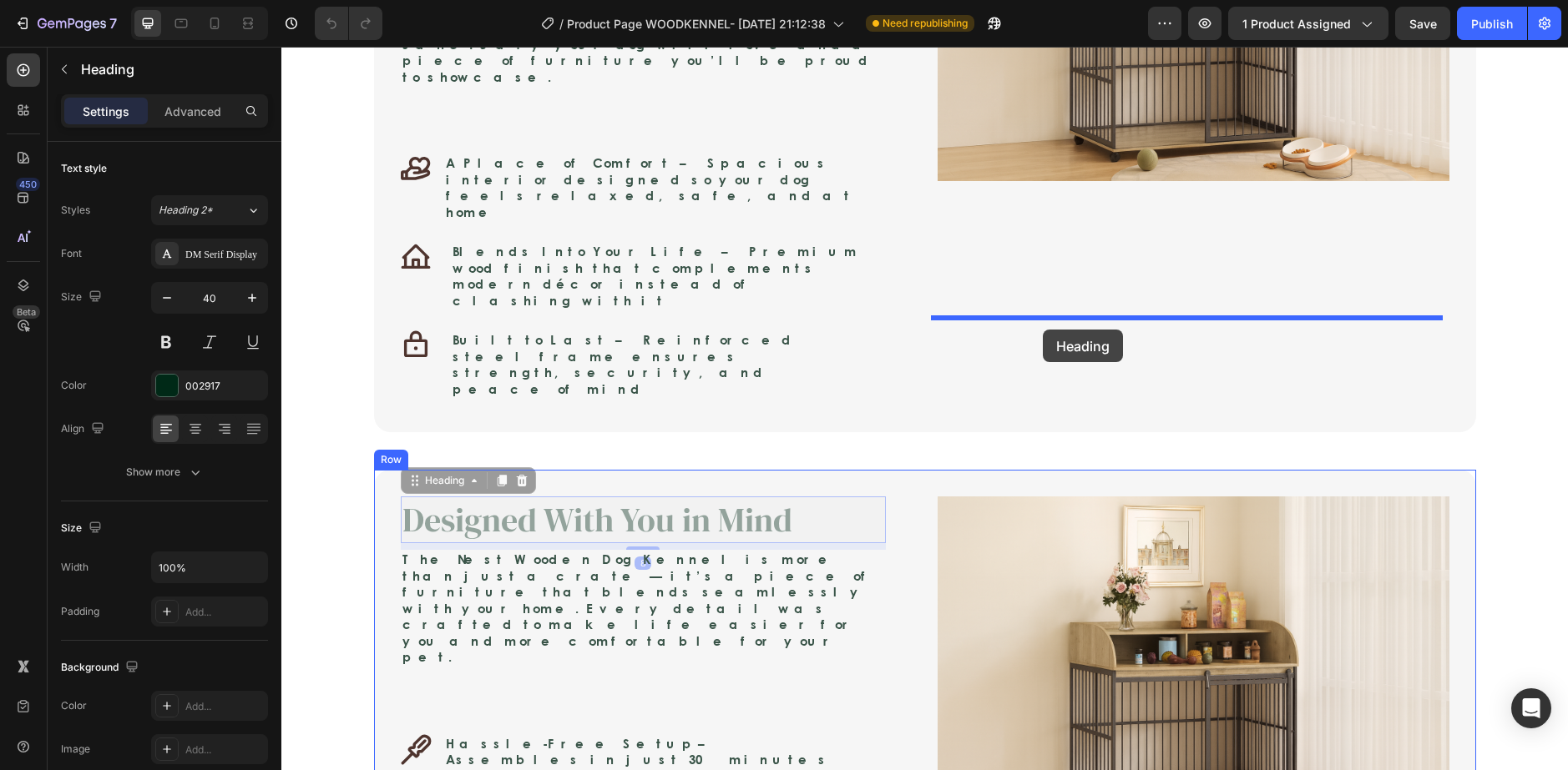
drag, startPoint x: 668, startPoint y: 331, endPoint x: 1043, endPoint y: 330, distance: 375.0
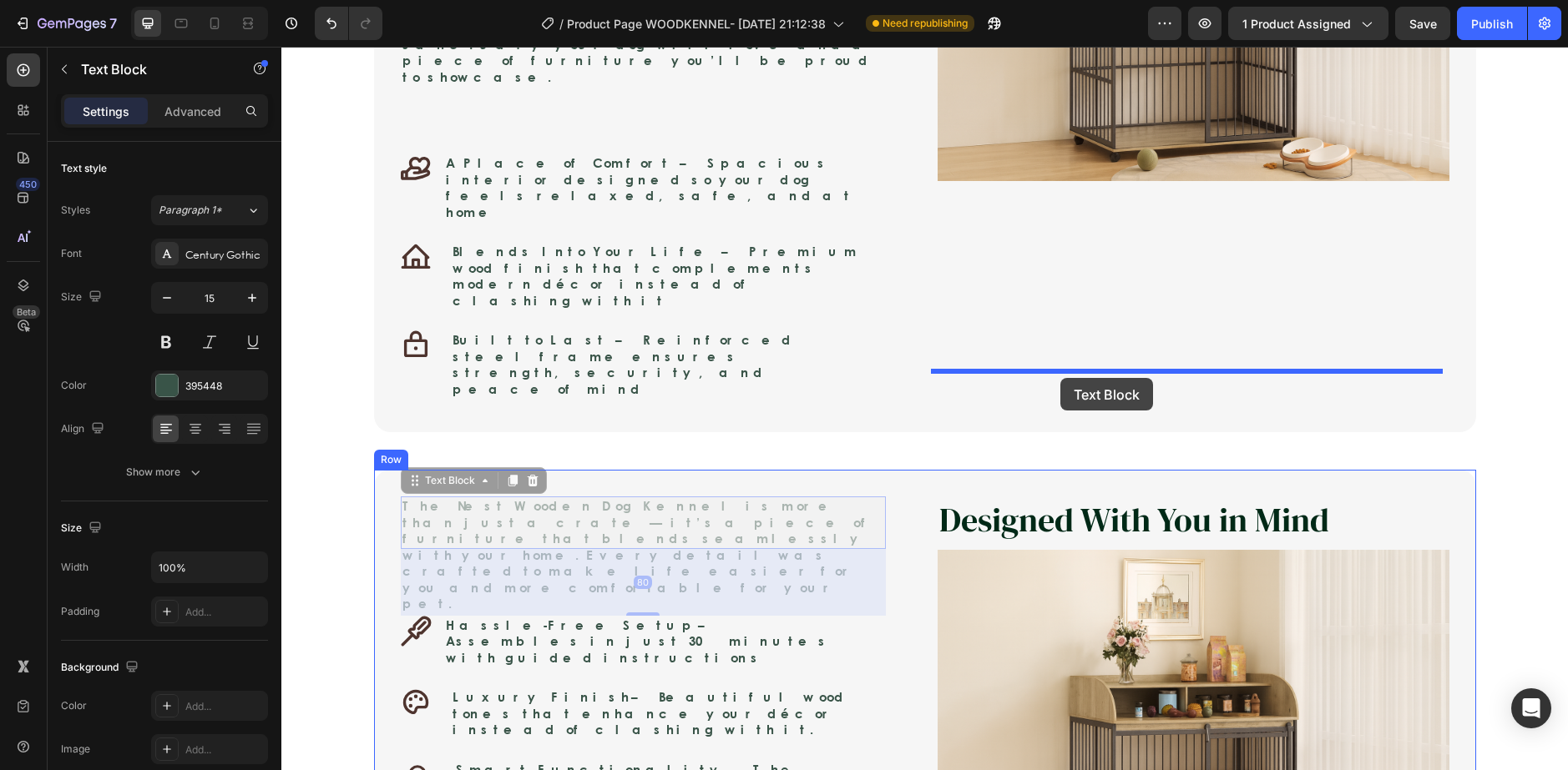
drag, startPoint x: 591, startPoint y: 342, endPoint x: 1060, endPoint y: 378, distance: 470.4
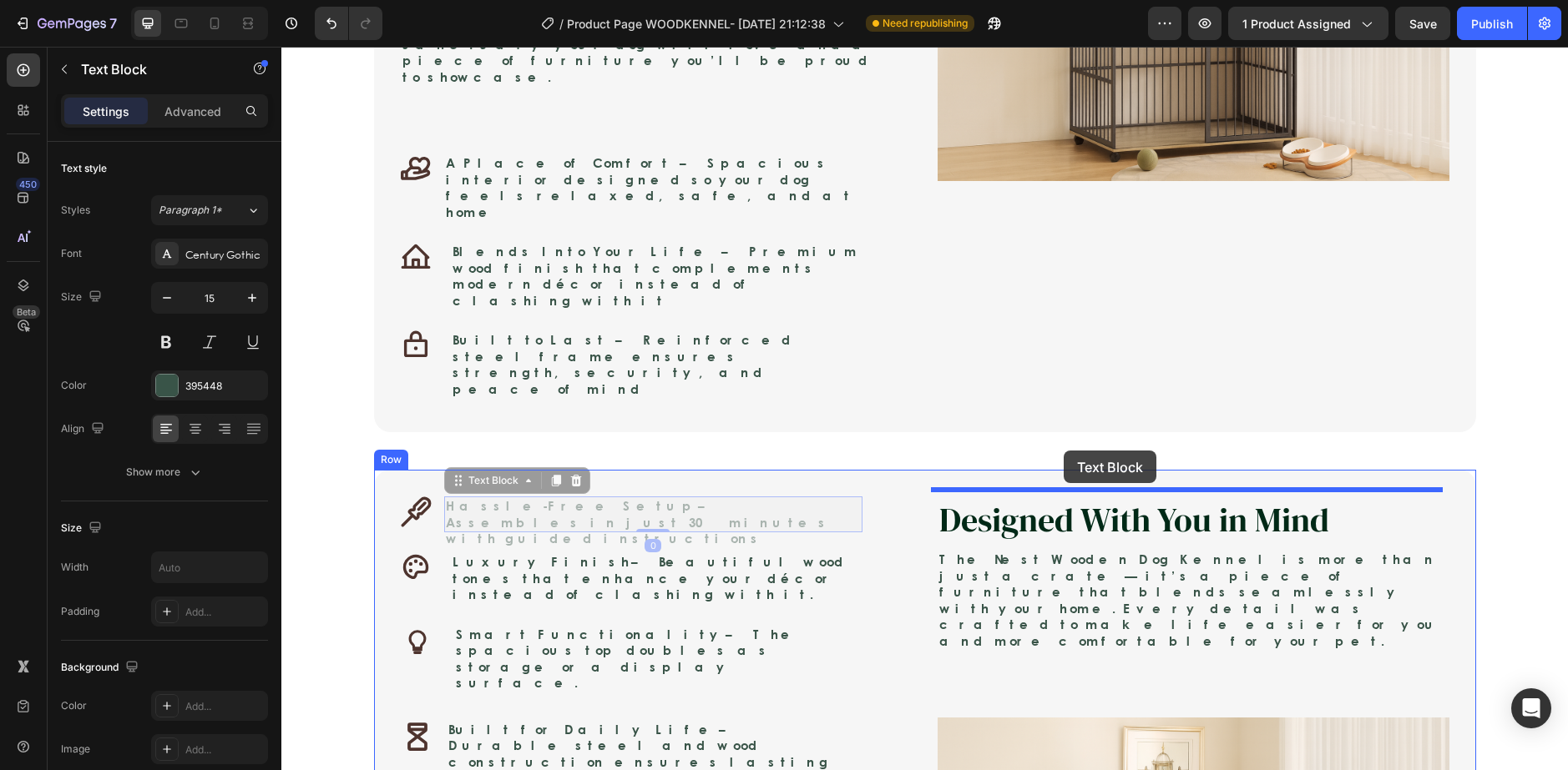
drag, startPoint x: 658, startPoint y: 340, endPoint x: 1063, endPoint y: 451, distance: 419.9
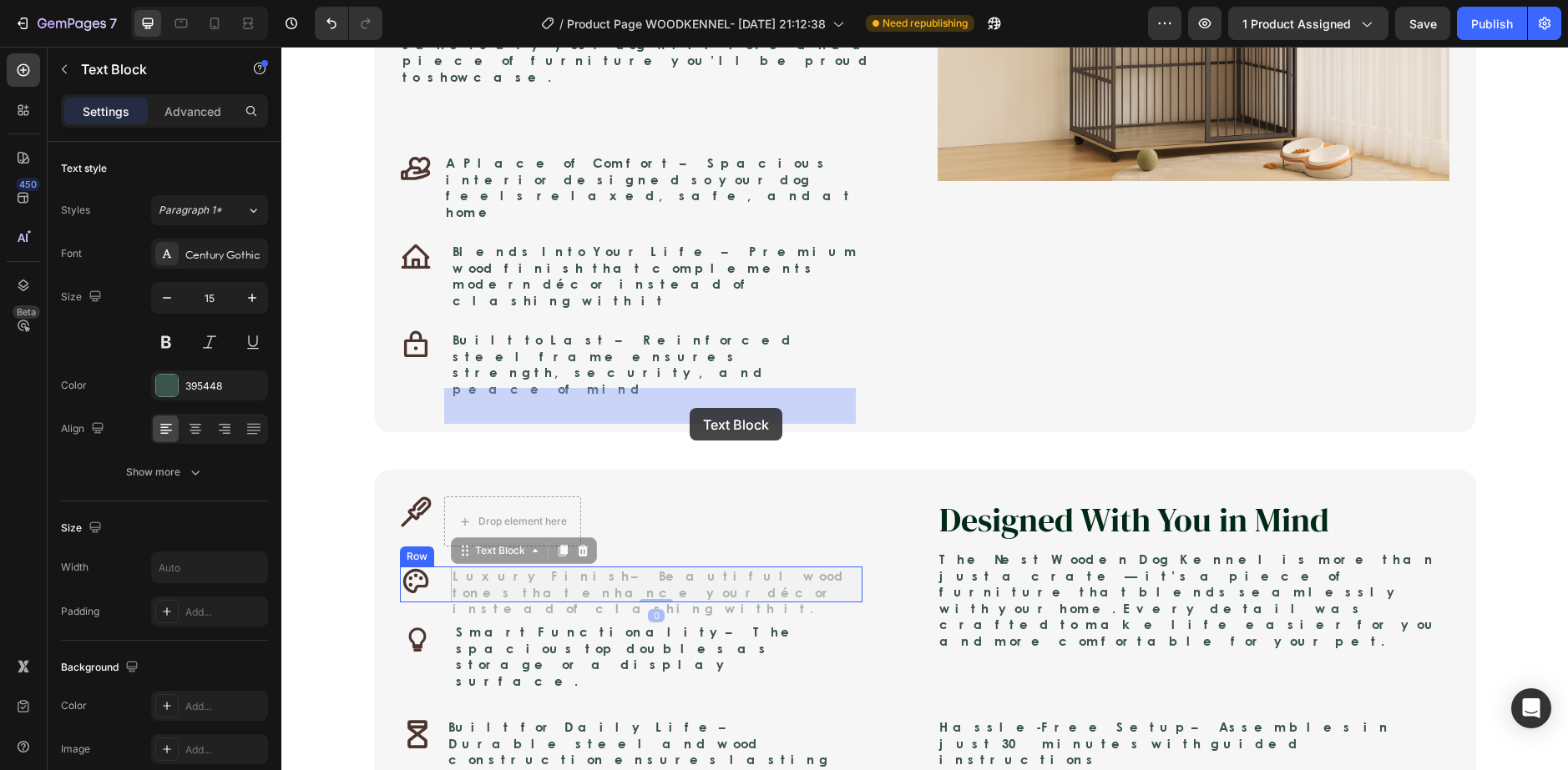
drag, startPoint x: 581, startPoint y: 399, endPoint x: 634, endPoint y: 409, distance: 53.9
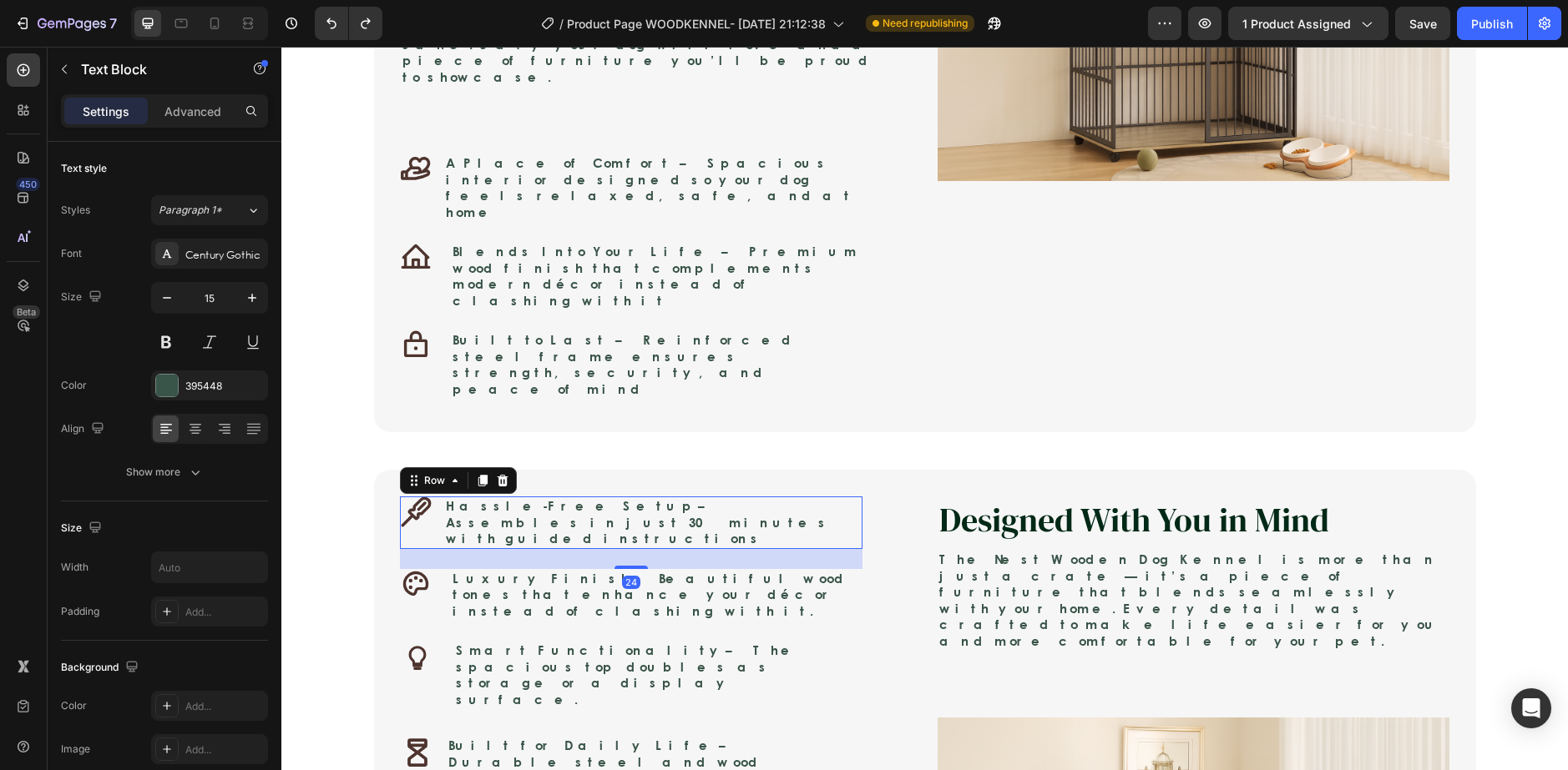
click at [417, 496] on div "Icon" at bounding box center [415, 522] width 31 height 53
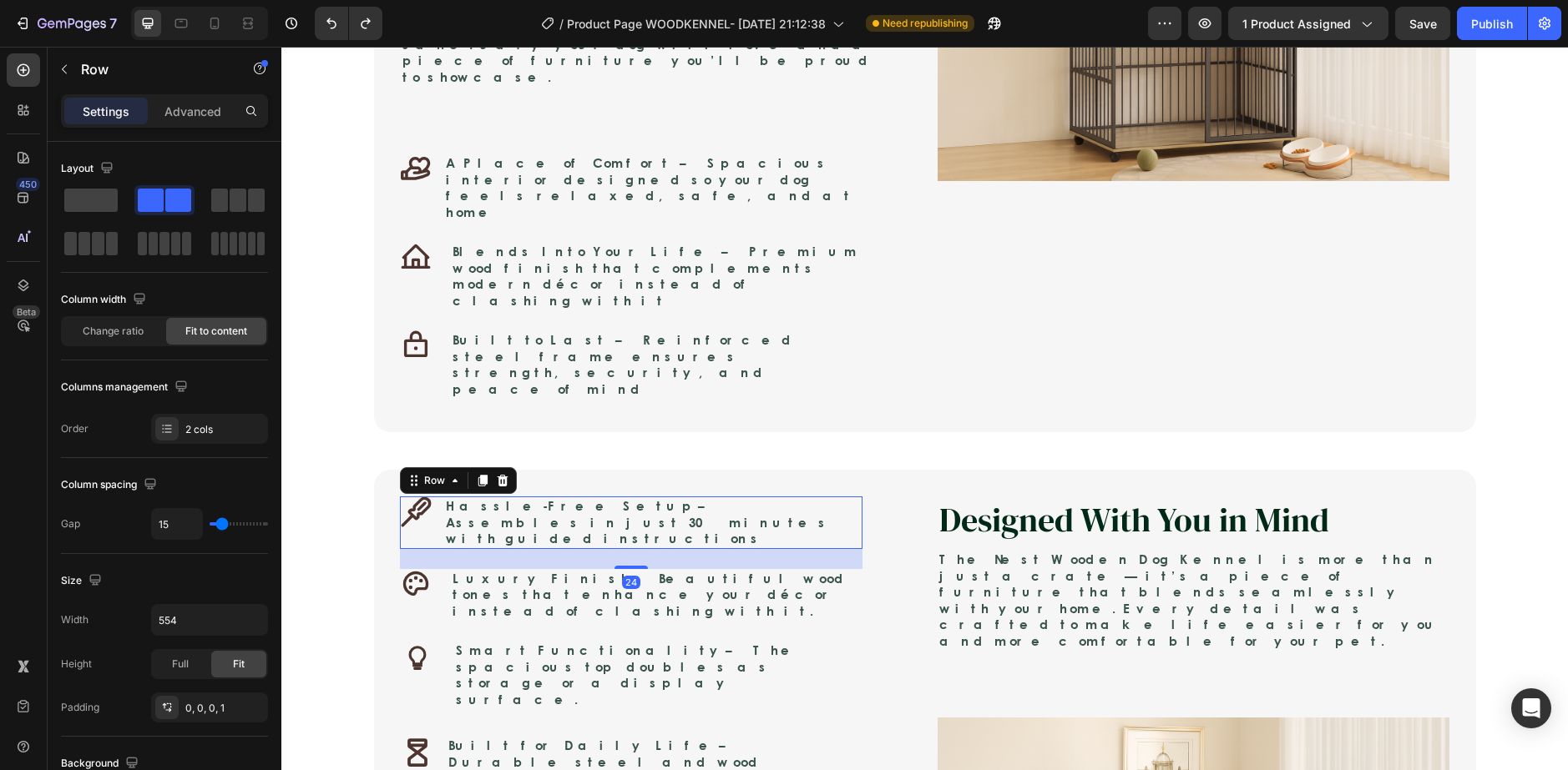
click at [433, 549] on div "24" at bounding box center [631, 559] width 462 height 20
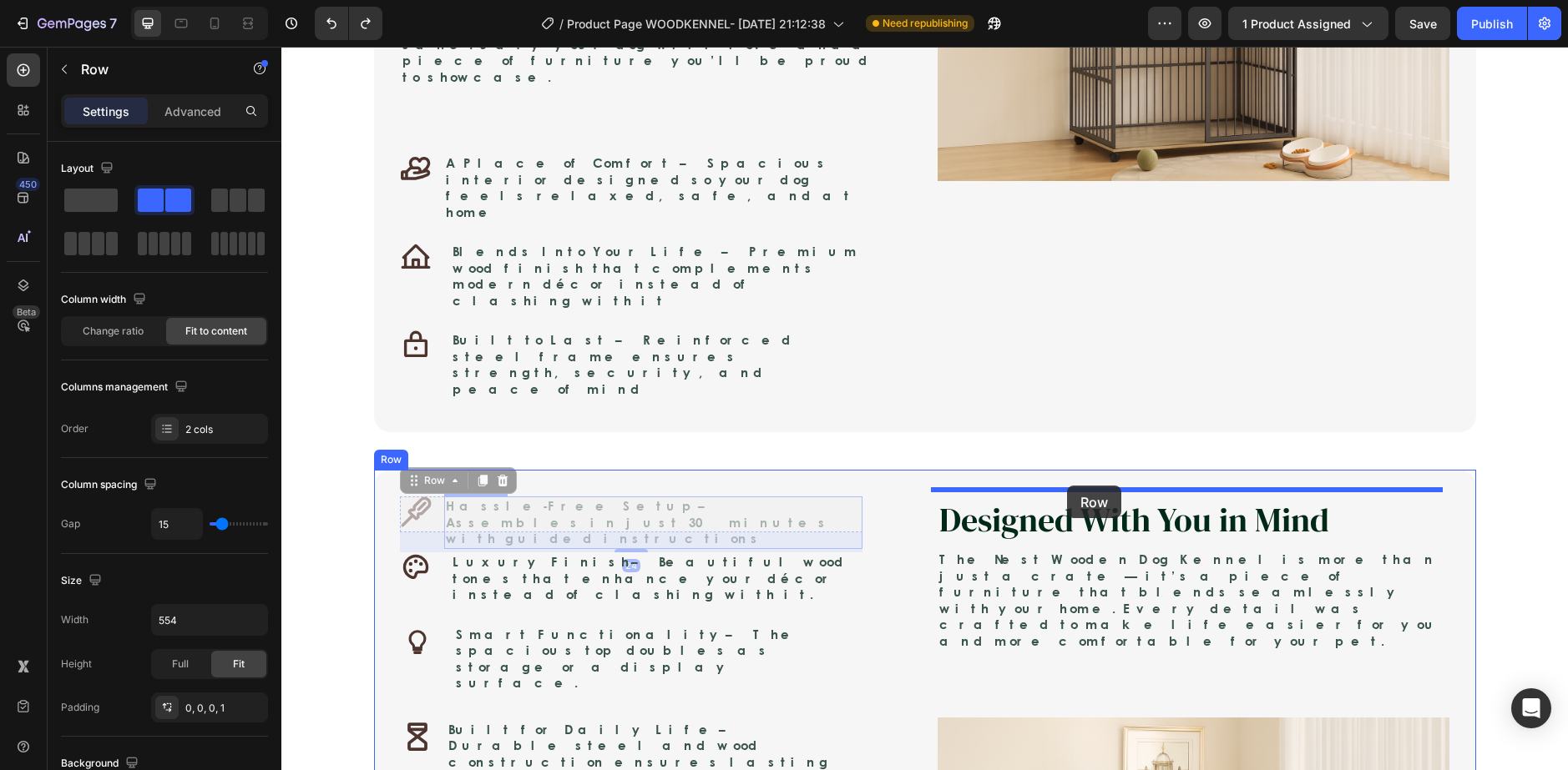
drag, startPoint x: 436, startPoint y: 345, endPoint x: 1067, endPoint y: 485, distance: 646.3
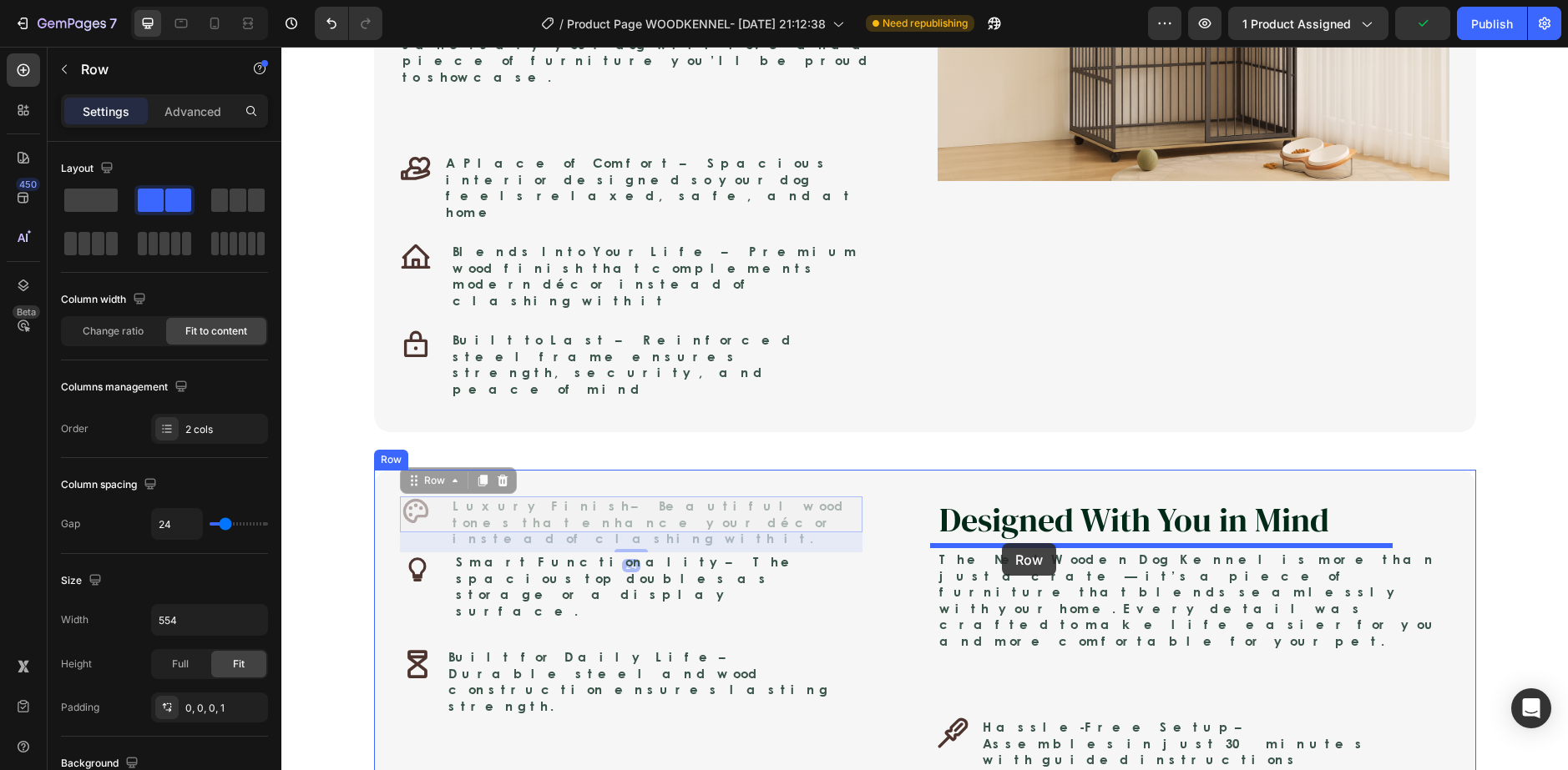
drag, startPoint x: 433, startPoint y: 352, endPoint x: 1001, endPoint y: 544, distance: 599.6
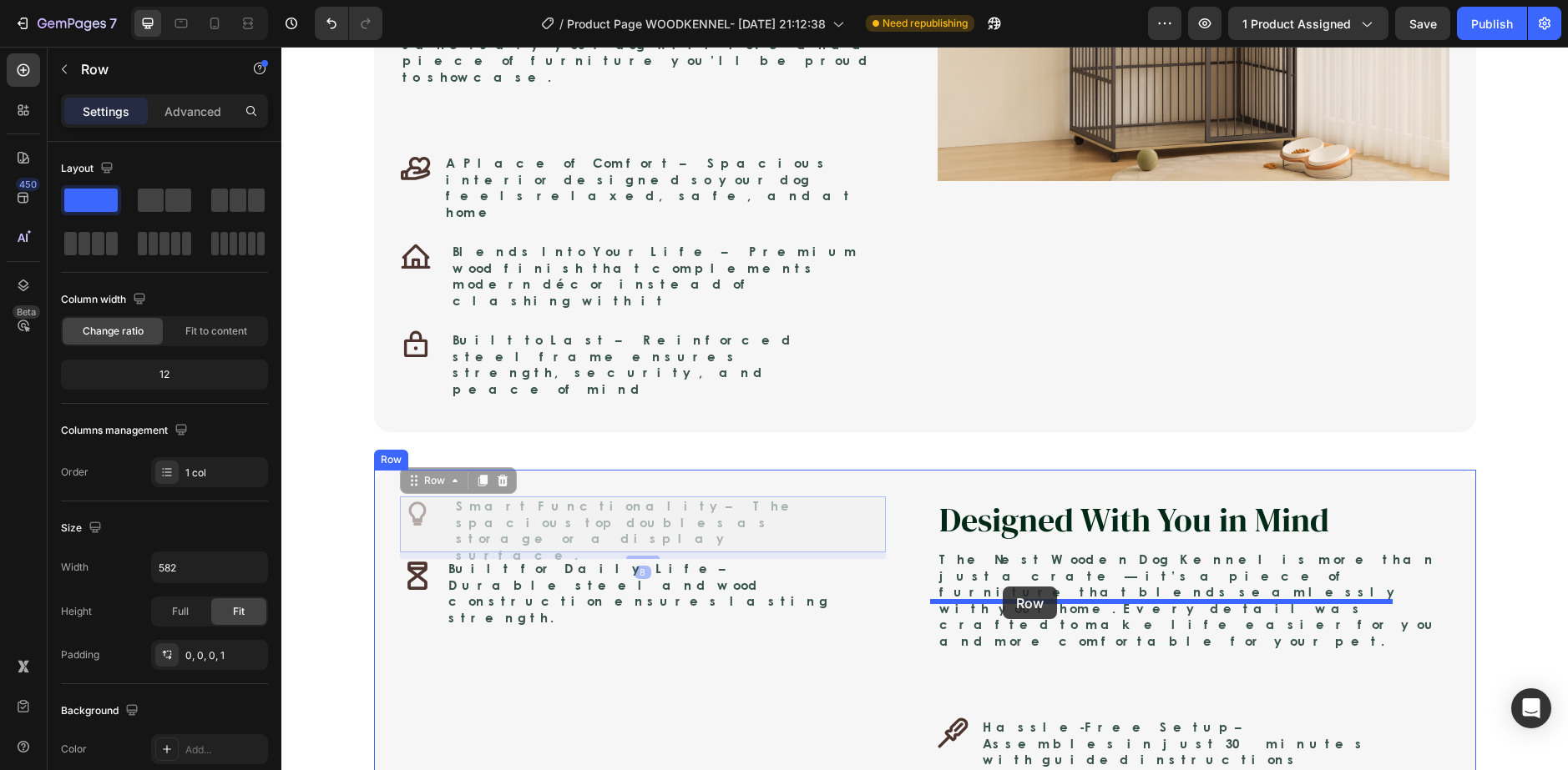
drag, startPoint x: 428, startPoint y: 354, endPoint x: 992, endPoint y: 578, distance: 606.9
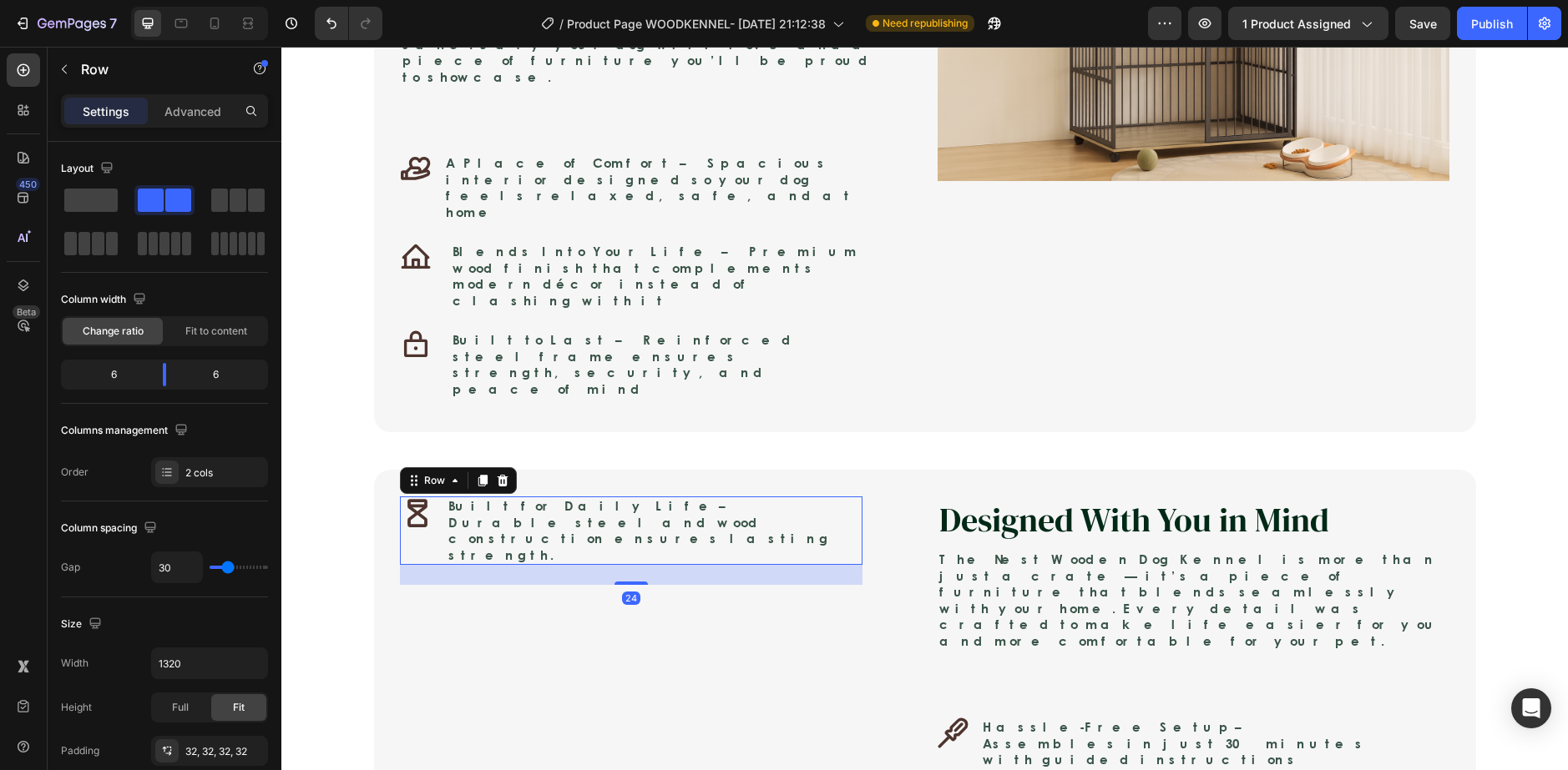
click at [434, 496] on div "Icon Built for Daily Life – Durable steel and wood construction ensures lasting…" at bounding box center [631, 531] width 462 height 68
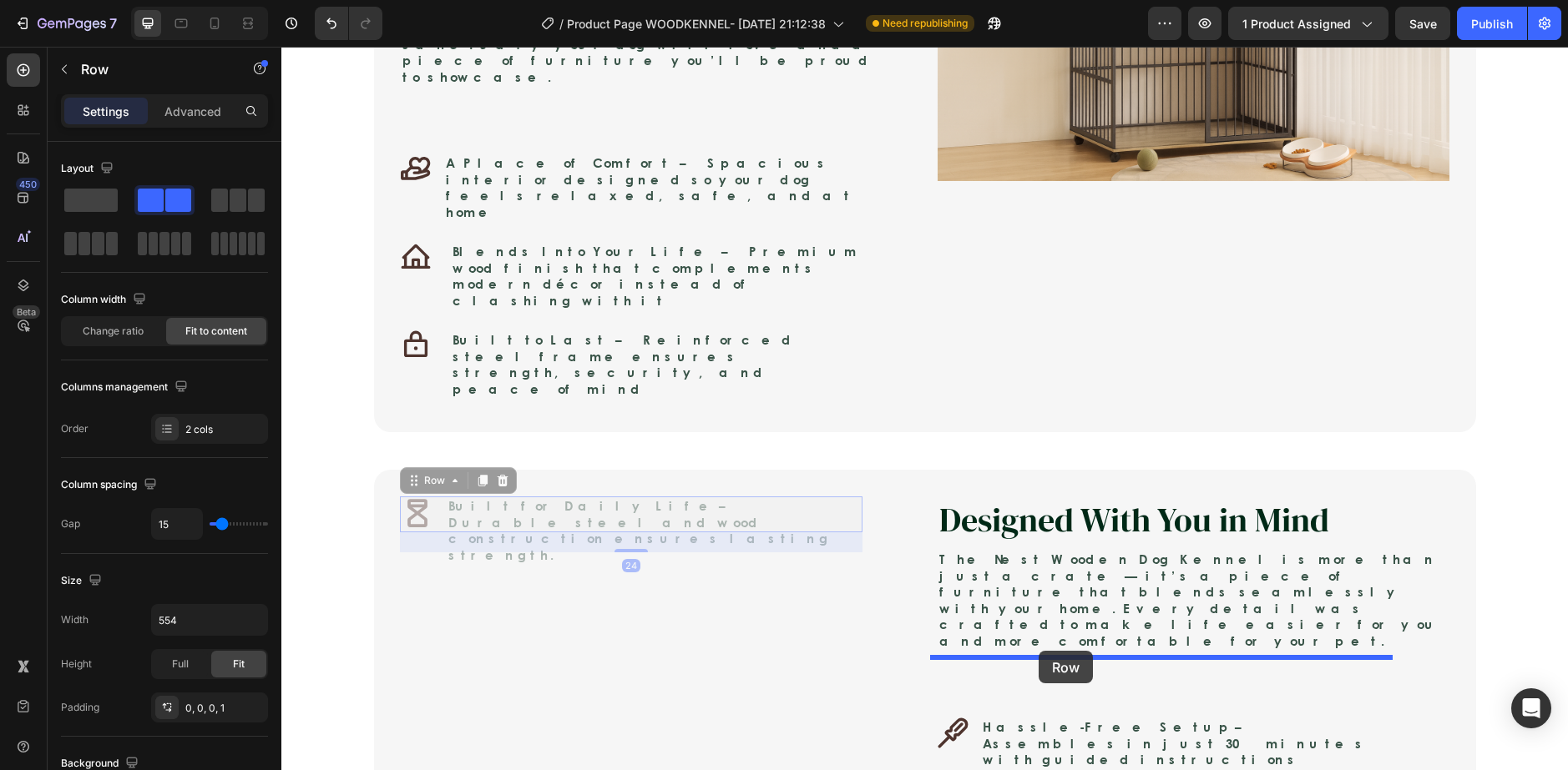
drag, startPoint x: 430, startPoint y: 350, endPoint x: 1038, endPoint y: 651, distance: 678.4
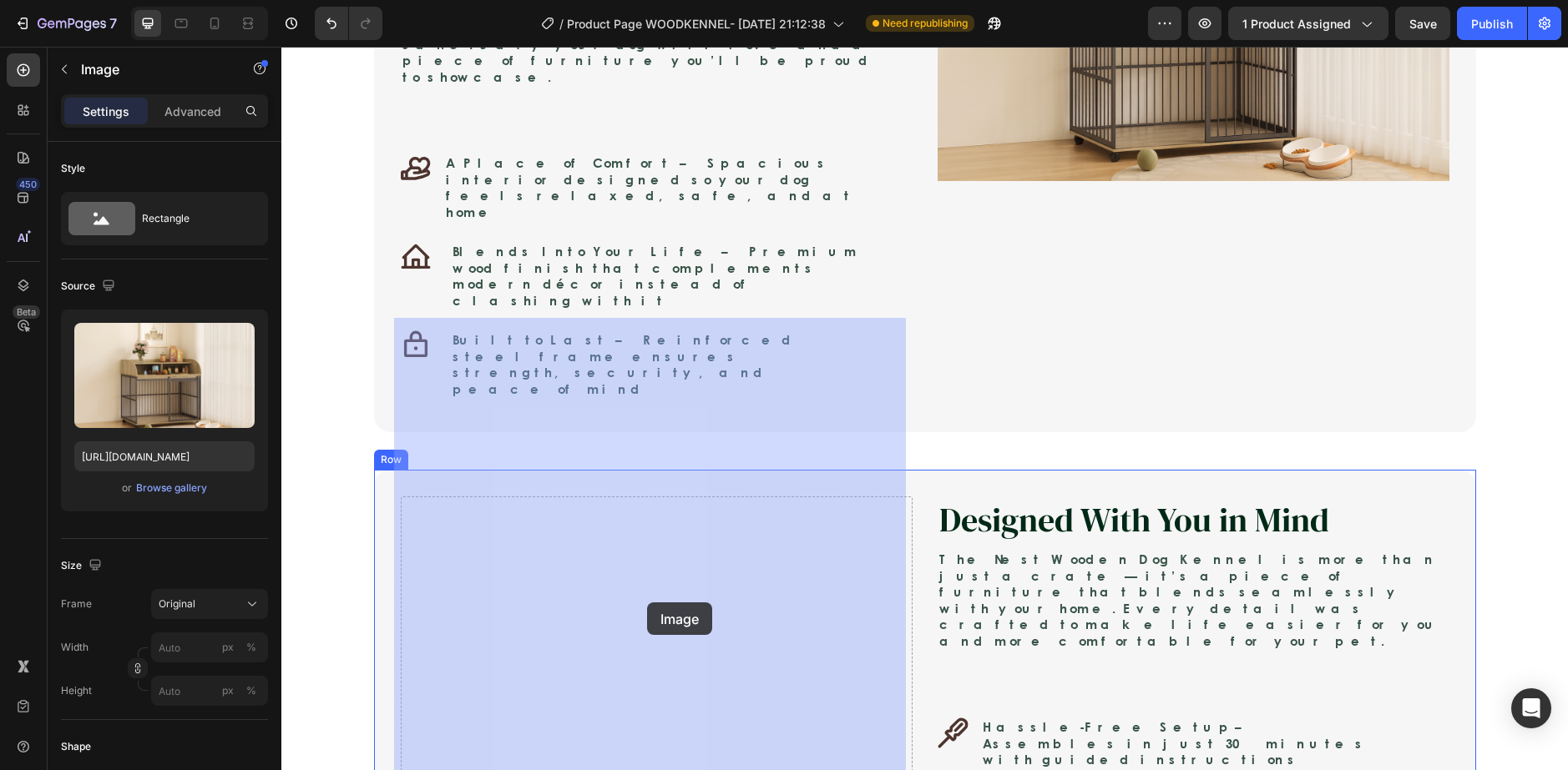
drag, startPoint x: 1035, startPoint y: 747, endPoint x: 595, endPoint y: 589, distance: 467.5
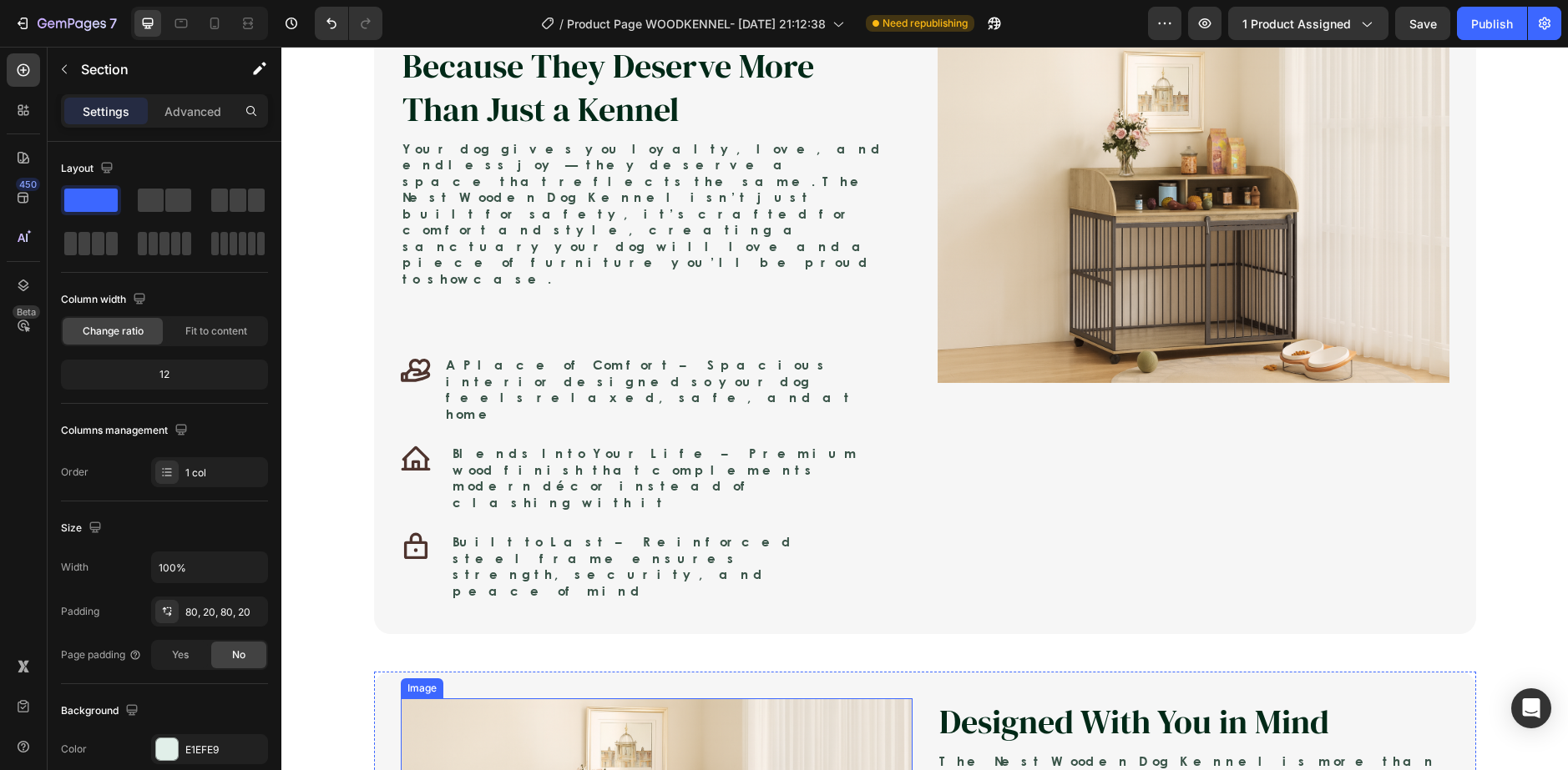
scroll to position [1085, 0]
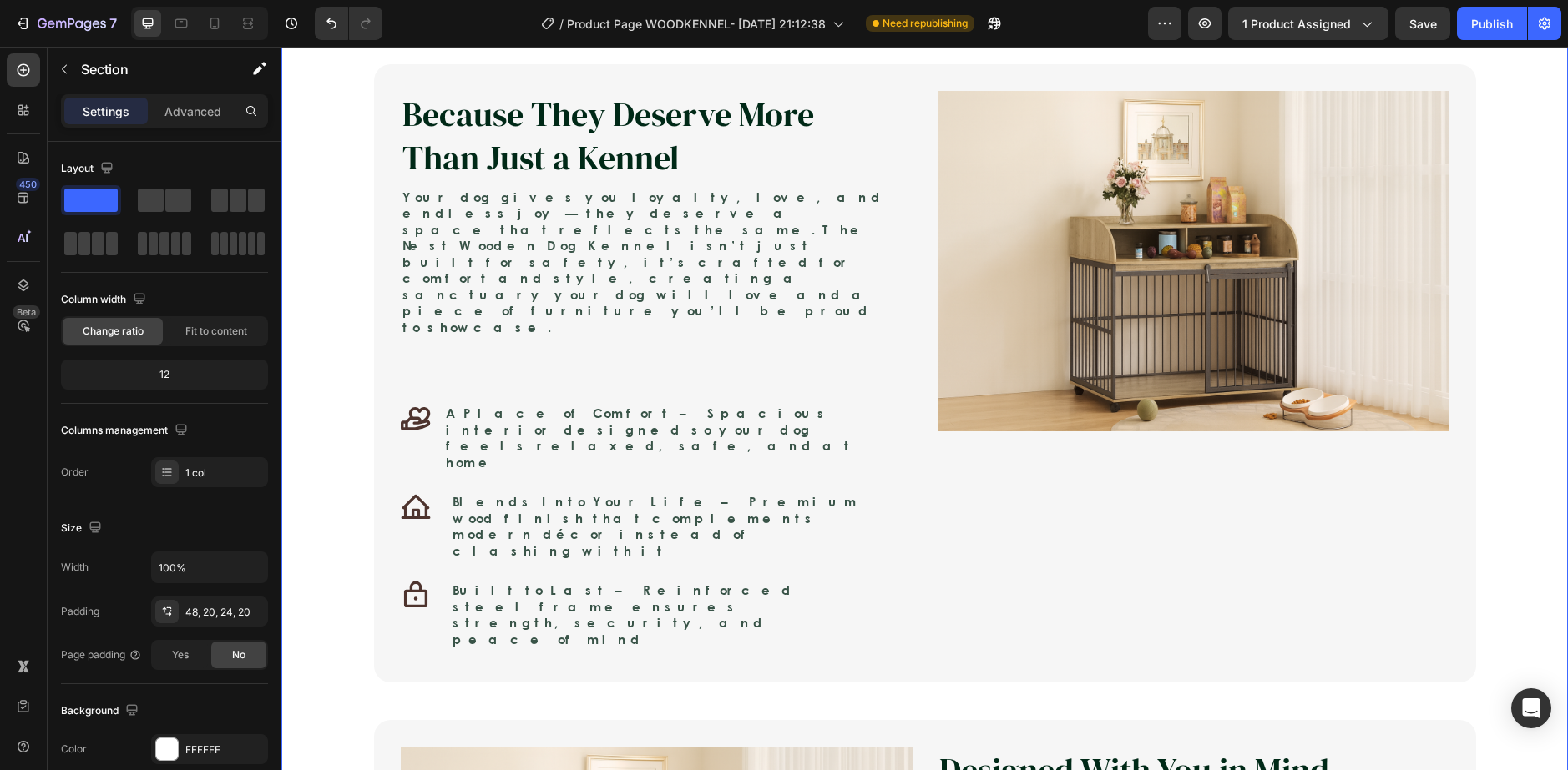
drag, startPoint x: 490, startPoint y: 518, endPoint x: 487, endPoint y: 546, distance: 28.2
click at [490, 519] on div "Because They Deserve More Than Just a Kennel Heading Your dog gives you loyalty…" at bounding box center [924, 694] width 1253 height 1259
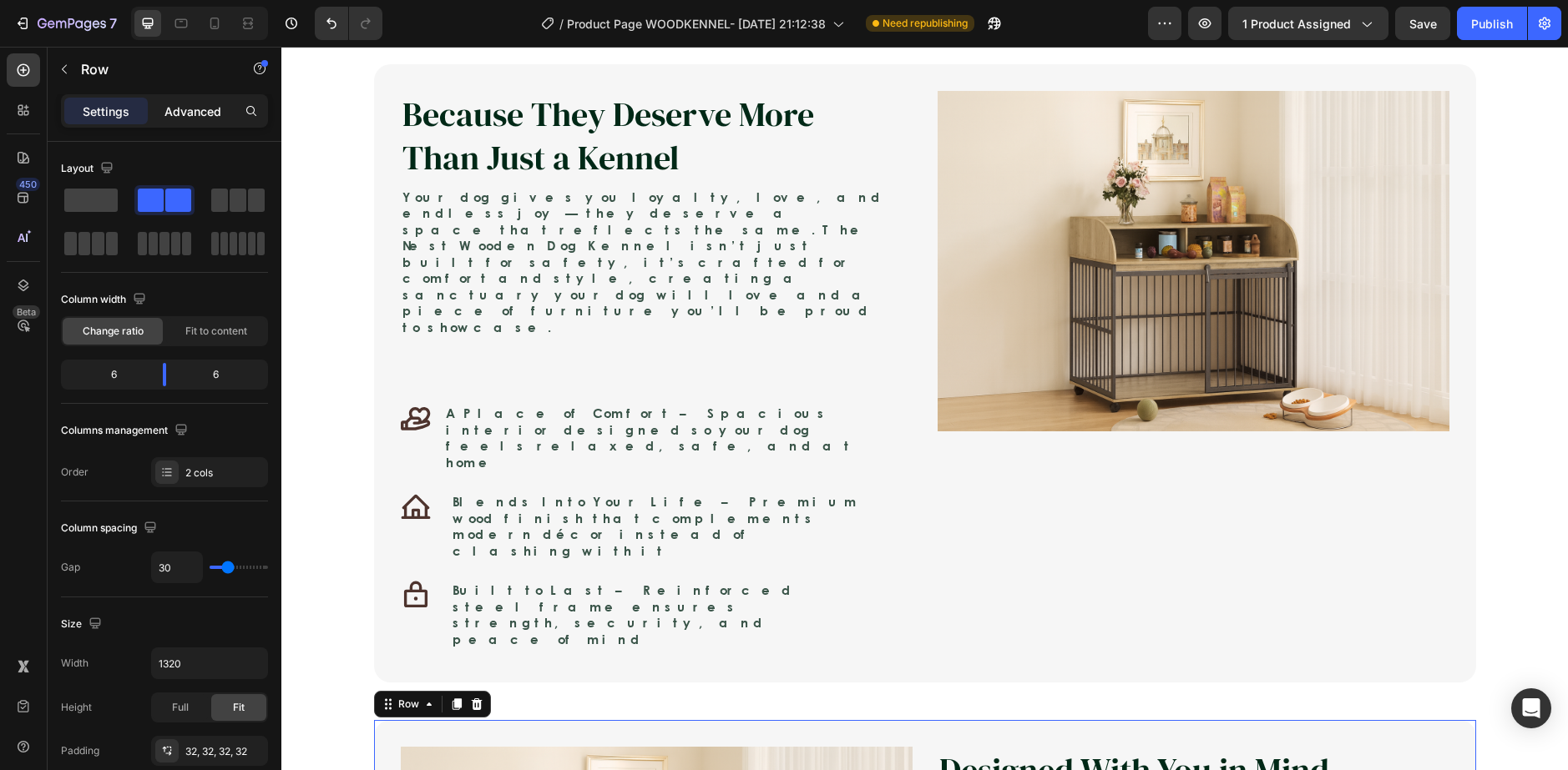
click at [162, 109] on div "Advanced" at bounding box center [192, 111] width 83 height 27
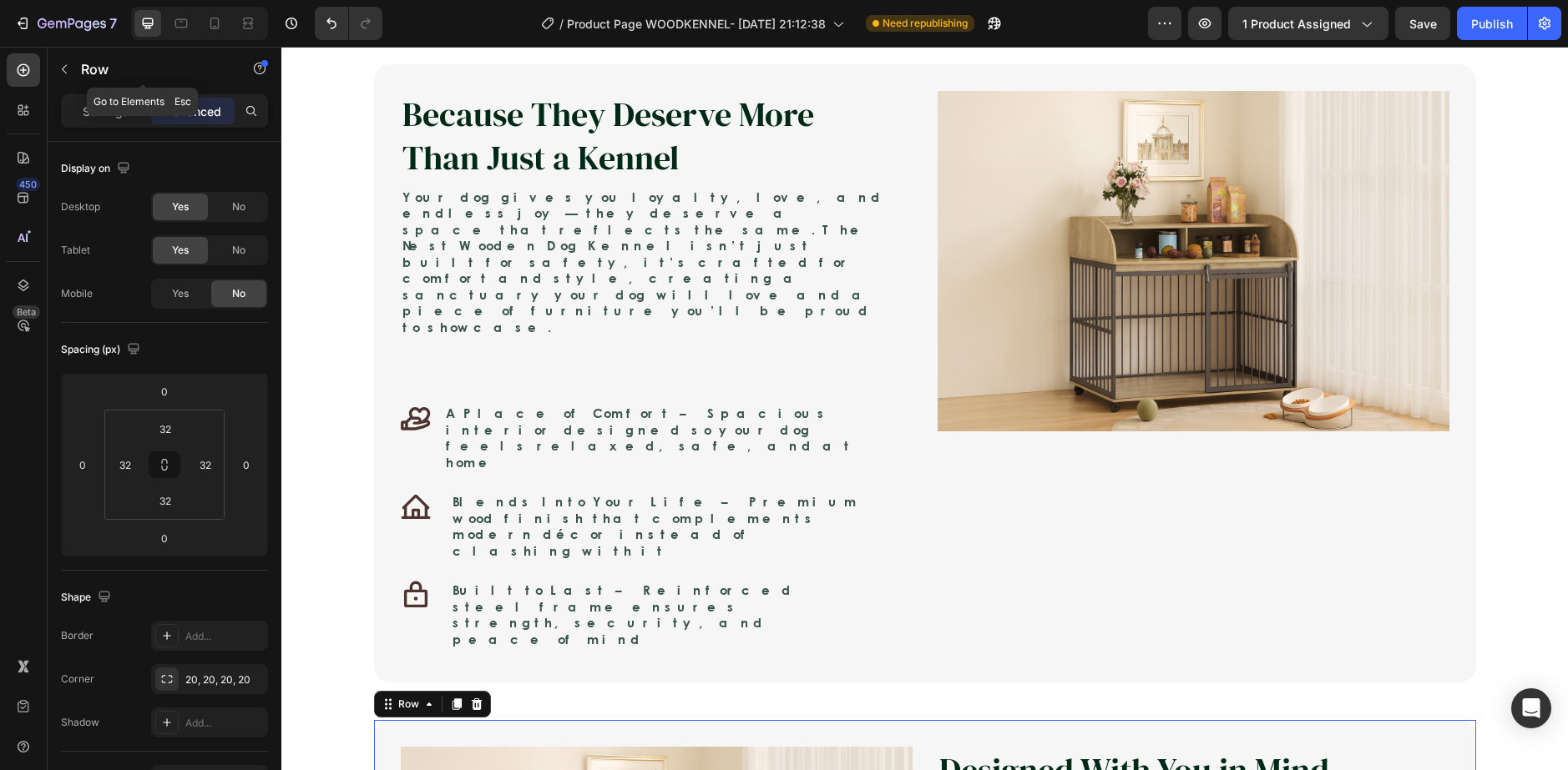
click at [98, 93] on div "Row" at bounding box center [142, 70] width 190 height 47
click at [102, 111] on p "Settings" at bounding box center [105, 111] width 47 height 18
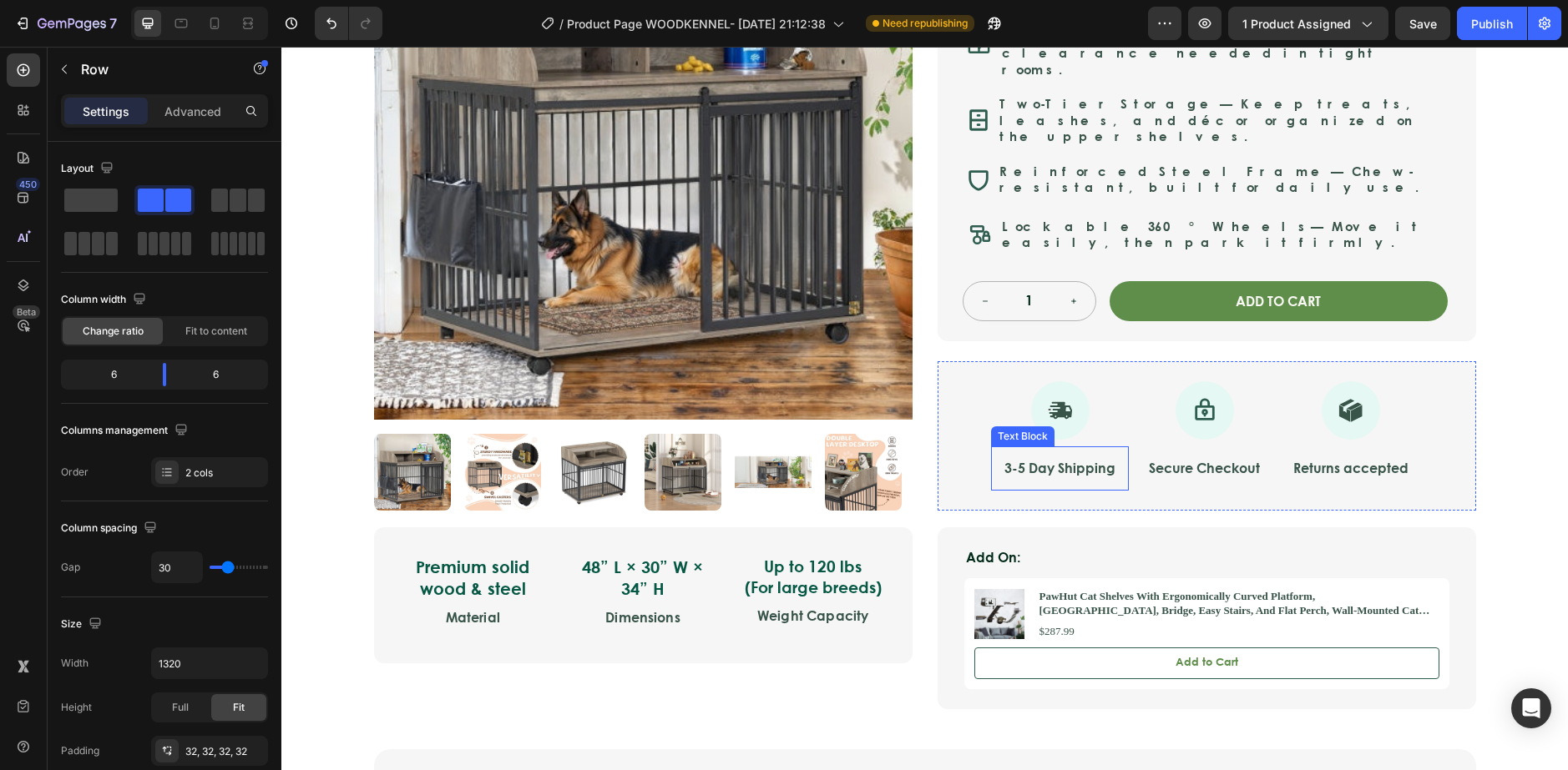
scroll to position [334, 0]
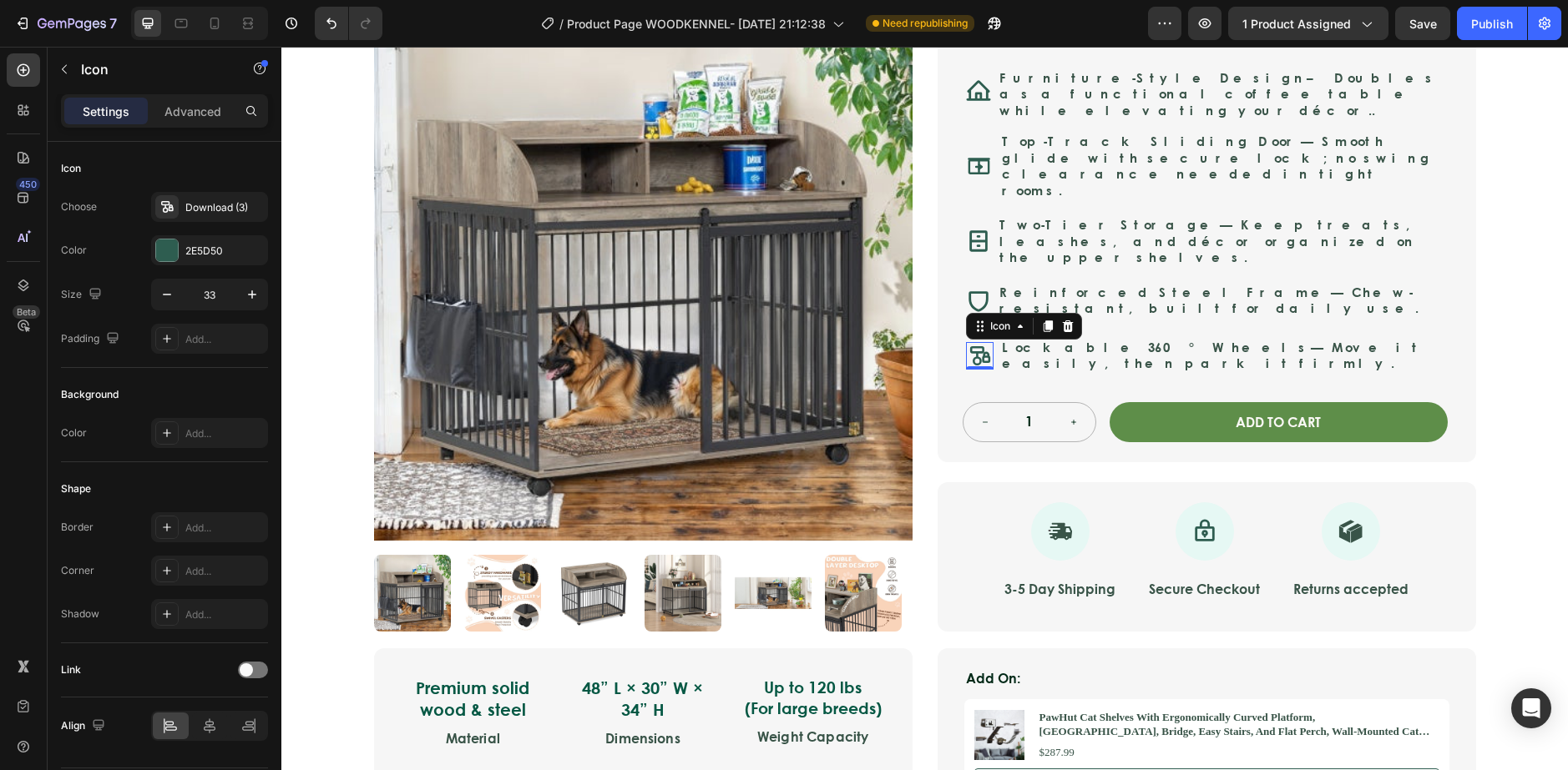
click at [973, 348] on rect at bounding box center [976, 349] width 12 height 5
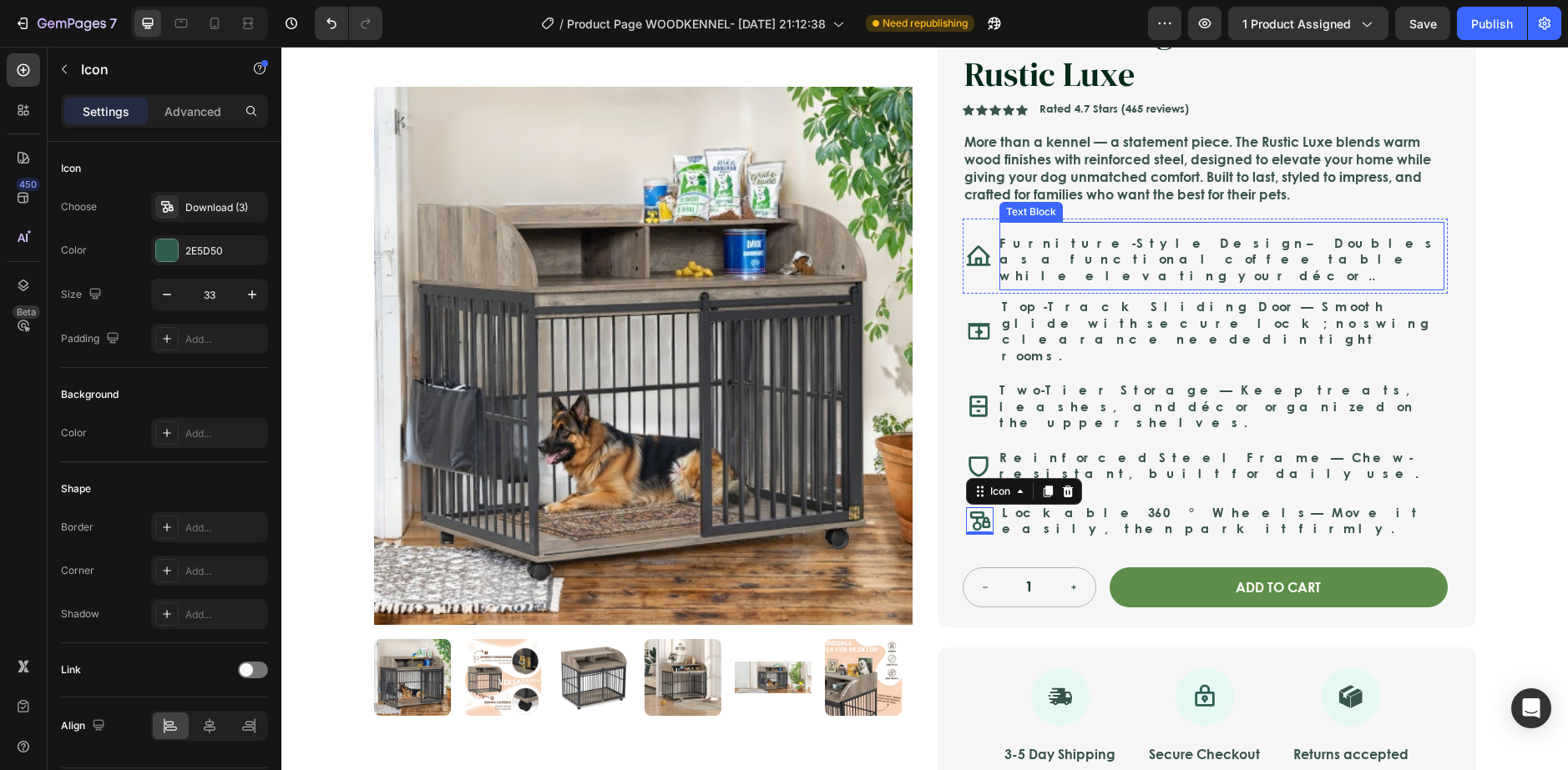
scroll to position [167, 0]
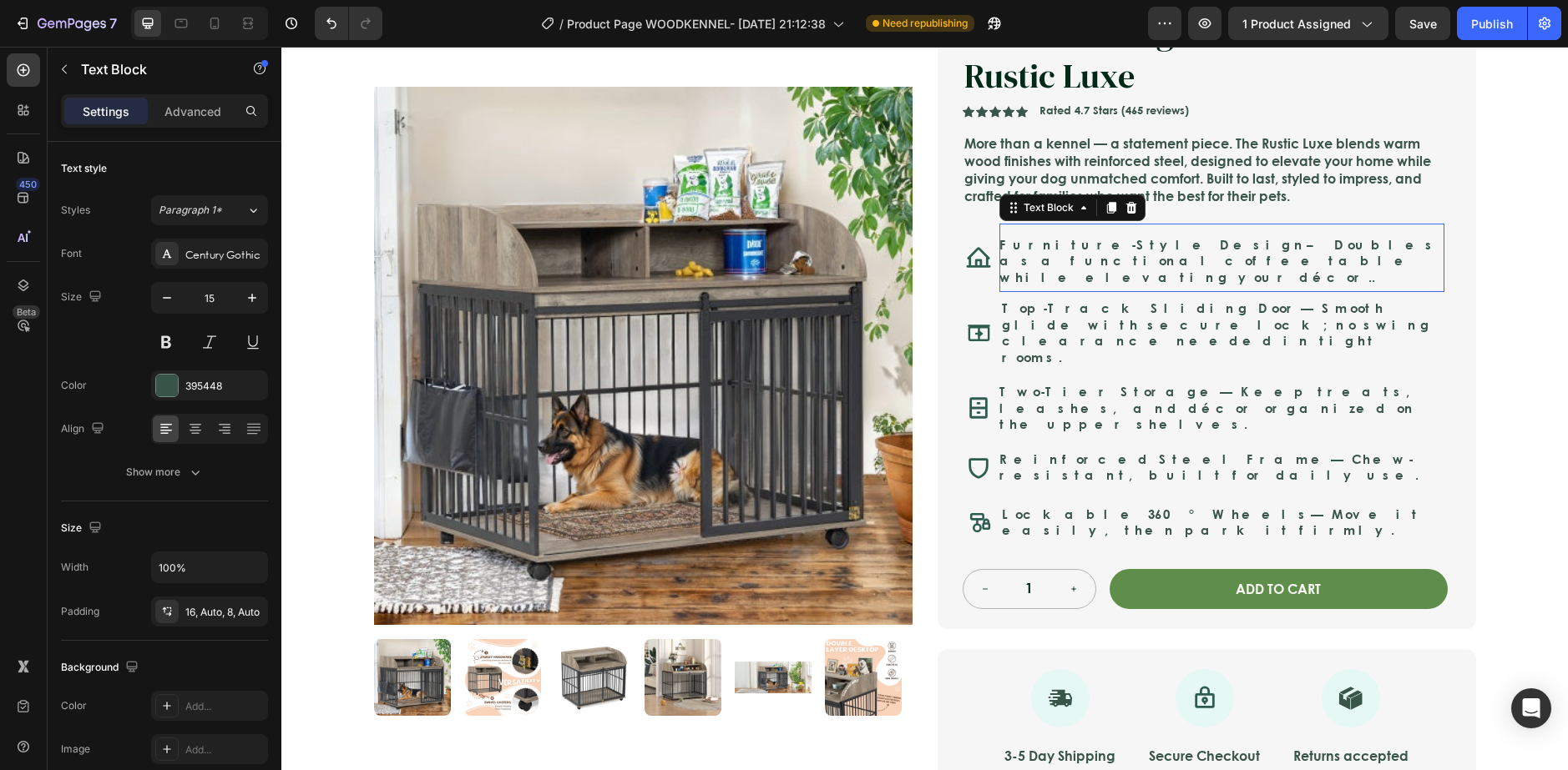
click at [1049, 249] on strong "Furniture-Style Design" at bounding box center [1153, 245] width 307 height 18
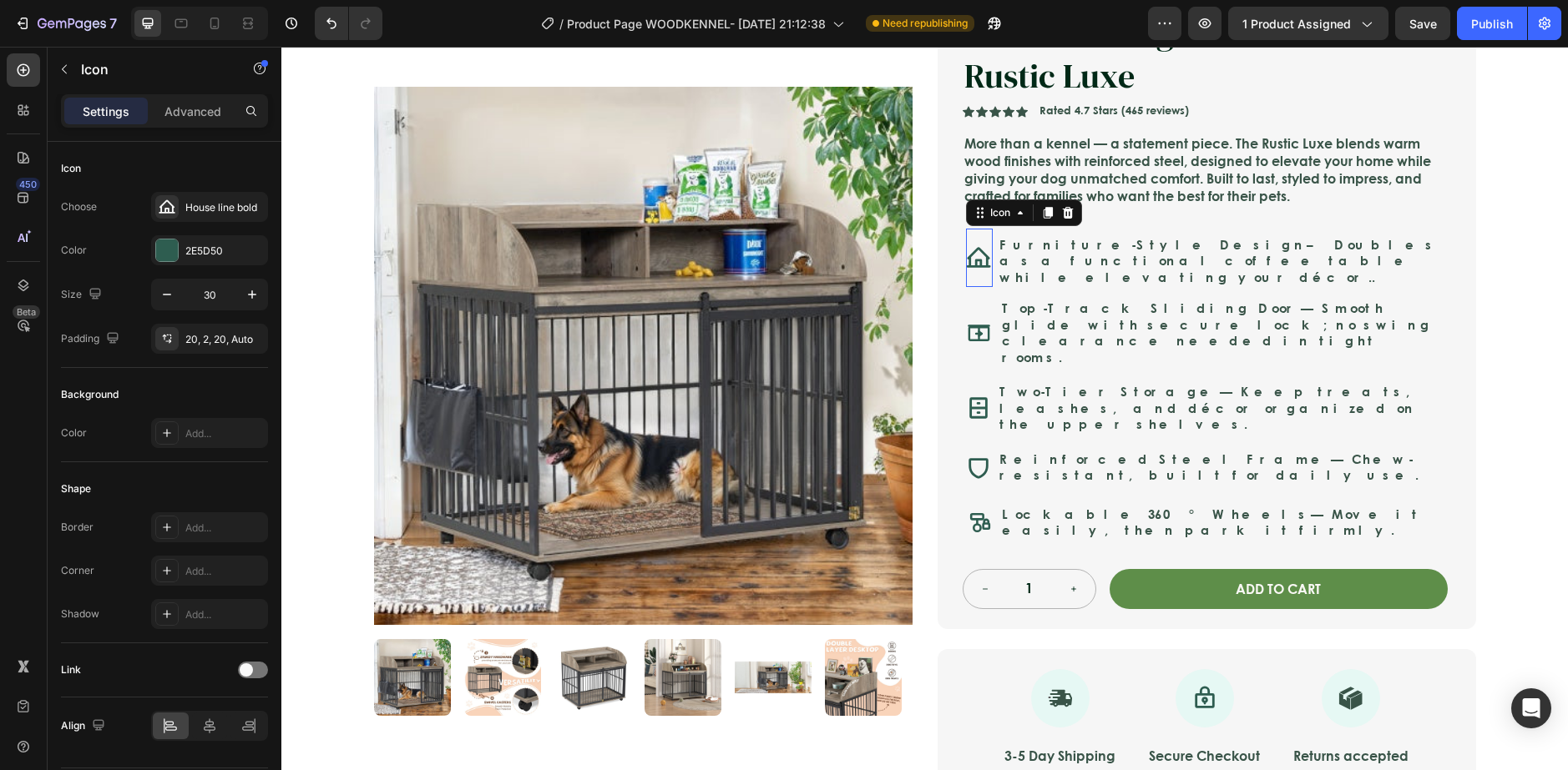
click at [967, 248] on icon at bounding box center [978, 257] width 24 height 20
